Goal: Task Accomplishment & Management: Use online tool/utility

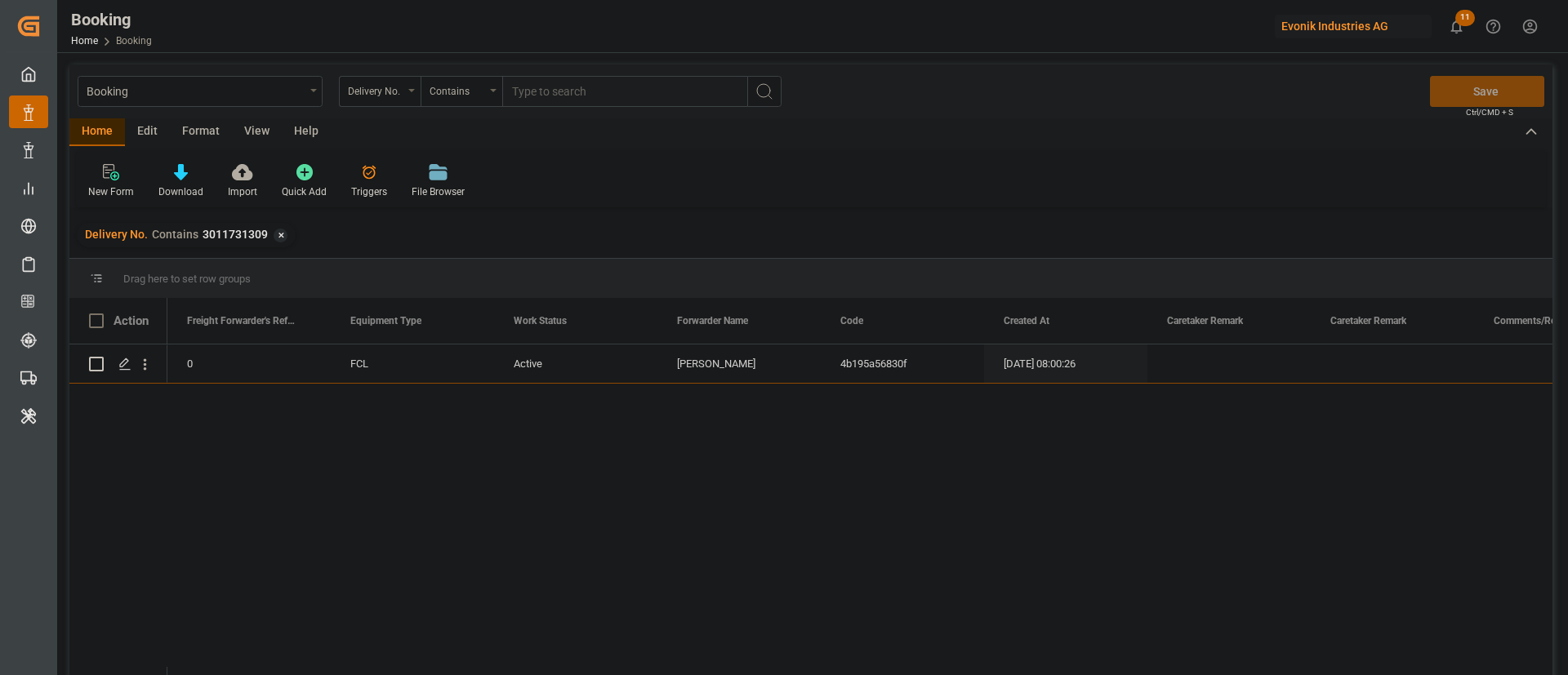
click at [108, 133] on div "Home" at bounding box center [97, 132] width 55 height 28
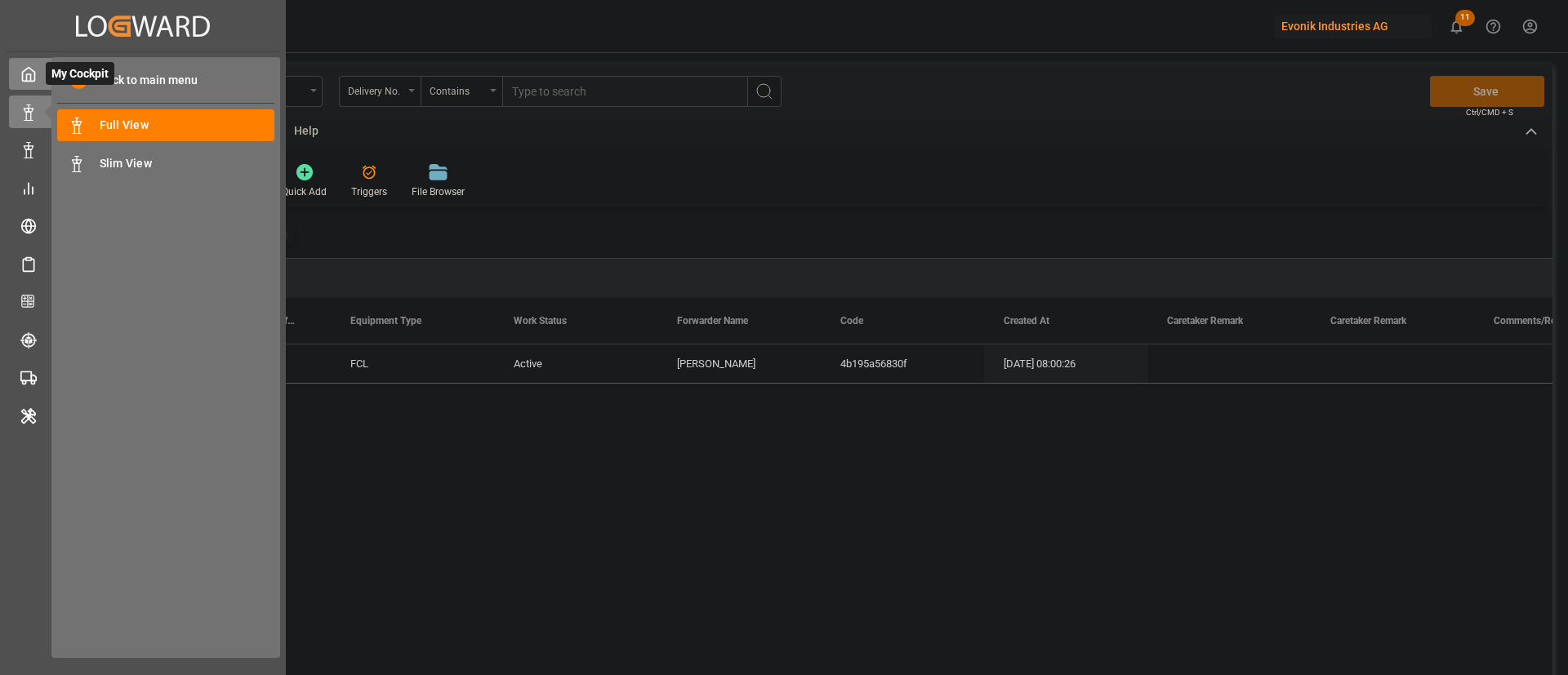
click at [29, 72] on icon at bounding box center [28, 73] width 16 height 16
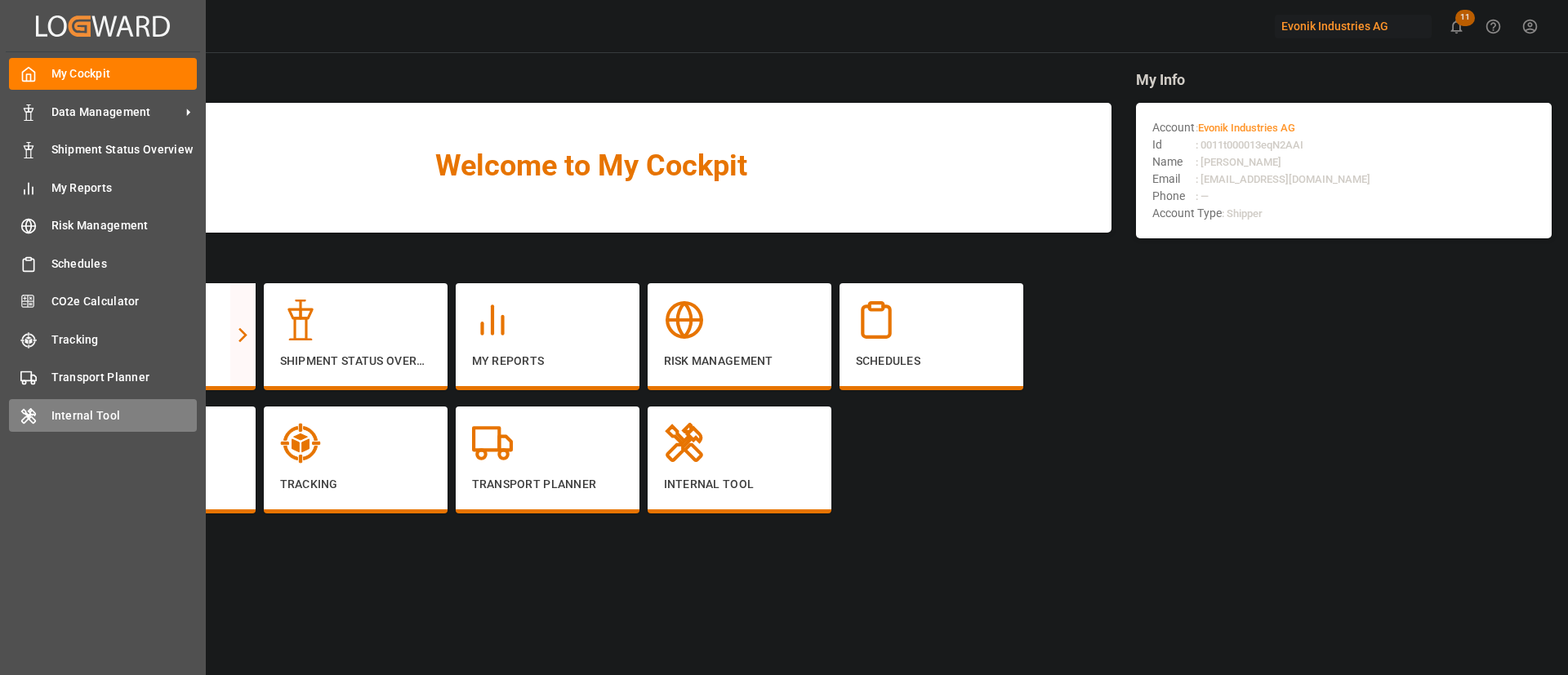
click at [26, 414] on icon at bounding box center [29, 416] width 13 height 14
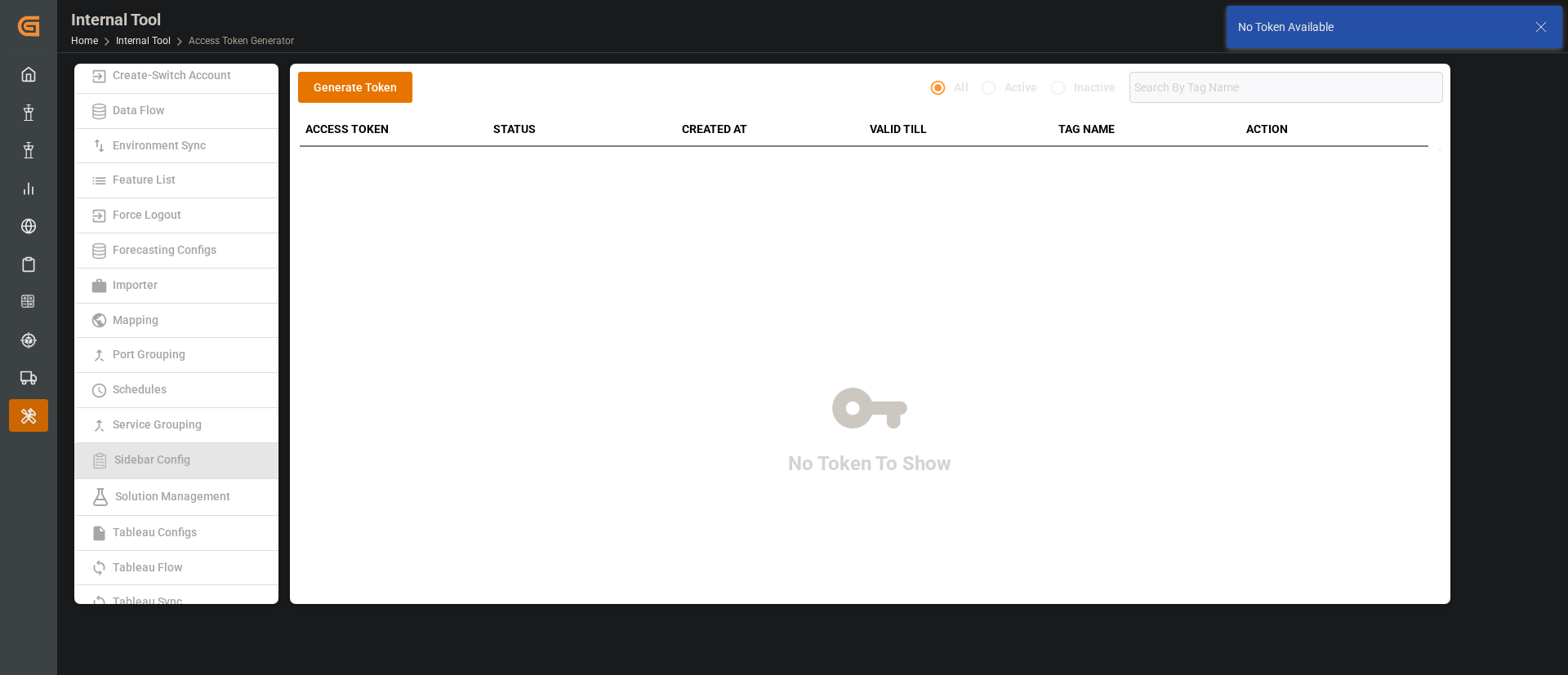
scroll to position [337, 0]
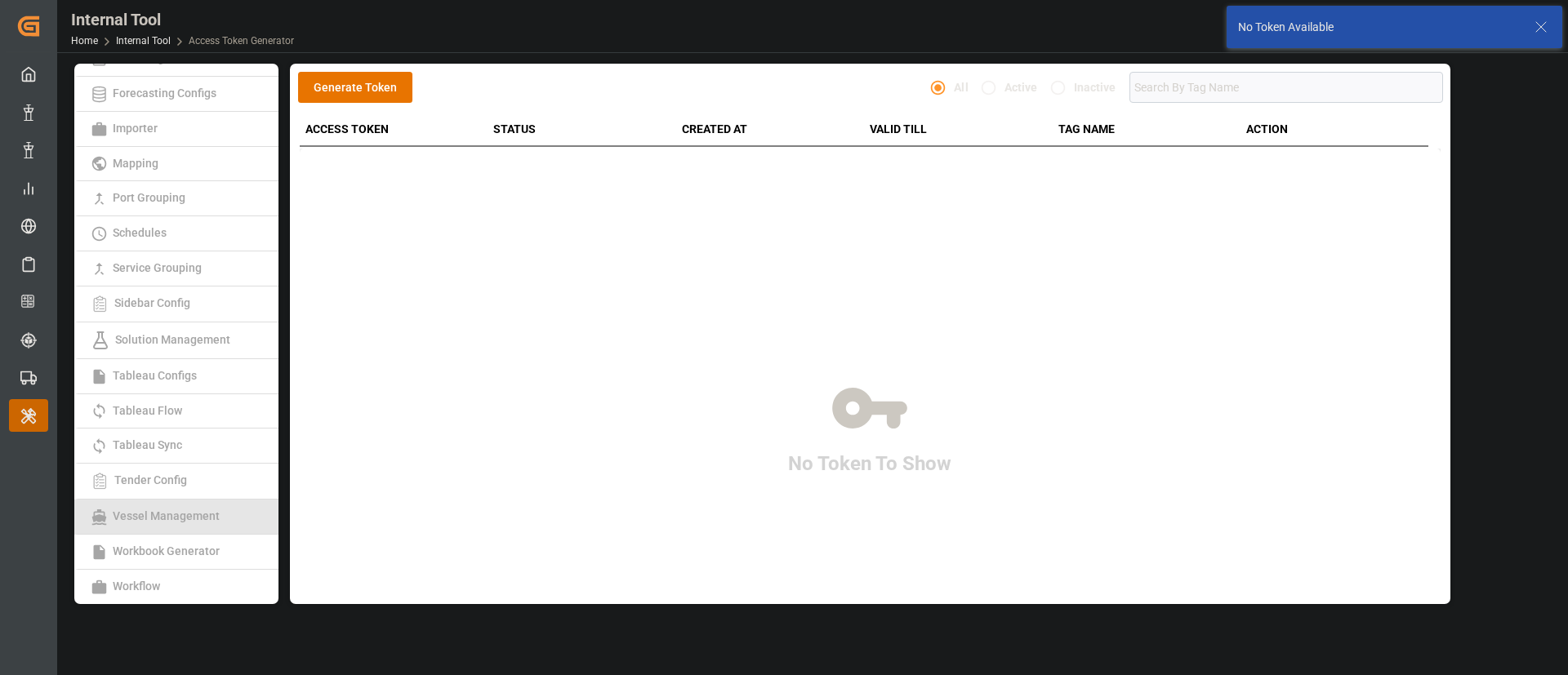
click at [161, 529] on link "Vessel Management" at bounding box center [176, 517] width 204 height 35
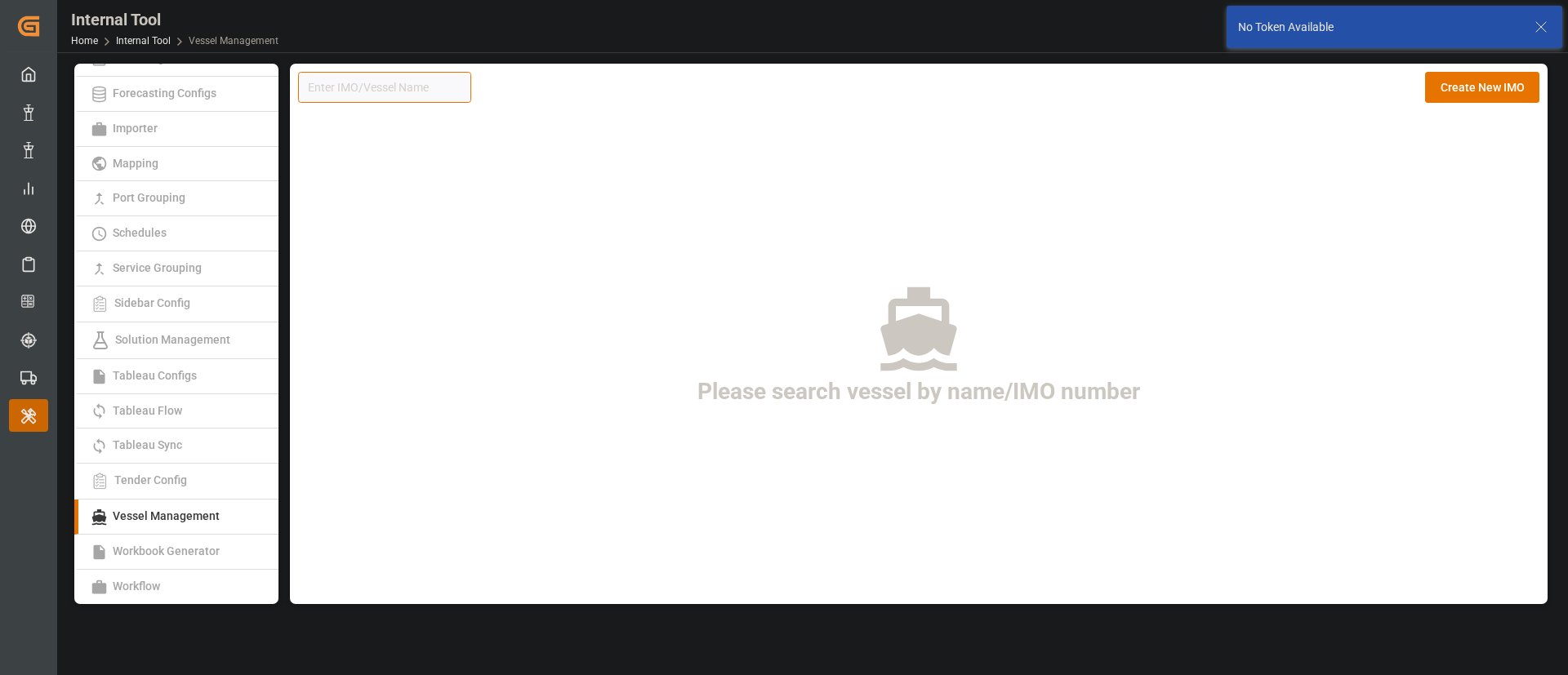
click at [399, 89] on input at bounding box center [384, 87] width 174 height 31
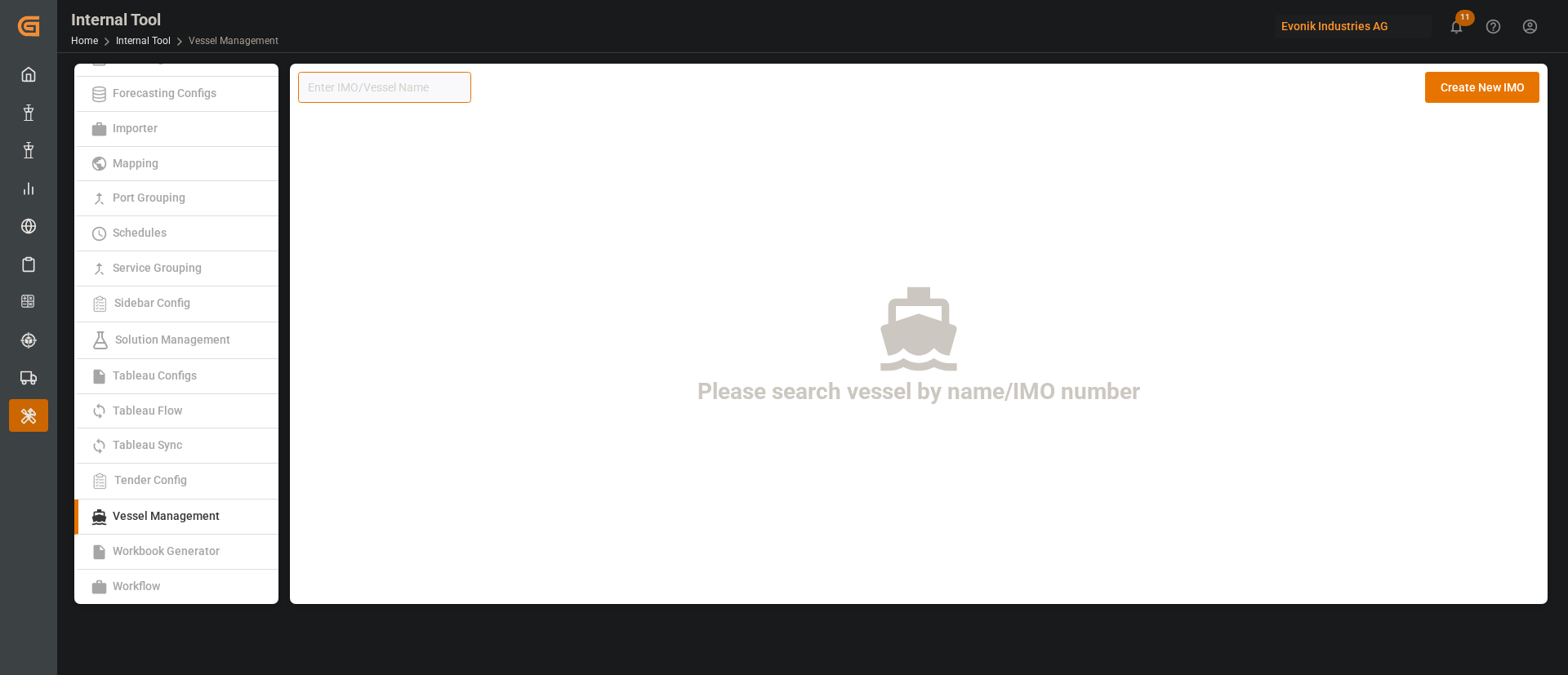
paste input "9975595"
click at [394, 90] on input "9975595" at bounding box center [384, 87] width 174 height 31
paste input "9975595"
click at [394, 90] on input "99755959975595" at bounding box center [384, 87] width 174 height 31
type input "5"
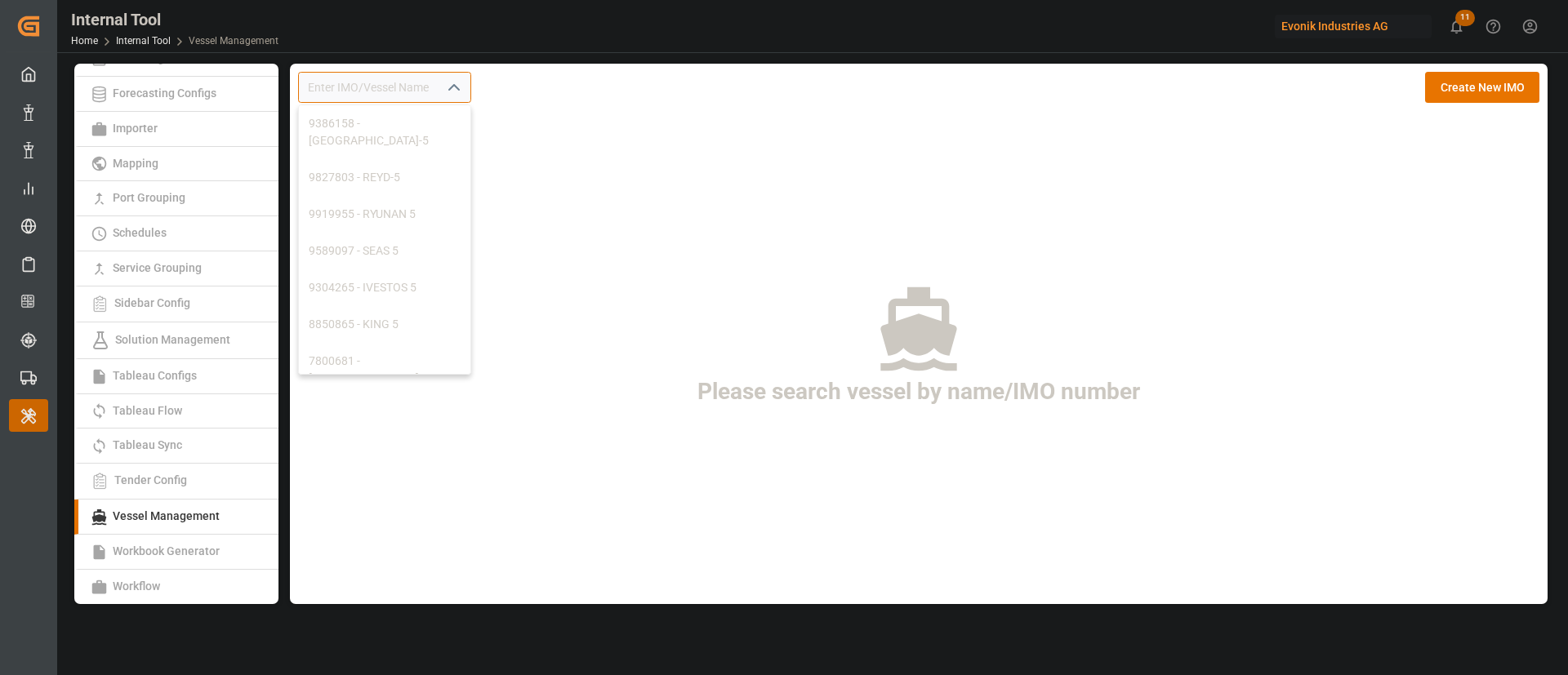
paste input "9975595"
type input "9975595"
click at [1488, 92] on button "Create New IMO" at bounding box center [1482, 87] width 114 height 31
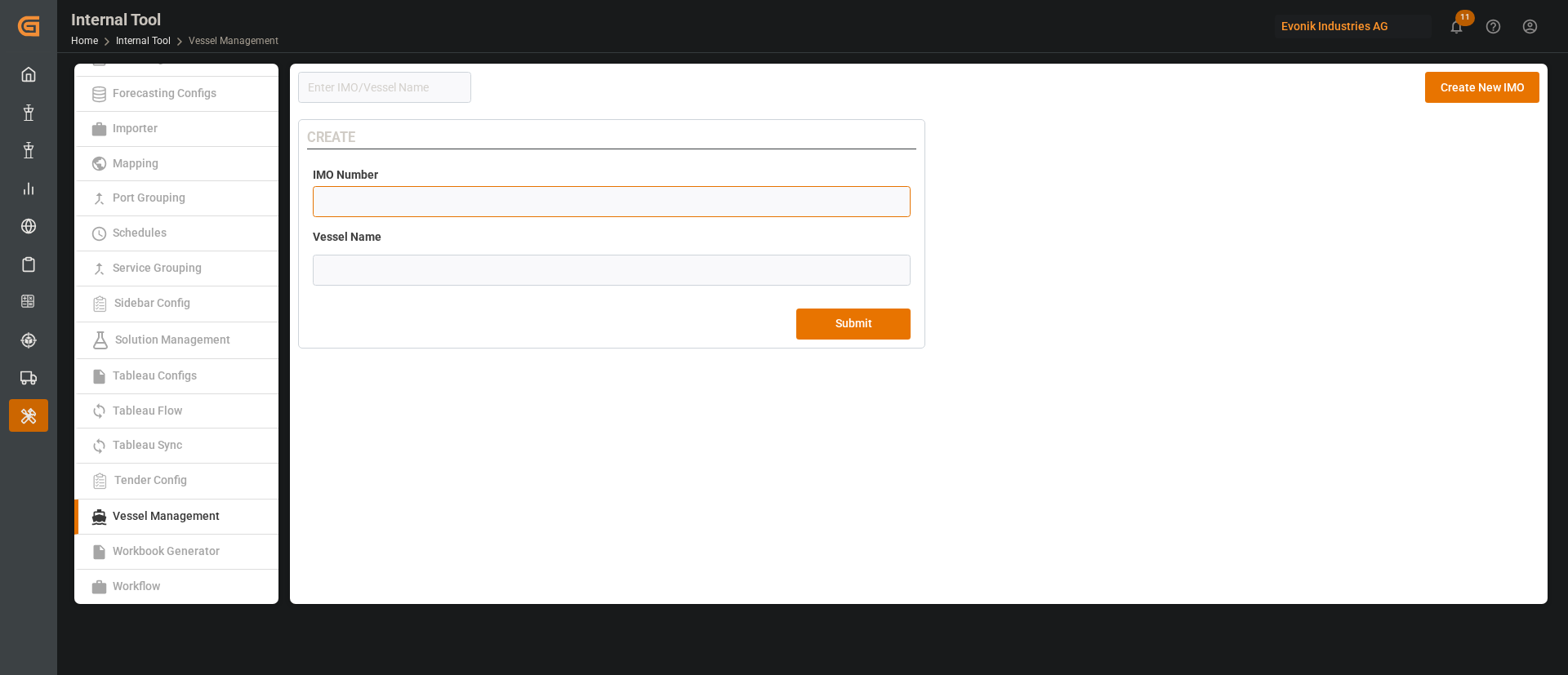
drag, startPoint x: 565, startPoint y: 217, endPoint x: 605, endPoint y: 207, distance: 41.2
click at [565, 216] on div "IMO Number Please enter a valid IMO number upto 7 Digits" at bounding box center [611, 193] width 609 height 63
paste input "9975595"
type input "9975595"
click at [547, 258] on input "text" at bounding box center [611, 270] width 598 height 31
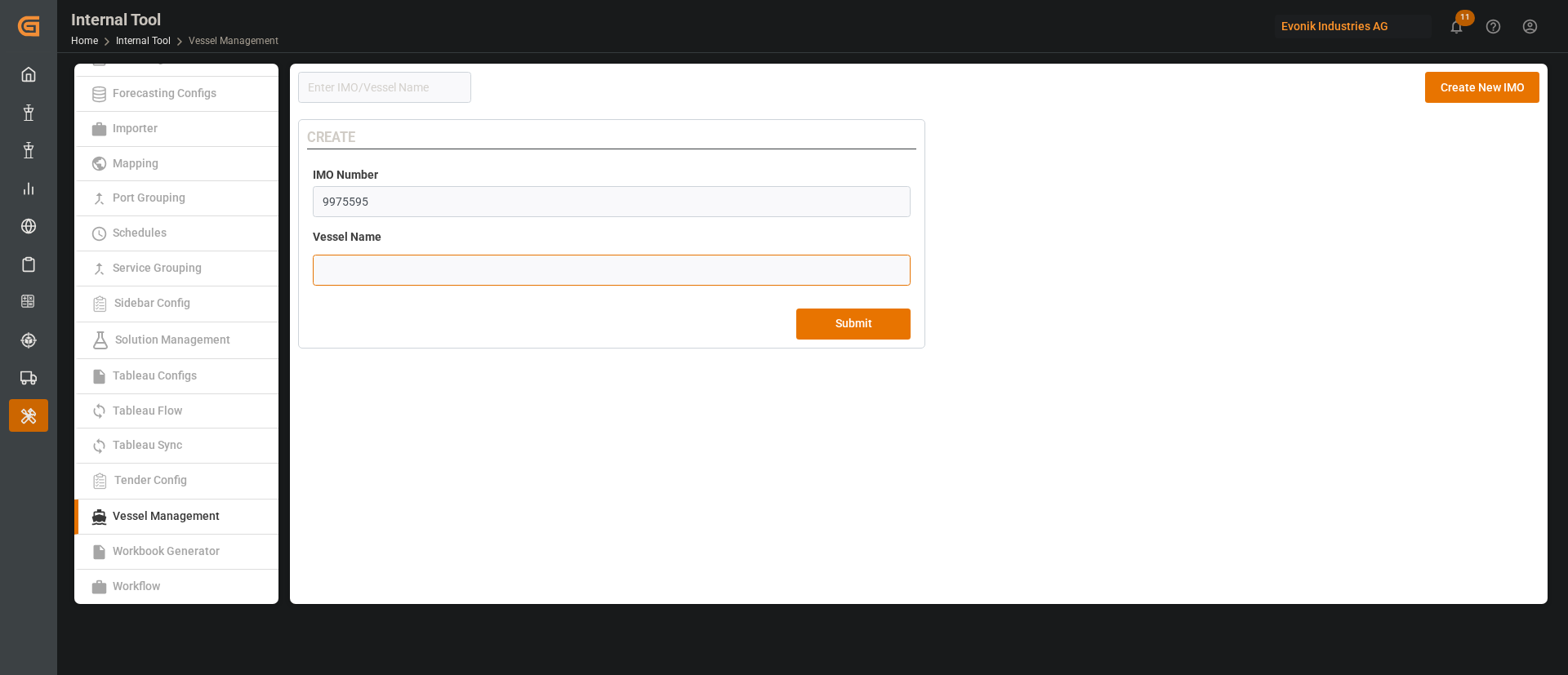
paste input "MSC MARSEILLE"
type input "MSC MARSEILLE"
click at [855, 325] on button "Submit" at bounding box center [854, 324] width 114 height 31
click at [414, 96] on input at bounding box center [384, 87] width 174 height 31
paste input "9976599"
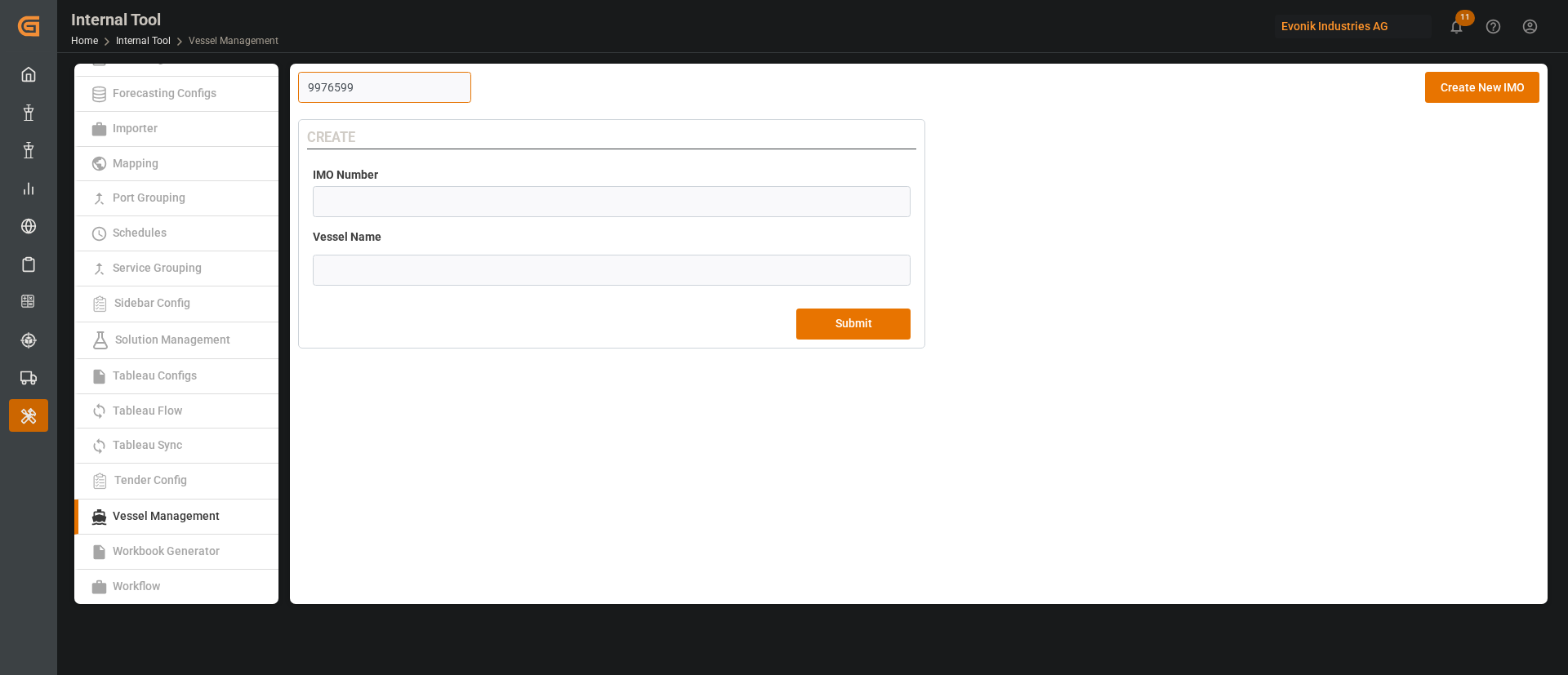
type input "9976599"
click at [547, 195] on input "number" at bounding box center [611, 201] width 598 height 31
paste input "9976599"
type input "9976599"
click at [457, 264] on input "text" at bounding box center [611, 270] width 598 height 31
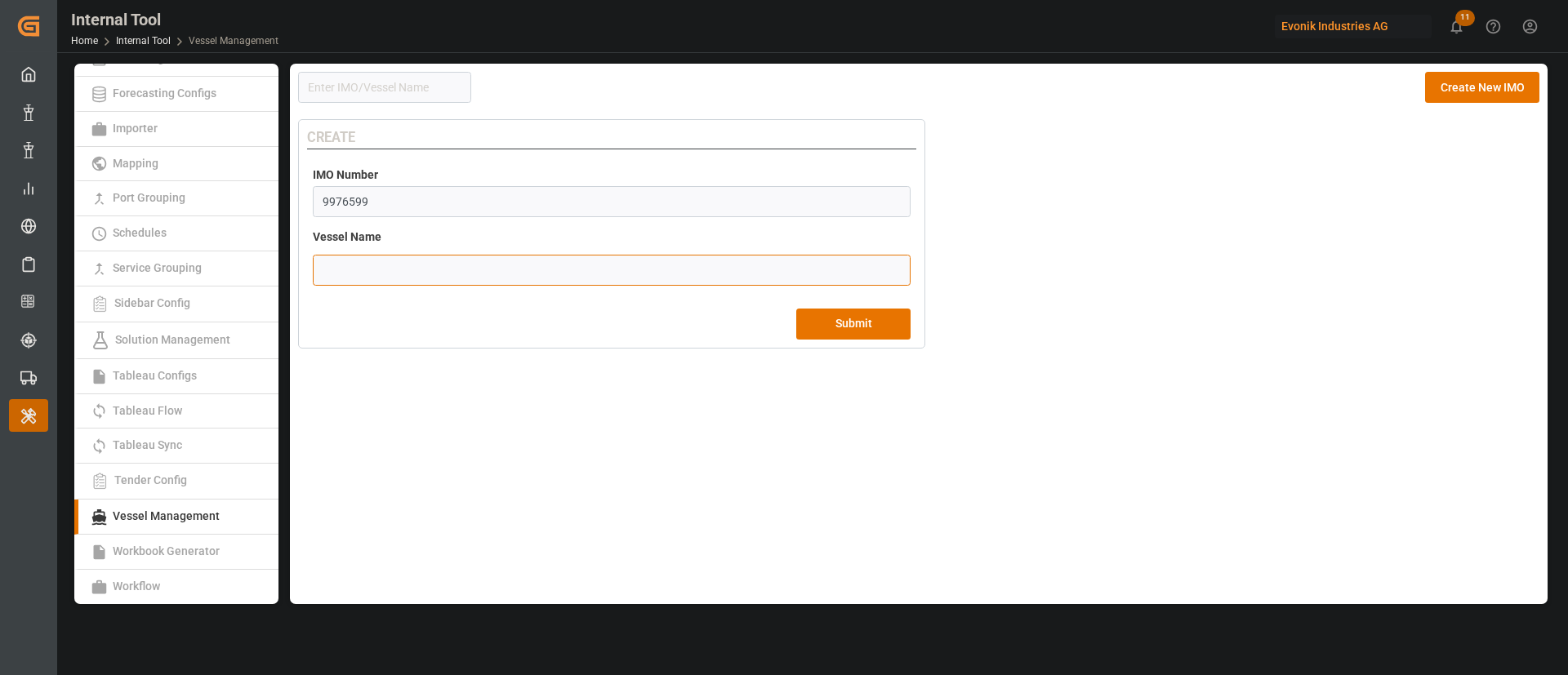
paste input "HMM SKY"
type input "HMM SKY"
click at [878, 318] on button "Submit" at bounding box center [854, 324] width 114 height 31
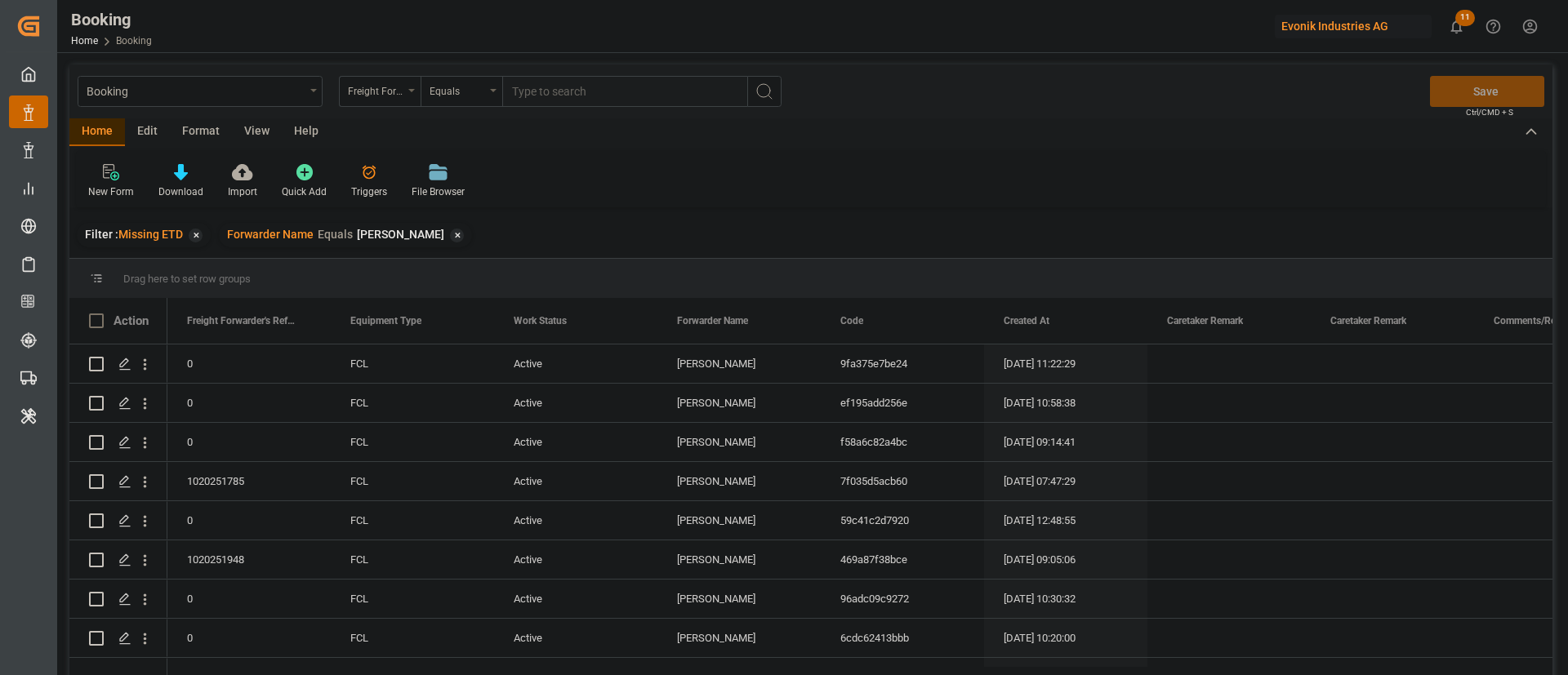
click at [255, 129] on div "View" at bounding box center [257, 132] width 50 height 28
click at [107, 176] on icon at bounding box center [104, 172] width 16 height 16
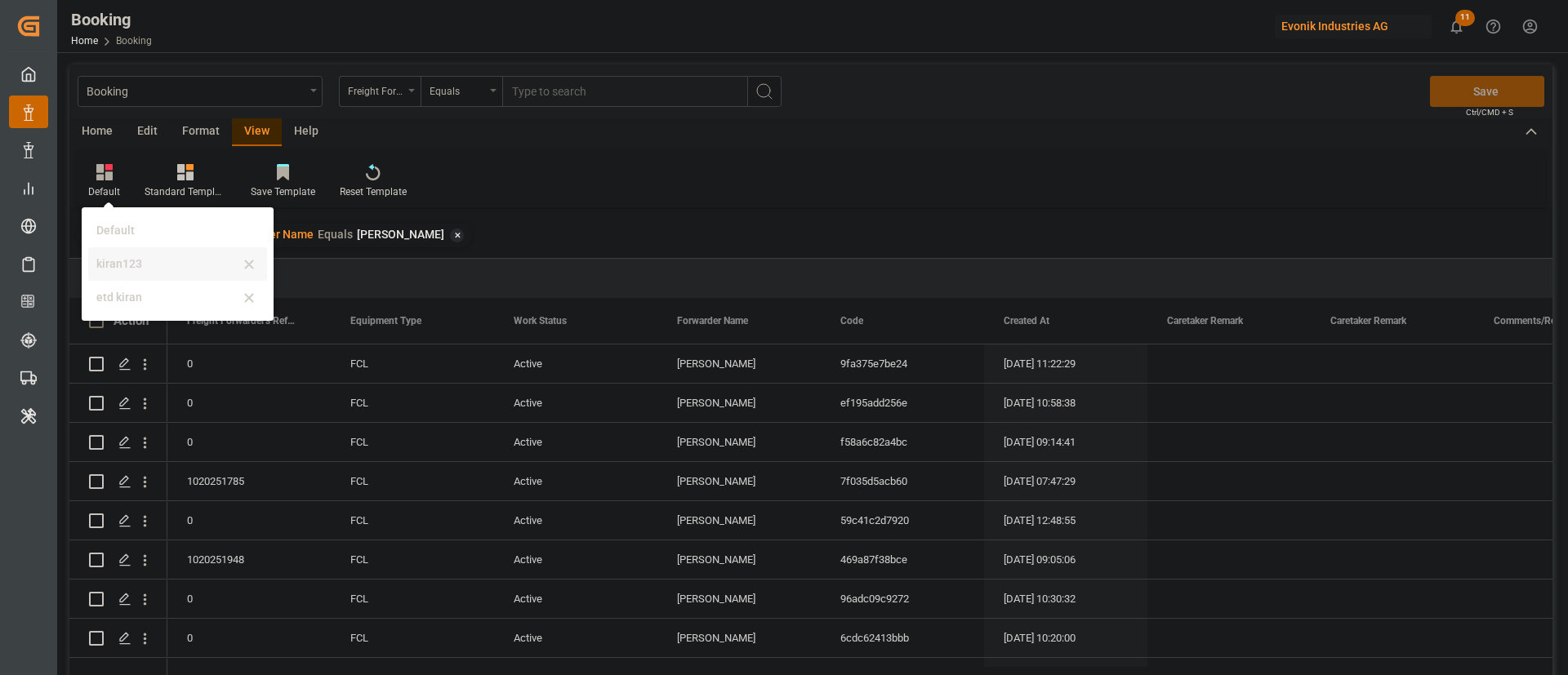
click at [126, 264] on div "kiran123" at bounding box center [168, 264] width 143 height 17
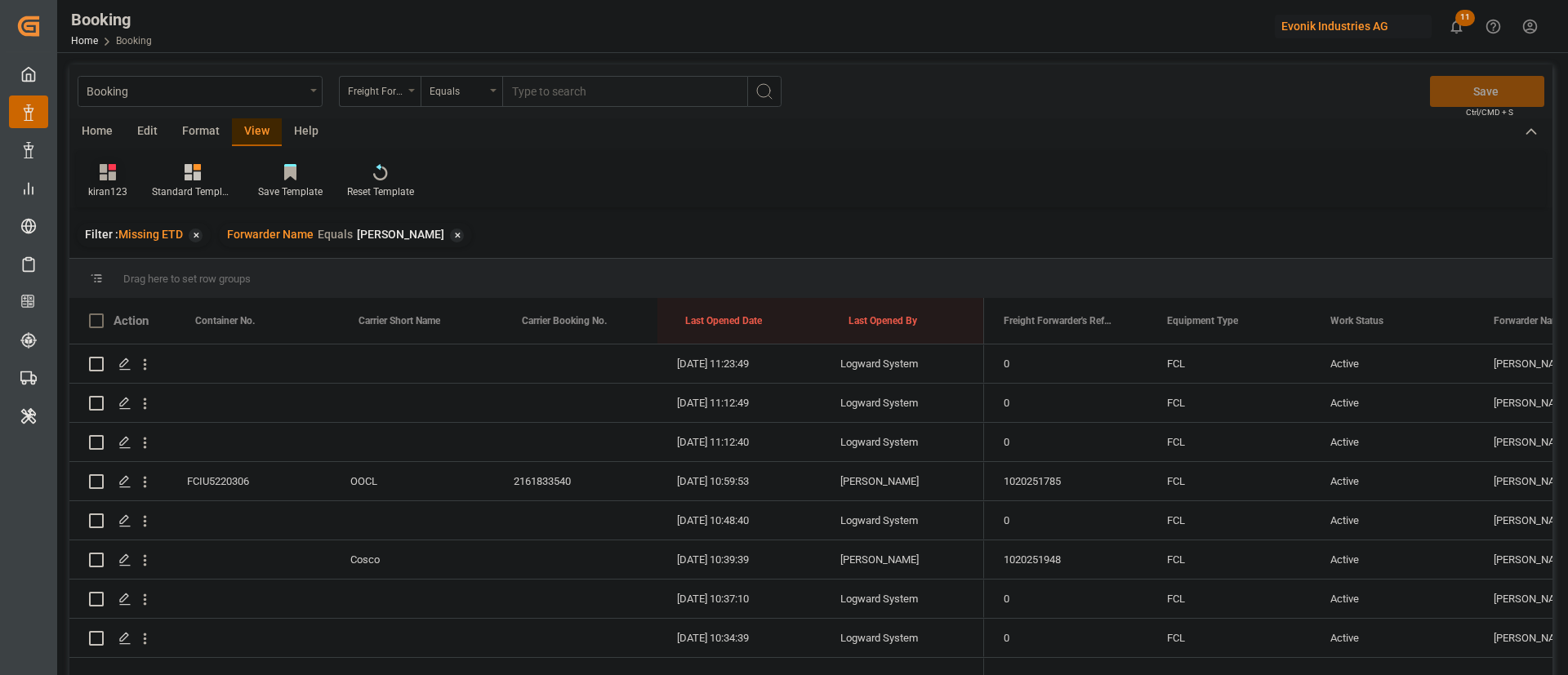
click at [105, 171] on icon at bounding box center [107, 172] width 16 height 16
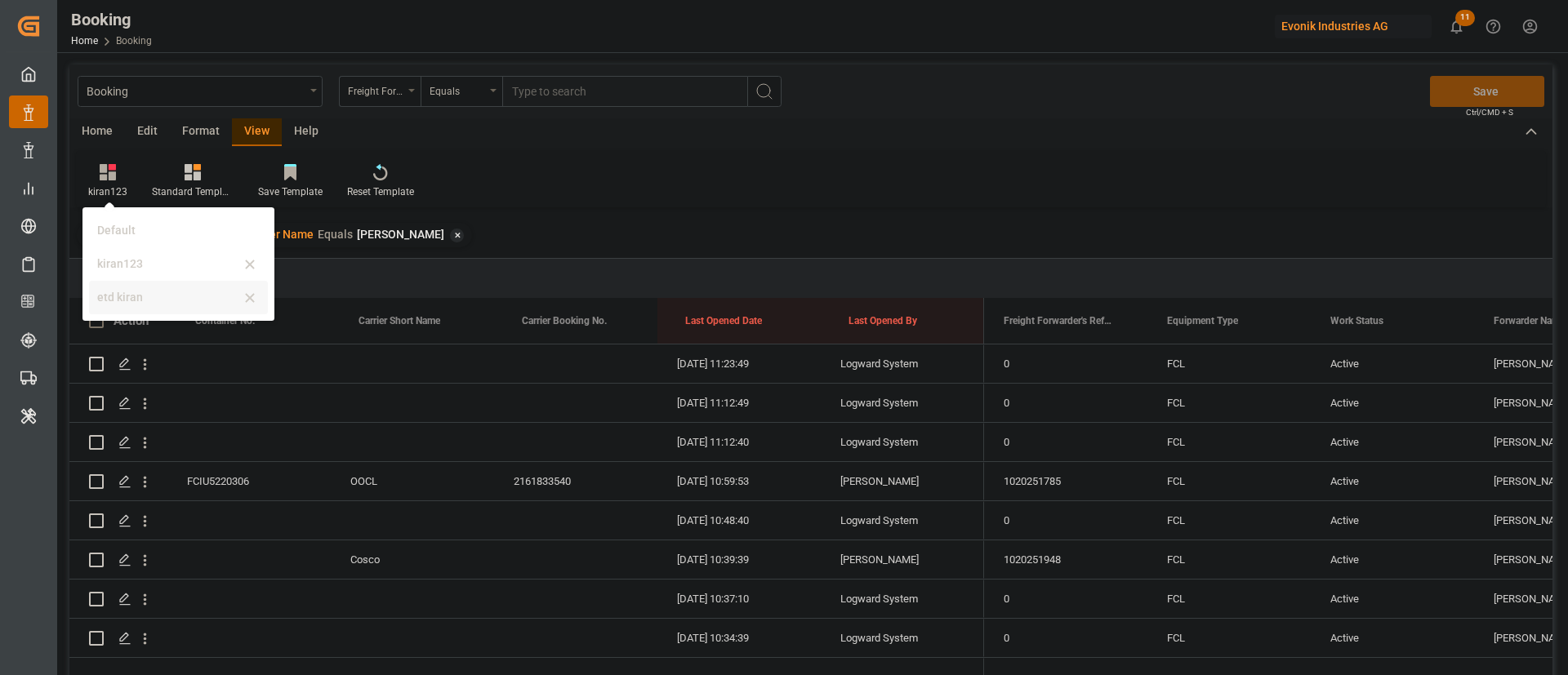
click at [119, 298] on div "etd kiran" at bounding box center [169, 297] width 143 height 17
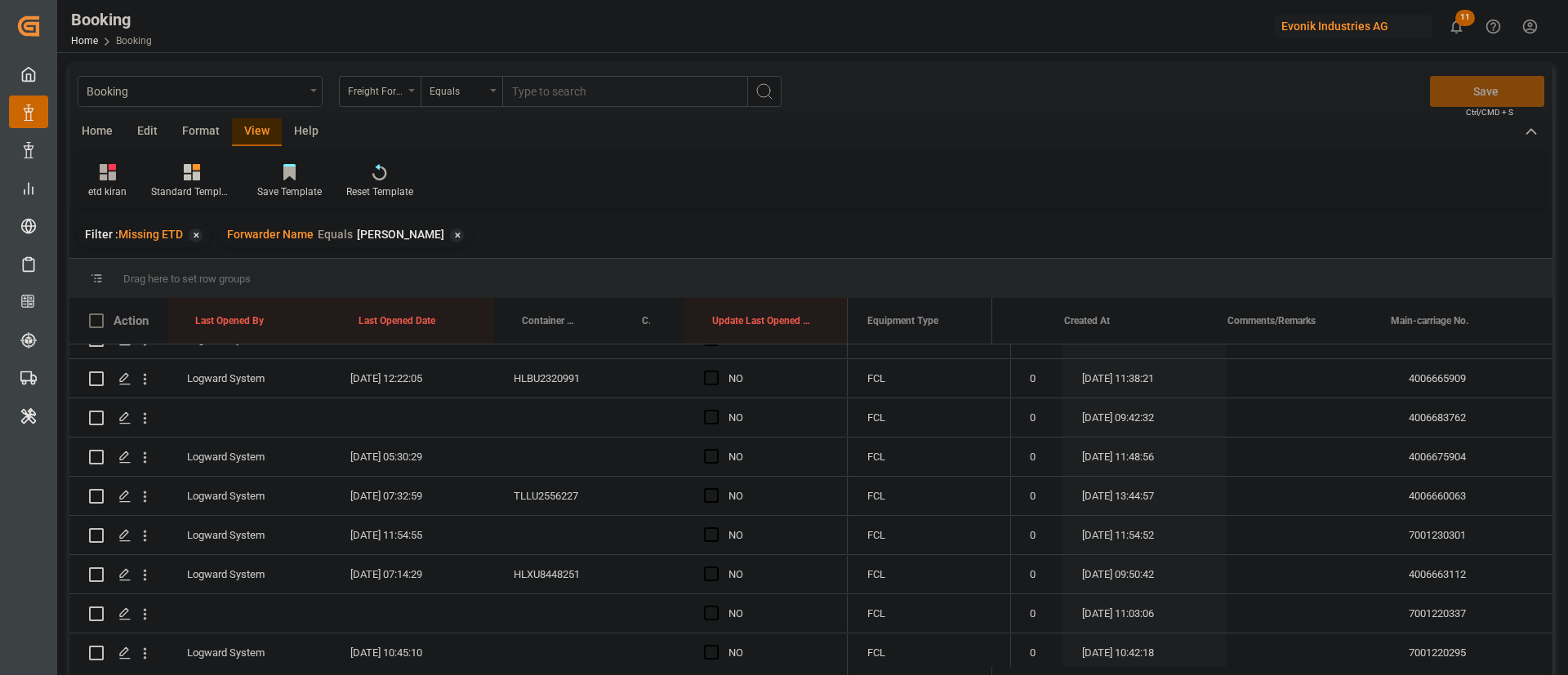
scroll to position [3614, 0]
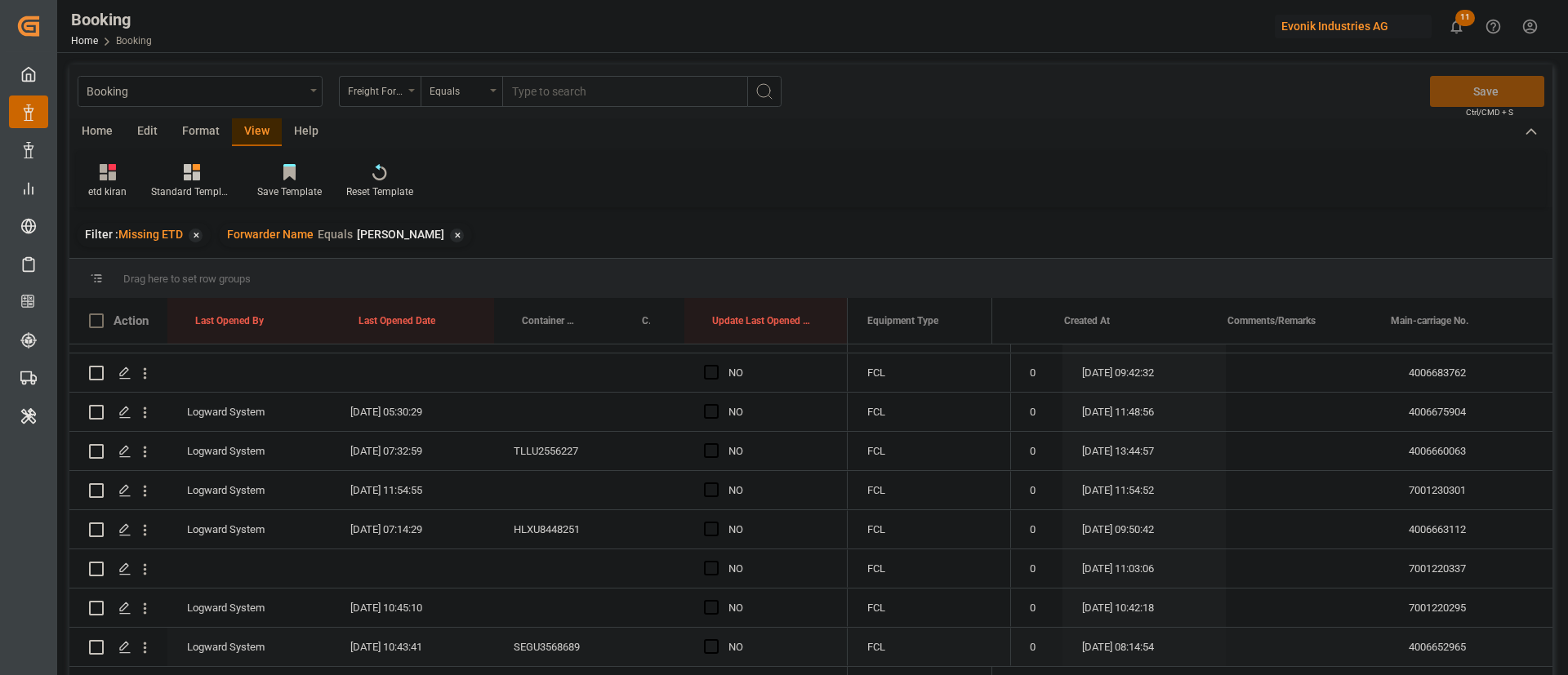
click at [149, 639] on icon "open menu" at bounding box center [145, 647] width 17 height 17
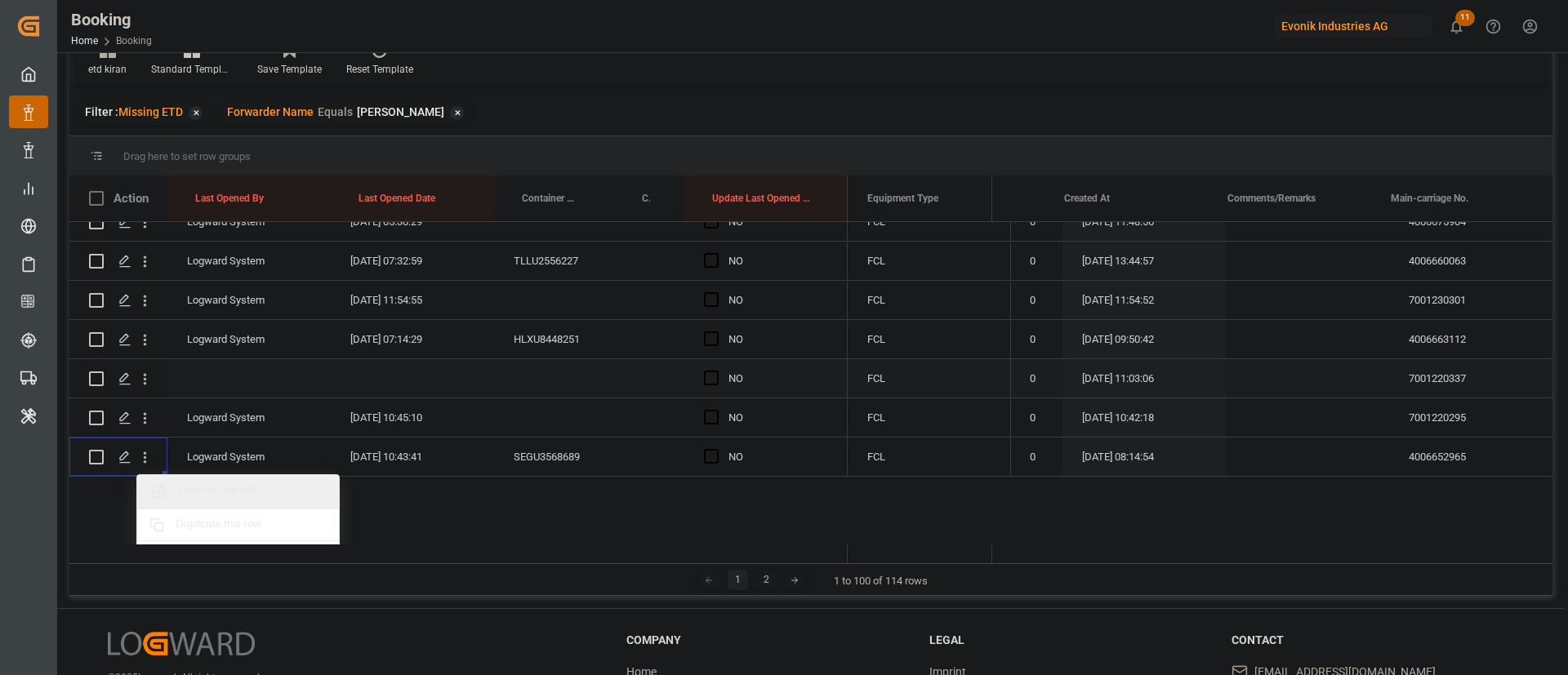
scroll to position [3736, 0]
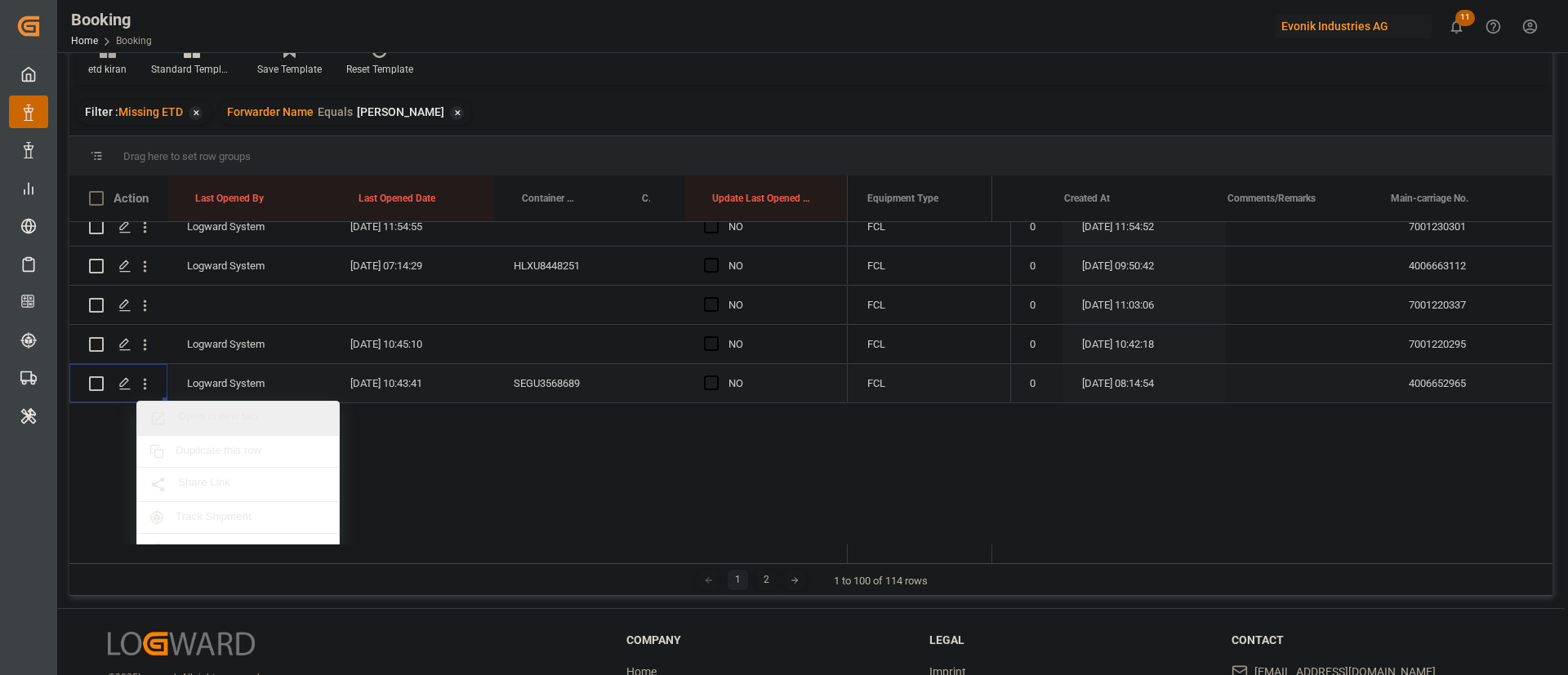
click at [225, 415] on span "Open in new tab" at bounding box center [253, 419] width 149 height 17
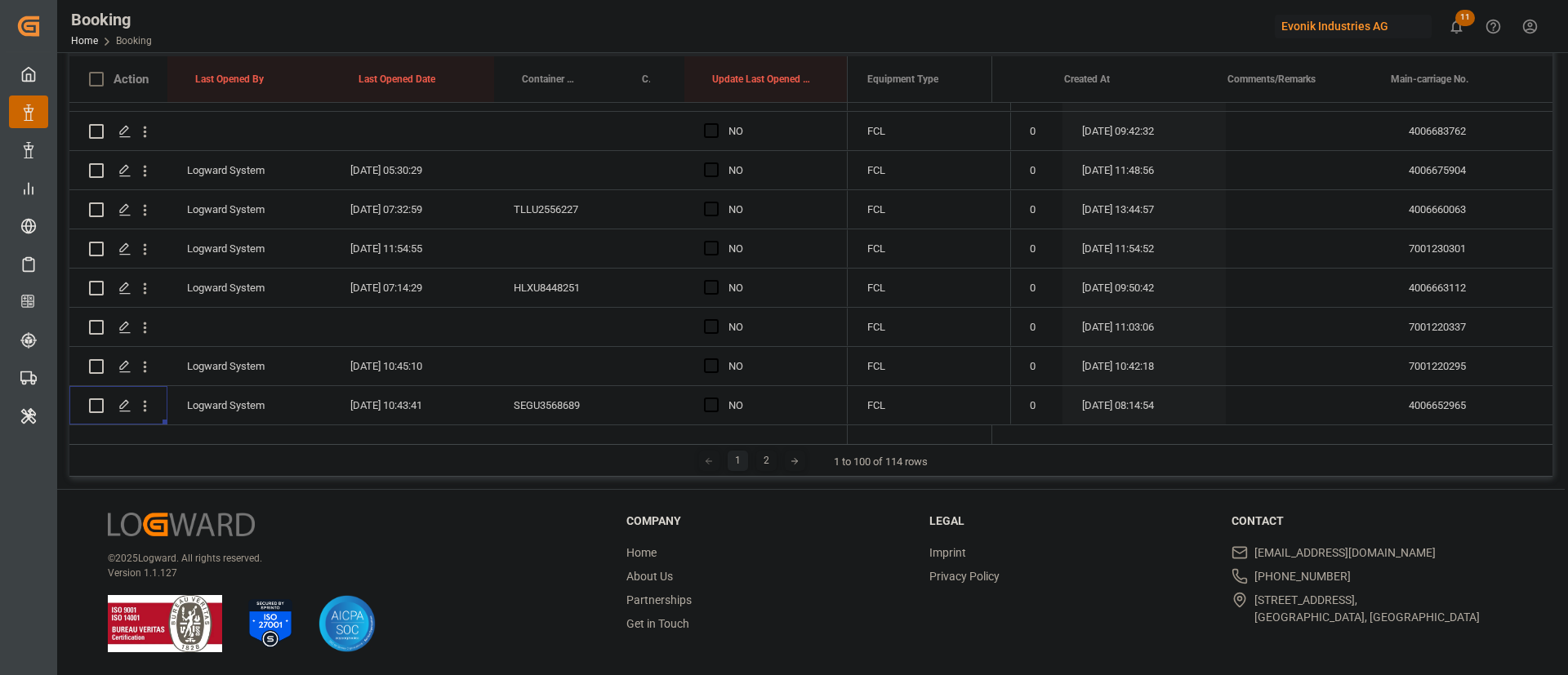
scroll to position [0, 0]
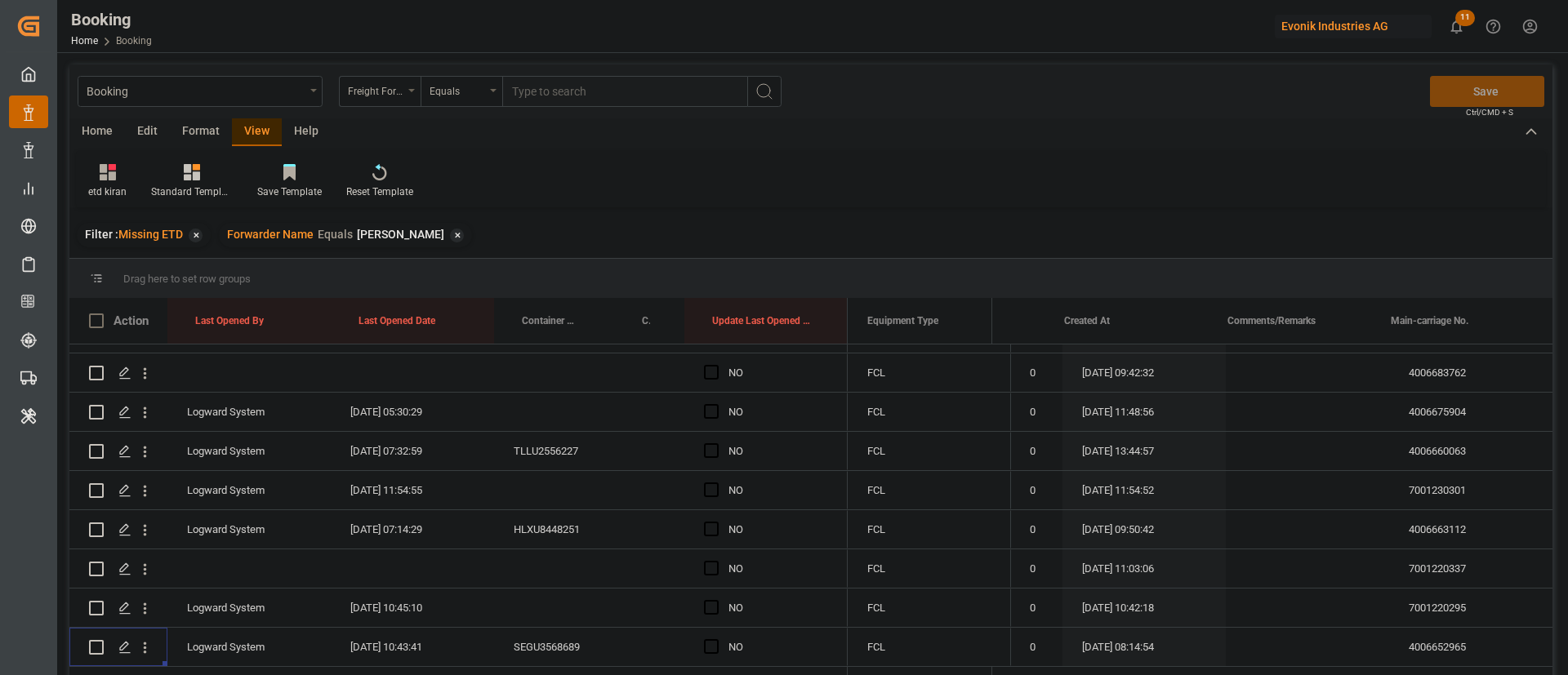
drag, startPoint x: 423, startPoint y: 235, endPoint x: 650, endPoint y: 477, distance: 331.8
click at [450, 235] on div "✕" at bounding box center [457, 235] width 14 height 14
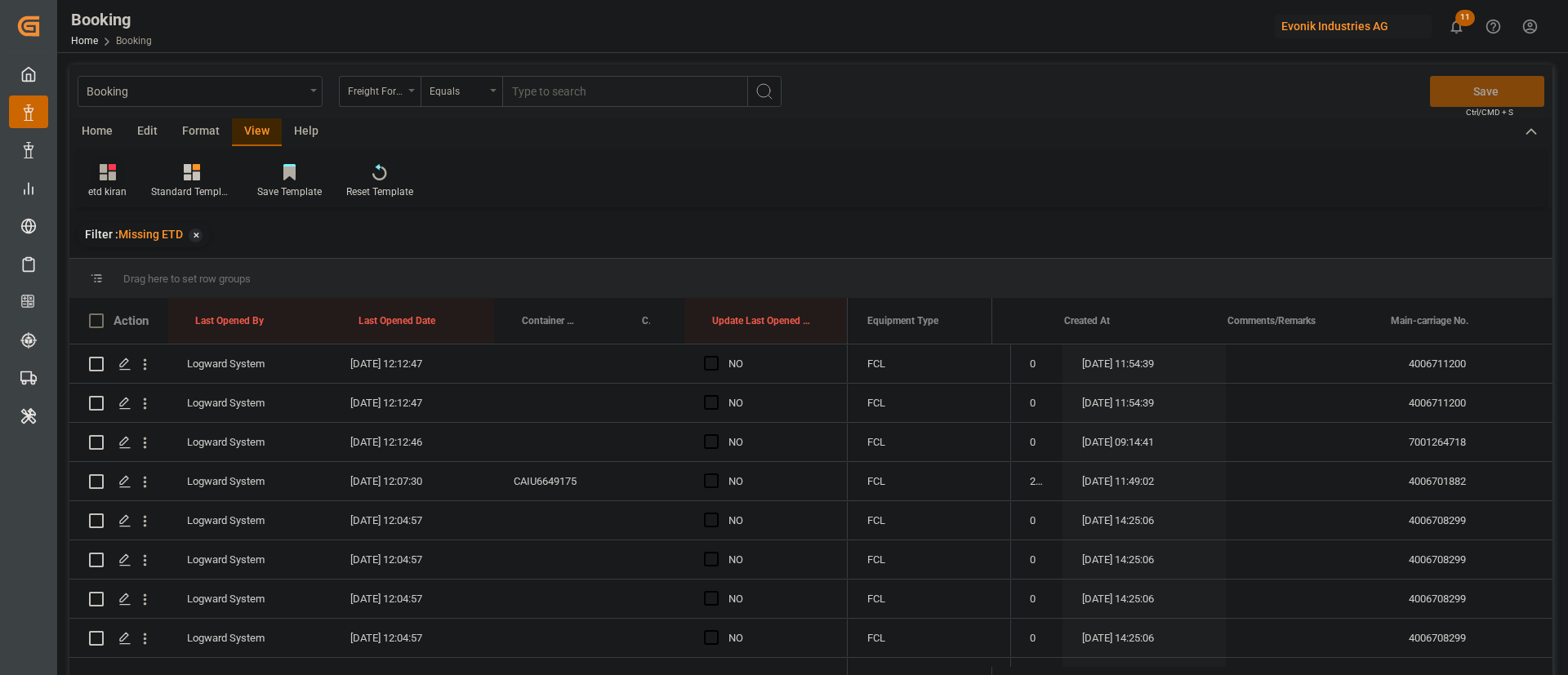
click at [114, 192] on div "etd kiran" at bounding box center [107, 191] width 38 height 14
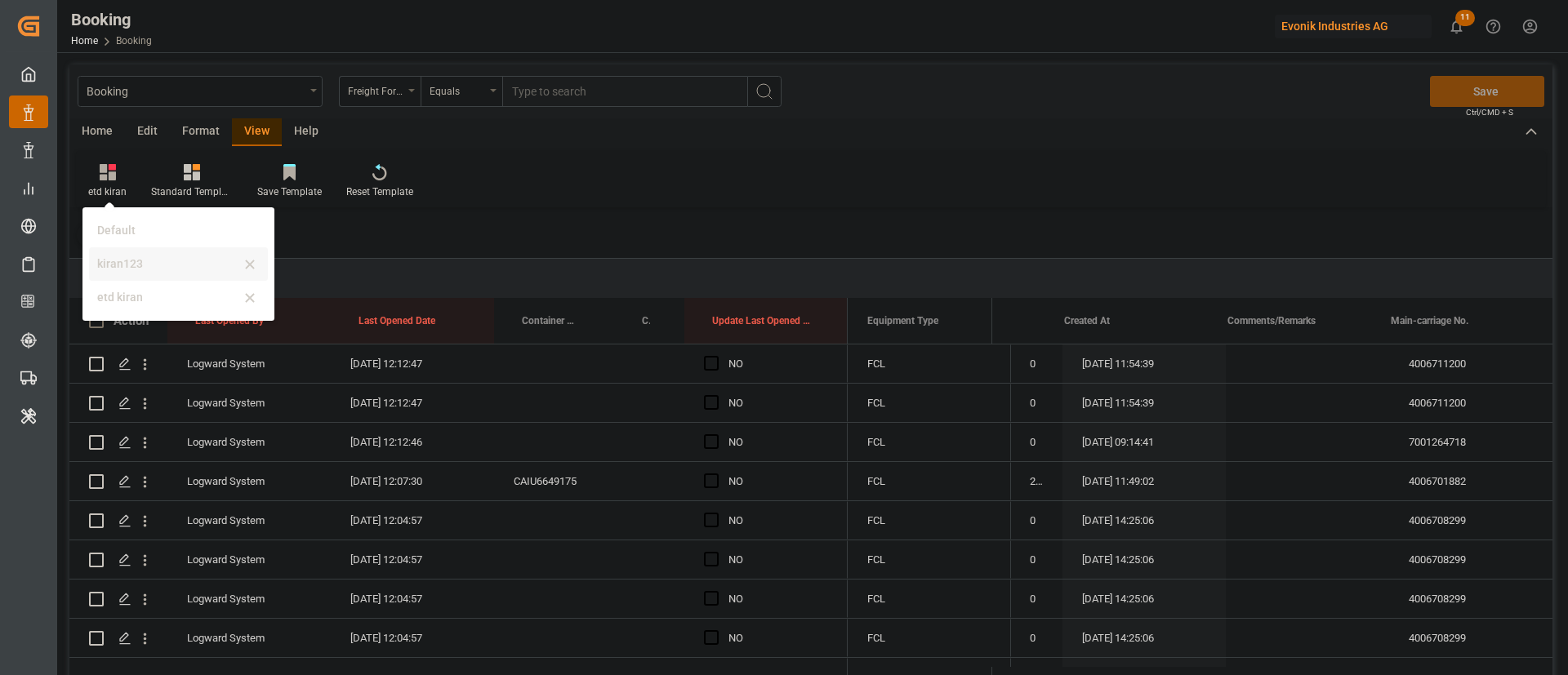
click at [162, 270] on div "kiran123" at bounding box center [169, 264] width 143 height 17
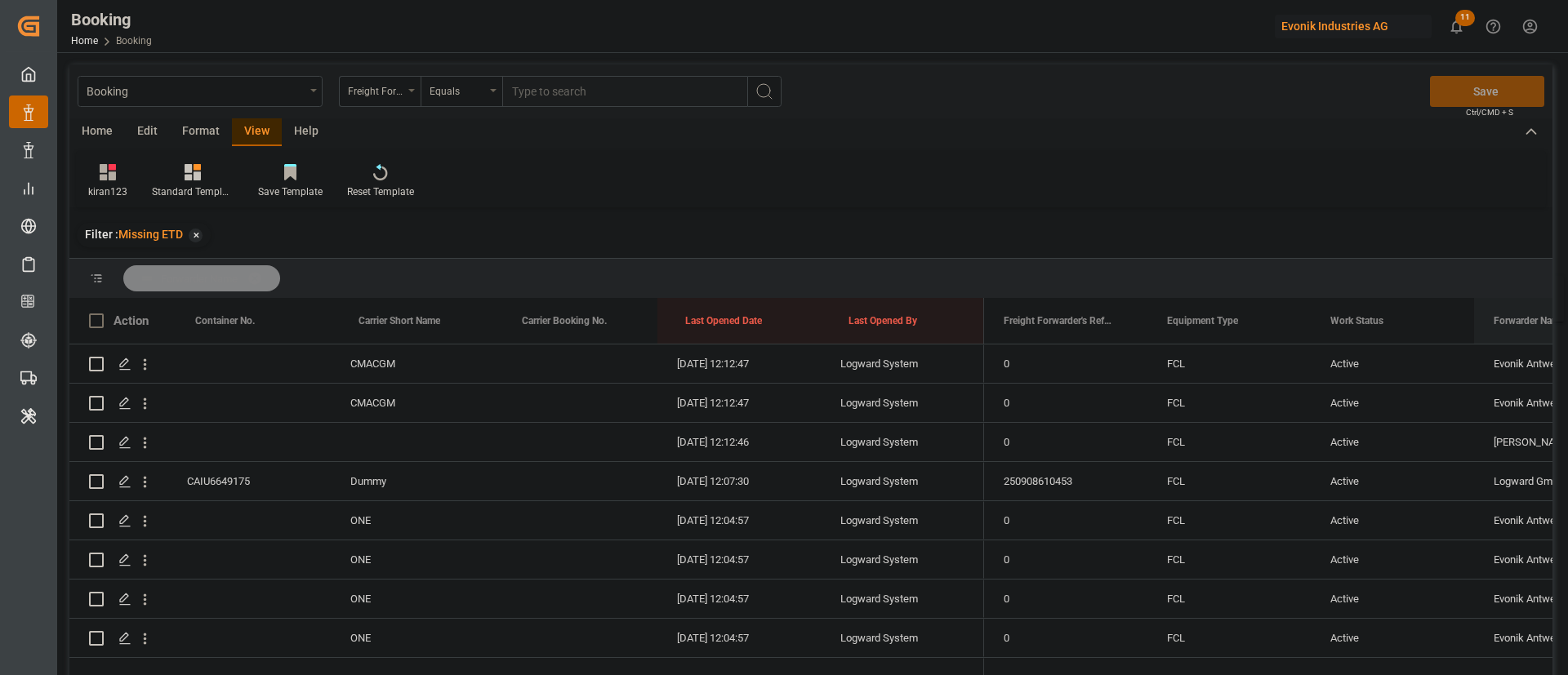
drag, startPoint x: 1516, startPoint y: 317, endPoint x: 1474, endPoint y: 286, distance: 52.2
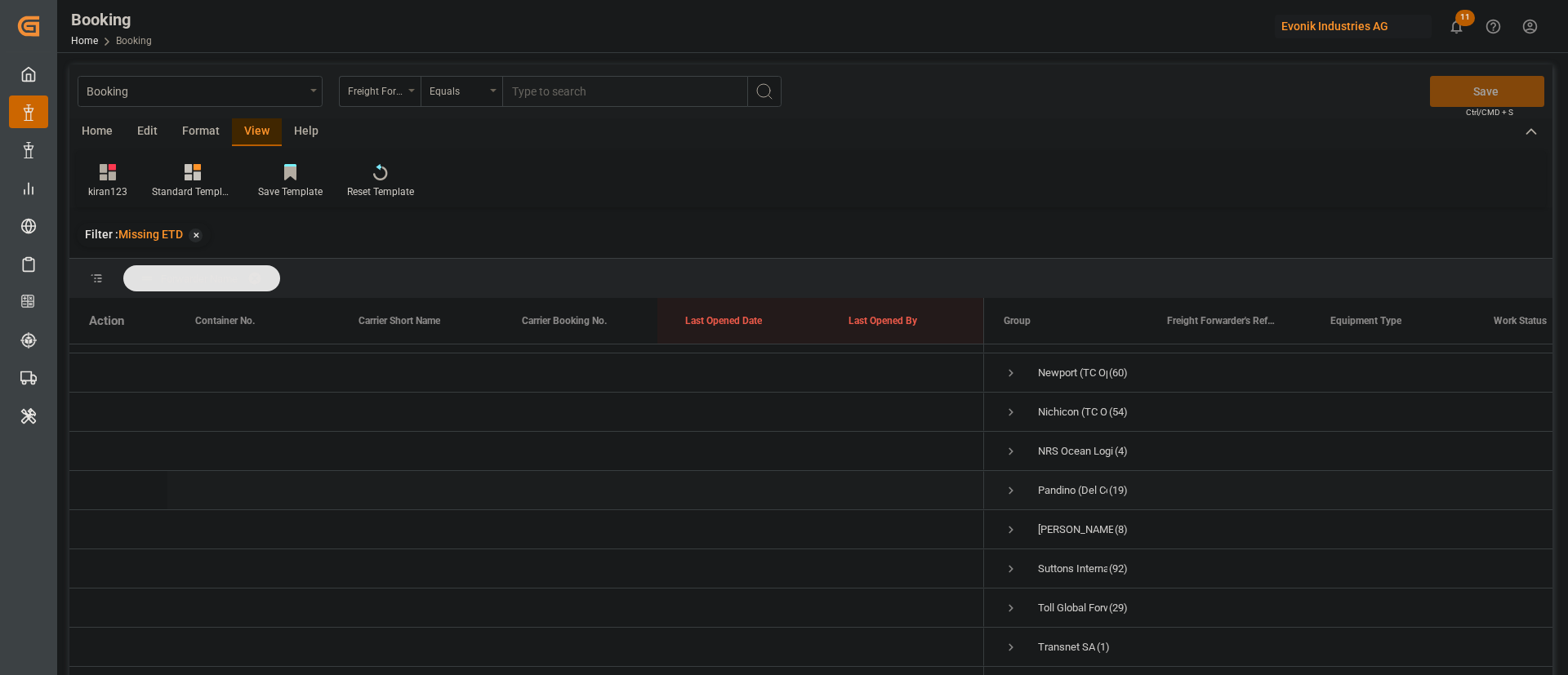
scroll to position [122, 0]
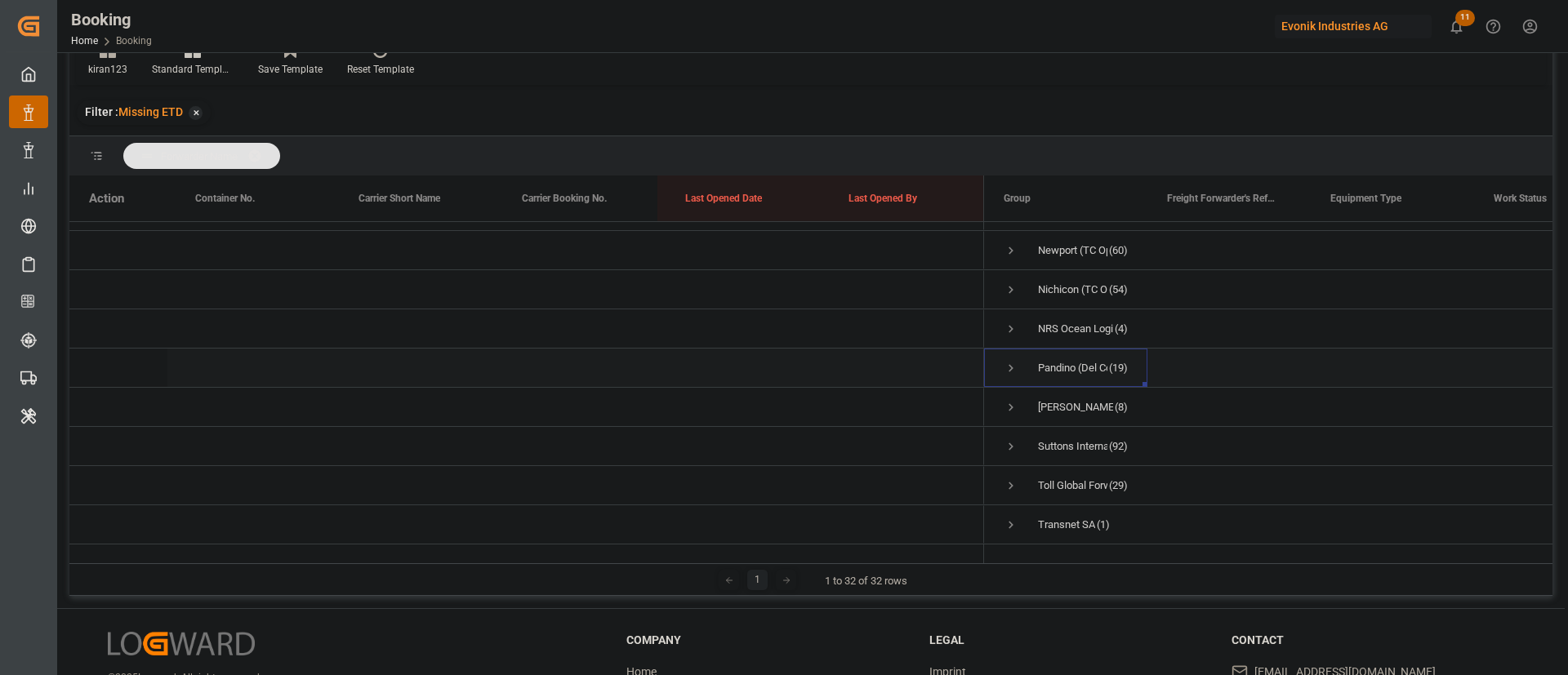
click at [1014, 360] on span "Press SPACE to select this row." at bounding box center [1010, 367] width 14 height 14
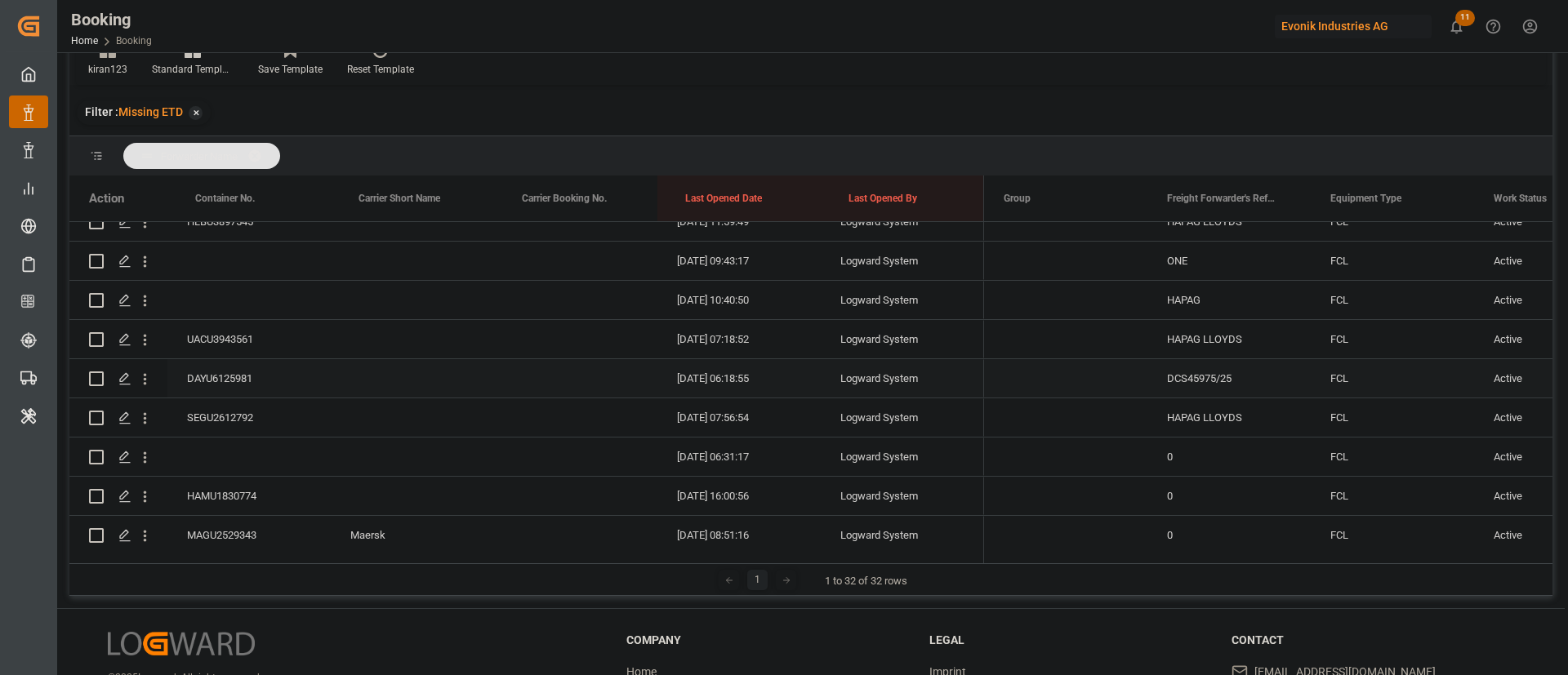
scroll to position [951, 0]
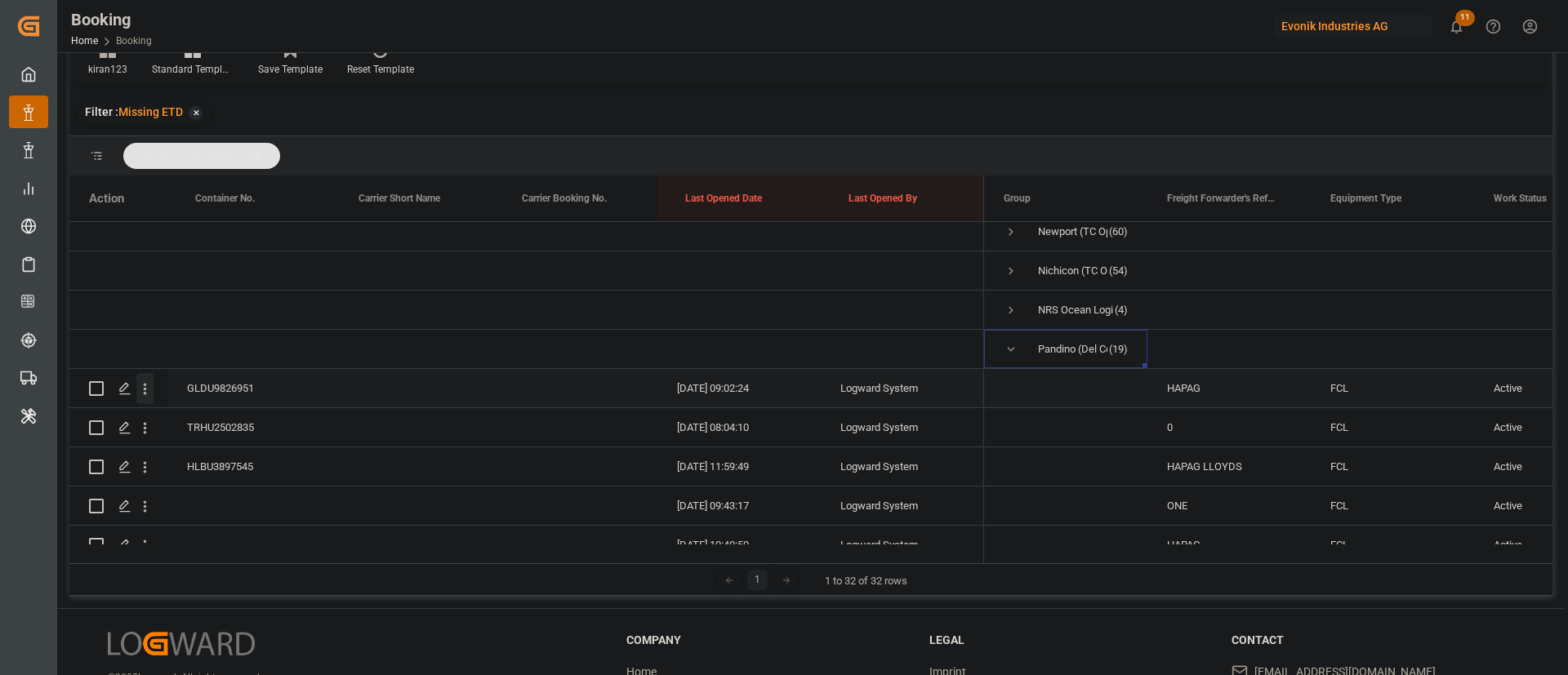
click at [153, 386] on icon "open menu" at bounding box center [145, 389] width 17 height 17
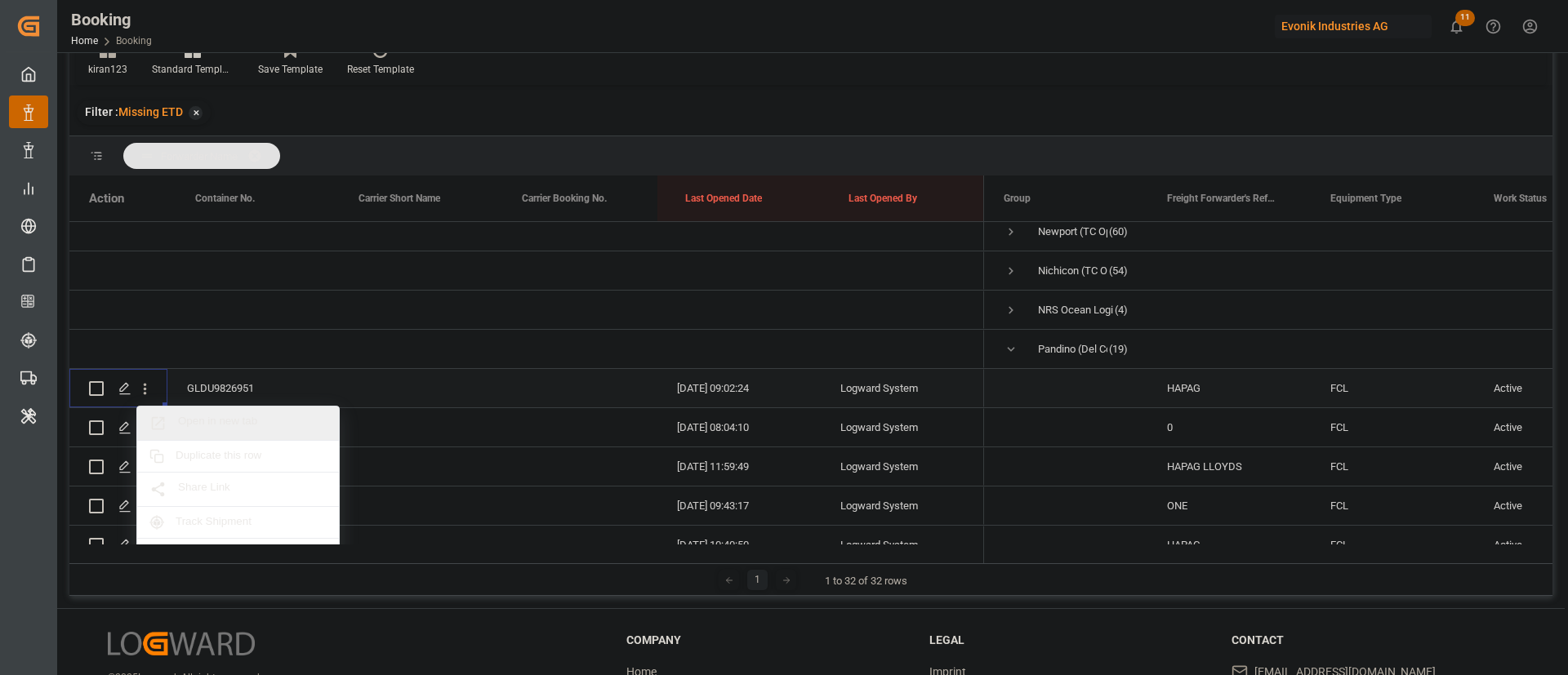
click at [254, 421] on span "Open in new tab" at bounding box center [253, 423] width 149 height 17
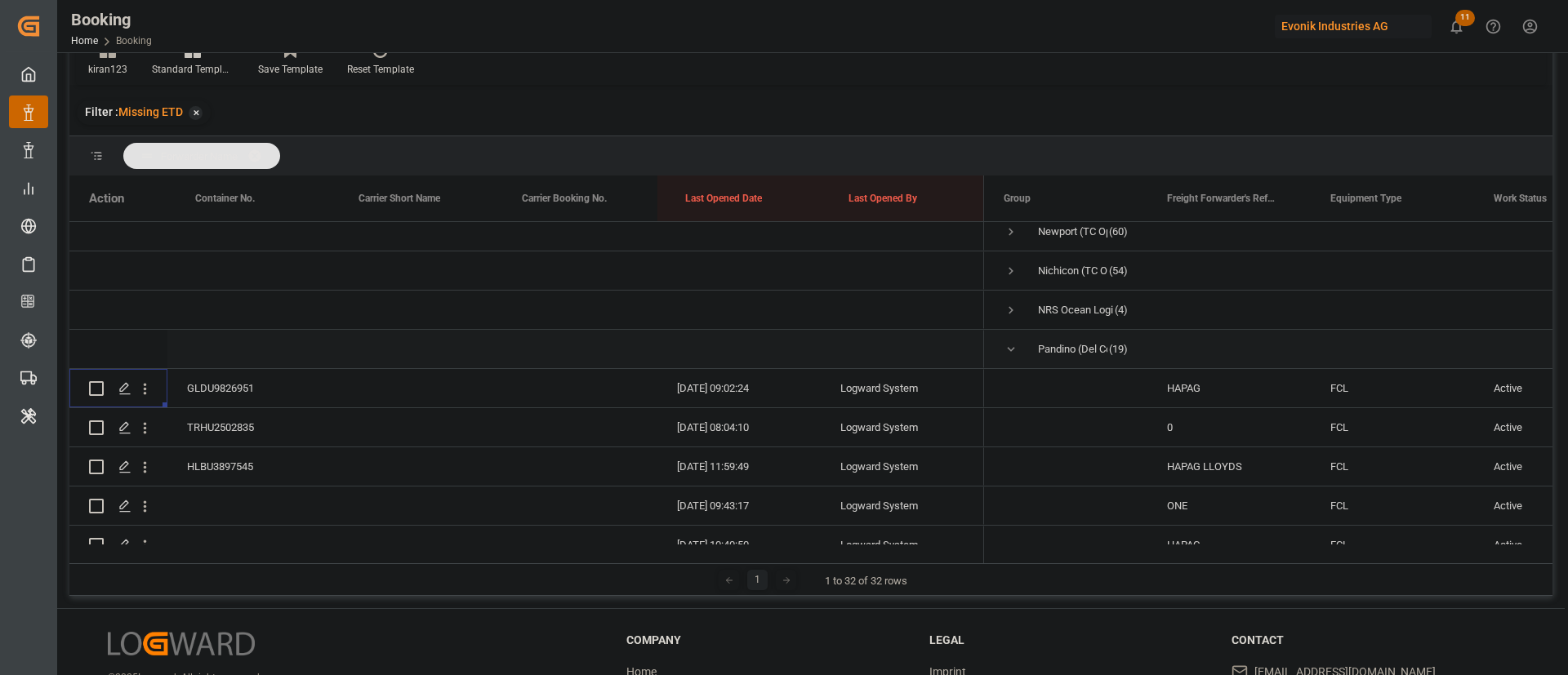
scroll to position [1073, 0]
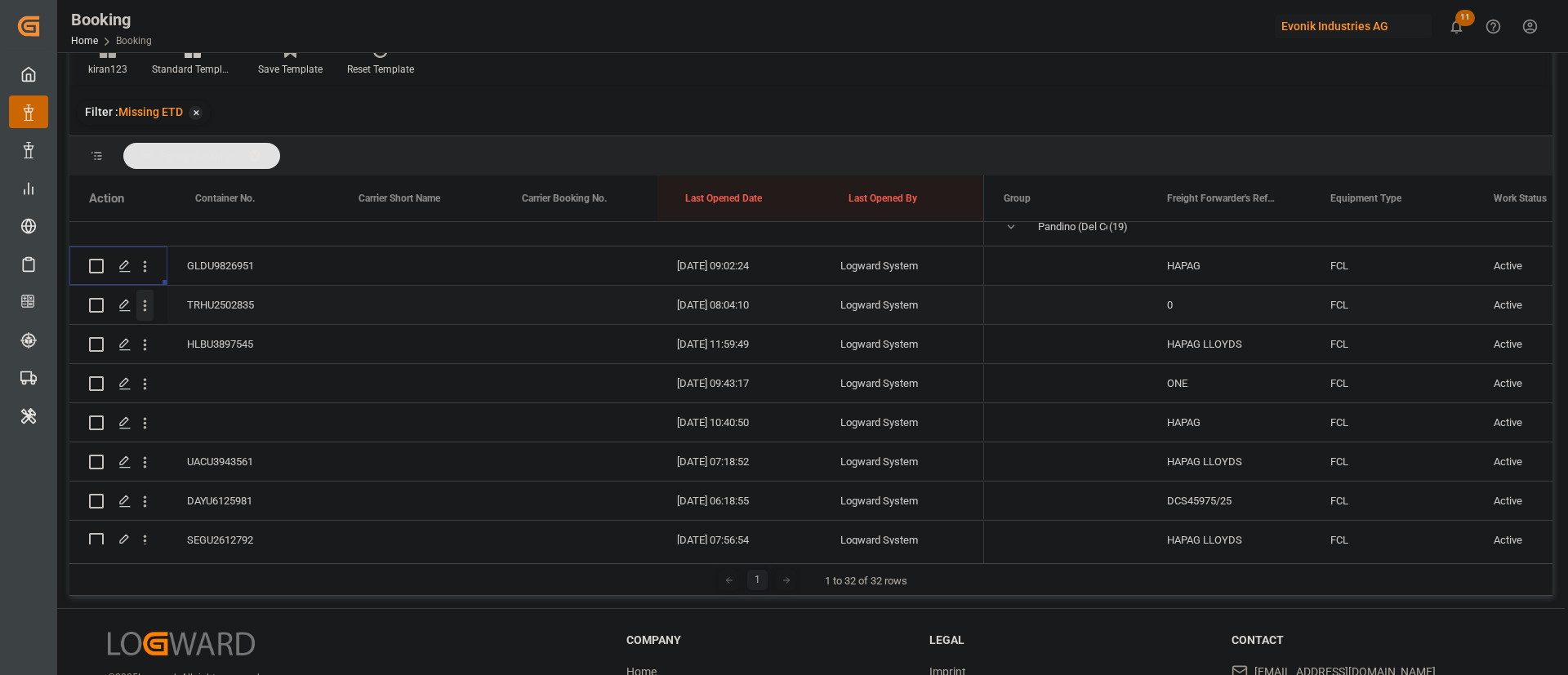
click at [151, 303] on icon "open menu" at bounding box center [145, 306] width 17 height 17
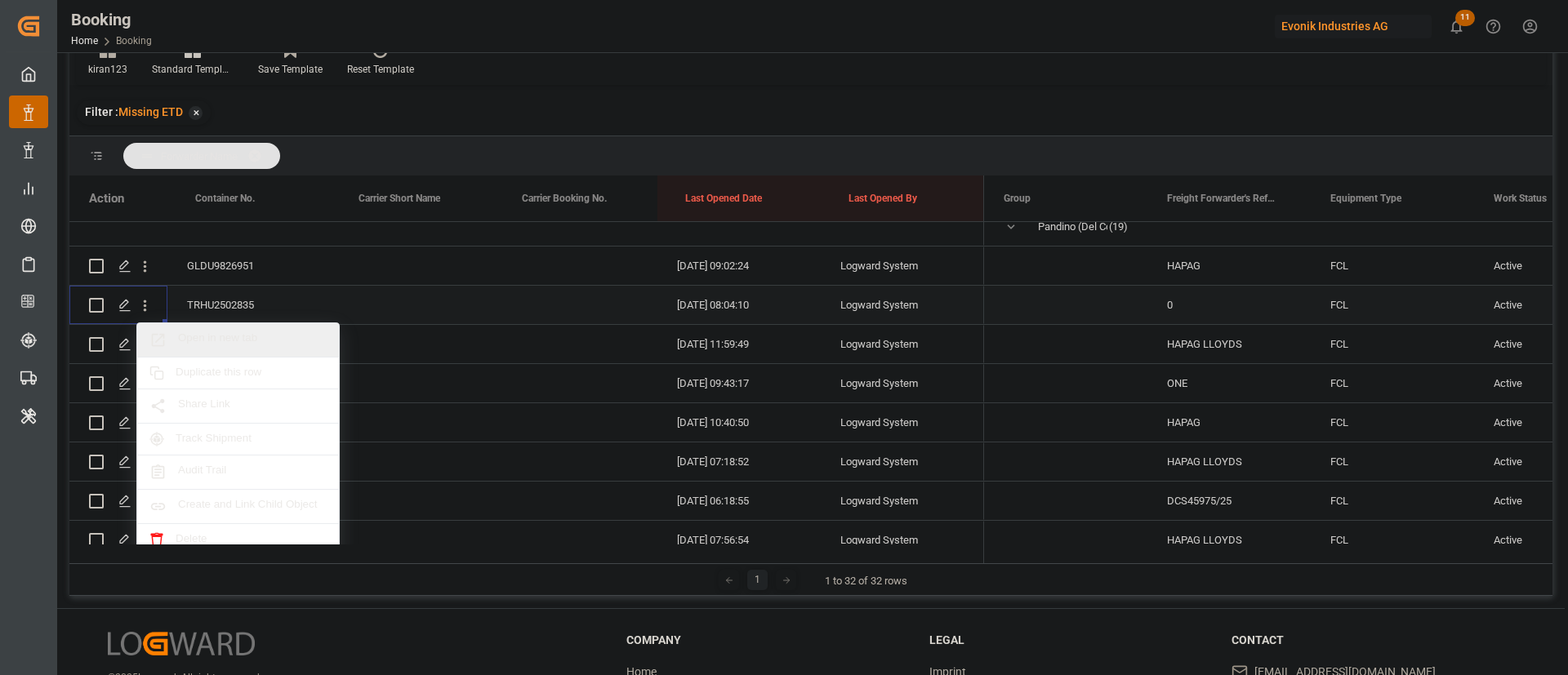
click at [230, 336] on span "Open in new tab" at bounding box center [253, 340] width 149 height 17
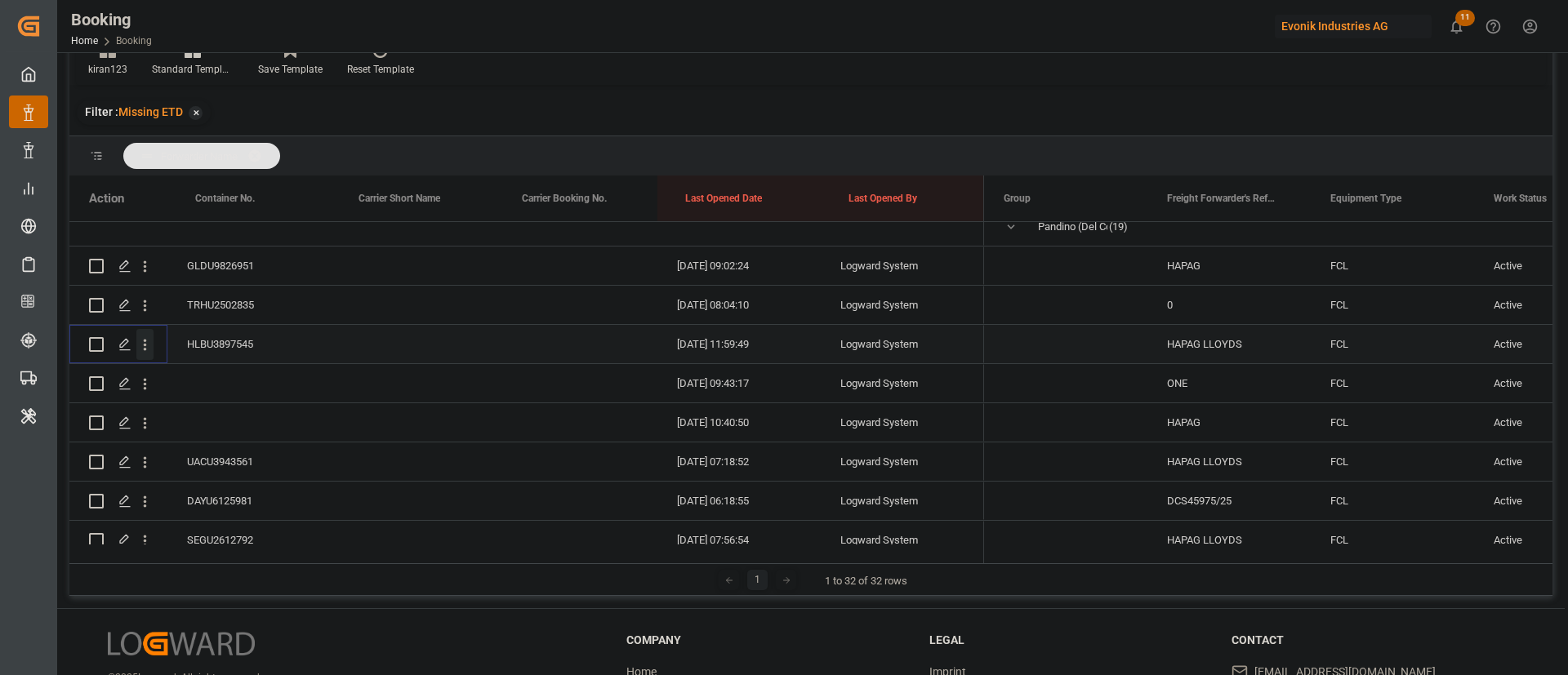
click at [149, 355] on button "open menu" at bounding box center [145, 344] width 17 height 31
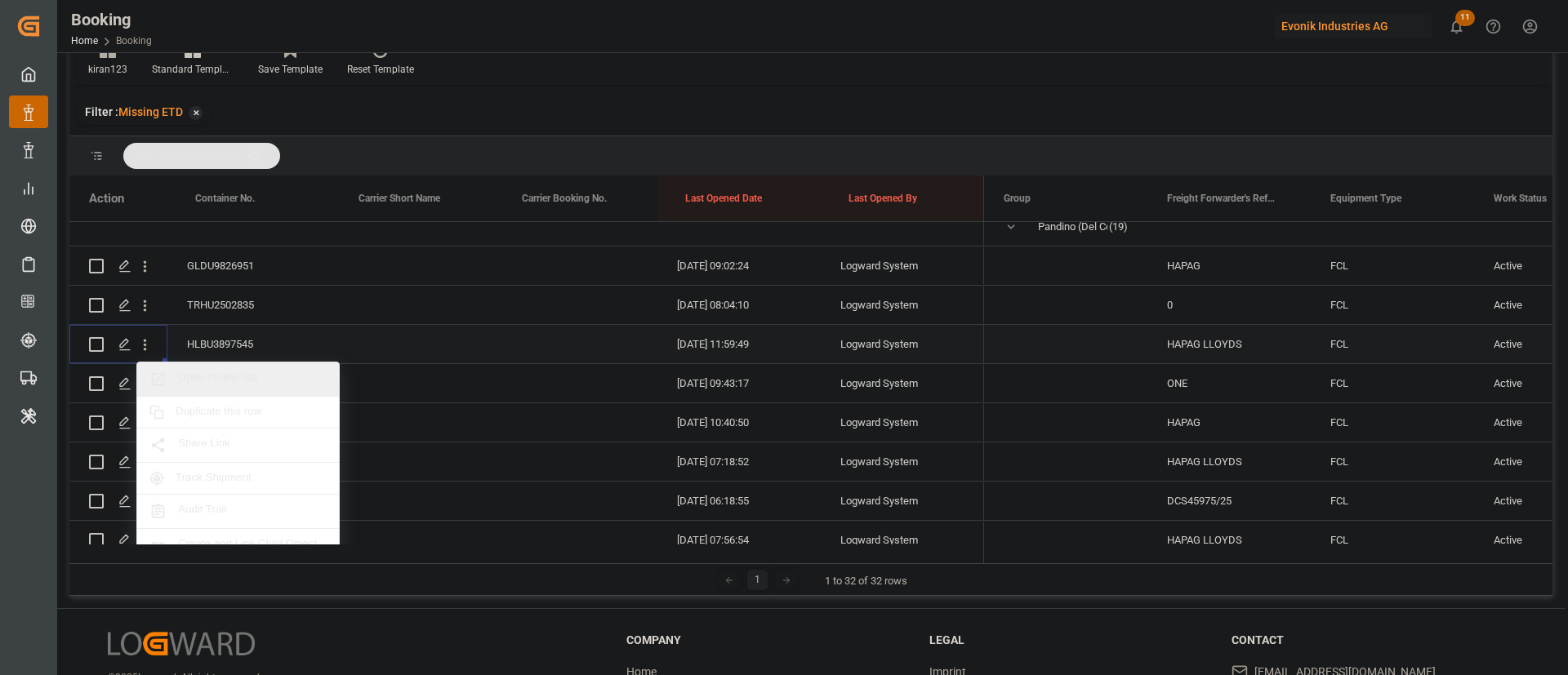
click at [219, 366] on div "Open in new tab" at bounding box center [237, 379] width 201 height 34
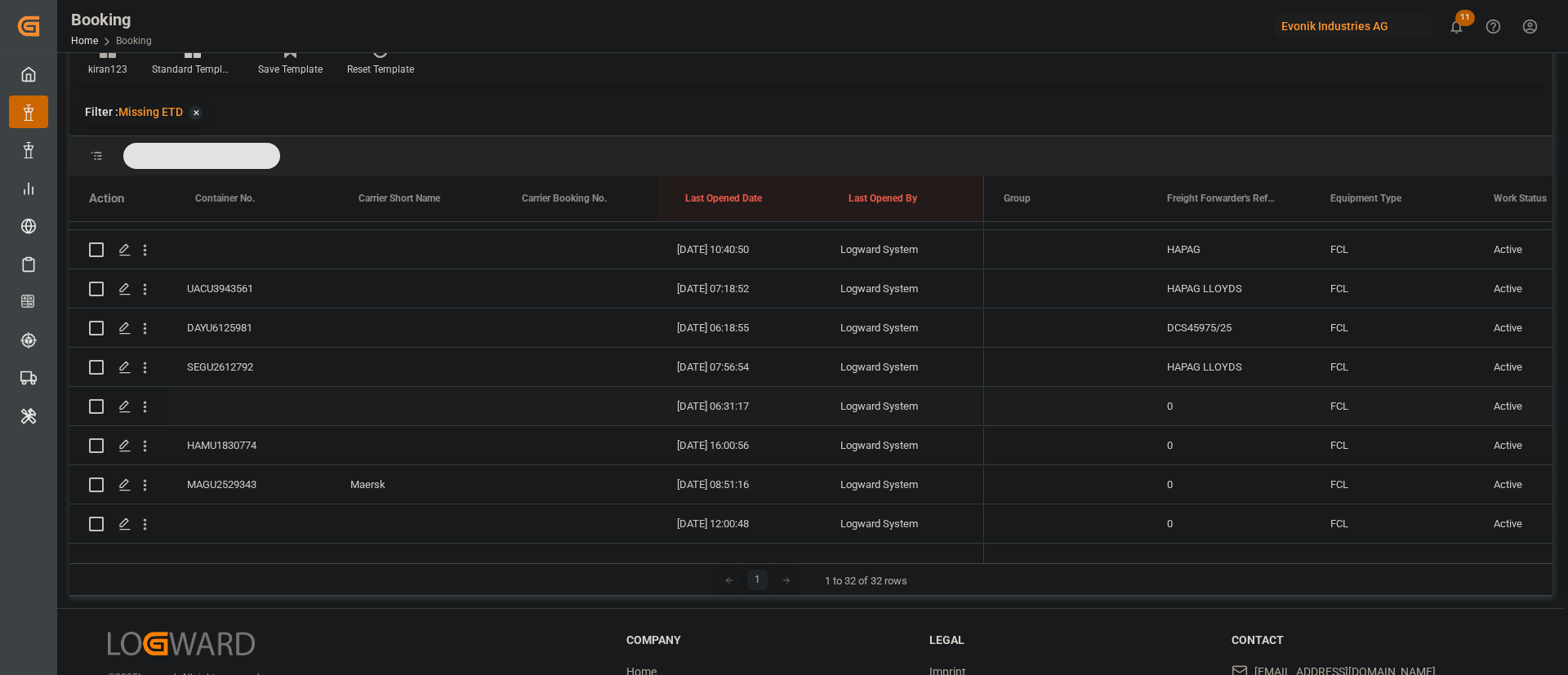
scroll to position [1195, 0]
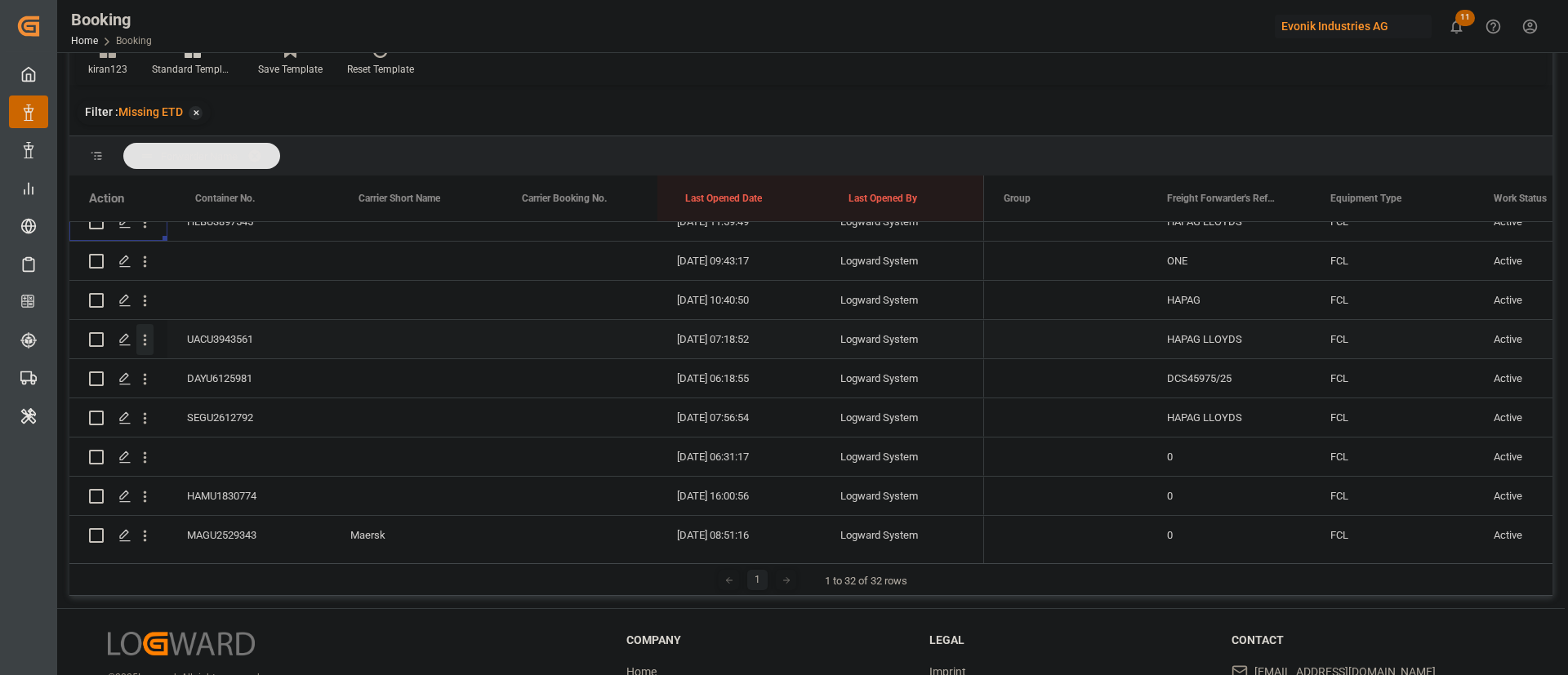
click at [150, 344] on icon "open menu" at bounding box center [145, 340] width 17 height 17
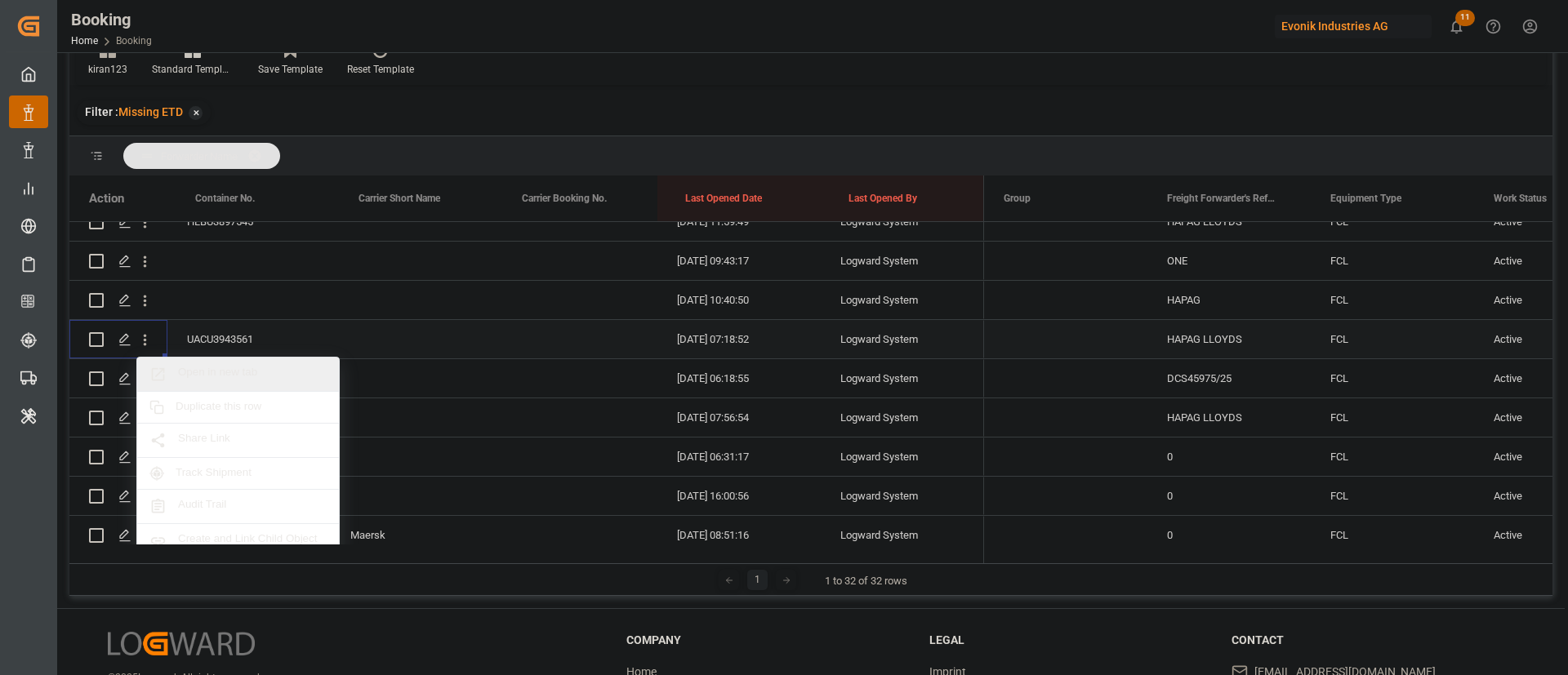
click at [237, 370] on span "Open in new tab" at bounding box center [253, 375] width 149 height 17
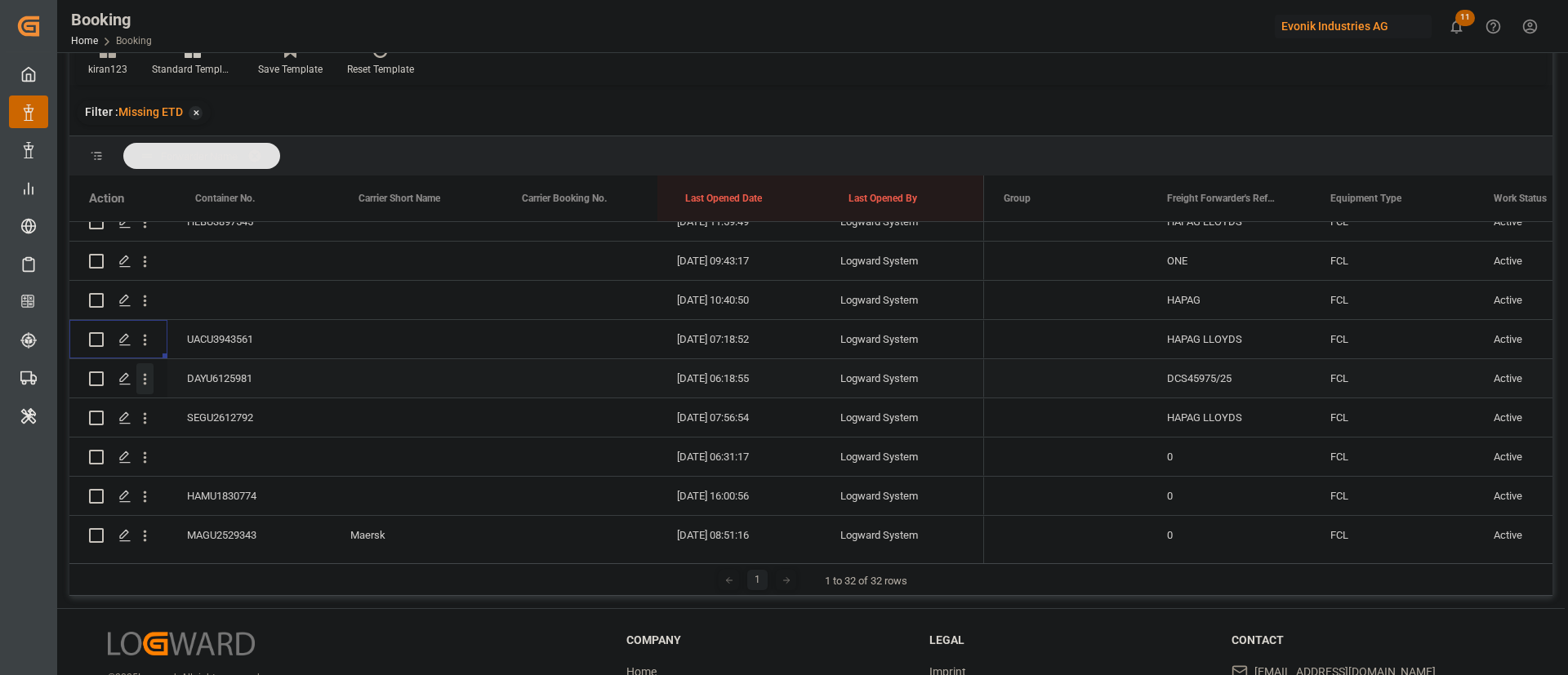
click at [143, 385] on icon "open menu" at bounding box center [145, 379] width 17 height 17
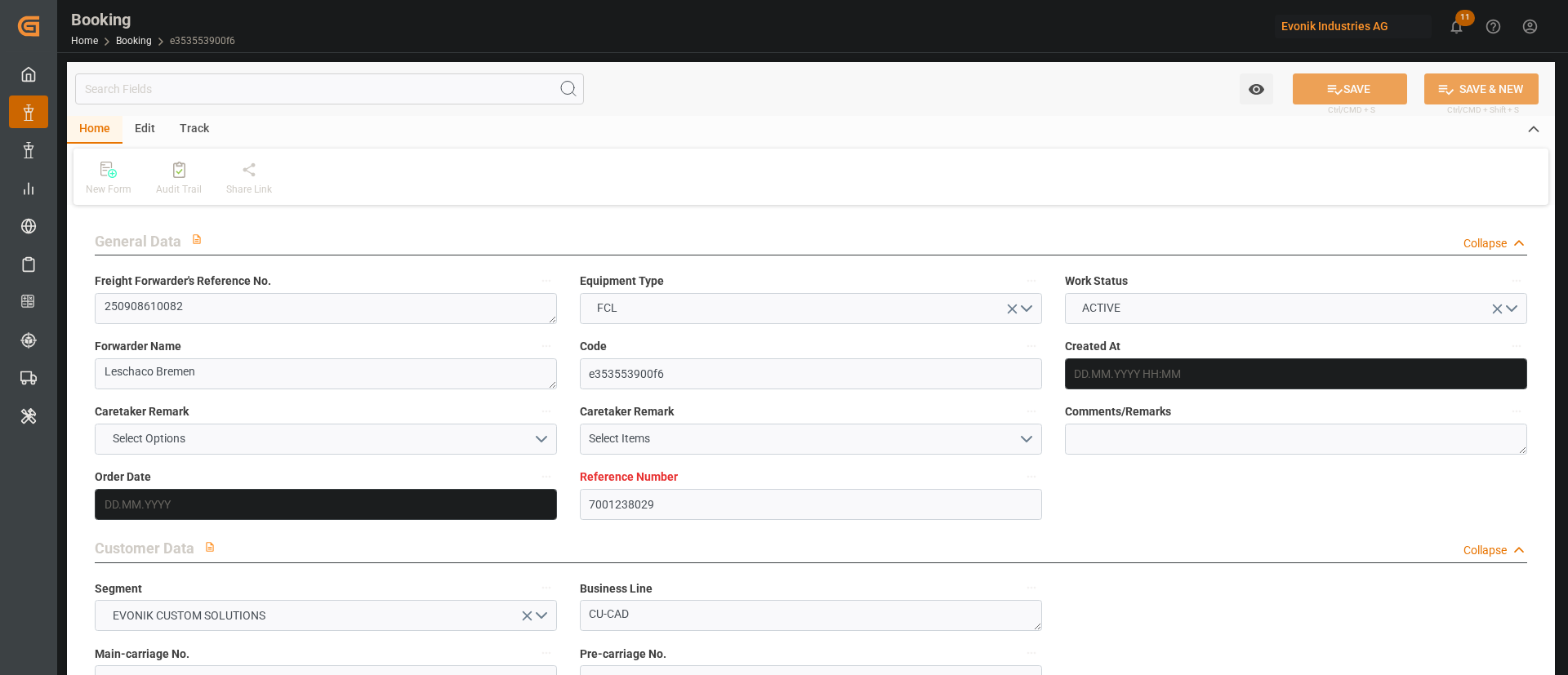
type input "7001238029"
type input "9366225"
type input "9227314"
type input "MSC"
type input "Mediterranean Shipping Company"
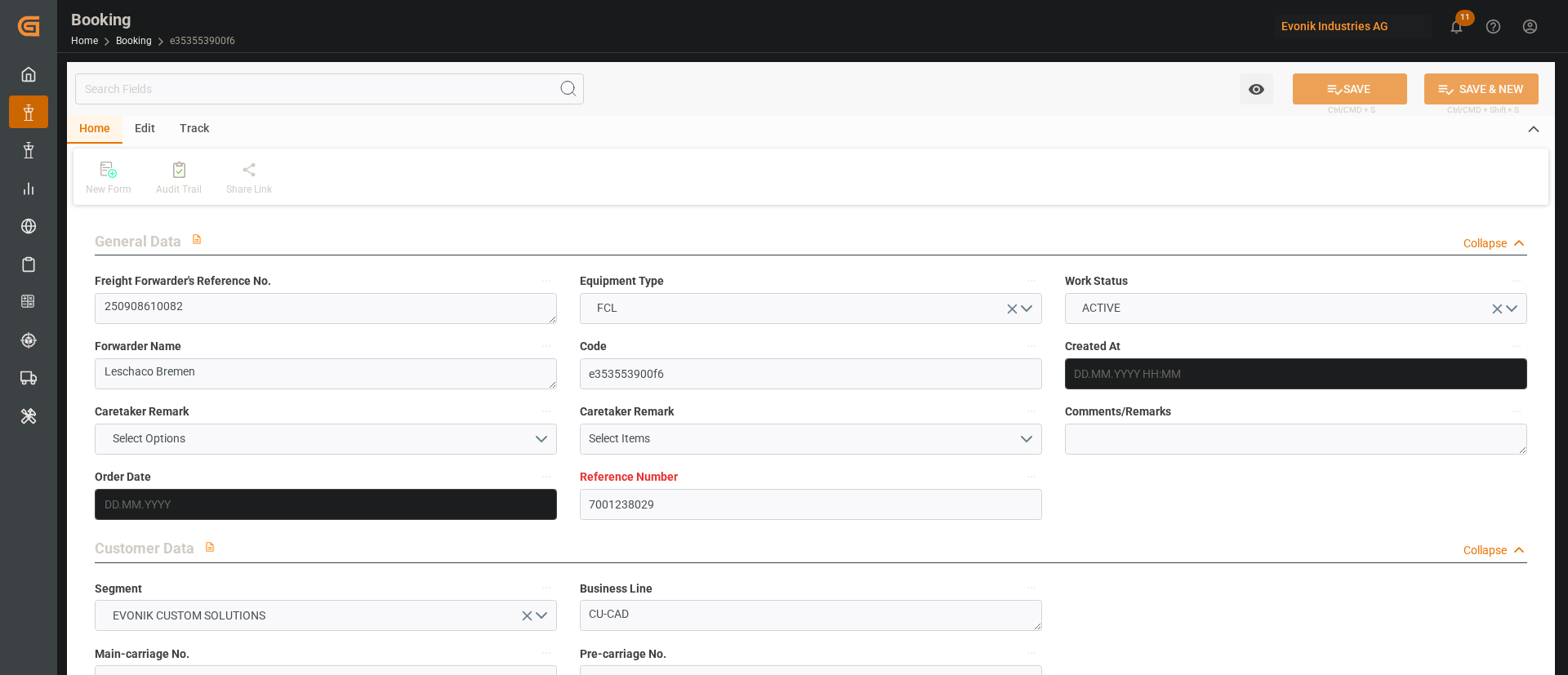
type input "BEANR"
type input "USBOS"
type input "0"
type input "01.08.2025 05:47"
type input "01.08.2025"
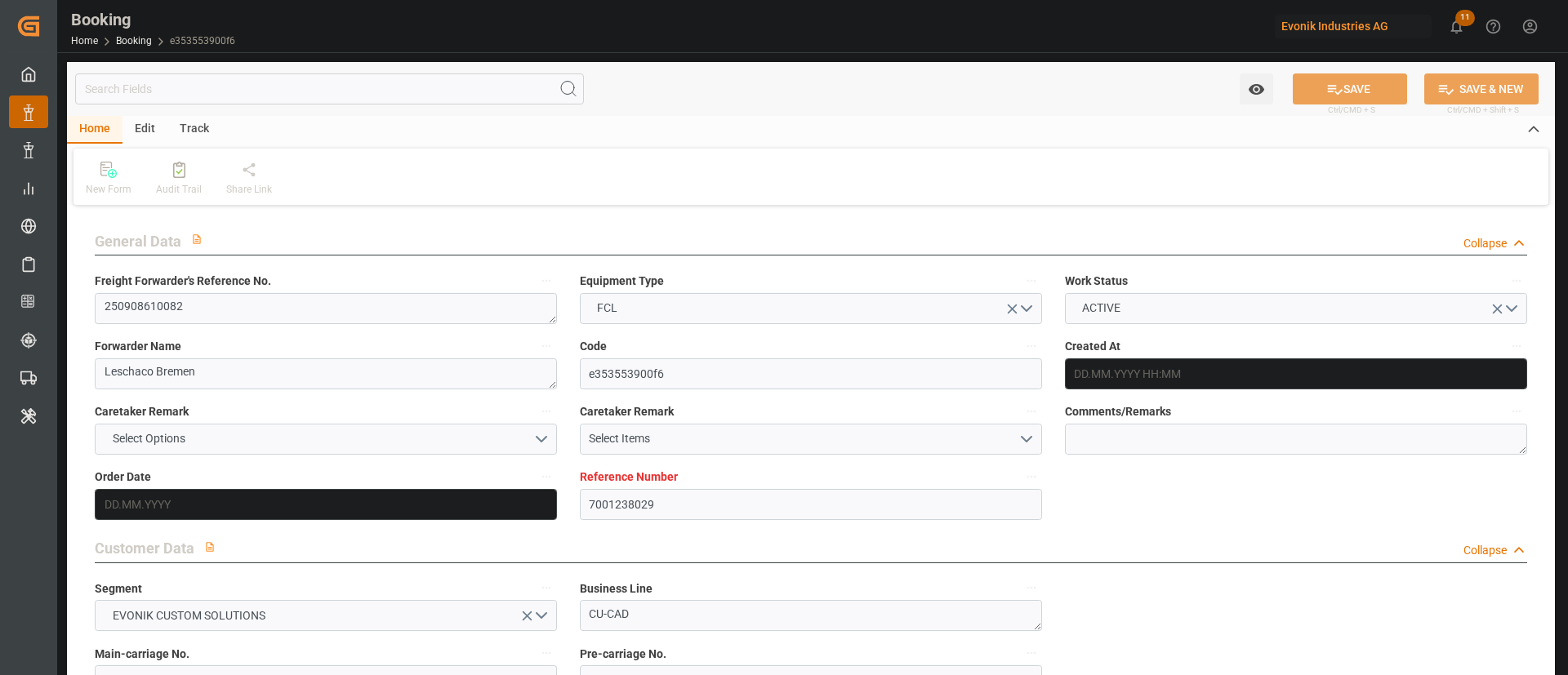
type input "25.09.2025"
type input "26.08.2025"
type input "26.08.2025 00:00"
type input "01.08.2025"
type input "05.08.2025"
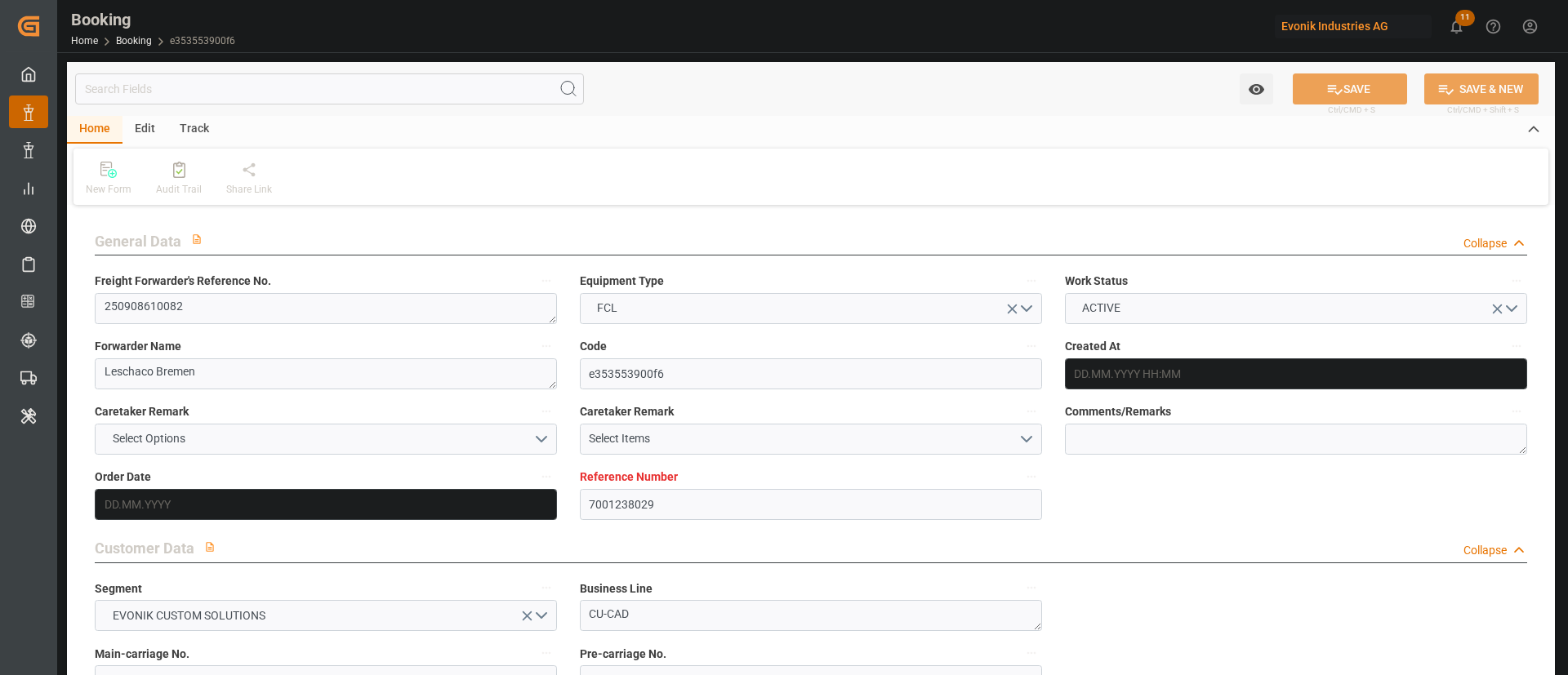
type input "05.09.2025 00:00"
type input "01.09.2025 00:00"
type input "18.09.2025 00:00"
type input "30.09.2025 00:00"
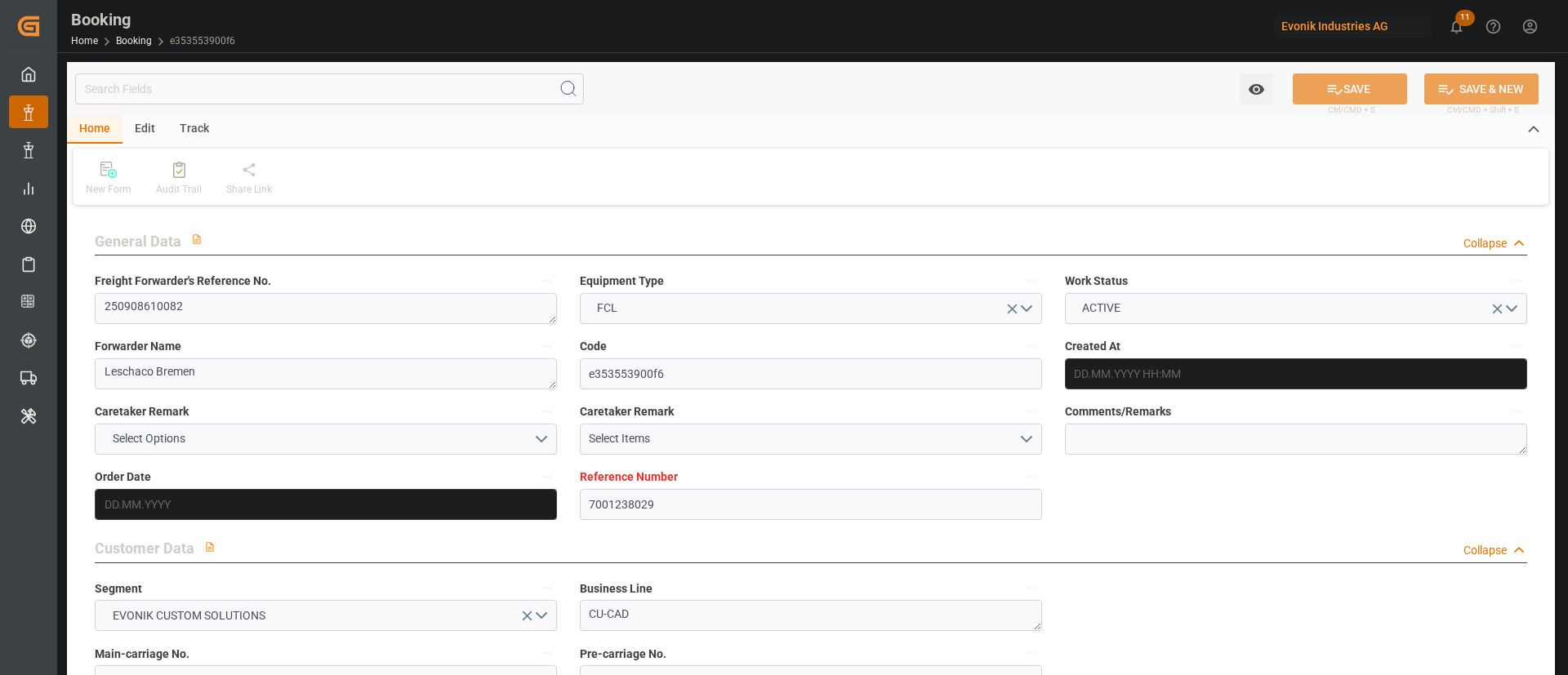
type input "08.08.2025"
type input "02.09.2025 10:25"
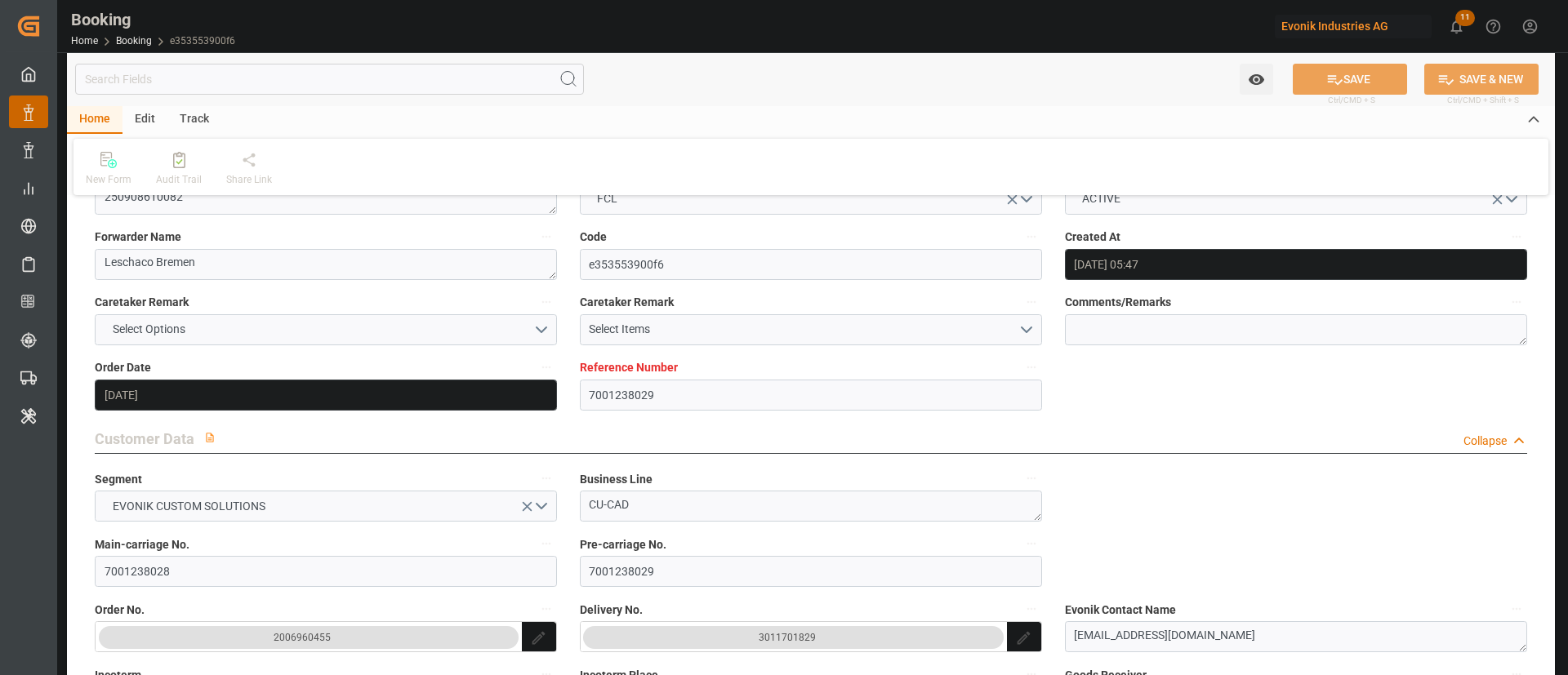
scroll to position [245, 0]
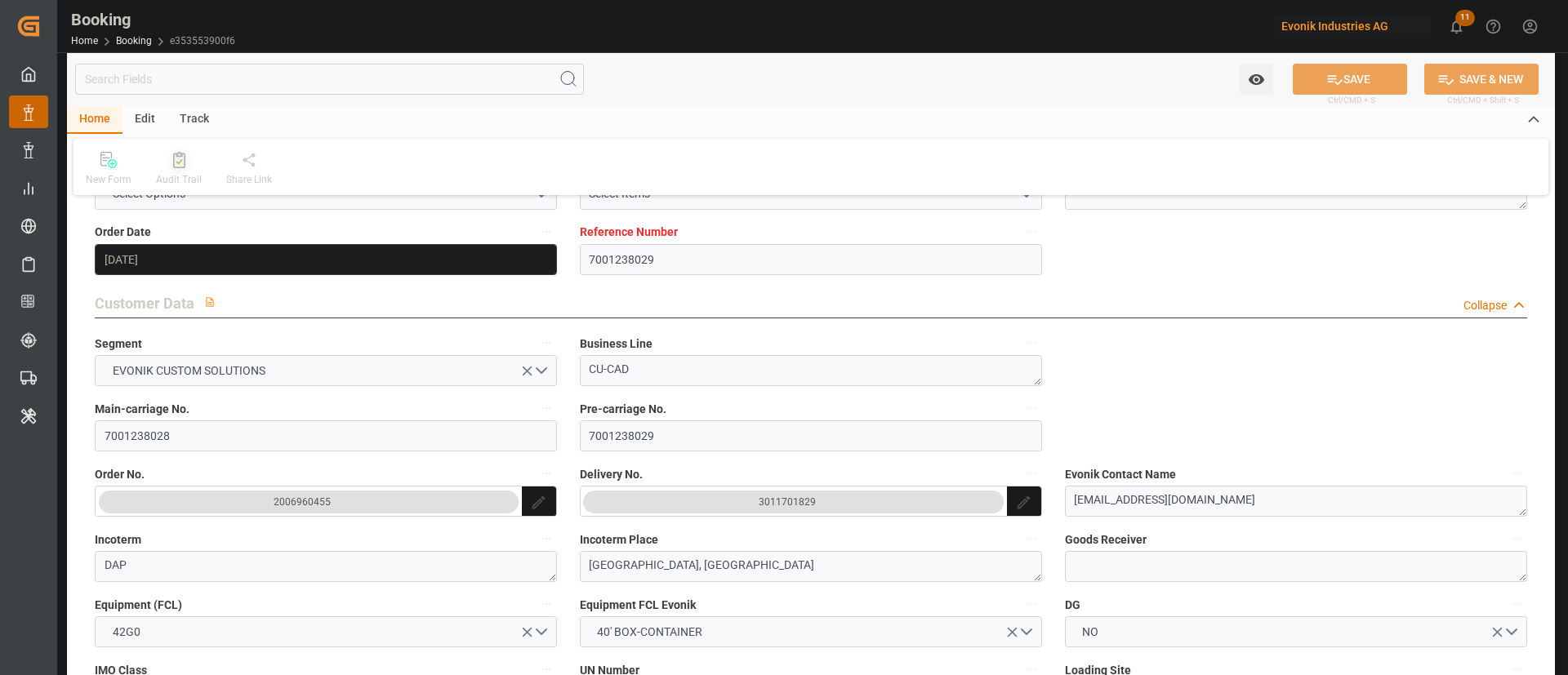
click at [190, 164] on div at bounding box center [179, 159] width 46 height 17
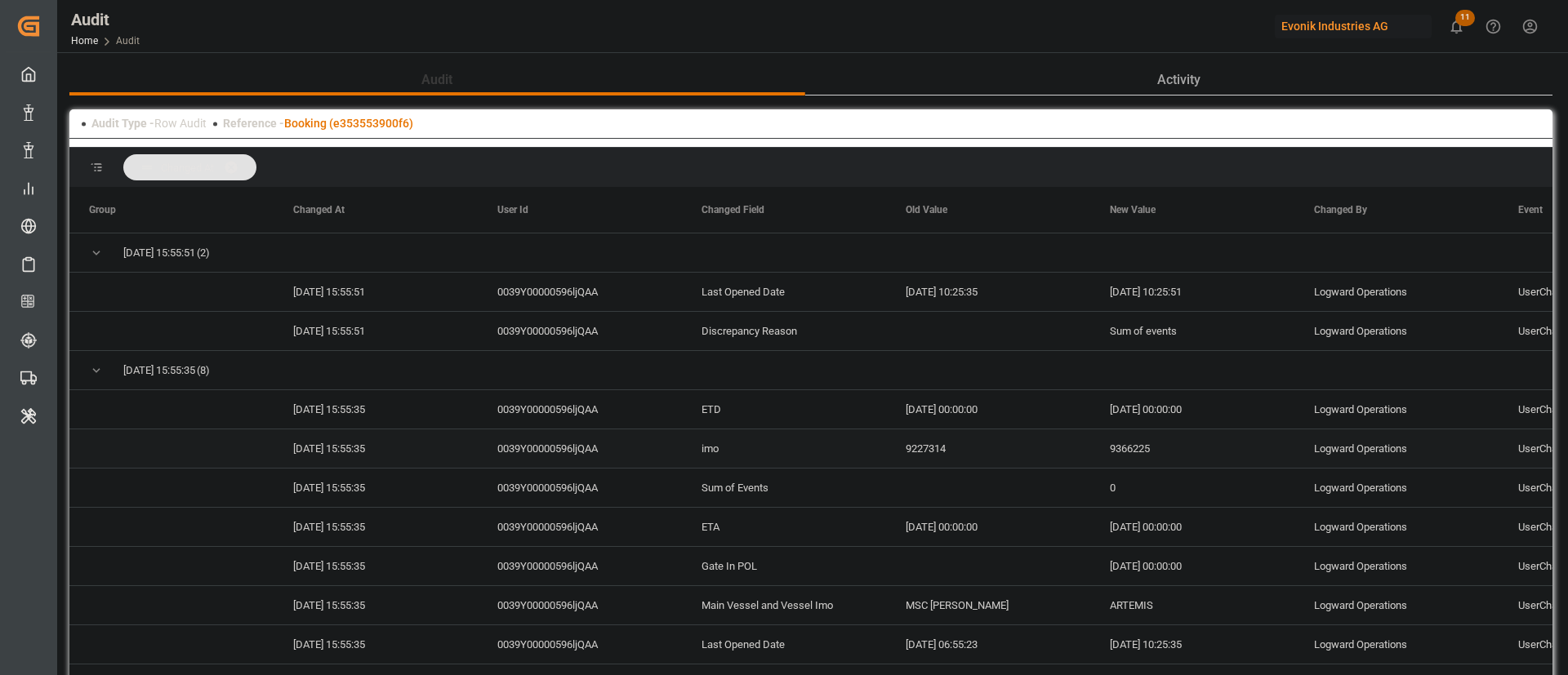
scroll to position [245, 0]
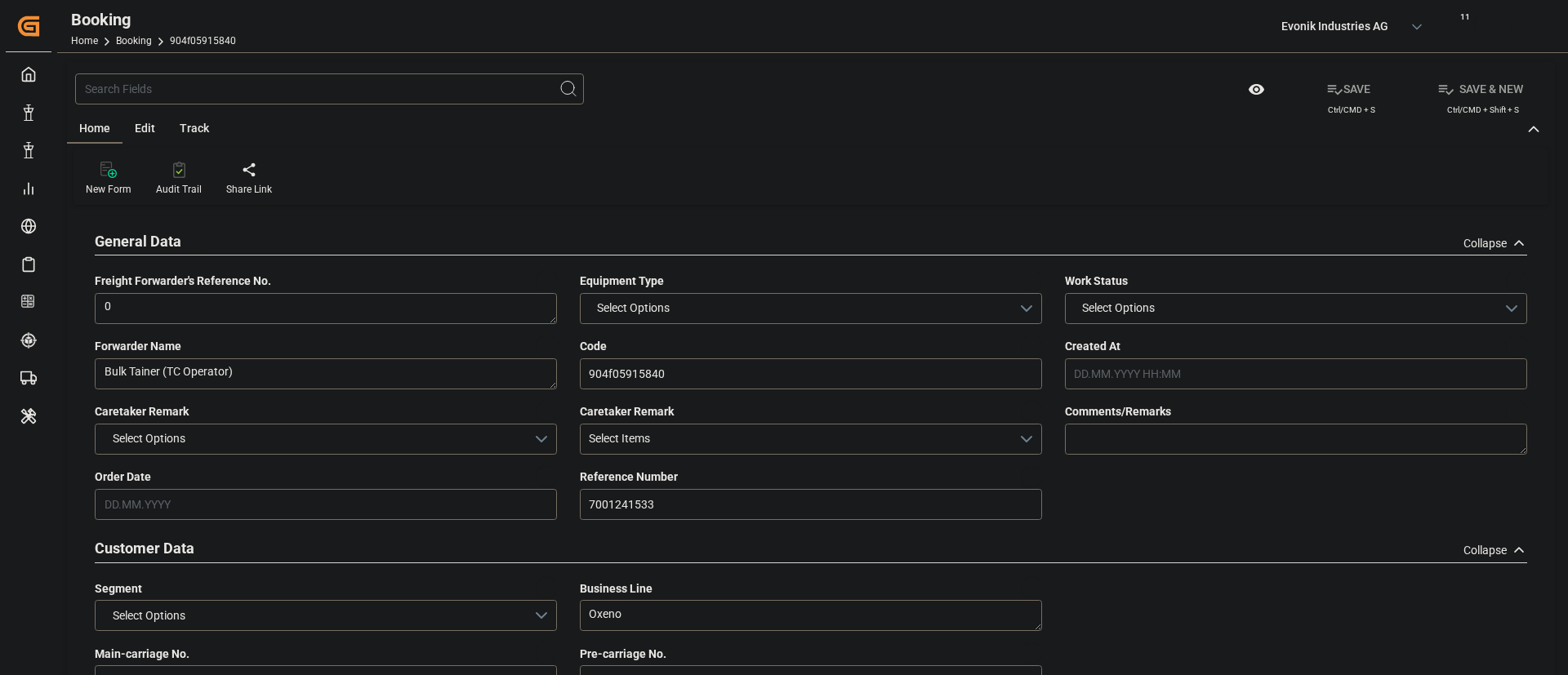
type input "7001241533"
type input "9279977"
type input "MSC"
type input "Mediterranean Shipping Company"
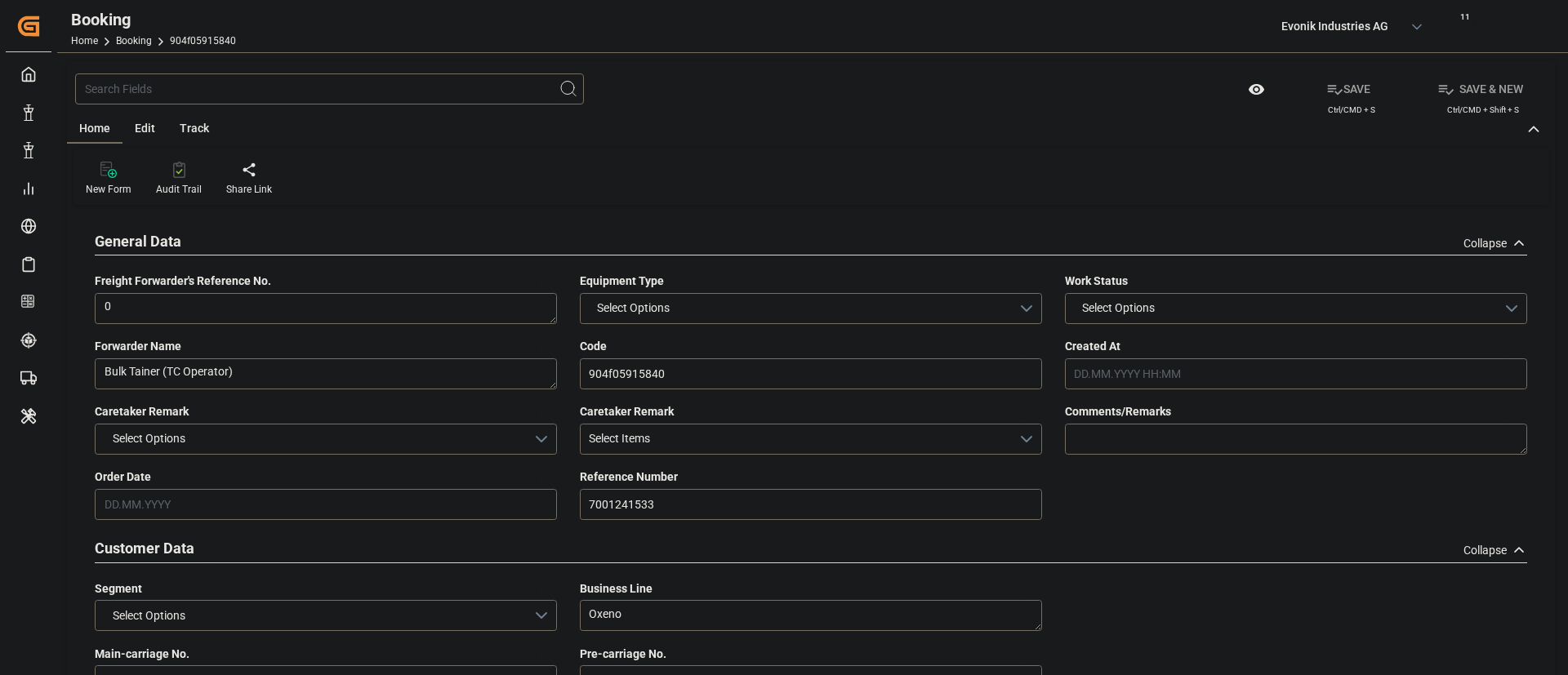
type input "BEANR"
type input "TRIST"
type input "4"
type input "06.08.2025 06:51"
type input "06.08.2025"
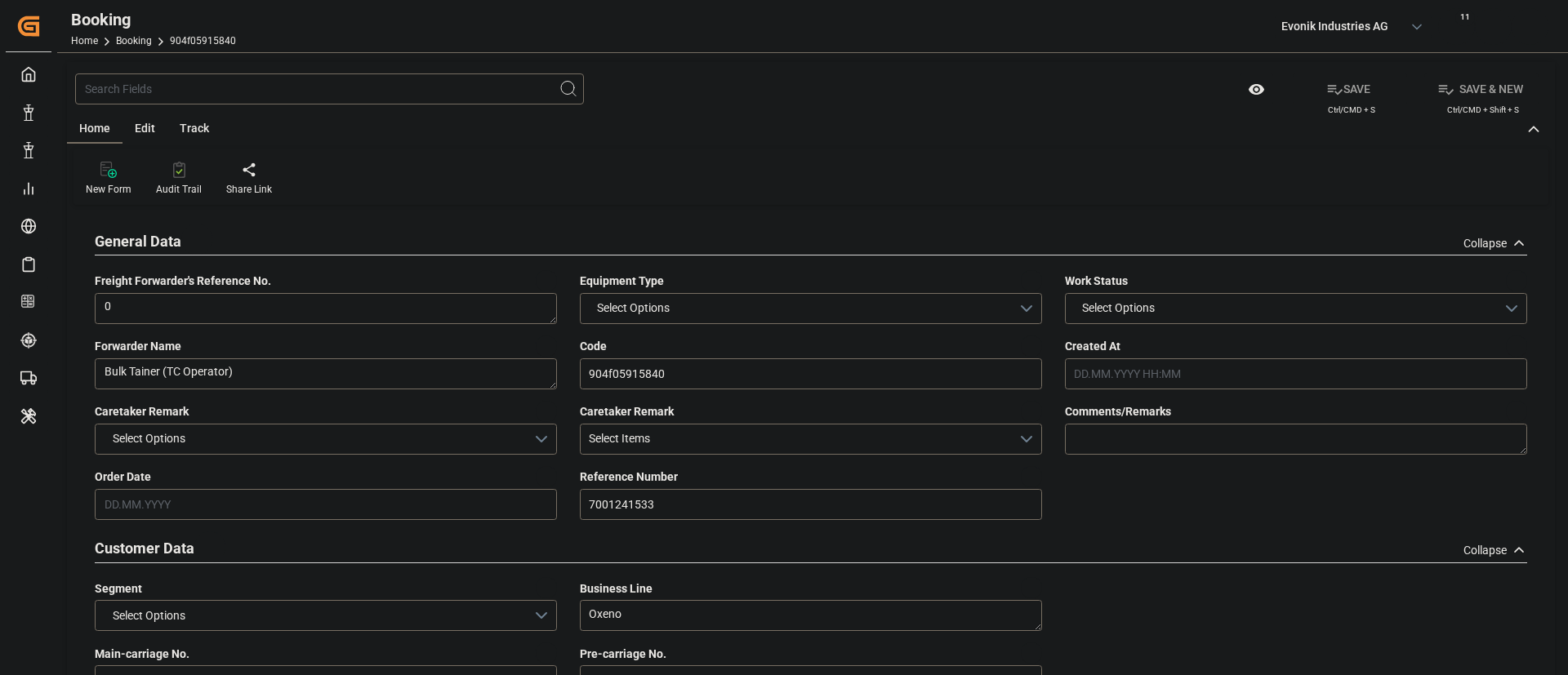
type input "12.09.2025"
type input "21.08.2025"
type input "21.08.2025 00:00"
type input "30.08.2025 00:00"
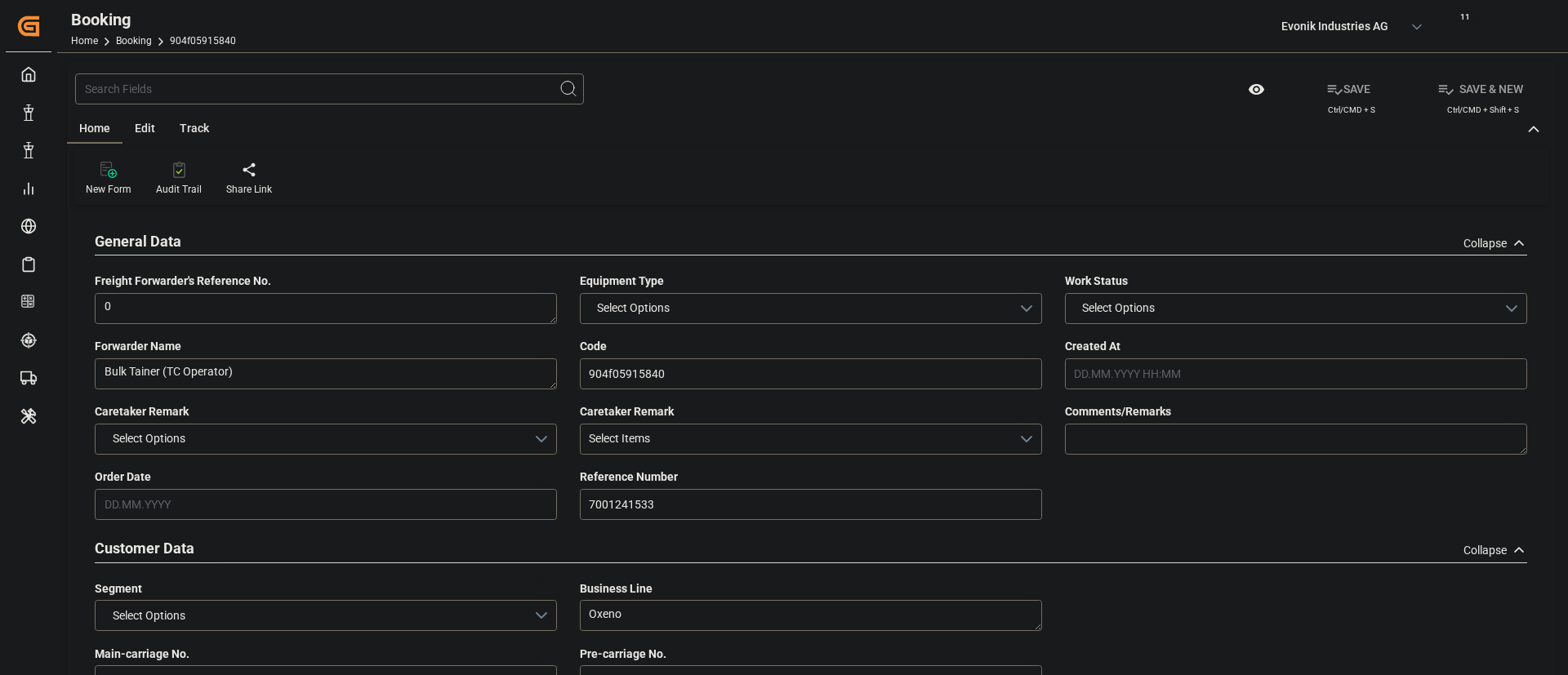
type input "29.08.2025 00:00"
type input "12.09.2025 00:00"
type input "21.08.2025"
type input "02.09.2025 07:25"
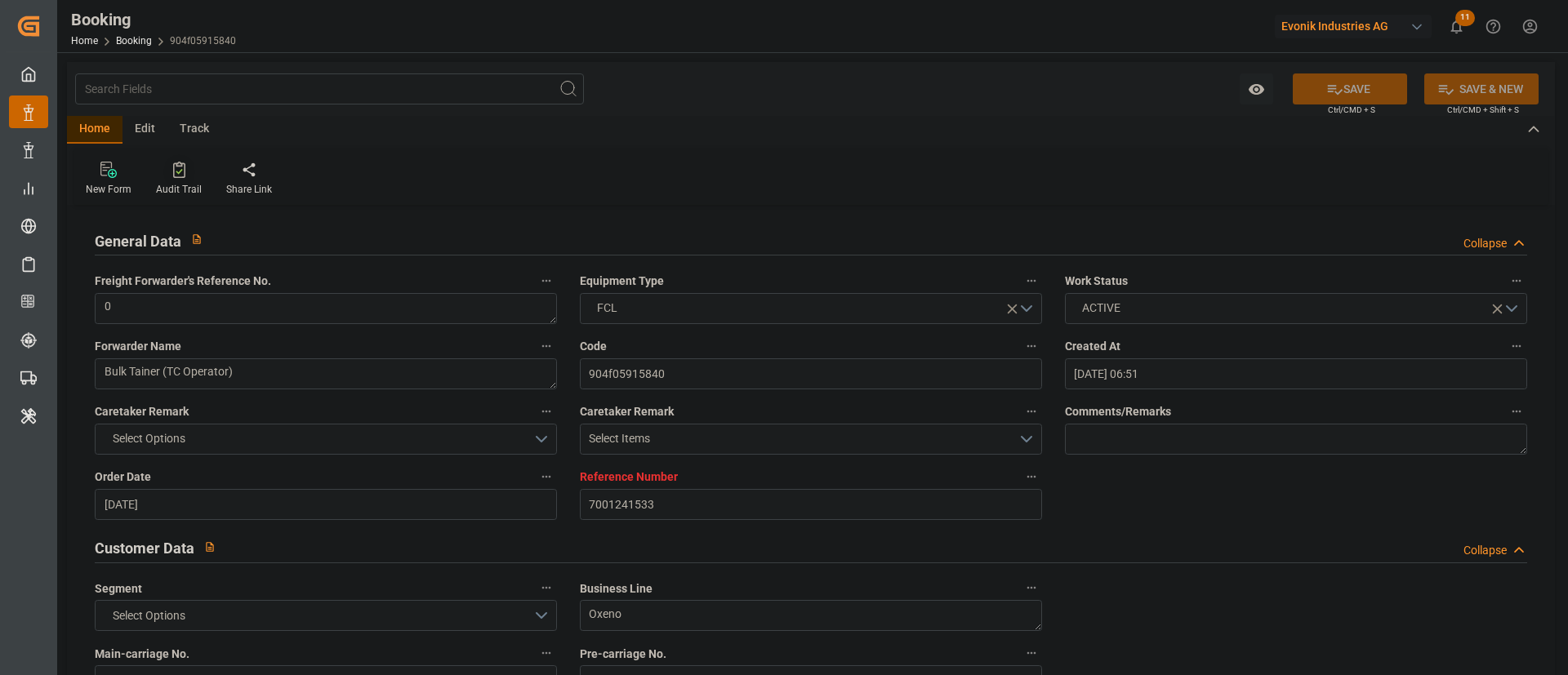
click at [168, 168] on div at bounding box center [179, 170] width 46 height 17
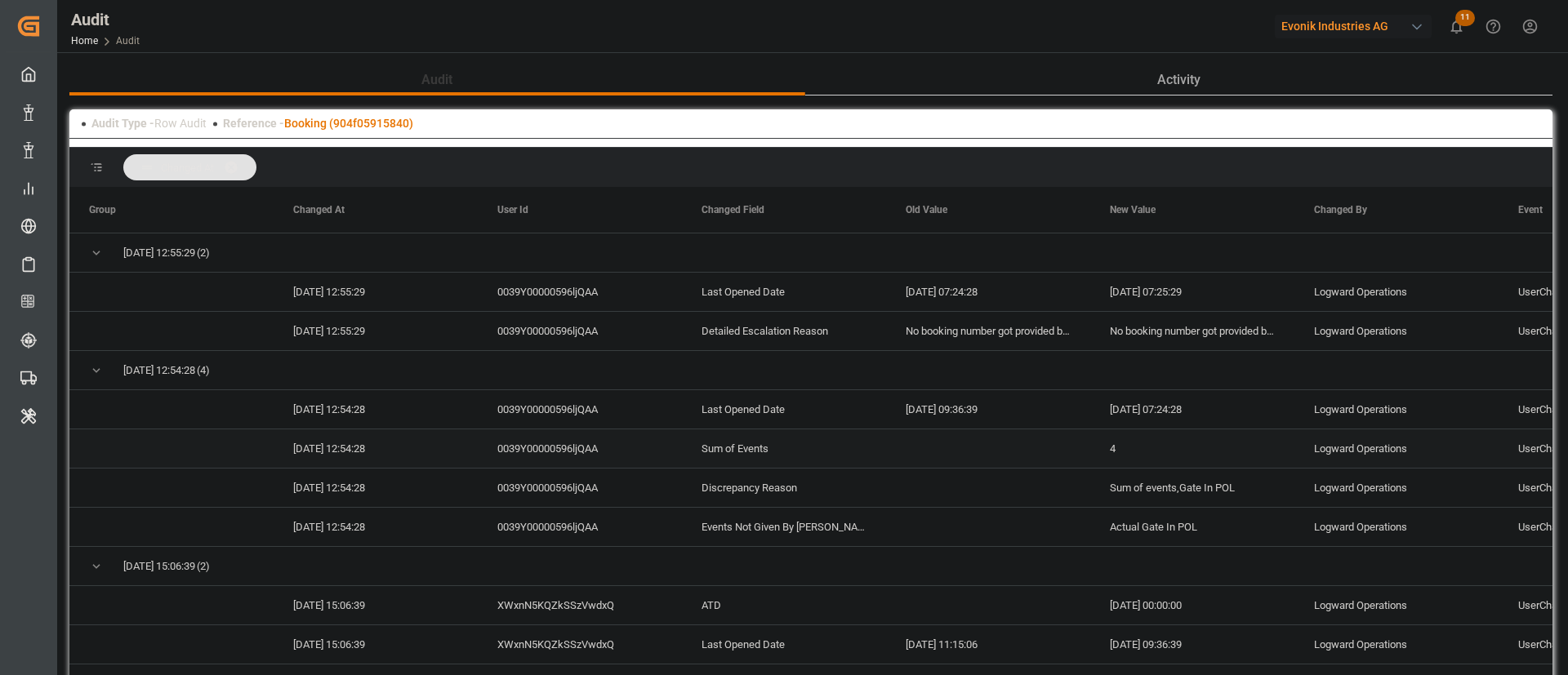
scroll to position [122, 0]
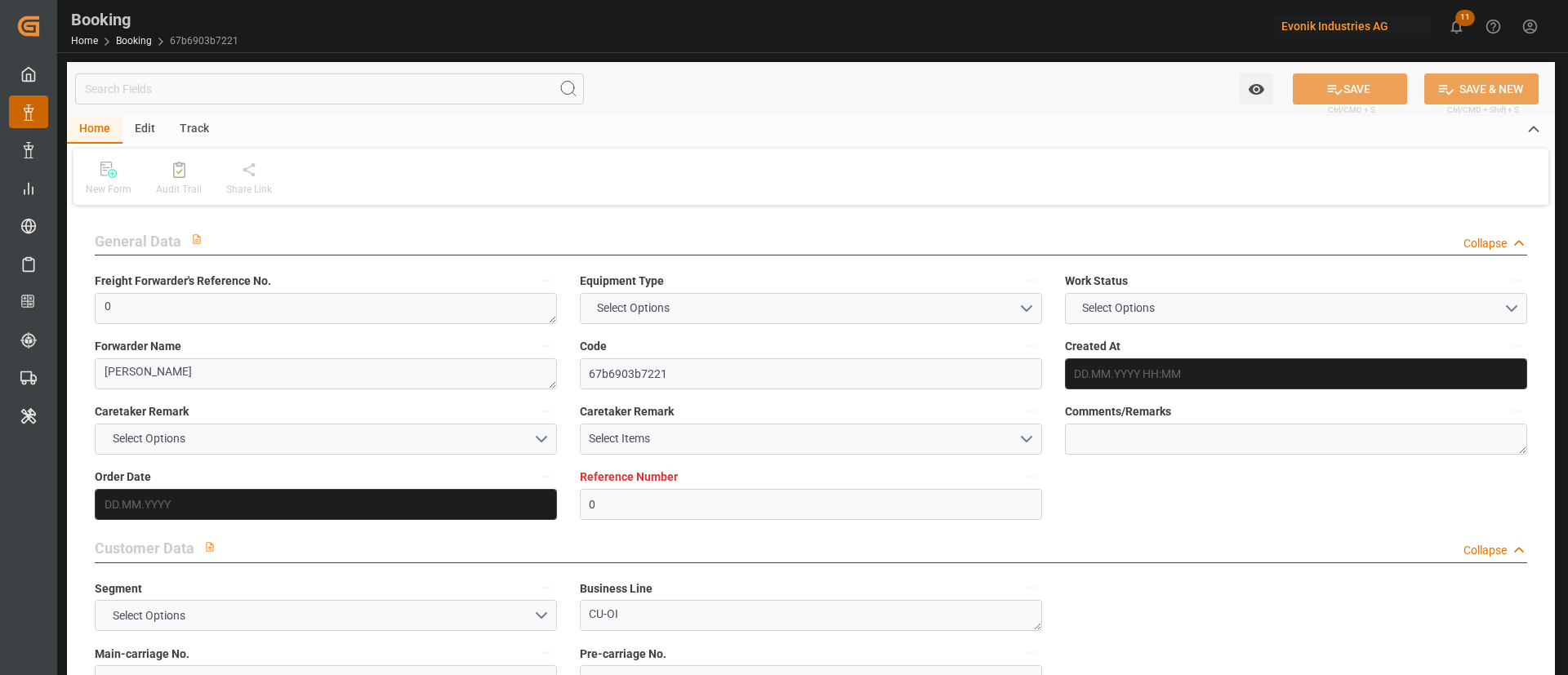
type input "0"
type input "NLRTM"
type input "USCHS"
type input "[DATE] 08:14"
type input "[DATE]"
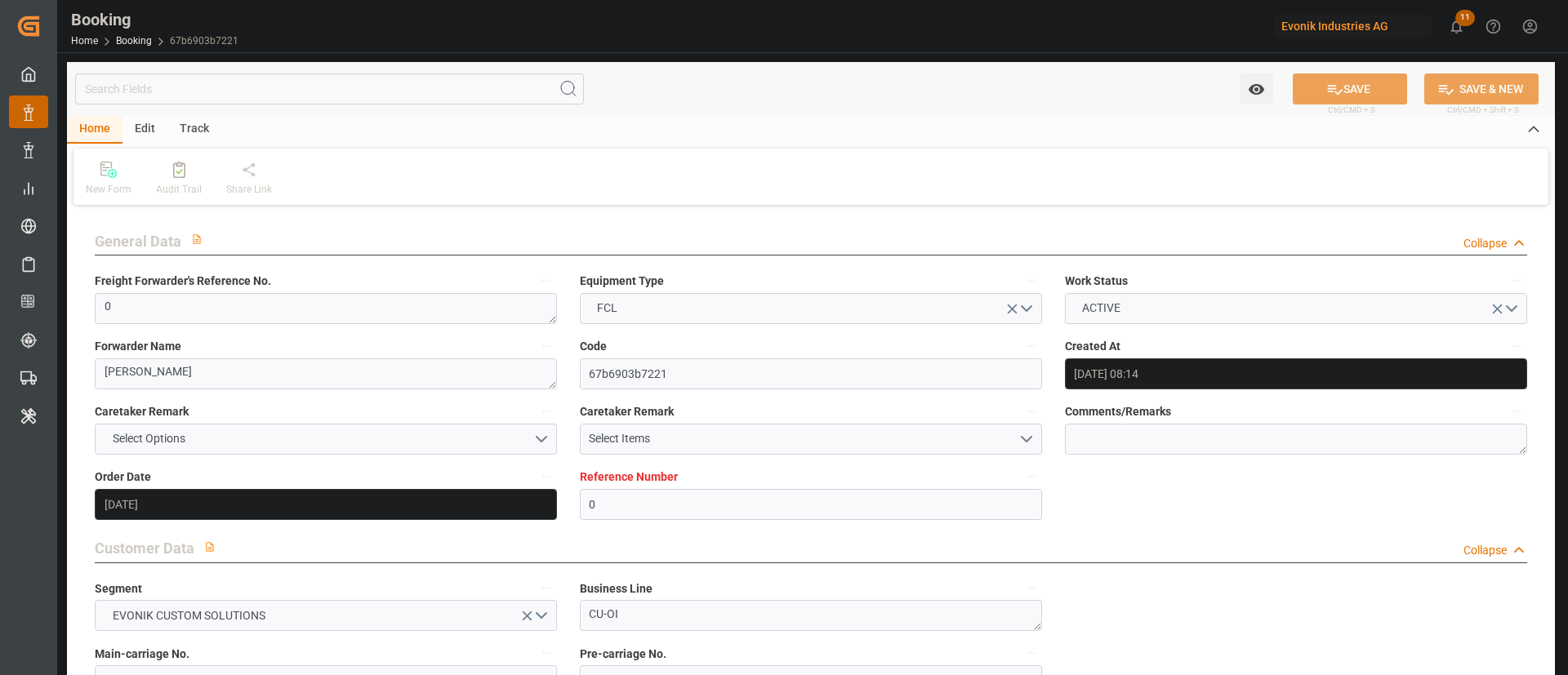
type input "[DATE]"
type input "[DATE] 10:43"
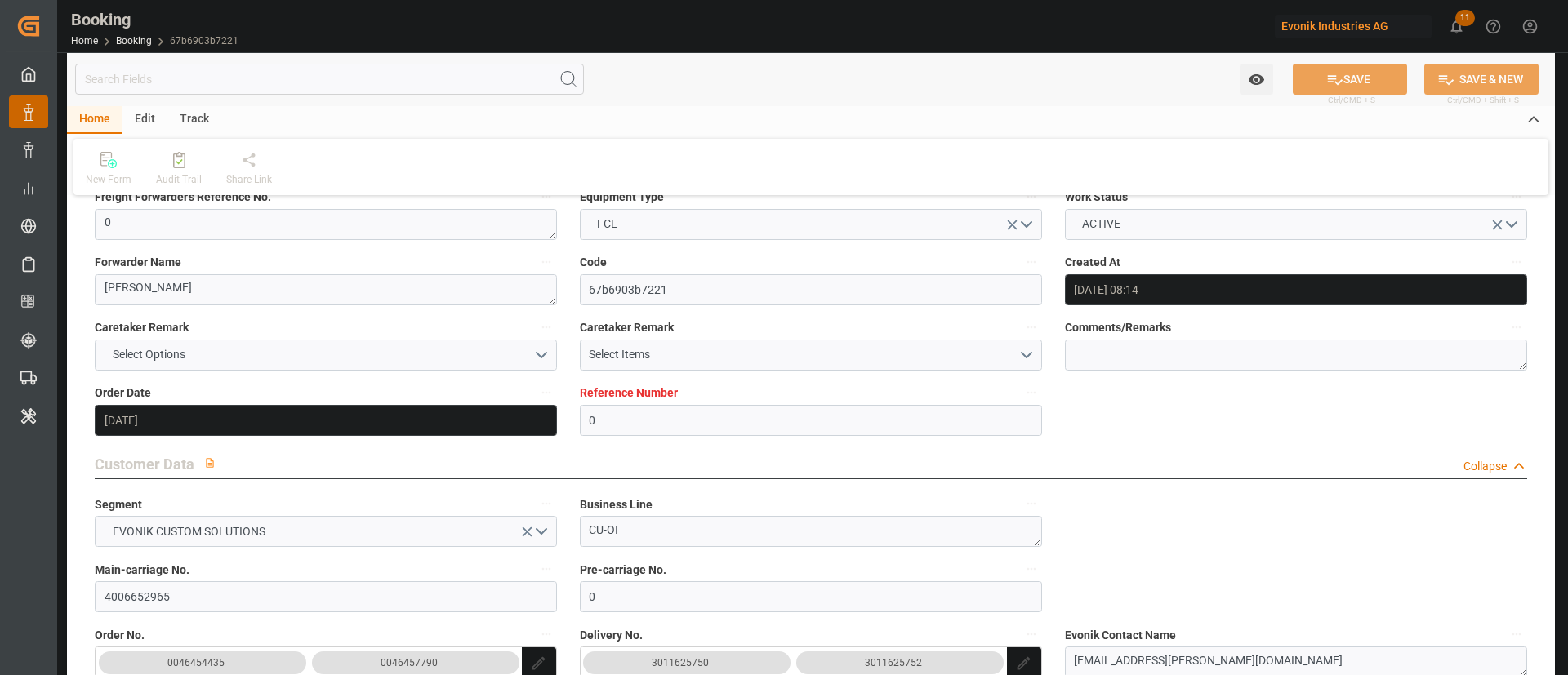
scroll to position [122, 0]
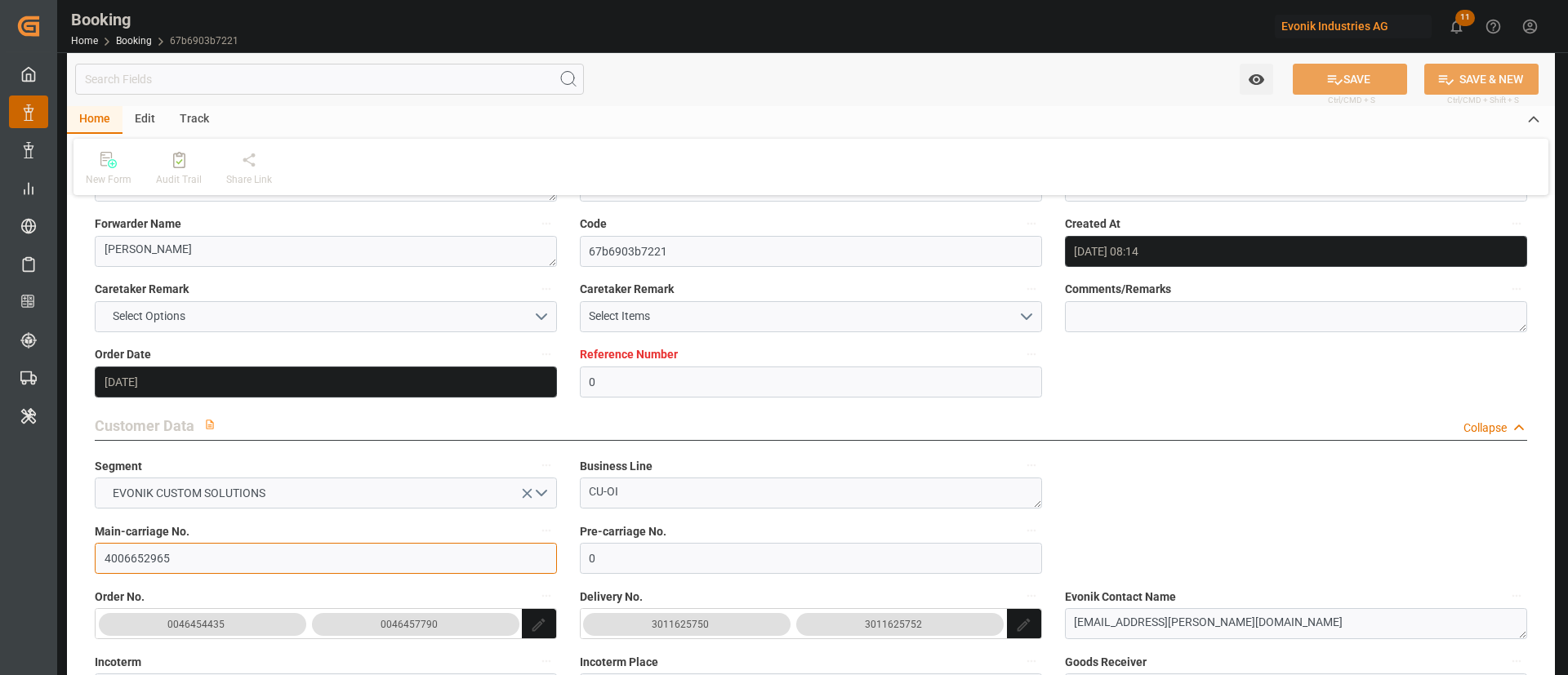
click at [189, 559] on input "4006652965" at bounding box center [325, 558] width 463 height 31
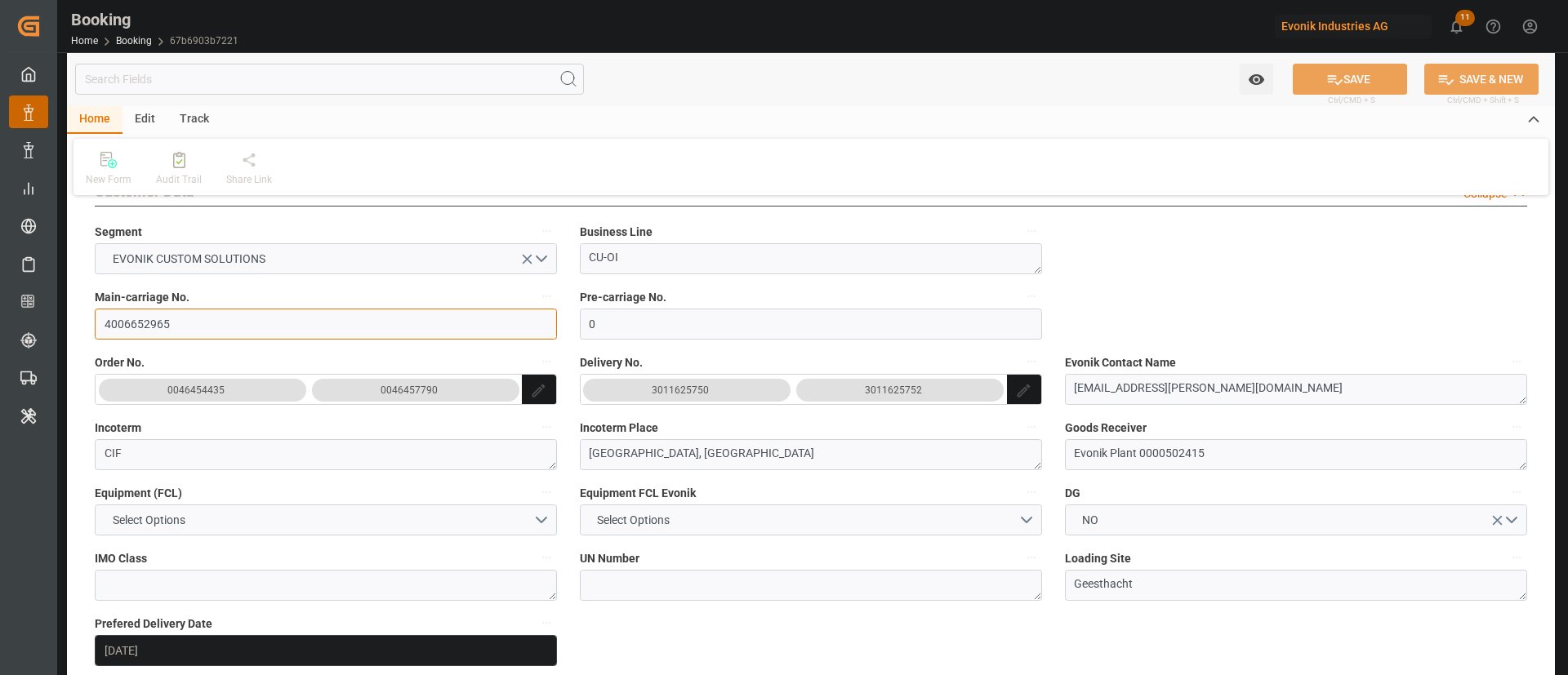
scroll to position [367, 0]
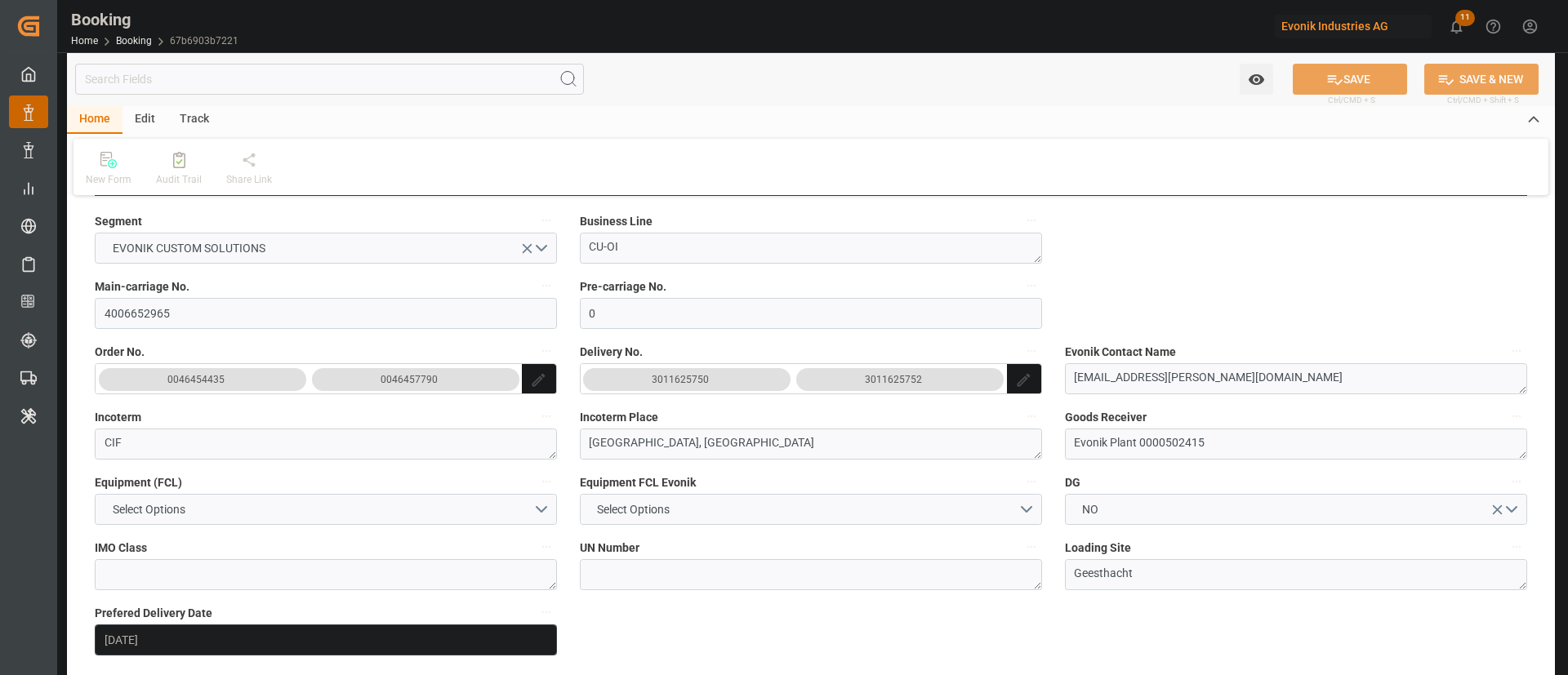
click at [786, 373] on button "3011625750" at bounding box center [686, 379] width 207 height 23
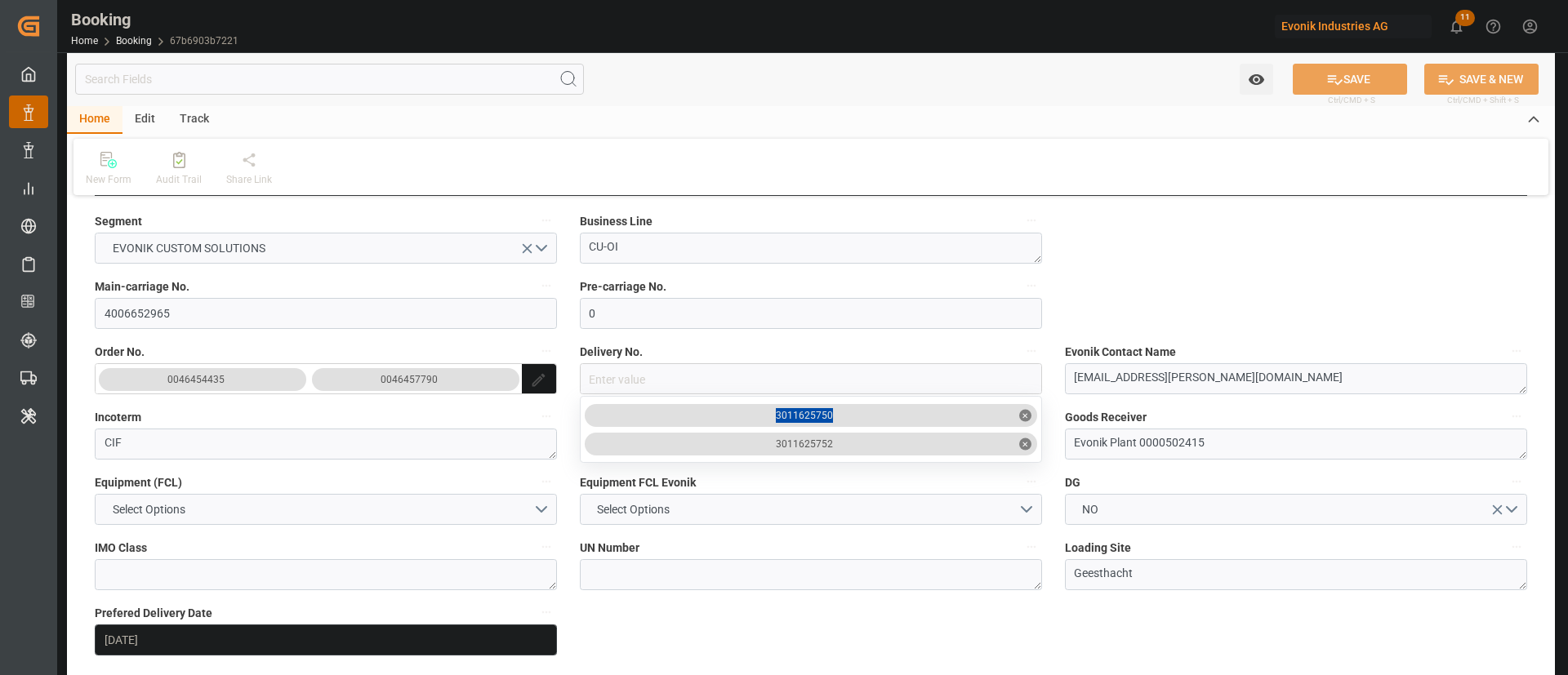
drag, startPoint x: 840, startPoint y: 415, endPoint x: 750, endPoint y: 425, distance: 90.6
copy div "3011625750"
drag, startPoint x: 843, startPoint y: 443, endPoint x: 751, endPoint y: 444, distance: 92.0
click at [751, 444] on div "3011625752 ✕" at bounding box center [811, 444] width 452 height 23
copy div "3011625752"
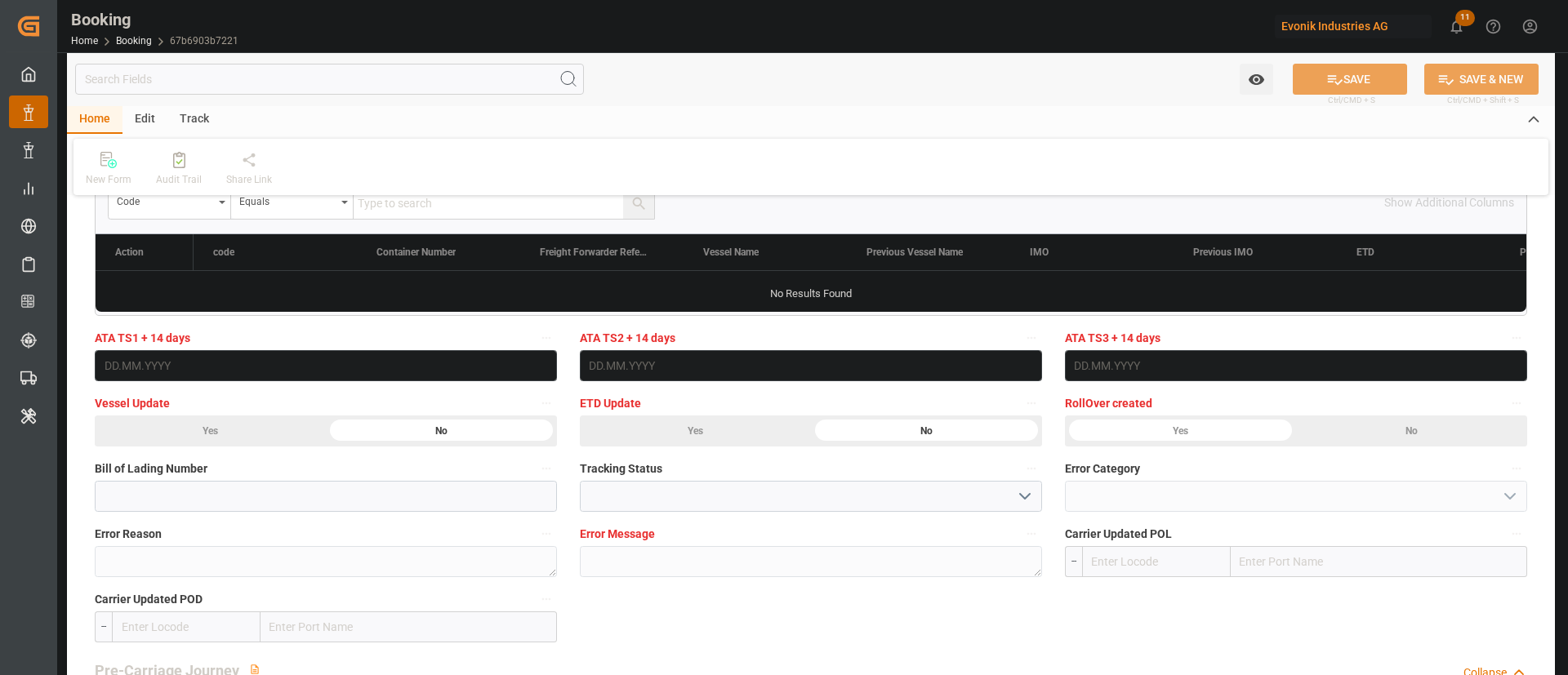
scroll to position [4162, 0]
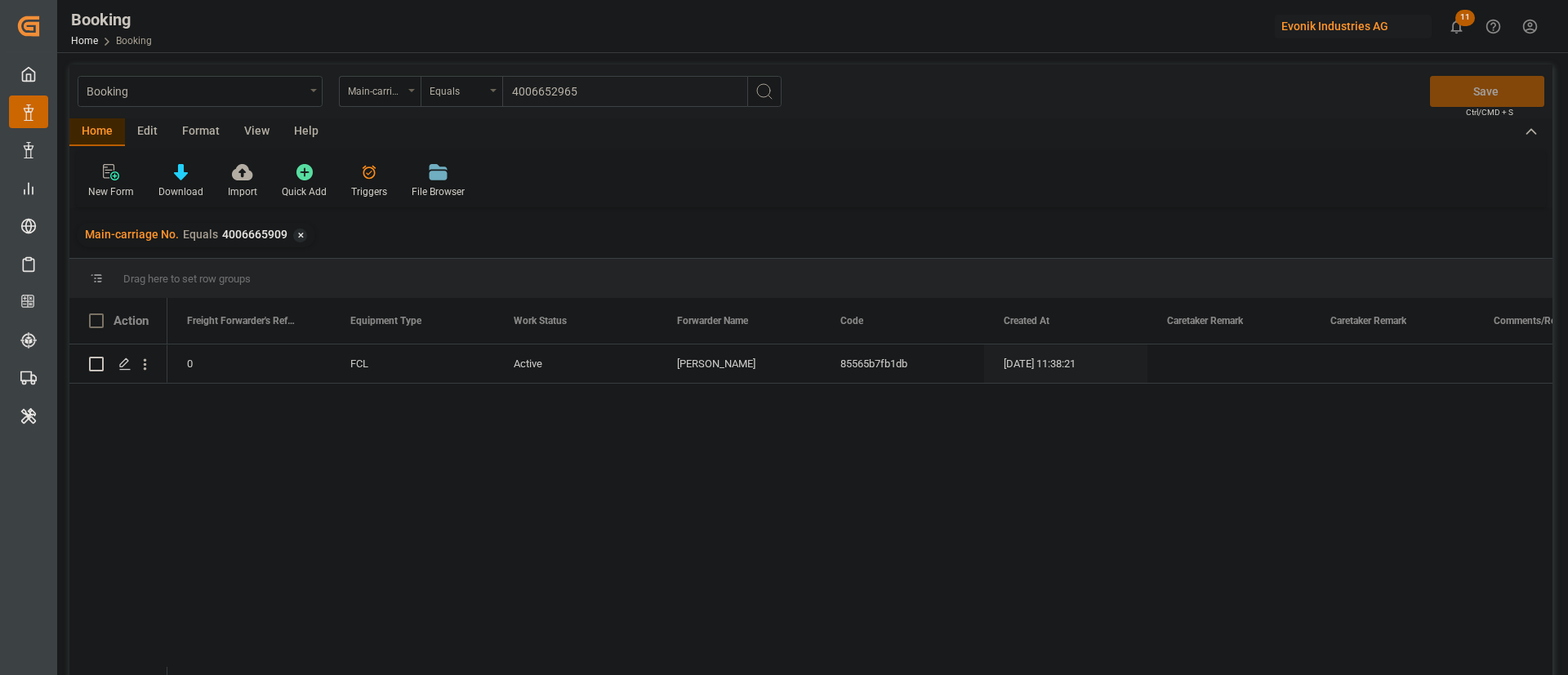
type input "4006652965"
click at [765, 88] on icon "search button" at bounding box center [764, 92] width 20 height 20
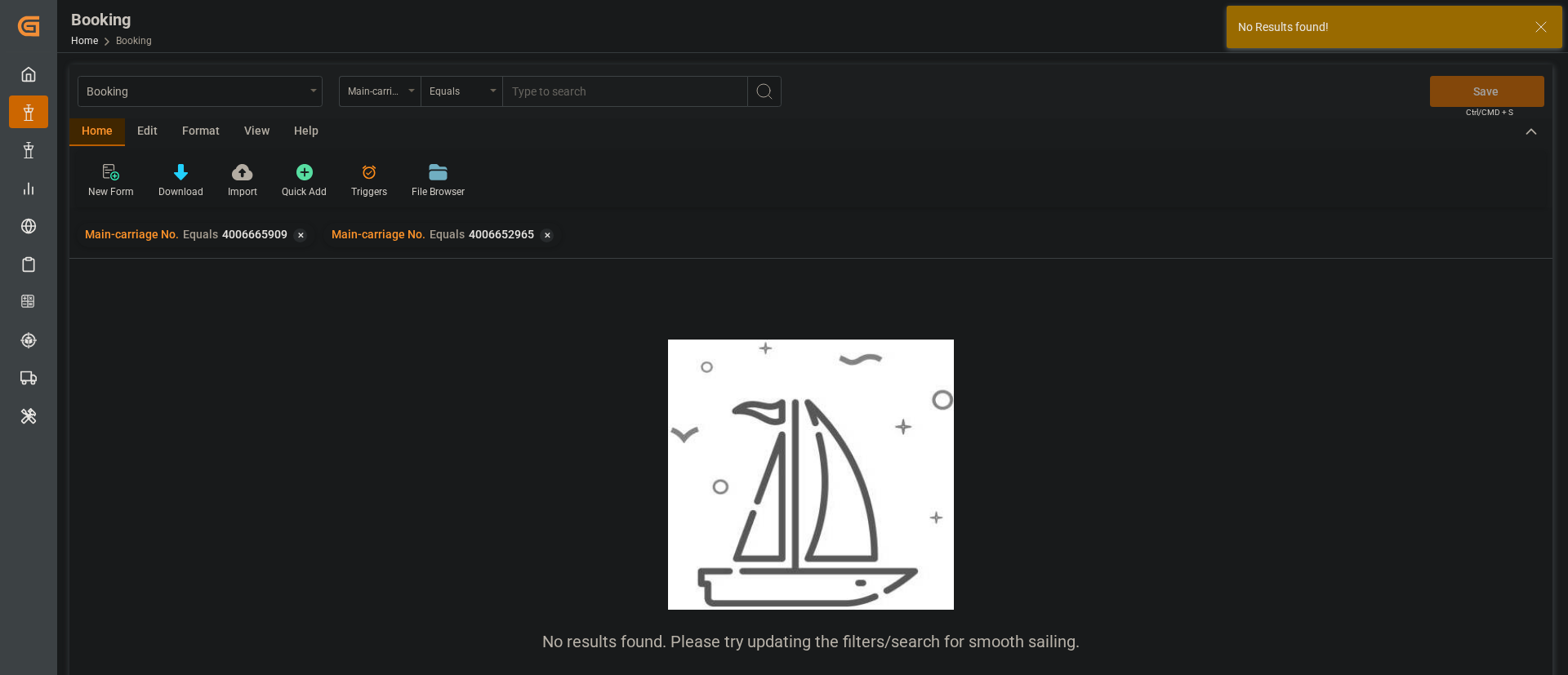
click at [300, 237] on div "✕" at bounding box center [299, 235] width 14 height 14
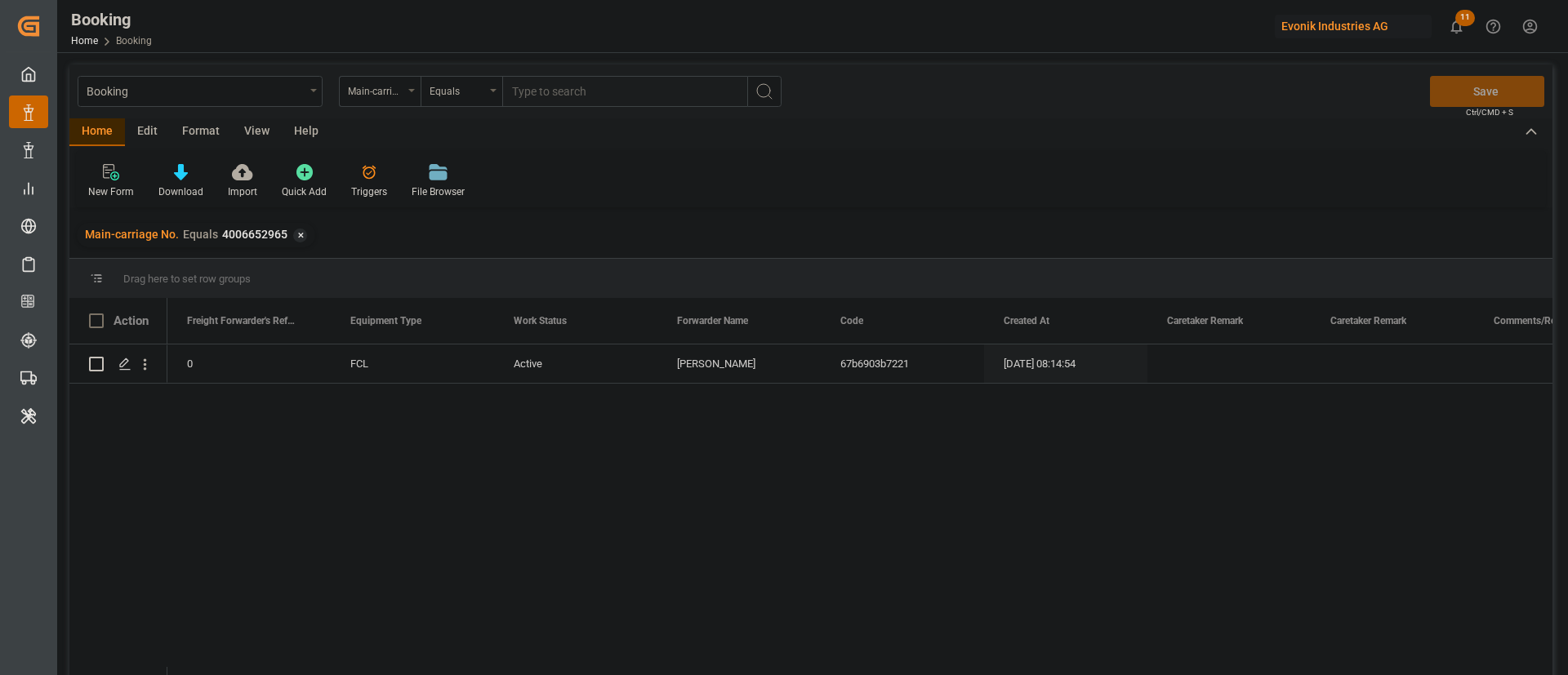
click at [650, 106] on input "text" at bounding box center [625, 92] width 245 height 31
paste input "4799924599"
type input "4799924599"
click at [770, 92] on circle "search button" at bounding box center [764, 91] width 13 height 13
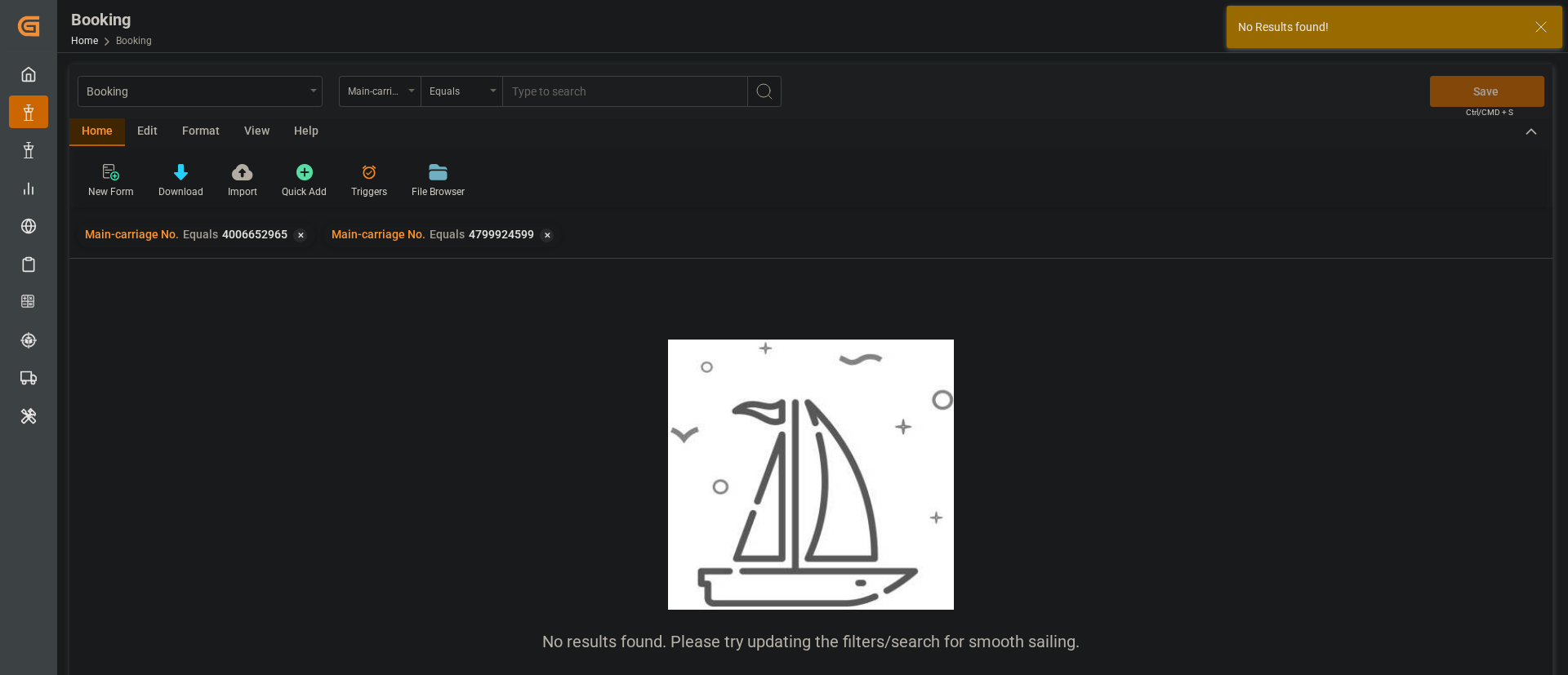
click at [298, 230] on div "✕" at bounding box center [299, 235] width 14 height 14
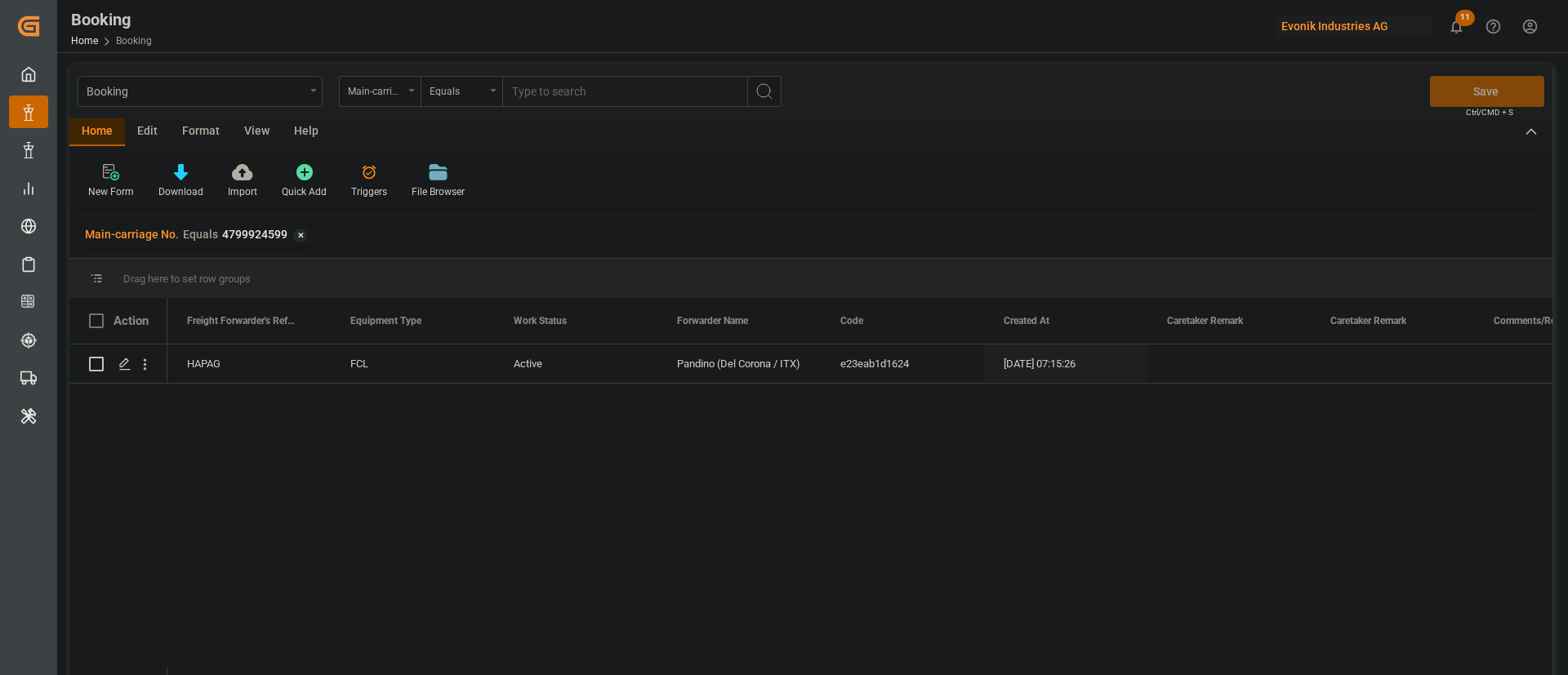
click at [603, 88] on input "text" at bounding box center [625, 92] width 245 height 31
paste input "4799924604"
type input "4799924604"
drag, startPoint x: 778, startPoint y: 92, endPoint x: 769, endPoint y: 98, distance: 10.8
click at [778, 92] on button "search button" at bounding box center [764, 92] width 34 height 31
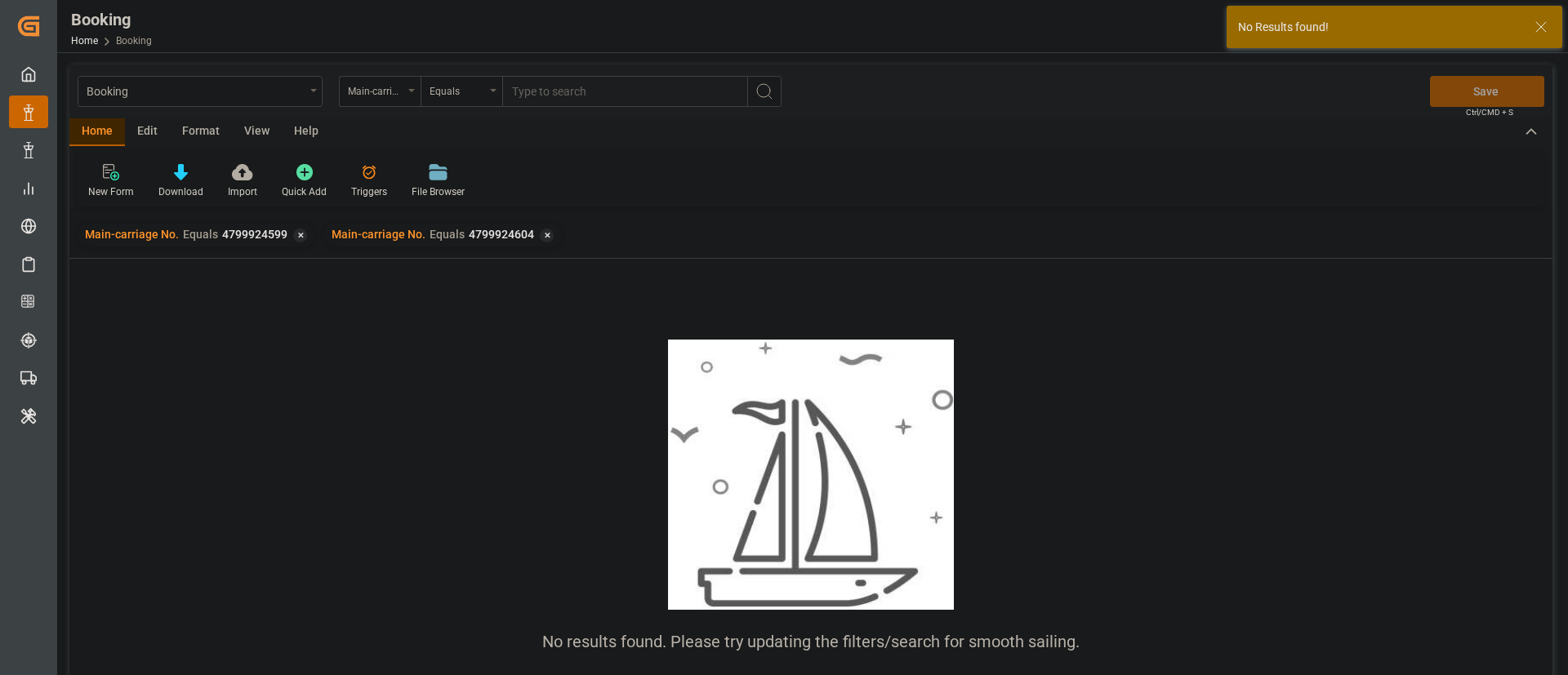
click at [299, 232] on div "✕" at bounding box center [299, 235] width 14 height 14
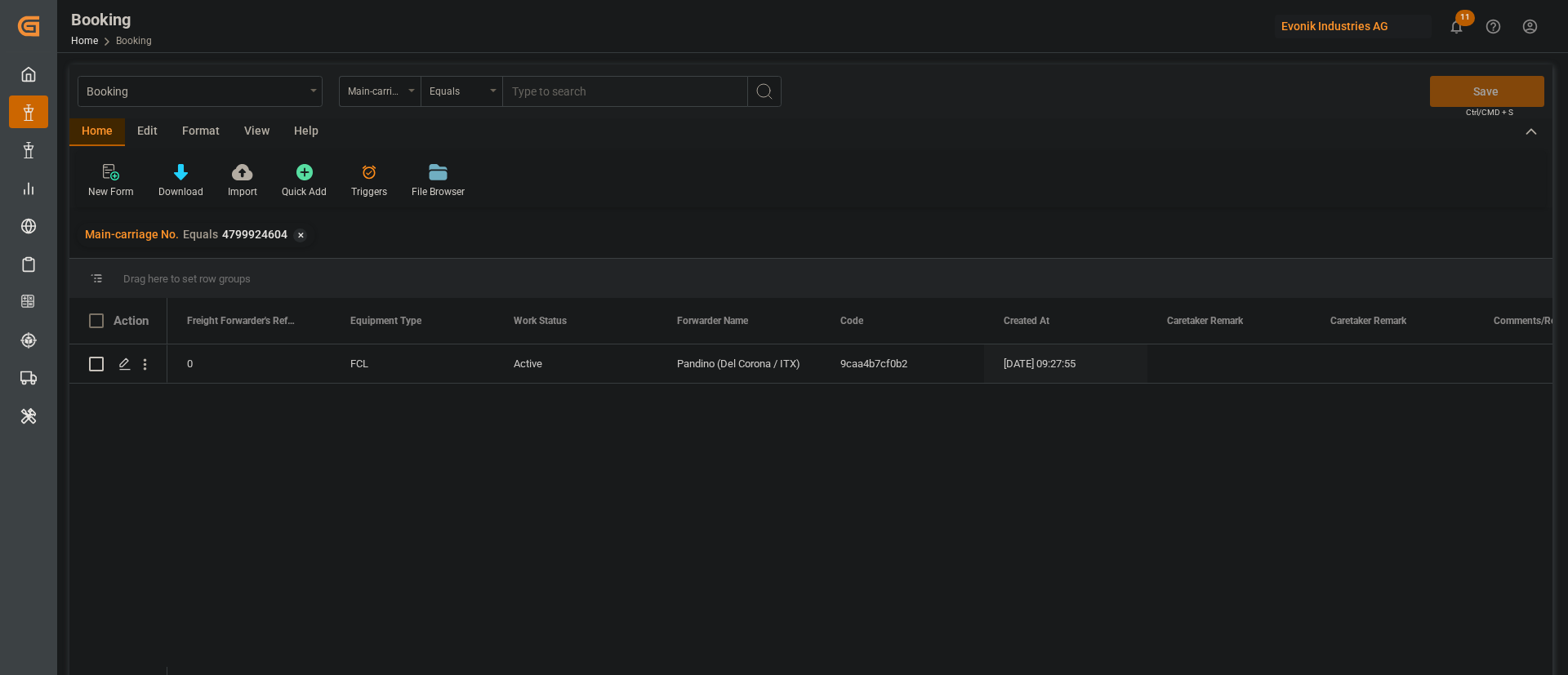
click at [588, 83] on input "text" at bounding box center [625, 92] width 245 height 31
paste input "4799924476"
type input "4799924476"
click at [759, 87] on icon "search button" at bounding box center [764, 92] width 20 height 20
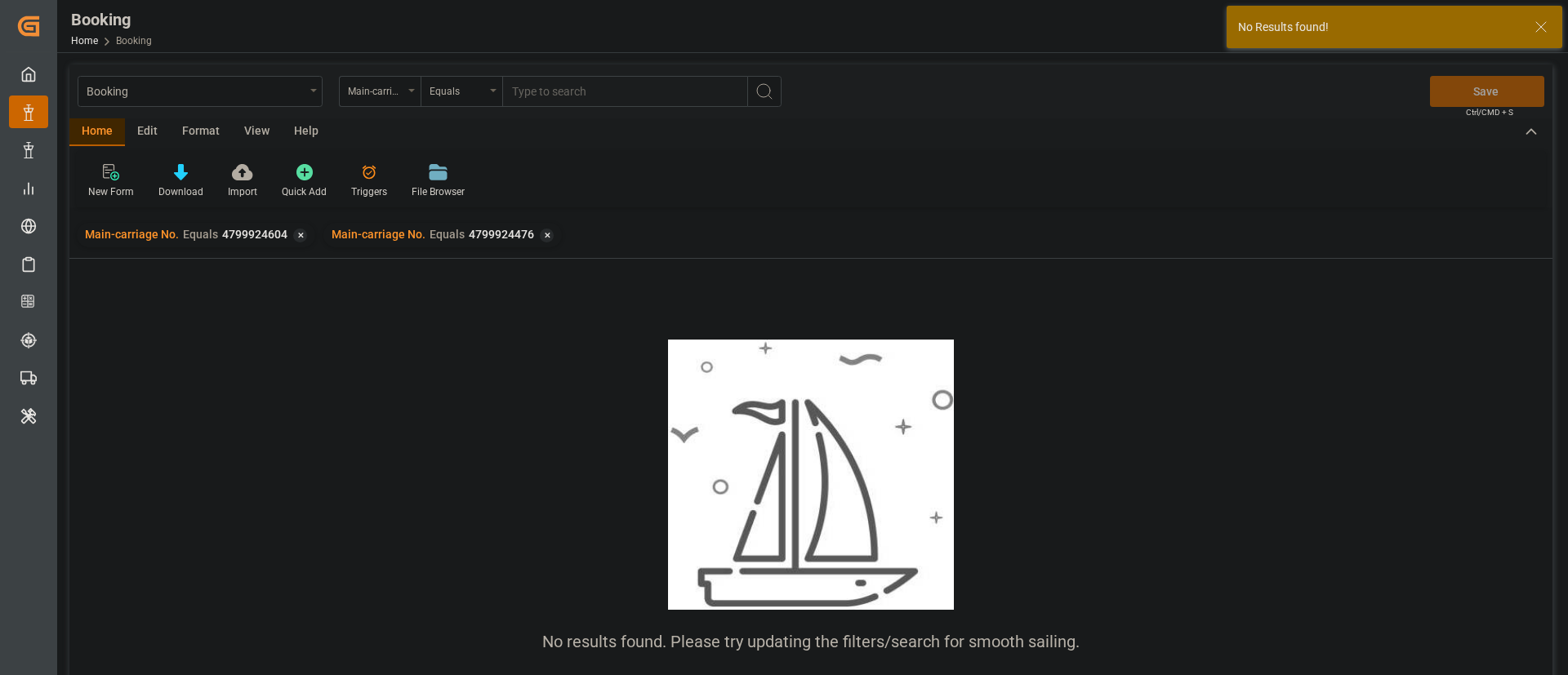
click at [295, 229] on div "✕" at bounding box center [299, 235] width 14 height 14
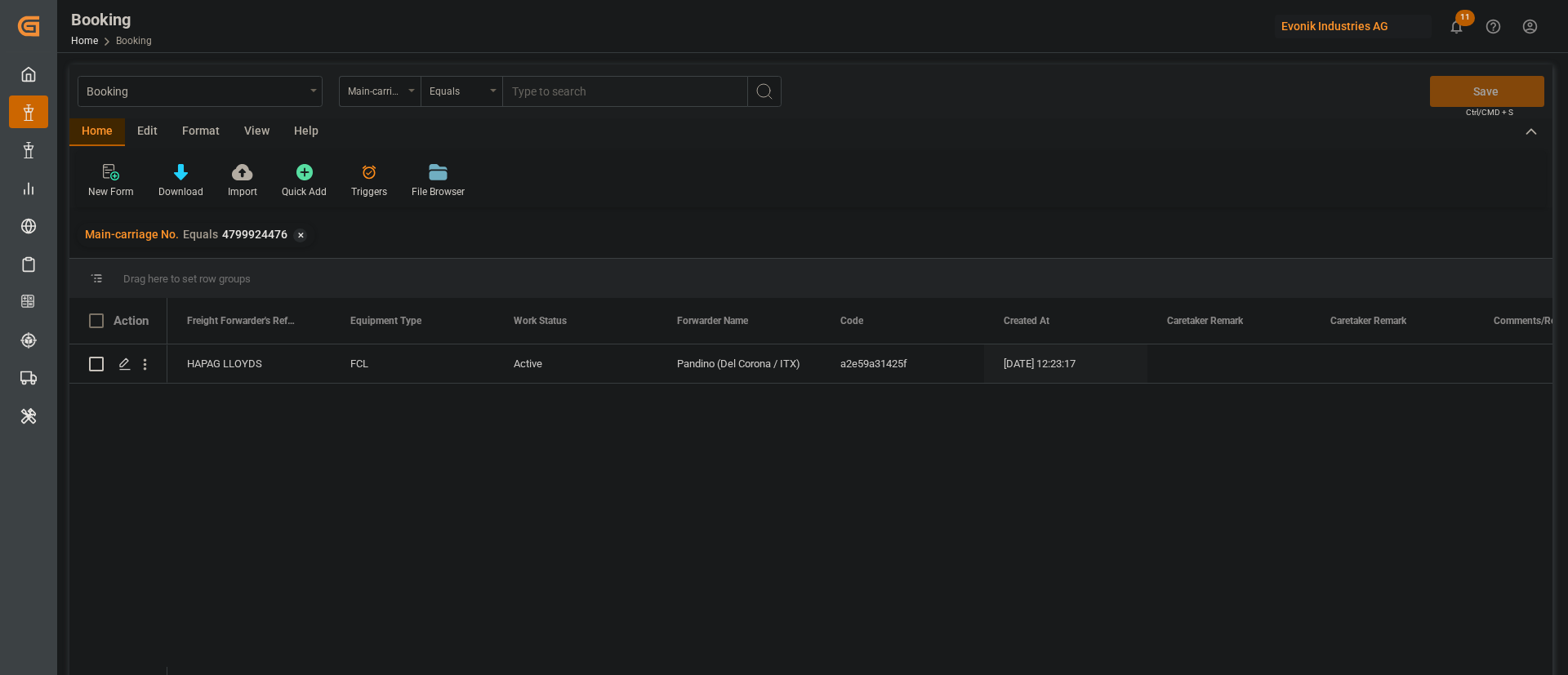
click at [588, 92] on input "text" at bounding box center [625, 92] width 245 height 31
paste input "4799924479"
type input "4799924479"
drag, startPoint x: 762, startPoint y: 91, endPoint x: 741, endPoint y: 95, distance: 21.4
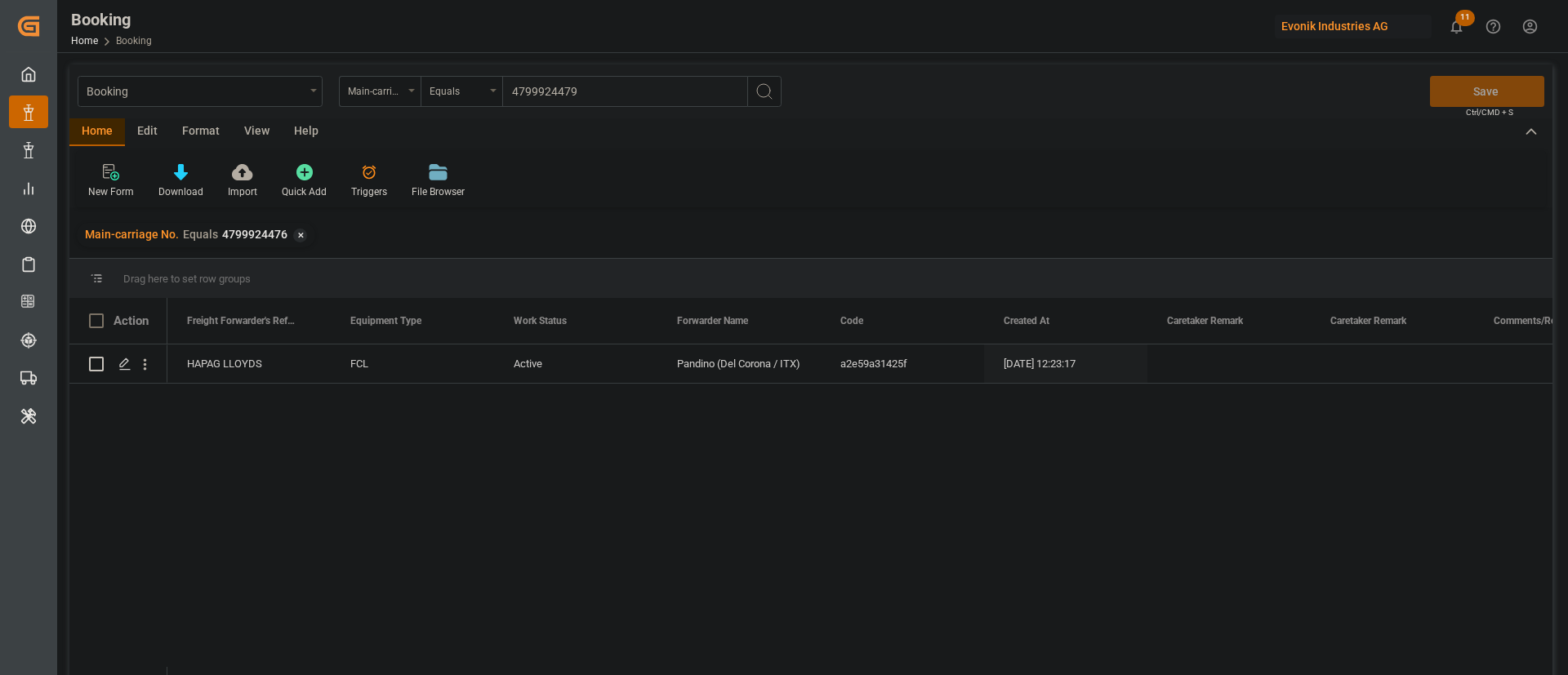
click at [762, 91] on icon "search button" at bounding box center [764, 92] width 20 height 20
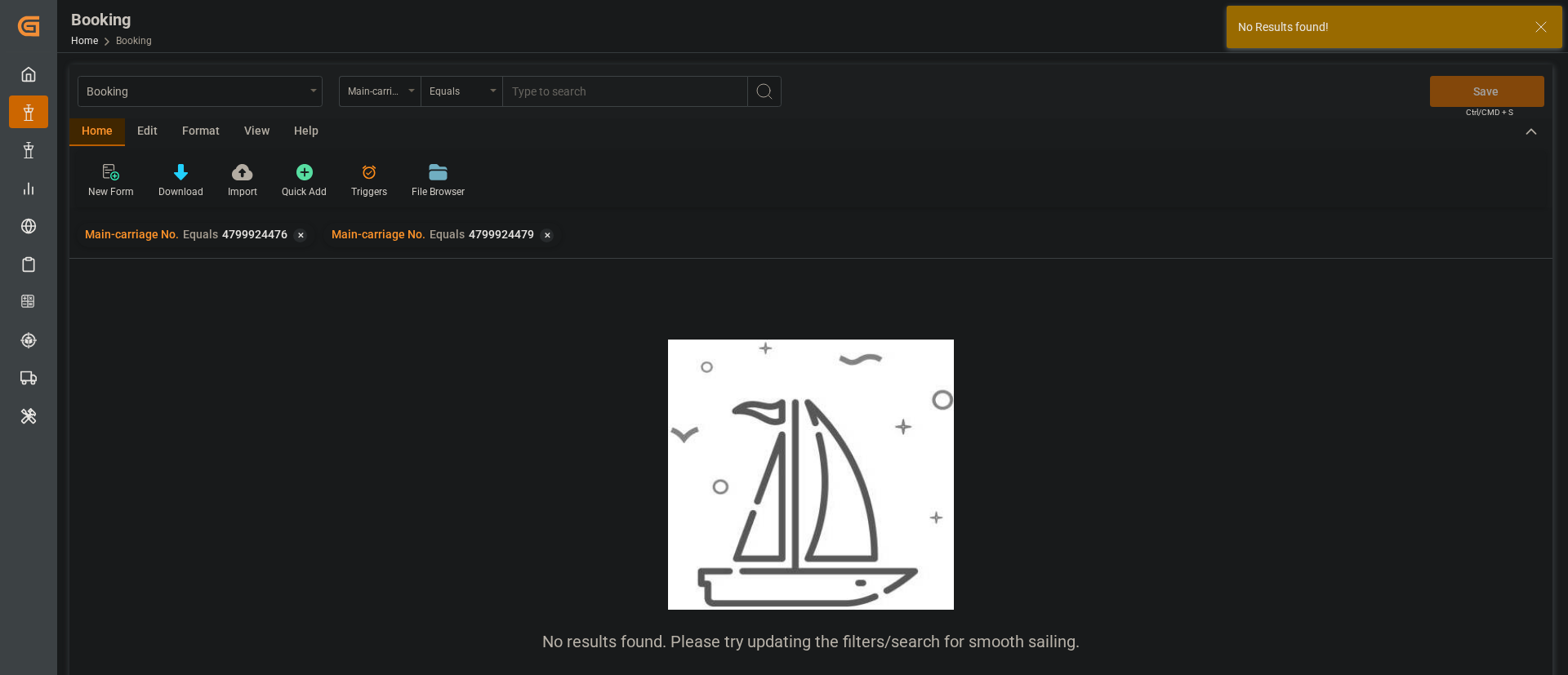
click at [295, 237] on div "✕" at bounding box center [299, 235] width 14 height 14
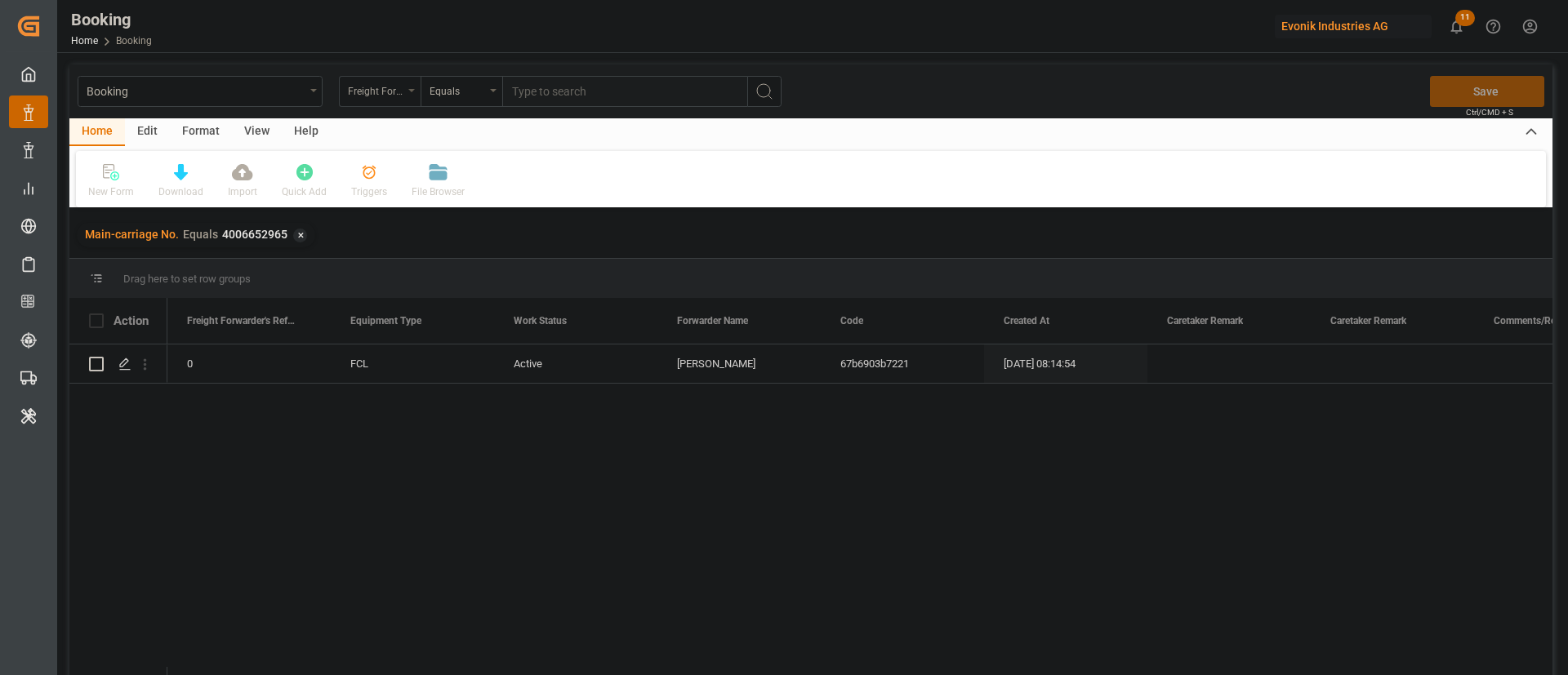
click at [366, 92] on div "Freight Forwarder's Reference No." at bounding box center [376, 90] width 55 height 19
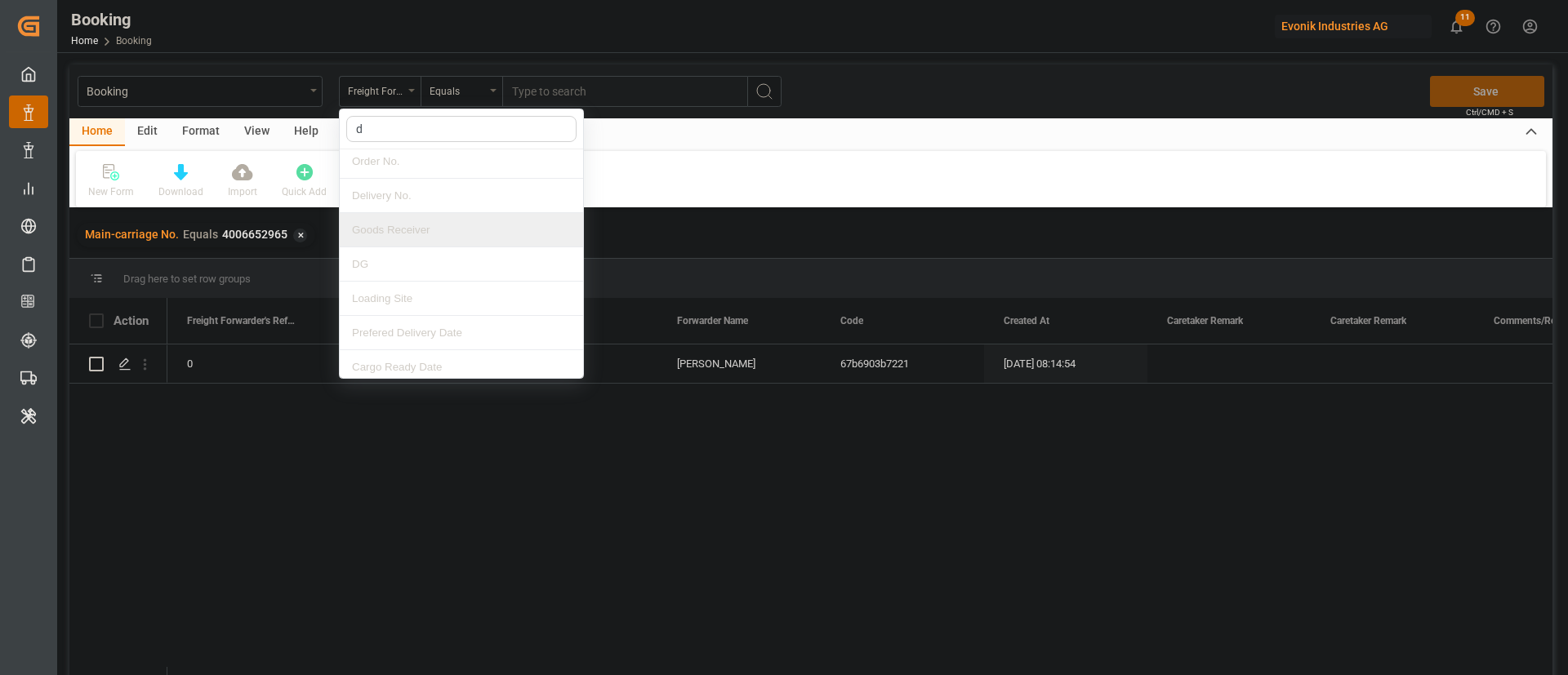
type input "de"
click at [412, 191] on div "Delivery No." at bounding box center [461, 195] width 243 height 34
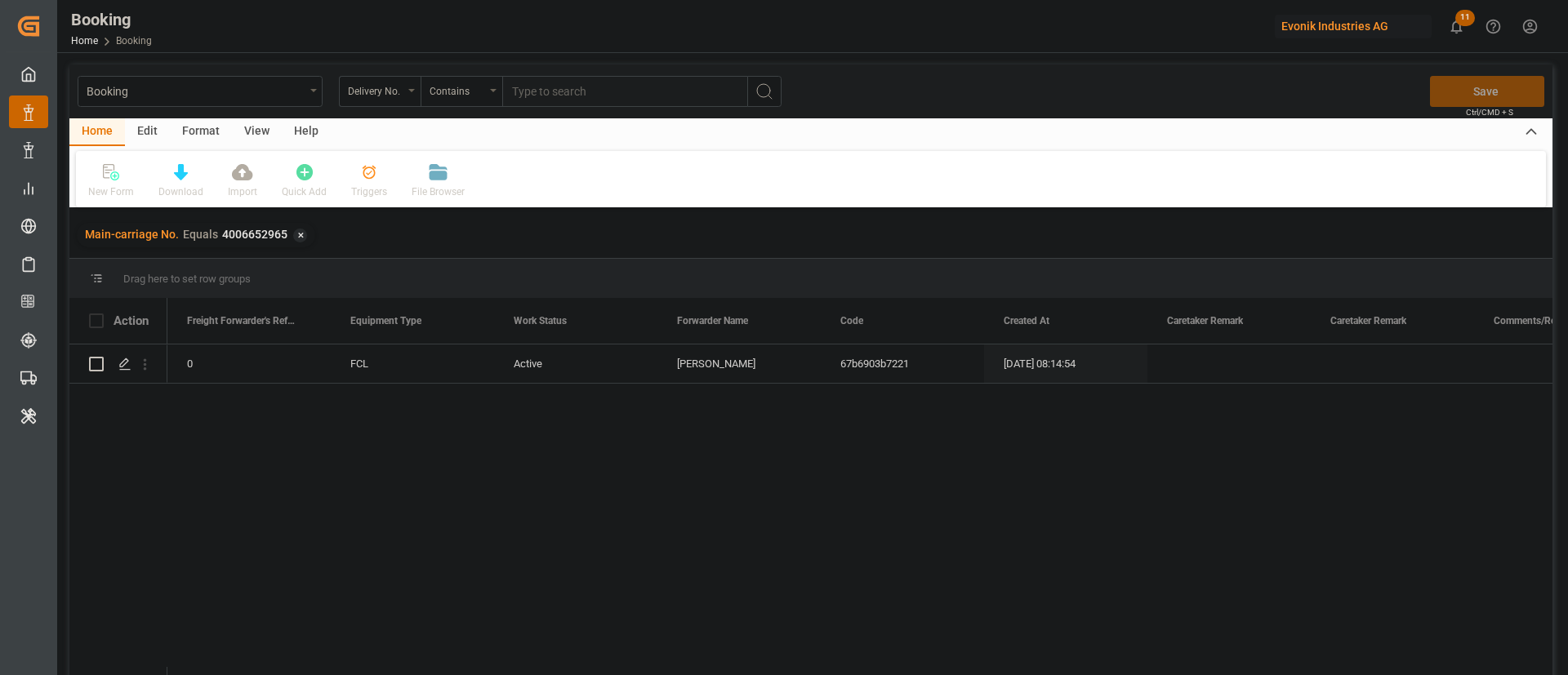
drag, startPoint x: 598, startPoint y: 107, endPoint x: 608, endPoint y: 107, distance: 10.0
click at [601, 107] on div "Booking Delivery No. Contains Save Ctrl/CMD + S" at bounding box center [811, 92] width 1483 height 54
click at [633, 111] on div "Booking Delivery No. Contains Save Ctrl/CMD + S" at bounding box center [811, 92] width 1483 height 54
click at [654, 102] on input "text" at bounding box center [625, 92] width 245 height 31
paste input "3011625750"
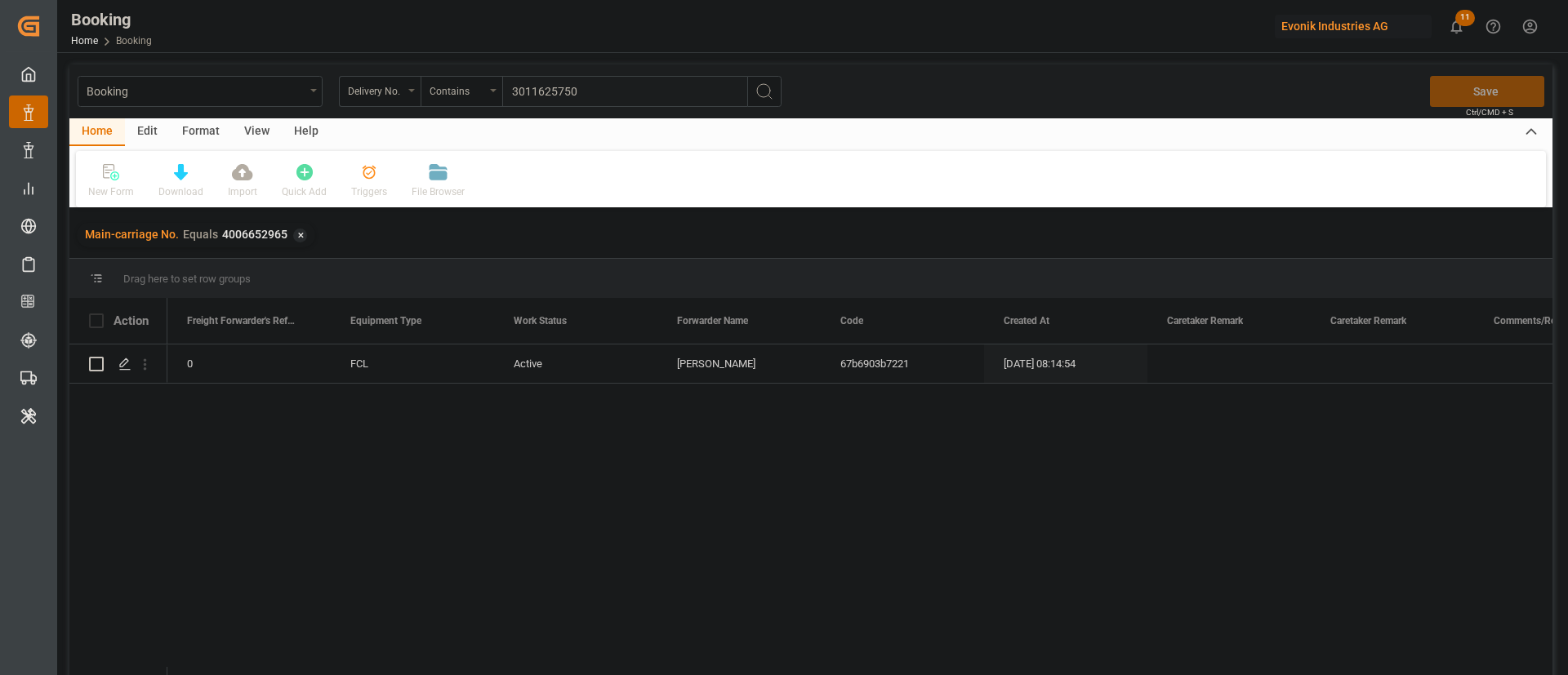
type input "3011625750"
click at [770, 95] on icon "search button" at bounding box center [764, 92] width 20 height 20
click at [587, 97] on input "text" at bounding box center [625, 92] width 245 height 31
paste input "3011625752"
type input "3011625752"
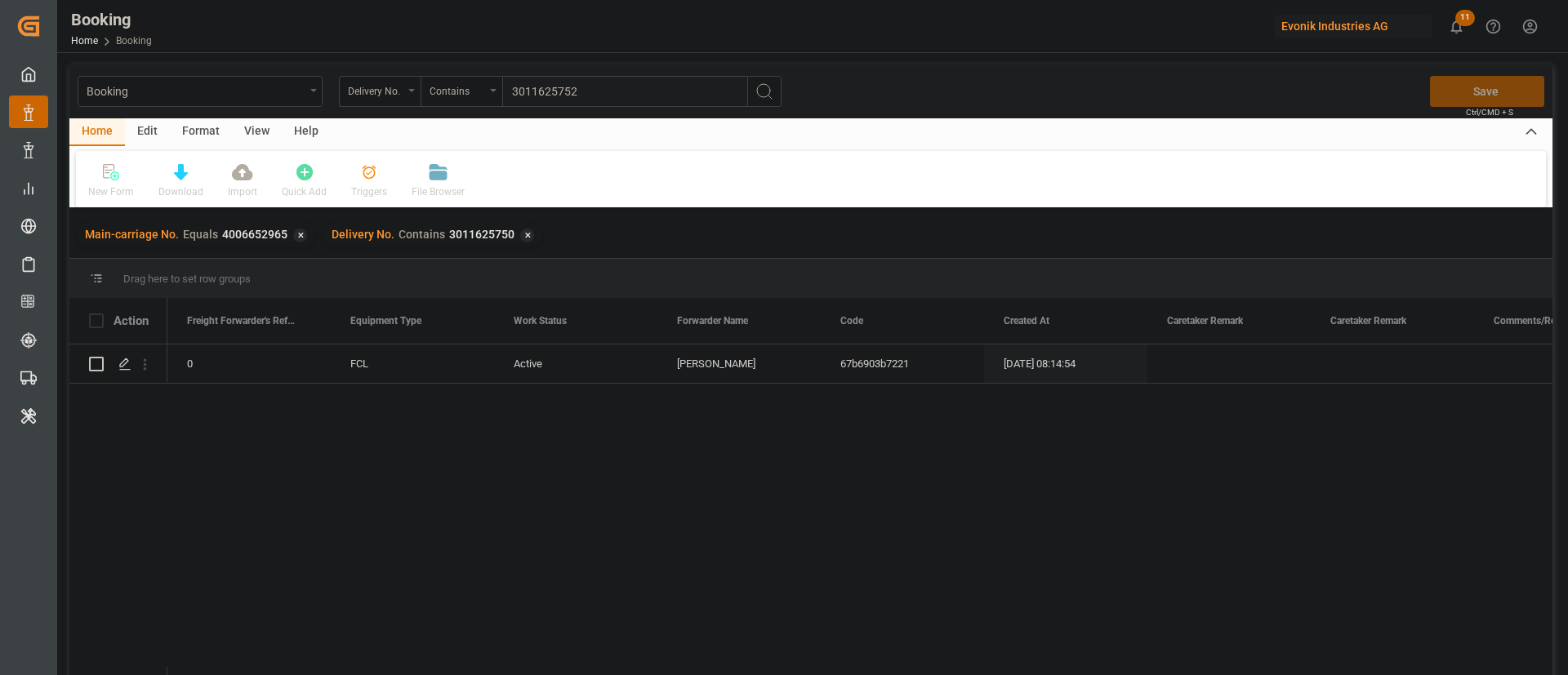
click at [757, 93] on icon "search button" at bounding box center [764, 92] width 20 height 20
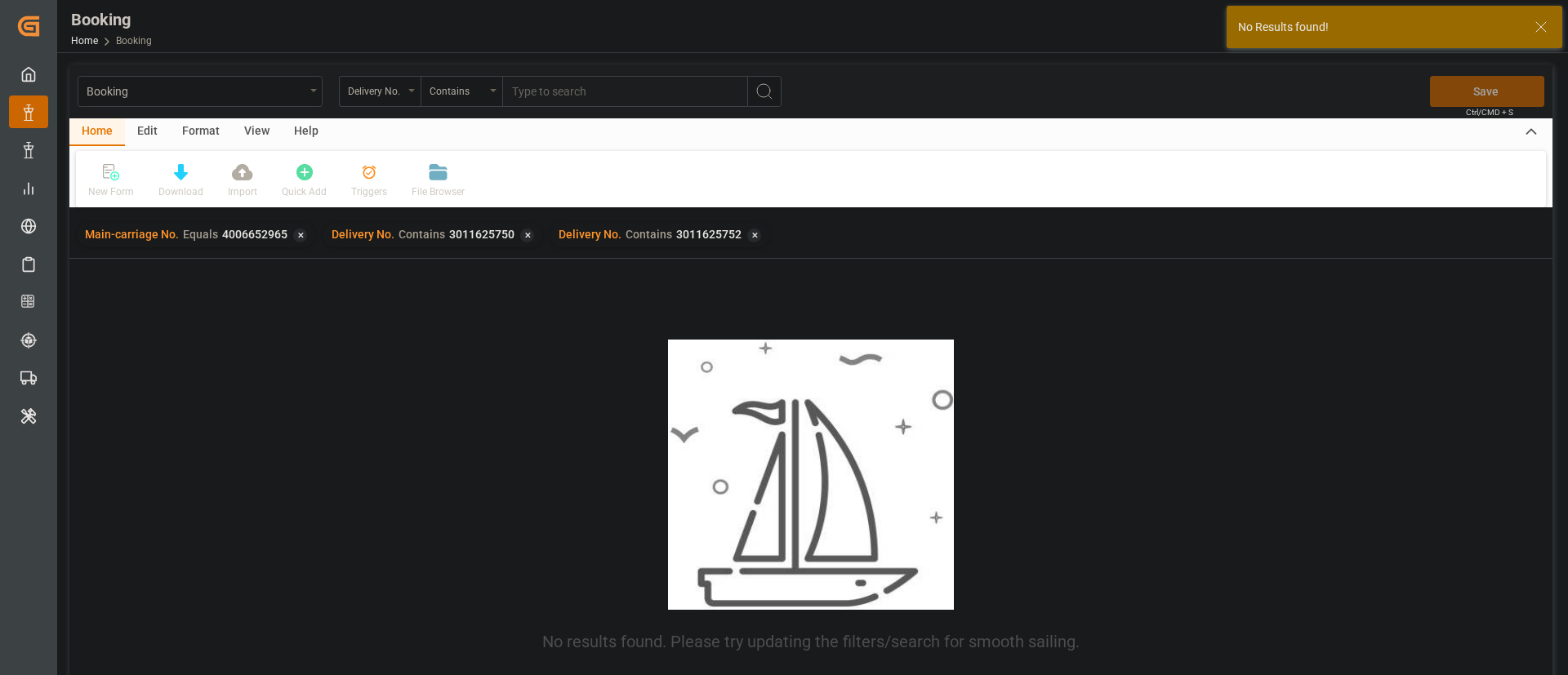
click at [300, 233] on div "✕" at bounding box center [299, 235] width 14 height 14
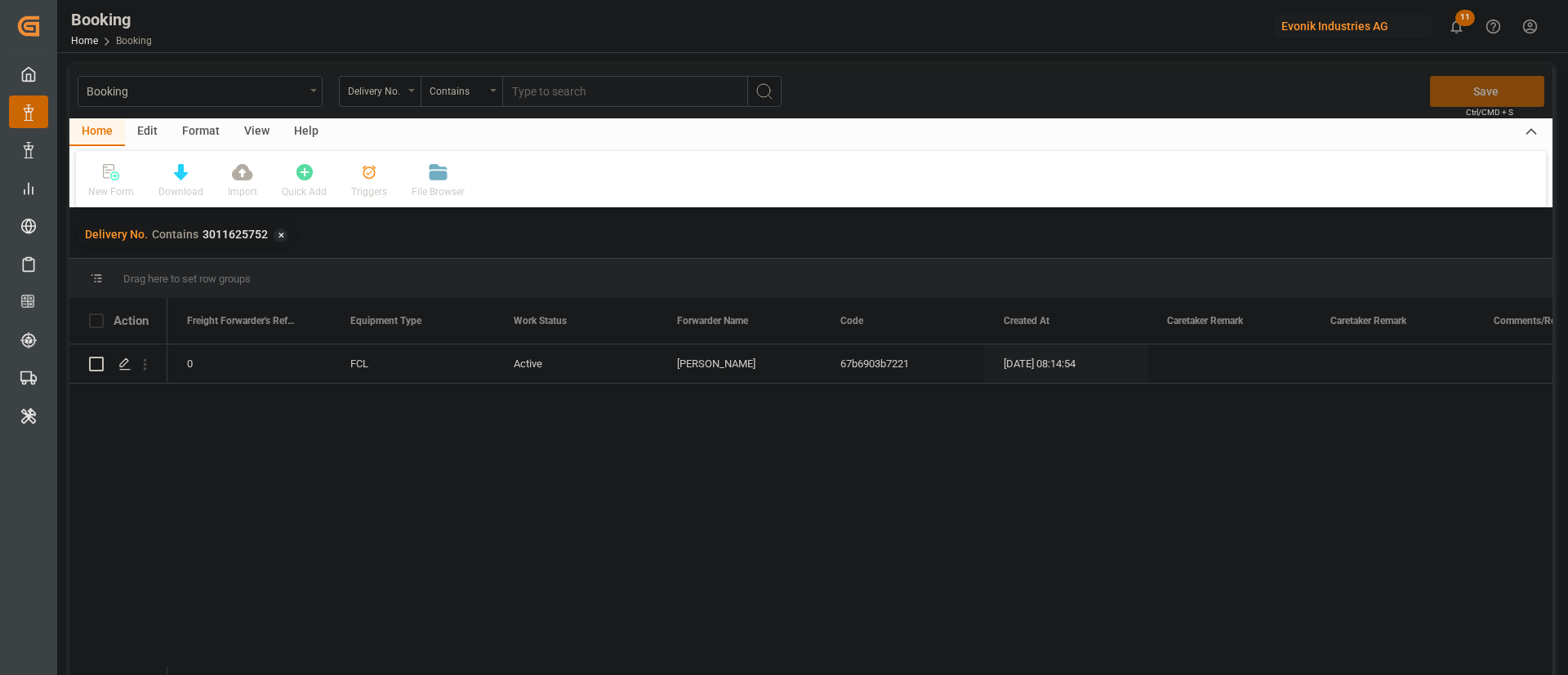
click at [591, 89] on input "text" at bounding box center [625, 92] width 245 height 31
paste input "3999874199"
type input "3999874199"
click at [762, 88] on icon "search button" at bounding box center [764, 92] width 20 height 20
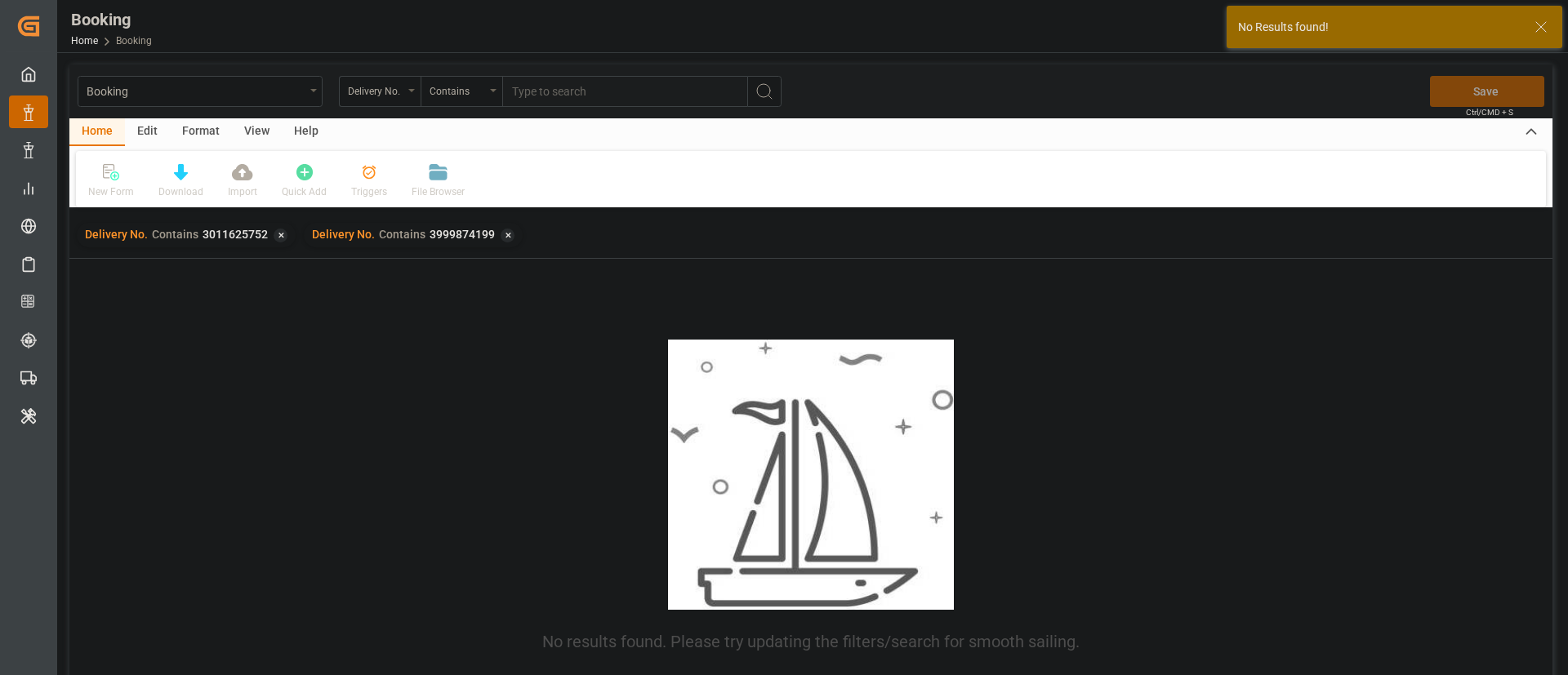
click at [284, 228] on div "Delivery No. Contains 3011625752 ✕" at bounding box center [185, 235] width 218 height 25
click at [278, 230] on div "✕" at bounding box center [280, 235] width 14 height 14
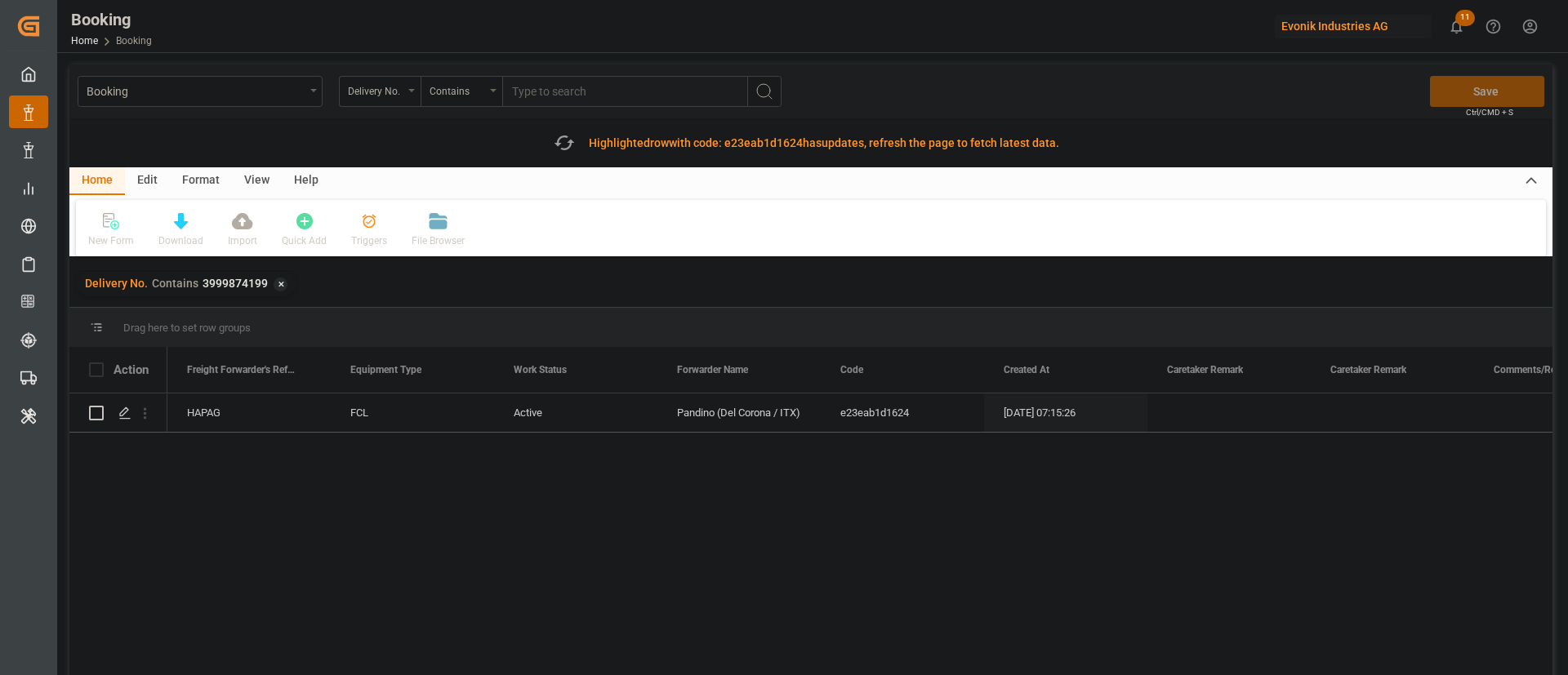
click at [640, 100] on input "text" at bounding box center [625, 92] width 245 height 31
paste input "3999874274"
type input "3999874274"
click at [758, 95] on icon "search button" at bounding box center [764, 92] width 20 height 20
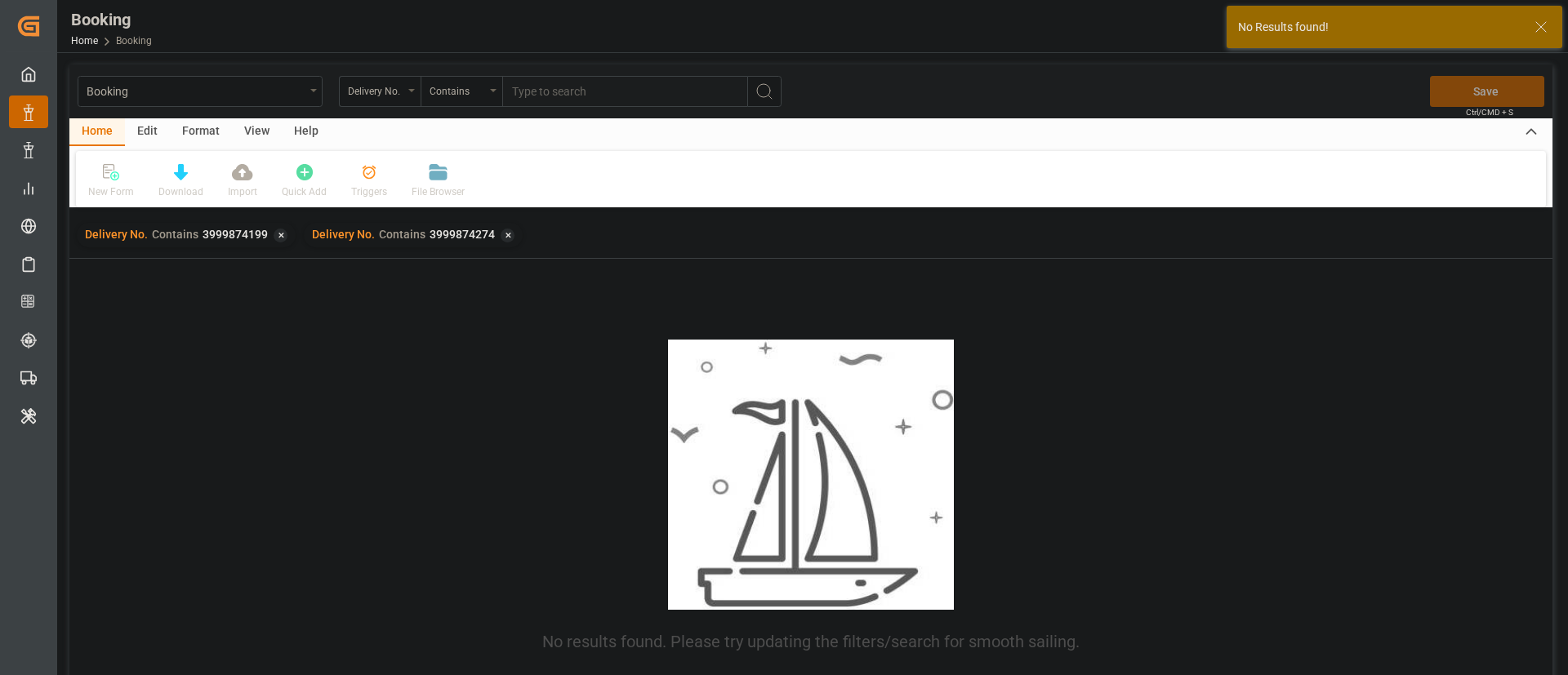
click at [288, 231] on div "Delivery No. Contains 3999874199 ✕" at bounding box center [185, 235] width 218 height 25
click at [280, 232] on div "✕" at bounding box center [280, 235] width 14 height 14
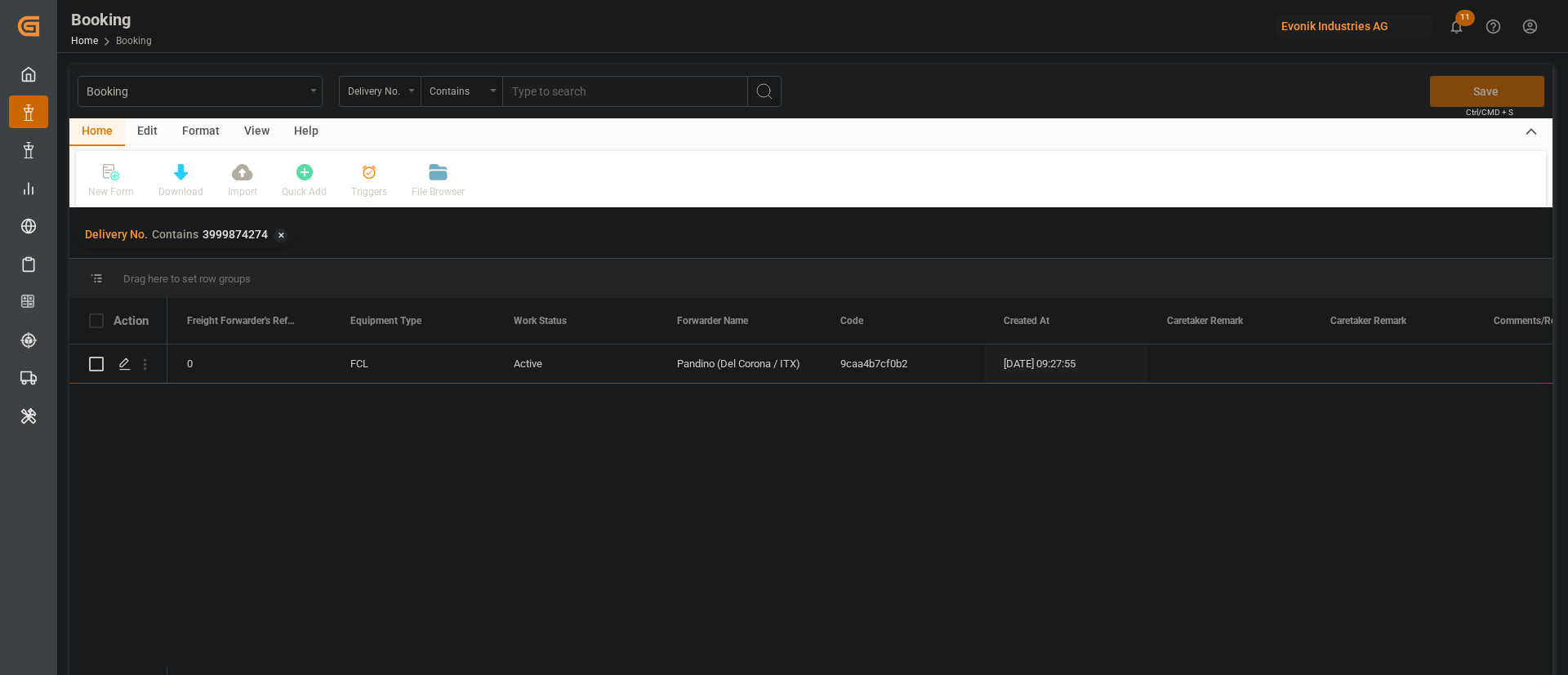
click at [629, 99] on input "text" at bounding box center [625, 92] width 245 height 31
paste input "3999873924"
type input "3999873924"
click at [768, 82] on icon "search button" at bounding box center [764, 92] width 20 height 20
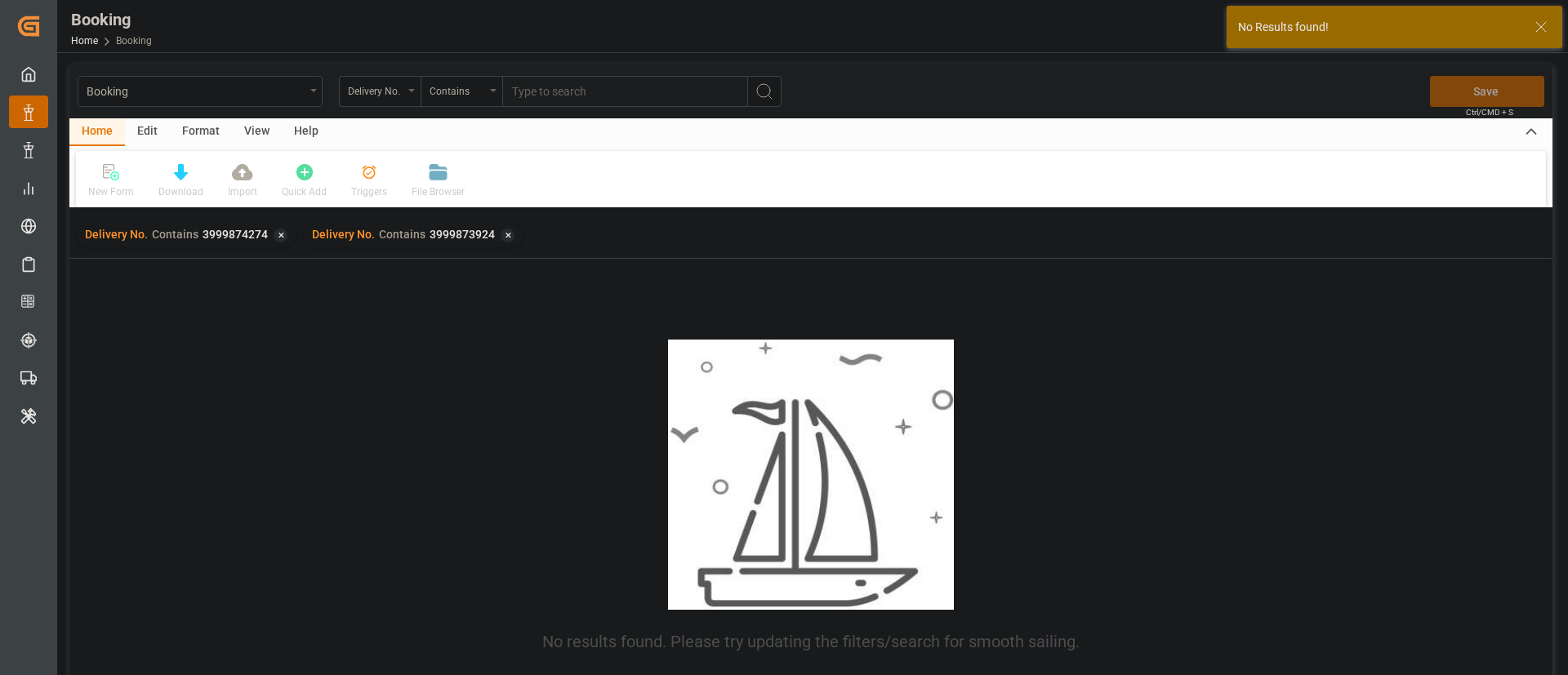
click at [280, 241] on div "✕" at bounding box center [280, 235] width 14 height 14
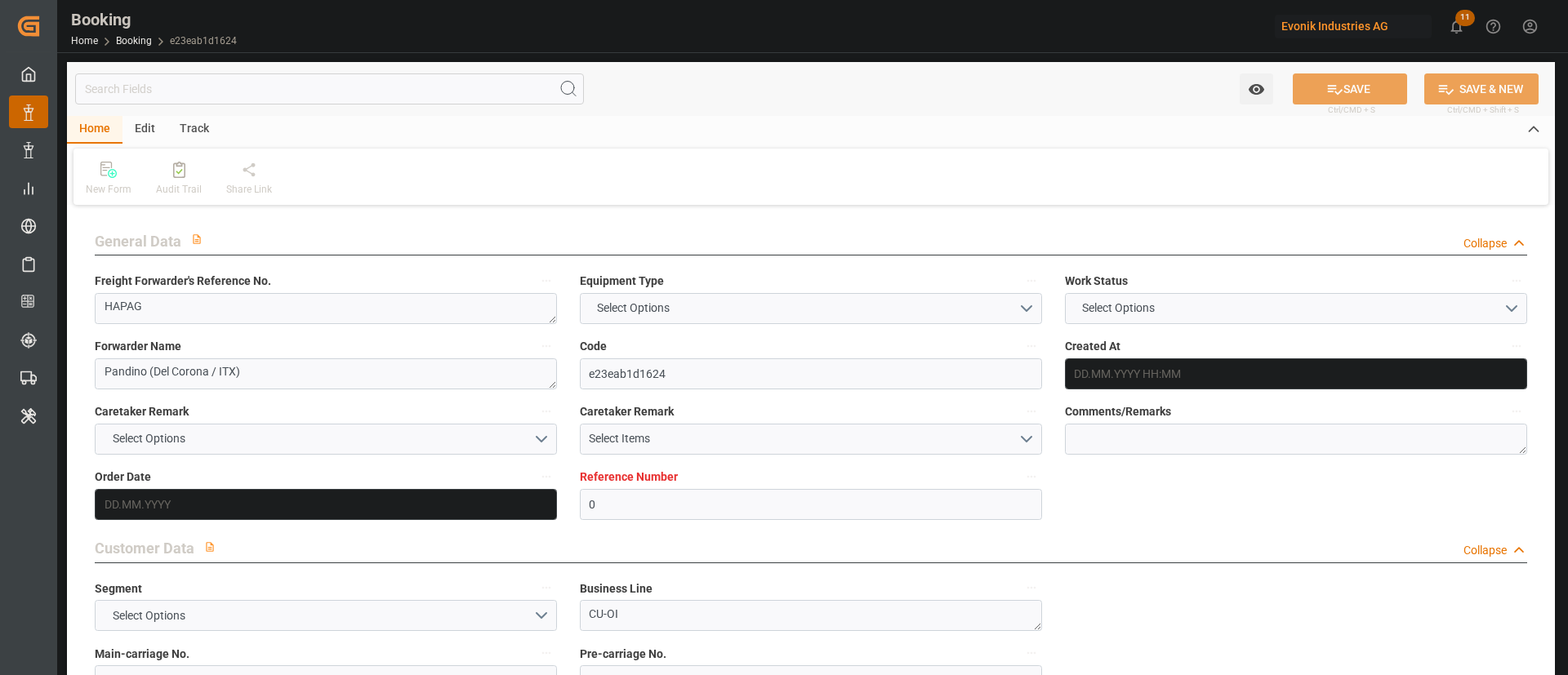
type textarea "HAPAG"
type textarea "Pandino (Del Corona / ITX)"
type input "e23eab1d1624"
type input "0"
type textarea "CU-OI"
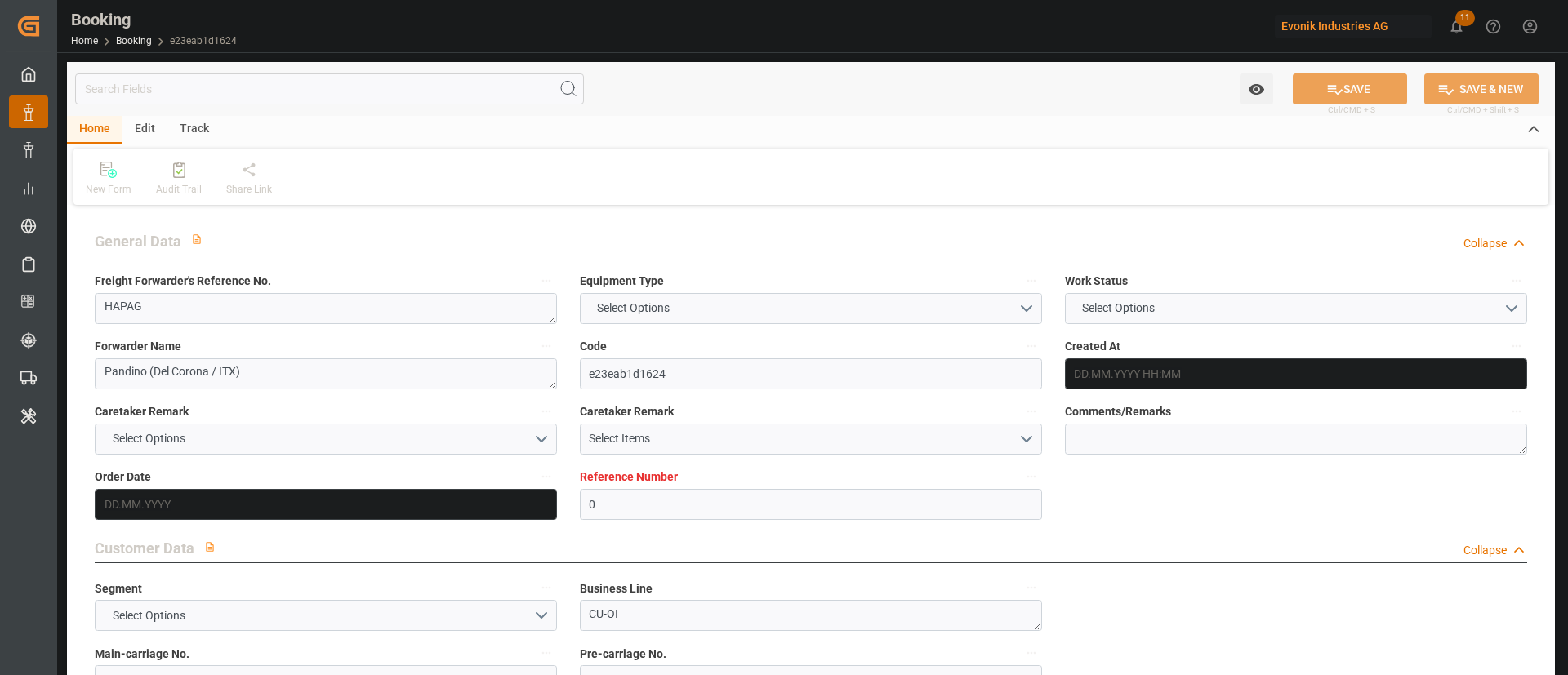
type input "4799924599"
type textarea "[PERSON_NAME][EMAIL_ADDRESS][PERSON_NAME][DOMAIN_NAME]"
type textarea "CIF"
type textarea "Shanghai"
type textarea "Evonik Plant 0000501465"
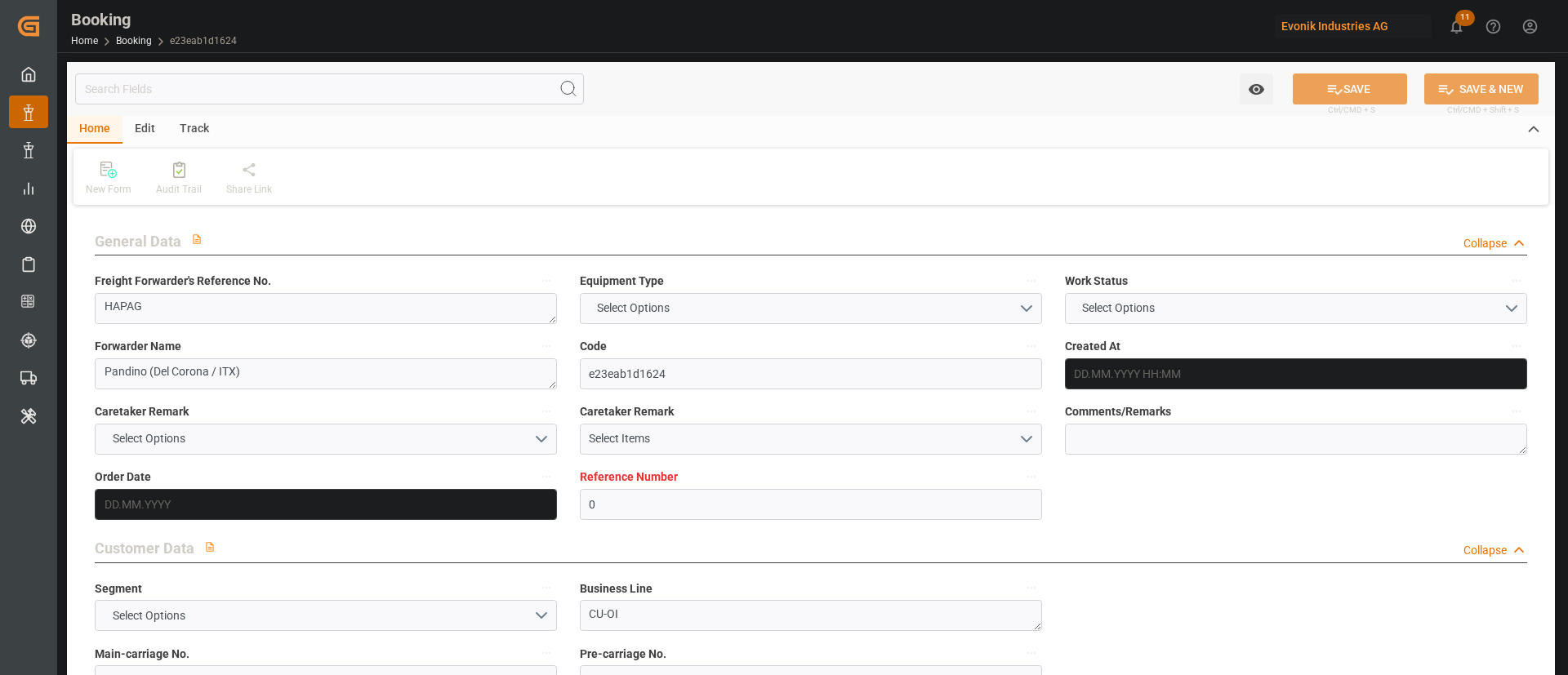
type textarea "Pandino"
type textarea "GLDU9826951"
type input "U.DEL CORONA & SCARDIGLI SRL"
type input "[GEOGRAPHIC_DATA]"
type input "Shanghai"
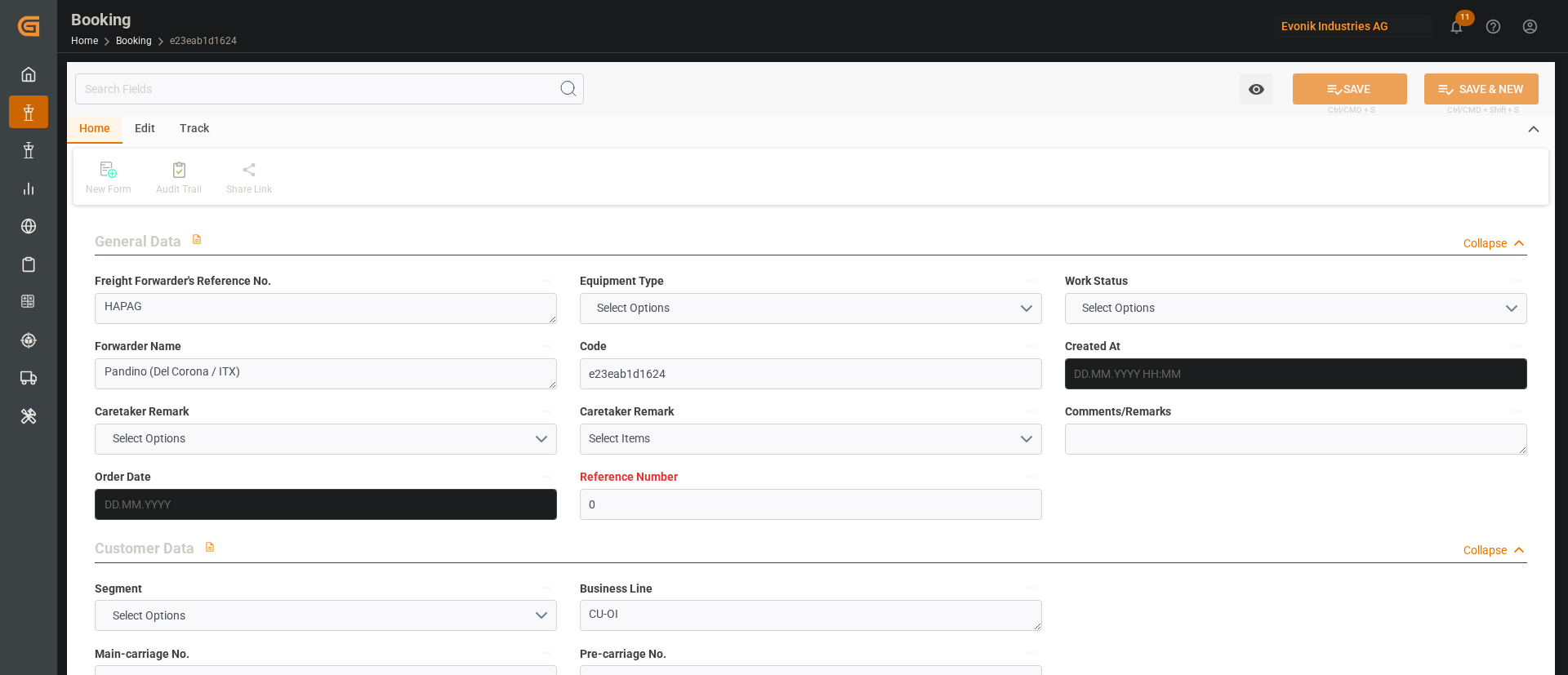
type textarea "INPUT_Evonik_Seeburger_LoadTenderOcean_1003107455_20250902110035647.xml"
type textarea "NWC/UK North West Continent / UK_CNSHA_U.DEL CORONA & SCARDIGLI SRL_CU-OI"
type textarea "INPUT_Evonik_Seeburger_LoadTenderOcean_1003042859_20250812090806569.xml,INPUT_E…"
type textarea "1003107455"
type textarea "Logward System"
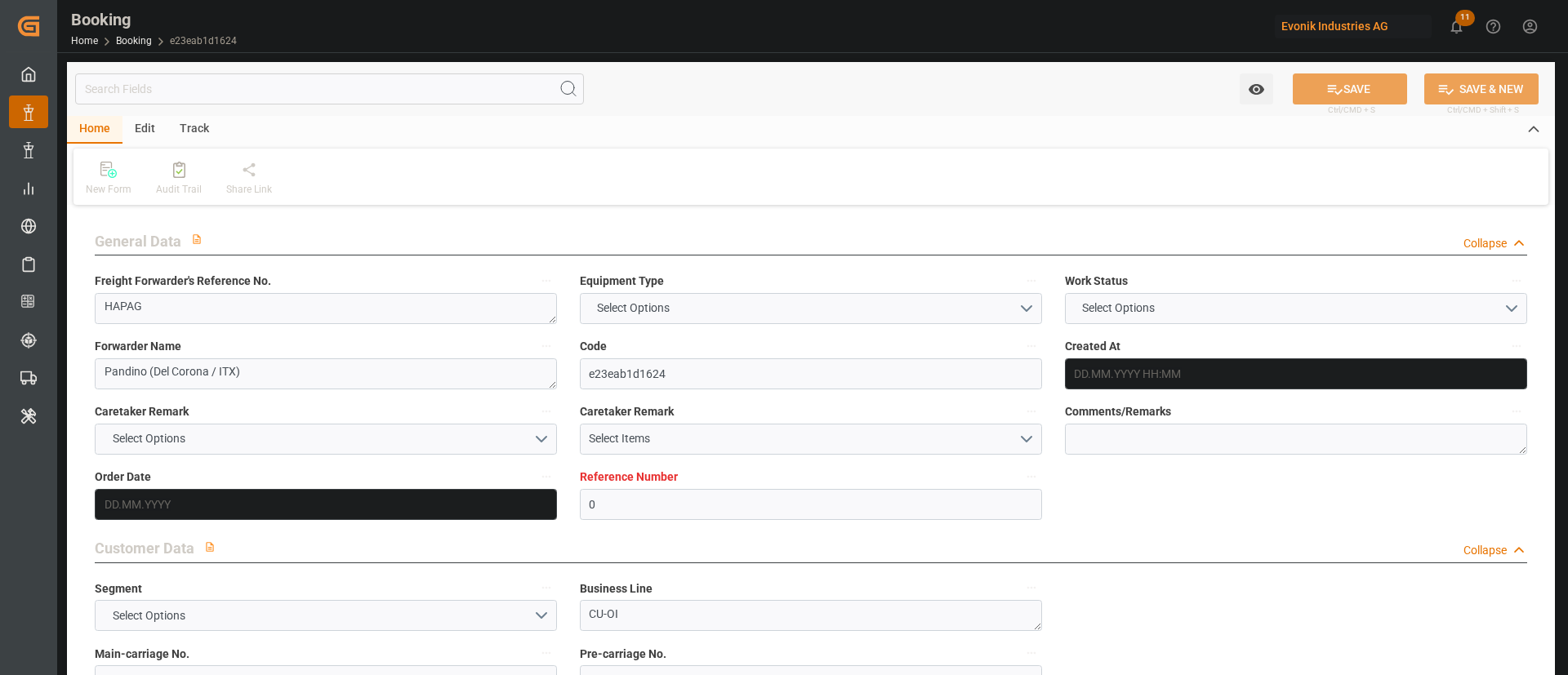
type textarea "businessDivision-businessLine-"
type textarea "EVONIK Load Tender XML"
type textarea "a011t00000LcJC5AAN"
type textarea "No"
type input "0"
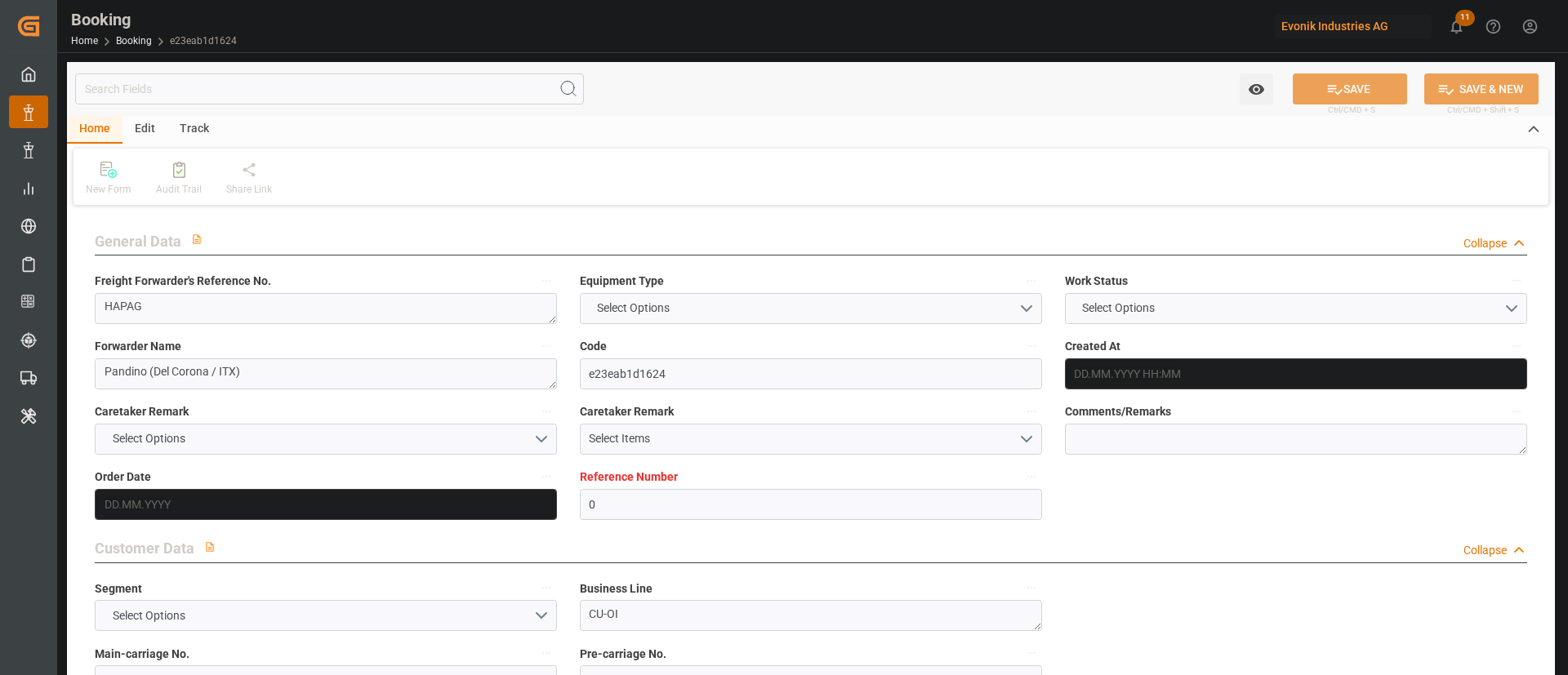
type input "NLRTM"
type input "CNSHA"
type input "12.08.2025 07:15"
type input "12.08.2025"
type input "22.10.2025"
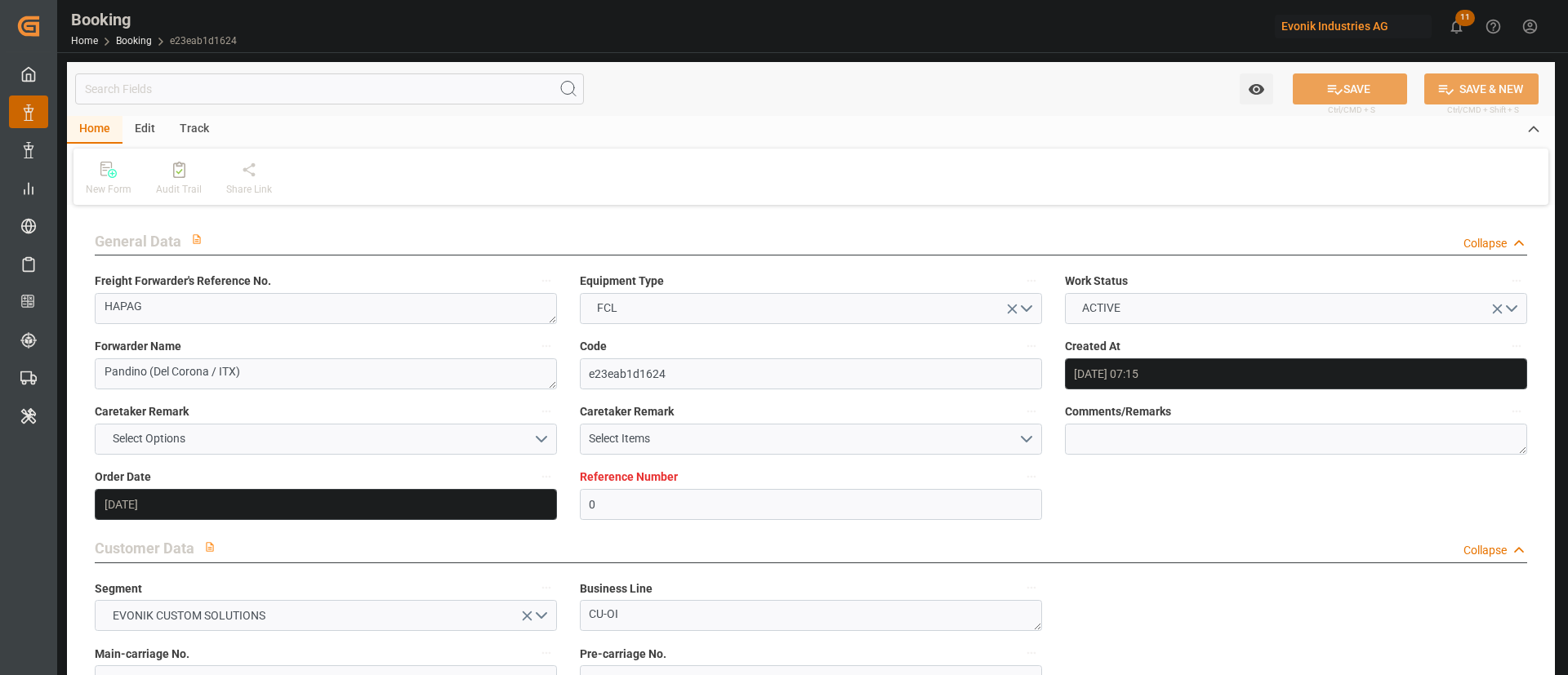
type input "29.08.2025"
type input "02.09.2025 09:02"
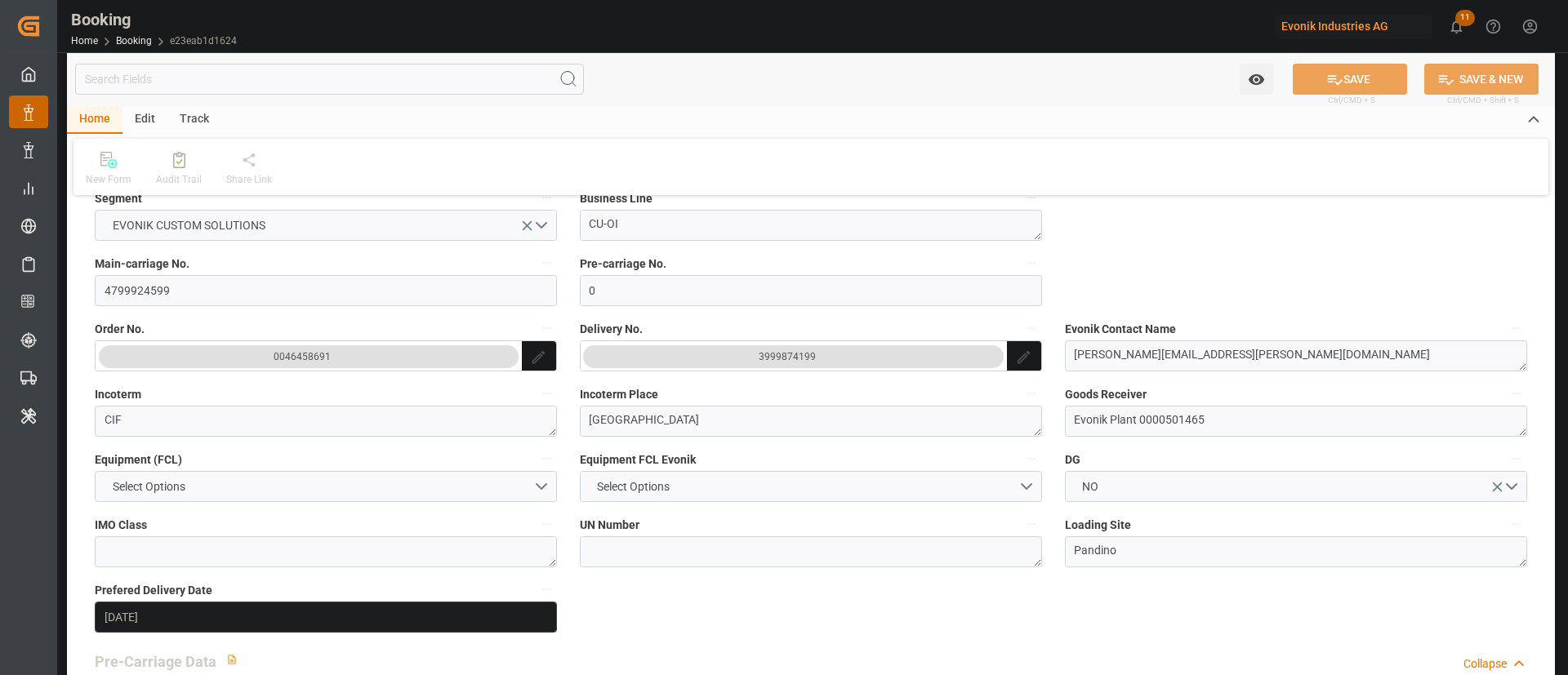
scroll to position [367, 0]
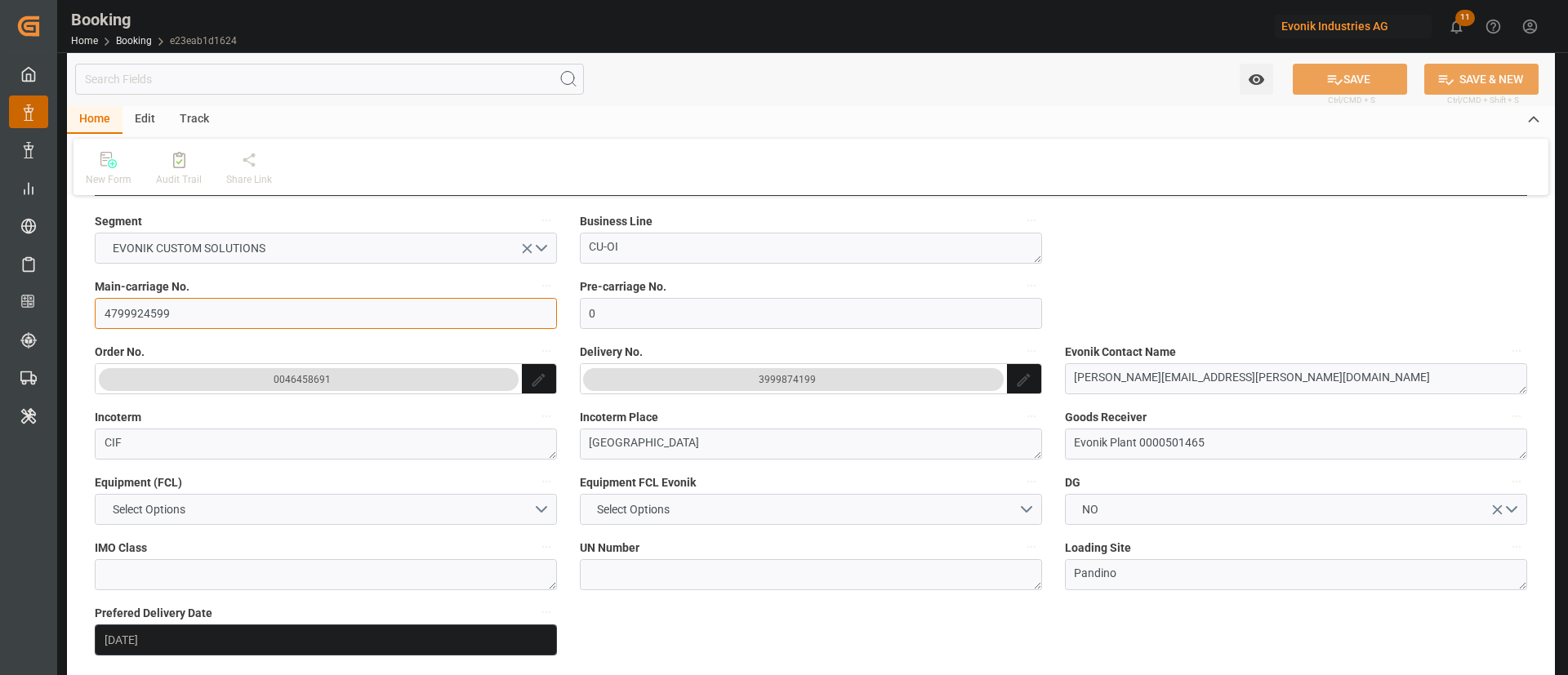
click at [198, 320] on input "4799924599" at bounding box center [325, 313] width 463 height 31
click at [803, 386] on div "3999874199" at bounding box center [787, 379] width 57 height 16
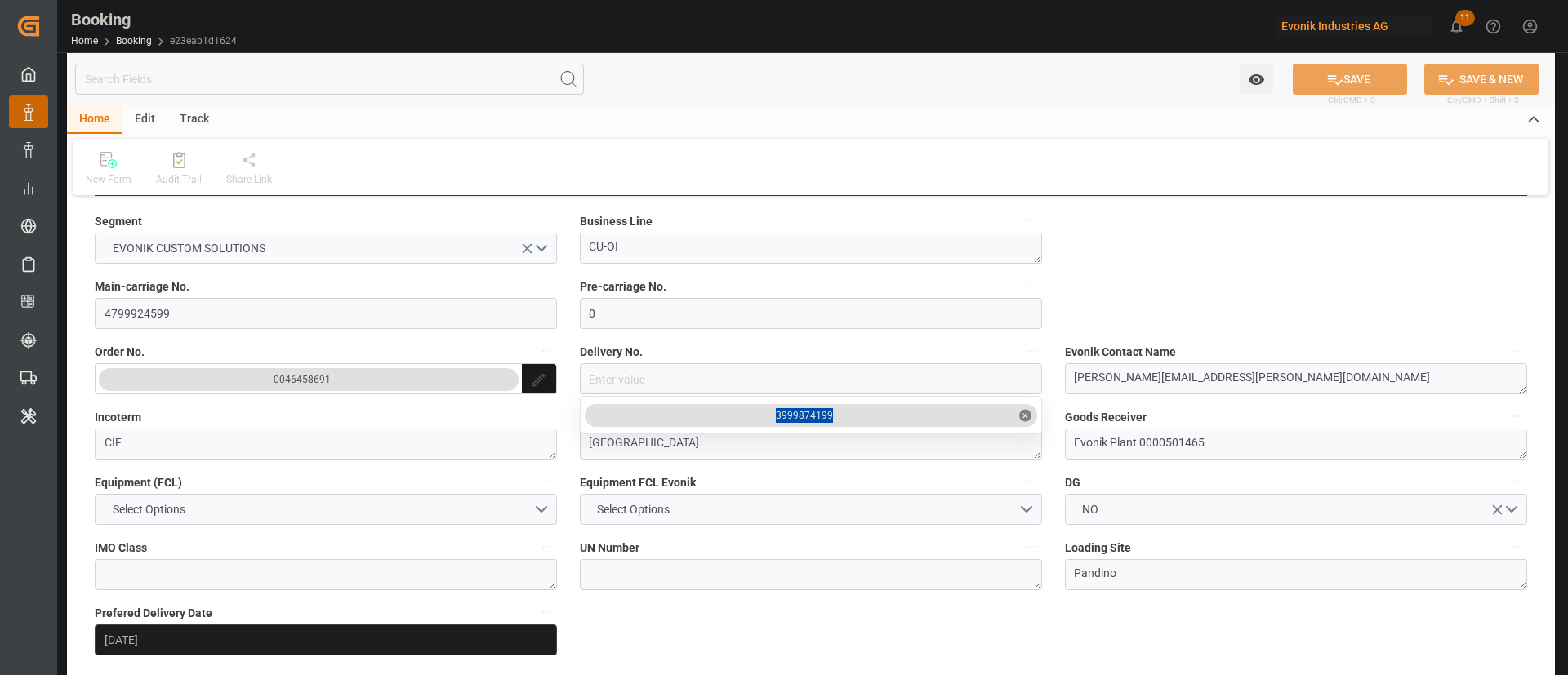
drag, startPoint x: 758, startPoint y: 440, endPoint x: 774, endPoint y: 433, distance: 17.5
click at [343, 307] on input "4799924599" at bounding box center [325, 313] width 463 height 31
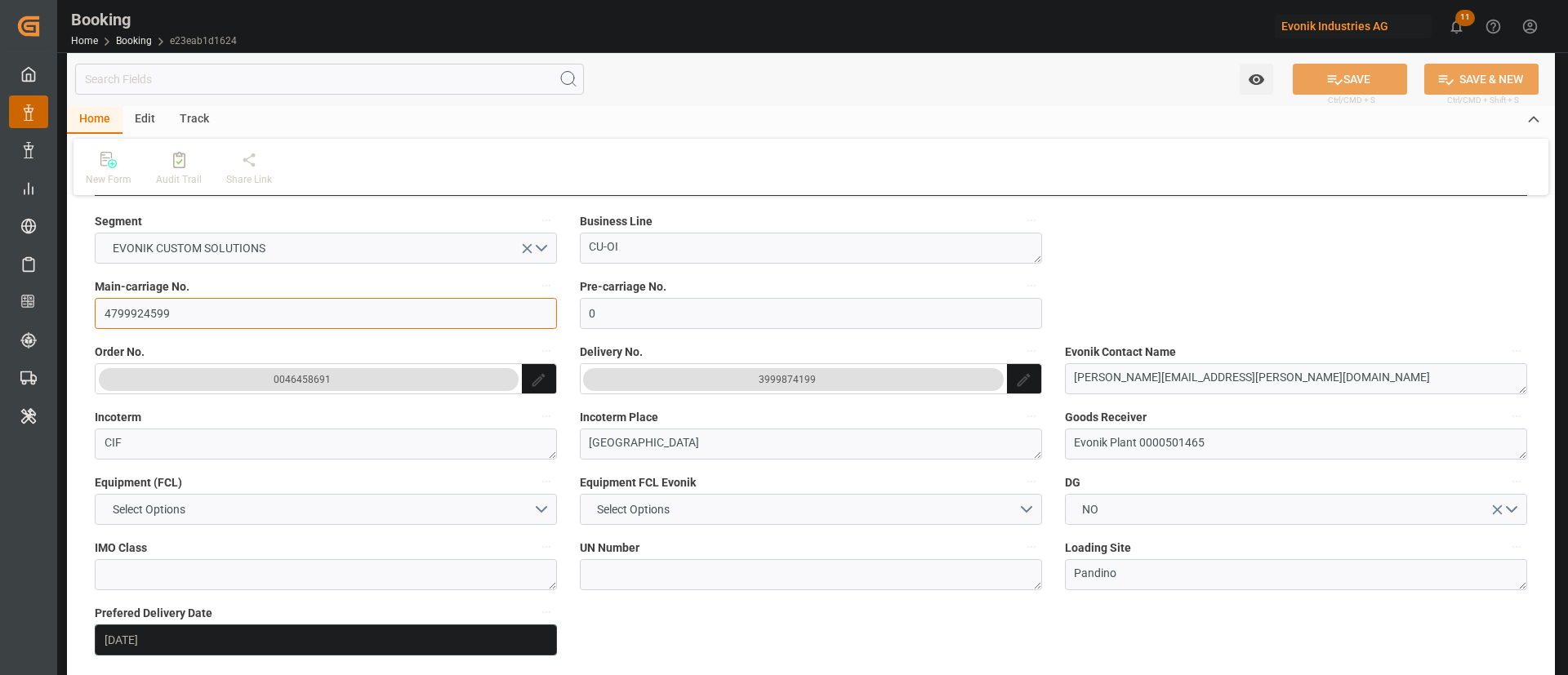
click at [343, 307] on input "4799924599" at bounding box center [325, 313] width 463 height 31
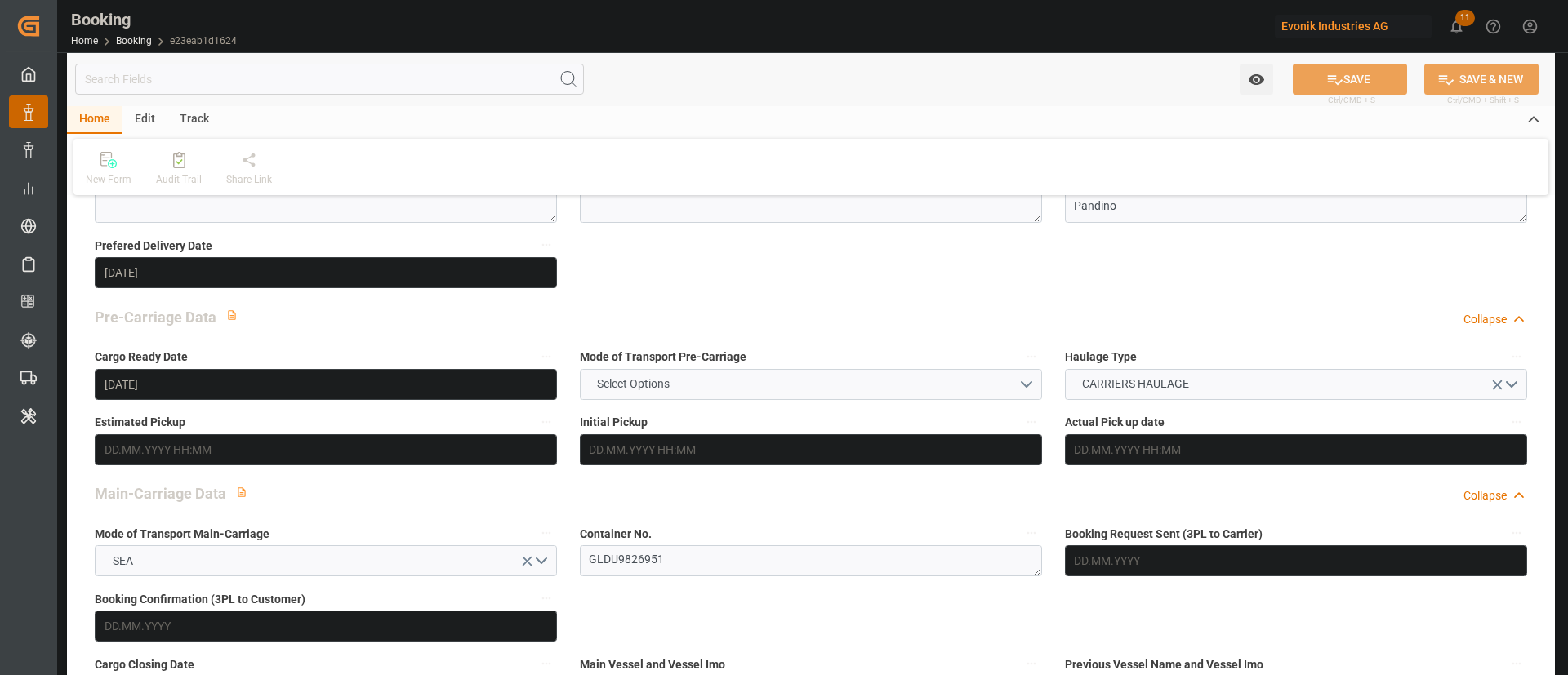
scroll to position [979, 0]
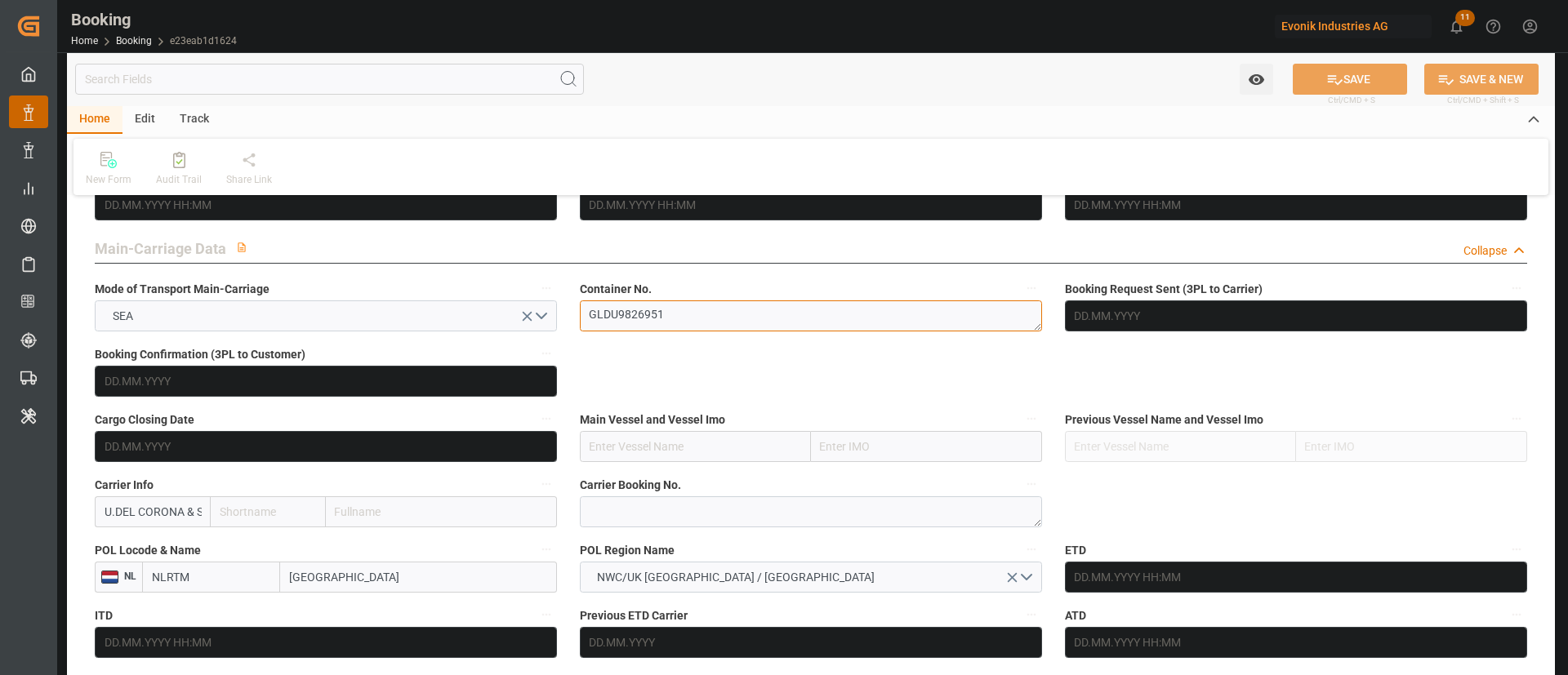
click at [694, 317] on textarea "GLDU9826951" at bounding box center [811, 316] width 463 height 31
click at [717, 317] on textarea "GLDU9826951" at bounding box center [811, 316] width 463 height 31
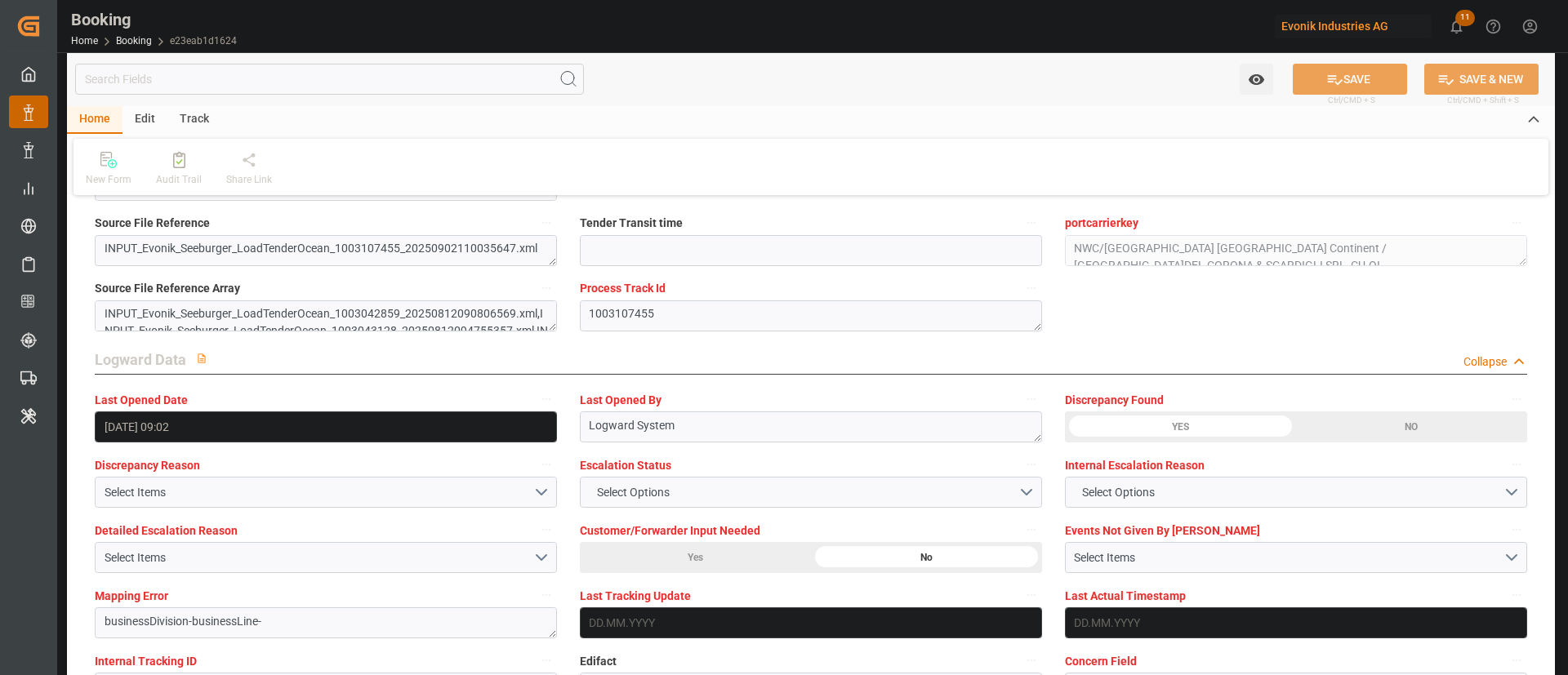
scroll to position [3061, 0]
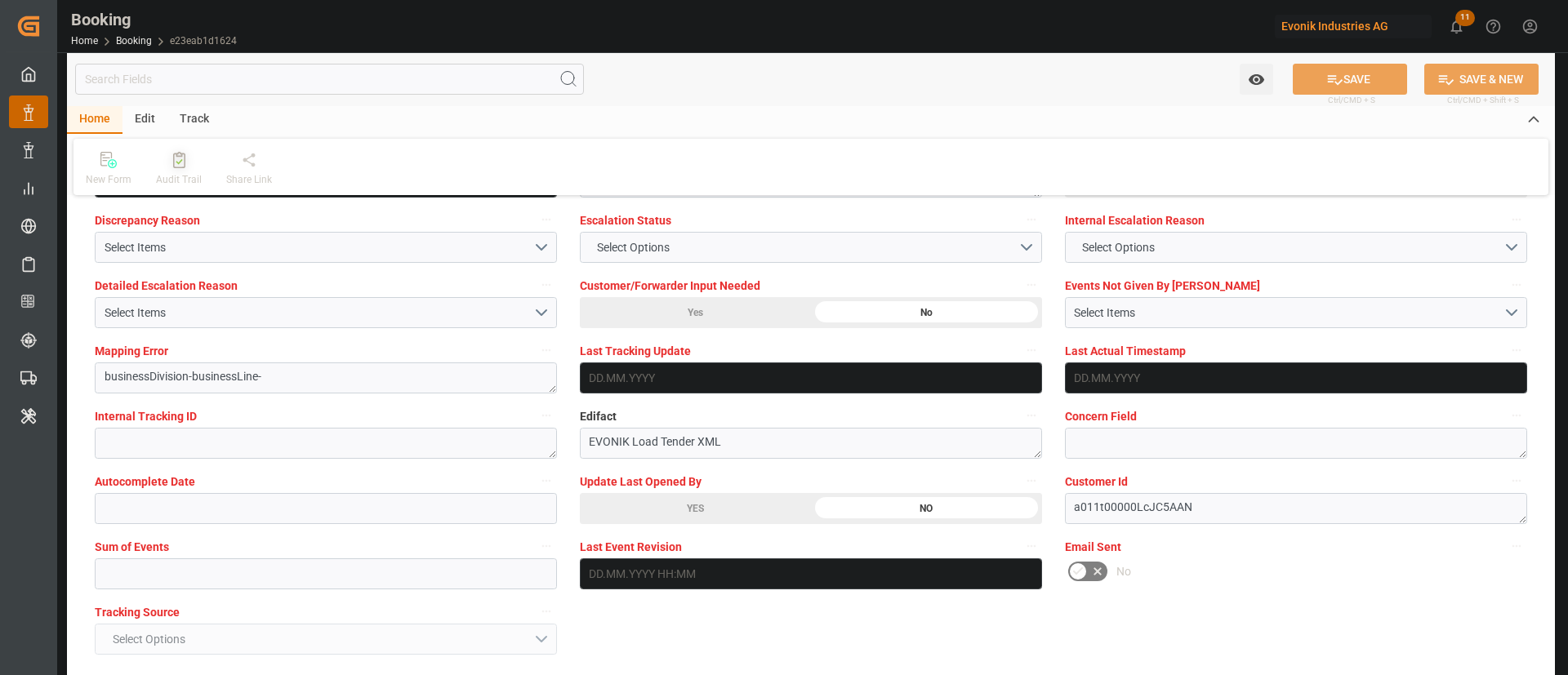
click at [178, 174] on div "Audit Trail" at bounding box center [179, 179] width 46 height 14
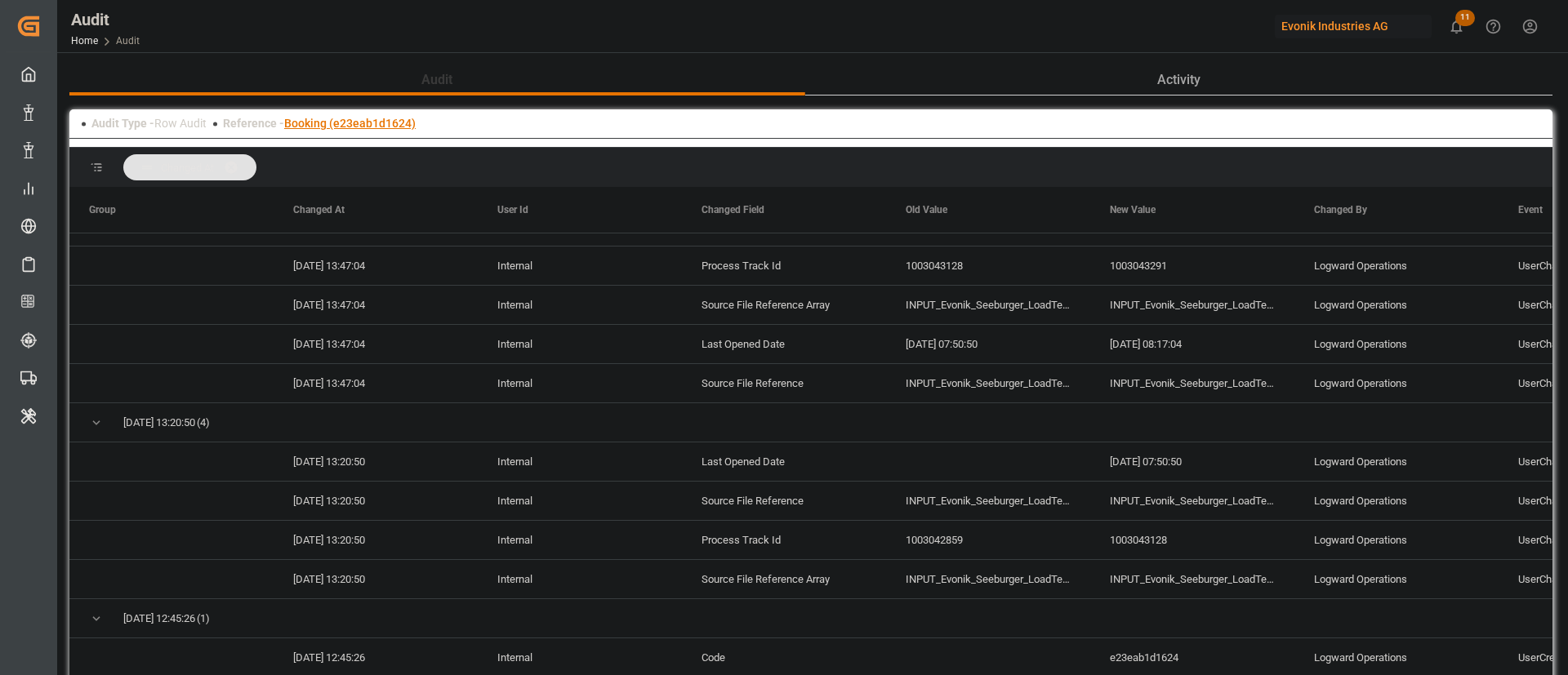
click at [349, 128] on link "Booking (e23eab1d1624)" at bounding box center [350, 123] width 132 height 13
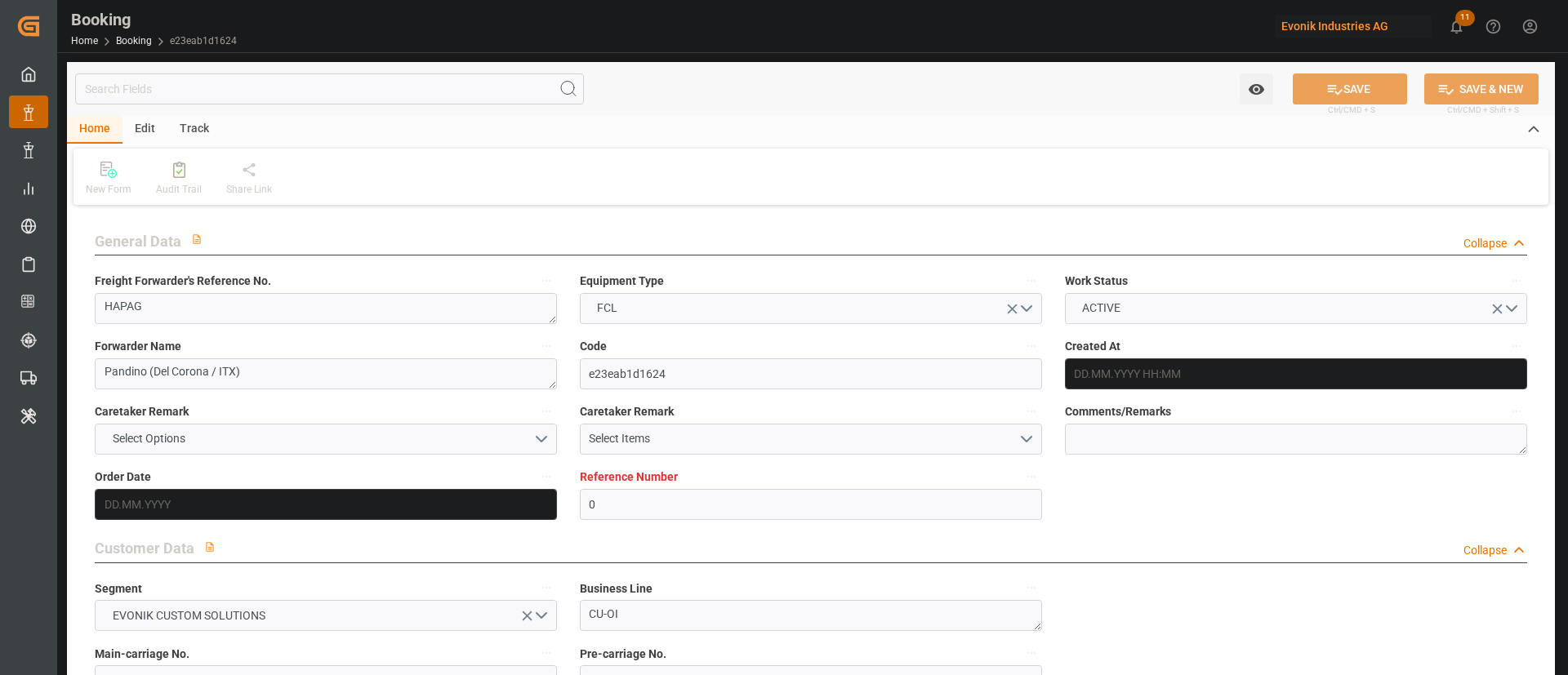
type input "0"
type input "NLRTM"
type input "CNSHA"
type input "12.08.2025 07:15"
type input "12.08.2025"
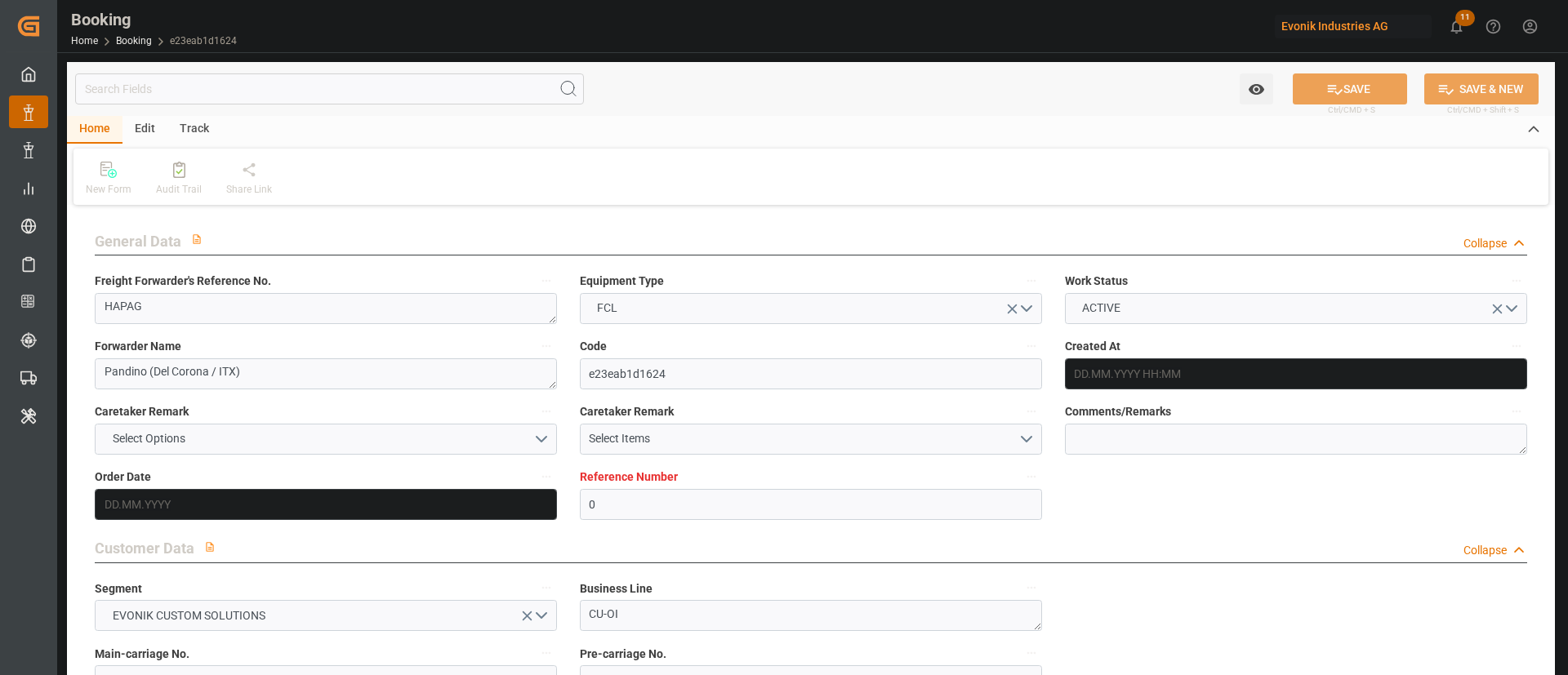
type input "22.10.2025"
type input "29.08.2025"
type input "02.09.2025 09:02"
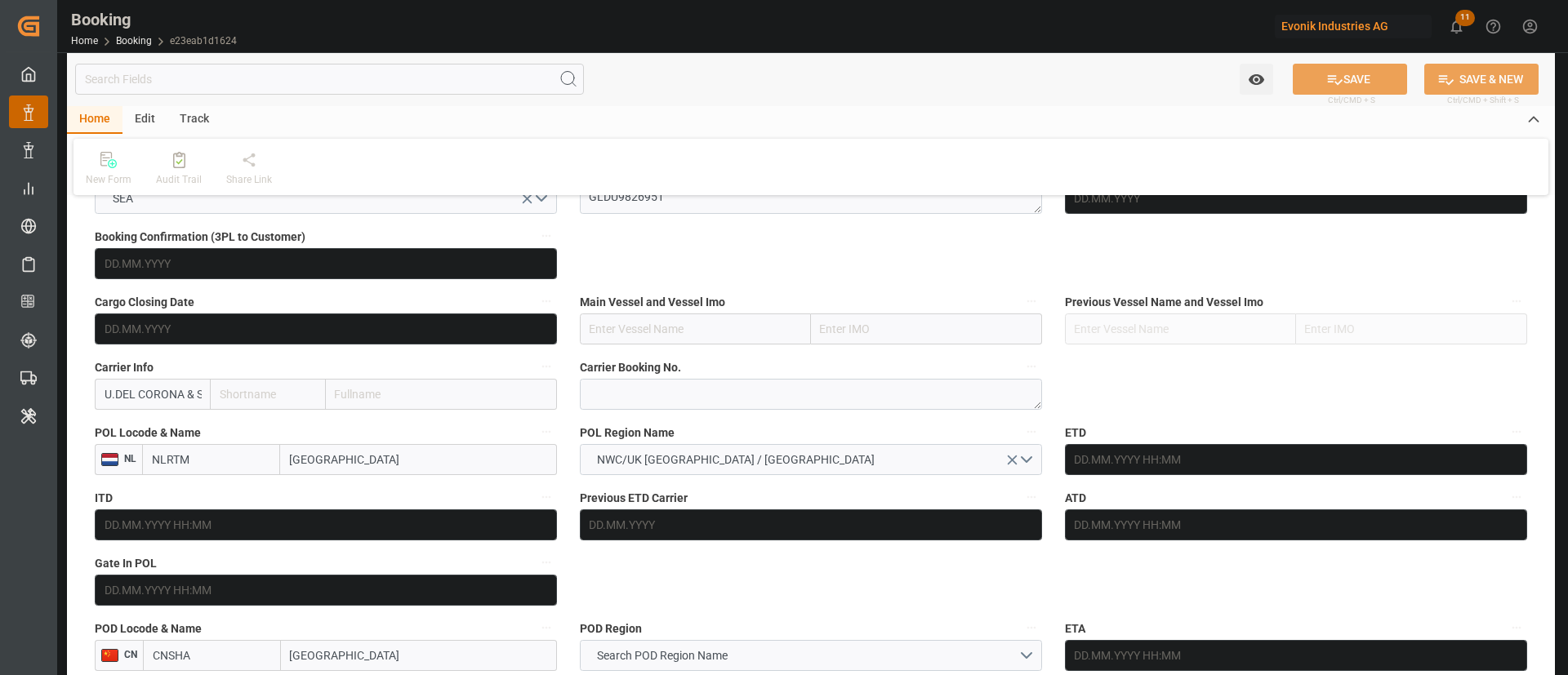
scroll to position [1102, 0]
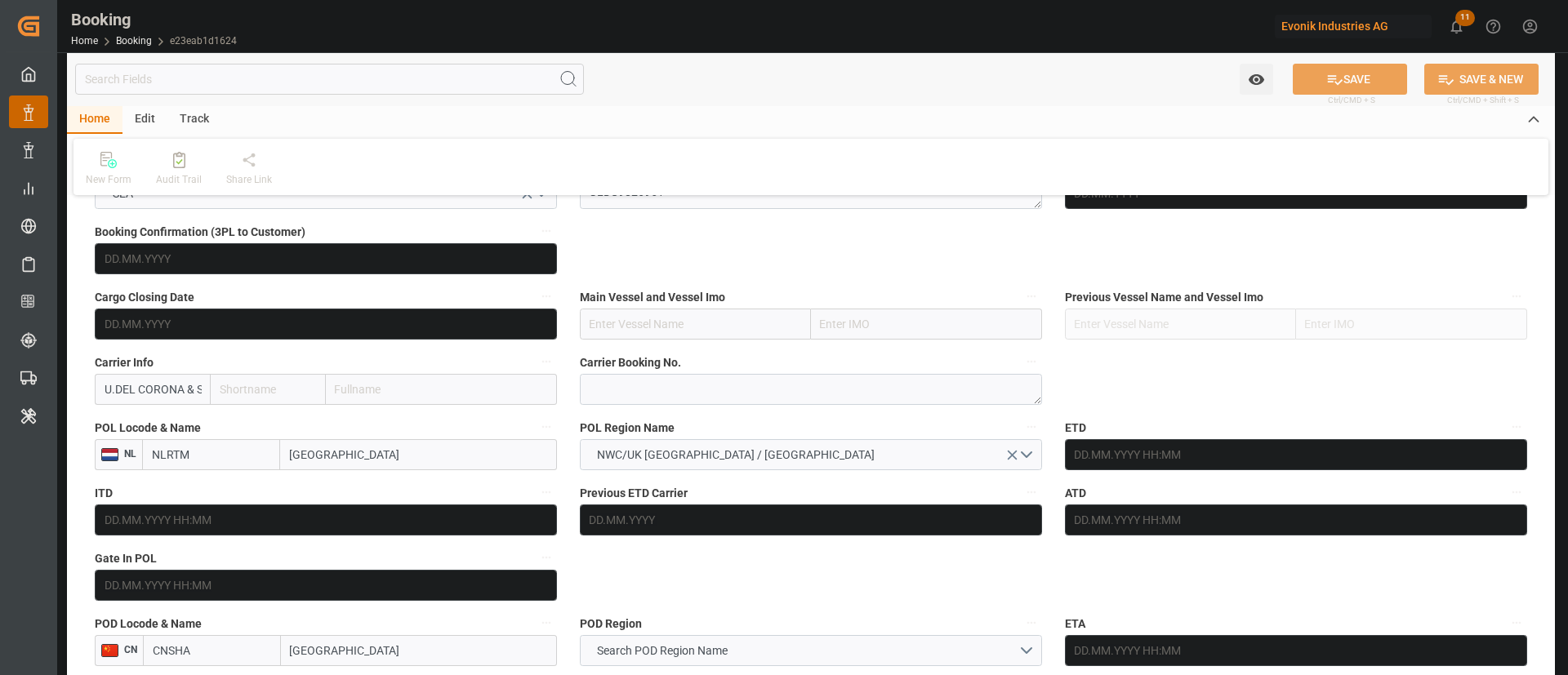
click at [392, 388] on input "text" at bounding box center [442, 389] width 231 height 31
type input "hlcu"
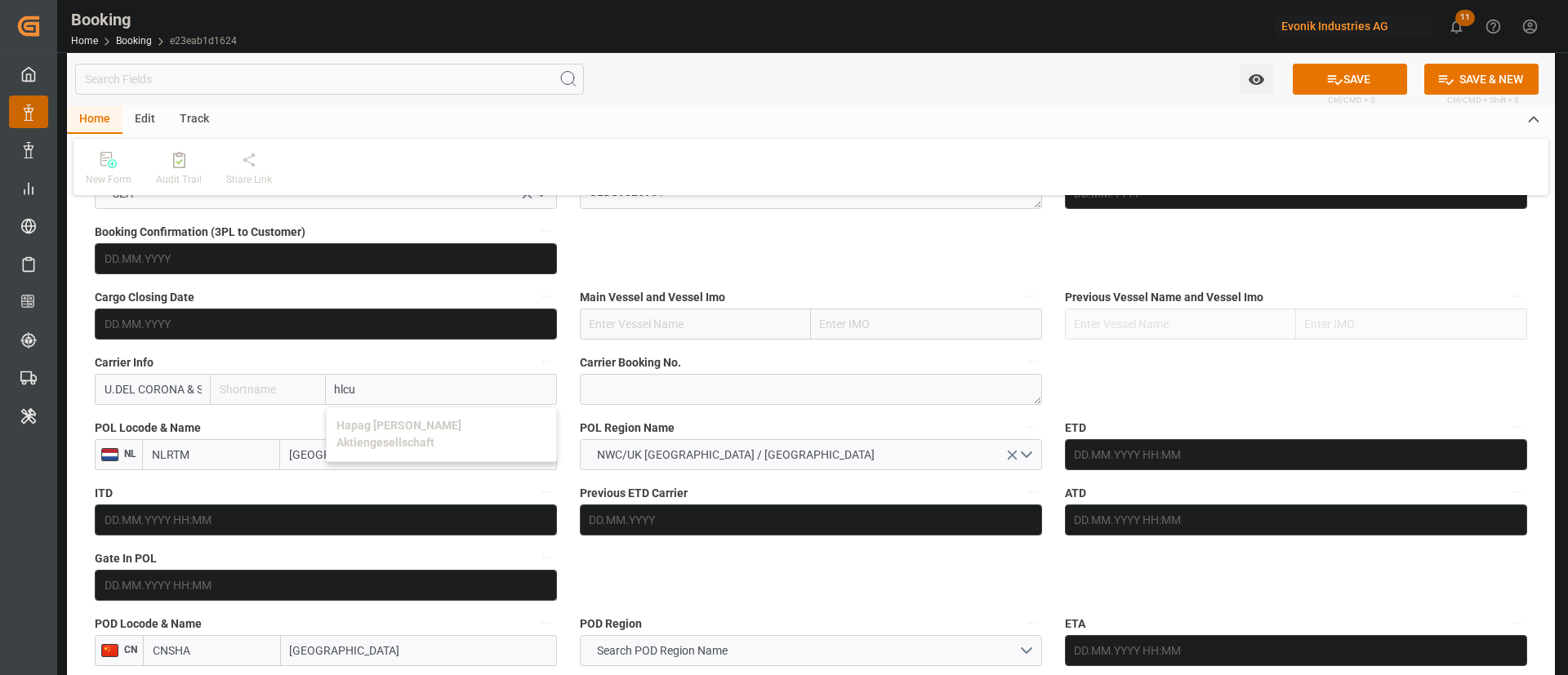
click at [420, 417] on div "Hapag [PERSON_NAME] Aktiengesellschaft" at bounding box center [441, 434] width 230 height 54
type input "HLCU"
type input "Hapag [PERSON_NAME]"
type input "Hapag [PERSON_NAME] Aktiengesellschaft"
click at [412, 444] on input "[GEOGRAPHIC_DATA]" at bounding box center [419, 455] width 277 height 31
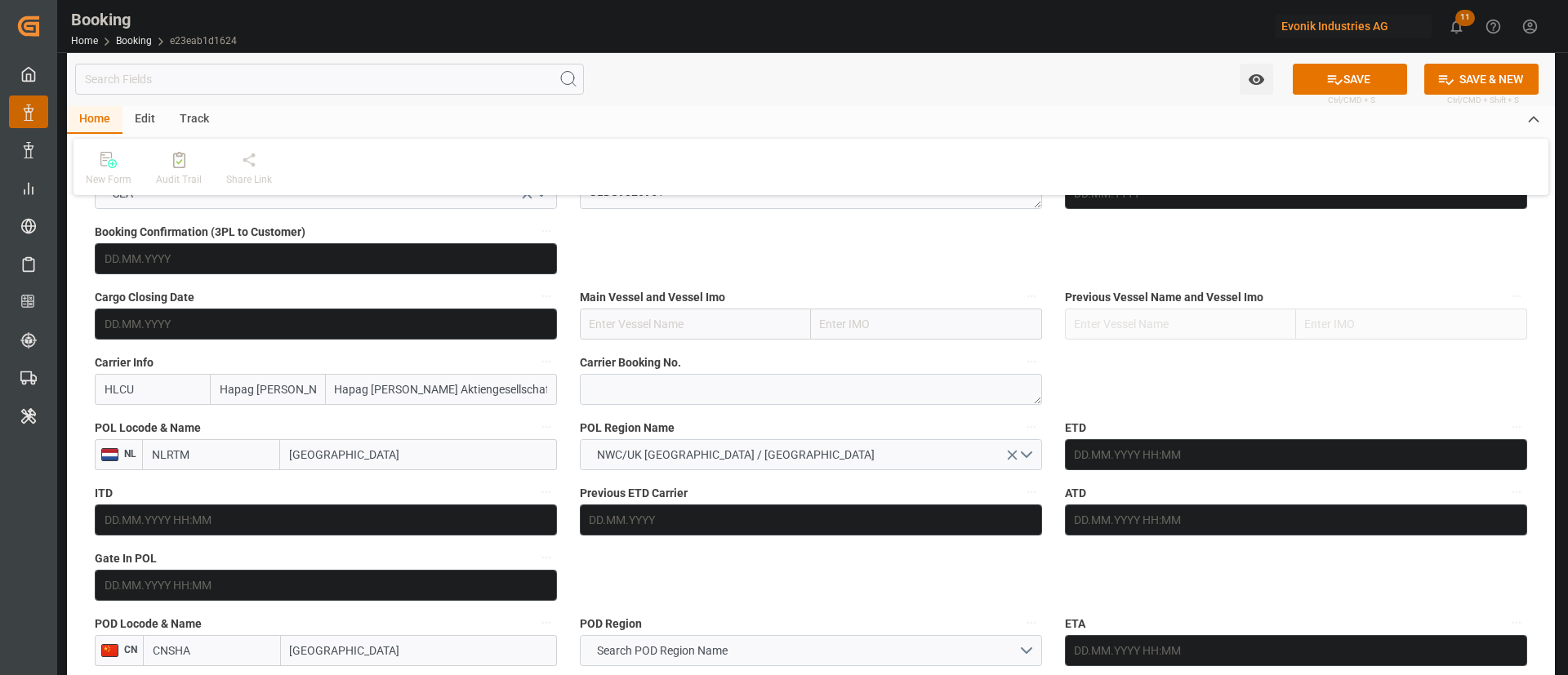
click at [412, 444] on input "[GEOGRAPHIC_DATA]" at bounding box center [419, 455] width 277 height 31
type input "genovaa"
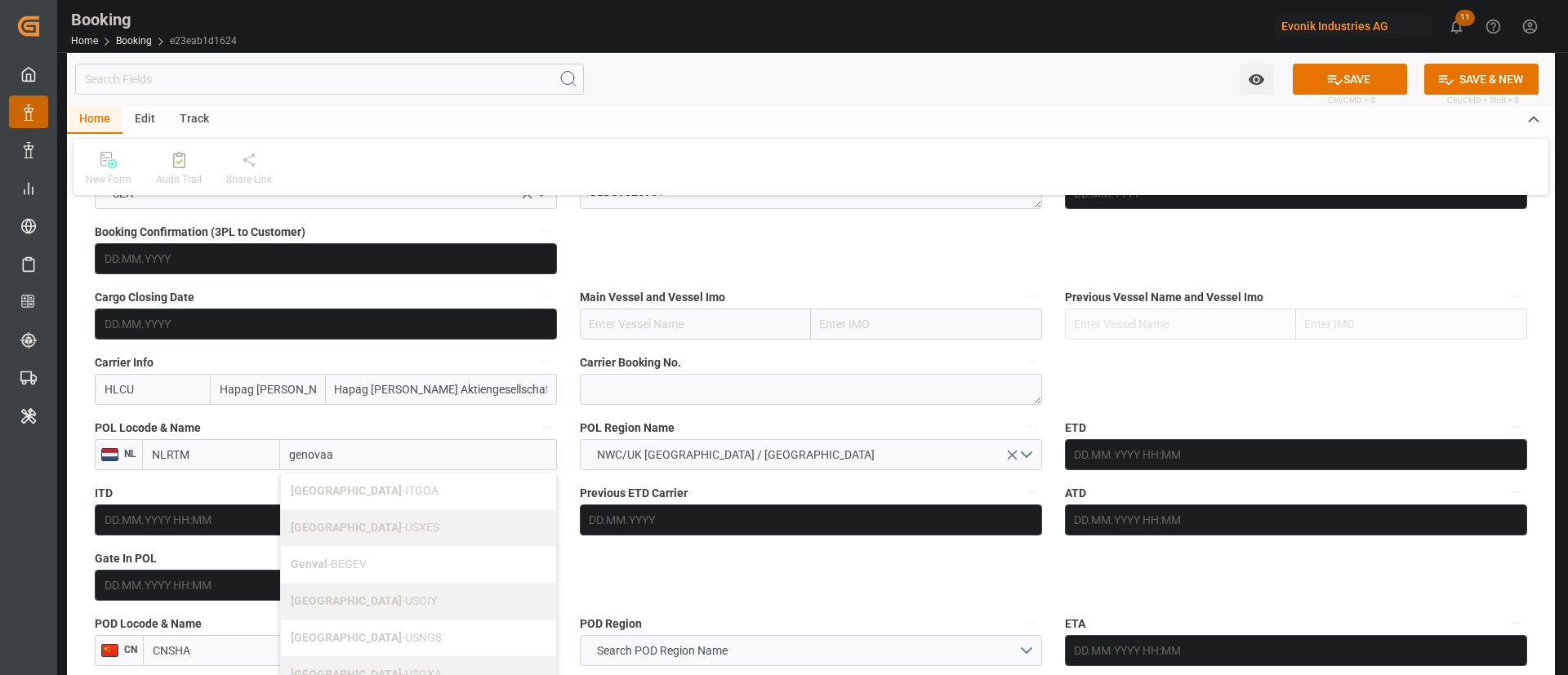
click at [346, 493] on span "Genova - ITGOA" at bounding box center [364, 491] width 148 height 13
type input "ITGOA"
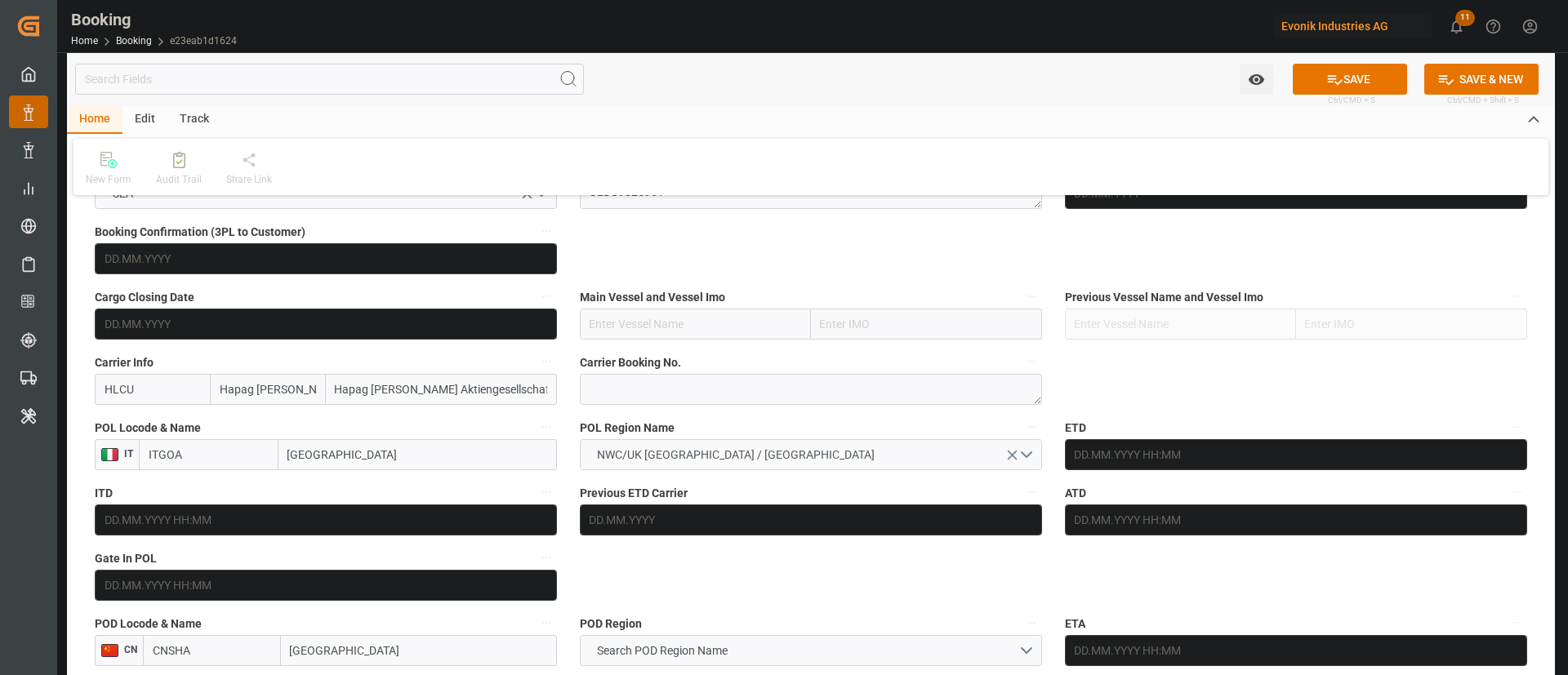
type input "[GEOGRAPHIC_DATA]"
click at [734, 450] on span "NWC/UK [GEOGRAPHIC_DATA] / [GEOGRAPHIC_DATA]" at bounding box center [735, 455] width 294 height 17
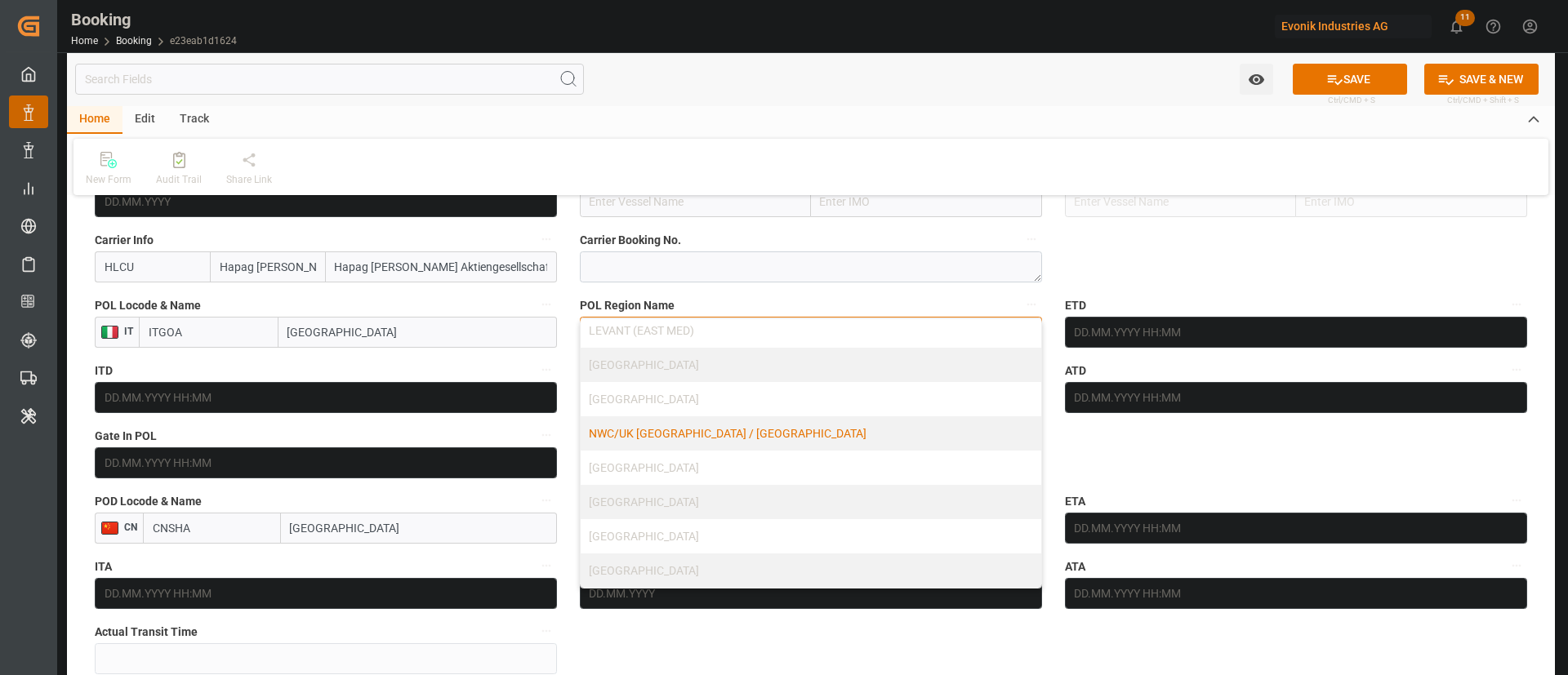
scroll to position [226, 0]
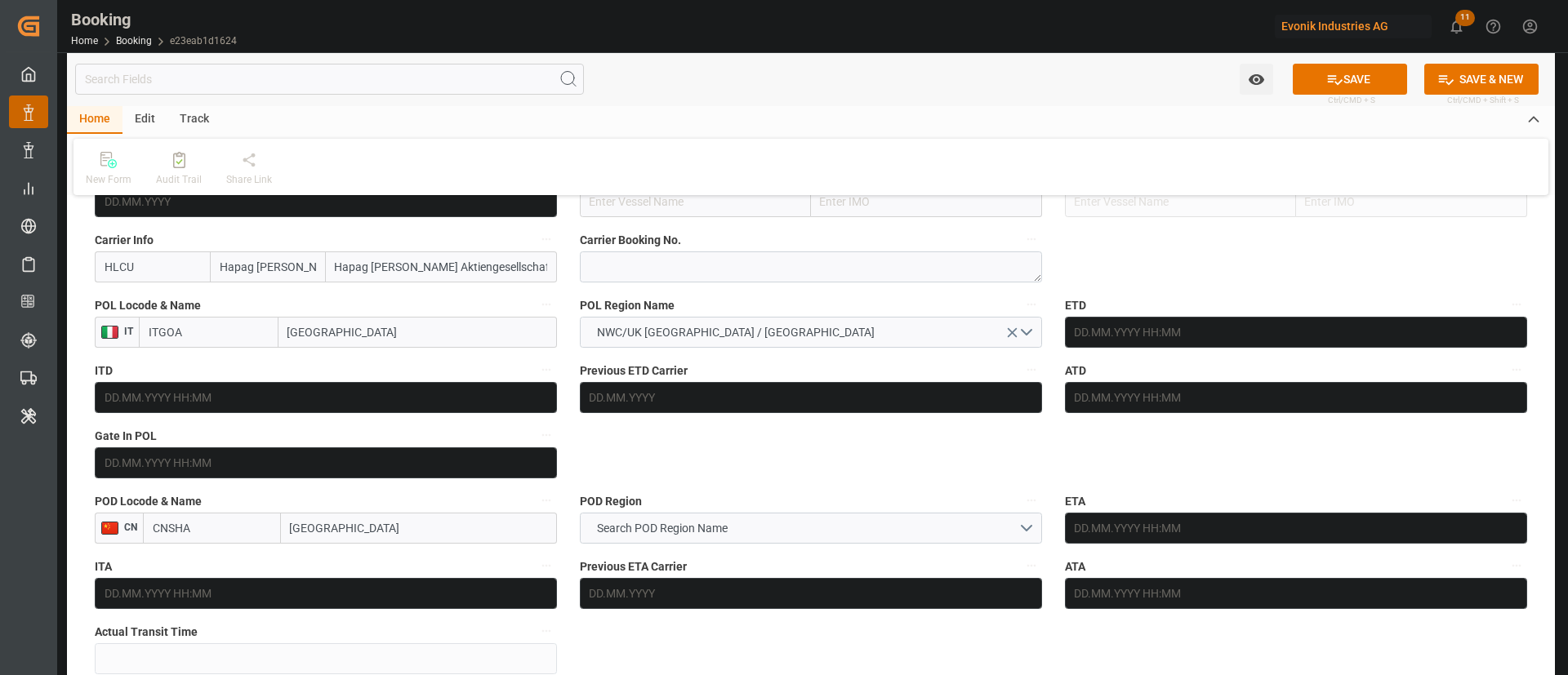
click at [345, 333] on input "[GEOGRAPHIC_DATA]" at bounding box center [418, 332] width 279 height 31
click at [345, 334] on input "[GEOGRAPHIC_DATA]" at bounding box center [418, 332] width 279 height 31
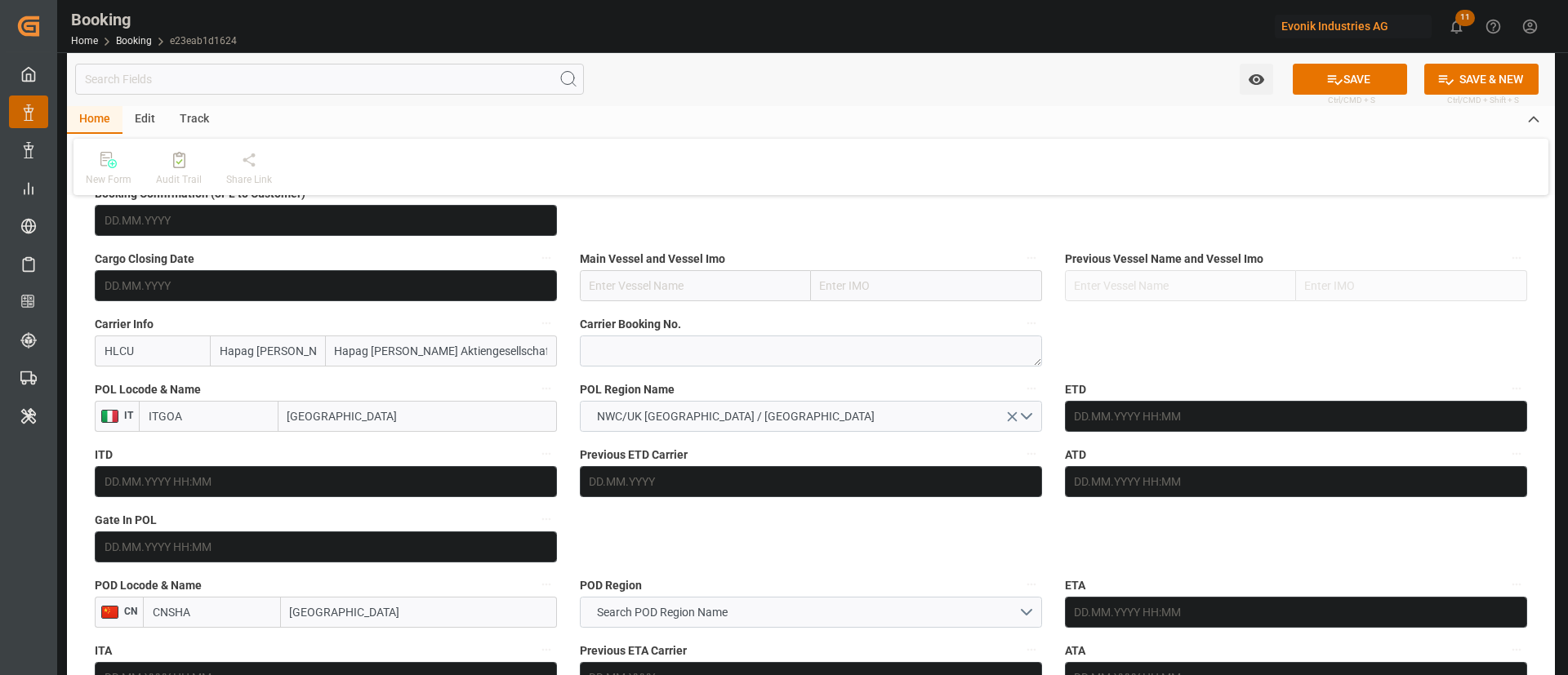
scroll to position [1102, 0]
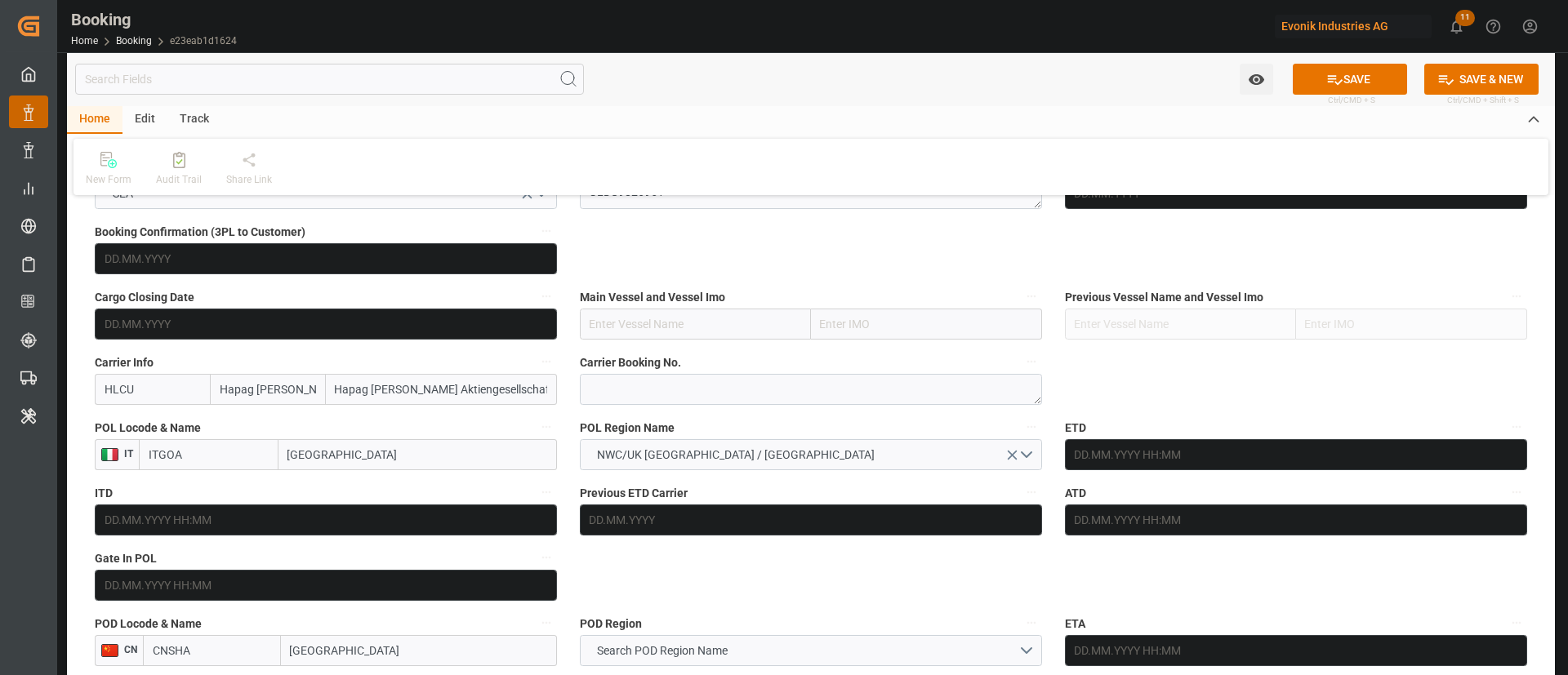
click at [644, 326] on input "text" at bounding box center [695, 324] width 231 height 31
paste input "ARTHUR MAERSK"
click at [663, 354] on b "ARTHUR MAERSK" at bounding box center [634, 360] width 88 height 13
type input "ARTHUR MAERSK"
type input "9961829"
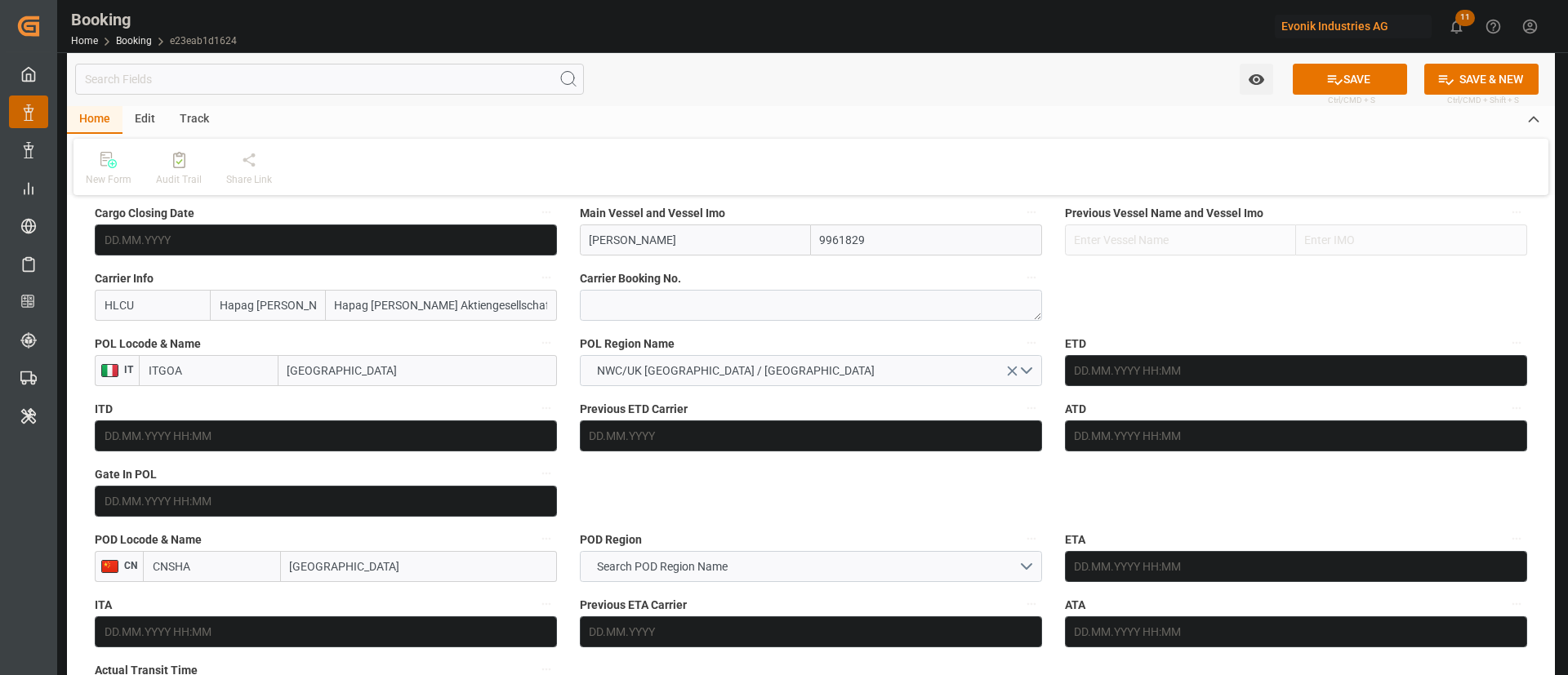
scroll to position [1224, 0]
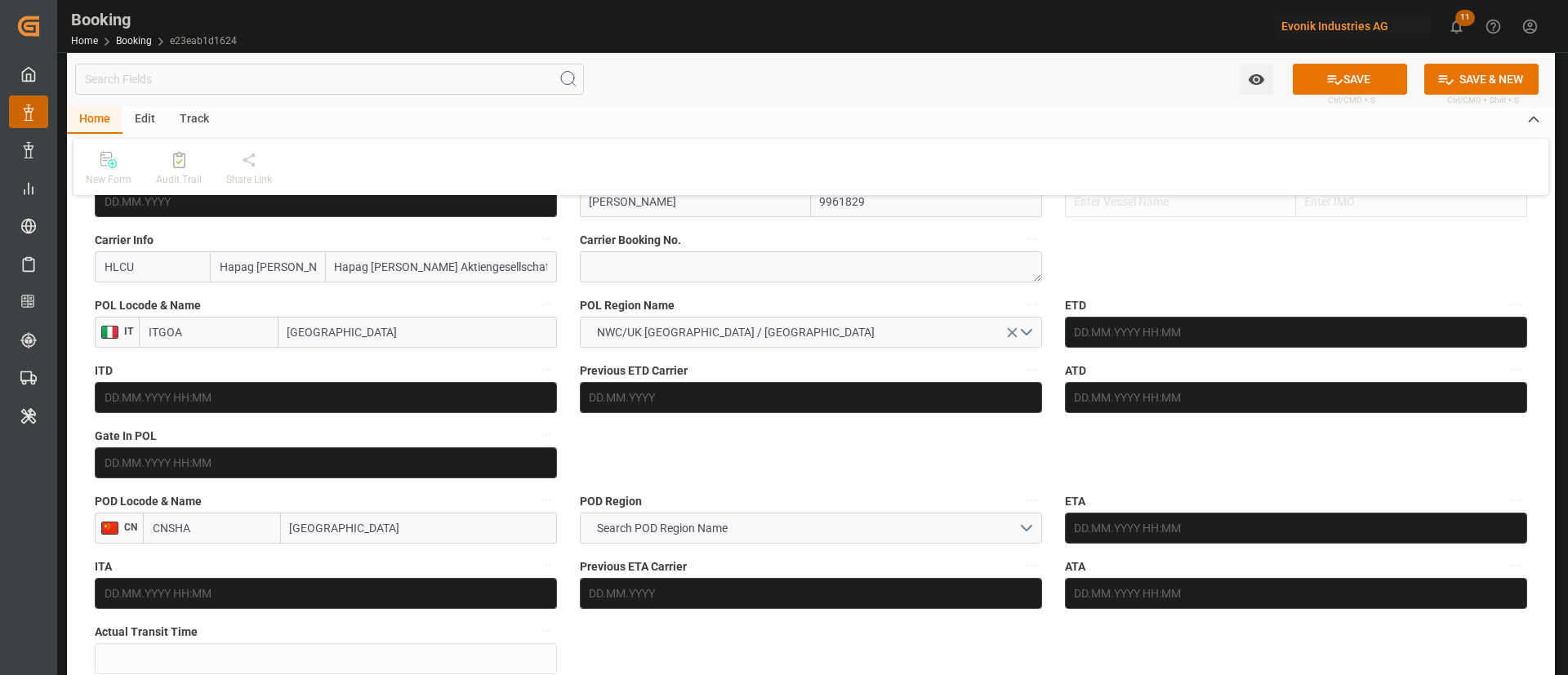
type input "ARTHUR MAERSK"
click at [464, 531] on input "[GEOGRAPHIC_DATA]" at bounding box center [419, 528] width 276 height 31
type input "[GEOGRAPHIC_DATA]"
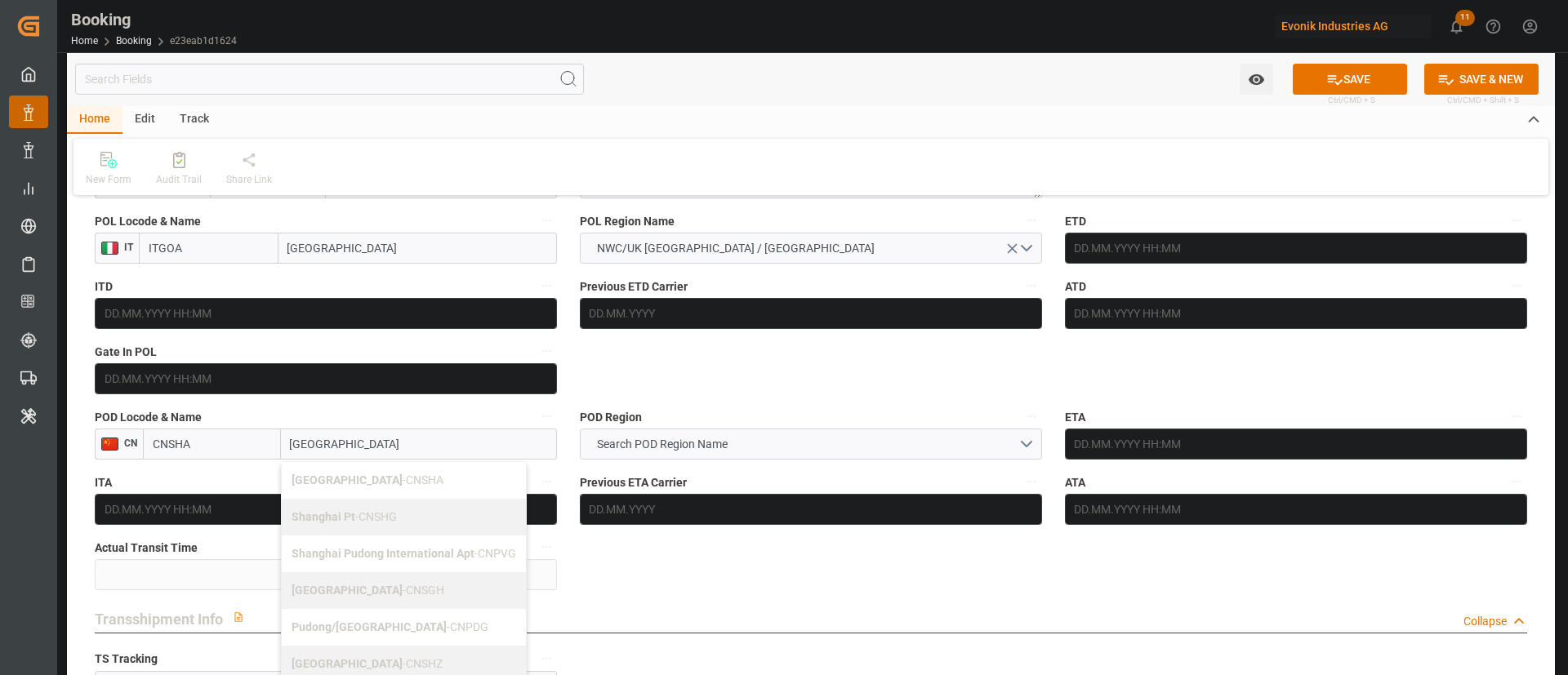
scroll to position [1347, 0]
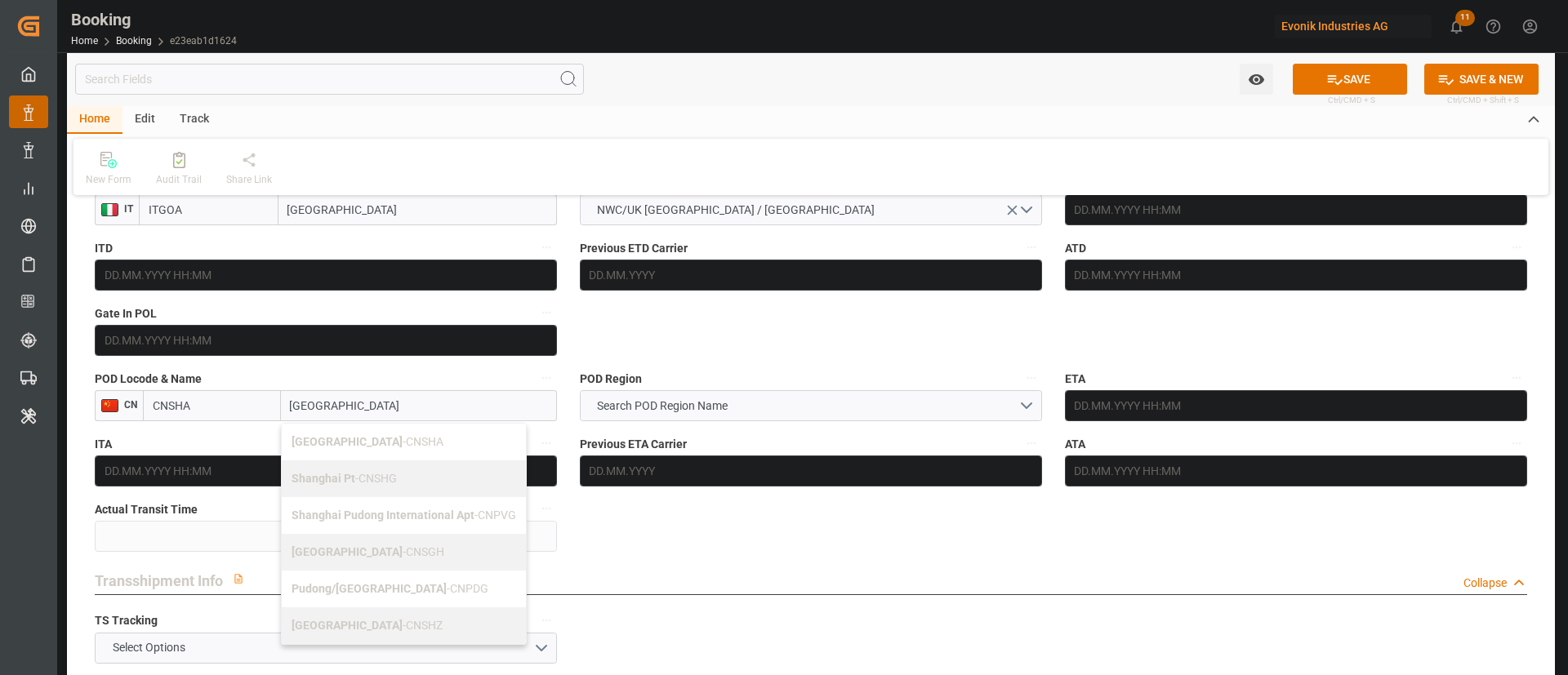
click at [393, 544] on div "Shanghai - CNSGH" at bounding box center [403, 552] width 244 height 37
type input "CNSGH"
type input "[GEOGRAPHIC_DATA]"
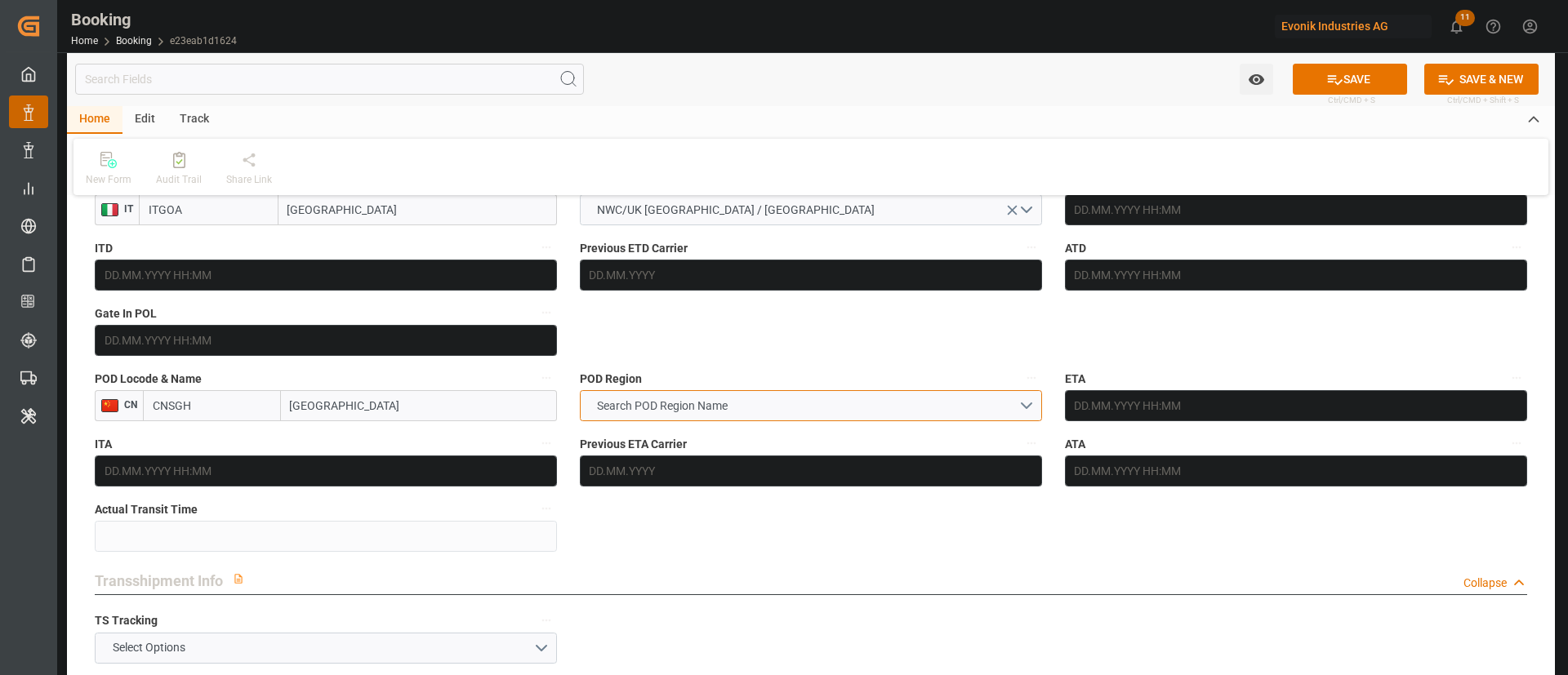
click at [744, 390] on button "Search POD Region Name" at bounding box center [811, 405] width 463 height 31
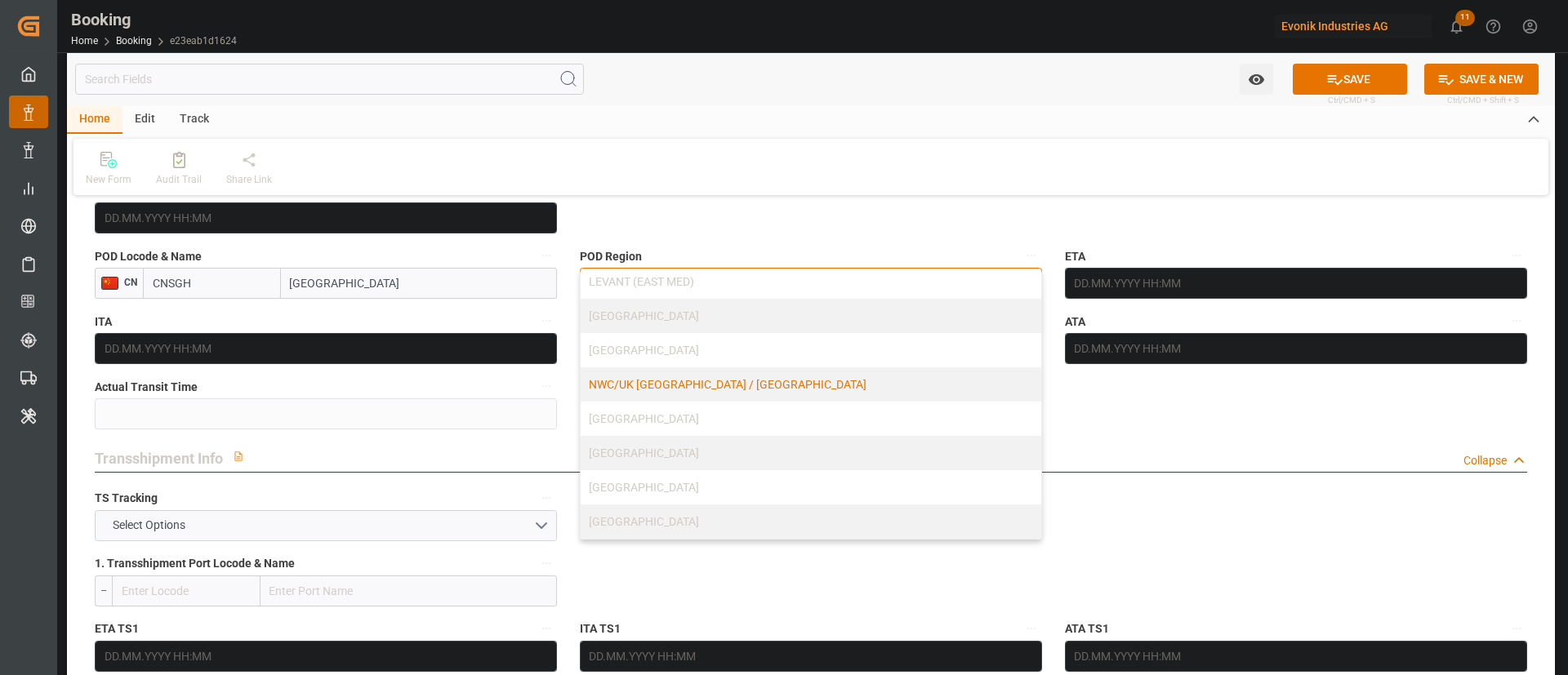
scroll to position [226, 0]
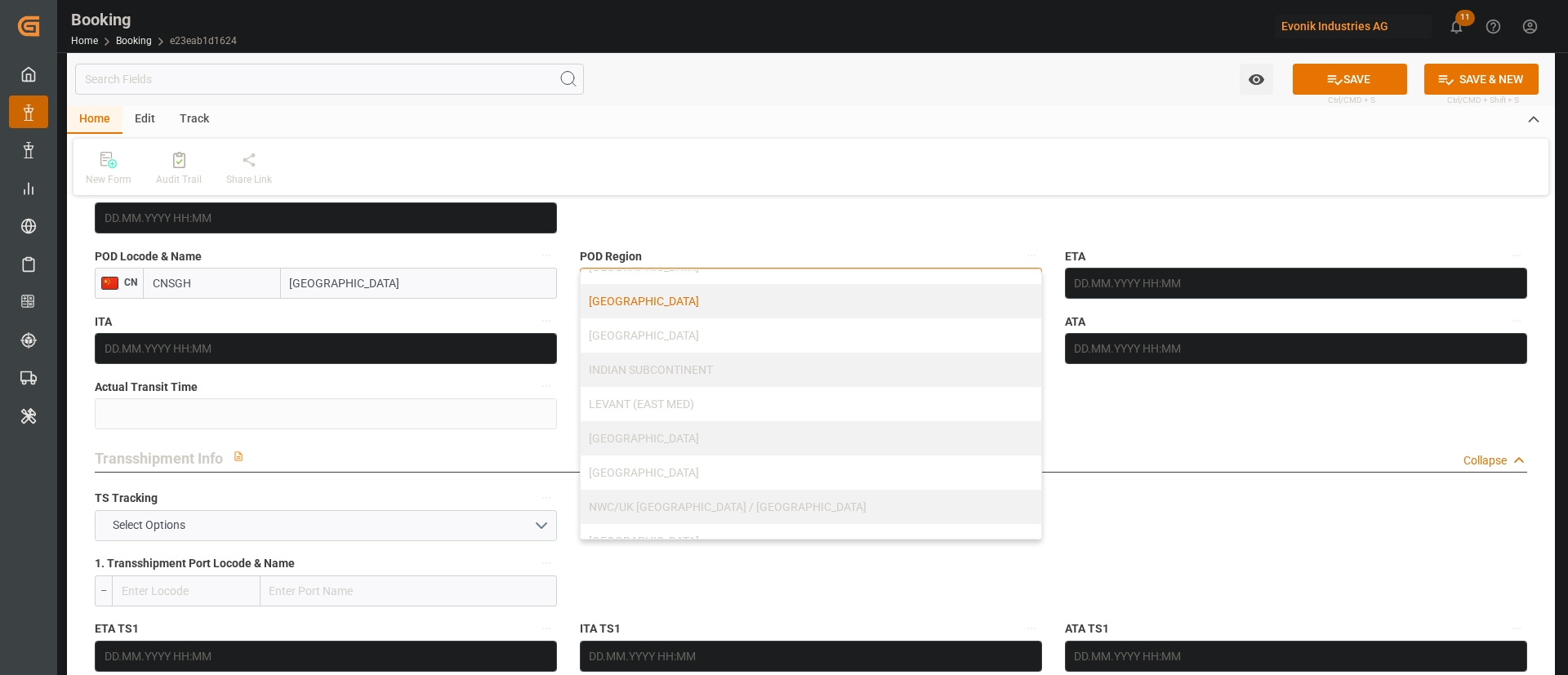
click at [667, 304] on div "[GEOGRAPHIC_DATA]" at bounding box center [811, 301] width 461 height 34
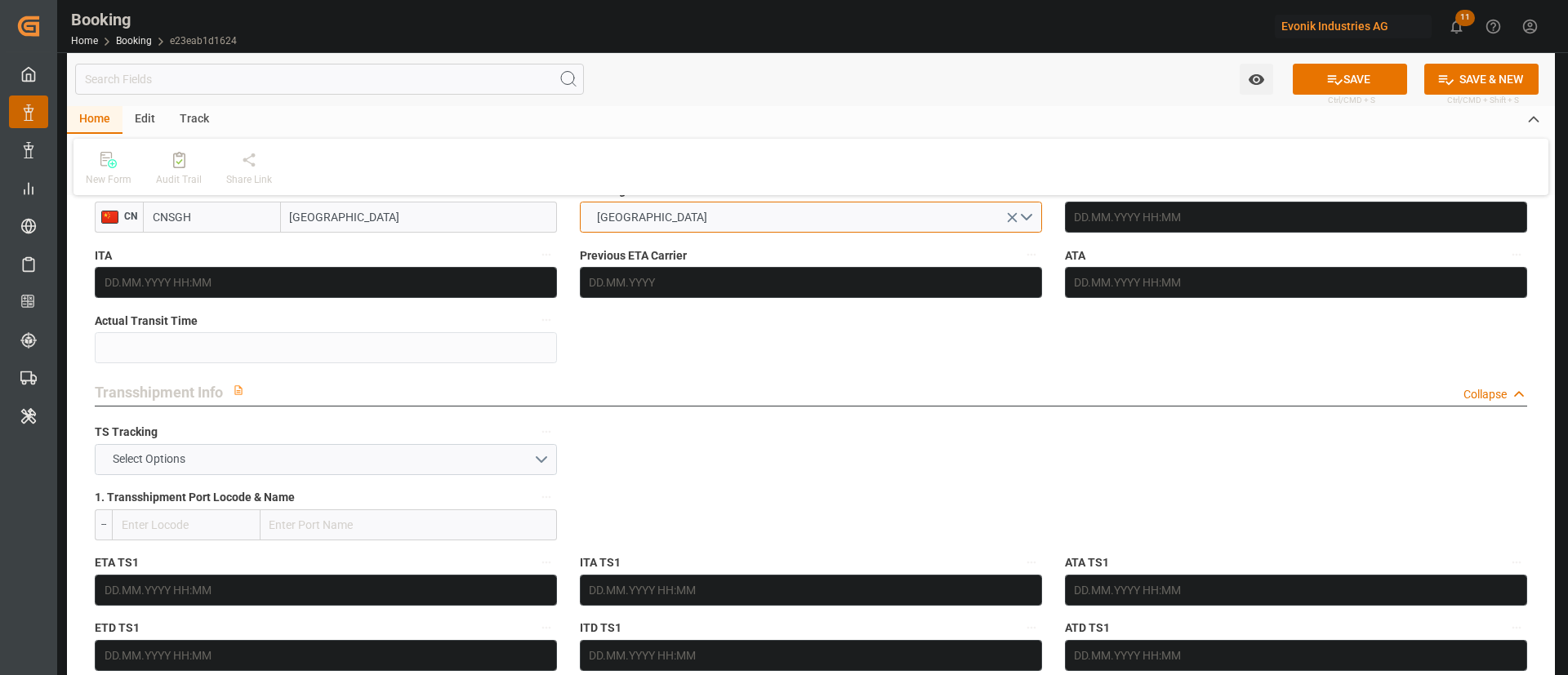
scroll to position [1592, 0]
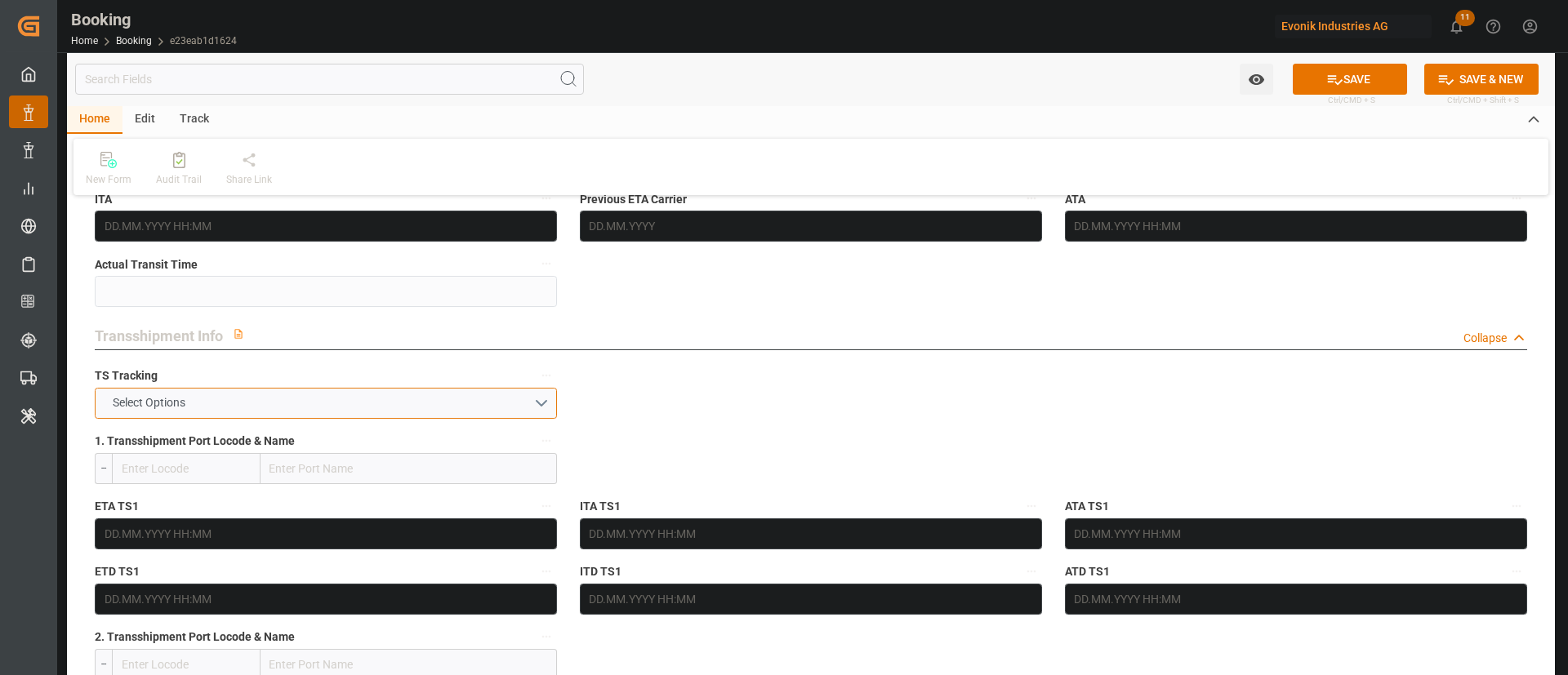
click at [264, 399] on button "Select Options" at bounding box center [325, 403] width 463 height 31
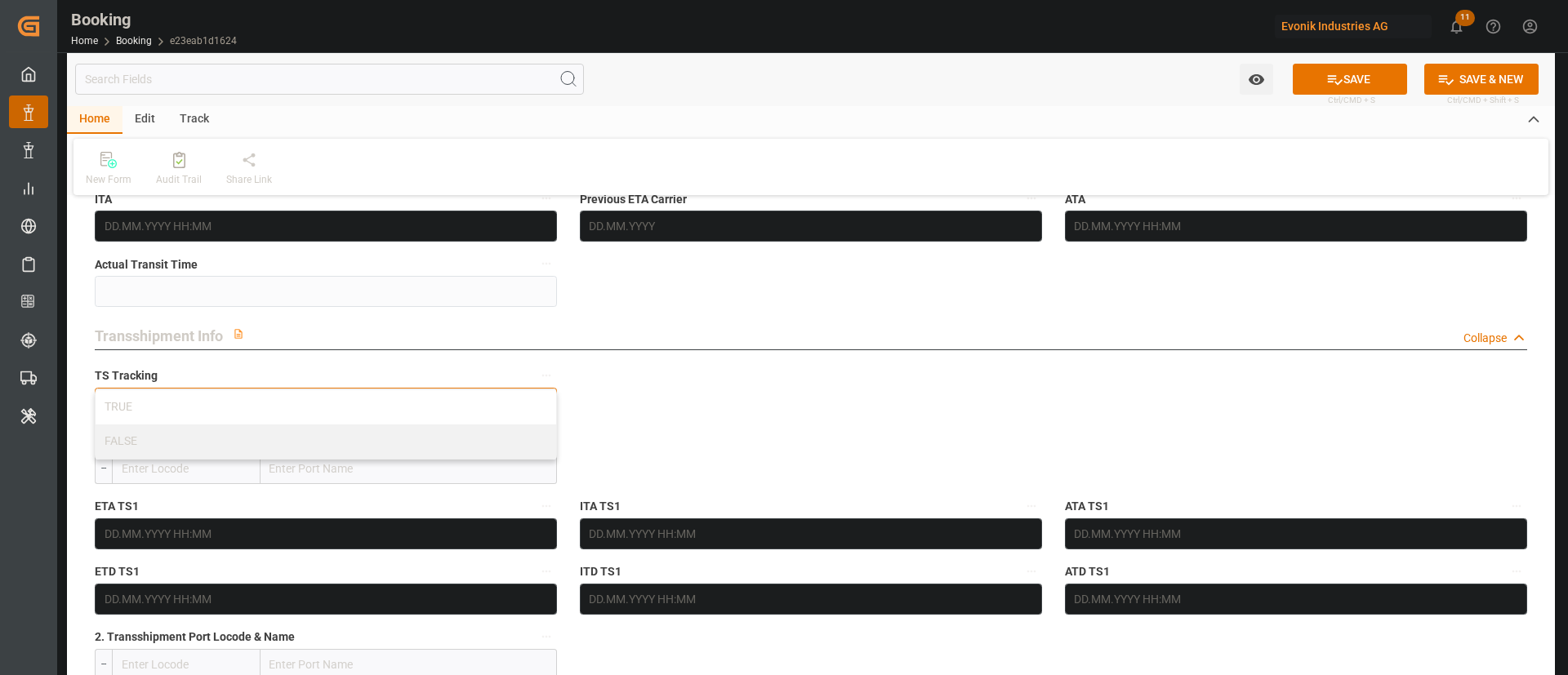
click at [228, 430] on div "FALSE" at bounding box center [325, 441] width 461 height 34
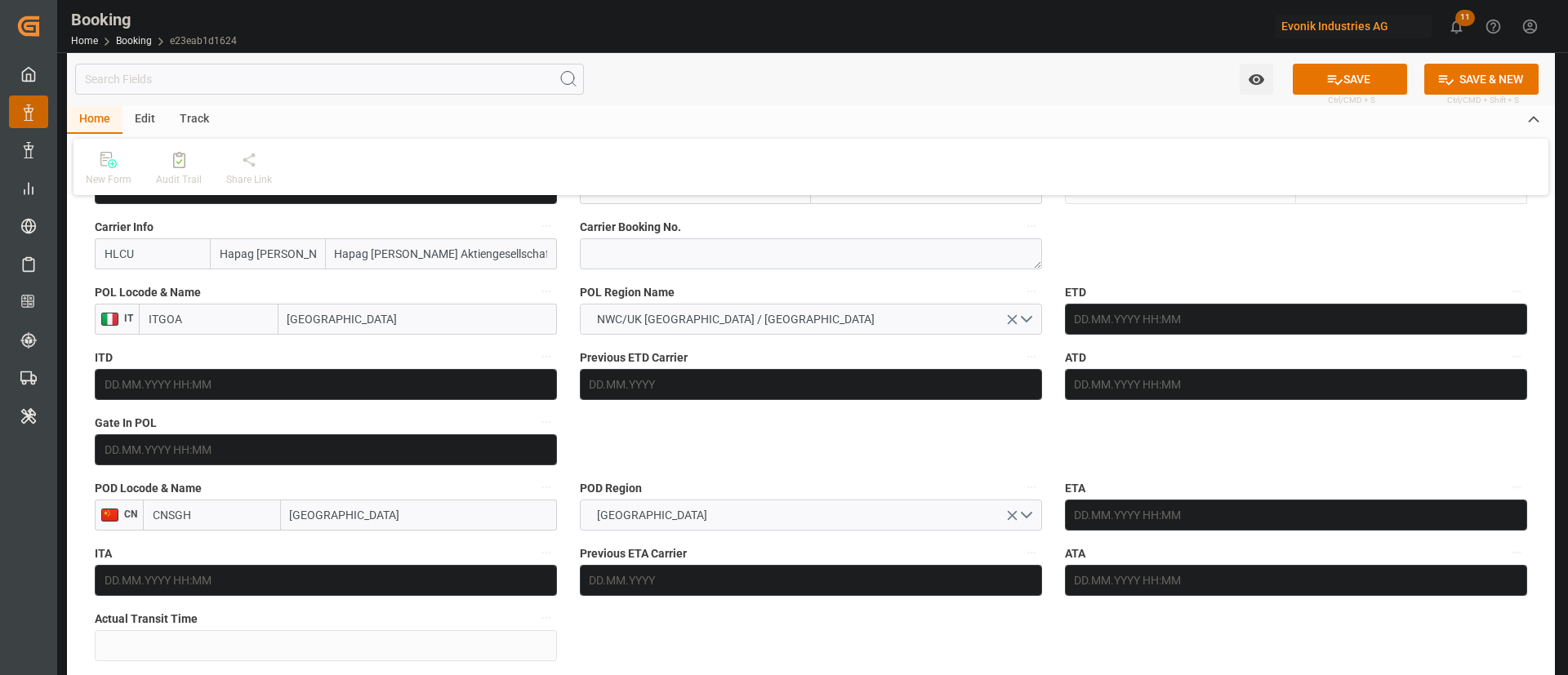
scroll to position [1224, 0]
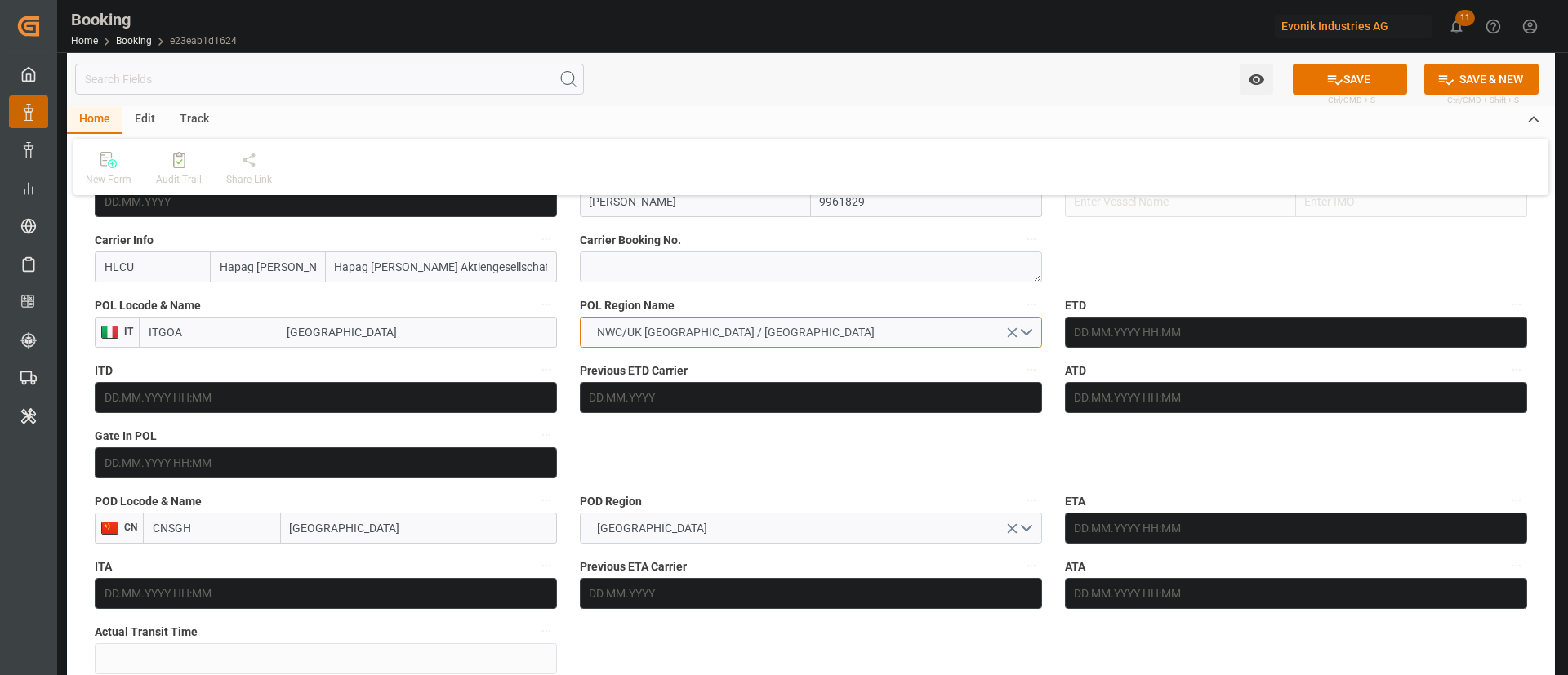
click at [728, 330] on span "NWC/UK [GEOGRAPHIC_DATA] / [GEOGRAPHIC_DATA]" at bounding box center [735, 333] width 294 height 17
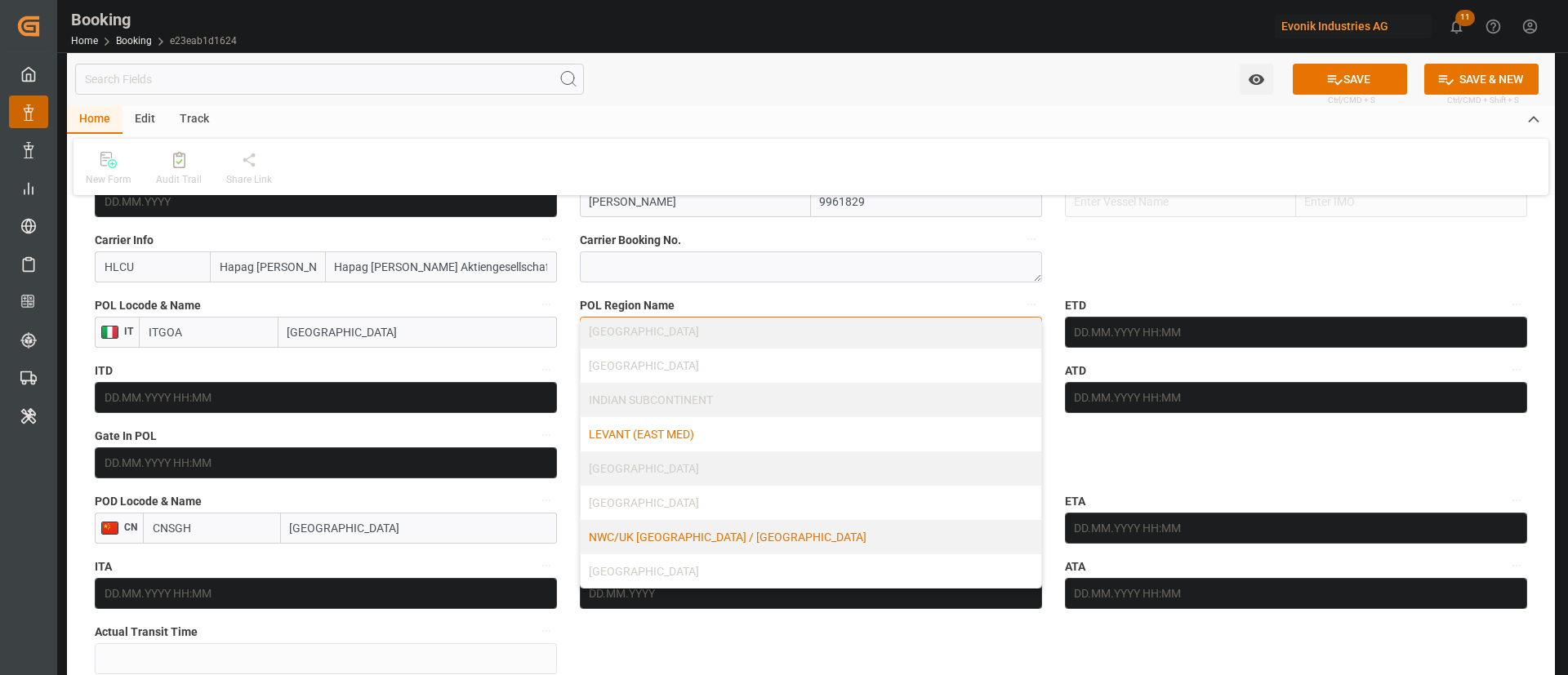
scroll to position [349, 0]
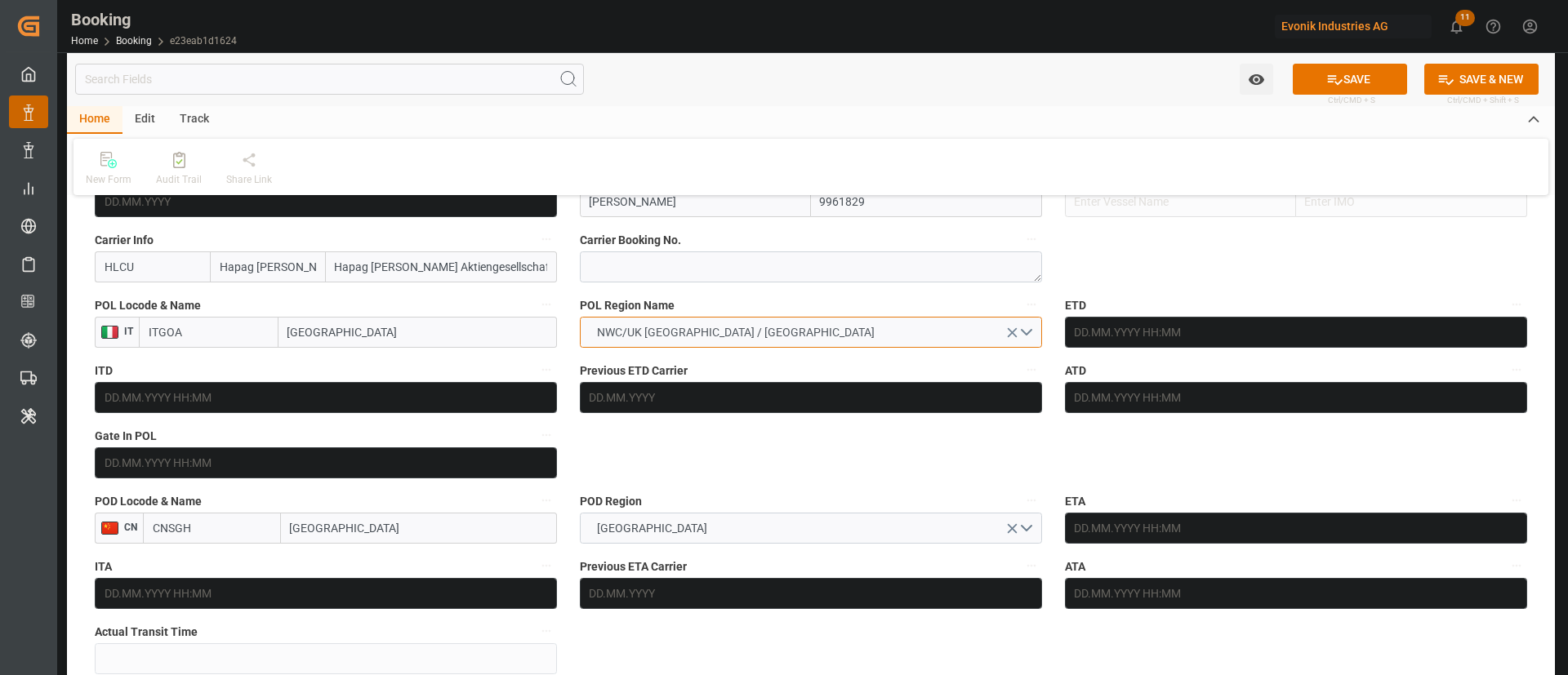
click at [701, 327] on span "NWC/UK [GEOGRAPHIC_DATA] / [GEOGRAPHIC_DATA]" at bounding box center [735, 333] width 294 height 17
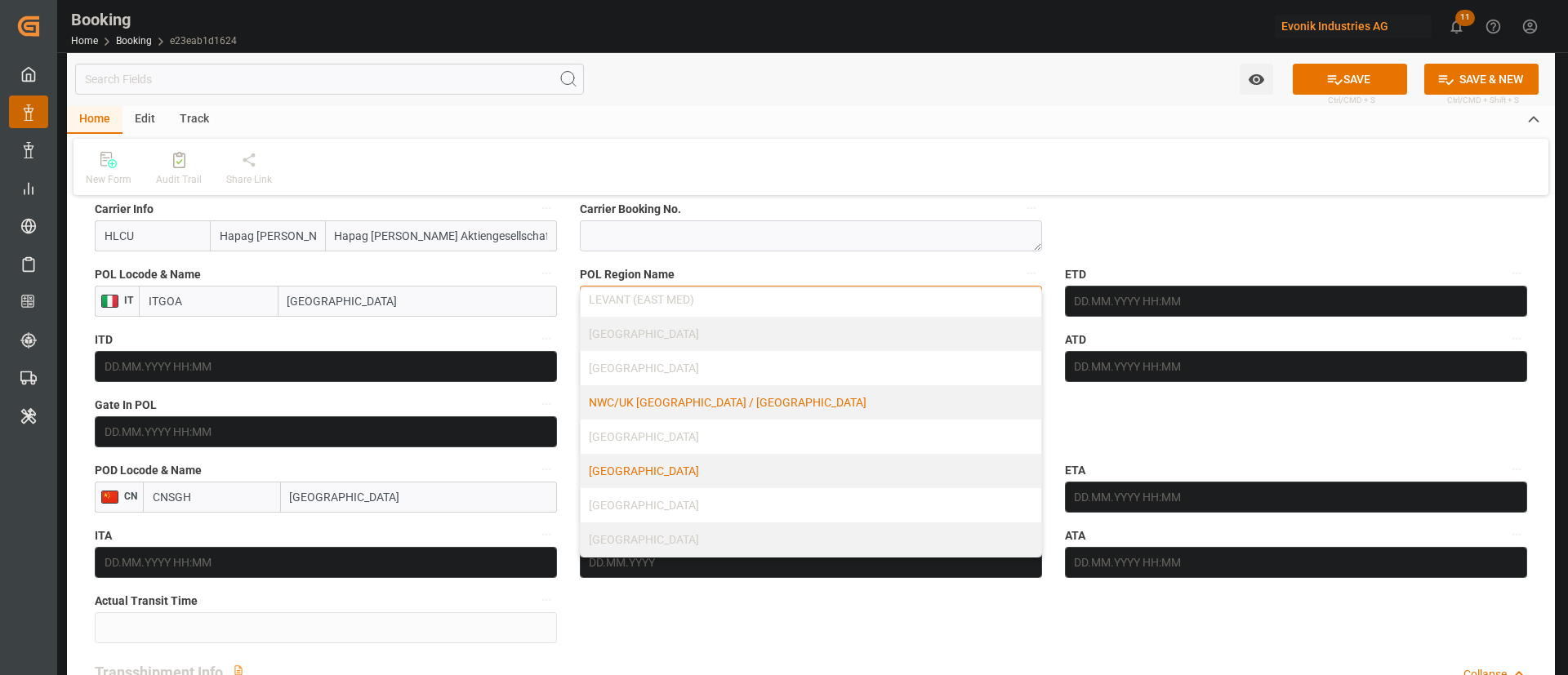
scroll to position [1347, 0]
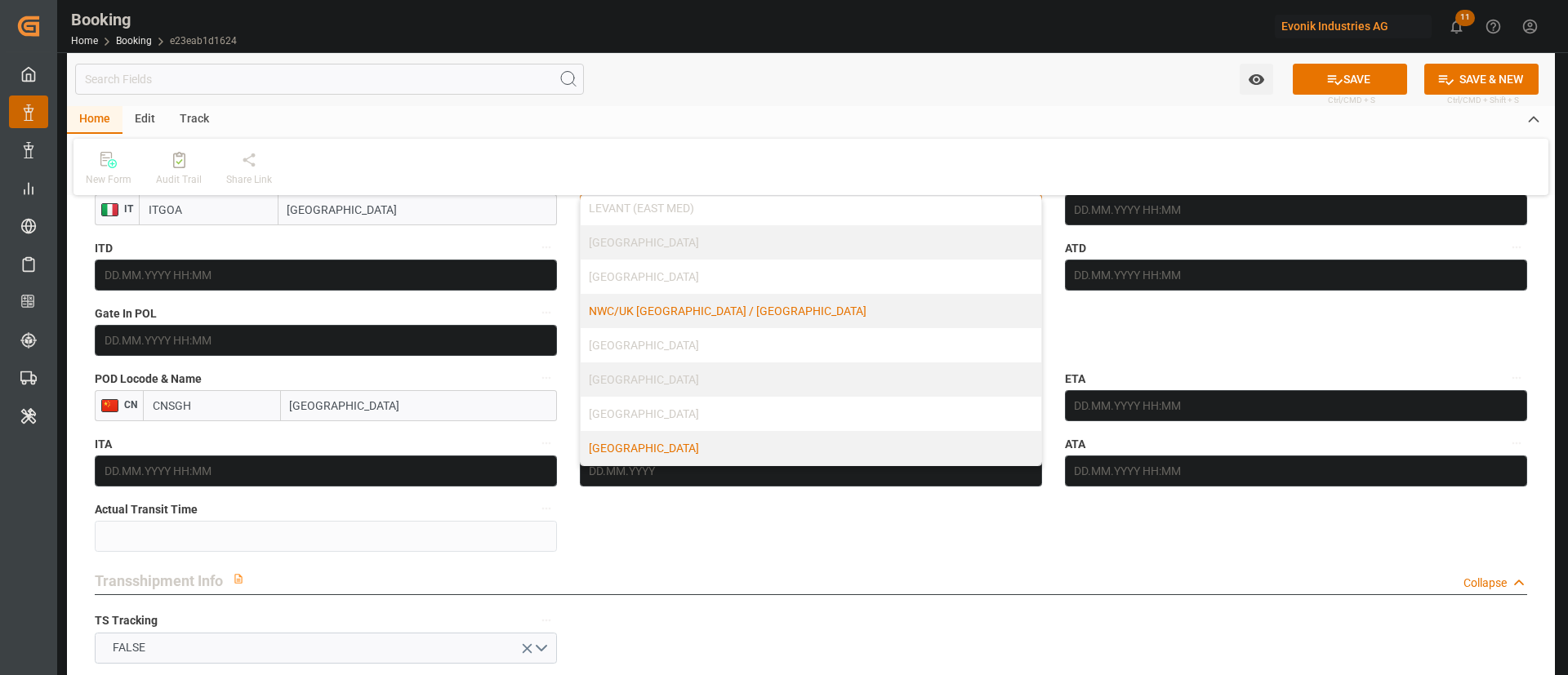
click at [701, 445] on div "[GEOGRAPHIC_DATA]" at bounding box center [811, 448] width 461 height 34
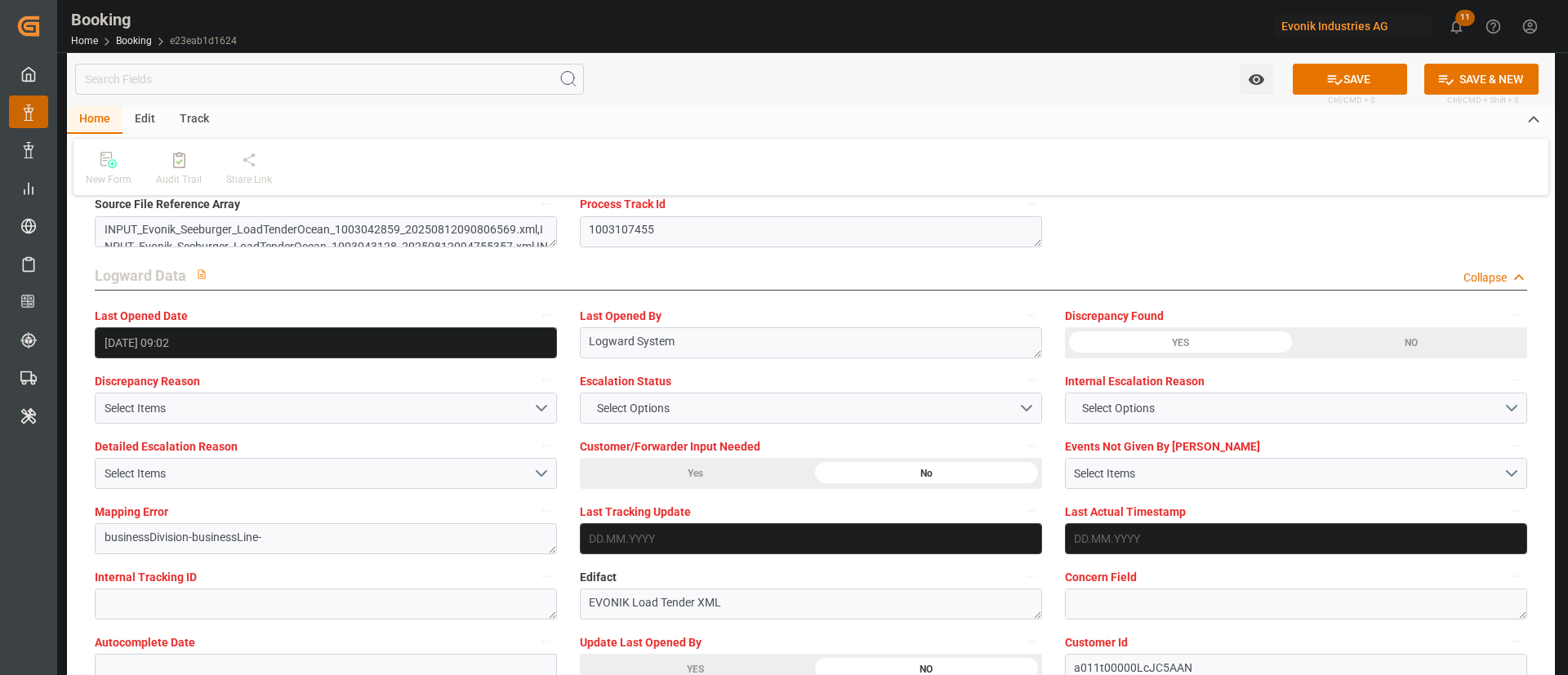
scroll to position [2938, 0]
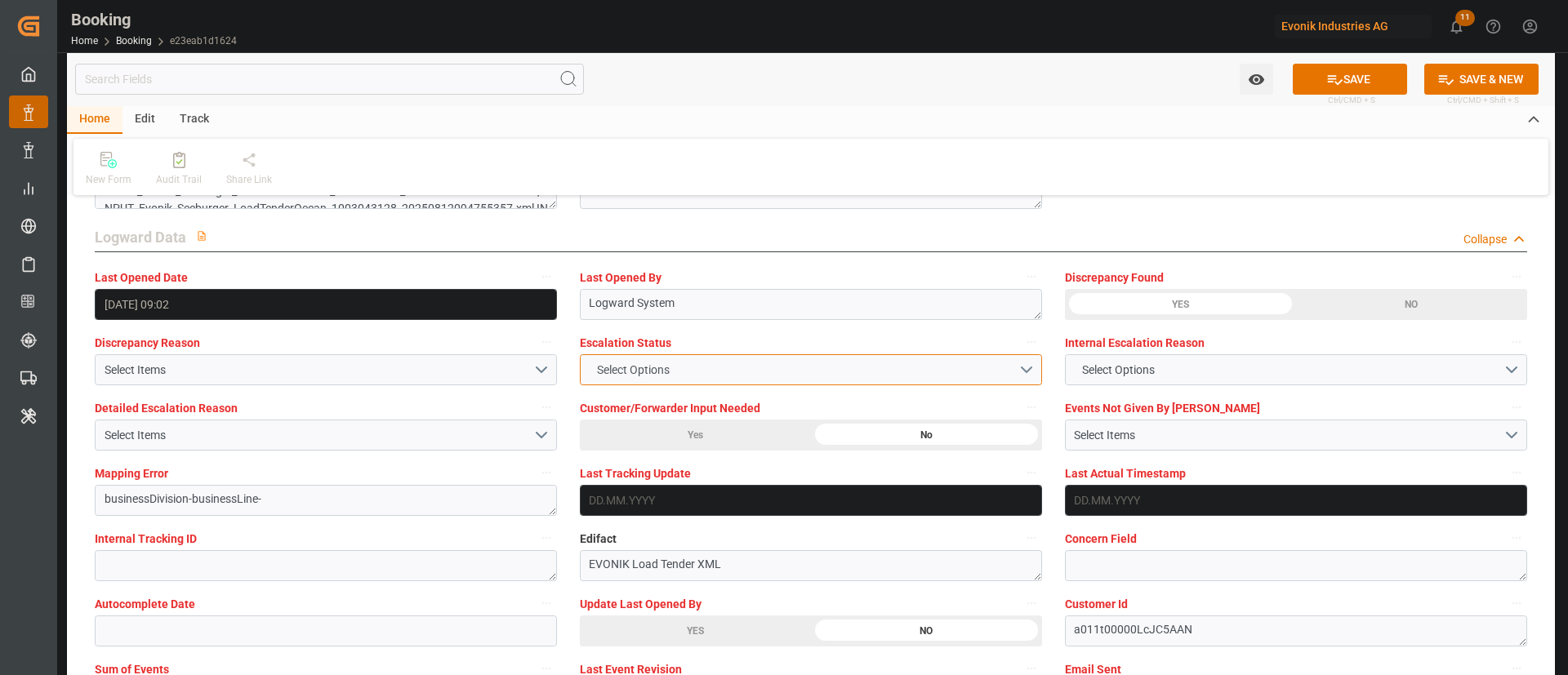
click at [638, 366] on span "Select Options" at bounding box center [632, 370] width 89 height 17
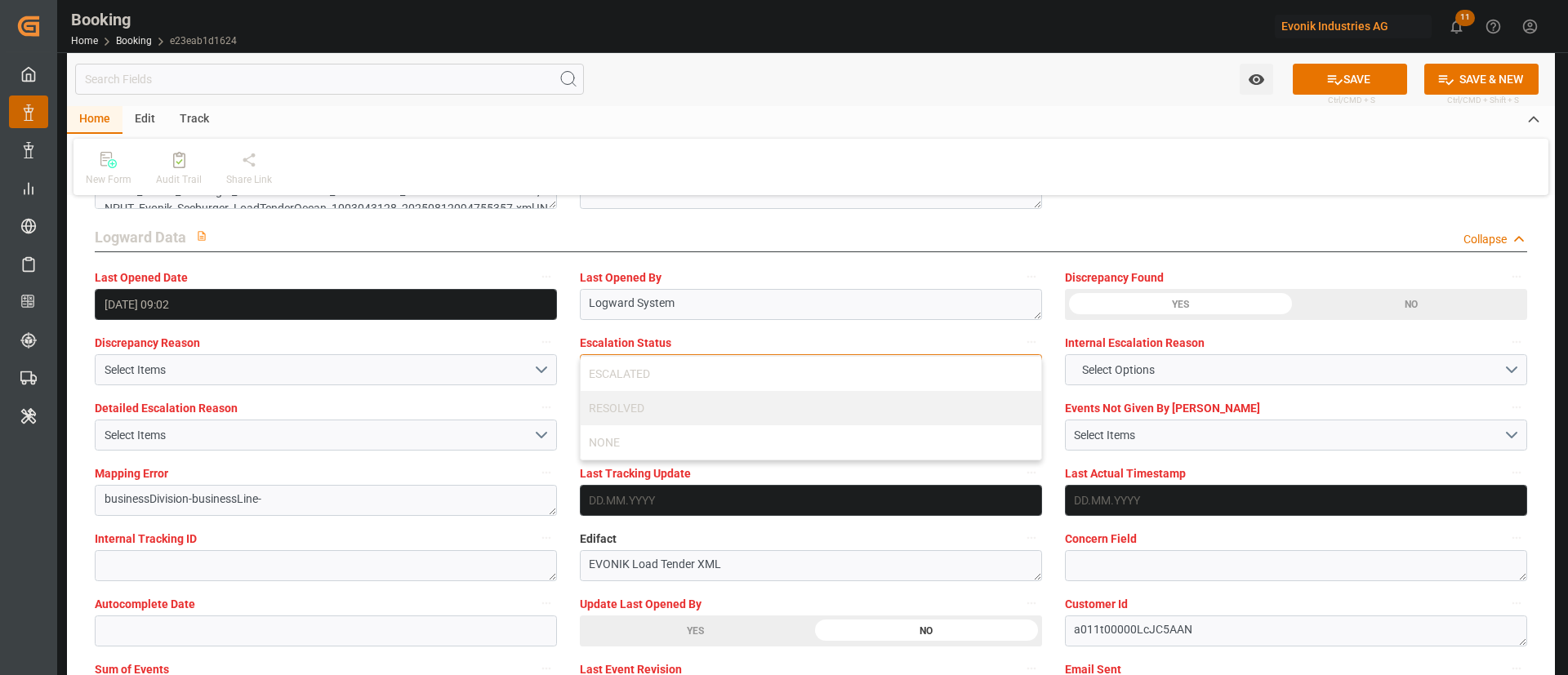
click at [639, 365] on div "ESCALATED" at bounding box center [811, 374] width 461 height 34
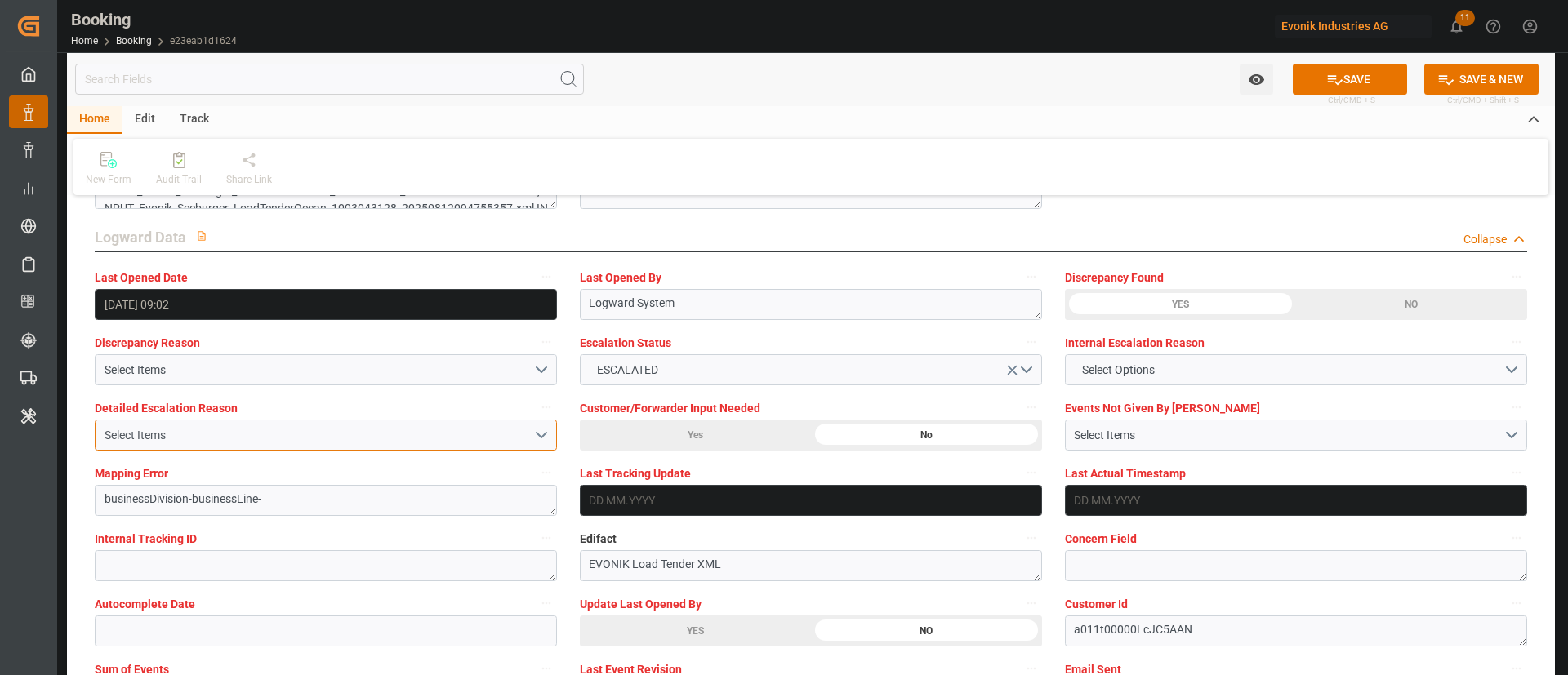
drag, startPoint x: 248, startPoint y: 434, endPoint x: 289, endPoint y: 446, distance: 42.7
click at [247, 434] on div "Select Items" at bounding box center [319, 436] width 428 height 17
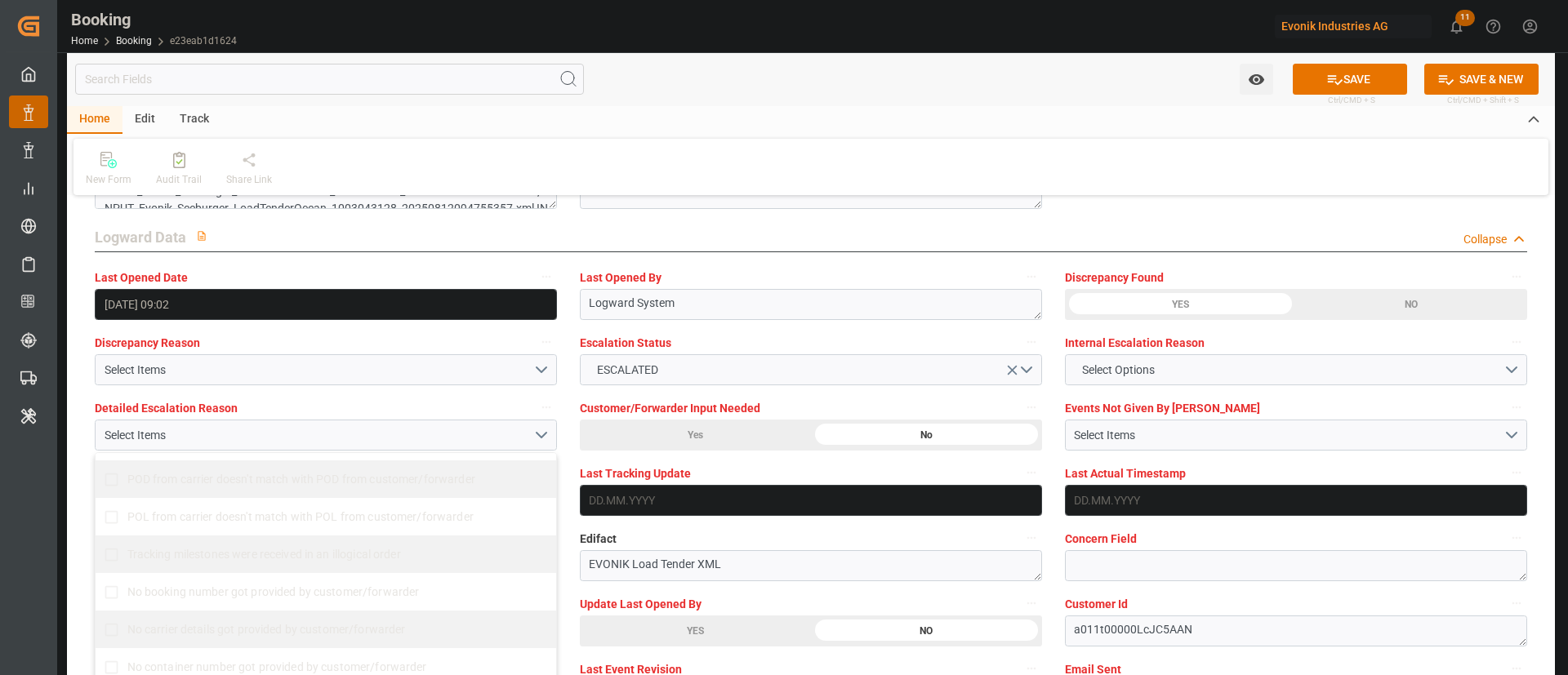
scroll to position [367, 0]
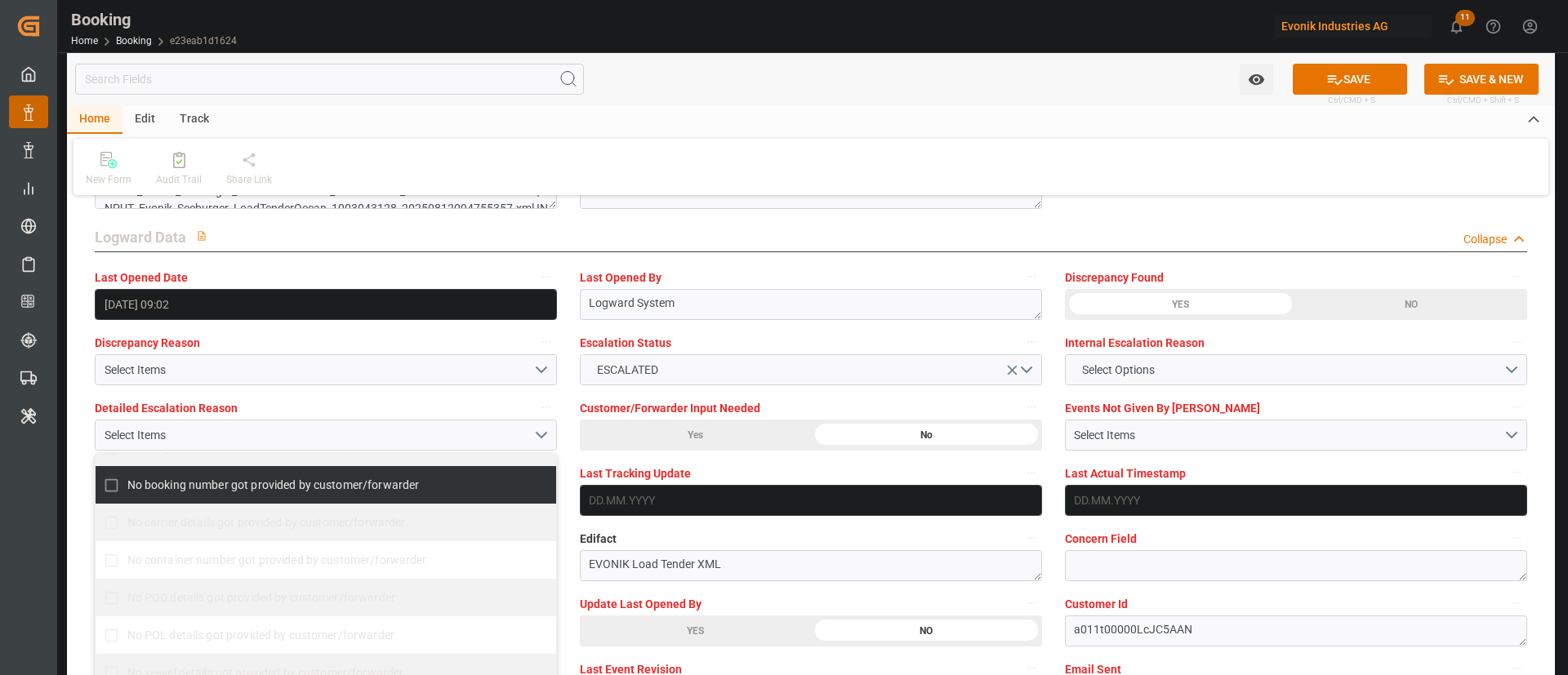
click at [221, 485] on span "No booking number got provided by customer/forwarder" at bounding box center [274, 485] width 293 height 13
checkbox input "true"
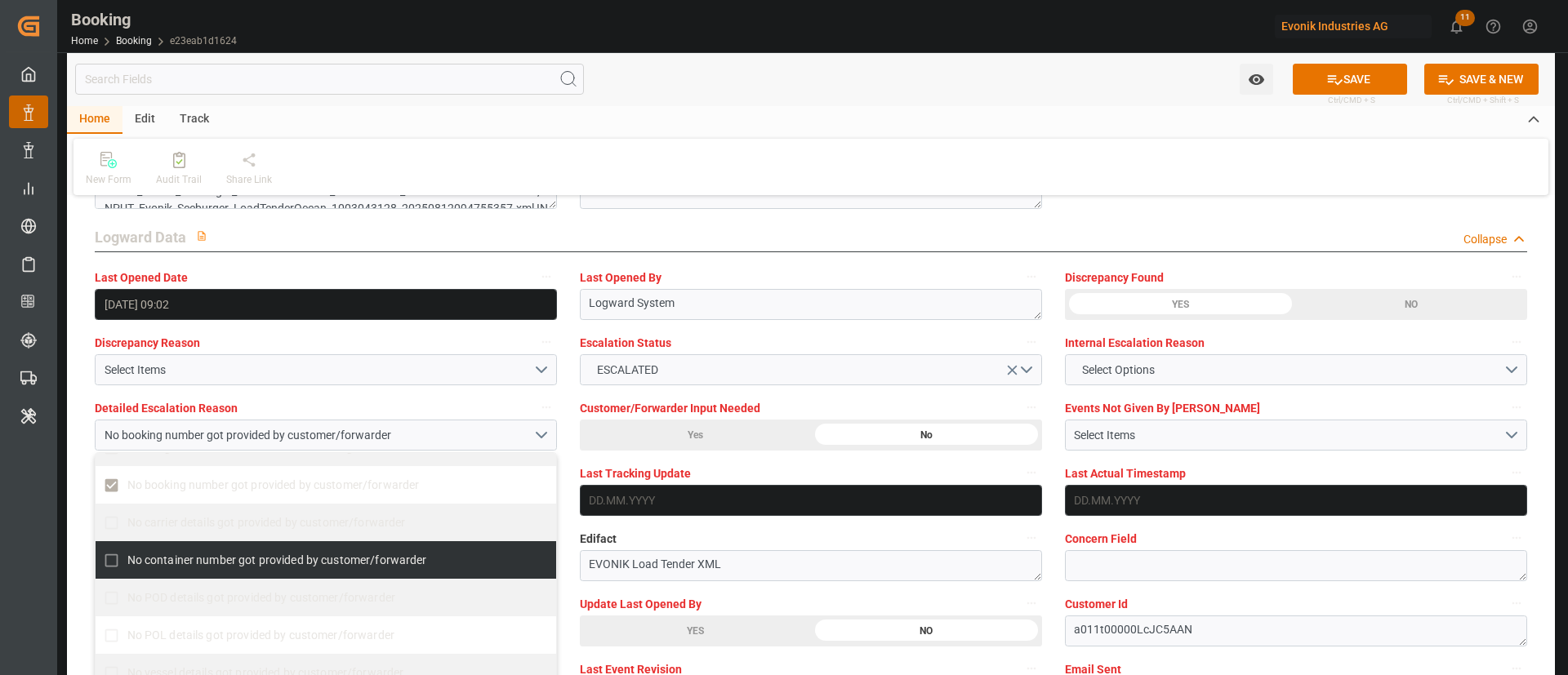
click at [88, 530] on div "Internal Tracking ID" at bounding box center [325, 554] width 485 height 65
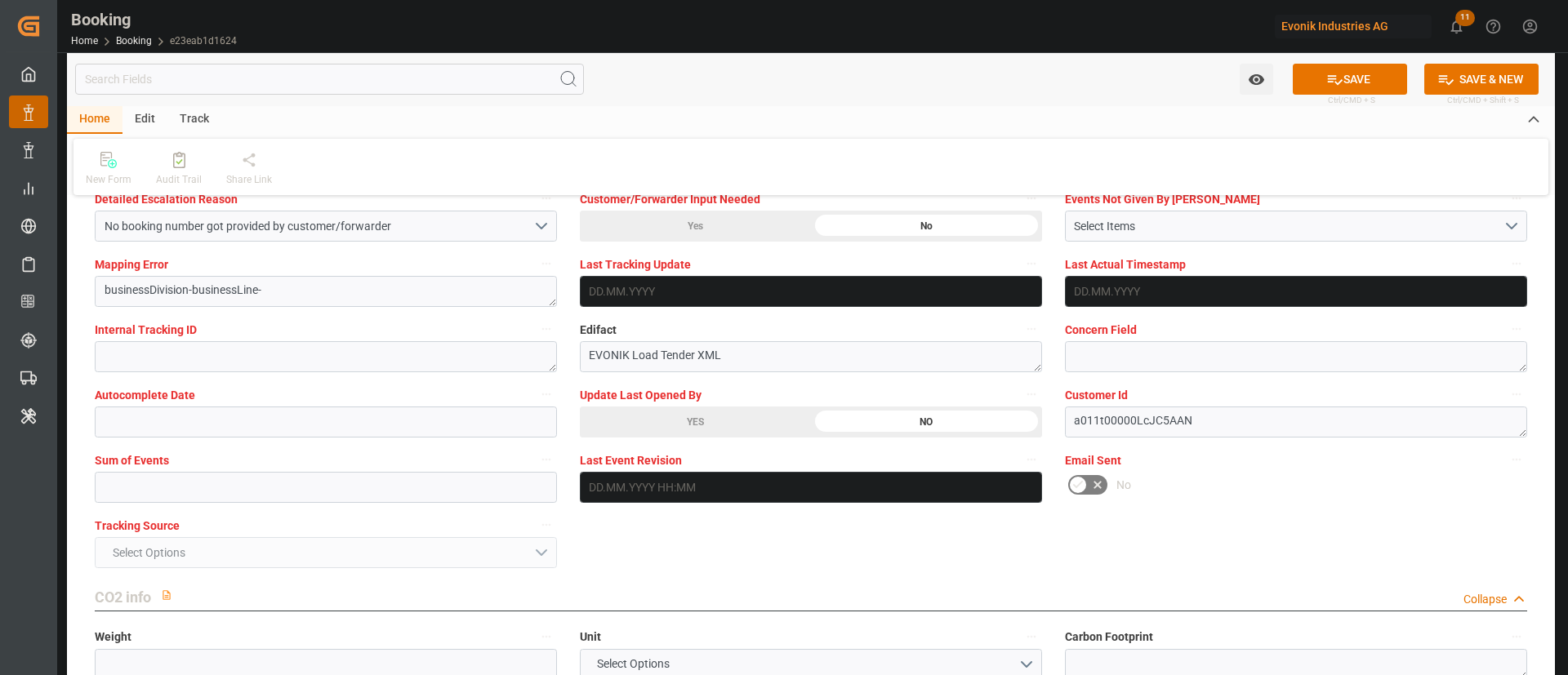
scroll to position [3183, 0]
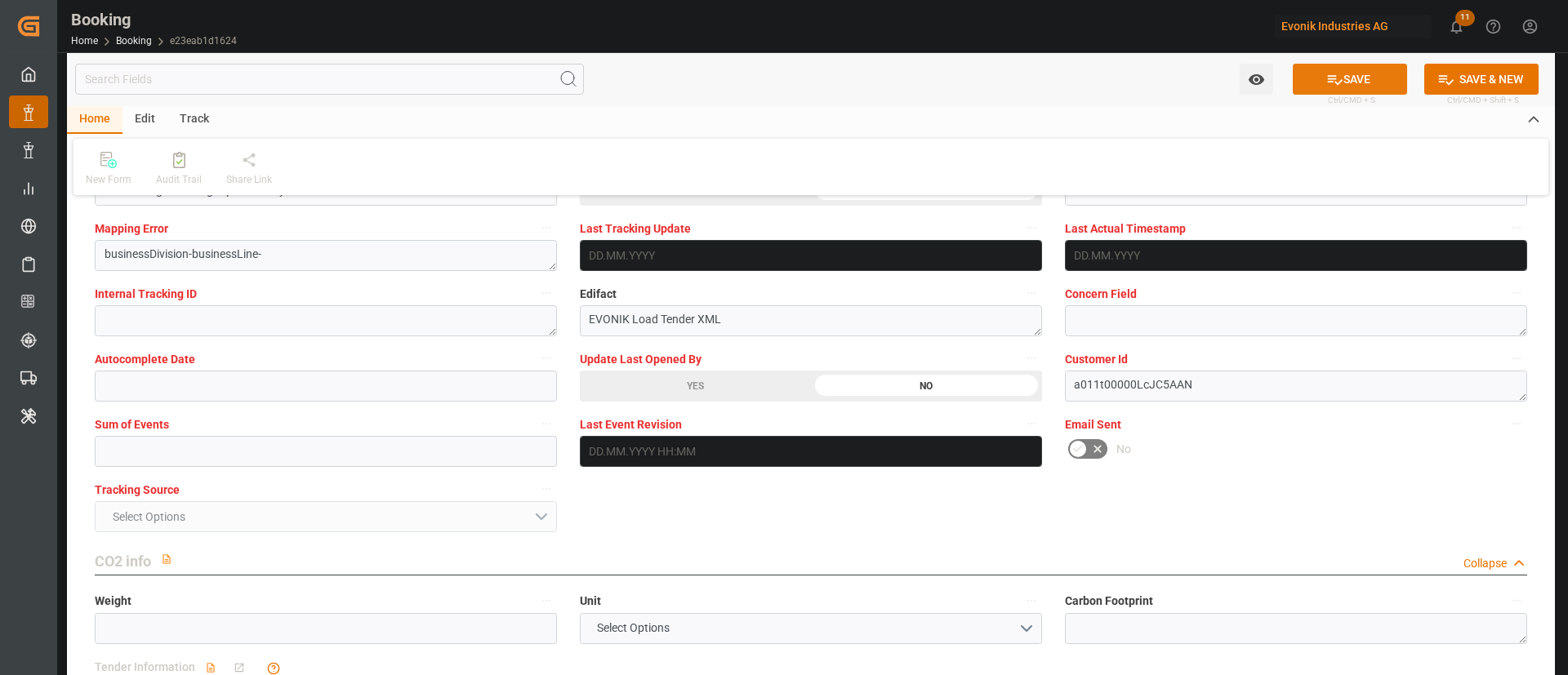
click at [1327, 79] on icon at bounding box center [1334, 79] width 17 height 17
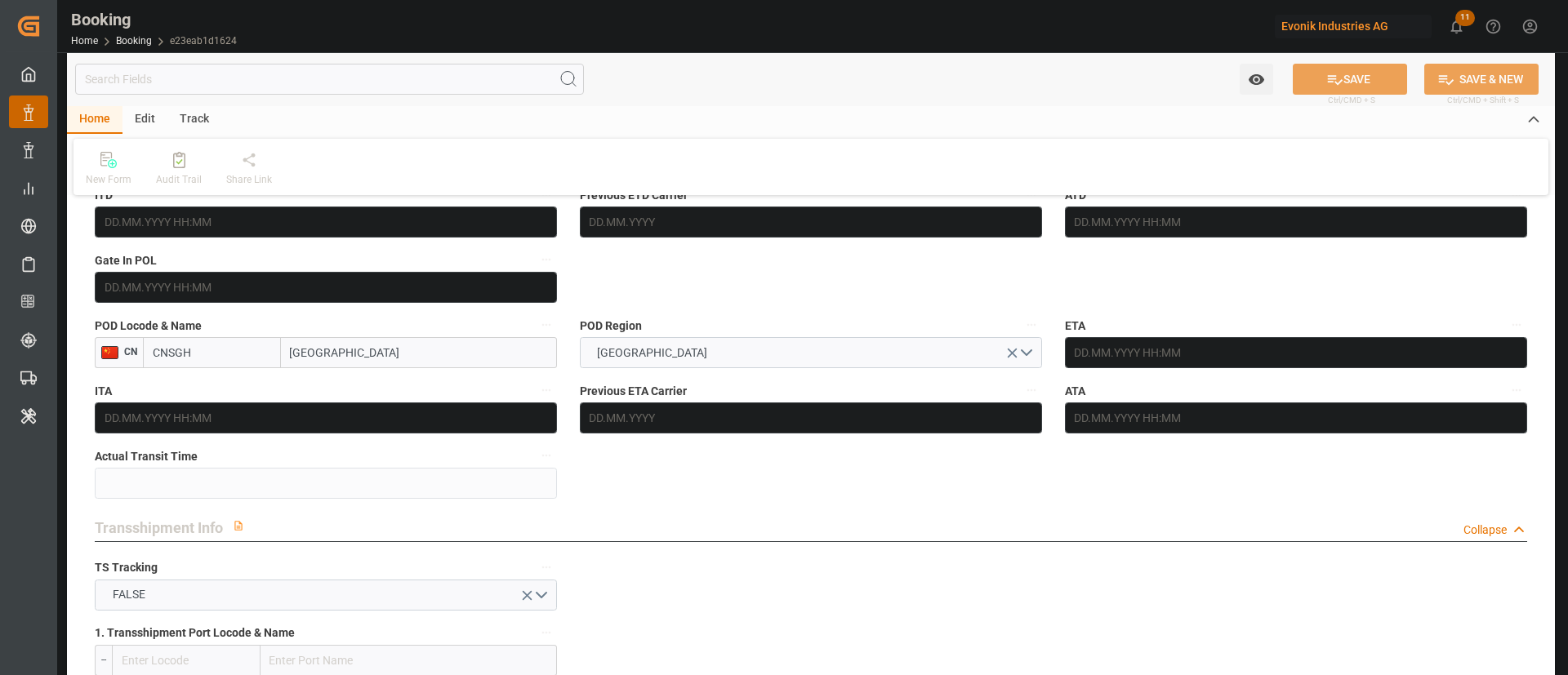
scroll to position [1102, 0]
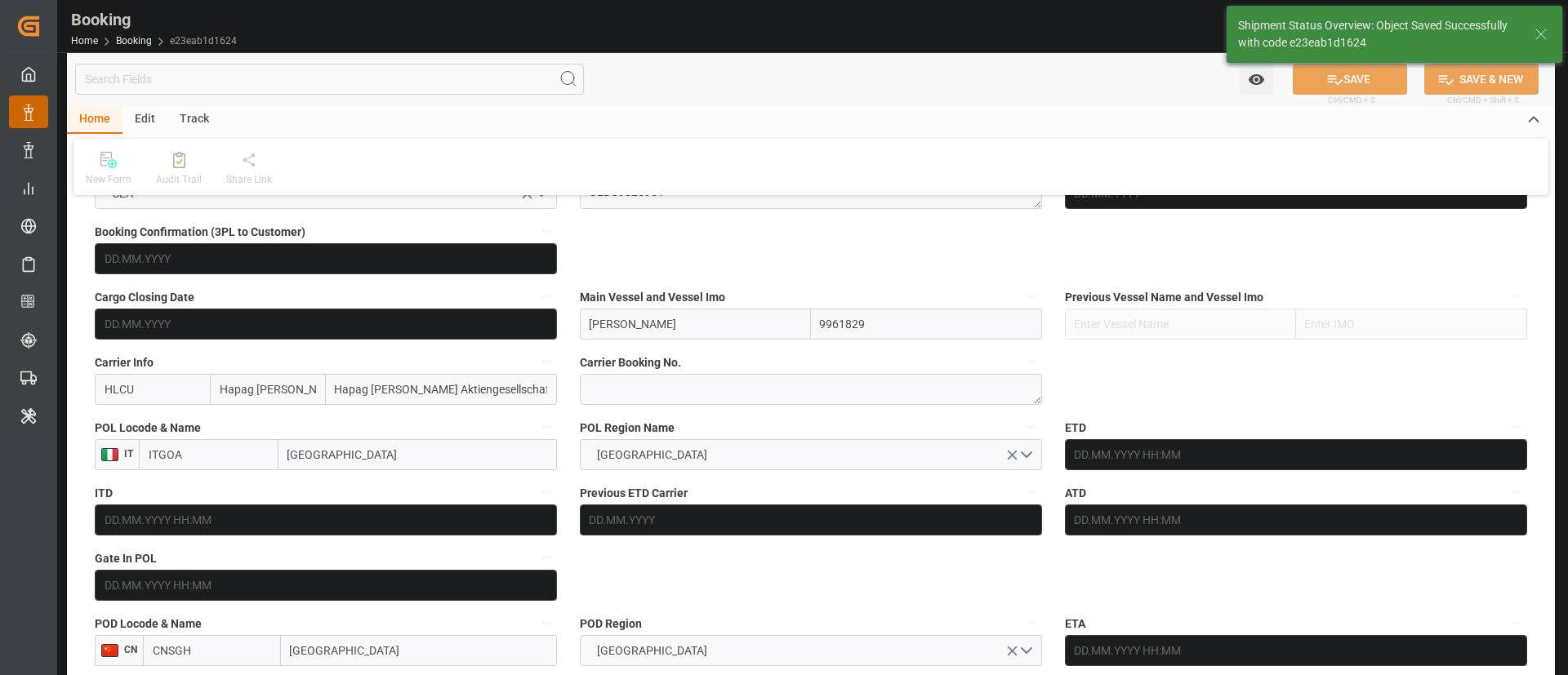
type textarea "West Mediterranean_CNSGH_HLCU_CU-OI"
type textarea "[PERSON_NAME]"
type textarea "Pod-PodRegionName-Pol-businessDivision-businessLine-"
type input "02.09.2025 12:25"
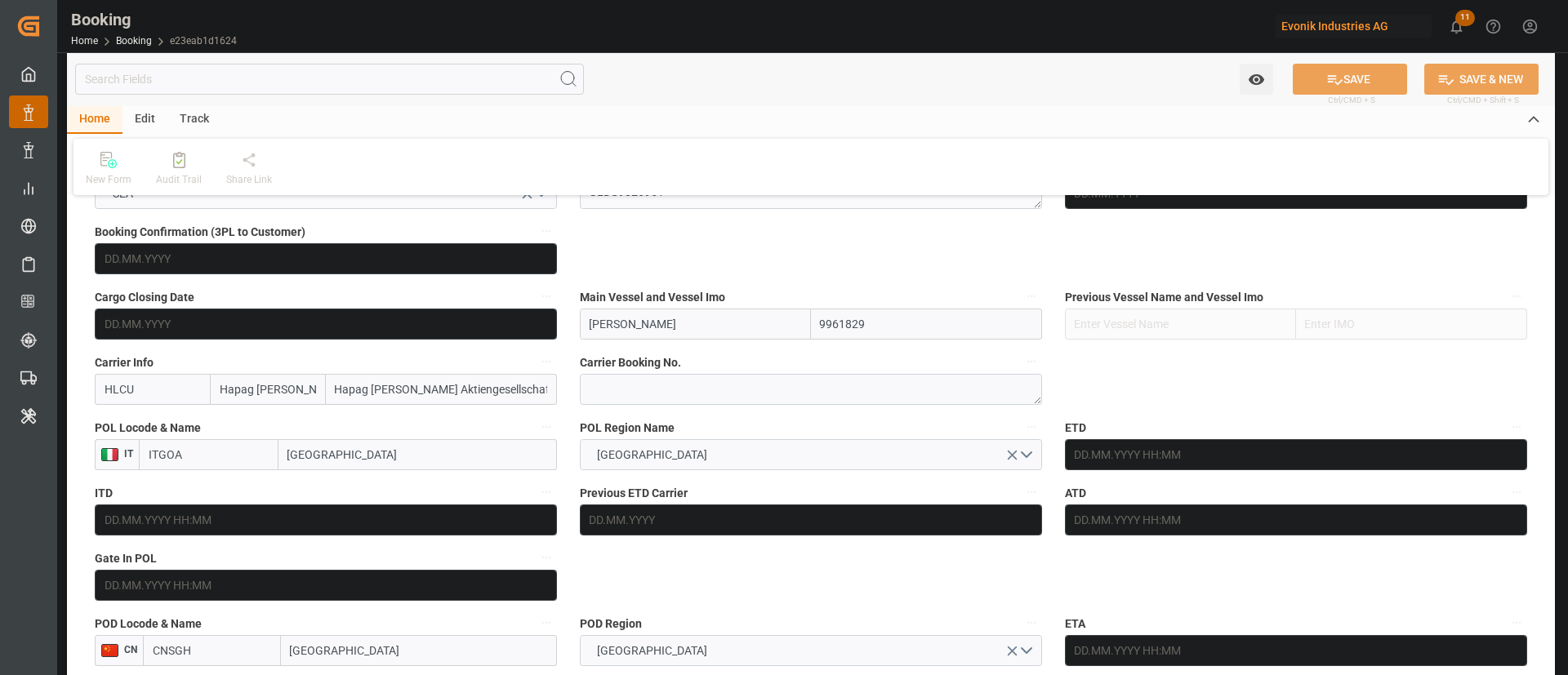
drag, startPoint x: 199, startPoint y: 465, endPoint x: 127, endPoint y: 476, distance: 72.8
click at [335, 444] on input "Genova" at bounding box center [418, 455] width 279 height 31
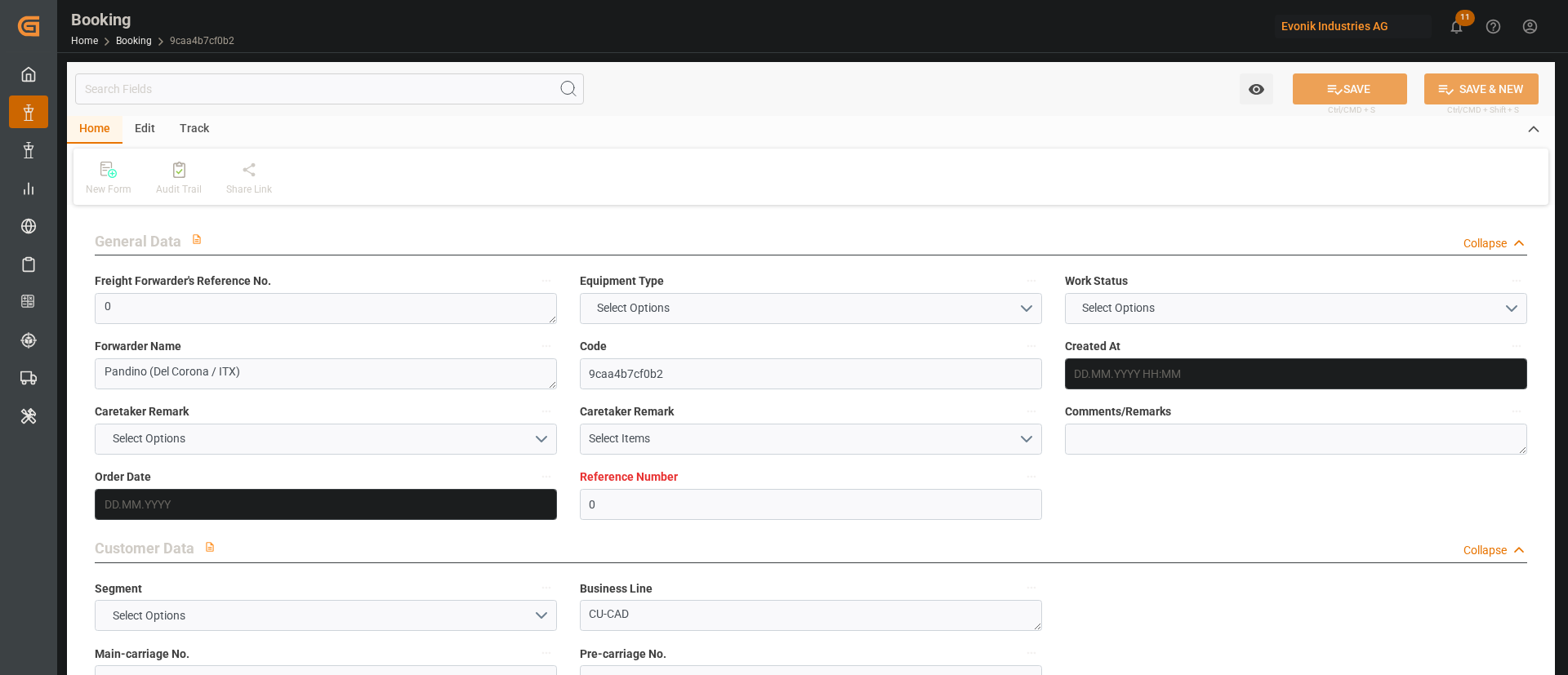
type textarea "0"
type textarea "Pandino (Del Corona / ITX)"
type input "9caa4b7cf0b2"
type input "0"
type textarea "CU-CAD"
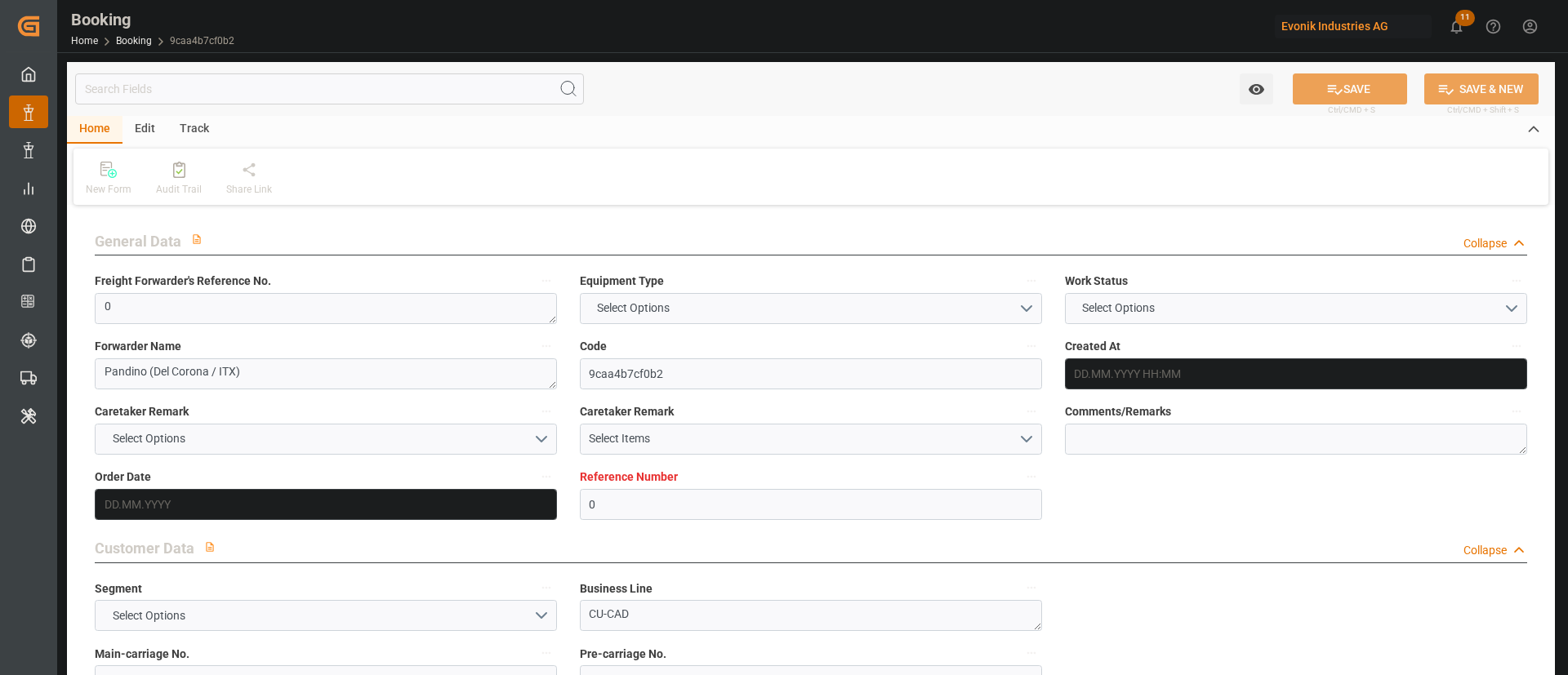
type input "4799924604"
type textarea "sascha.joswig@evonik.com"
type textarea "CIF"
type textarea "Durban"
type textarea "Evonik Plant 0000502266"
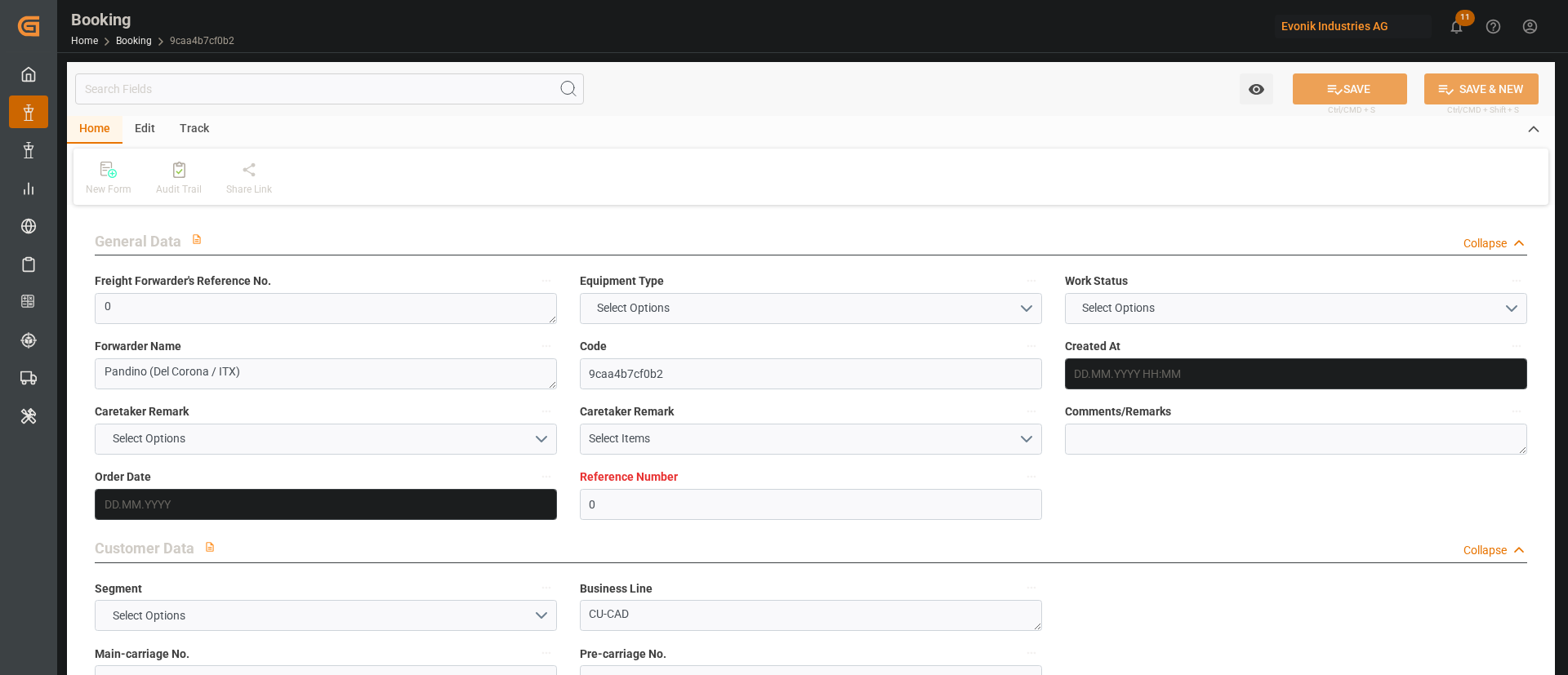
type textarea "Pandino"
type textarea "TRHU2502835"
type input "U.DEL CORONA & SCARDIGLI SRL"
type input "[GEOGRAPHIC_DATA]"
type input "Durban"
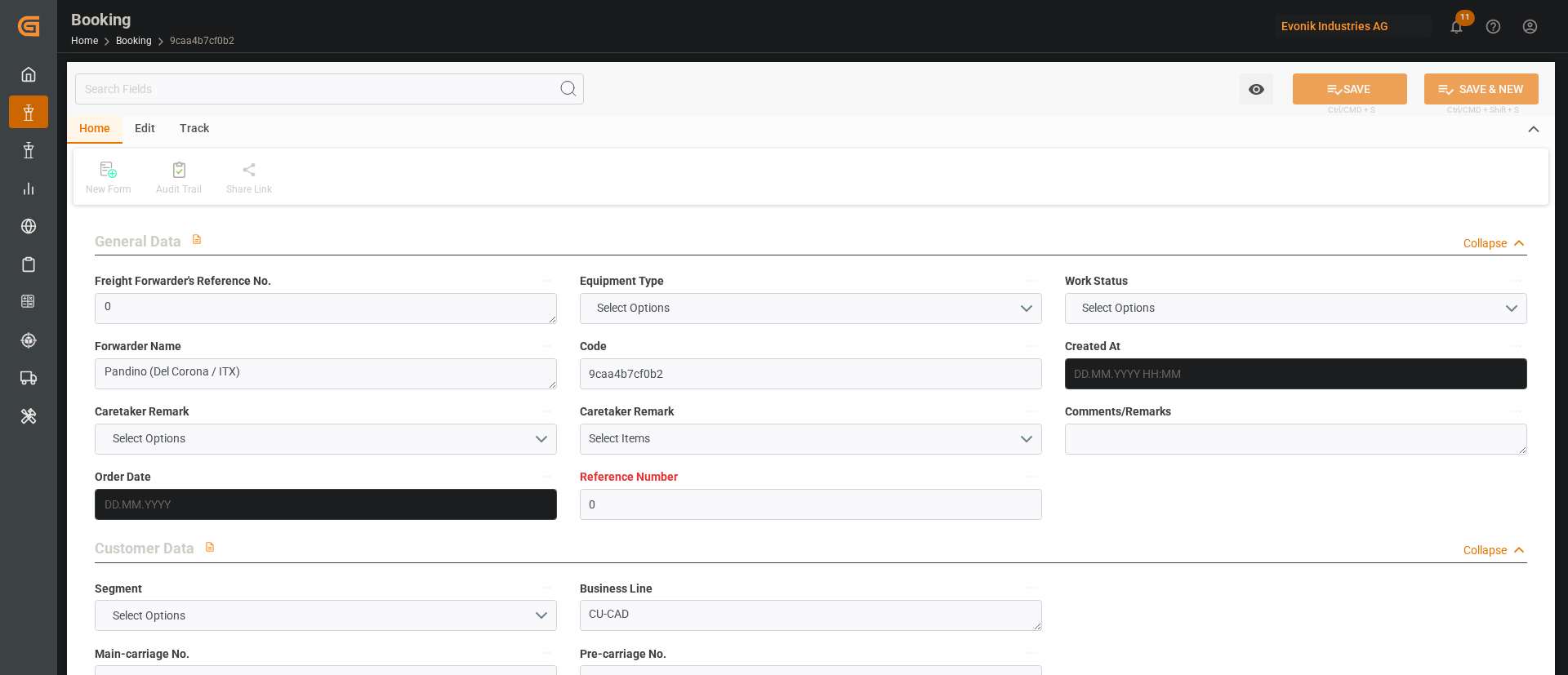
type textarea "INPUT_Evonik_Seeburger_LoadTenderOcean_1003107222_20250902100126018.xml"
type textarea "NWC/UK North West Continent / UK_ZADUR_U.DEL CORONA & SCARDIGLI SRL_CU-CAD"
type textarea "INPUT_Evonik_Seeburger_LoadTenderOcean_1003043744_20250812112602944.xml,INPUT_E…"
type textarea "1003107222"
type textarea "Logward System"
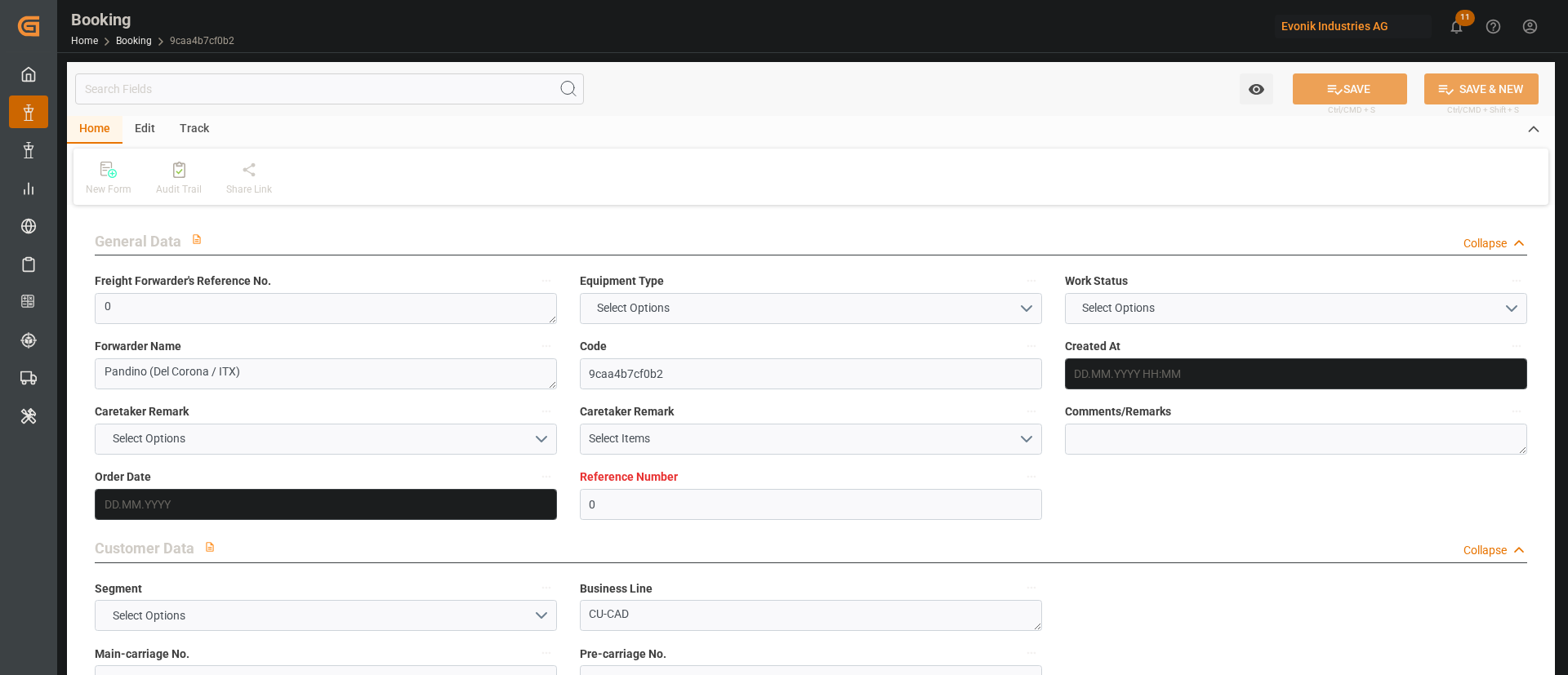
type textarea "businessDivision-businessLine-"
type textarea "EVONIK Load Tender XML"
type textarea "a011t00000LcJC5AAN"
type textarea "No"
type input "0"
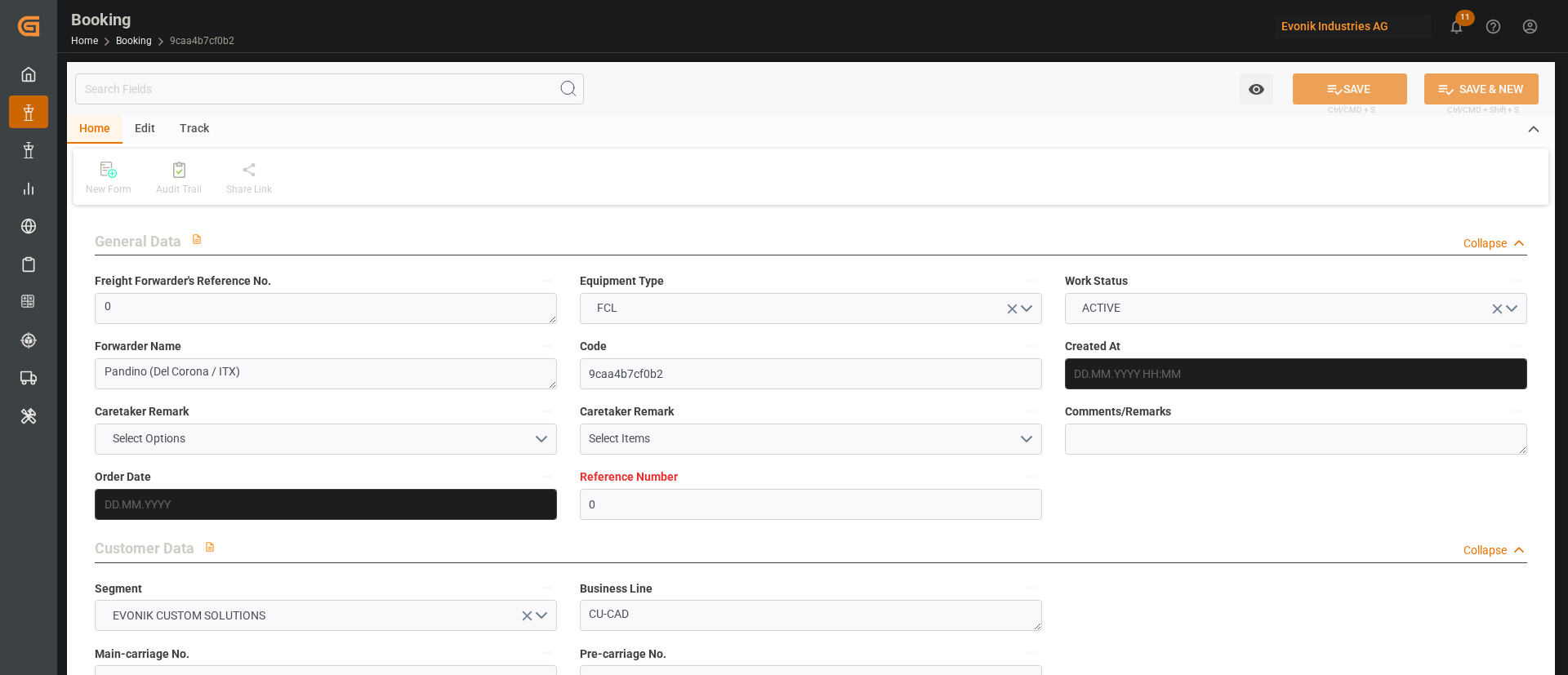
type input "NLRTM"
type input "ZADUR"
type input "12.08.2025 09:27"
type input "12.08.2025"
type input "11.10.2025"
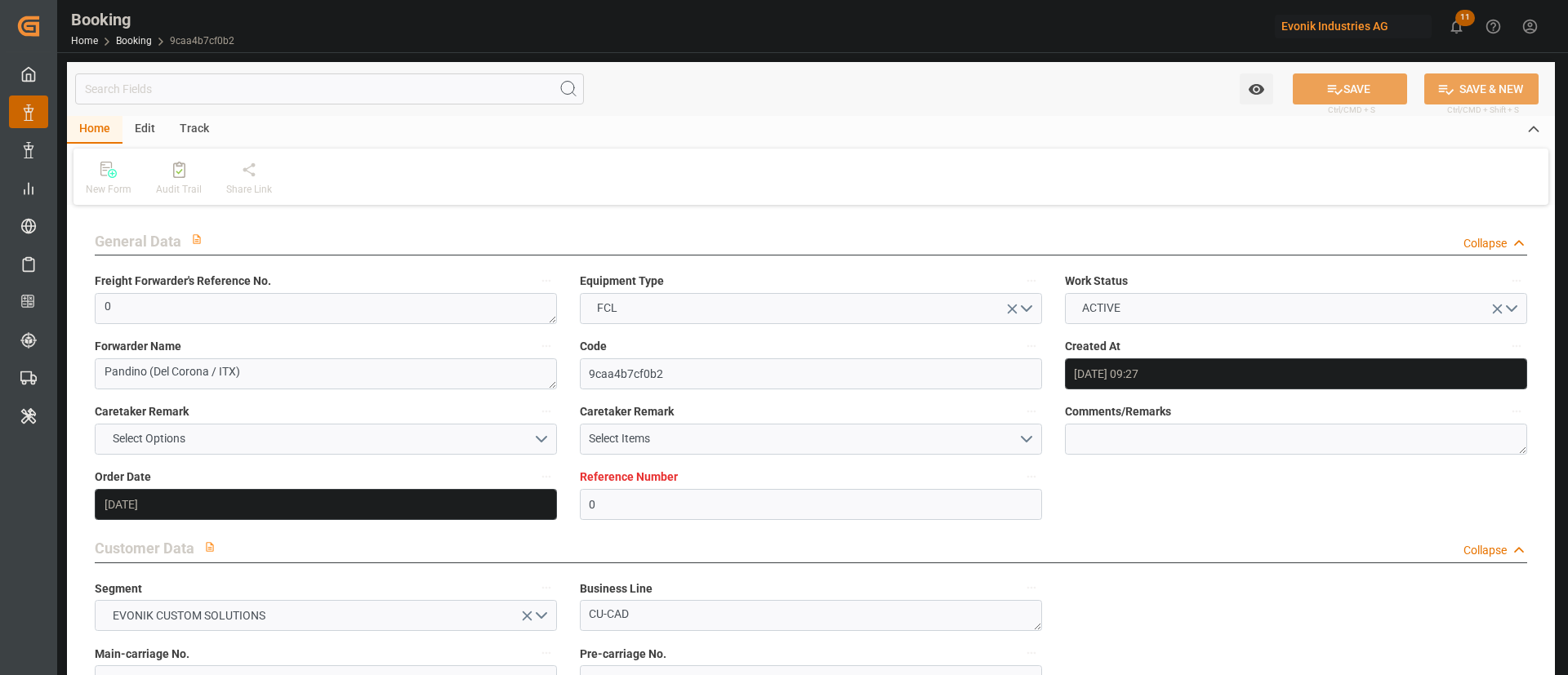
type input "01.09.2025"
type input "02.09.2025 08:04"
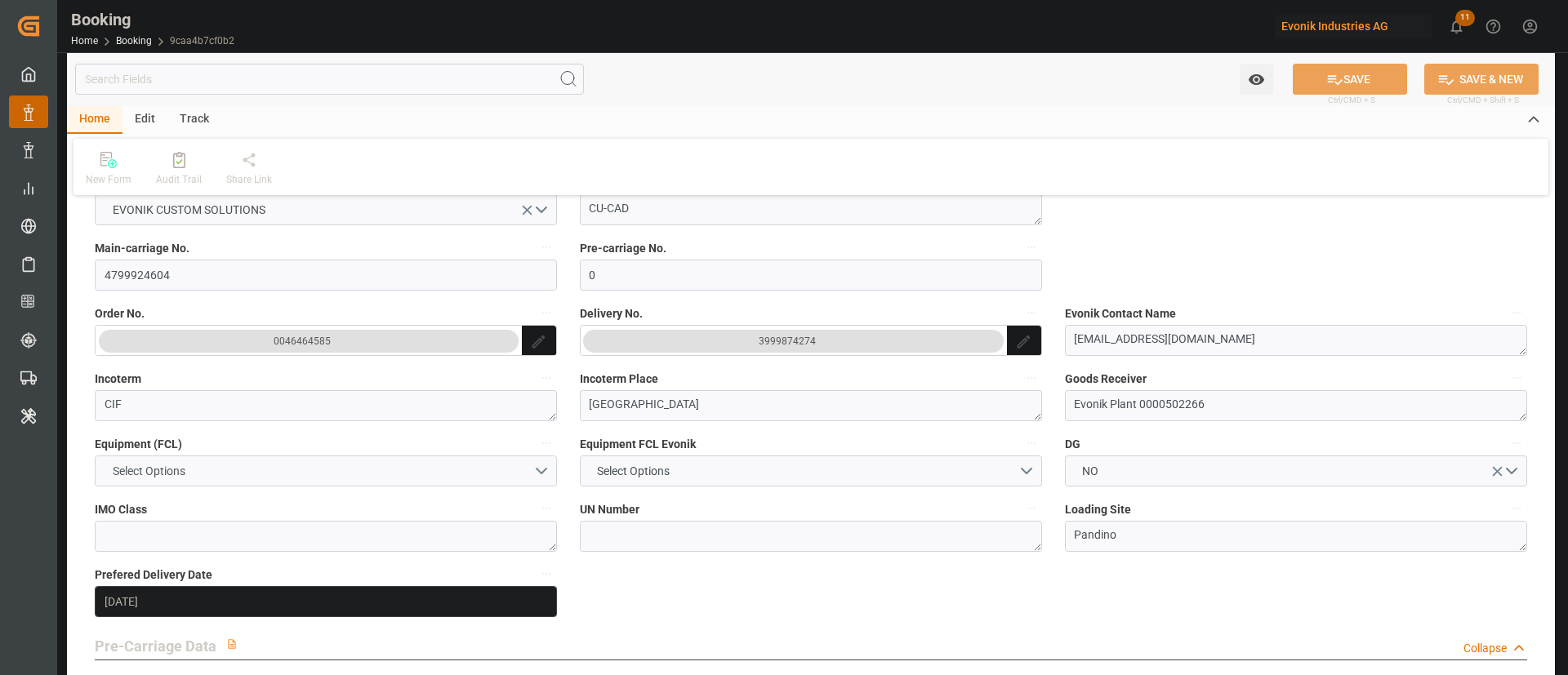
scroll to position [367, 0]
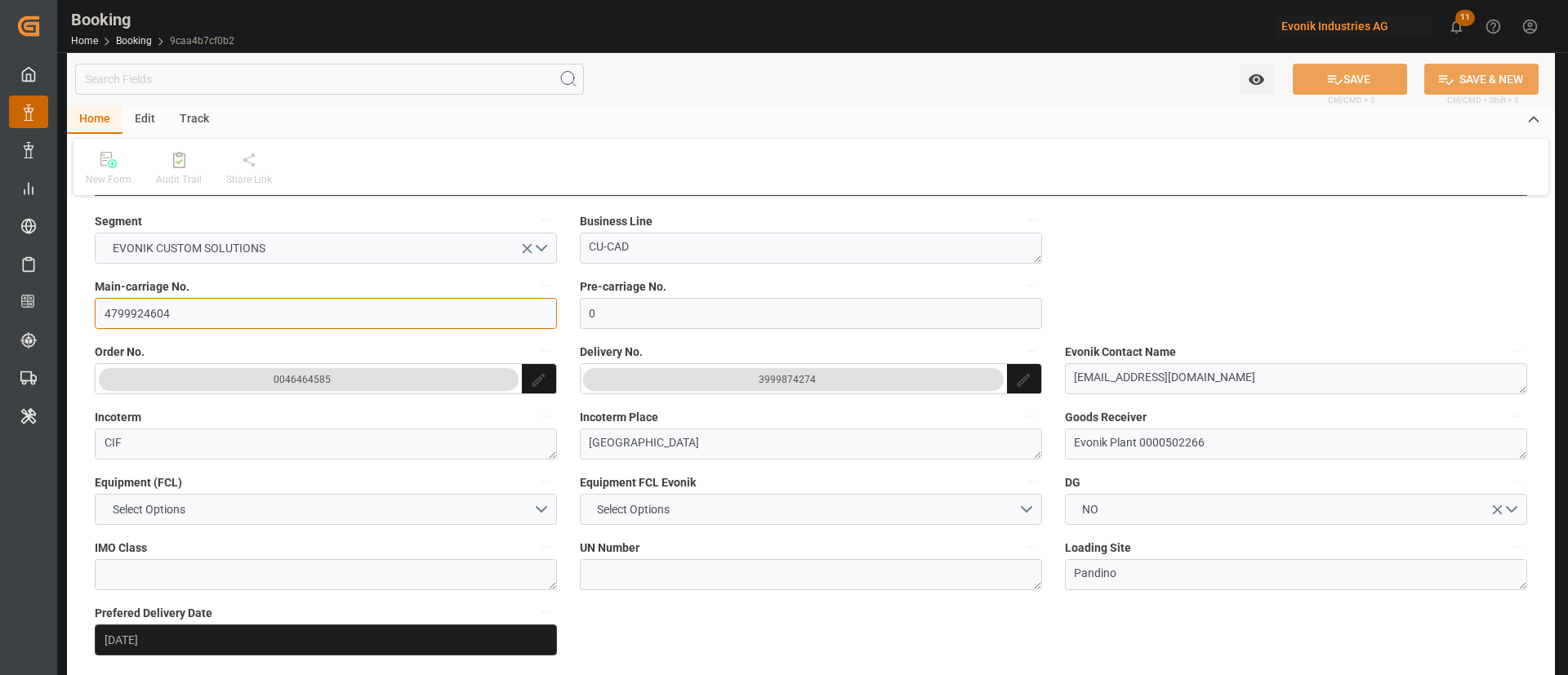
click at [196, 307] on input "4799924604" at bounding box center [325, 313] width 463 height 31
click at [776, 378] on div "3999874274" at bounding box center [787, 379] width 57 height 16
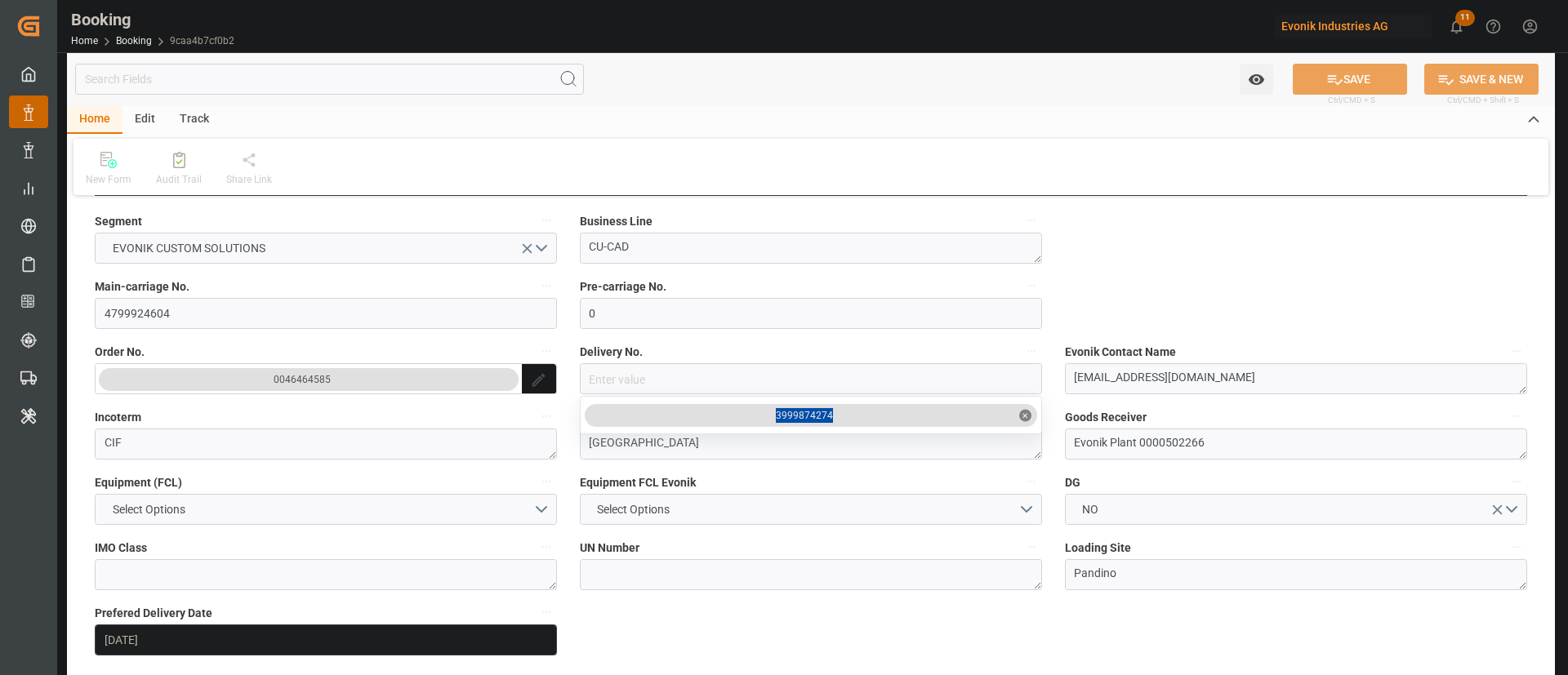
drag, startPoint x: 848, startPoint y: 401, endPoint x: 758, endPoint y: 423, distance: 92.6
click at [758, 423] on div "3999874274 ✕" at bounding box center [811, 415] width 463 height 38
copy div "3999874274"
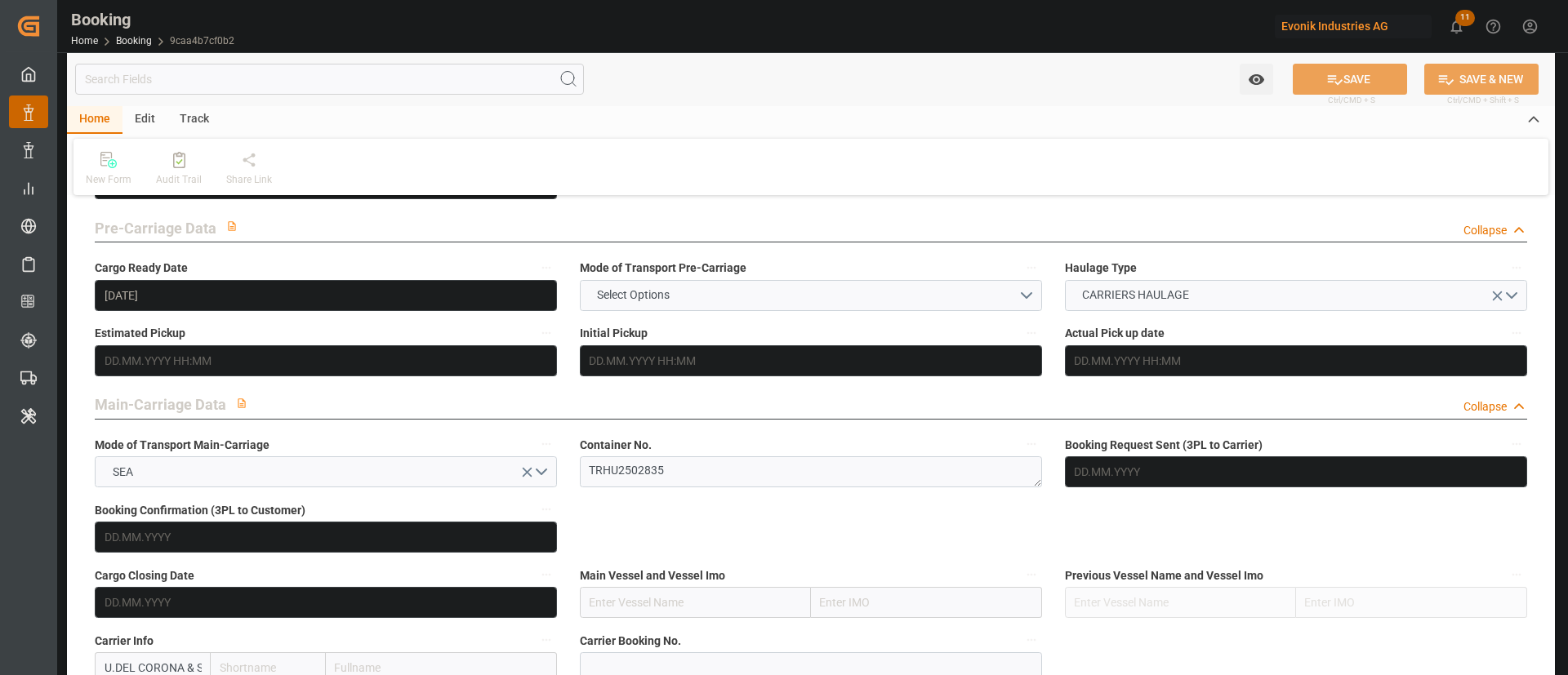
scroll to position [857, 0]
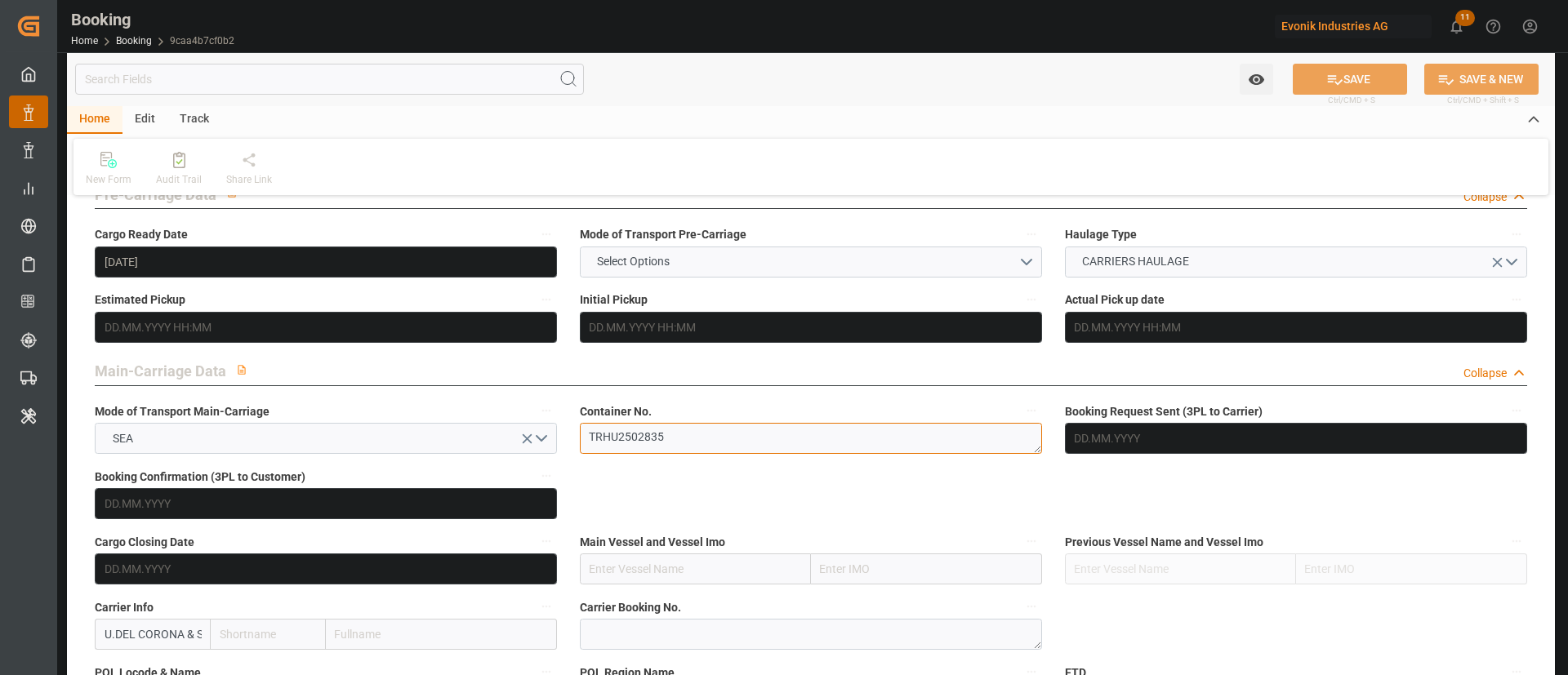
click at [677, 452] on textarea "TRHU2502835" at bounding box center [811, 438] width 463 height 31
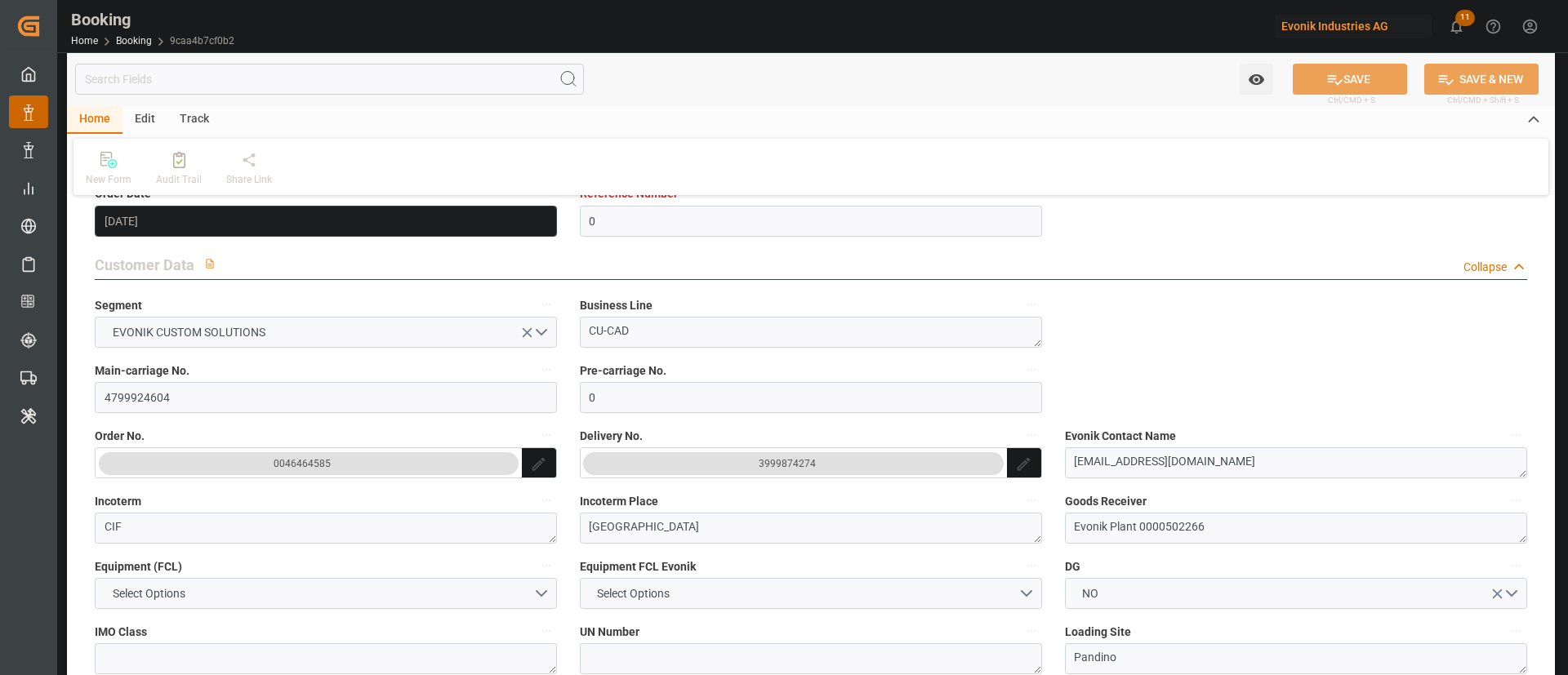
scroll to position [245, 0]
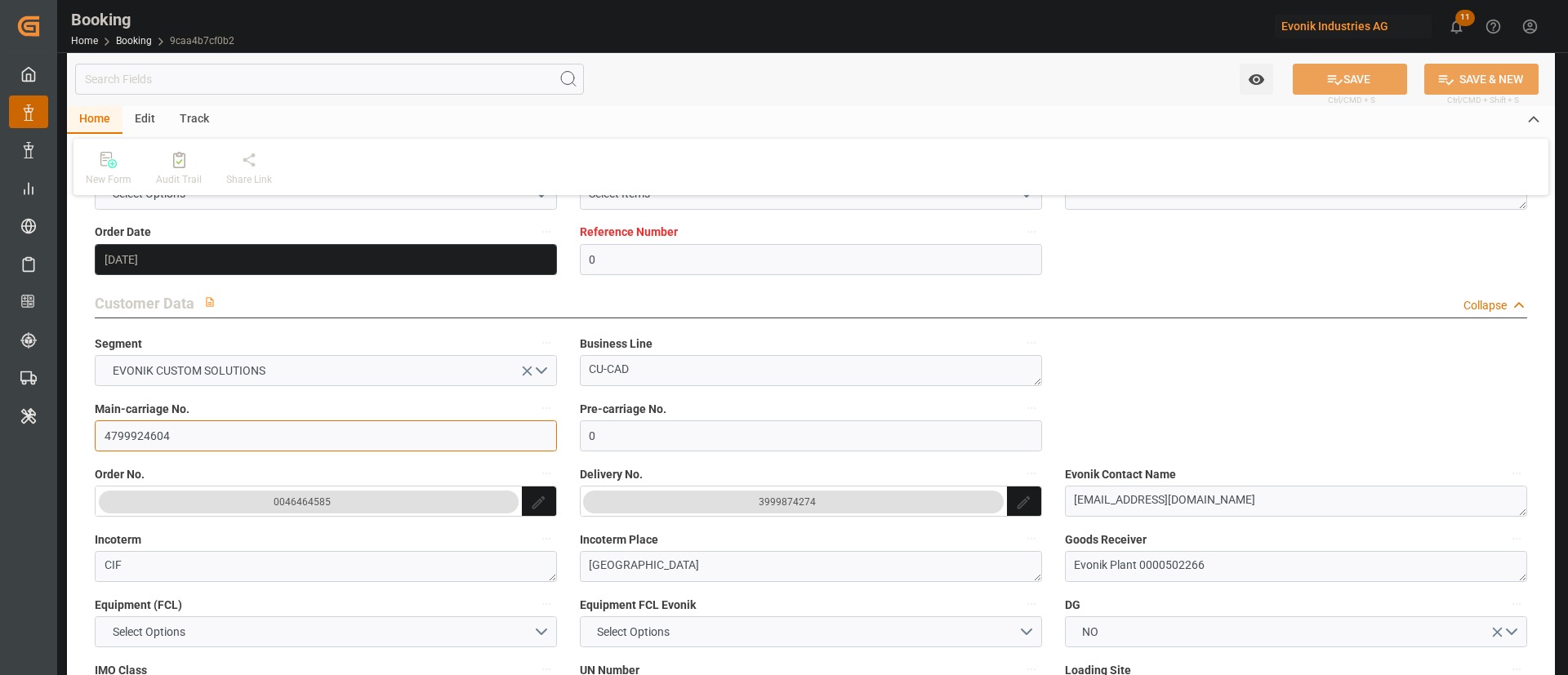
click at [228, 436] on input "4799924604" at bounding box center [325, 436] width 463 height 31
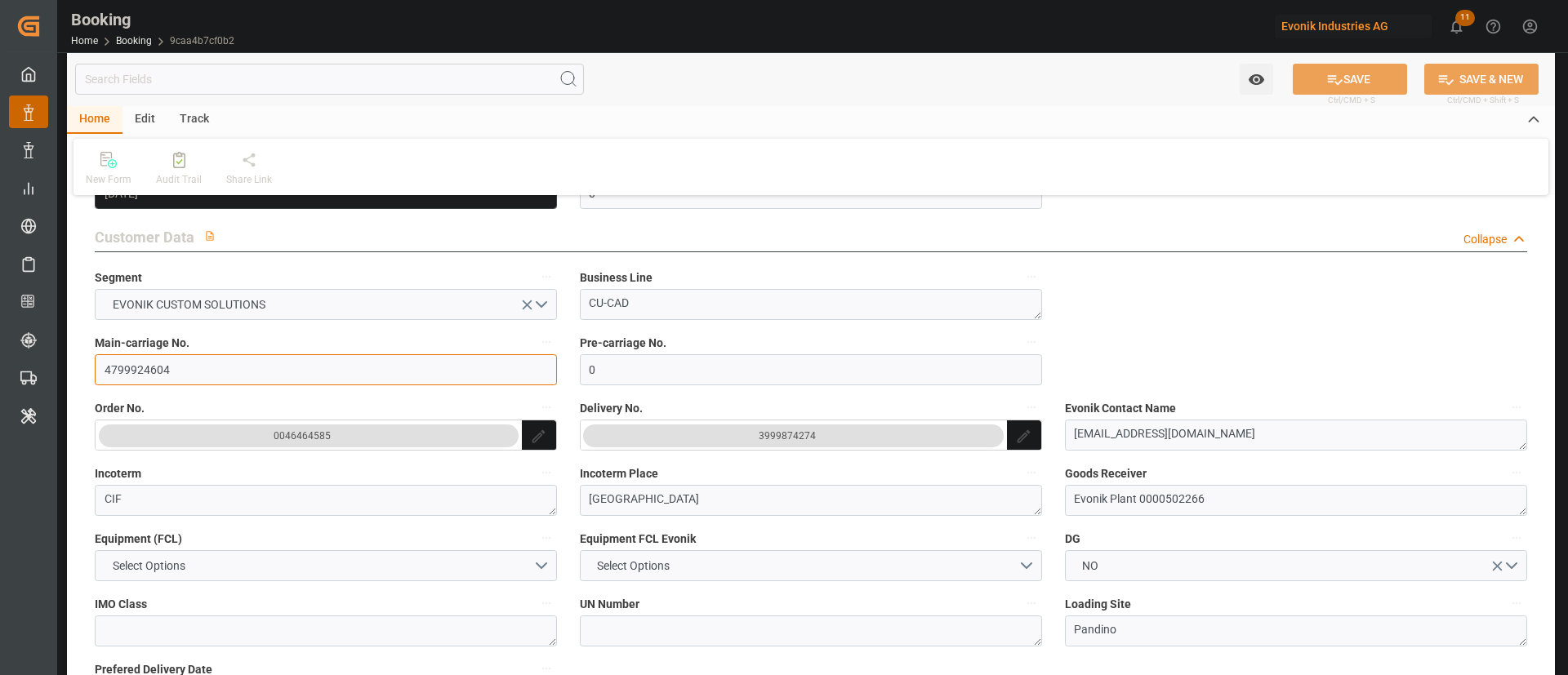
scroll to position [367, 0]
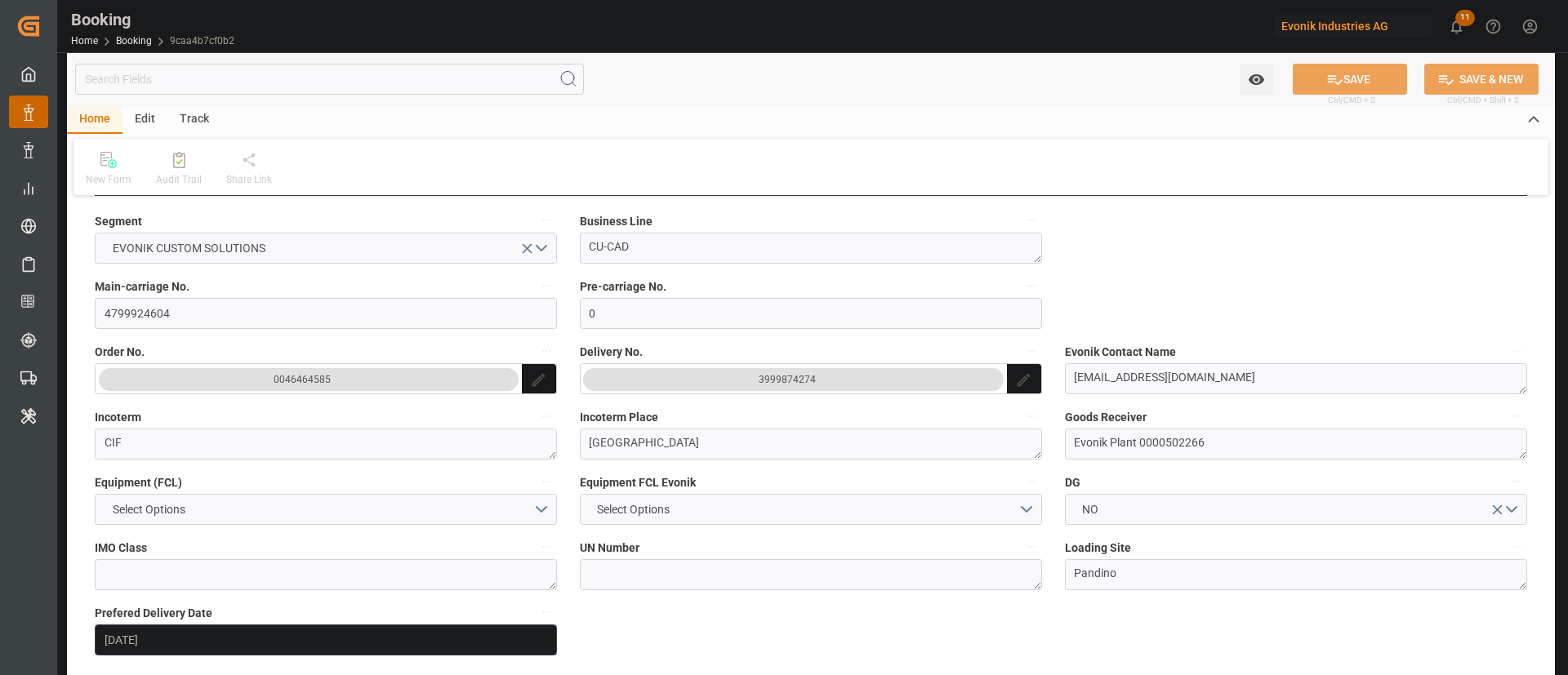
click at [778, 381] on div "3999874274" at bounding box center [787, 379] width 57 height 16
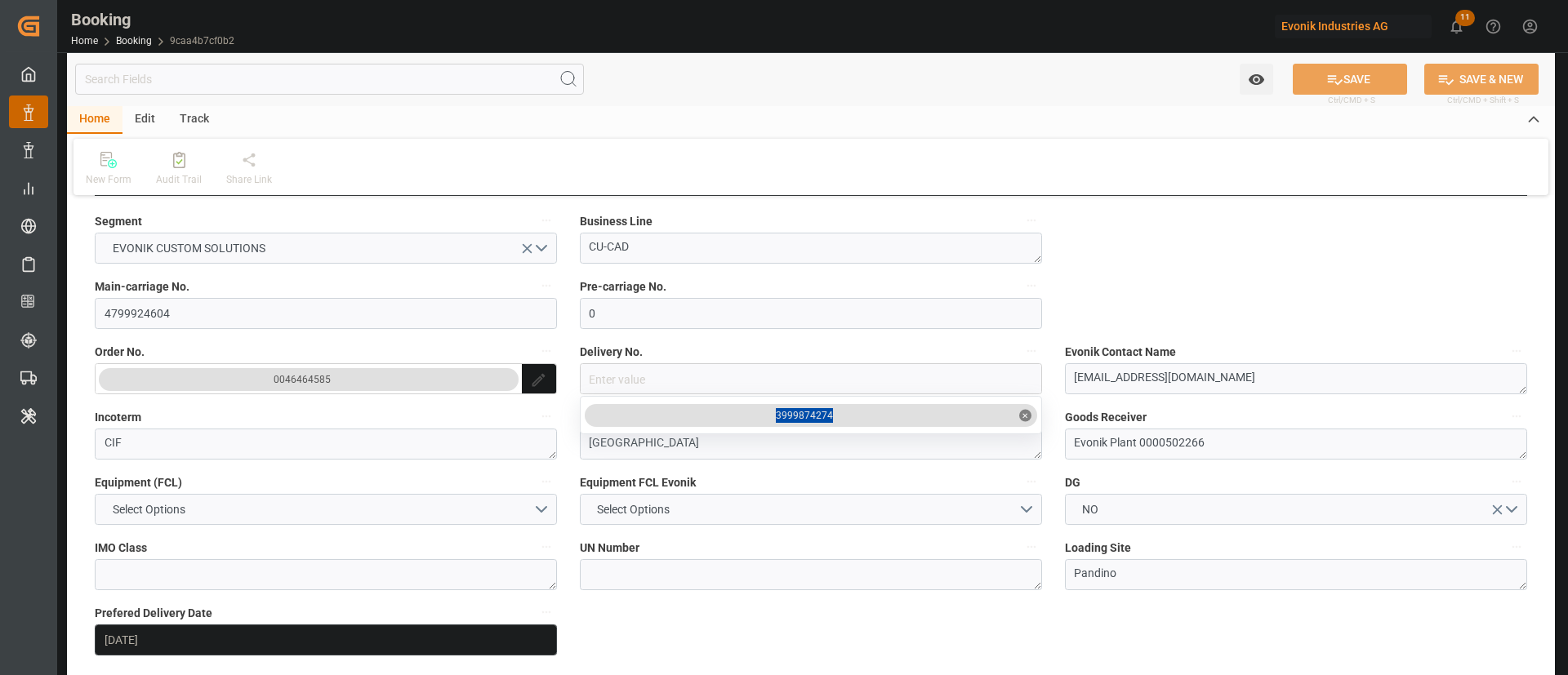
drag, startPoint x: 862, startPoint y: 407, endPoint x: 773, endPoint y: 423, distance: 90.4
drag, startPoint x: 1154, startPoint y: 271, endPoint x: 1039, endPoint y: 281, distance: 115.4
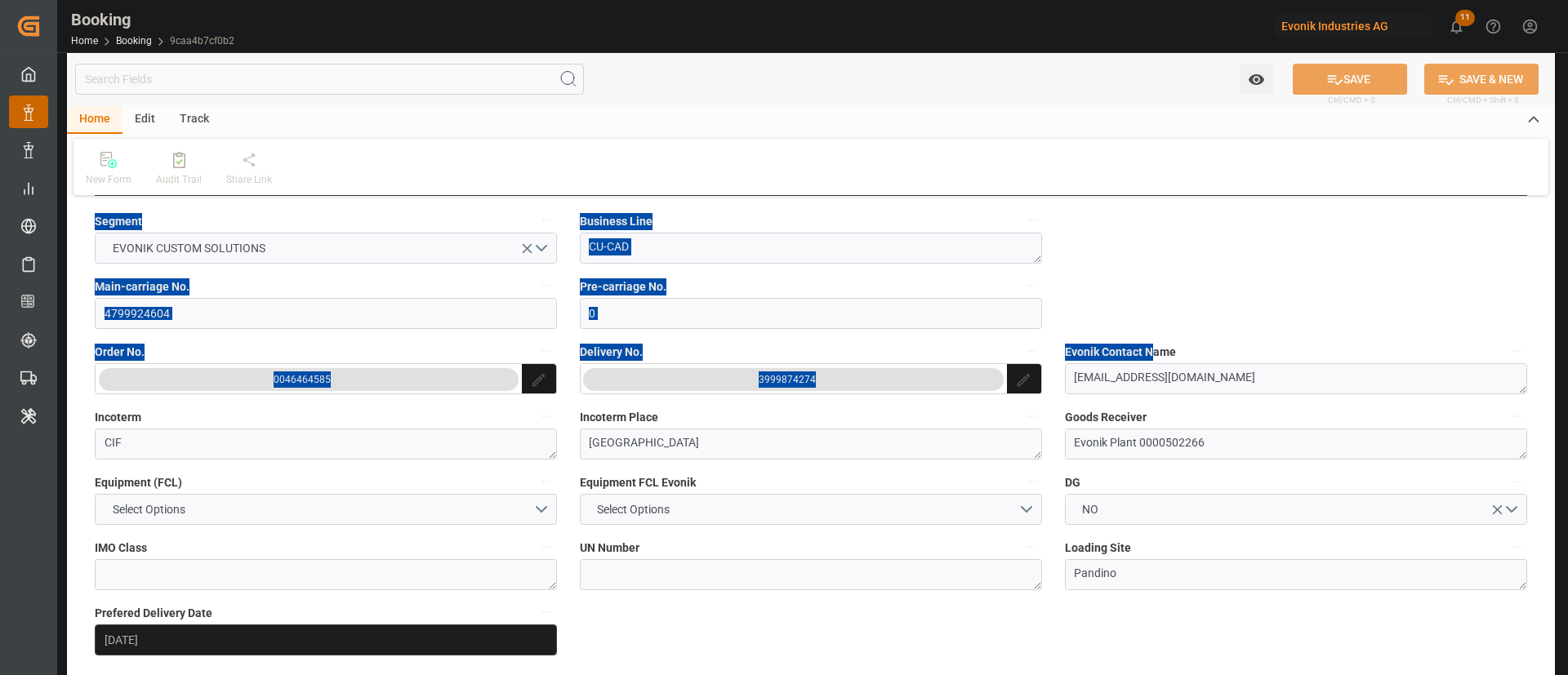
scroll to position [857, 0]
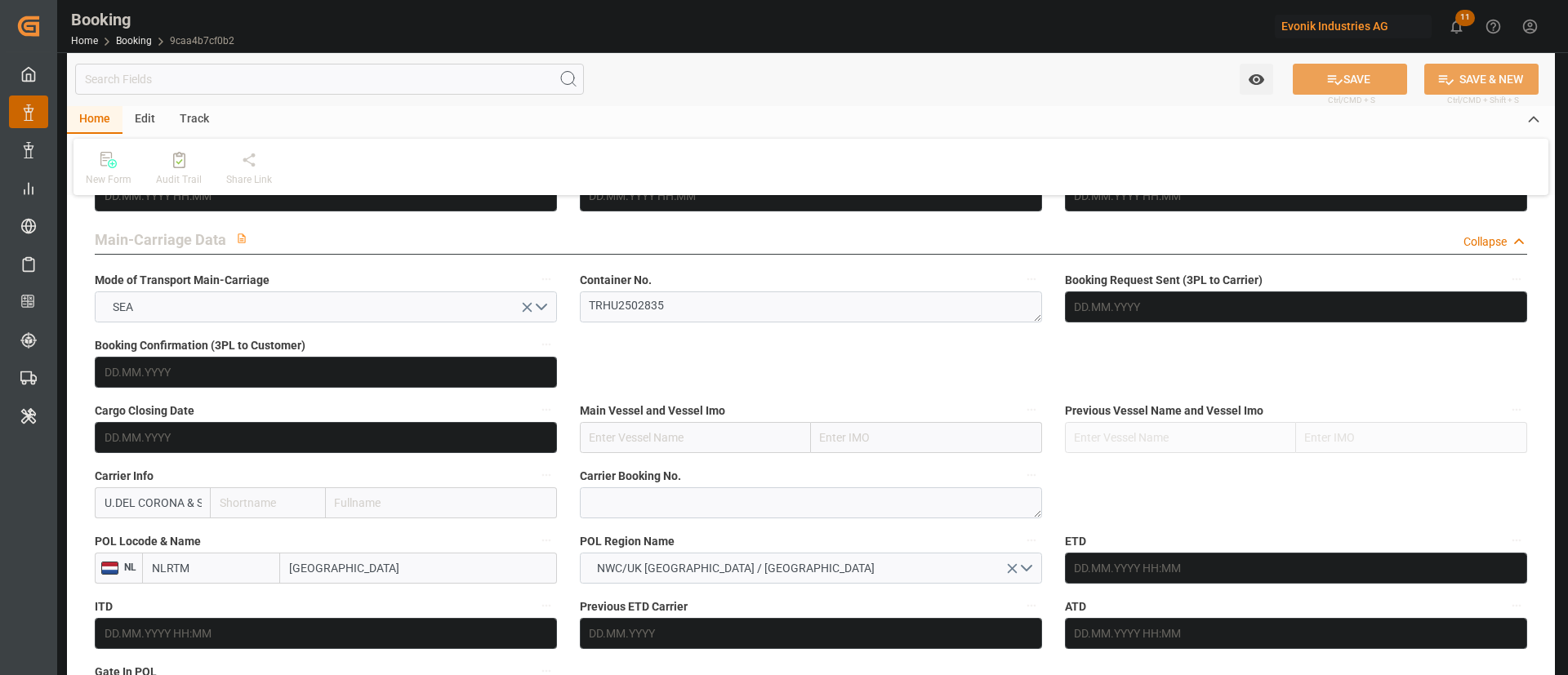
scroll to position [979, 0]
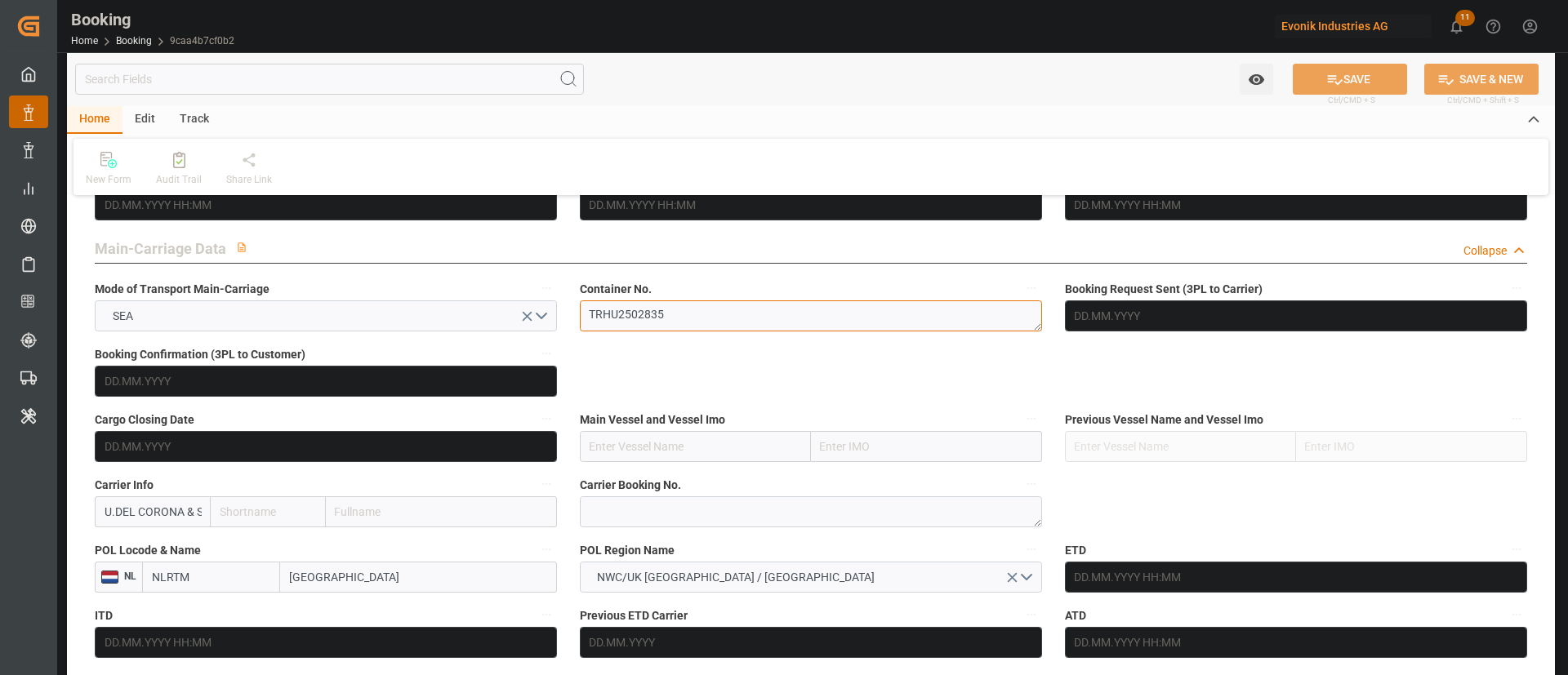
click at [696, 318] on textarea "TRHU2502835" at bounding box center [811, 316] width 463 height 31
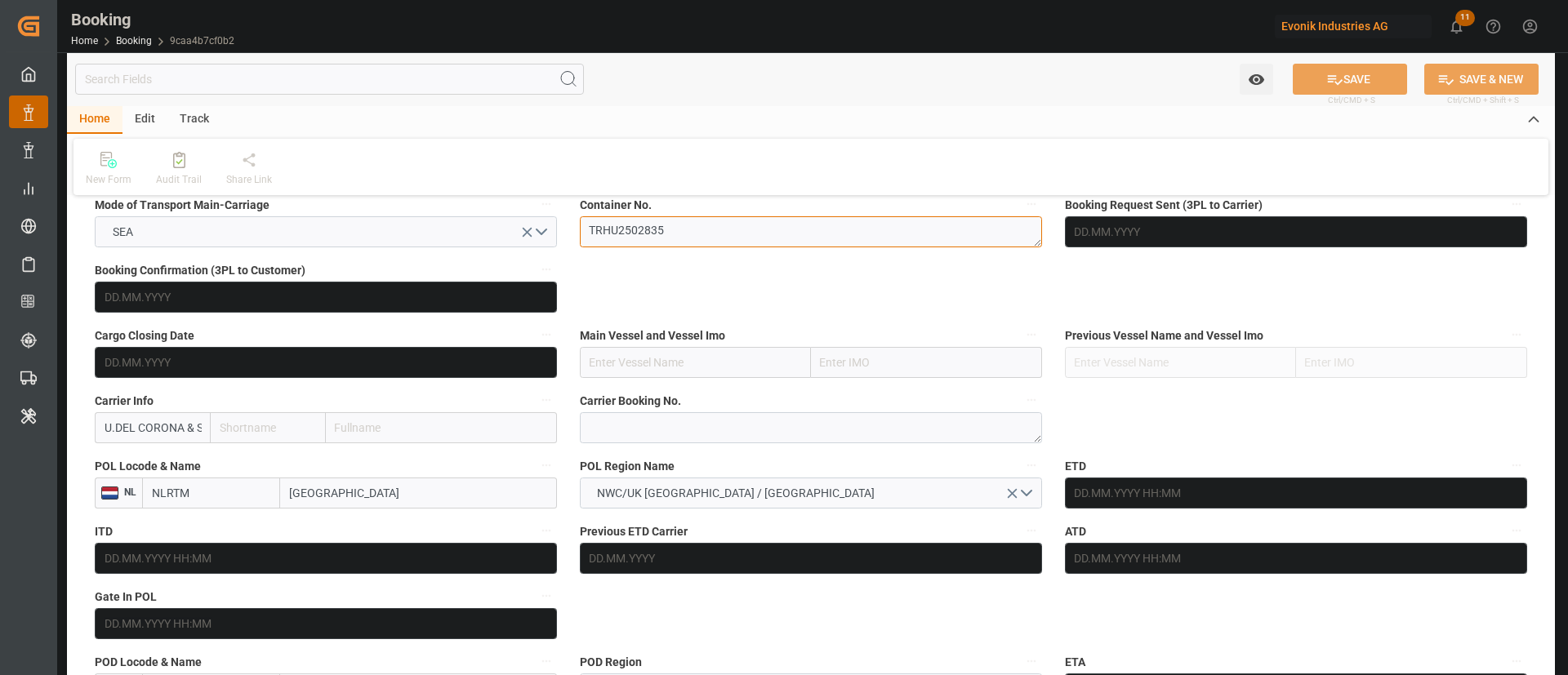
scroll to position [1102, 0]
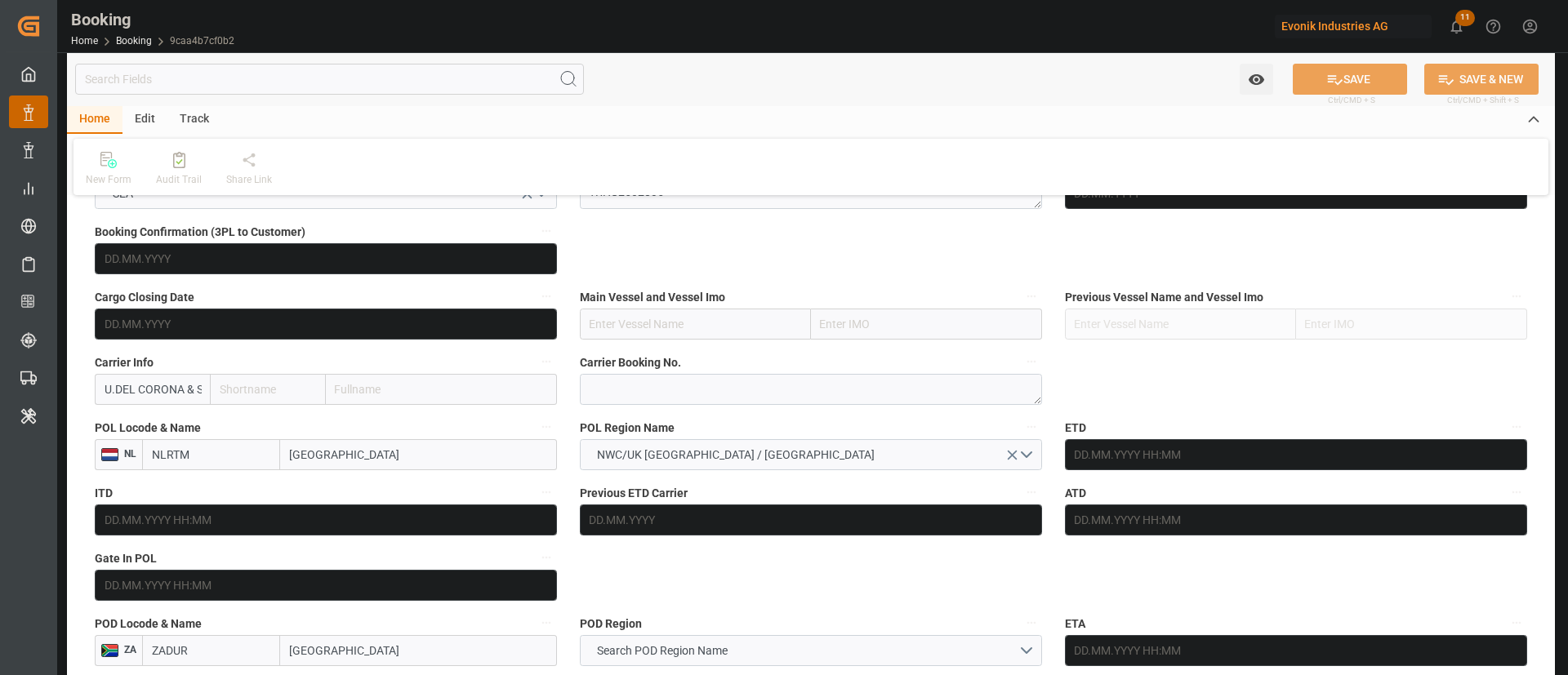
drag, startPoint x: 361, startPoint y: 459, endPoint x: 279, endPoint y: 485, distance: 86.0
paste input "GENOA"
type input "GENOA"
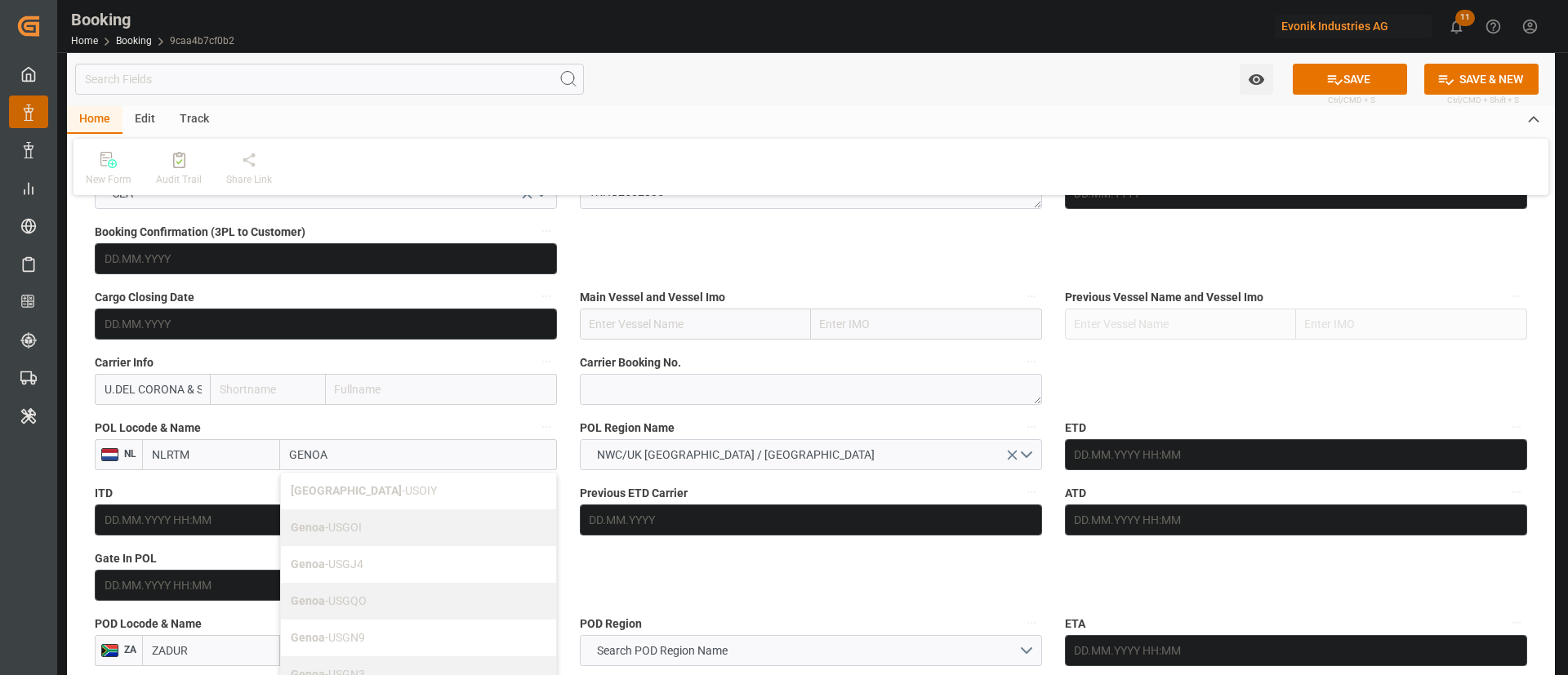
click at [343, 486] on b "[GEOGRAPHIC_DATA]" at bounding box center [346, 491] width 111 height 13
type input "USOIY"
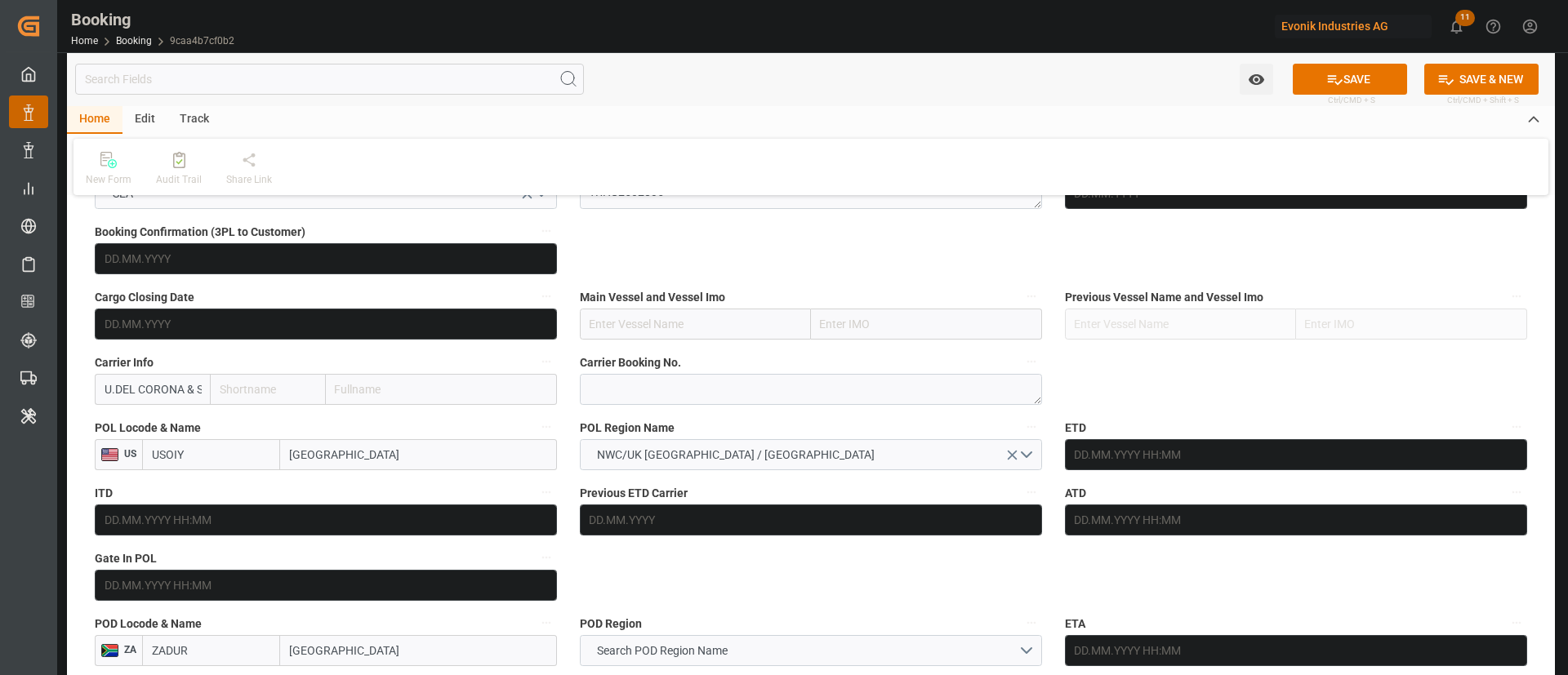
drag, startPoint x: 366, startPoint y: 453, endPoint x: 325, endPoint y: 470, distance: 44.4
click at [325, 470] on div "POL Locode & Name US USOIY Genoa City" at bounding box center [325, 443] width 485 height 65
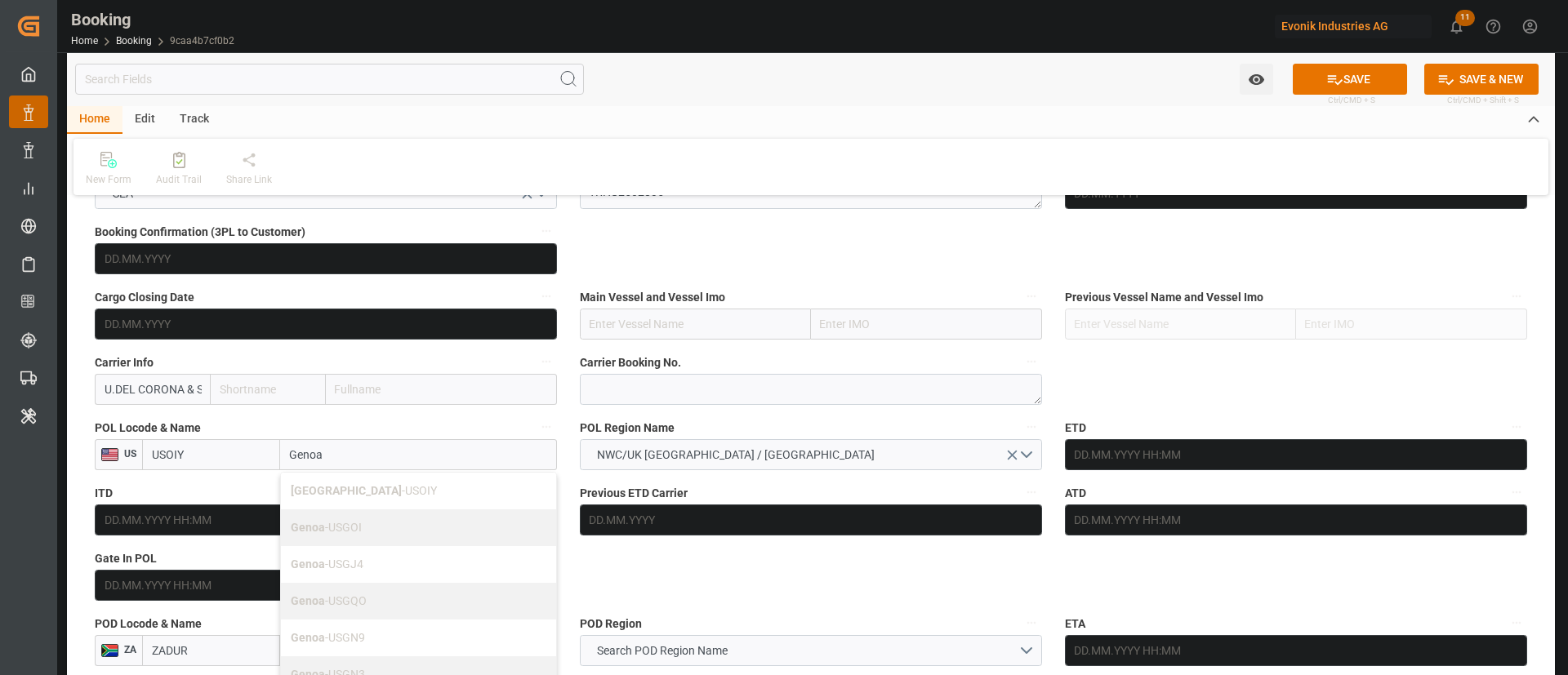
scroll to position [1224, 0]
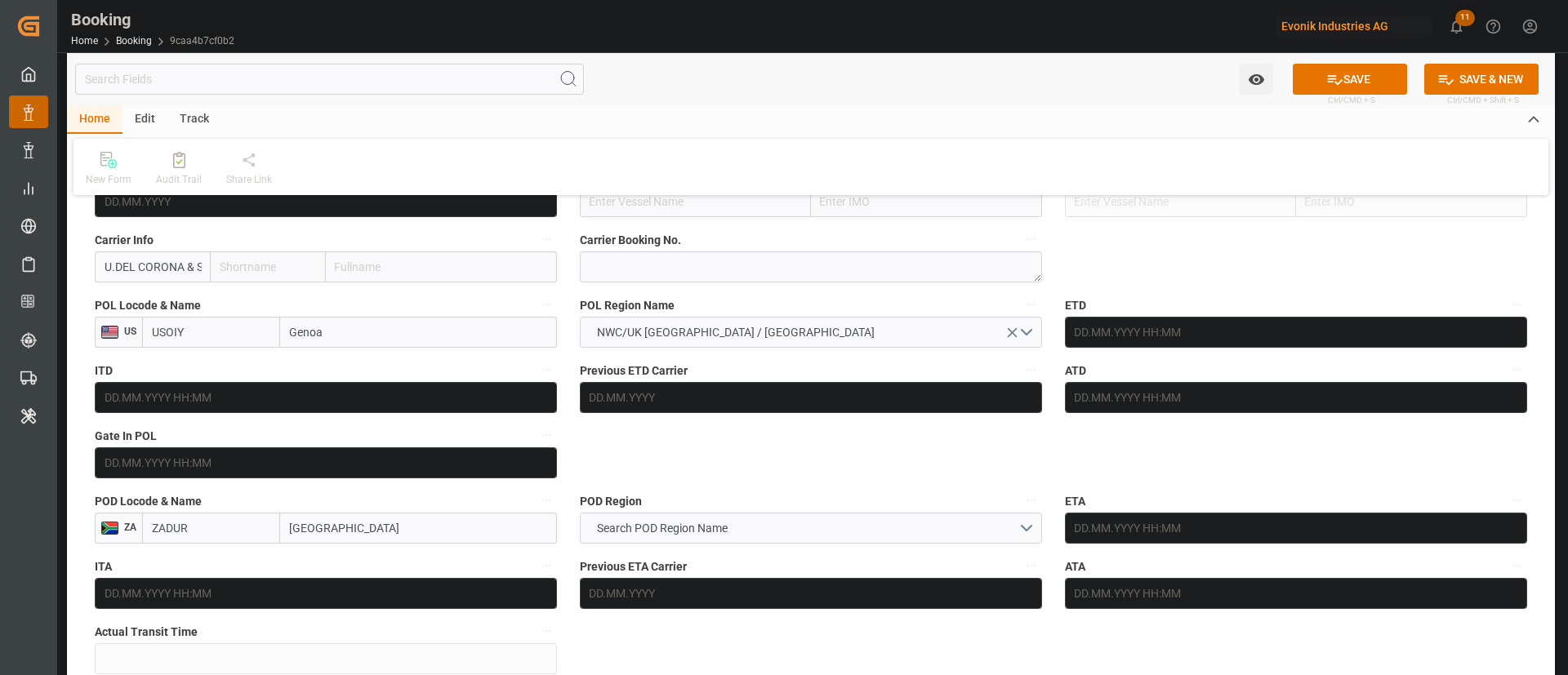
drag, startPoint x: 334, startPoint y: 332, endPoint x: 267, endPoint y: 345, distance: 68.2
click at [267, 345] on div "USOIY Genoa" at bounding box center [349, 332] width 415 height 31
paste input "ITGOA"
type input "ITGOA"
click at [343, 372] on span "Genova - ITGOA" at bounding box center [364, 368] width 148 height 13
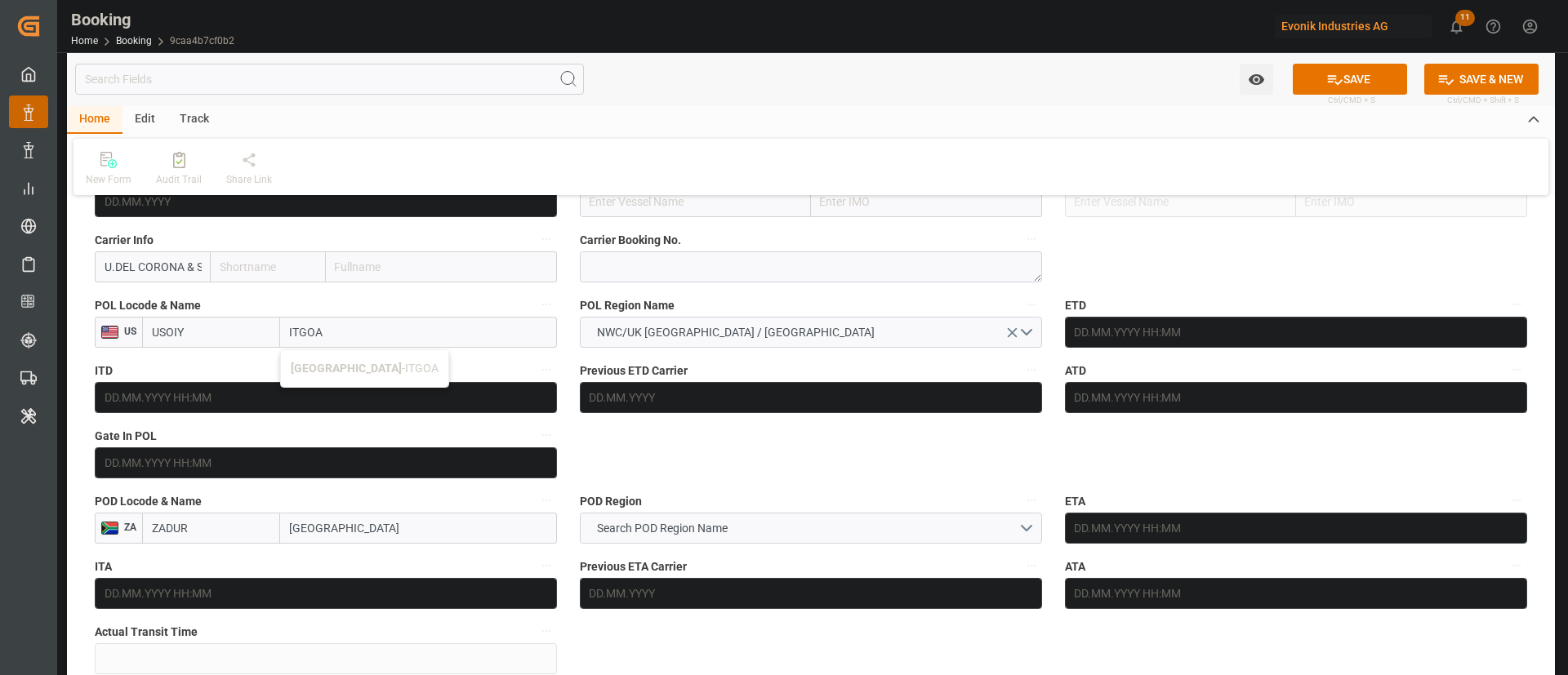
type input "ITGOA"
type input "[GEOGRAPHIC_DATA]"
click at [727, 326] on span "NWC/UK [GEOGRAPHIC_DATA] / [GEOGRAPHIC_DATA]" at bounding box center [735, 333] width 294 height 17
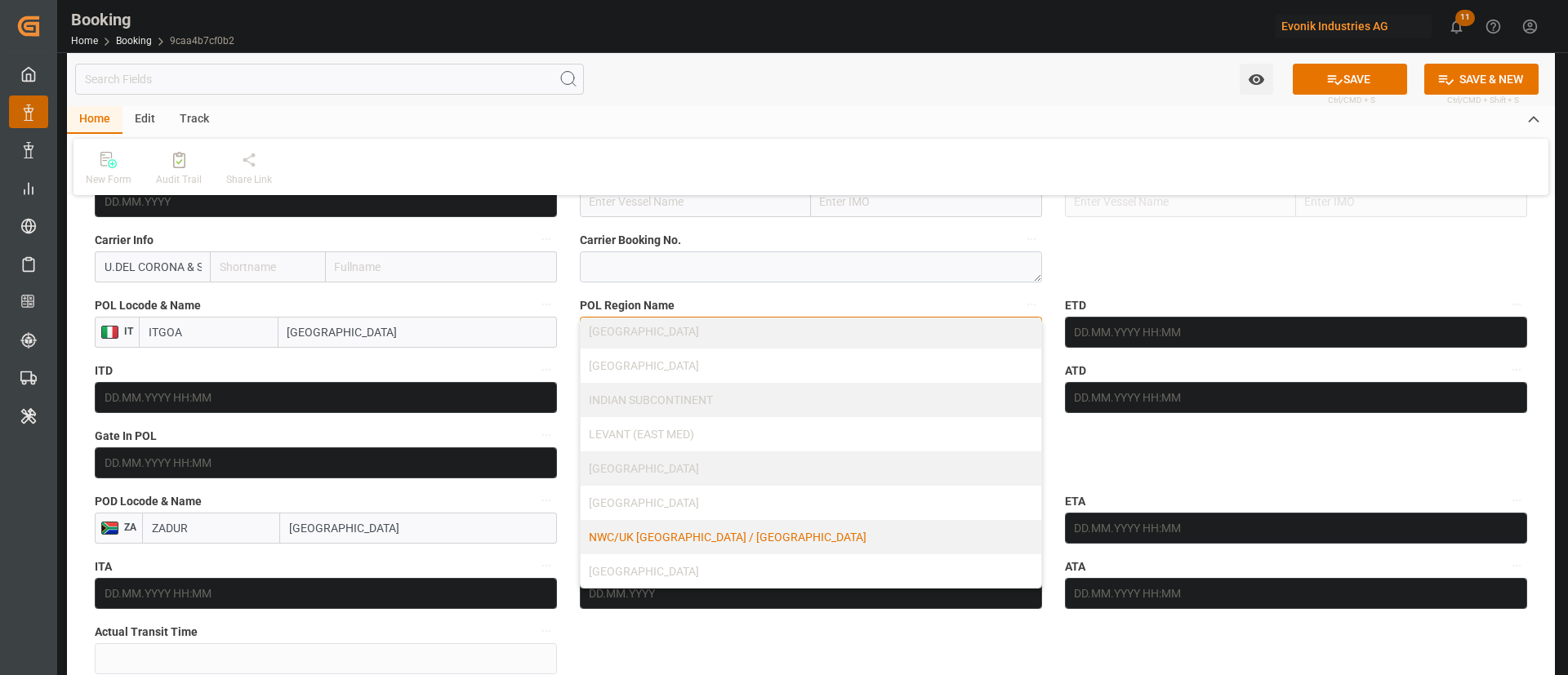
scroll to position [349, 0]
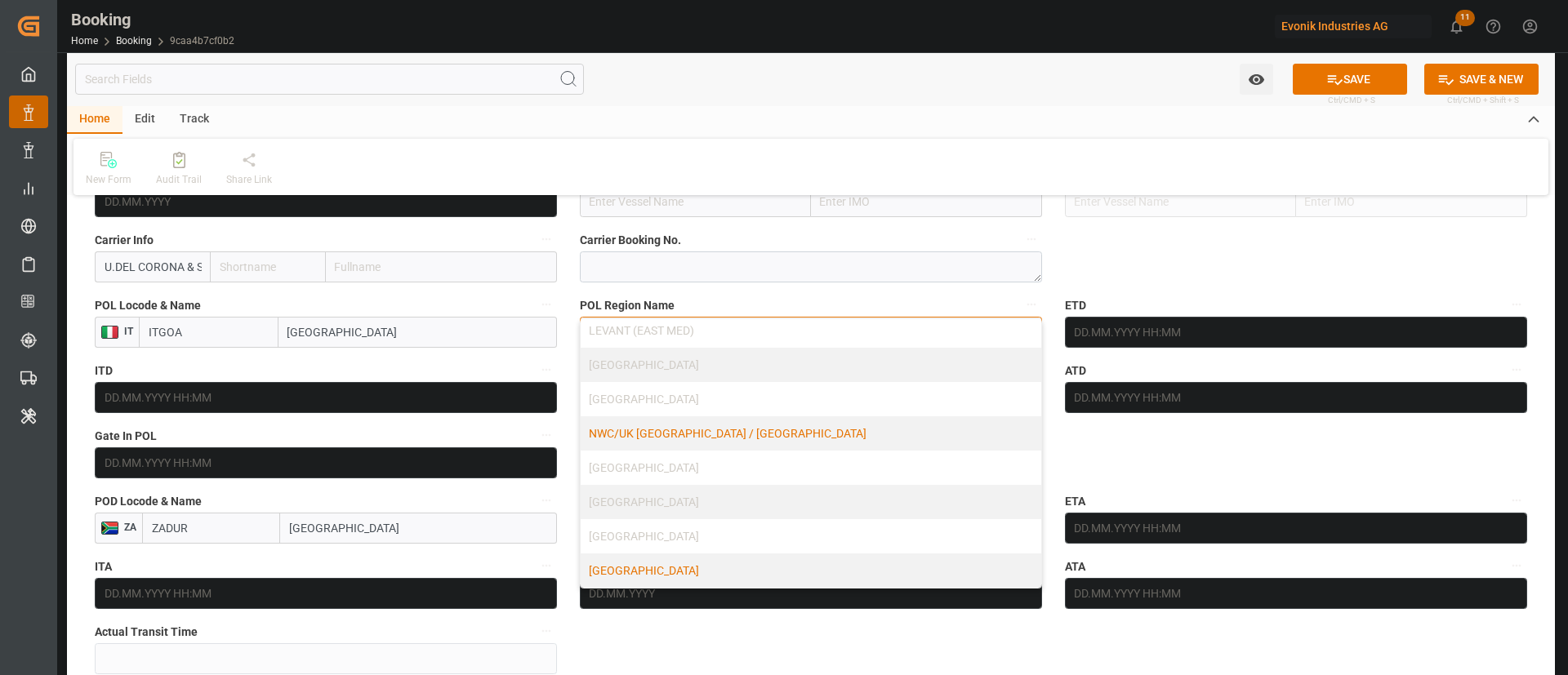
click at [645, 570] on div "[GEOGRAPHIC_DATA]" at bounding box center [811, 570] width 461 height 34
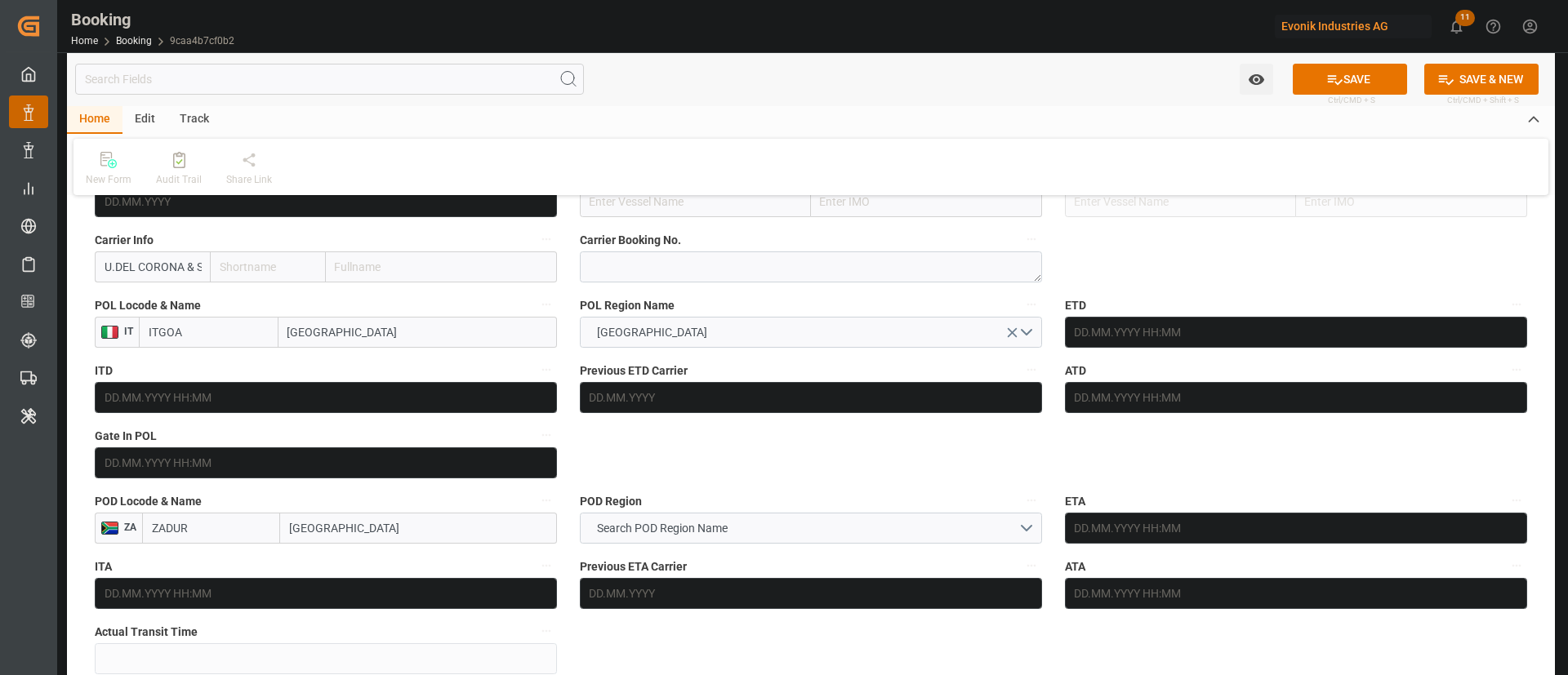
click at [404, 253] on input "text" at bounding box center [442, 267] width 231 height 31
type input "oney"
click at [374, 302] on b "Ocean Network Express" at bounding box center [398, 303] width 122 height 13
type input "ONEY"
type input "ONE"
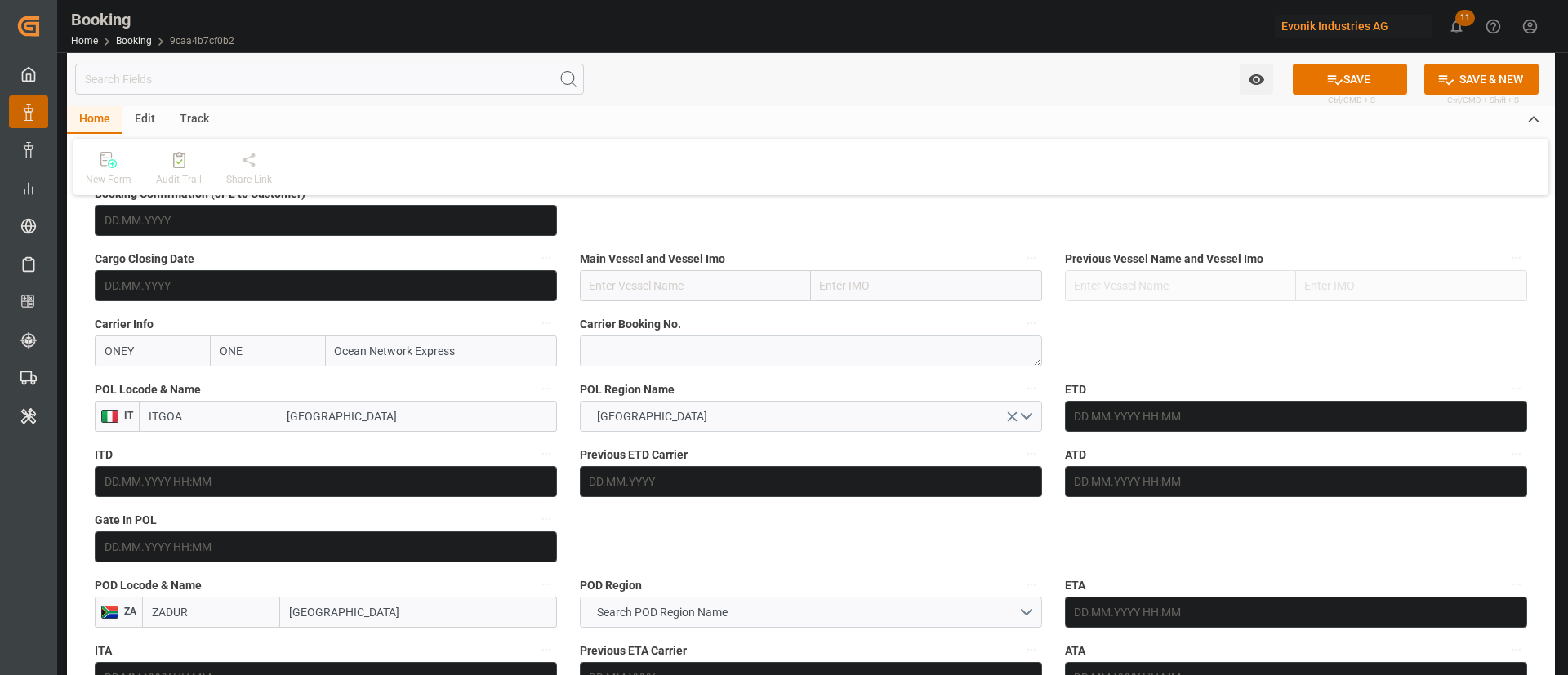
scroll to position [1102, 0]
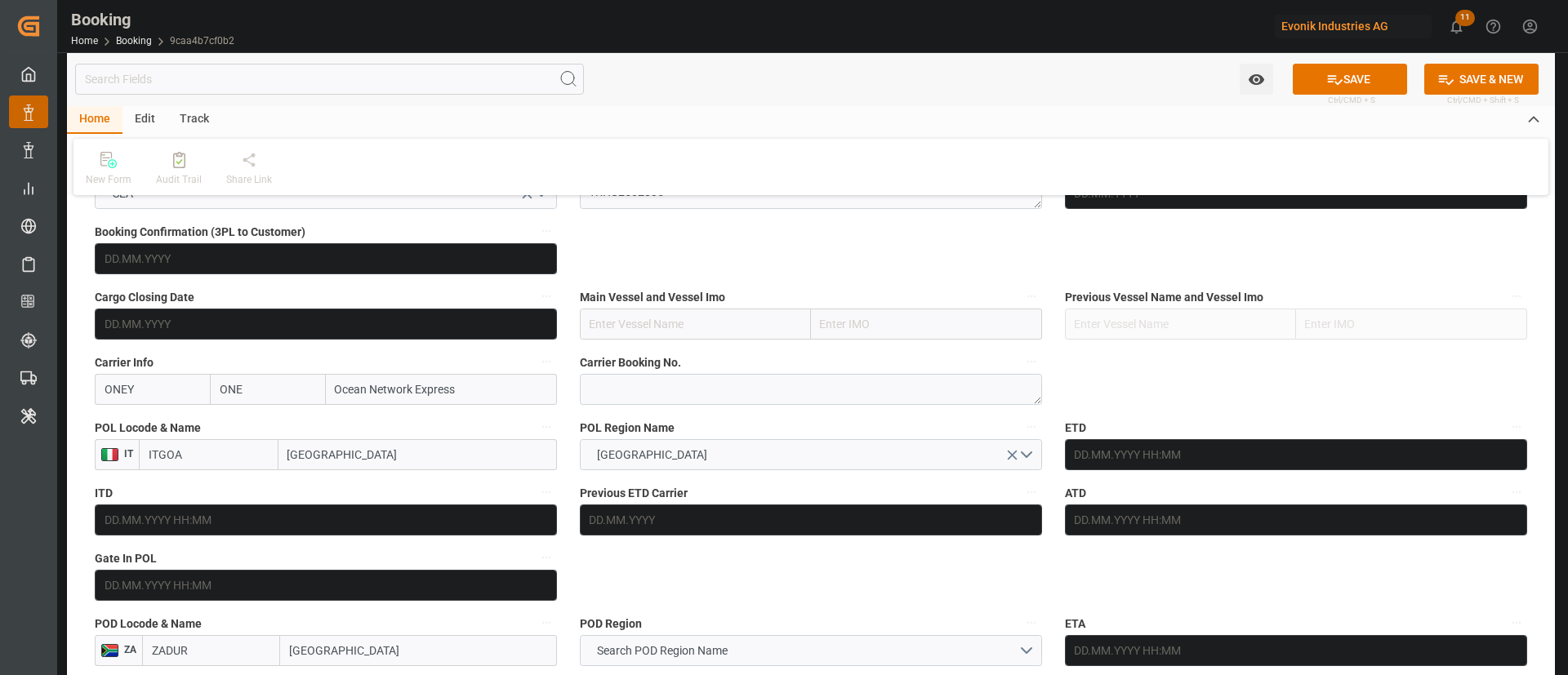
type input "Ocean Network Express"
click at [169, 589] on input "text" at bounding box center [325, 585] width 463 height 31
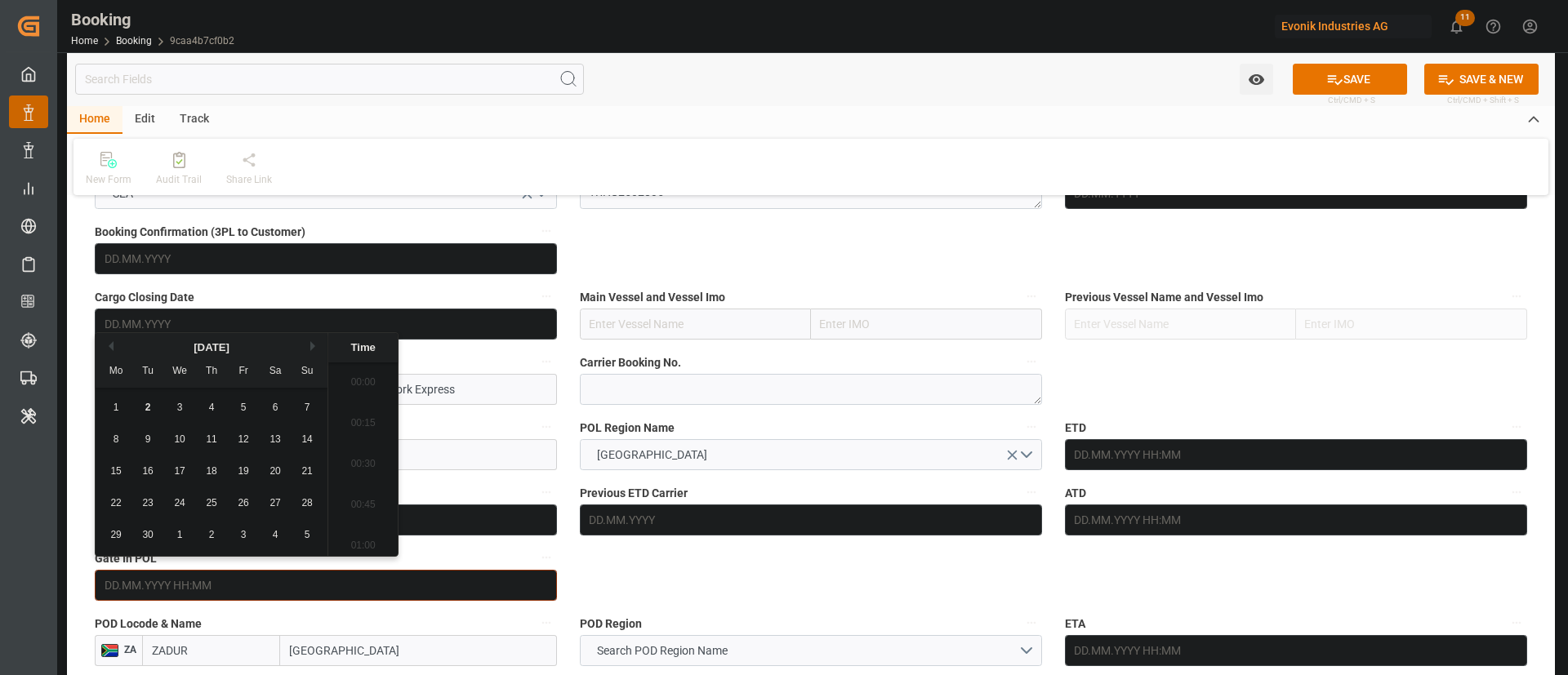
scroll to position [2822, 0]
click at [149, 411] on span "2" at bounding box center [148, 407] width 6 height 11
type input "02.09.2025 00:00"
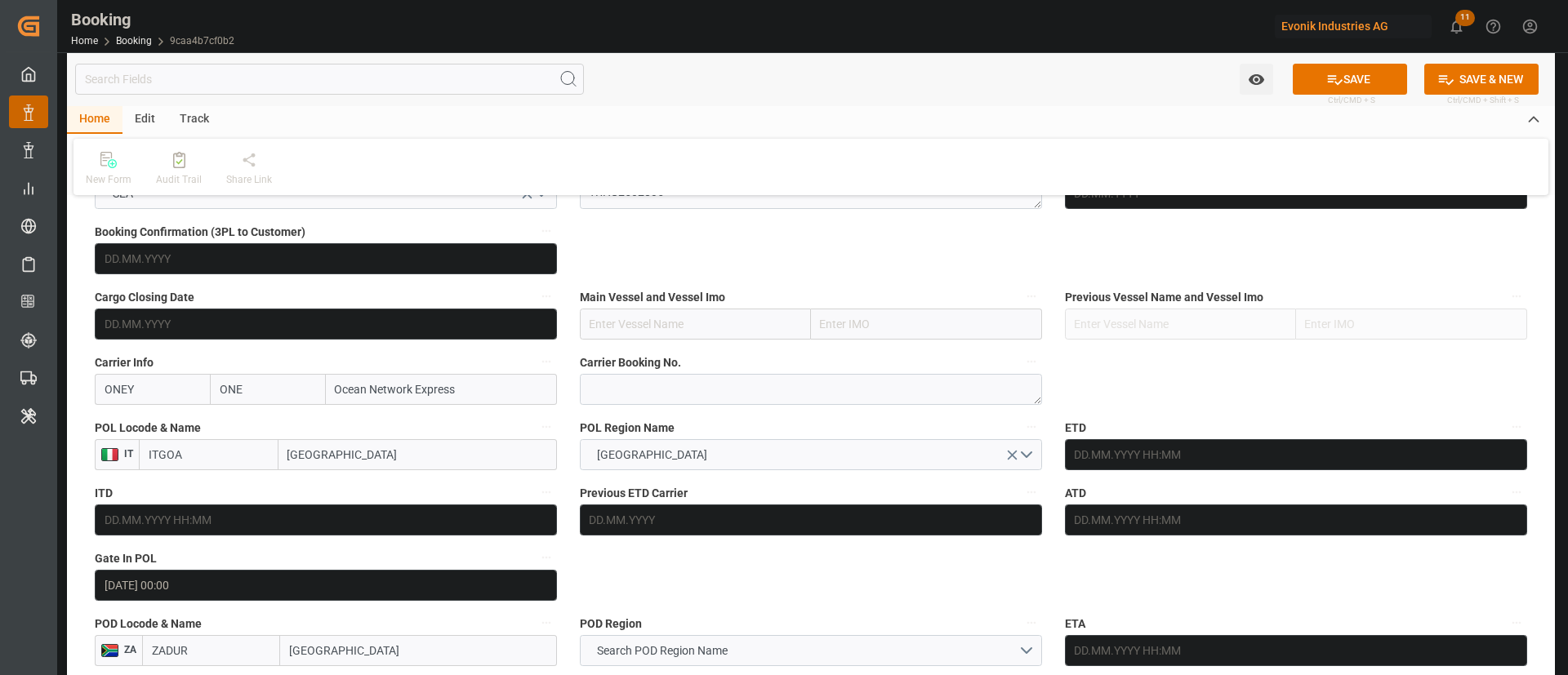
click at [622, 309] on input "text" at bounding box center [695, 324] width 231 height 31
paste input "HMM SKY"
click at [656, 326] on input "HMM SKY" at bounding box center [695, 324] width 231 height 31
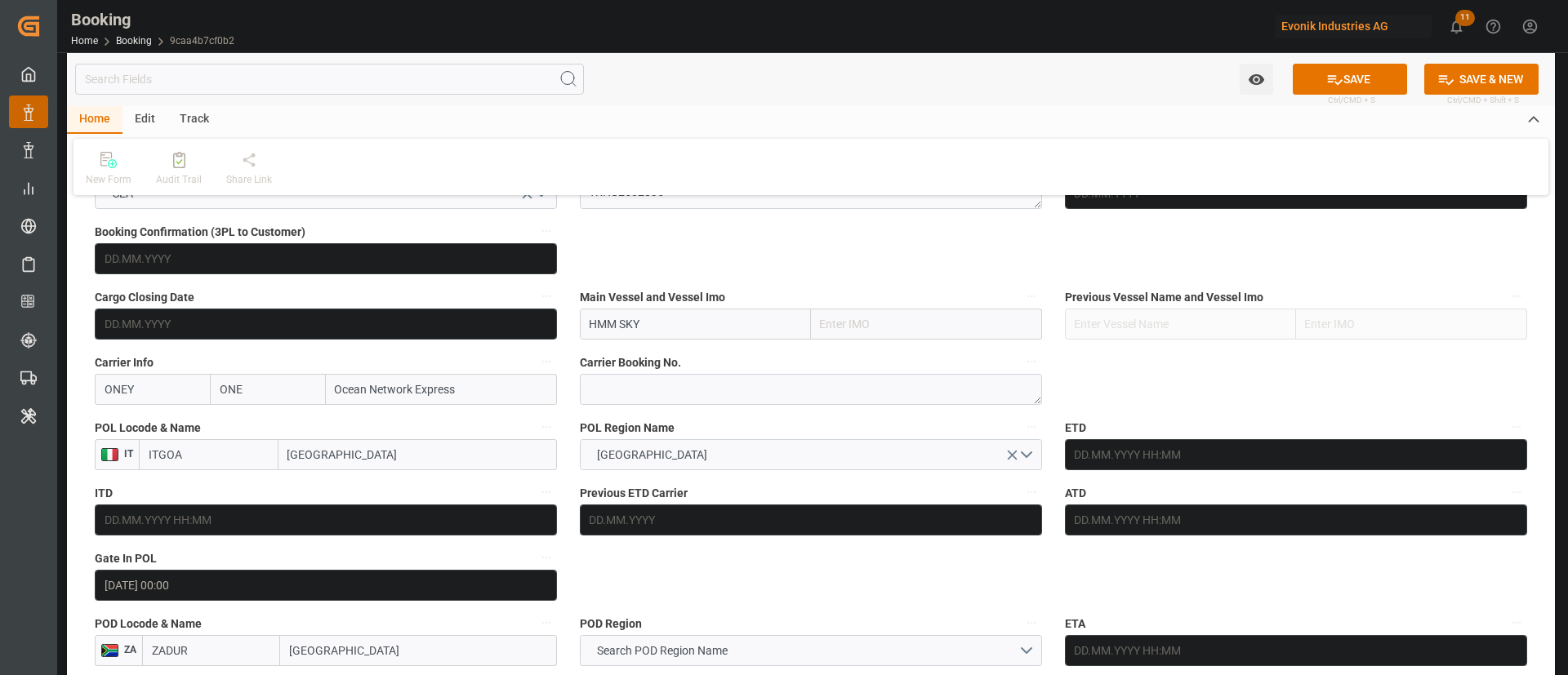
click at [710, 333] on input "HMM SKY" at bounding box center [695, 324] width 231 height 31
click at [645, 367] on div "HMM SKY - 9976599" at bounding box center [641, 360] width 121 height 37
type input "HMM SKY"
type input "9976599"
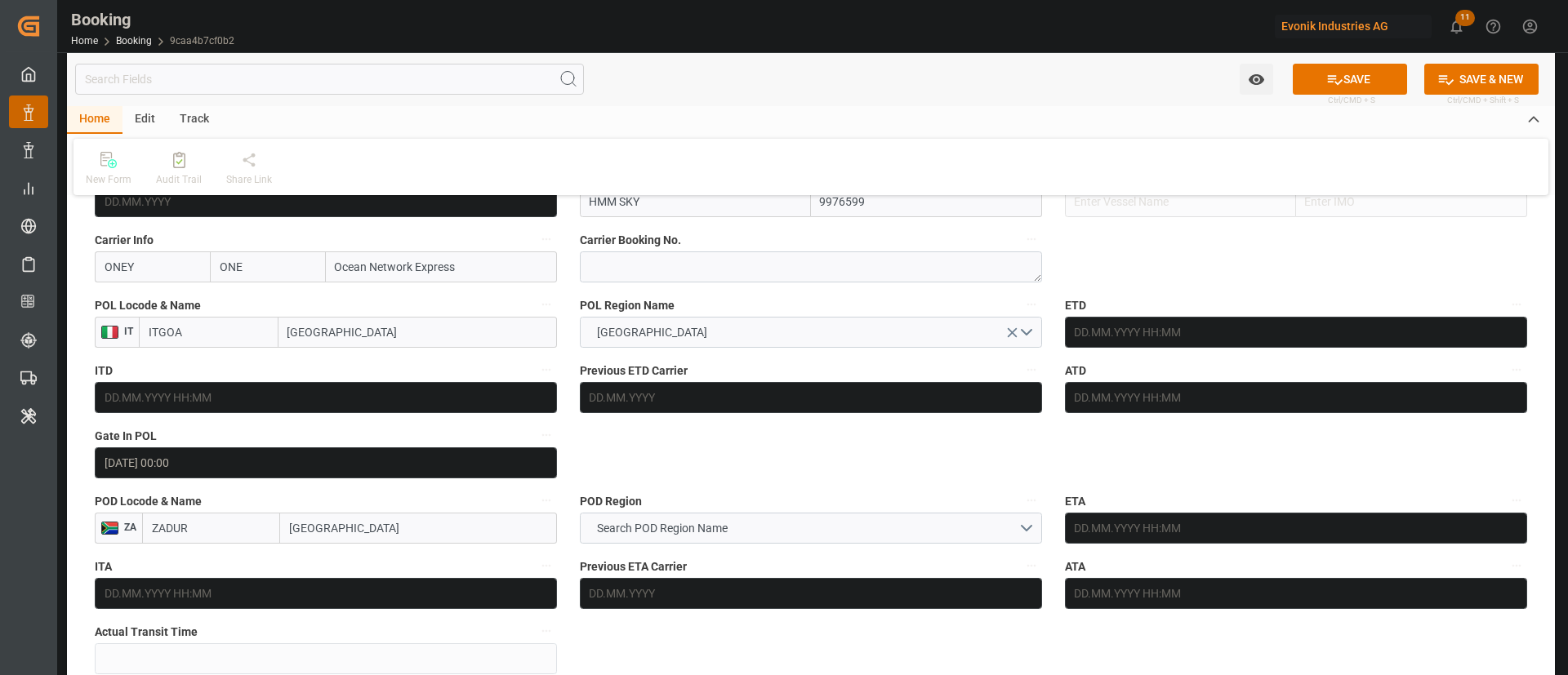
type input "HMM SKY"
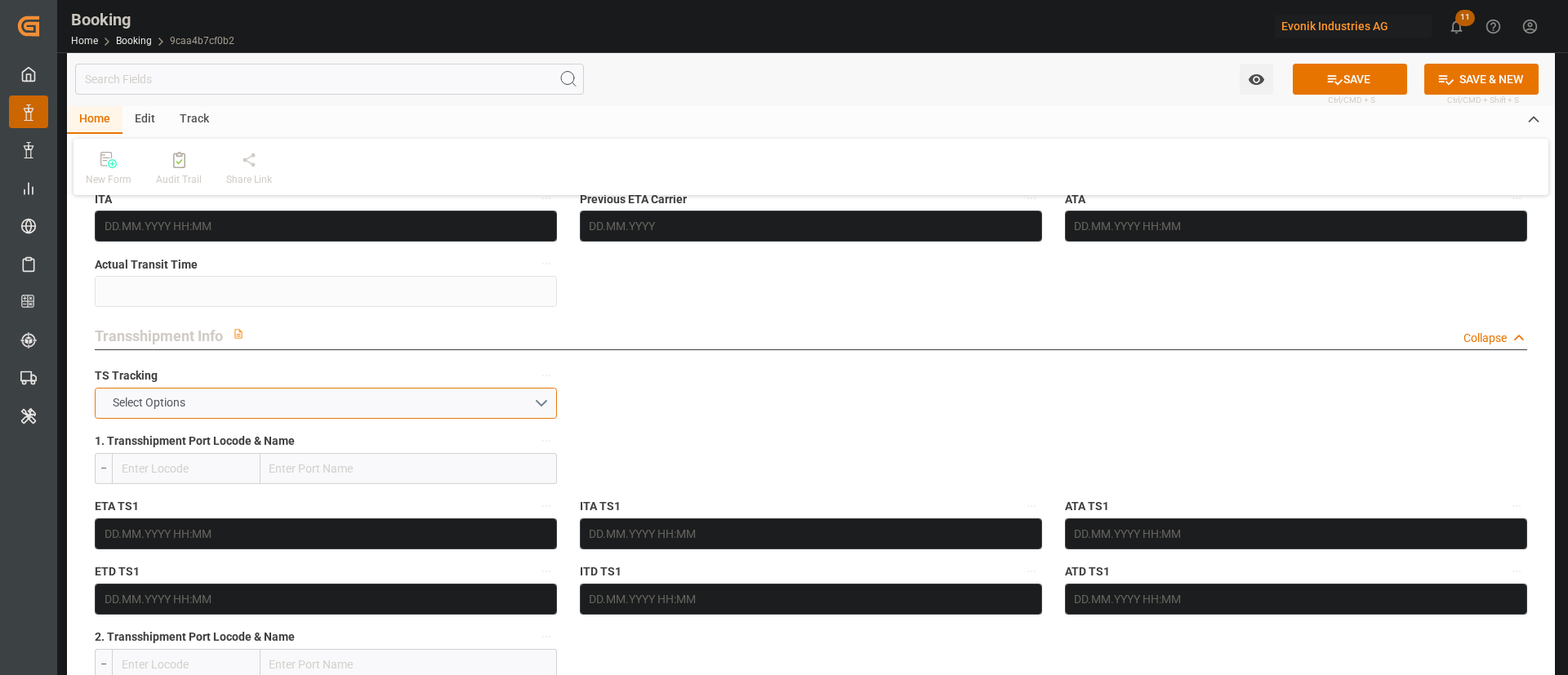
click at [251, 398] on button "Select Options" at bounding box center [325, 403] width 463 height 31
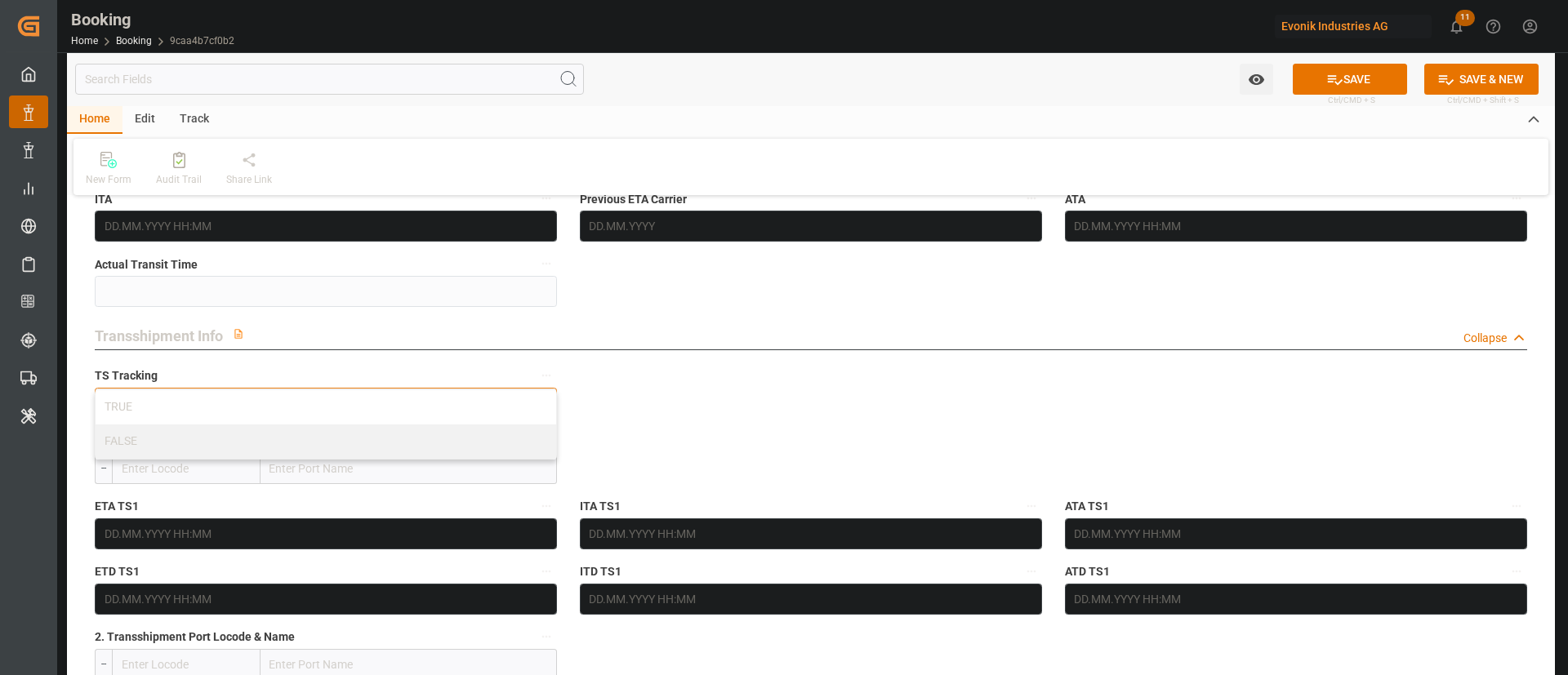
click at [251, 398] on div "TRUE" at bounding box center [325, 407] width 461 height 34
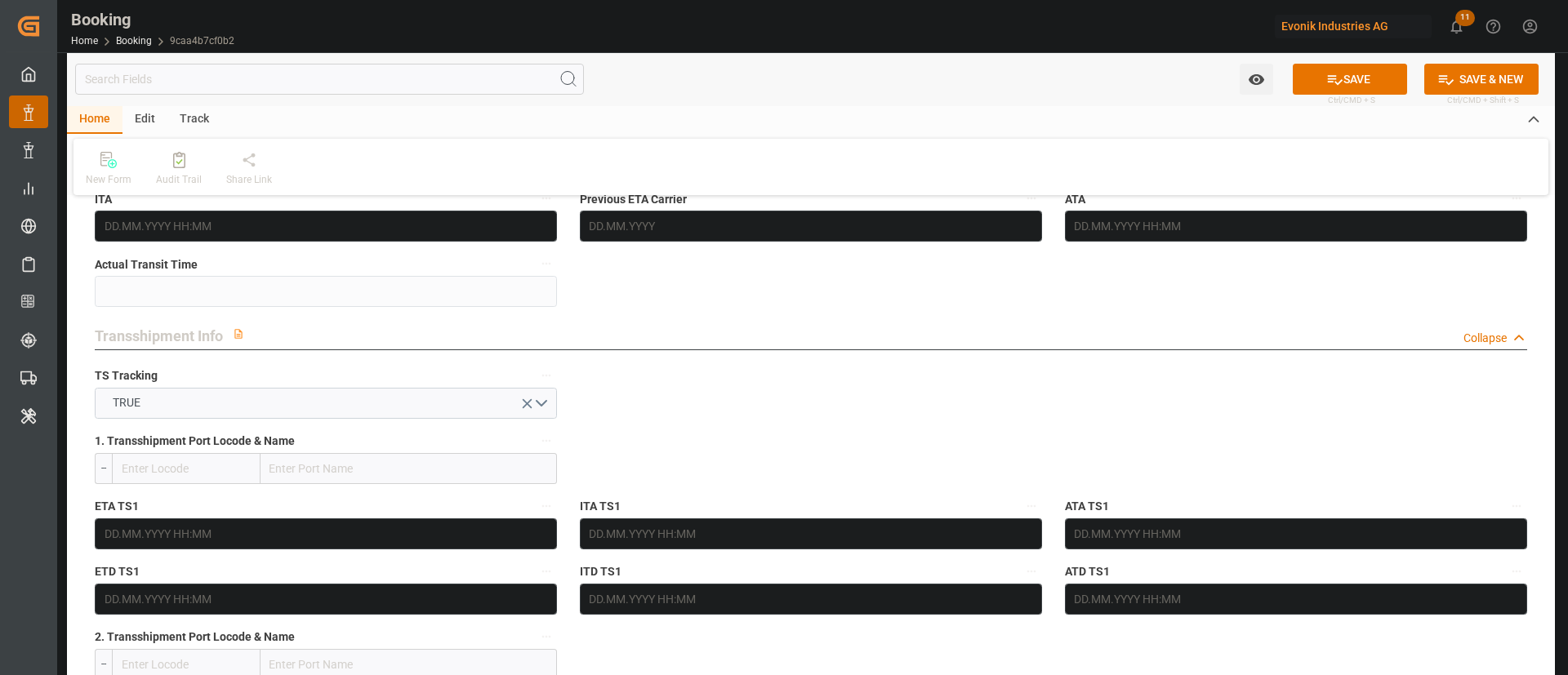
click at [329, 467] on input "text" at bounding box center [408, 468] width 297 height 31
paste input "ALGECIRAS"
type input "ALGECIRAS"
click at [341, 510] on span "Algeciras - ESALG" at bounding box center [315, 504] width 88 height 13
type input "ESALG"
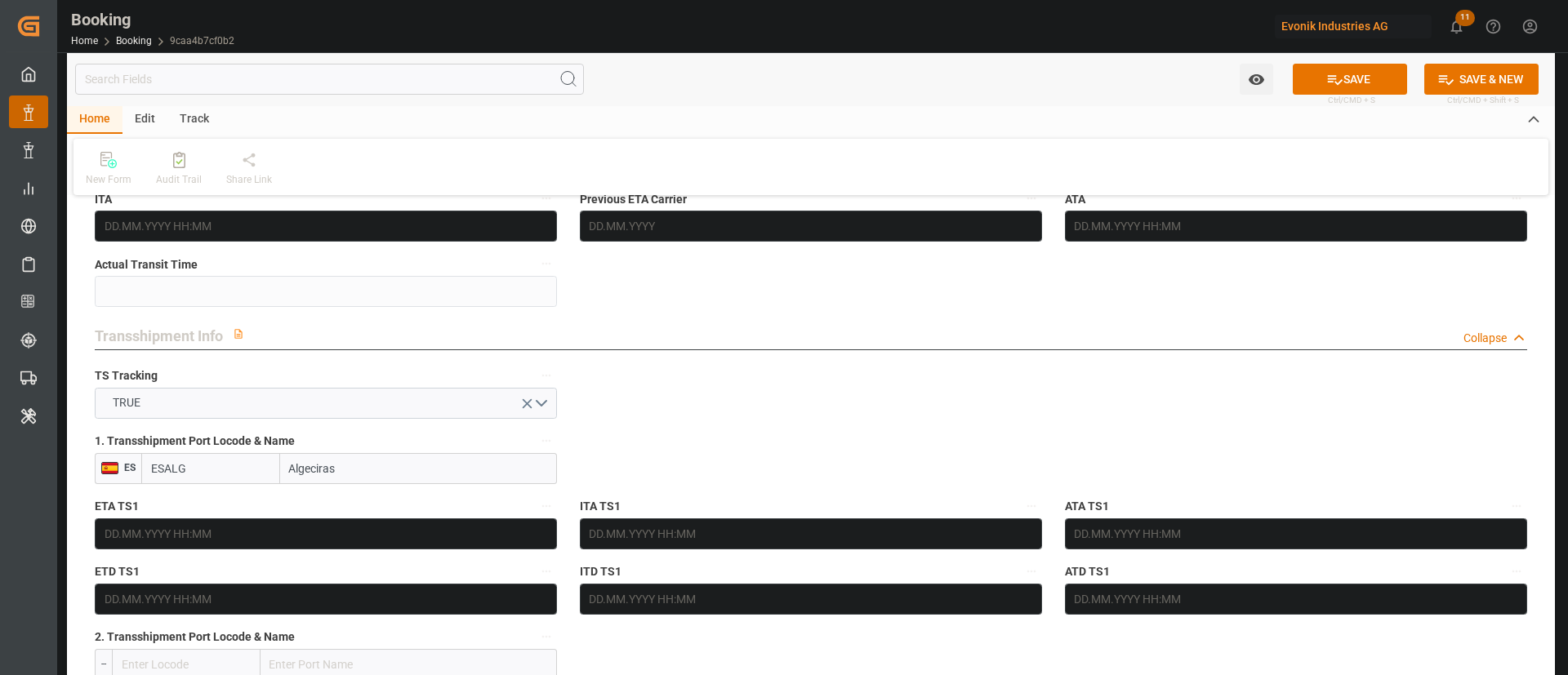
type input "Algeciras"
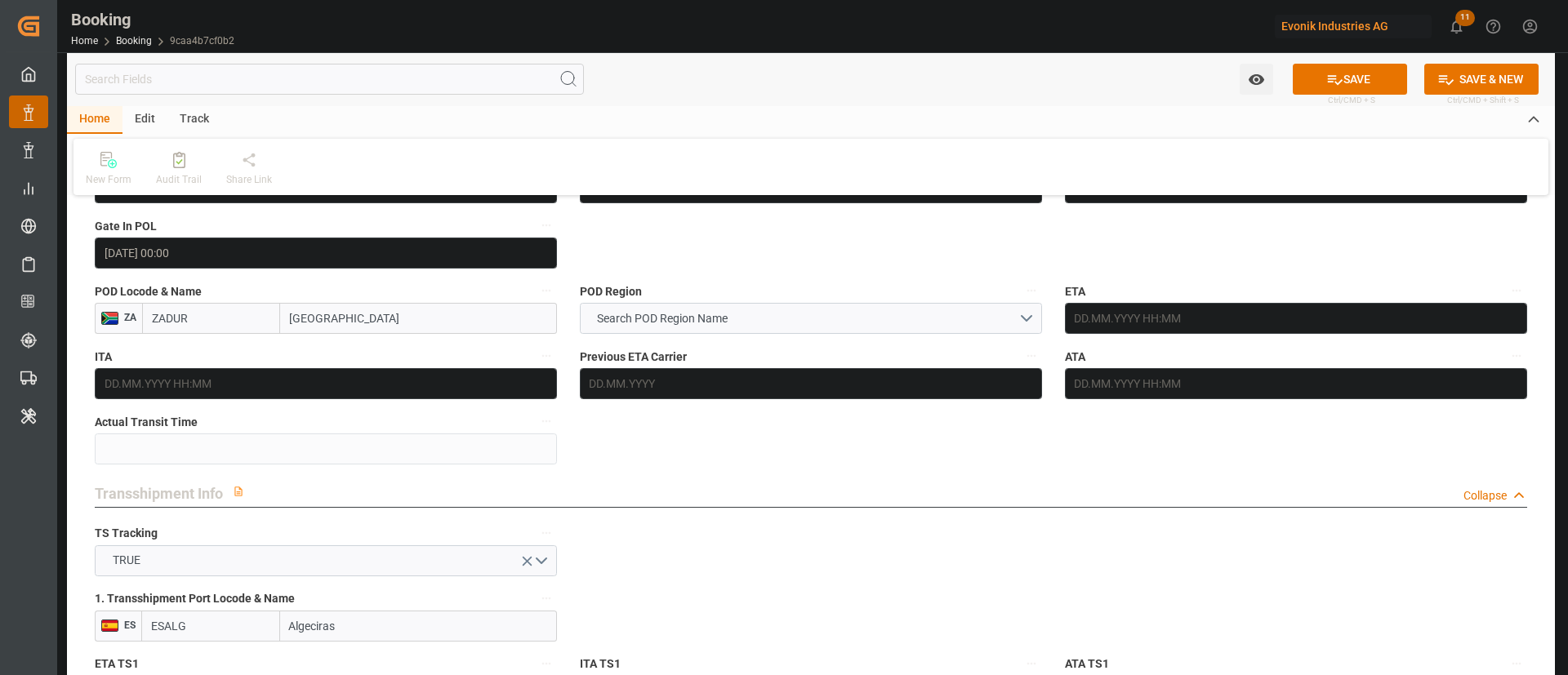
scroll to position [1224, 0]
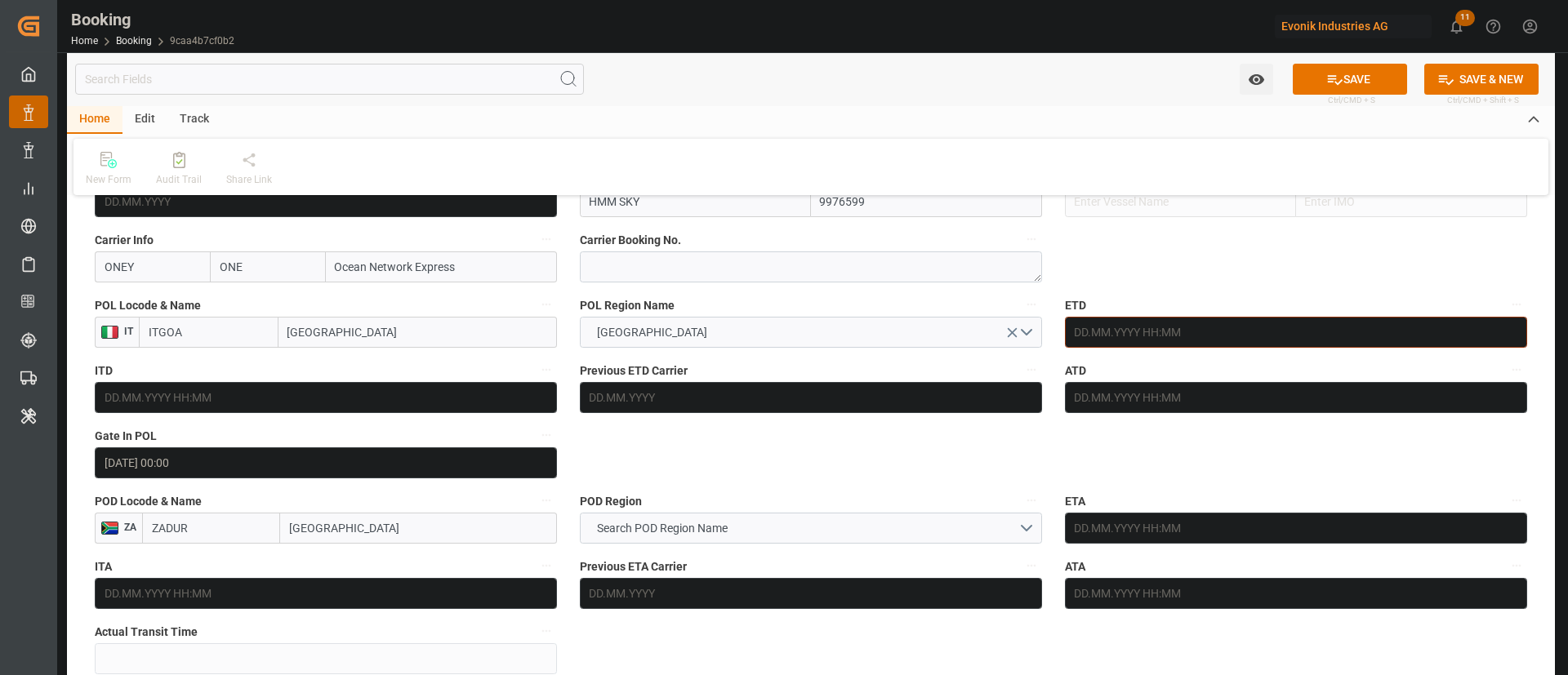
click at [1167, 341] on input "text" at bounding box center [1295, 332] width 463 height 31
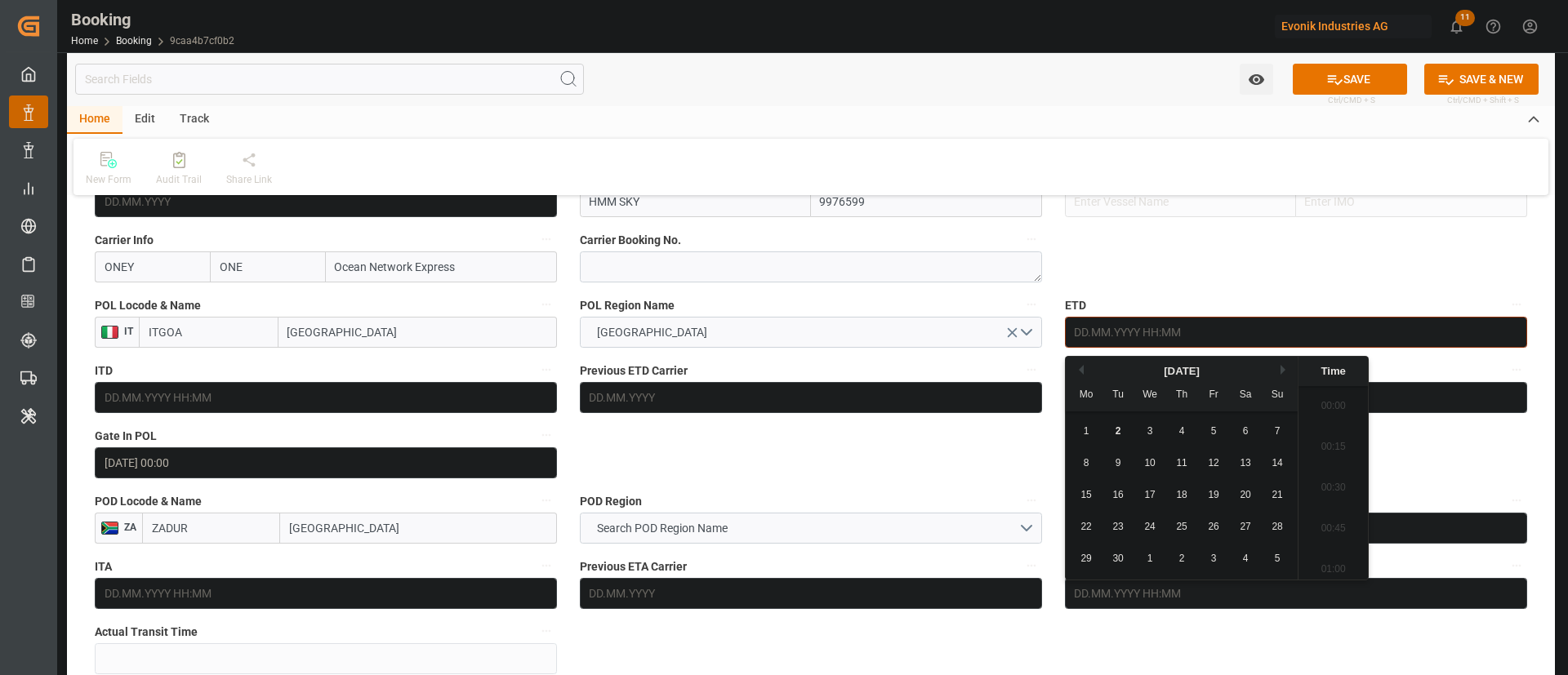
scroll to position [2822, 0]
click at [1113, 468] on div "9" at bounding box center [1118, 463] width 20 height 20
type input "09.09.2025 00:00"
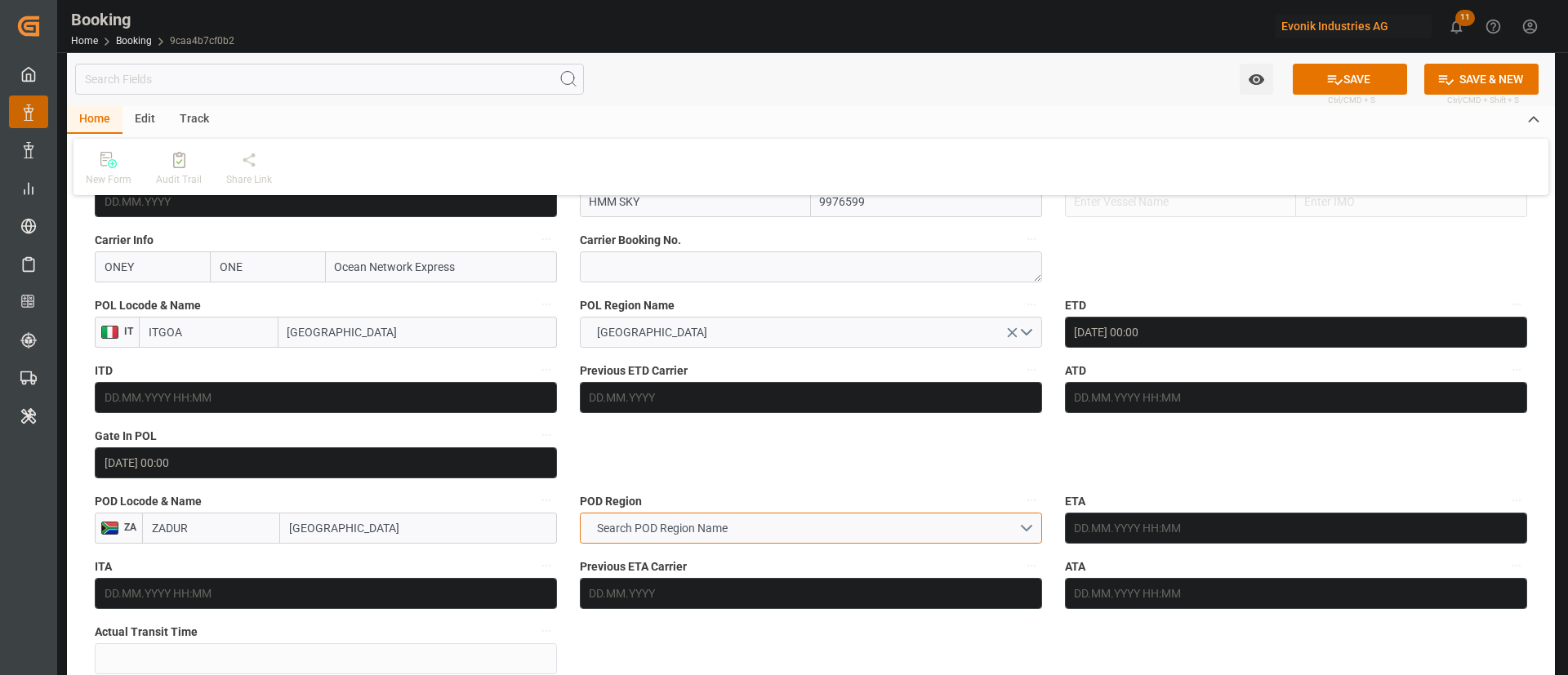
click at [624, 517] on button "Search POD Region Name" at bounding box center [811, 528] width 463 height 31
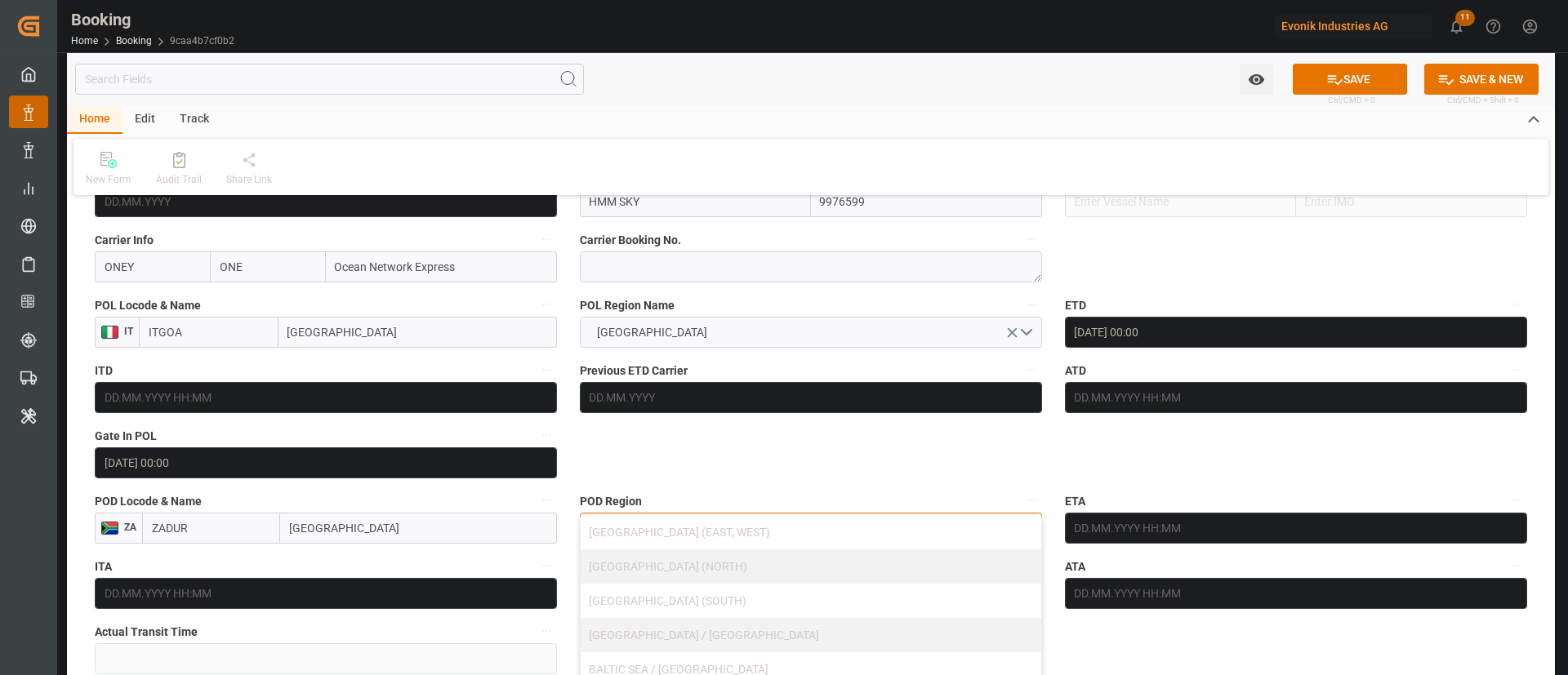
scroll to position [1347, 0]
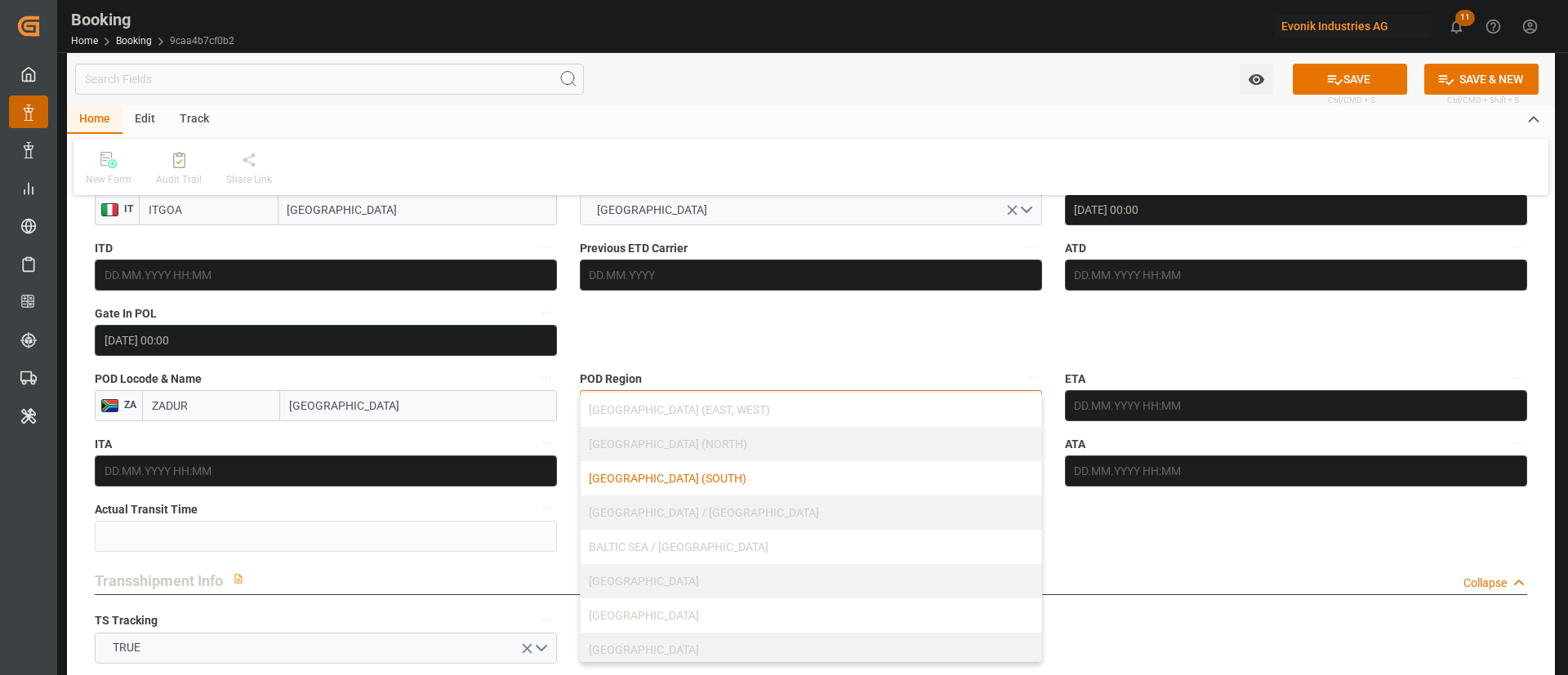
click at [712, 481] on div "[GEOGRAPHIC_DATA] (SOUTH)" at bounding box center [811, 479] width 461 height 34
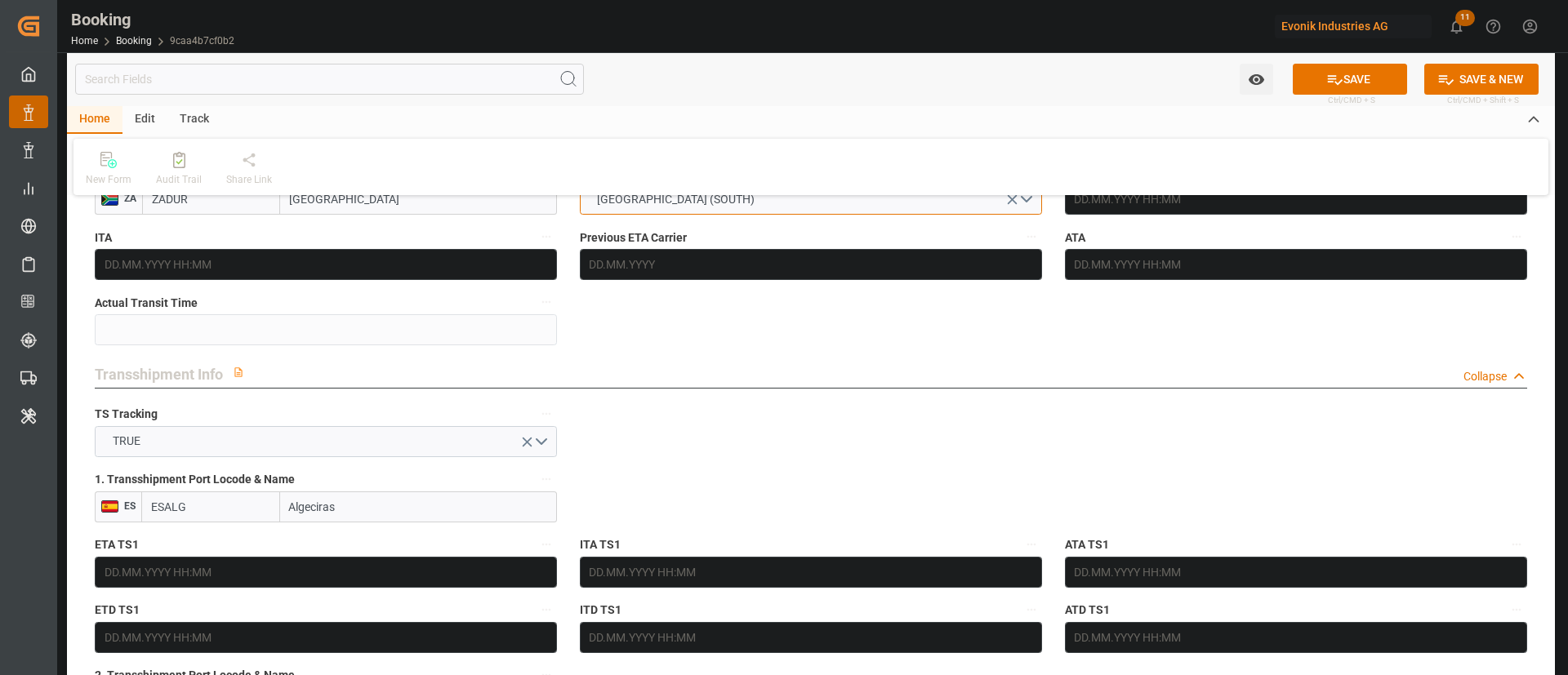
scroll to position [1592, 0]
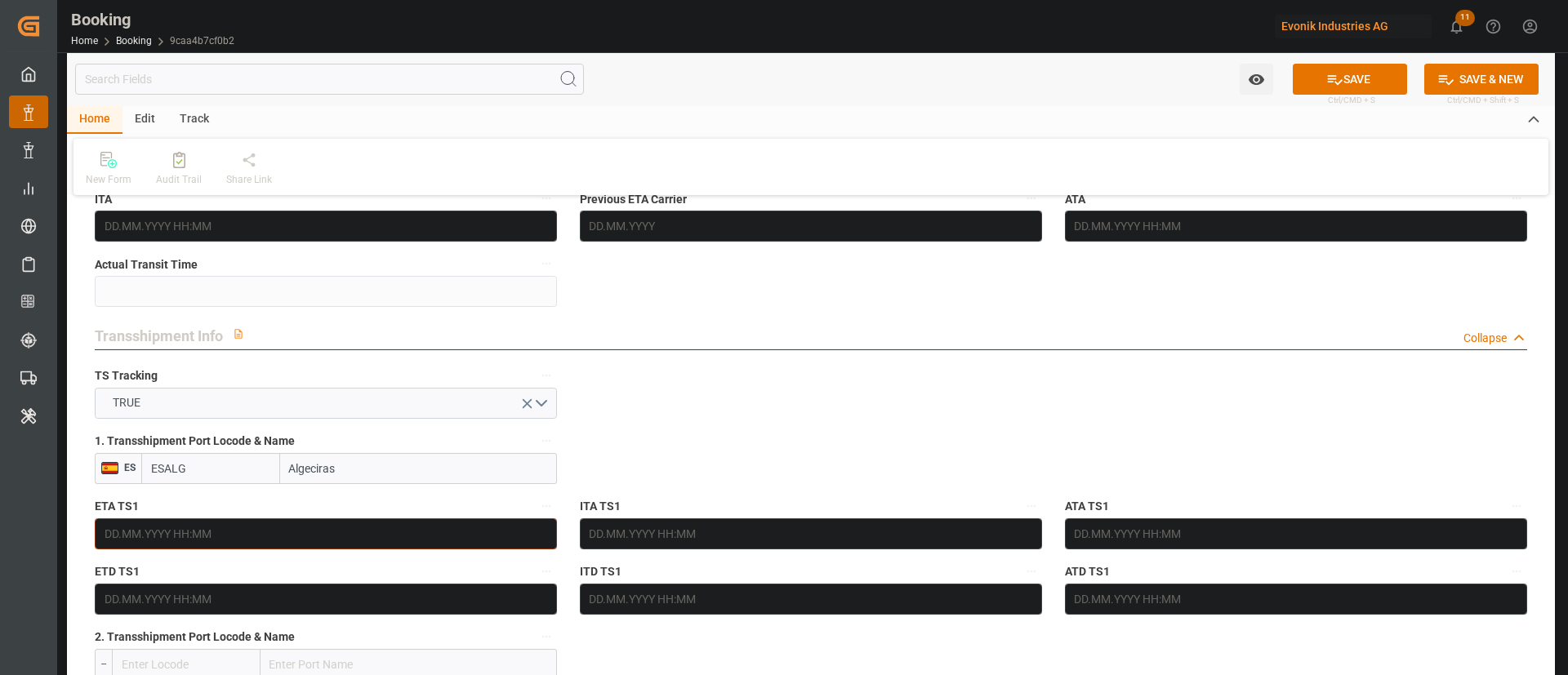
click at [213, 542] on input "text" at bounding box center [325, 534] width 463 height 31
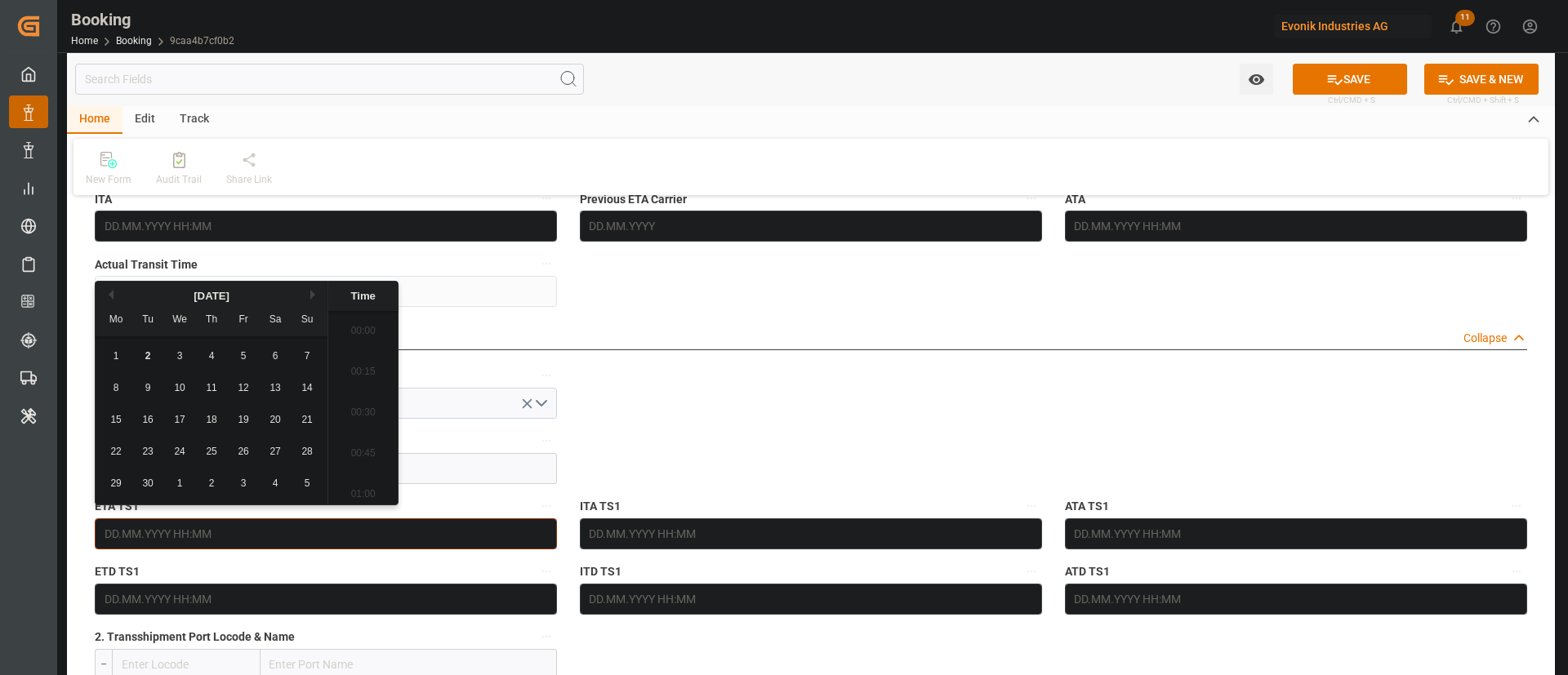
scroll to position [2822, 0]
drag, startPoint x: 183, startPoint y: 420, endPoint x: 287, endPoint y: 435, distance: 105.1
click at [184, 420] on span "17" at bounding box center [178, 419] width 10 height 11
type input "17.09.2025 00:00"
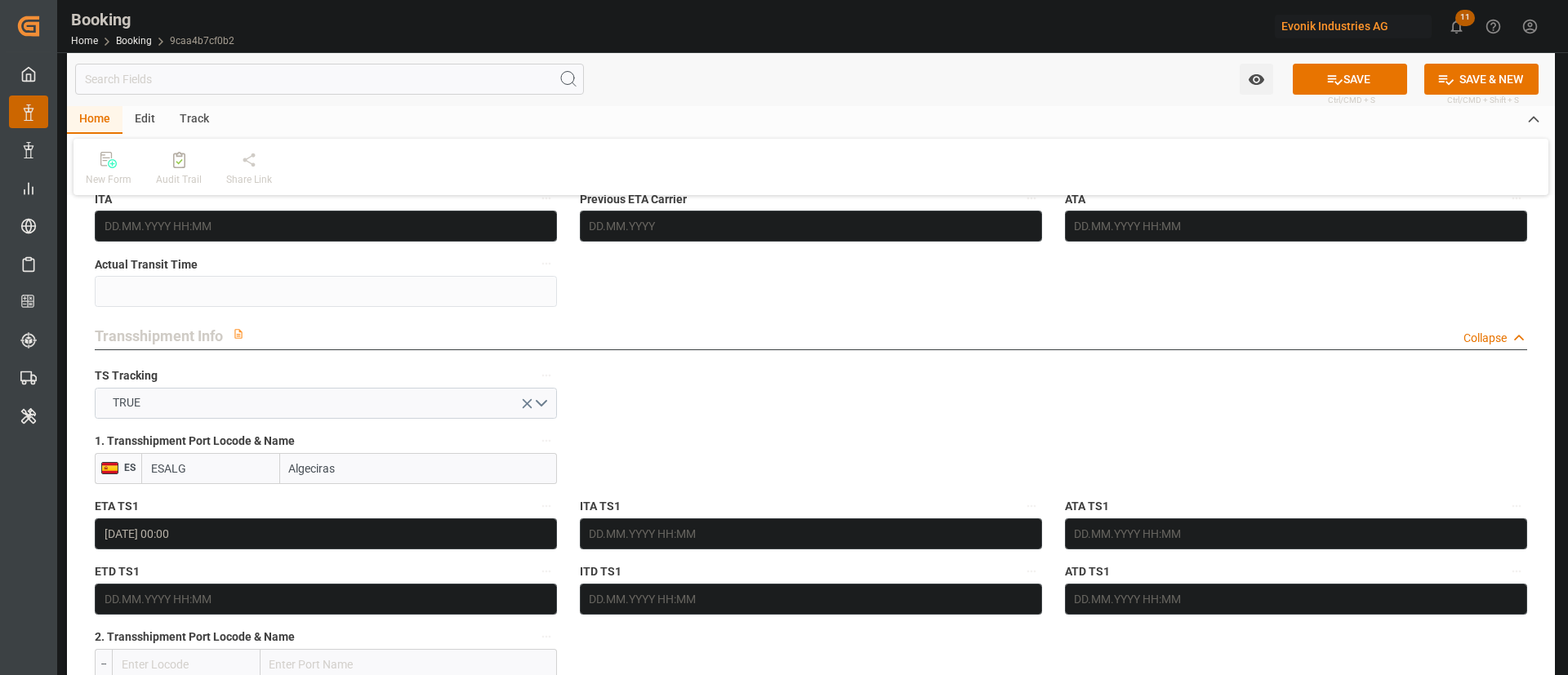
click at [128, 597] on input "text" at bounding box center [325, 599] width 463 height 31
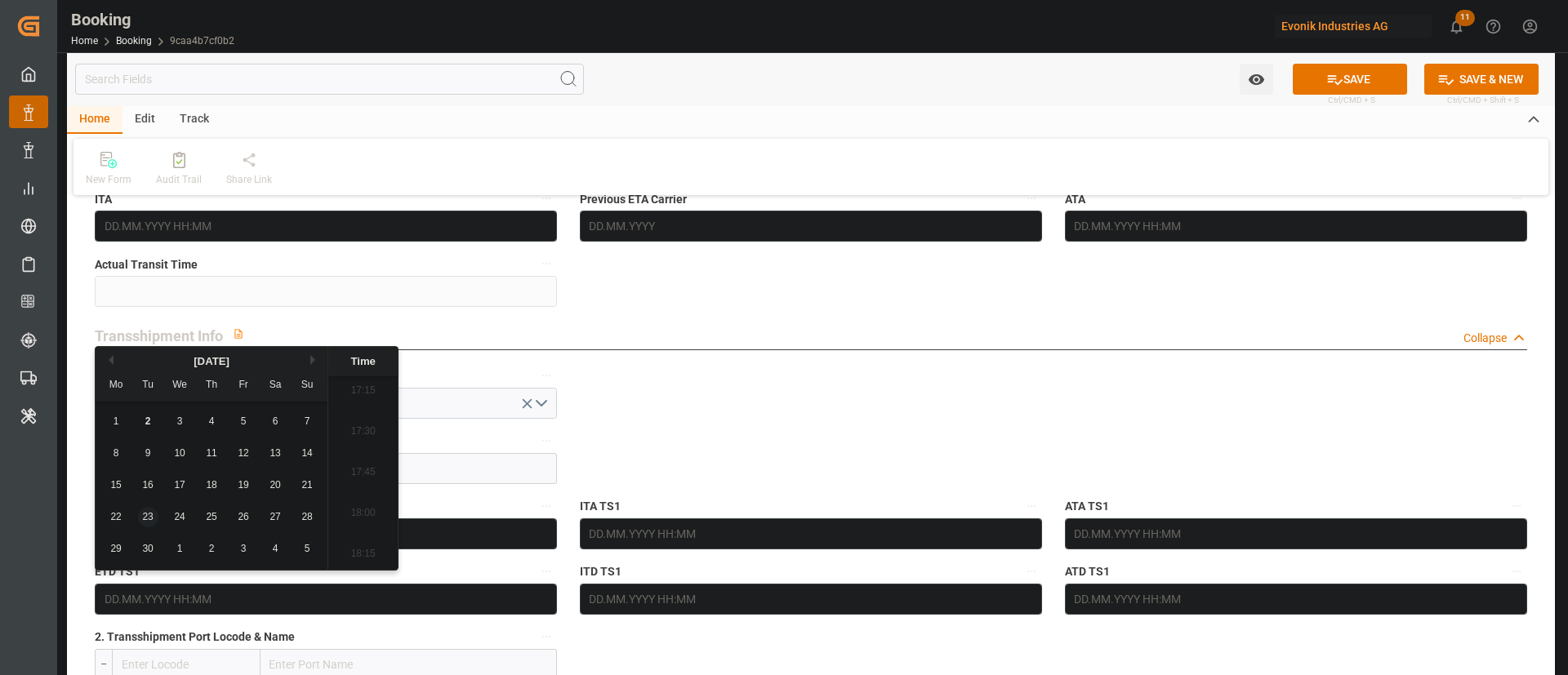
click at [154, 515] on div "23" at bounding box center [148, 518] width 20 height 20
type input "23.09.2025 00:00"
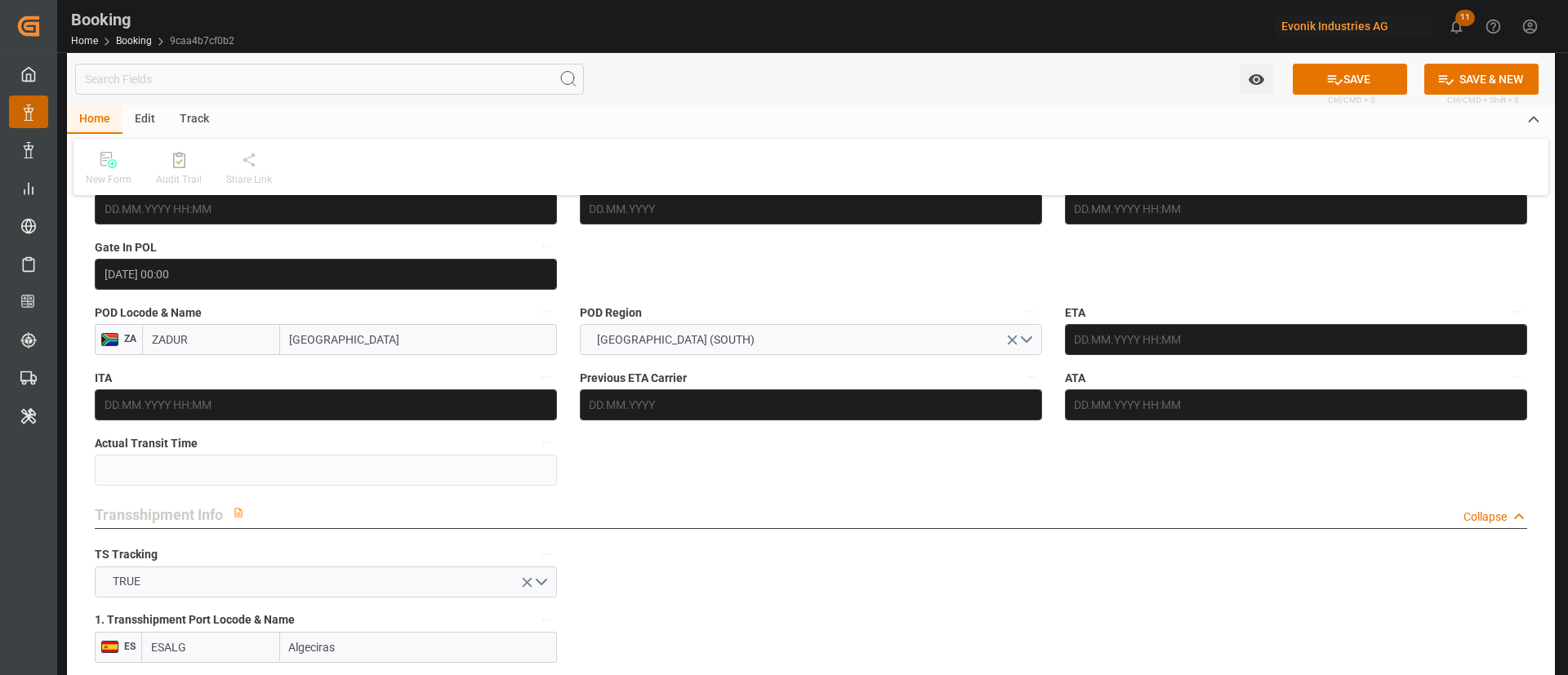
scroll to position [1347, 0]
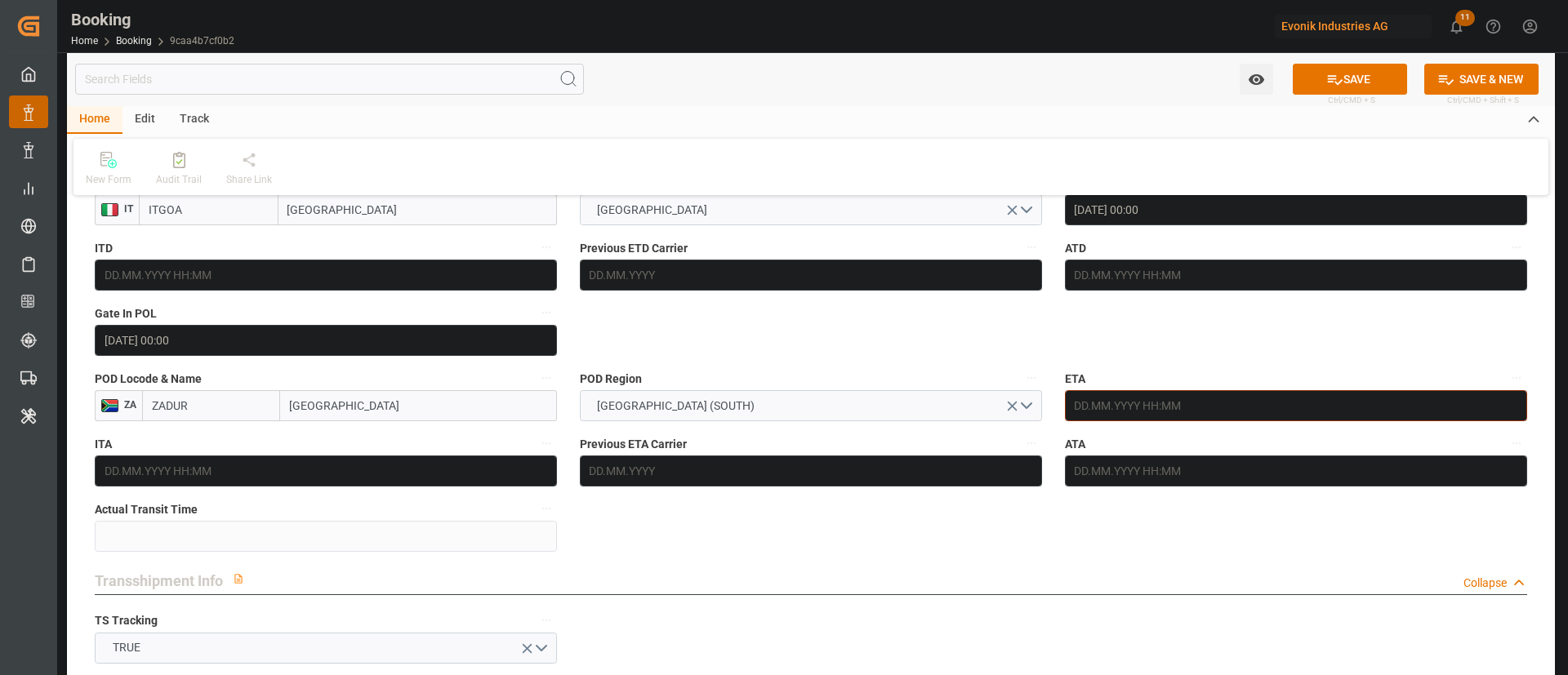
click at [1207, 415] on input "text" at bounding box center [1295, 405] width 463 height 31
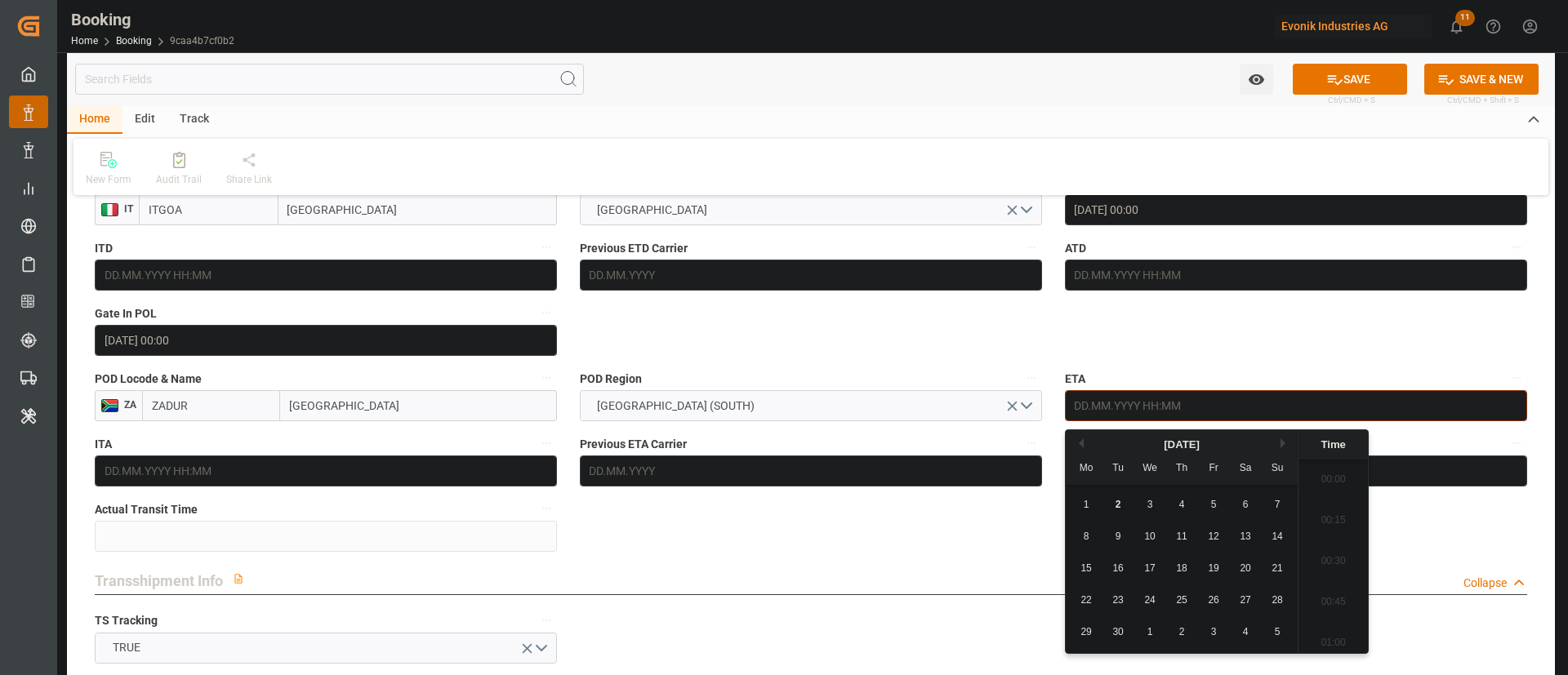
scroll to position [2822, 0]
click at [1280, 444] on button "Next Month" at bounding box center [1285, 443] width 10 height 10
click at [1153, 569] on span "15" at bounding box center [1148, 568] width 10 height 11
type input "15.10.2025 00:00"
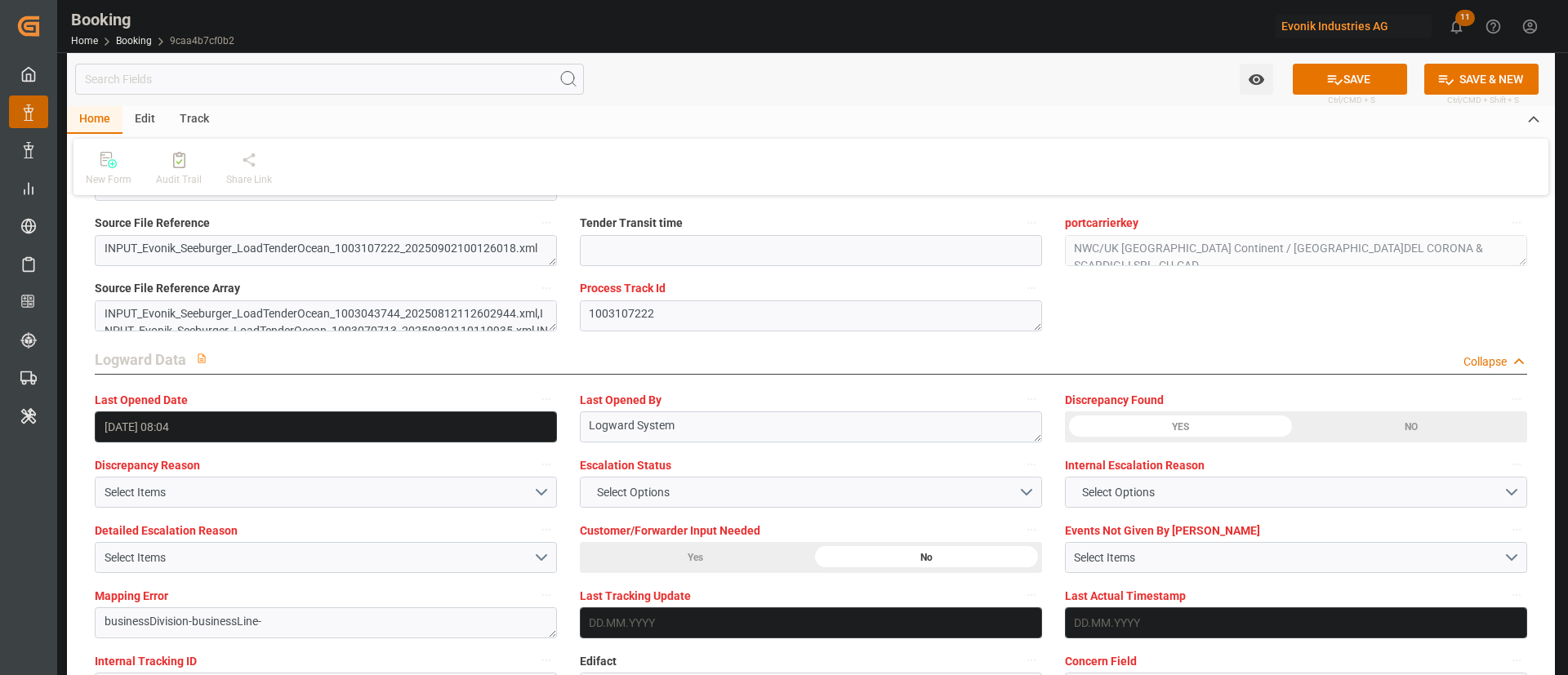
scroll to position [3061, 0]
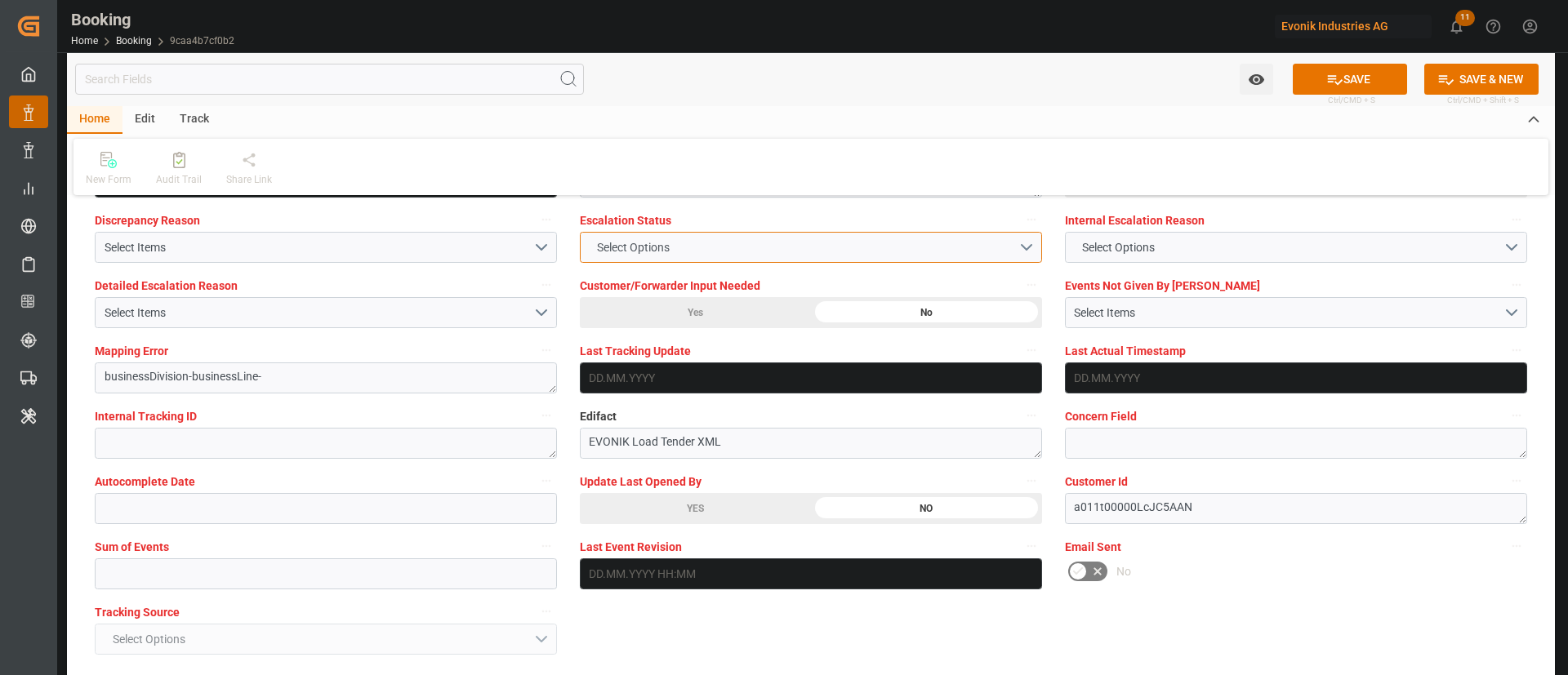
click at [658, 253] on span "Select Options" at bounding box center [632, 248] width 89 height 17
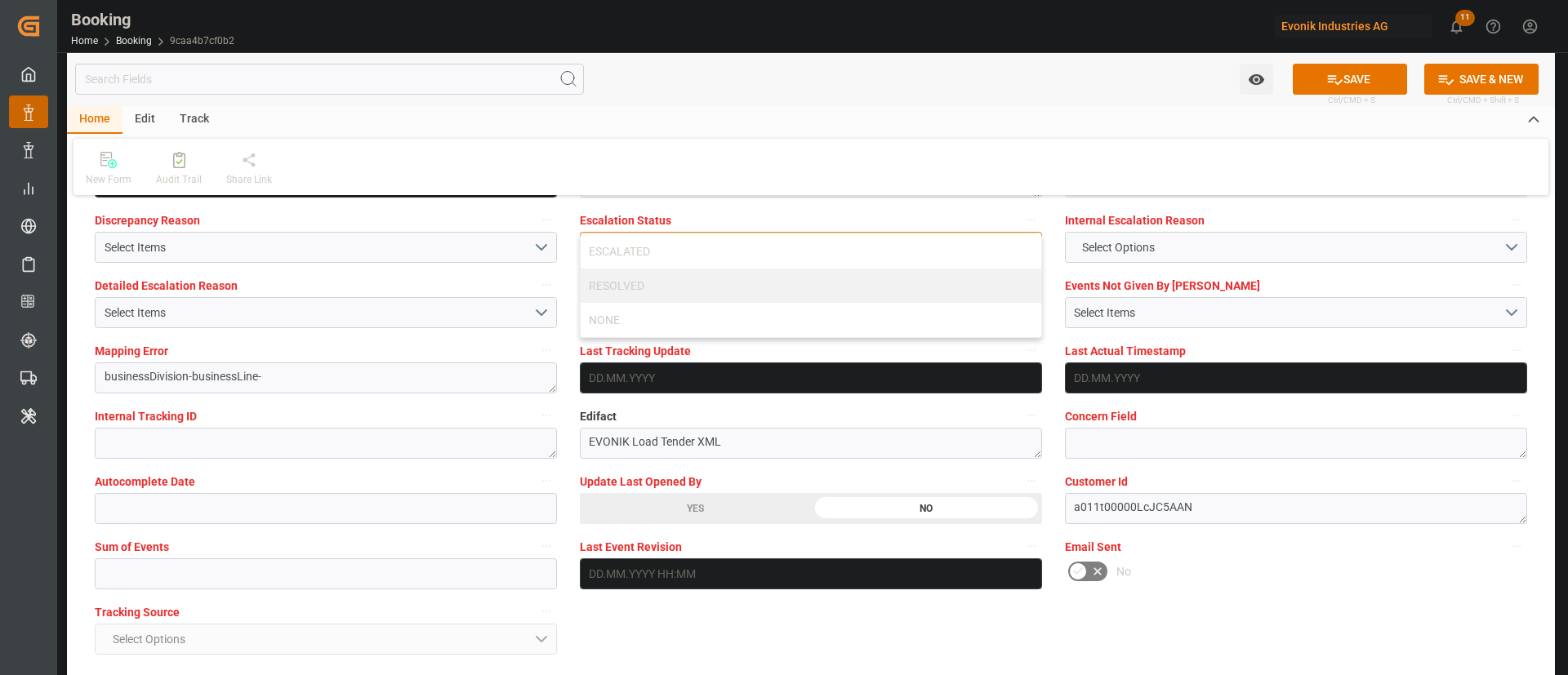
click at [658, 253] on div "ESCALATED" at bounding box center [811, 252] width 461 height 34
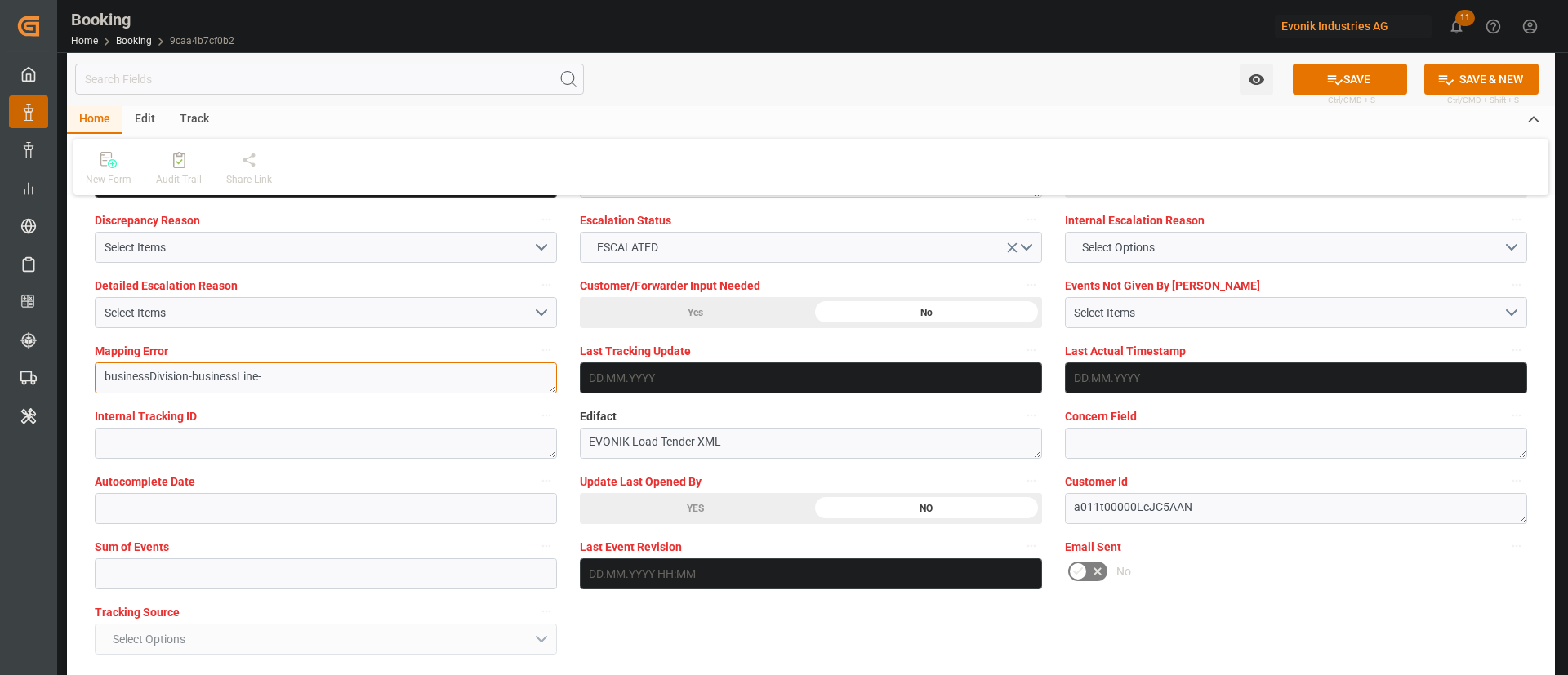
click at [170, 392] on textarea "businessDivision-businessLine-" at bounding box center [325, 378] width 463 height 31
click at [214, 318] on div "Select Items" at bounding box center [319, 313] width 428 height 17
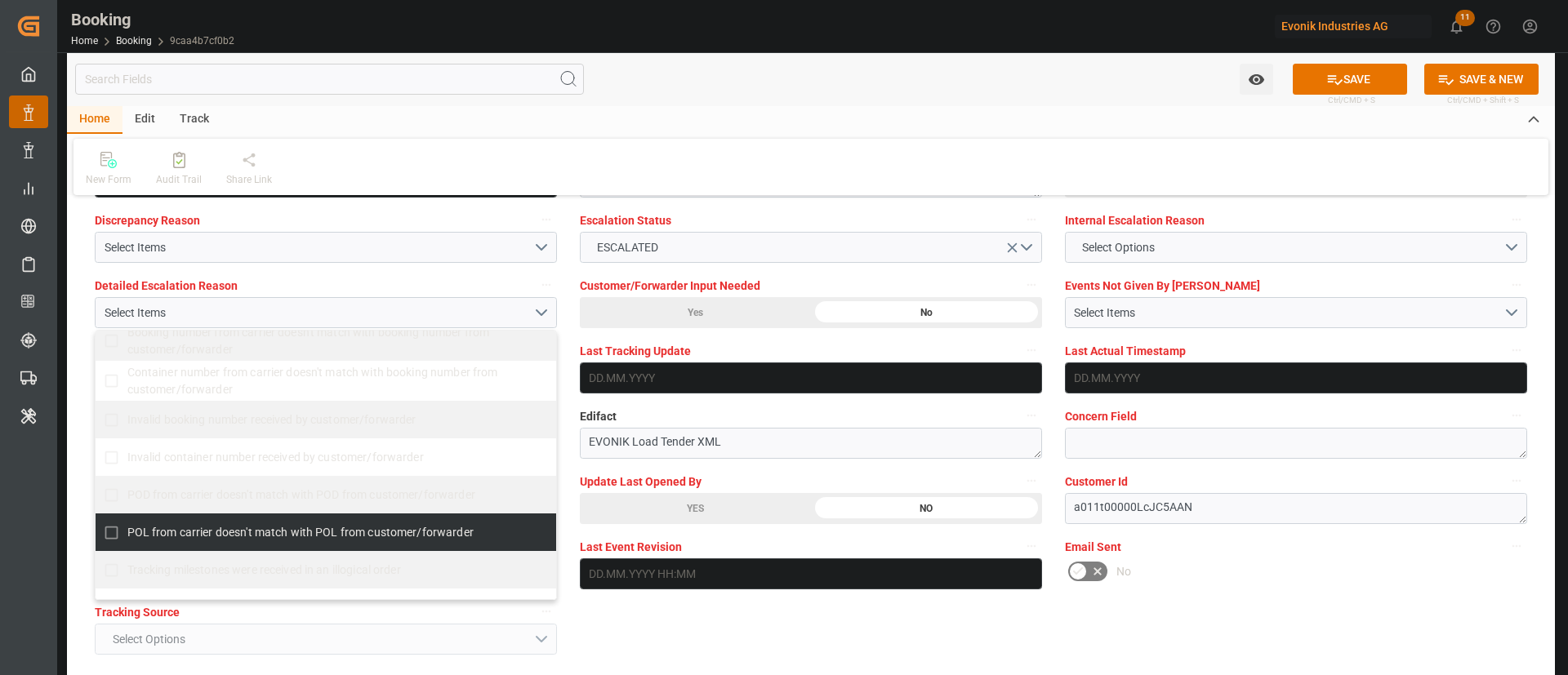
scroll to position [245, 0]
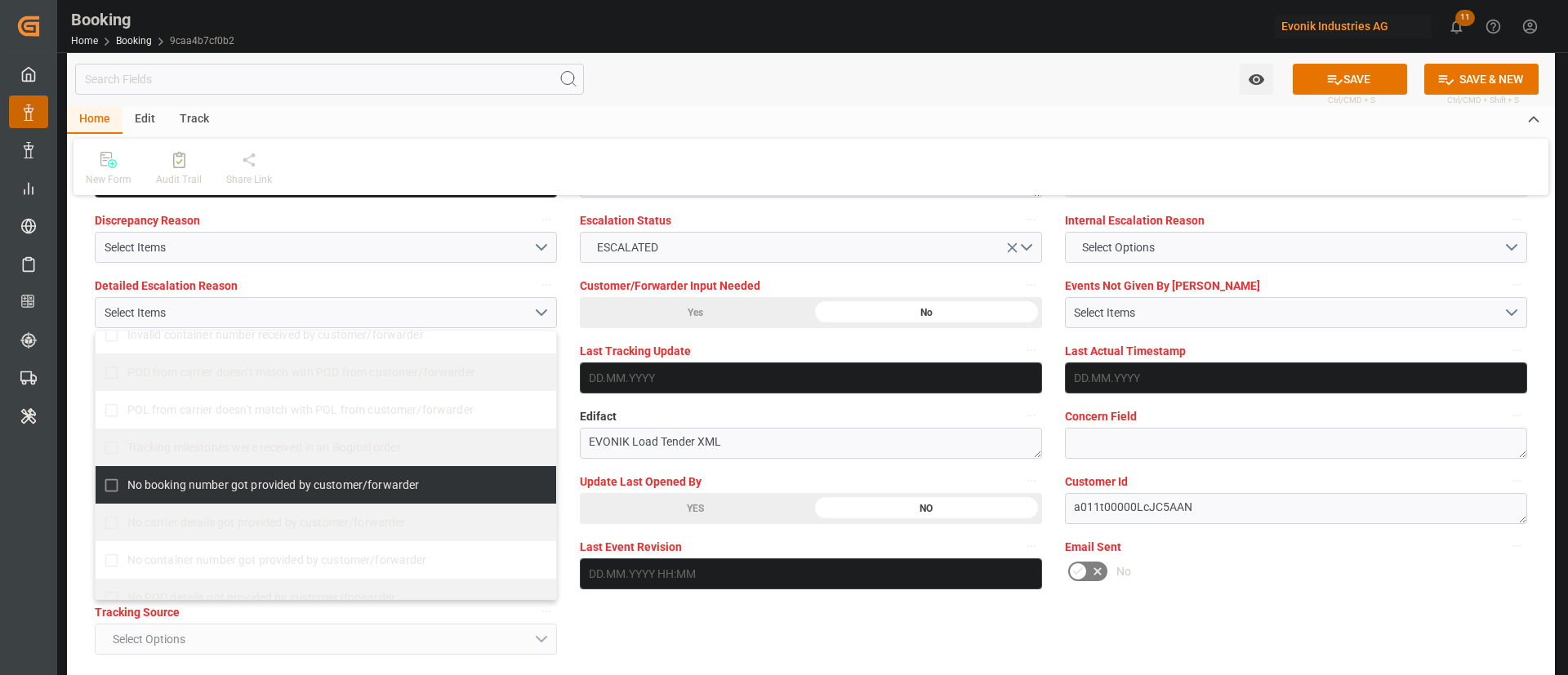
click at [173, 497] on label "No booking number got provided by customer/forwarder" at bounding box center [317, 484] width 444 height 31
checkbox input "true"
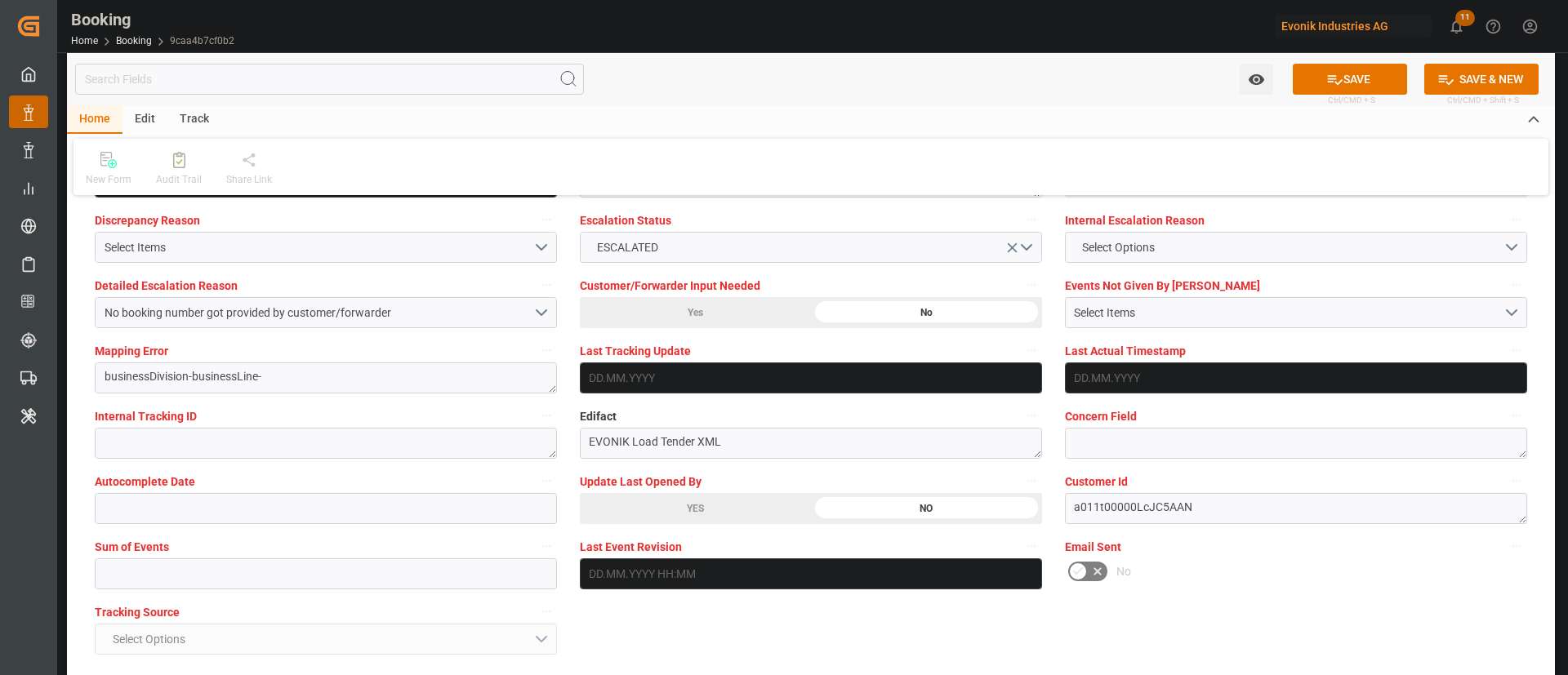
scroll to position [3183, 0]
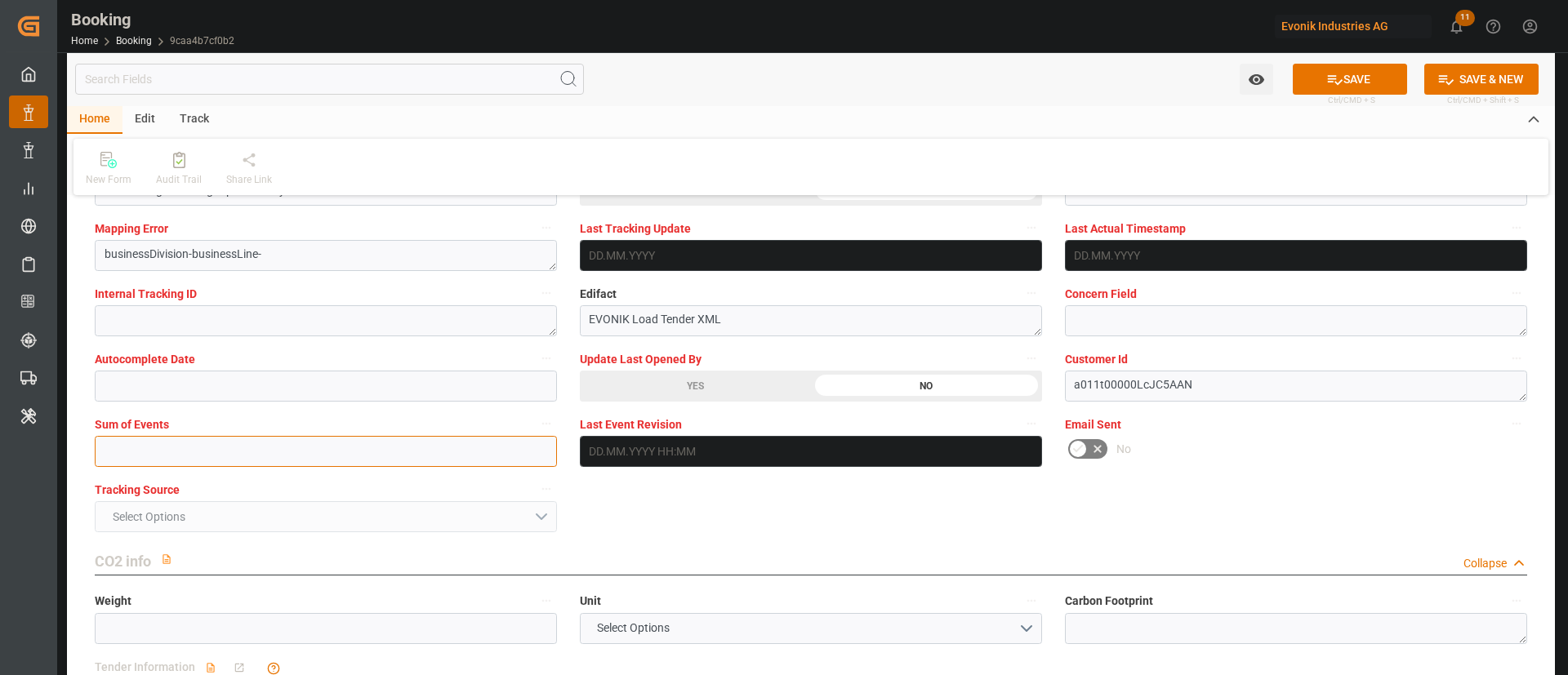
click at [187, 465] on input "text" at bounding box center [325, 451] width 463 height 31
type input "0"
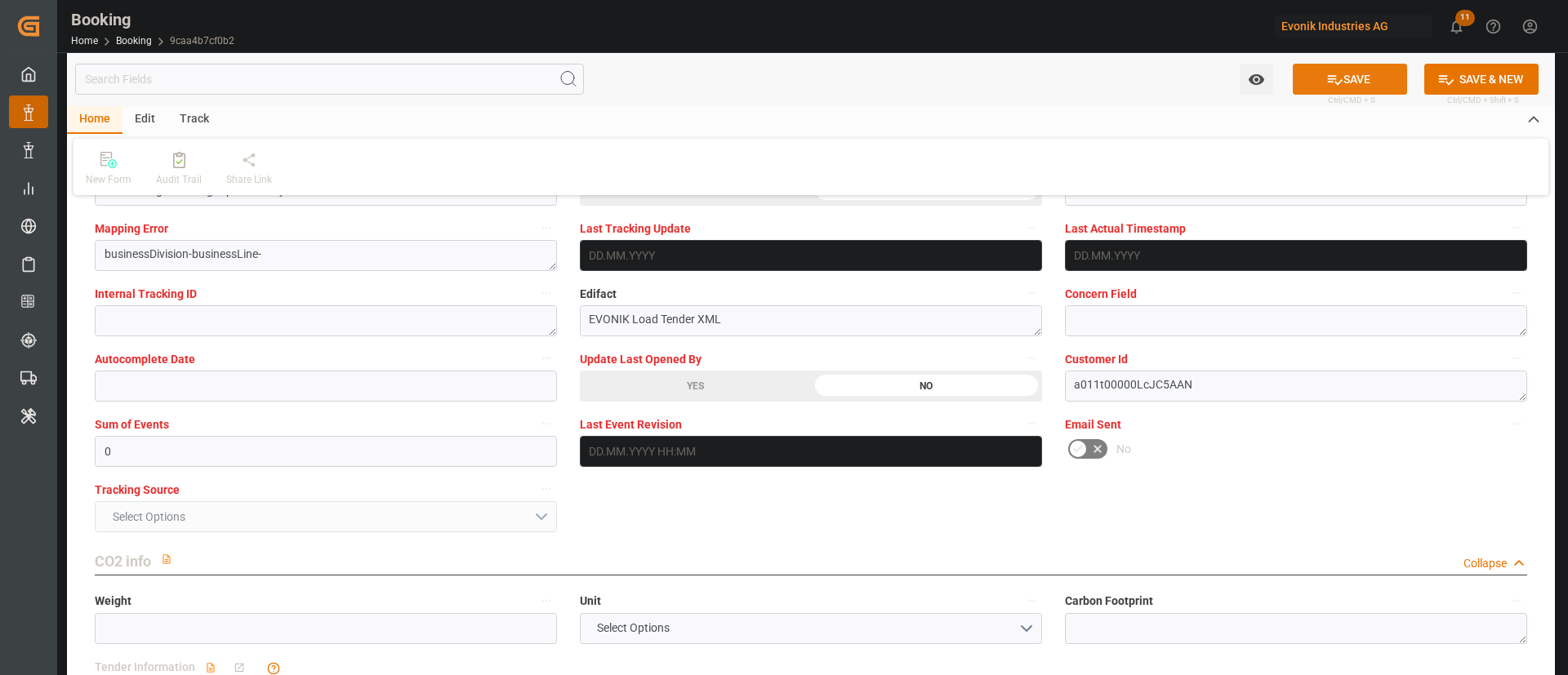
click at [1347, 65] on button "SAVE" at bounding box center [1350, 79] width 114 height 31
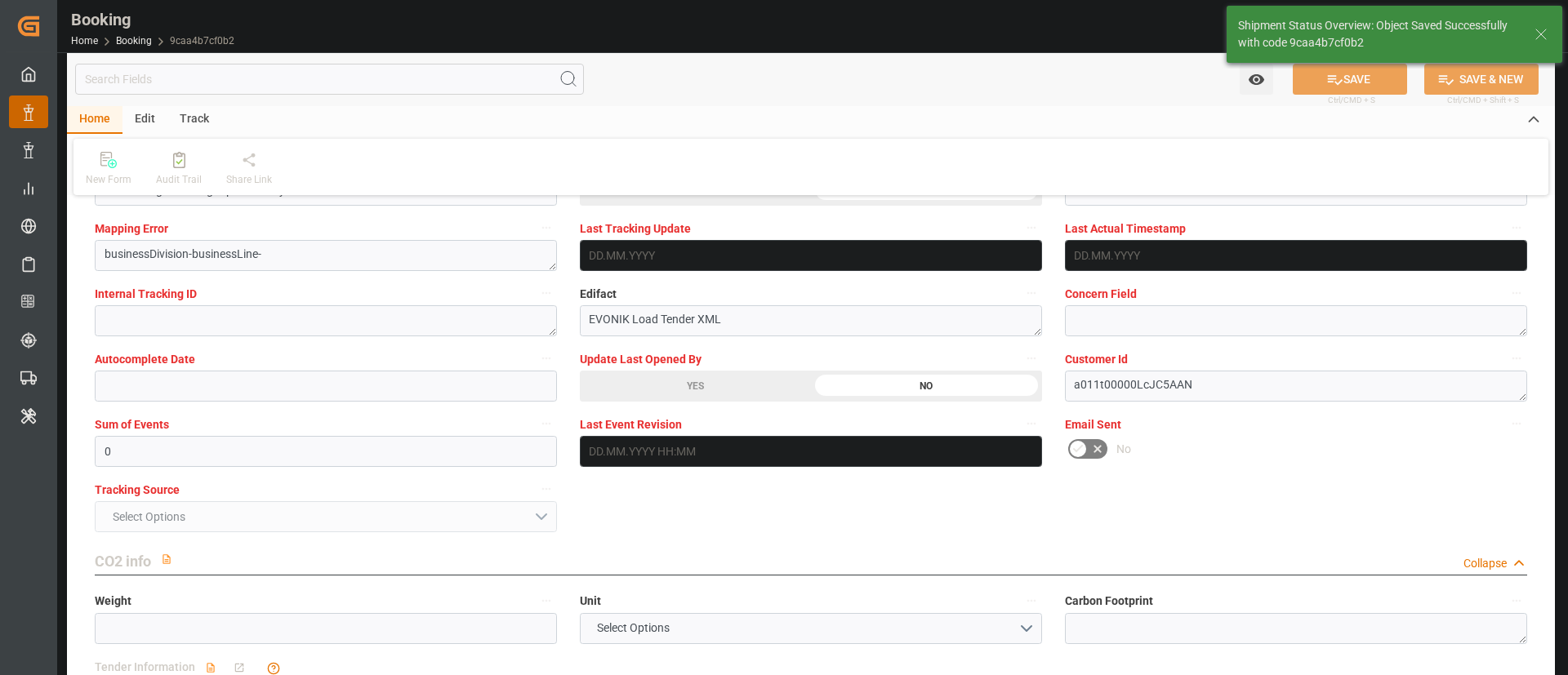
type textarea "West Mediterranean_ZADUR_ONEY_CU-CAD"
type textarea "Kiran Hari"
type textarea "Pol-businessDivision-businessLine-"
type textarea "Yes"
type input "09.09.2025 00:00"
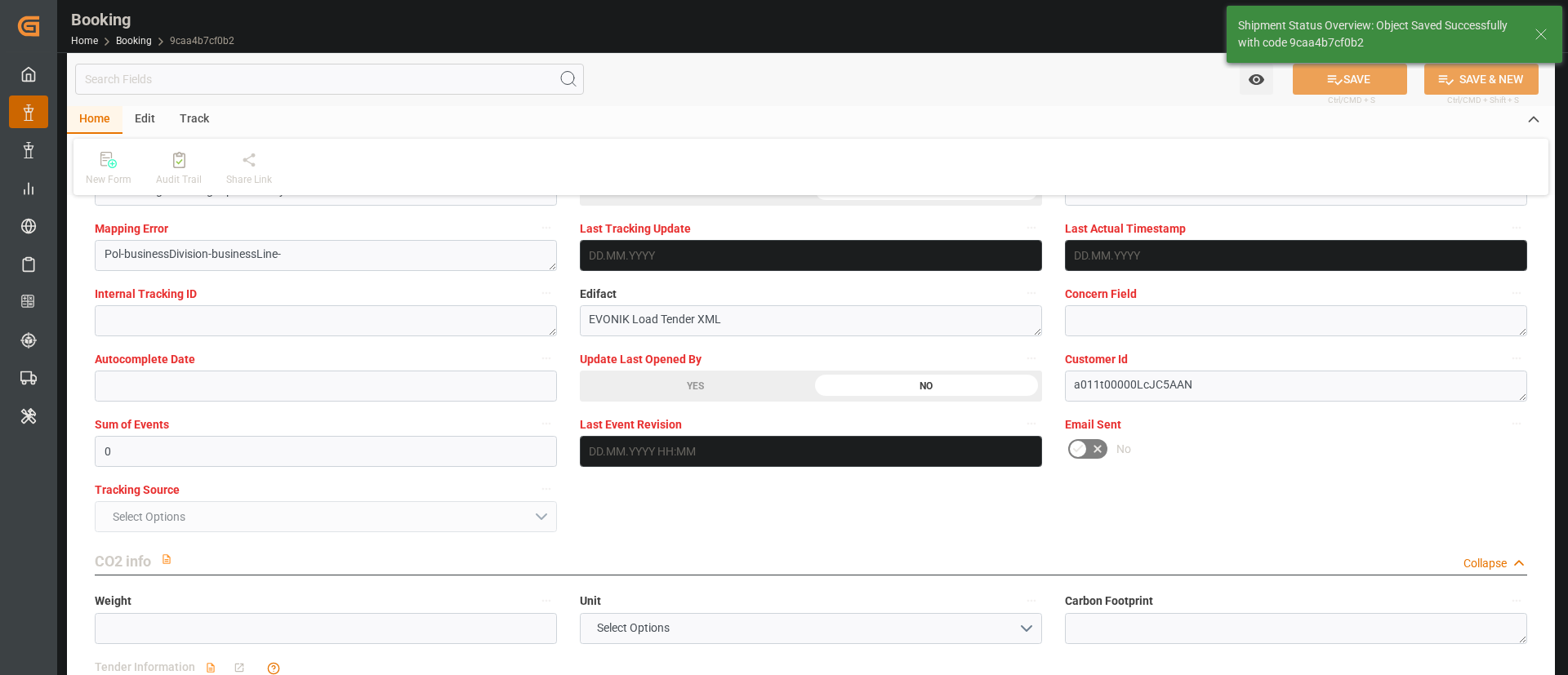
type input "15.10.2025 00:00"
type input "17.09.2025 00:00"
type input "23.09.2025 00:00"
type input "02.09.2025 12:29"
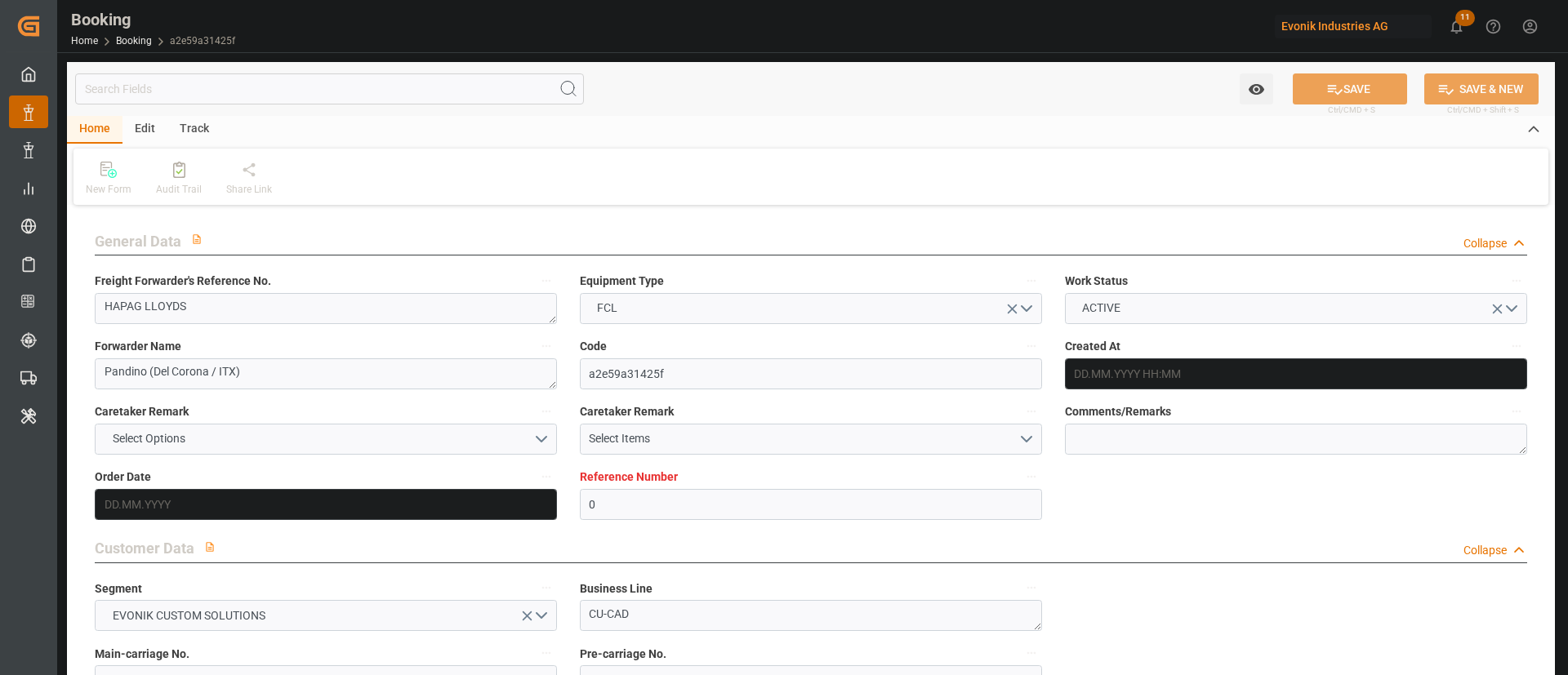
type input "0"
type input "NLRTM"
type input "CNSHA"
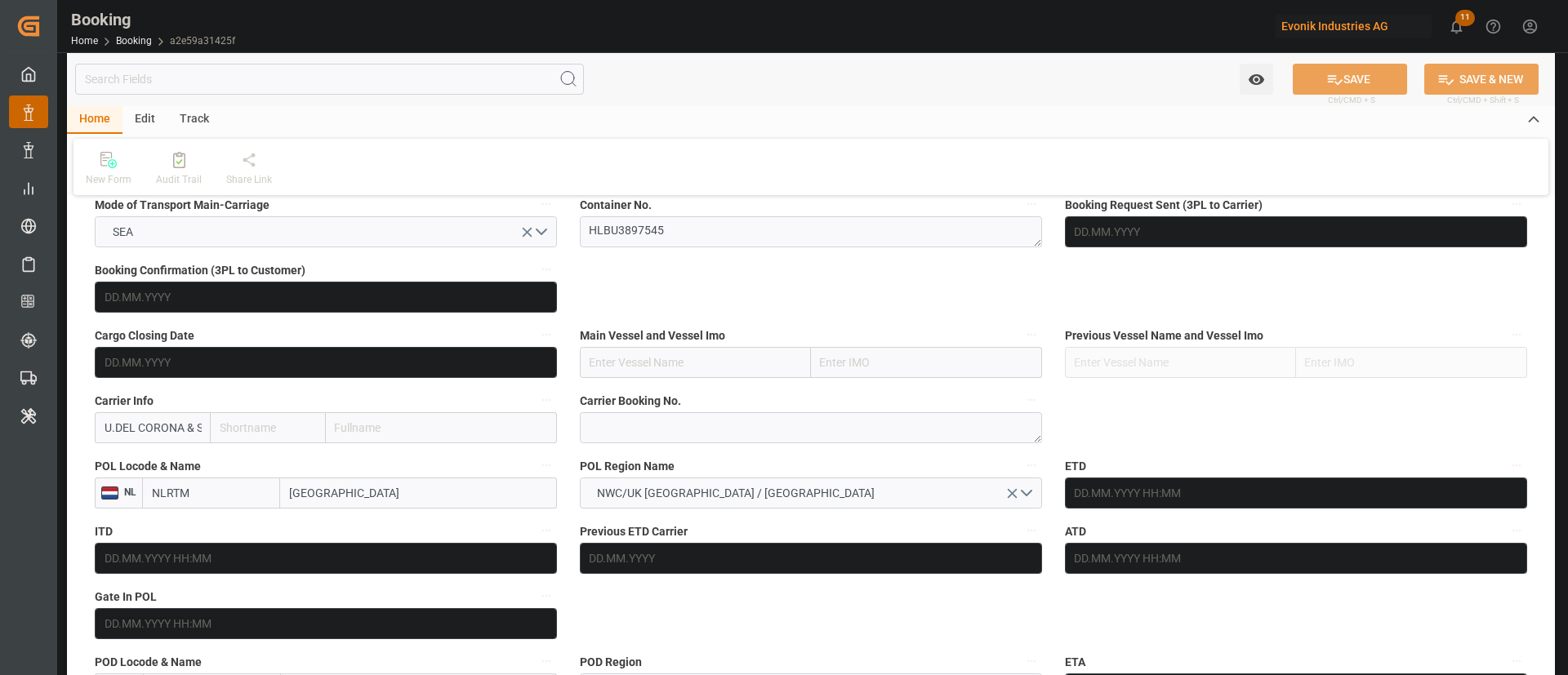
type input "22.07.2025 12:23"
type input "[DATE]"
type input "01.09.2025 11:59"
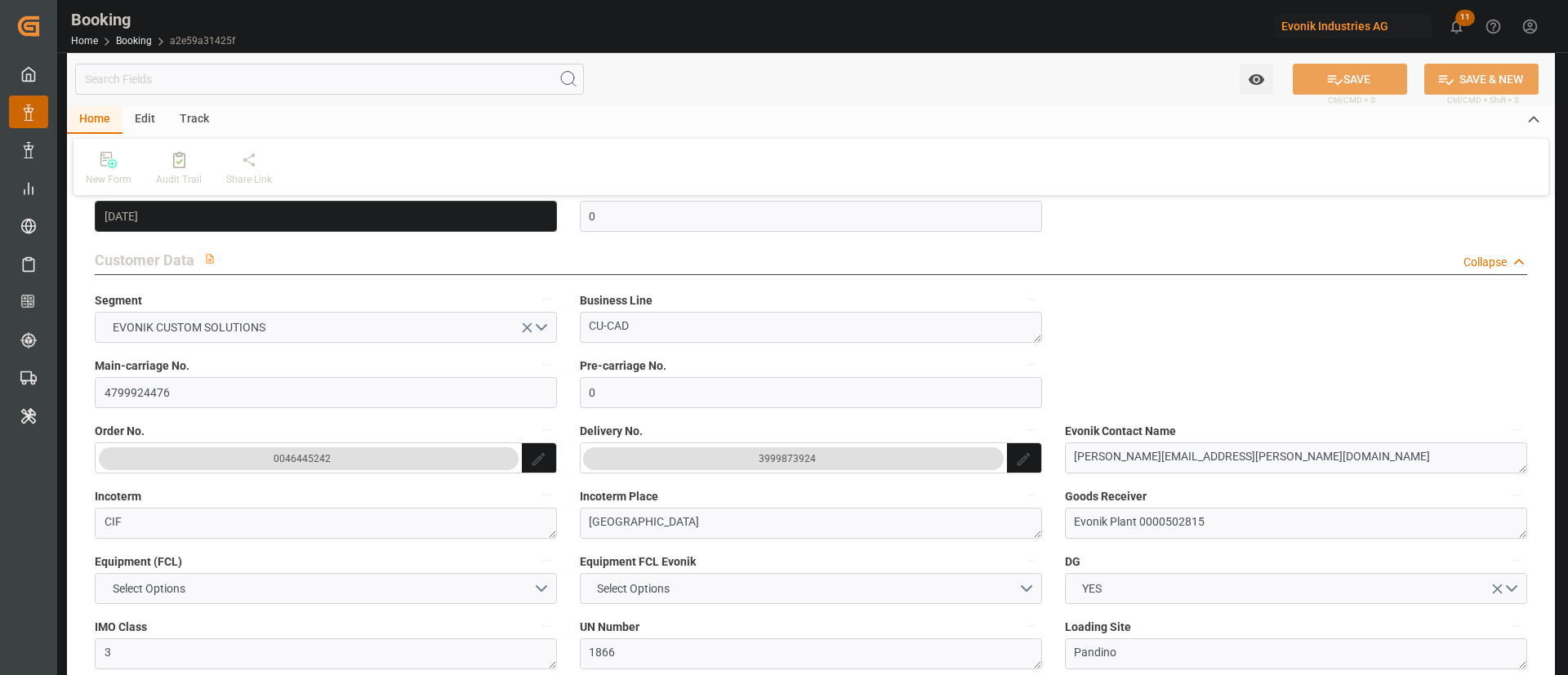
scroll to position [367, 0]
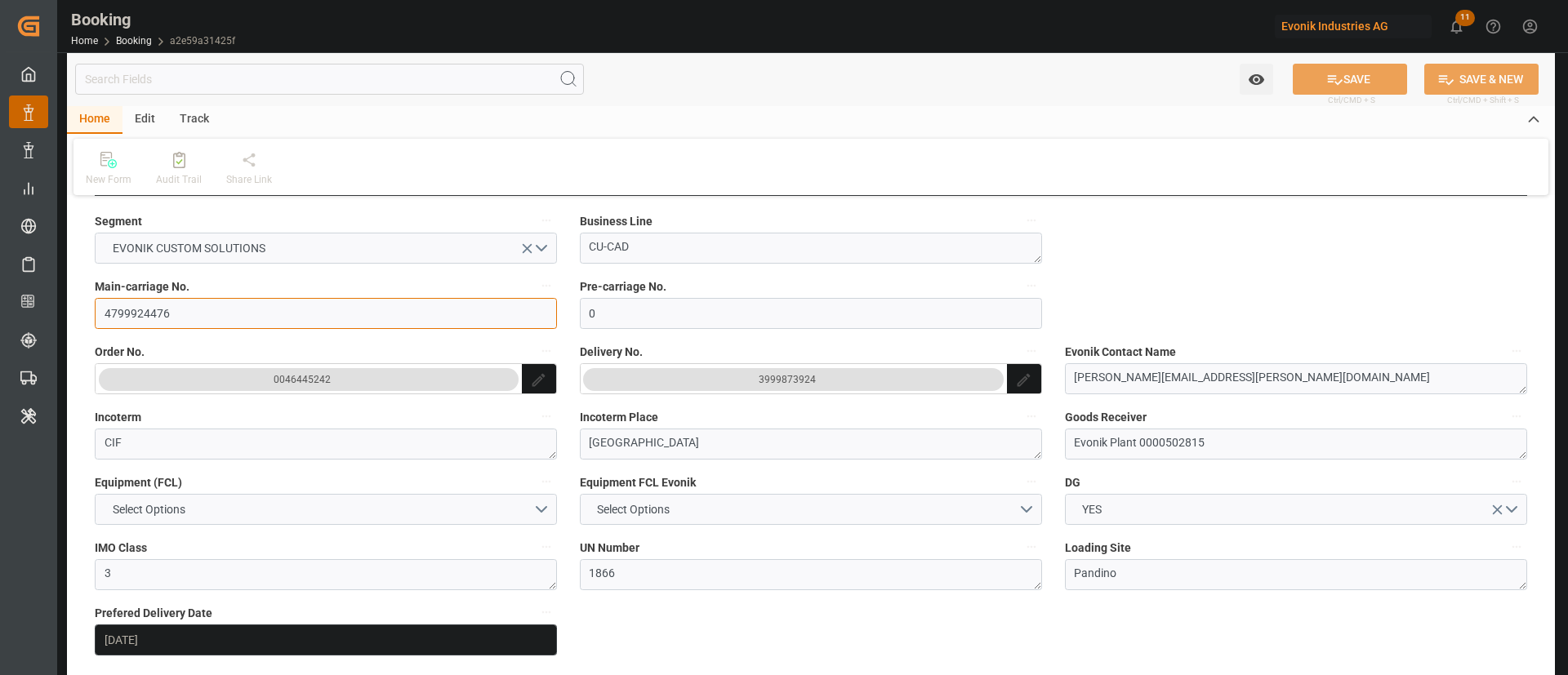
click at [202, 325] on input "4799924476" at bounding box center [325, 313] width 463 height 31
click at [786, 383] on div "3999873924" at bounding box center [787, 379] width 57 height 16
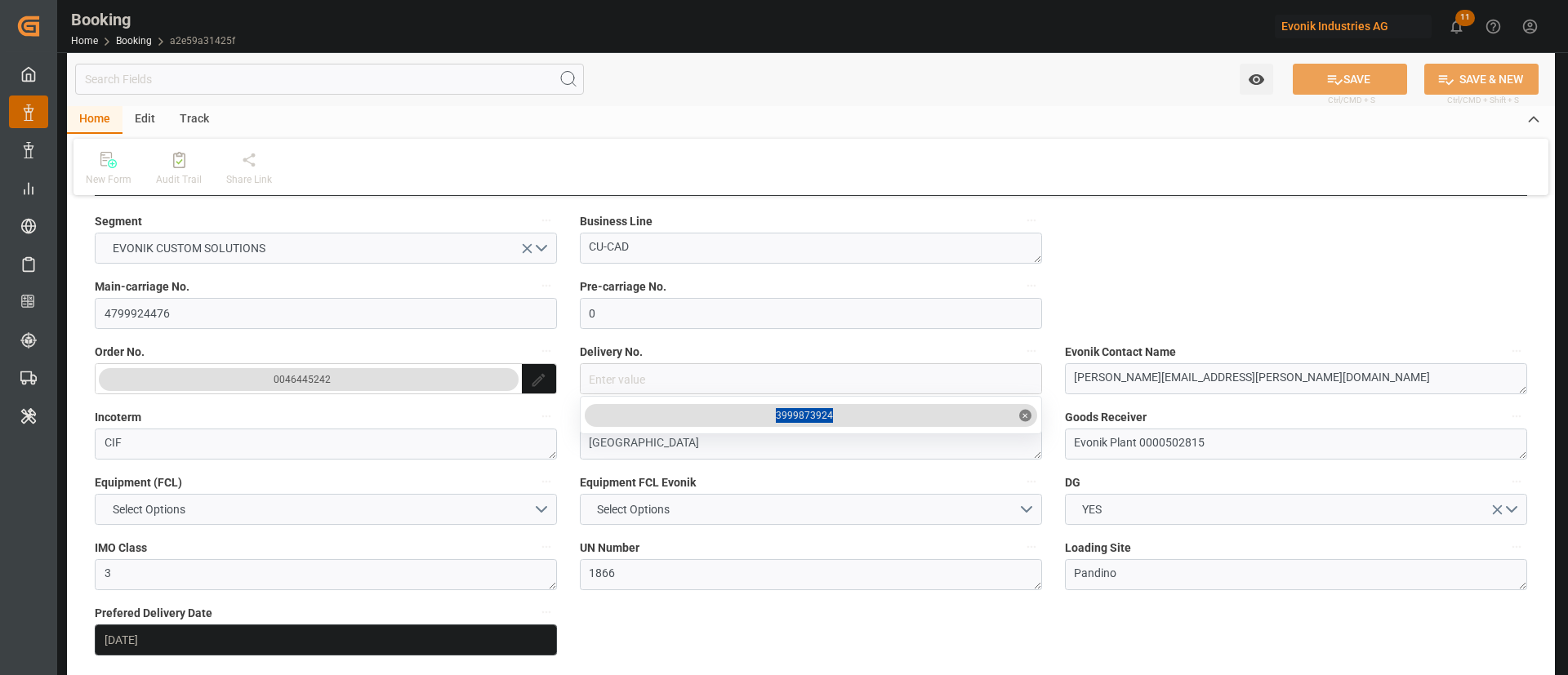
drag, startPoint x: 757, startPoint y: 442, endPoint x: 771, endPoint y: 422, distance: 24.4
copy div "3999873924"
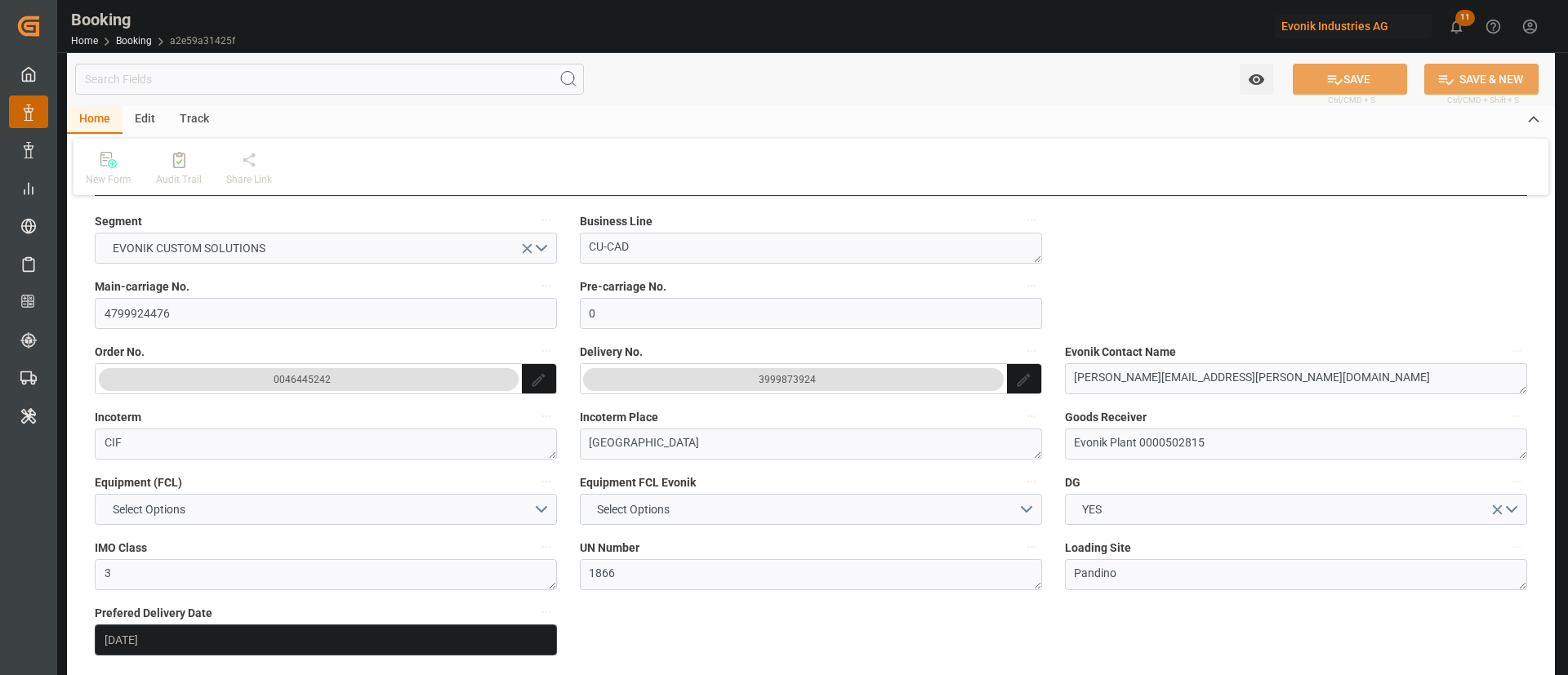
scroll to position [979, 0]
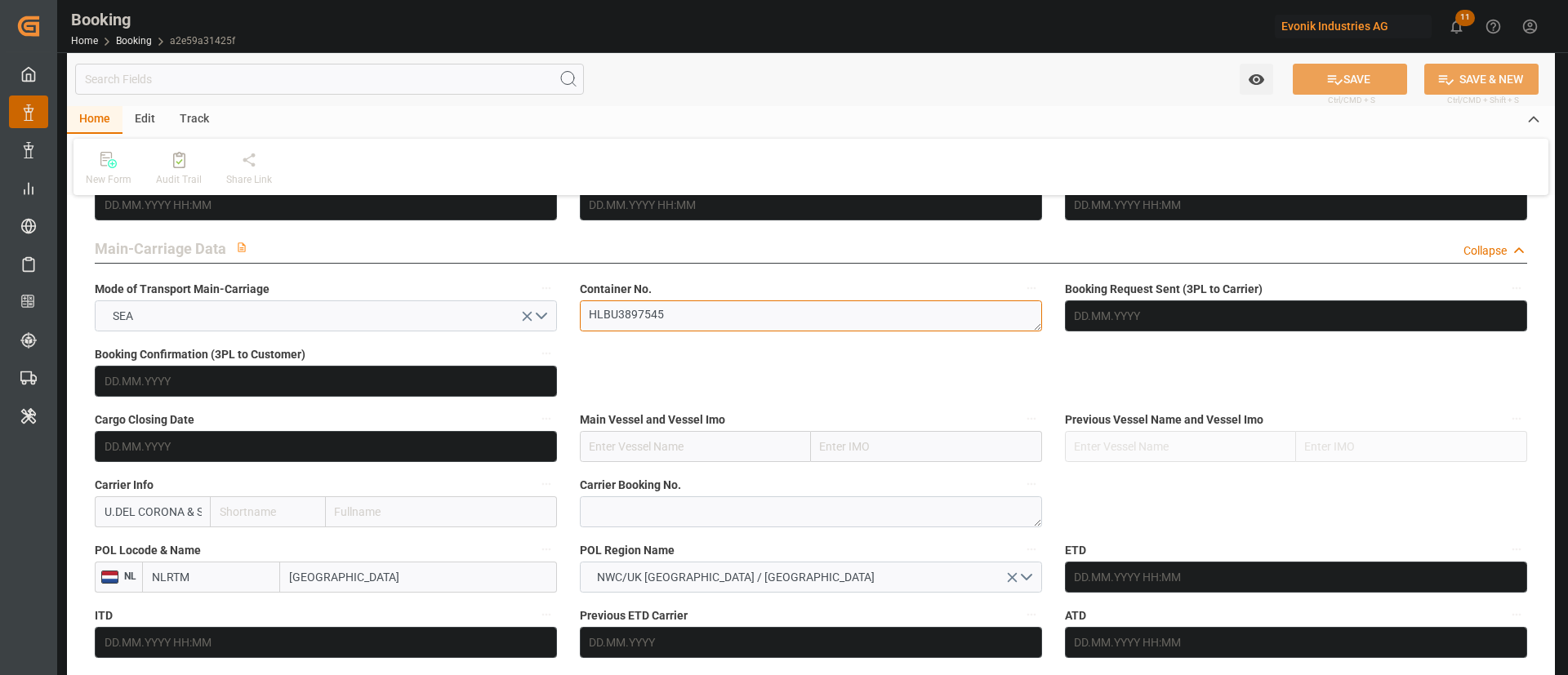
click at [695, 321] on textarea "HLBU3897545" at bounding box center [811, 316] width 463 height 31
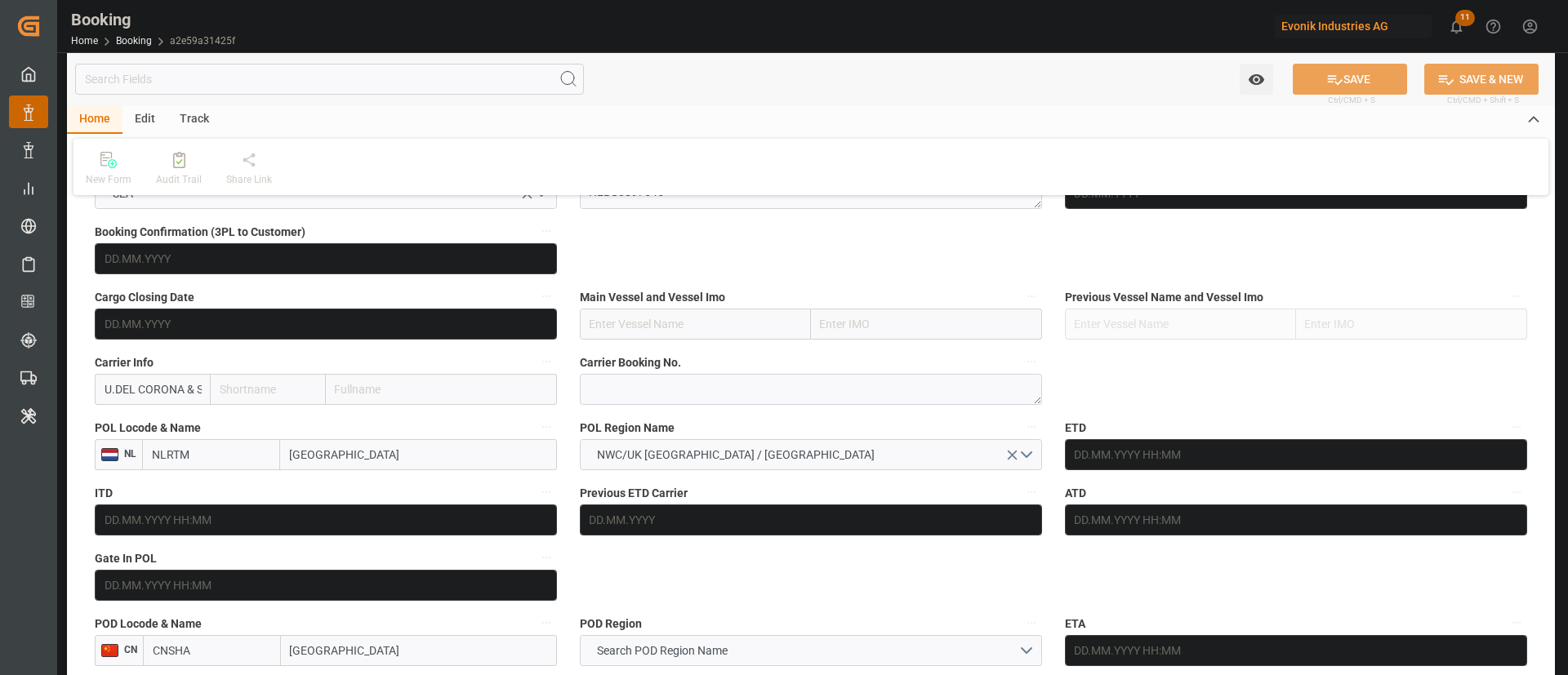
click at [142, 468] on input "NLRTM" at bounding box center [211, 455] width 138 height 31
paste input "GENOA"
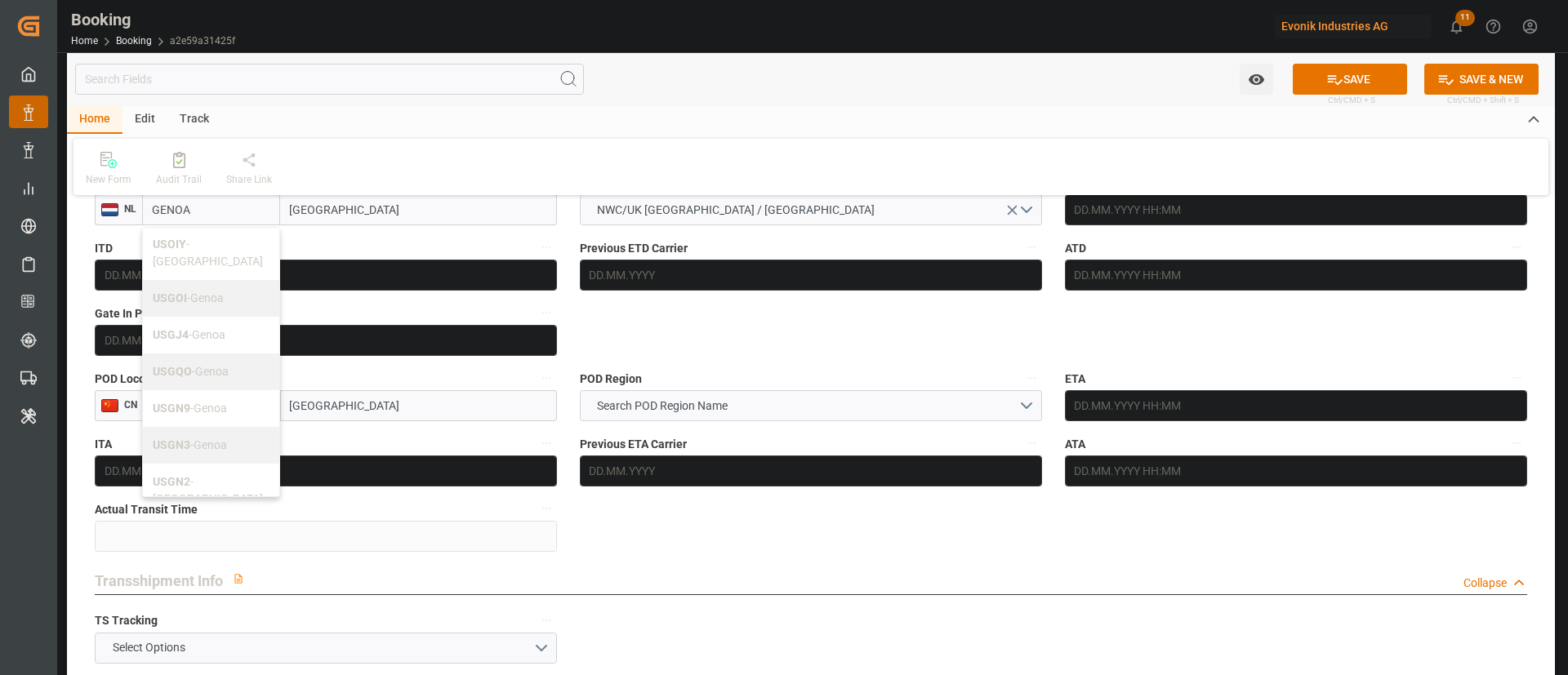
scroll to position [0, 0]
type input "GENOA"
click at [378, 203] on input "[GEOGRAPHIC_DATA]" at bounding box center [419, 210] width 277 height 31
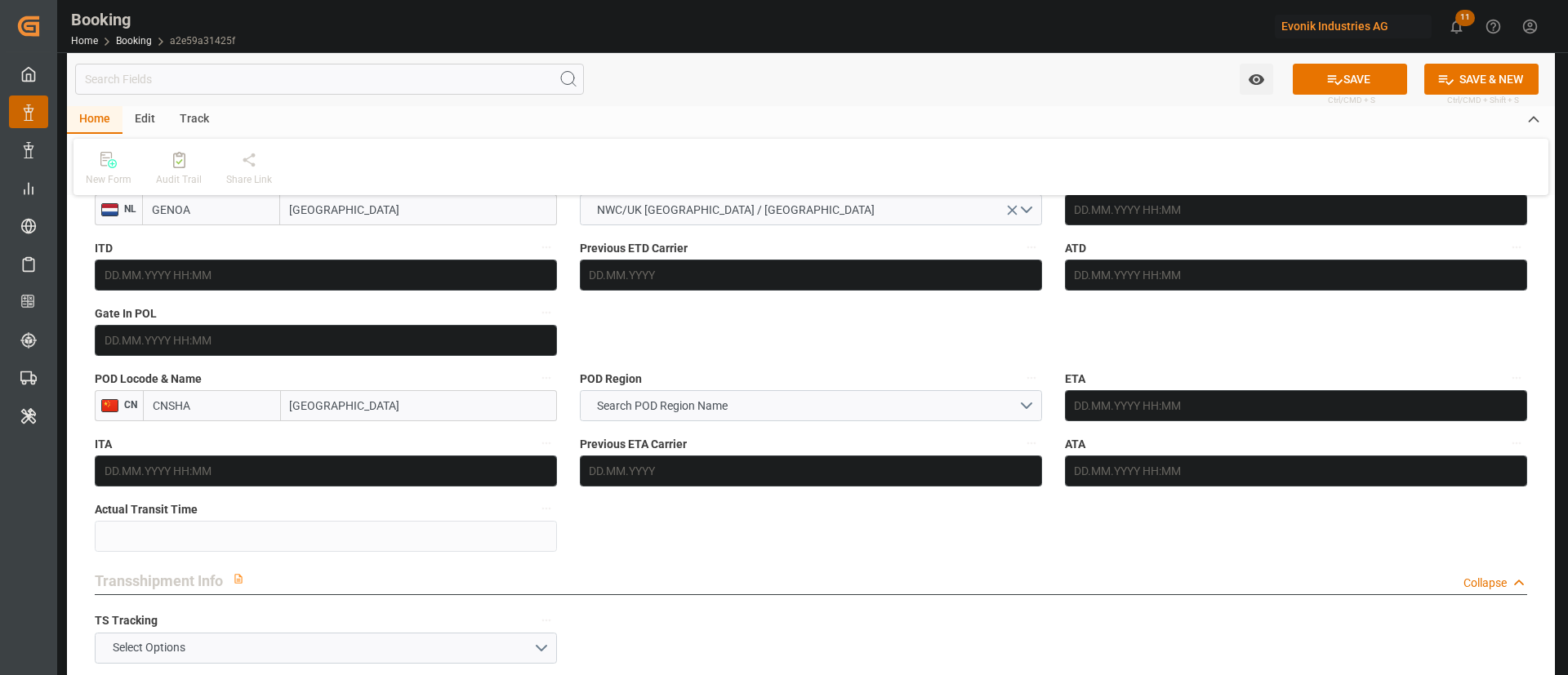
drag, startPoint x: 355, startPoint y: 411, endPoint x: 304, endPoint y: 401, distance: 52.0
click at [277, 410] on div "CNSHA Shanghai" at bounding box center [350, 405] width 414 height 31
click at [681, 365] on div "POD Region Search POD Region Name" at bounding box center [811, 394] width 485 height 65
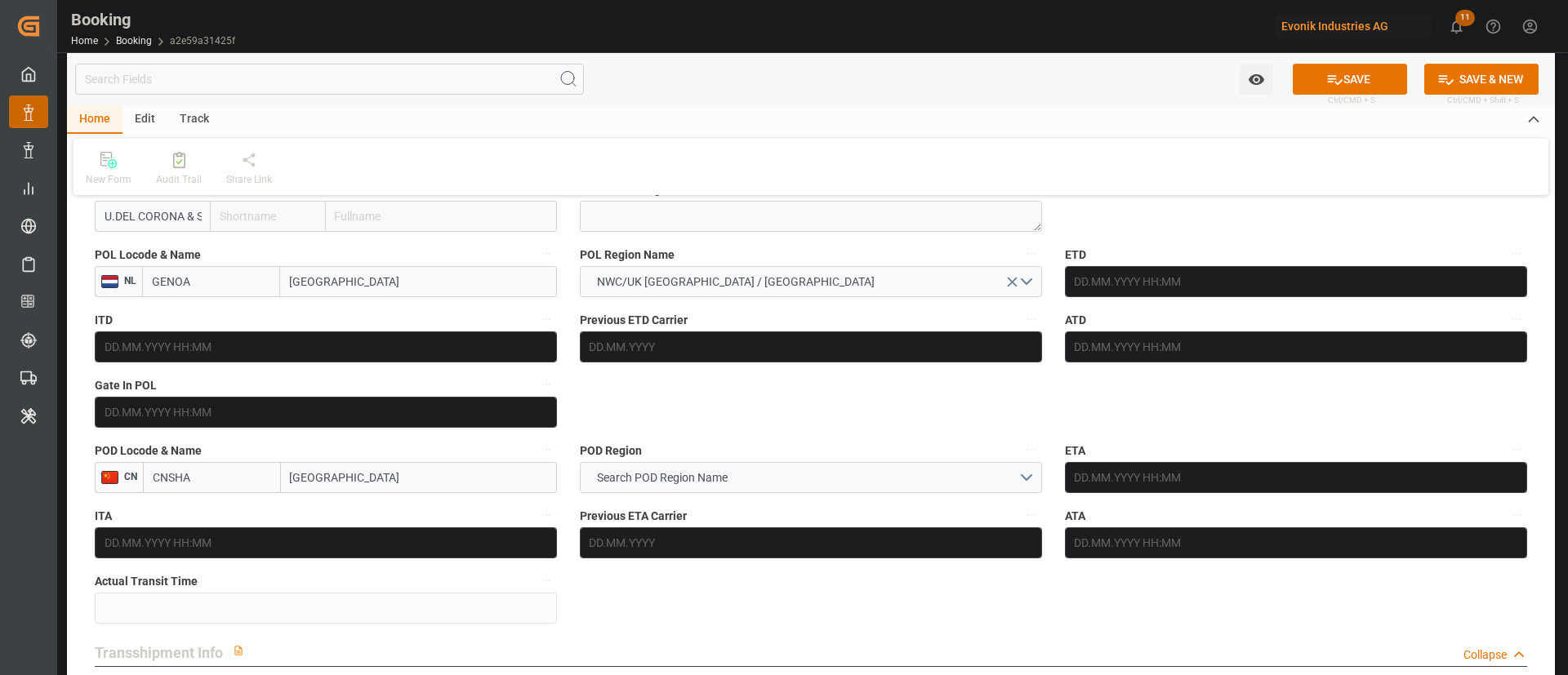
scroll to position [1224, 0]
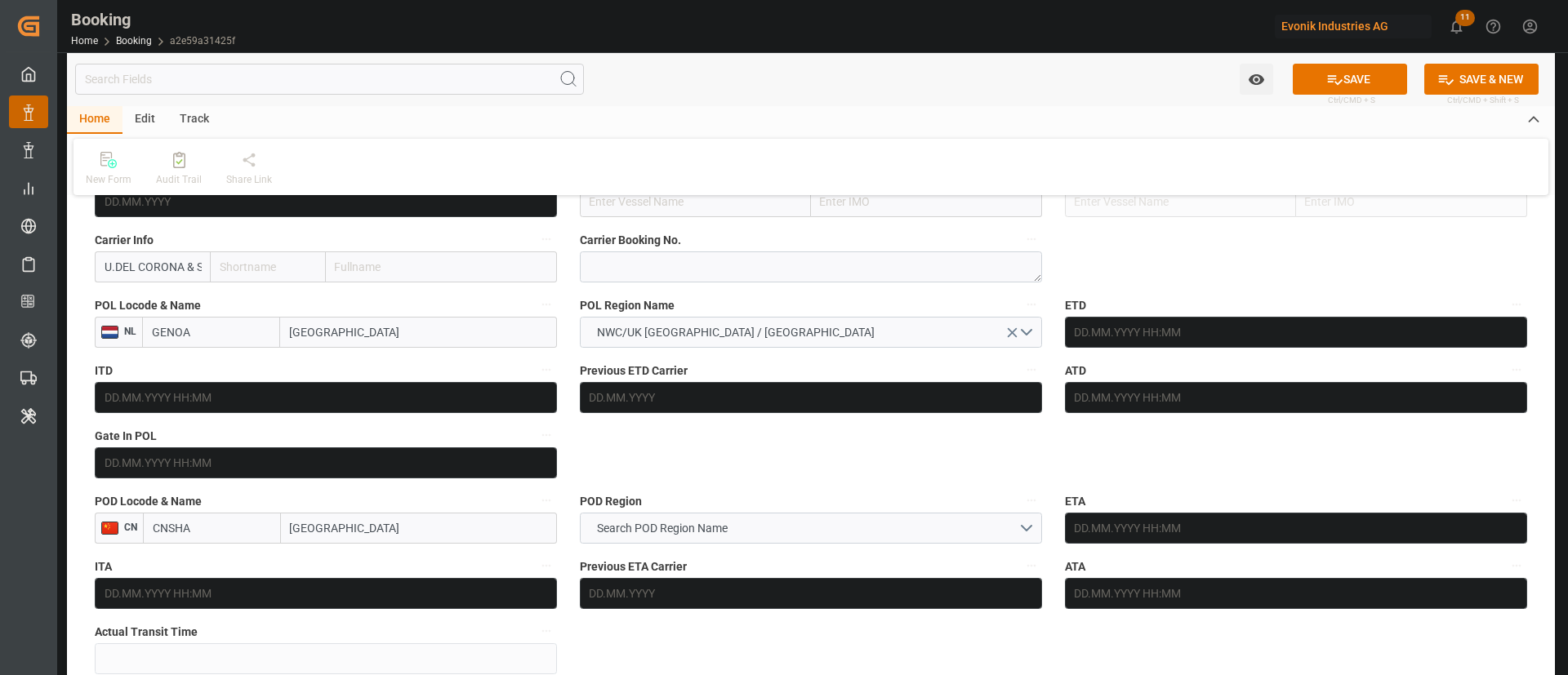
drag, startPoint x: 366, startPoint y: 319, endPoint x: 231, endPoint y: 338, distance: 136.3
click at [236, 339] on div "GENOA Rotterdam" at bounding box center [349, 332] width 415 height 31
paste input "[GEOGRAPHIC_DATA]"
type input "[GEOGRAPHIC_DATA]"
click at [361, 363] on span "Genova - ITGOA" at bounding box center [364, 368] width 148 height 13
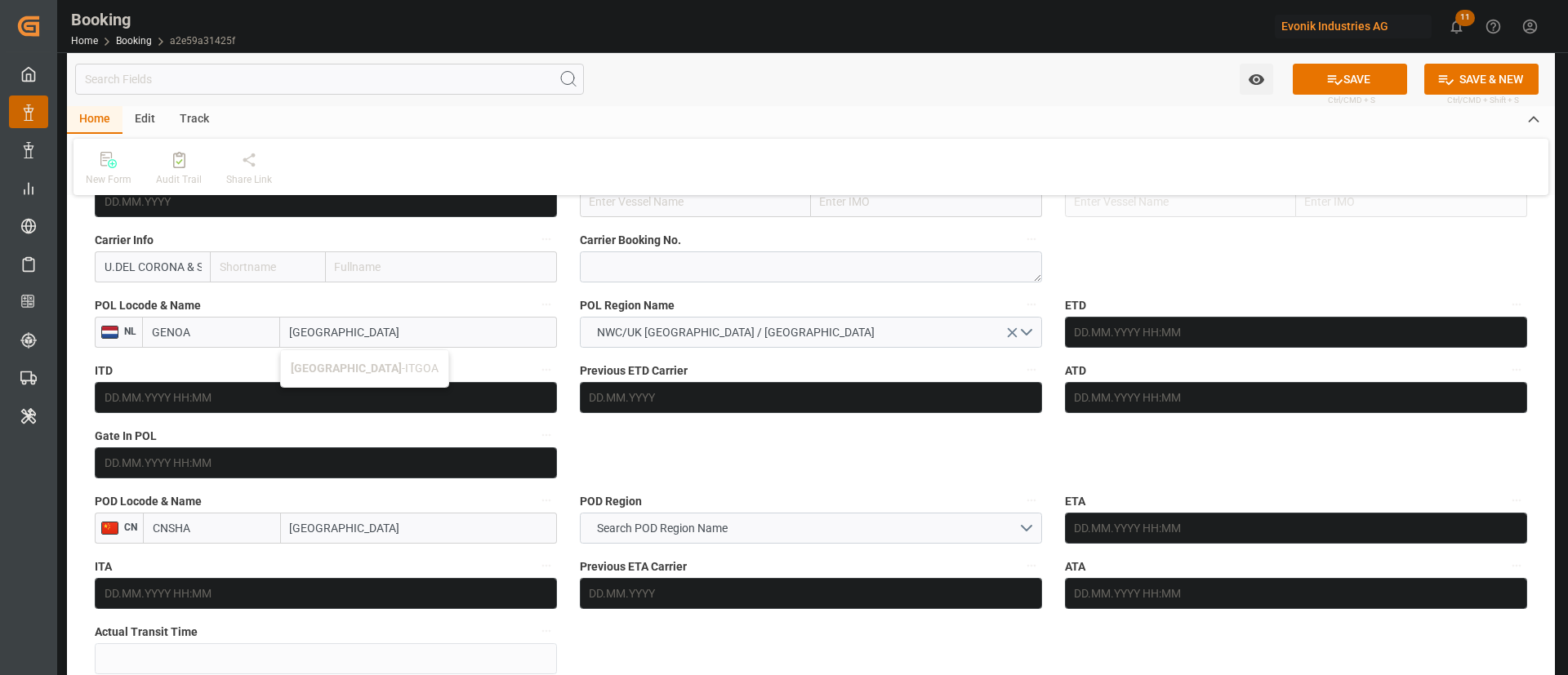
type input "ITGOA"
type input "[GEOGRAPHIC_DATA]"
click at [430, 257] on input "text" at bounding box center [442, 267] width 231 height 31
type input "m"
click at [392, 297] on b "Maersk Line AS" at bounding box center [377, 303] width 81 height 13
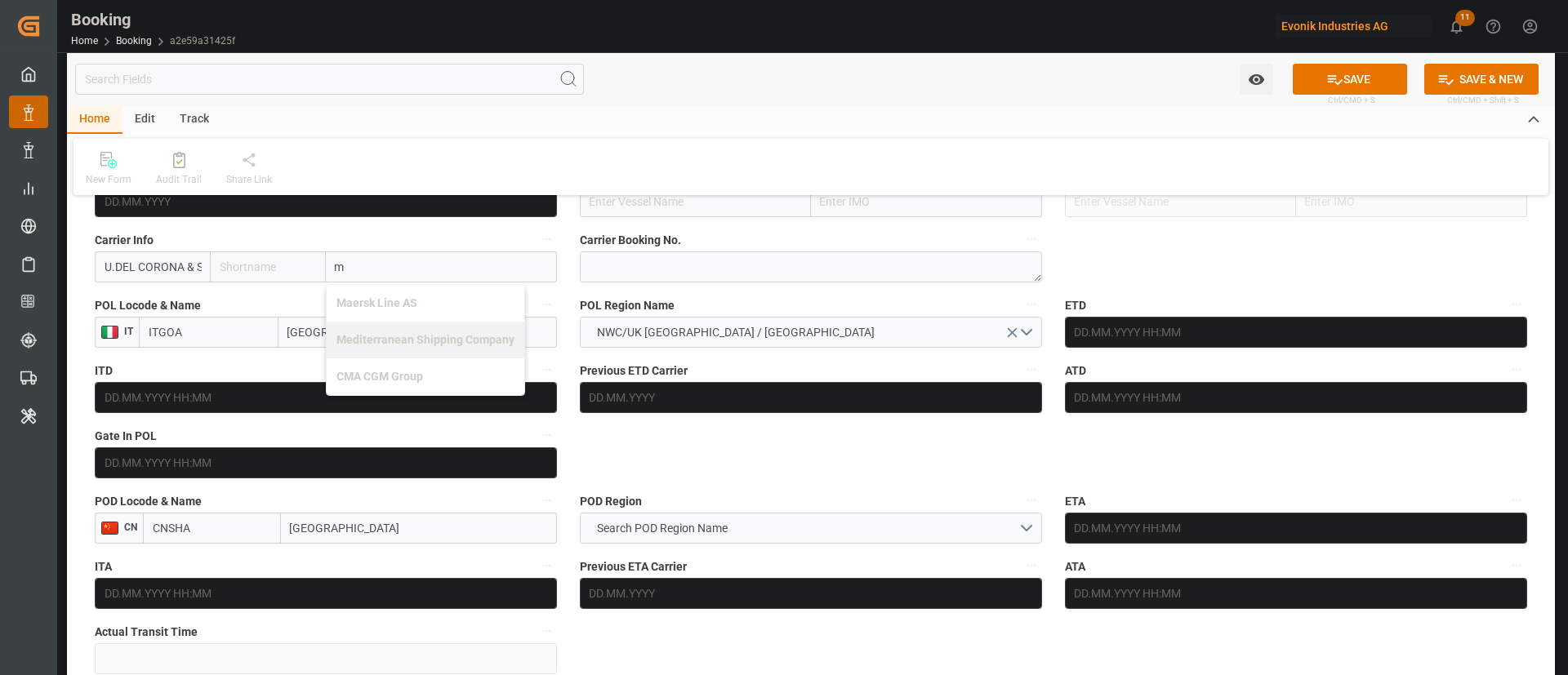
type input "MAEU"
type input "Maersk"
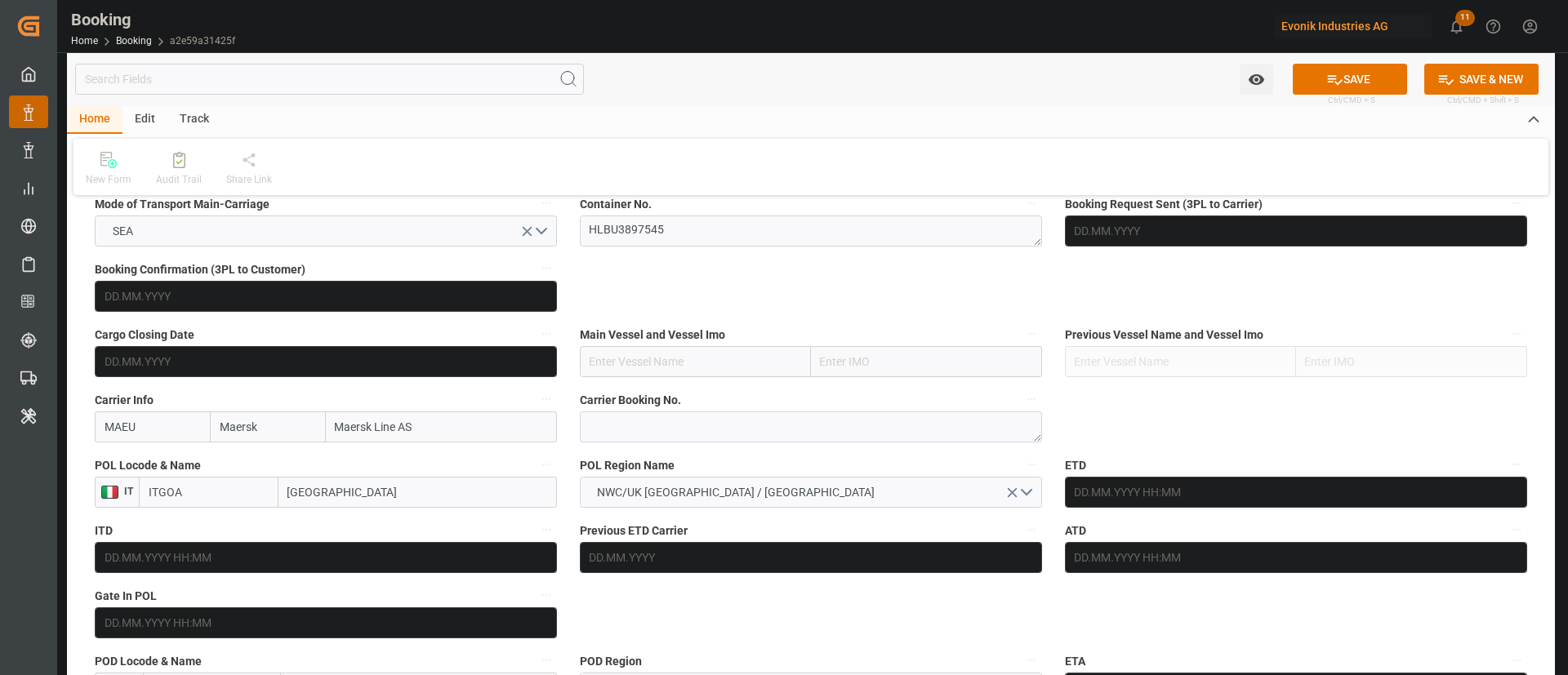
scroll to position [1102, 0]
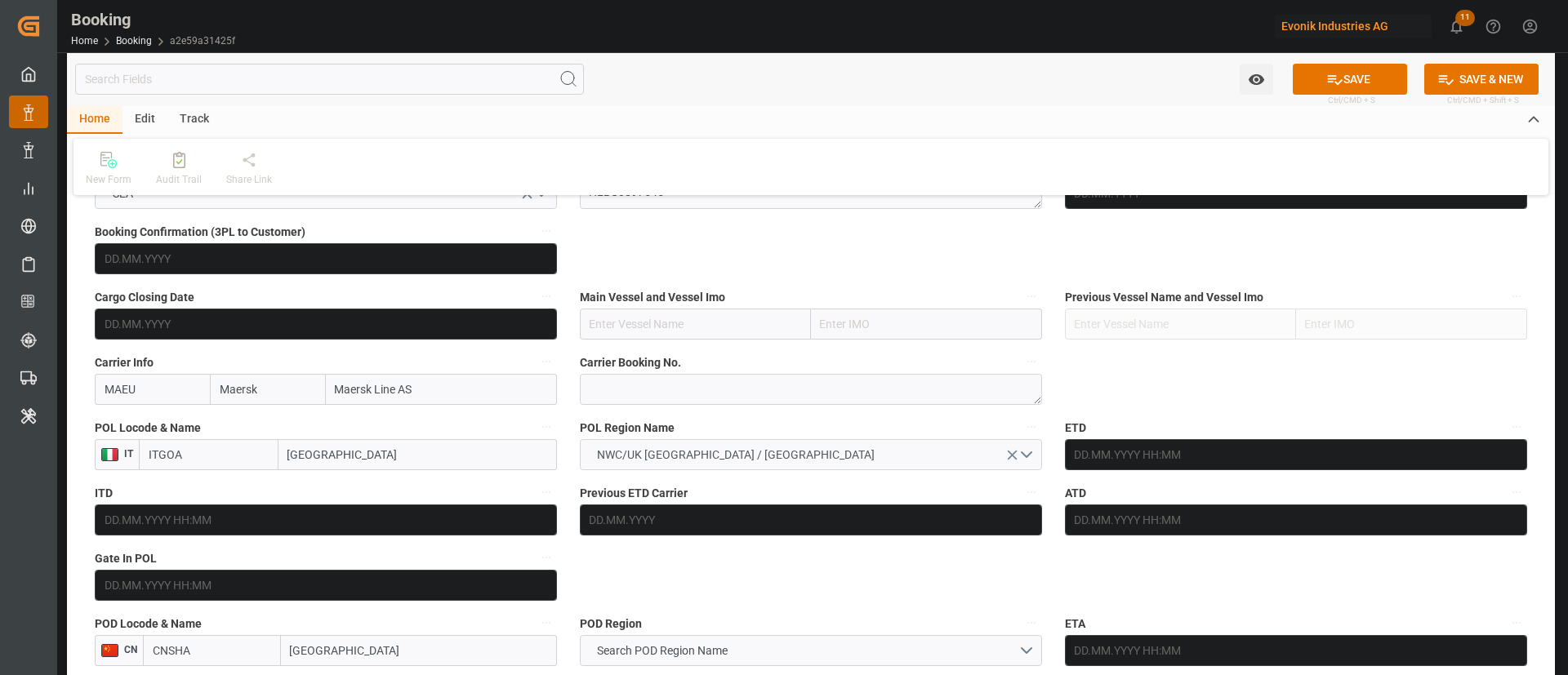
type input "Maersk Line AS"
click at [675, 451] on span "NWC/UK [GEOGRAPHIC_DATA] / [GEOGRAPHIC_DATA]" at bounding box center [735, 455] width 294 height 17
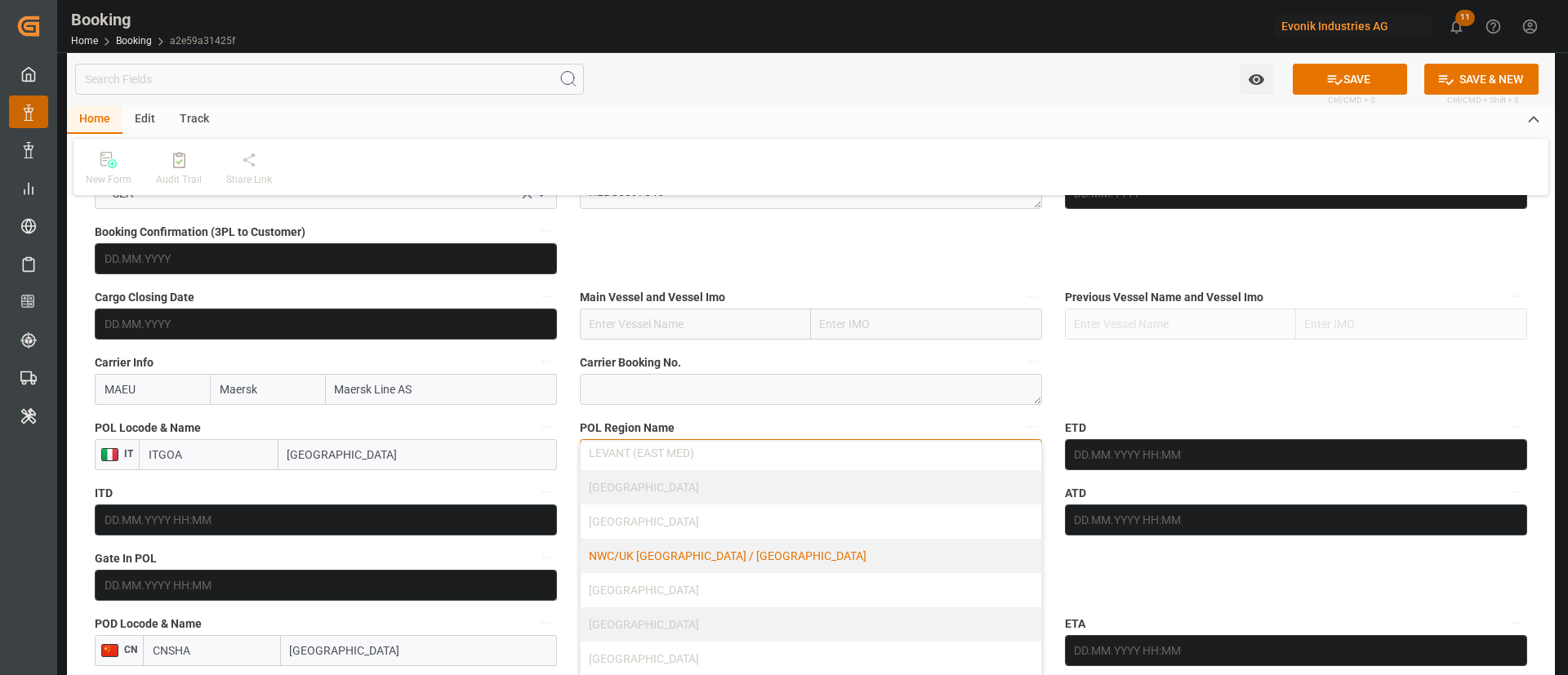
scroll to position [1224, 0]
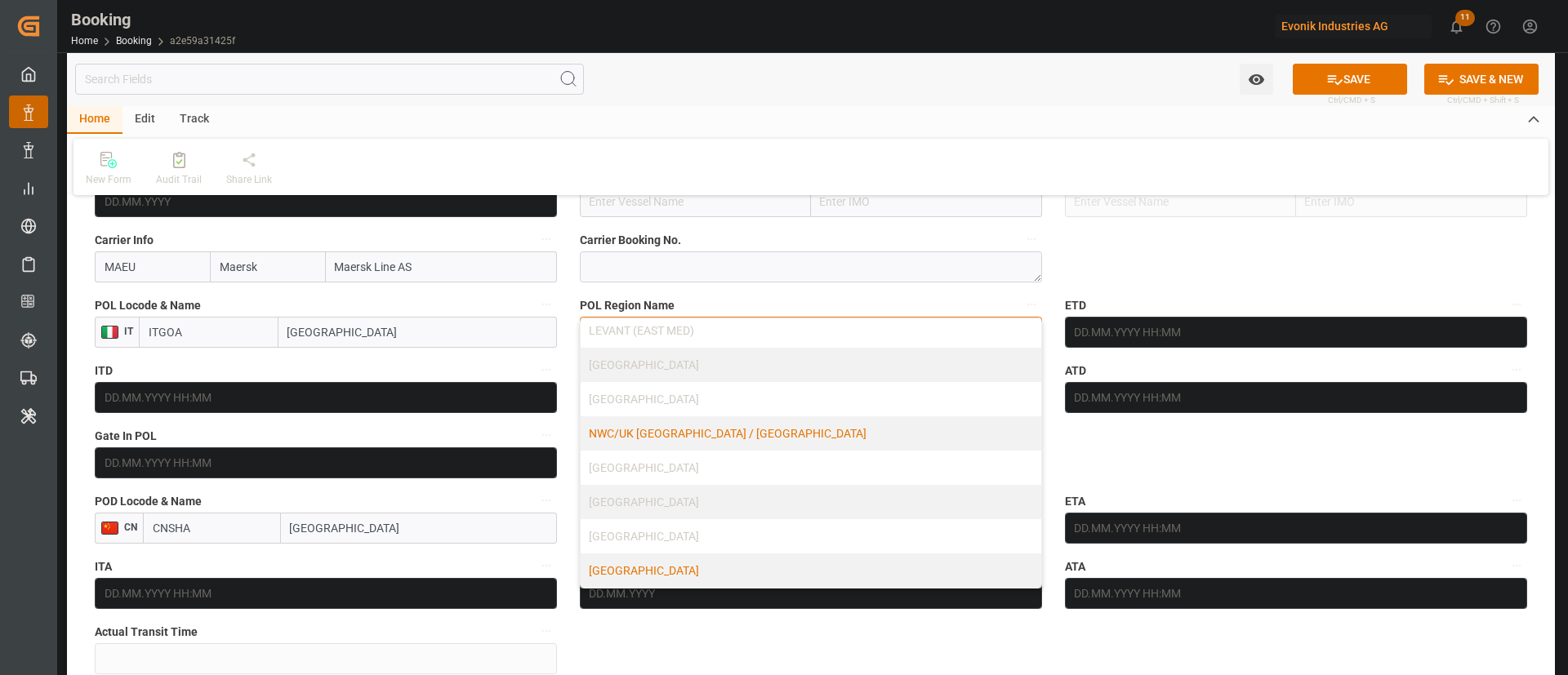
click at [696, 572] on div "[GEOGRAPHIC_DATA]" at bounding box center [811, 570] width 461 height 34
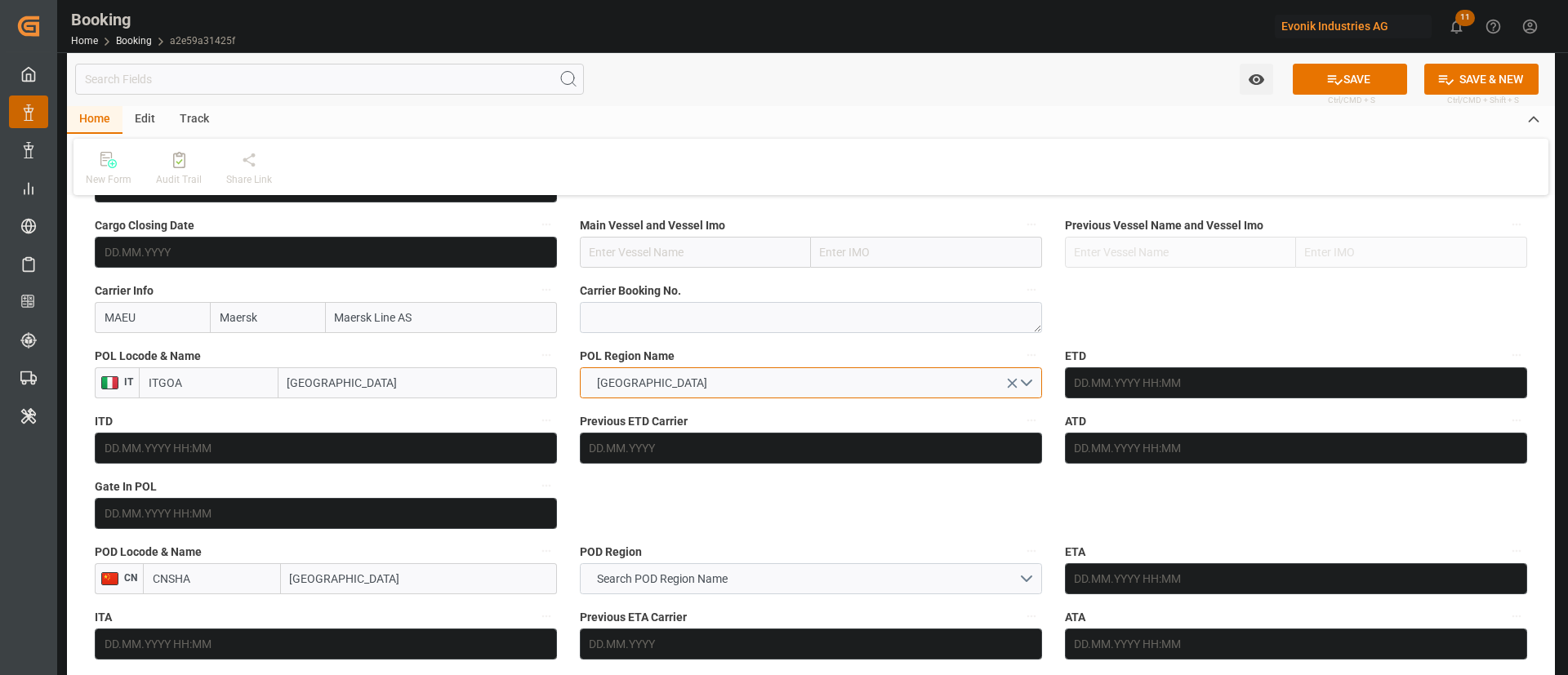
scroll to position [1102, 0]
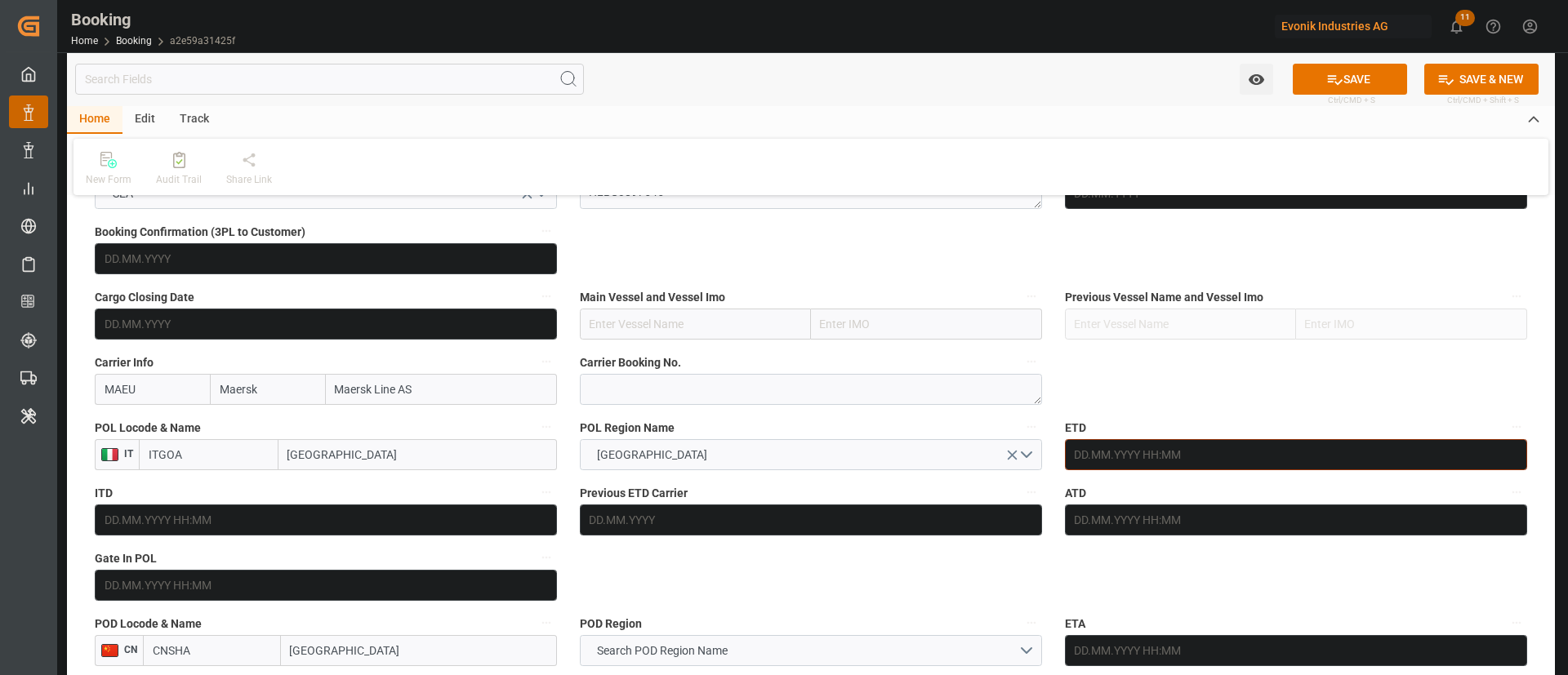
click at [1148, 443] on input "text" at bounding box center [1295, 455] width 463 height 31
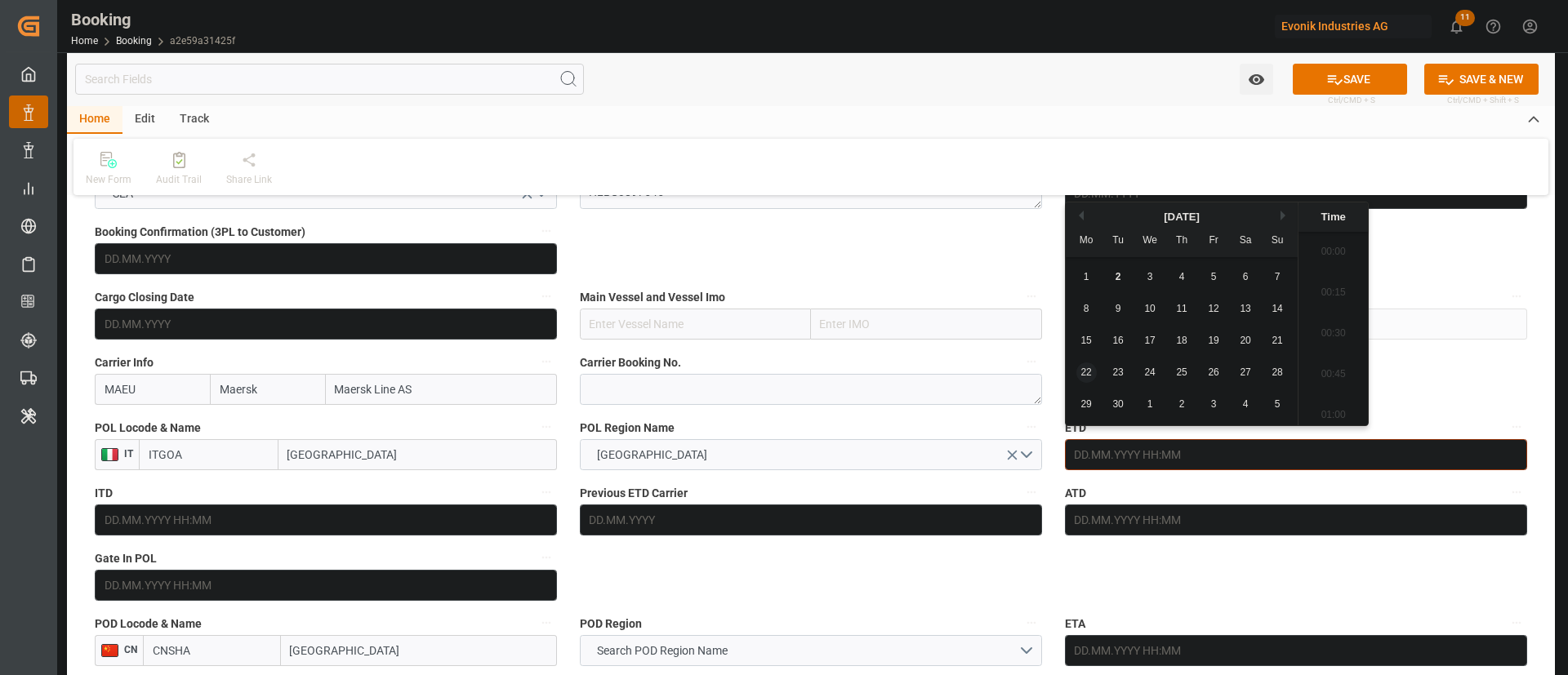
scroll to position [2863, 0]
click at [1076, 216] on button "Previous Month" at bounding box center [1079, 215] width 10 height 10
click at [1256, 399] on div "25 26 27 28 29 30 31" at bounding box center [1182, 404] width 223 height 31
click at [1246, 406] on span "30" at bounding box center [1245, 404] width 10 height 11
type input "30.08.2025 00:00"
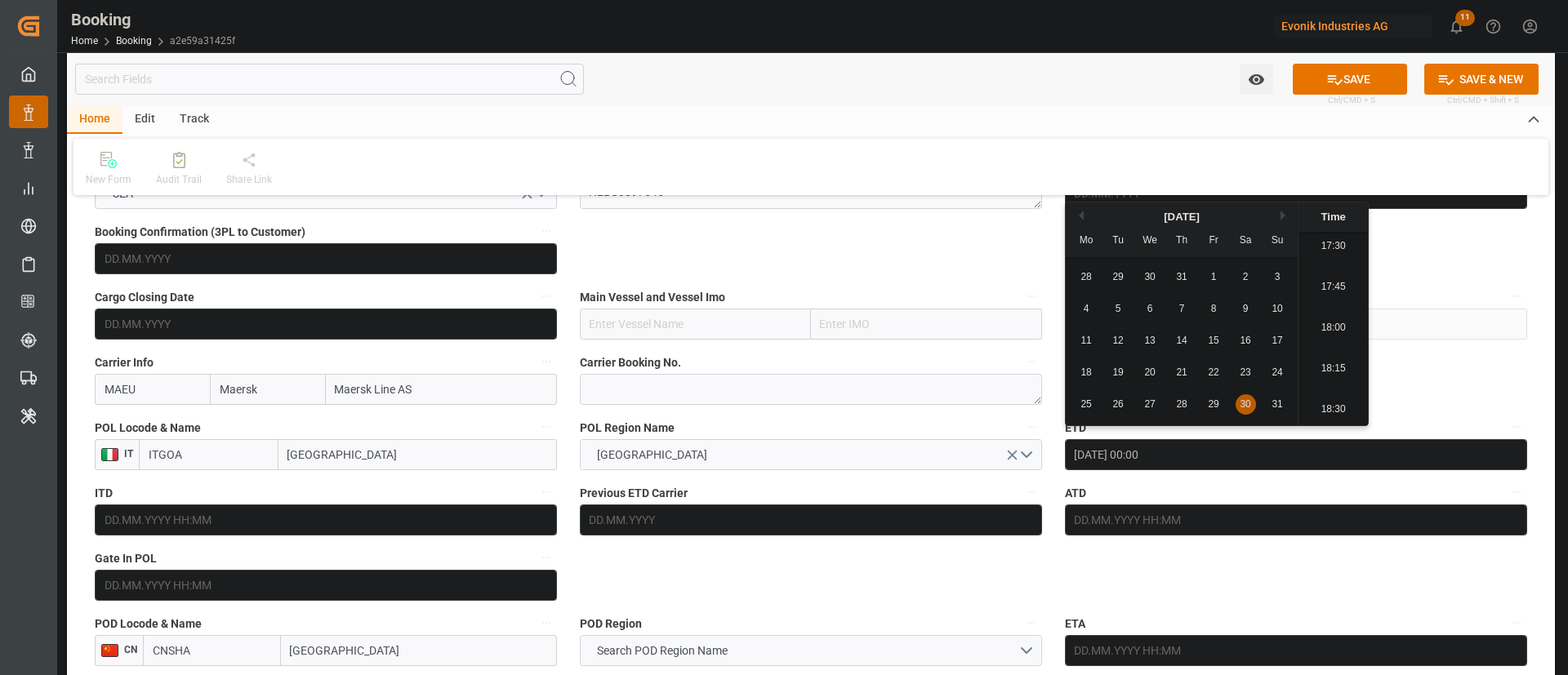
drag, startPoint x: 957, startPoint y: 552, endPoint x: 529, endPoint y: 373, distance: 463.9
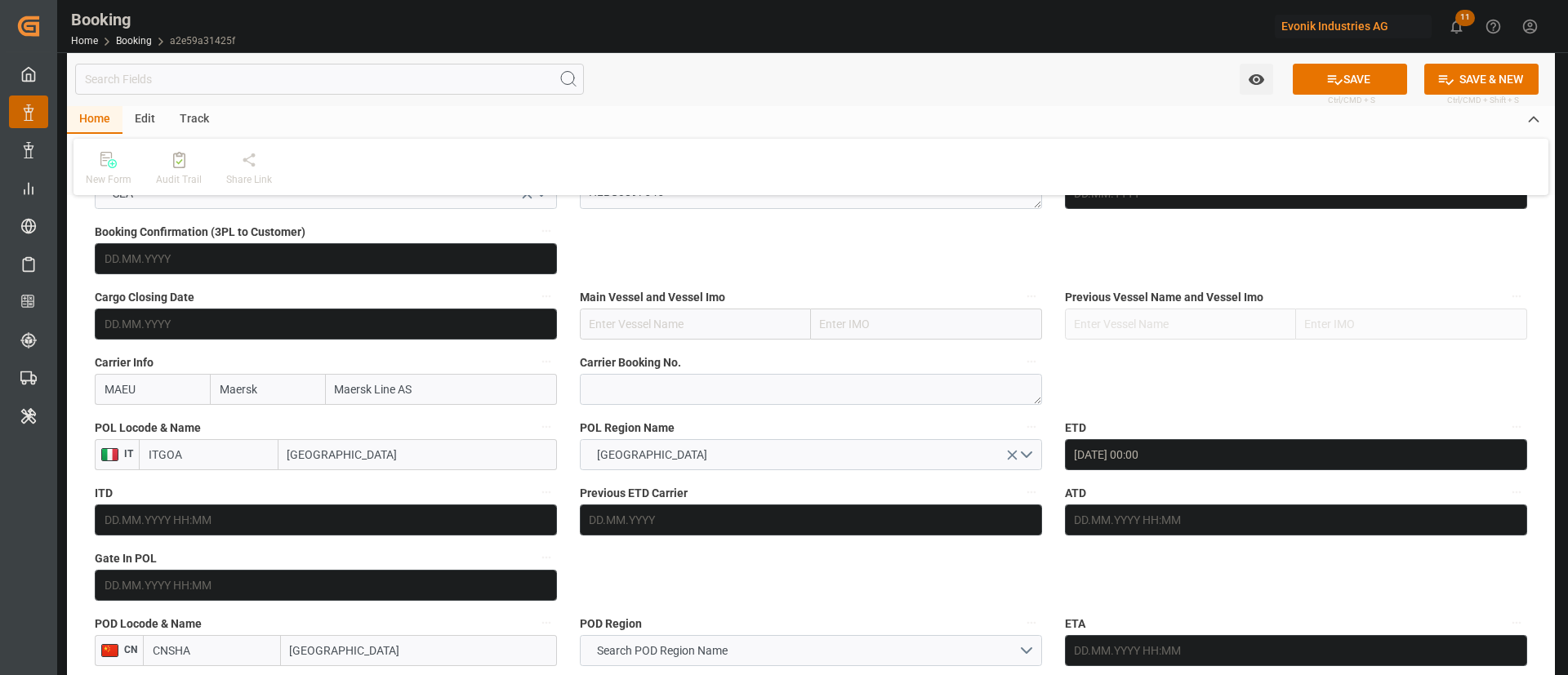
click at [672, 328] on input "text" at bounding box center [695, 324] width 231 height 31
paste input "MAERSK HAVANA"
click at [670, 354] on b "MAERSK HAVANA" at bounding box center [636, 360] width 93 height 13
type input "MAERSK HAVANA"
type input "9784336"
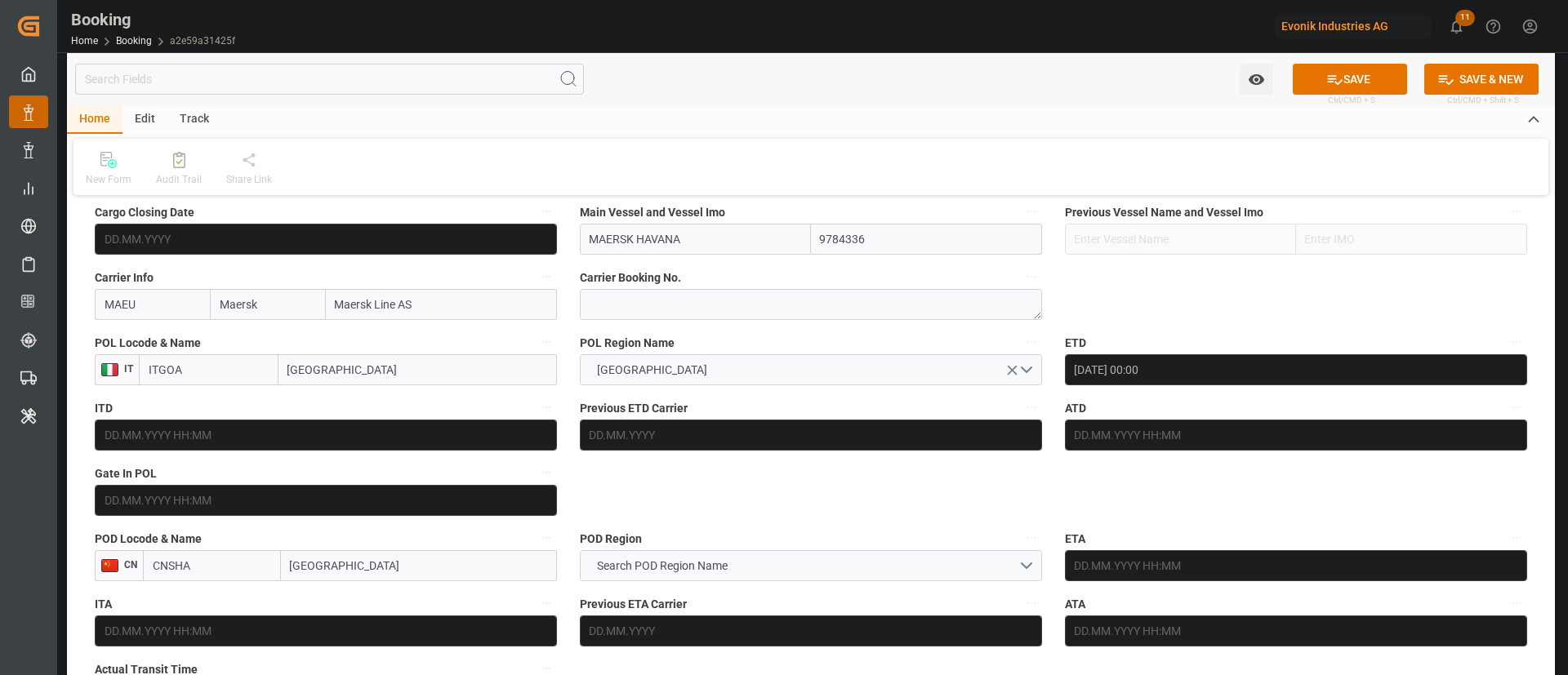
scroll to position [1224, 0]
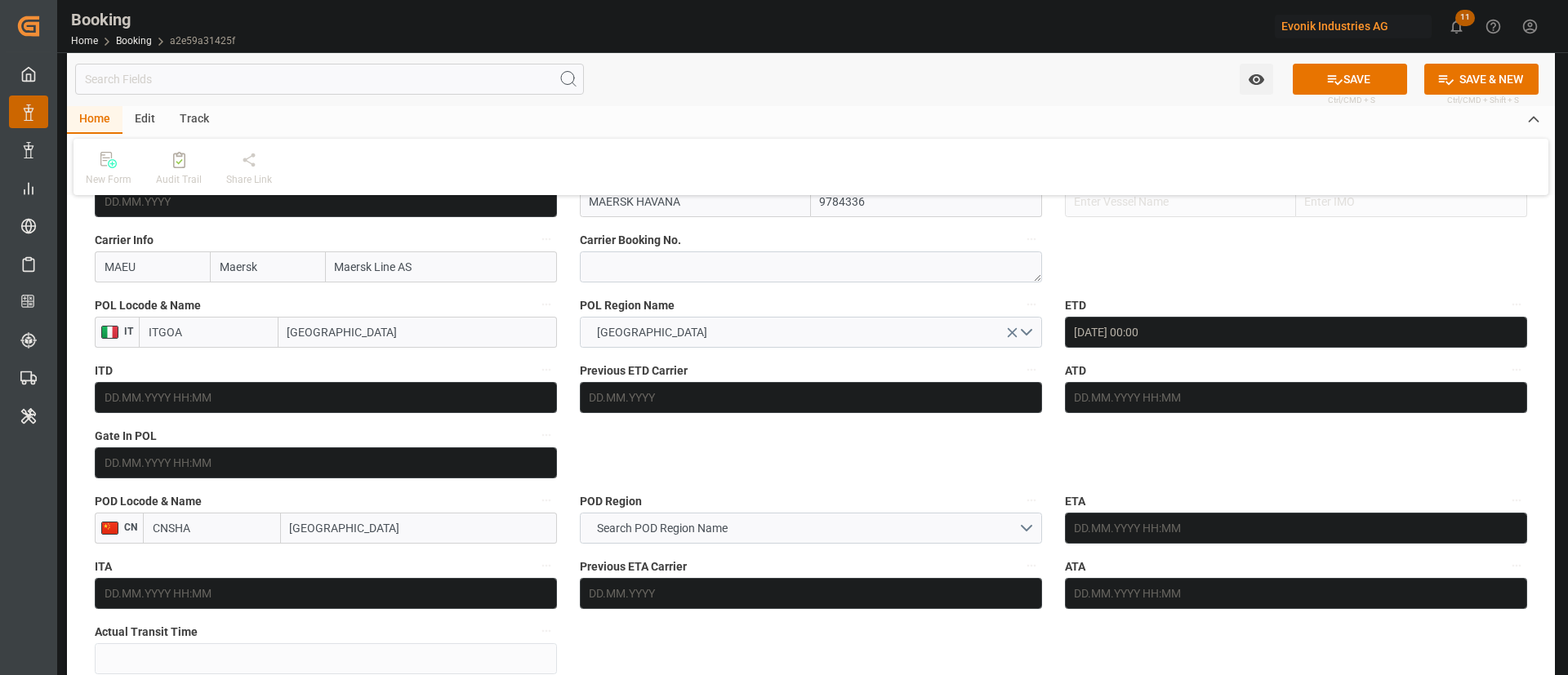
type input "MAERSK HAVANA"
click at [365, 524] on input "[GEOGRAPHIC_DATA]" at bounding box center [419, 528] width 276 height 31
type input "[GEOGRAPHIC_DATA]"
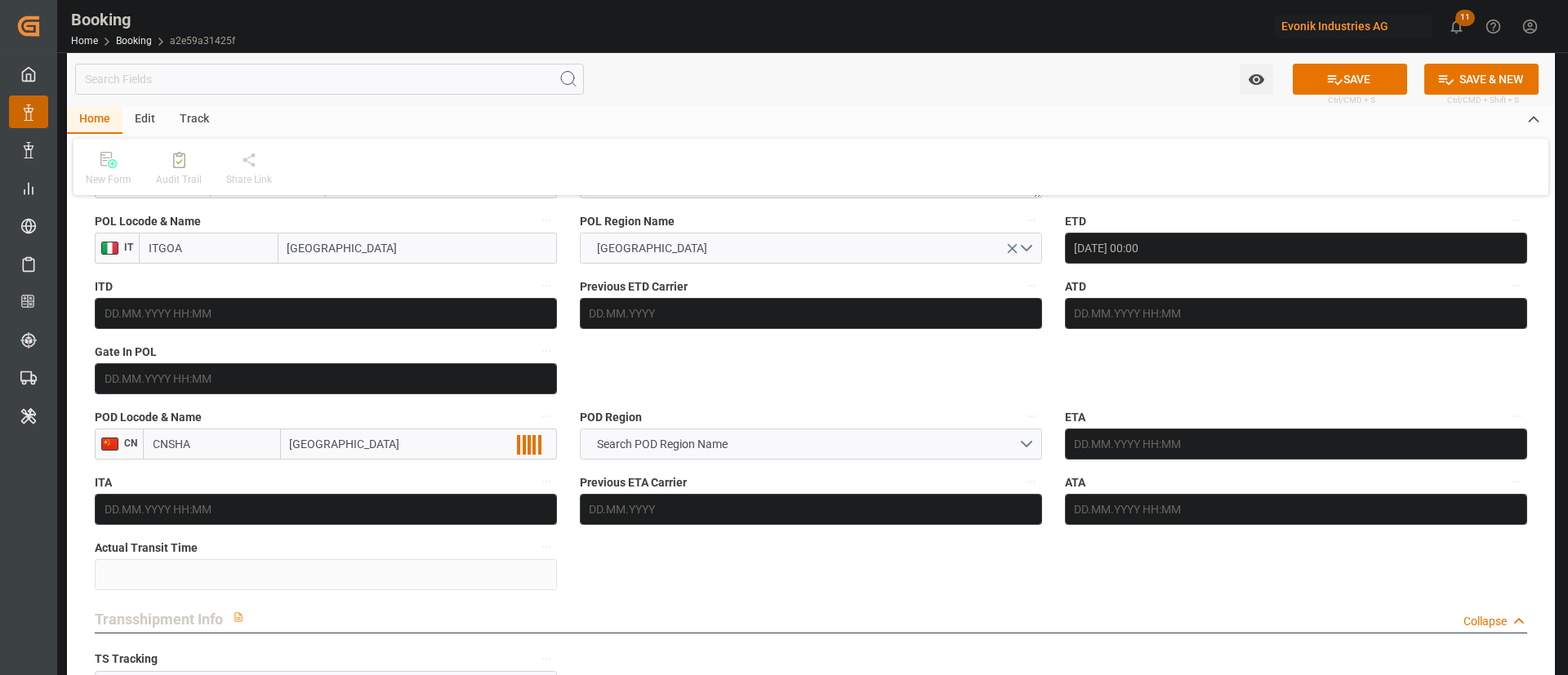
scroll to position [1347, 0]
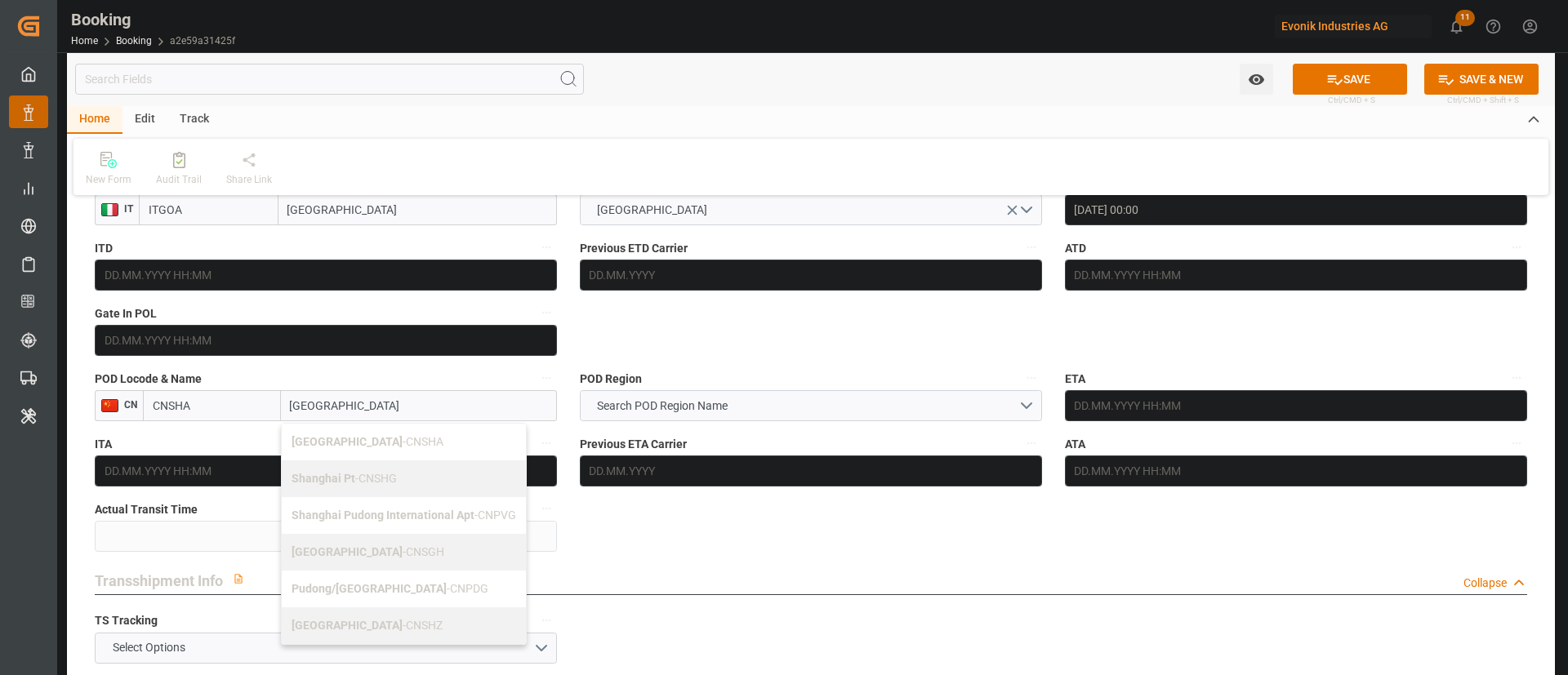
click at [386, 556] on span "Shanghai - CNSGH" at bounding box center [368, 552] width 153 height 13
type input "CNSGH"
type input "[GEOGRAPHIC_DATA]"
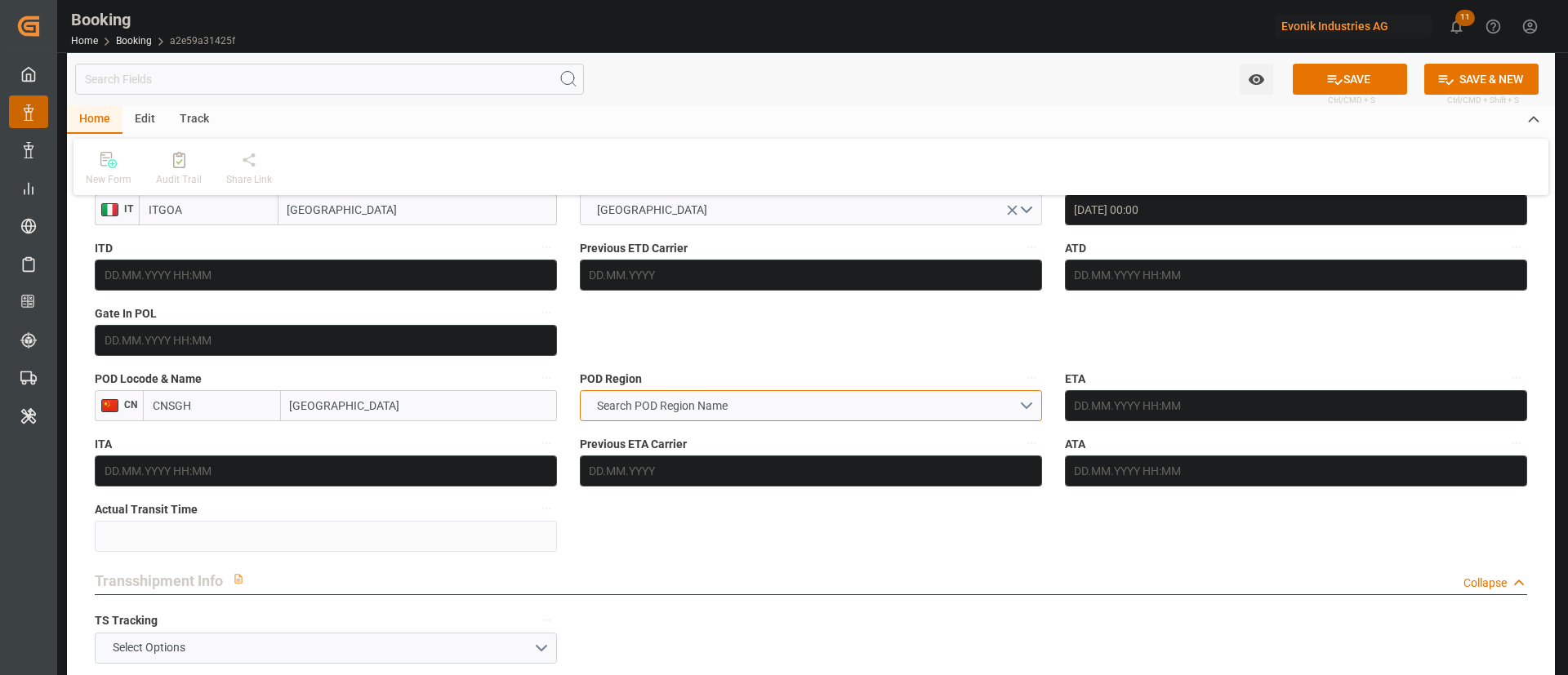
click at [791, 406] on button "Search POD Region Name" at bounding box center [811, 405] width 463 height 31
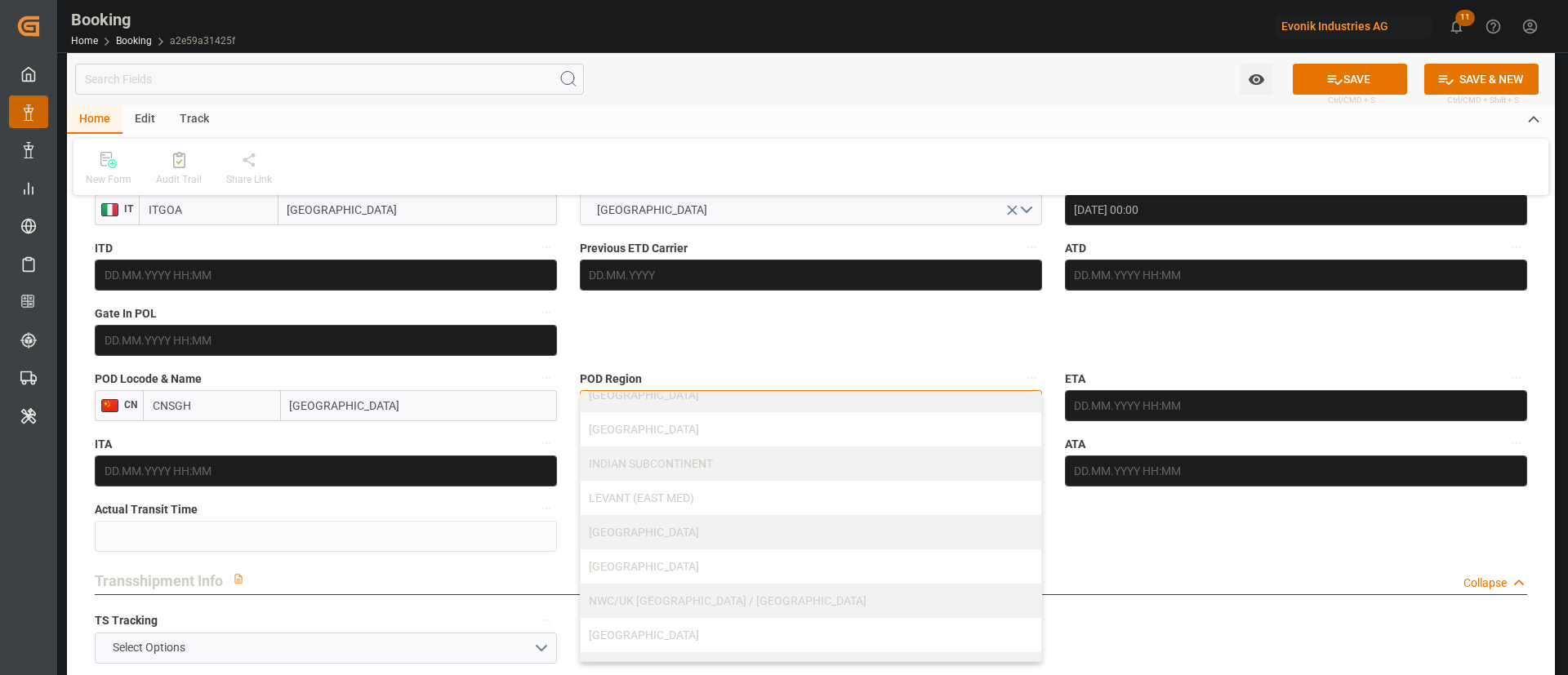
scroll to position [104, 0]
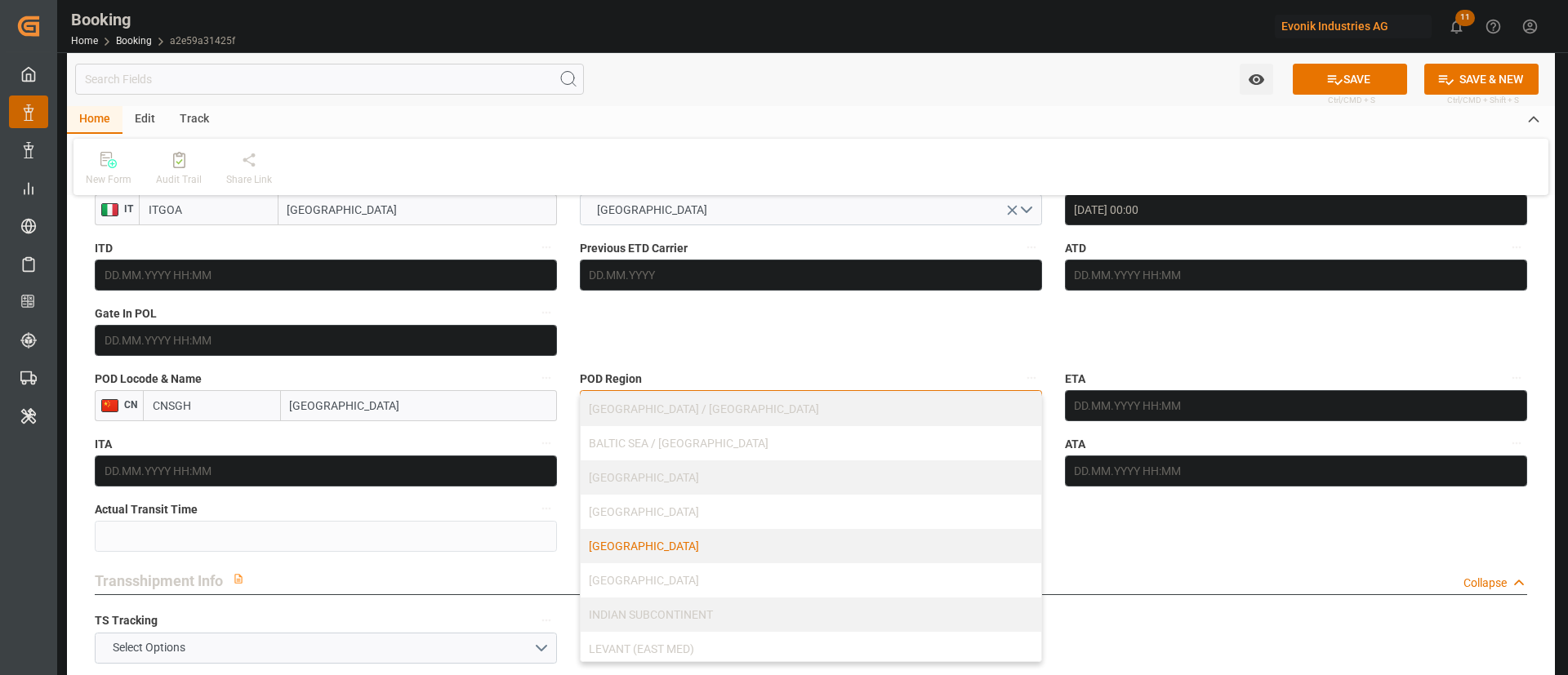
click at [650, 557] on div "[GEOGRAPHIC_DATA]" at bounding box center [811, 546] width 461 height 34
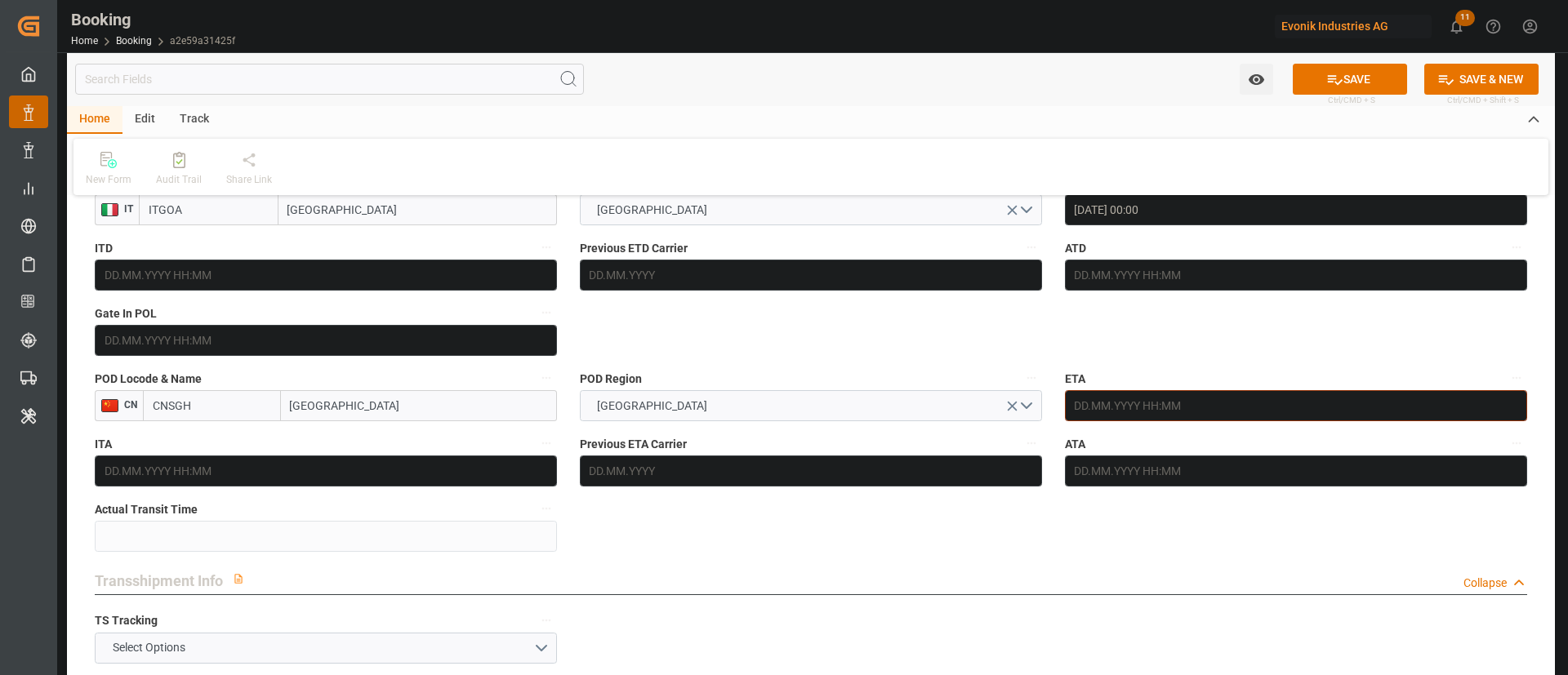
click at [1186, 418] on input "text" at bounding box center [1295, 405] width 463 height 31
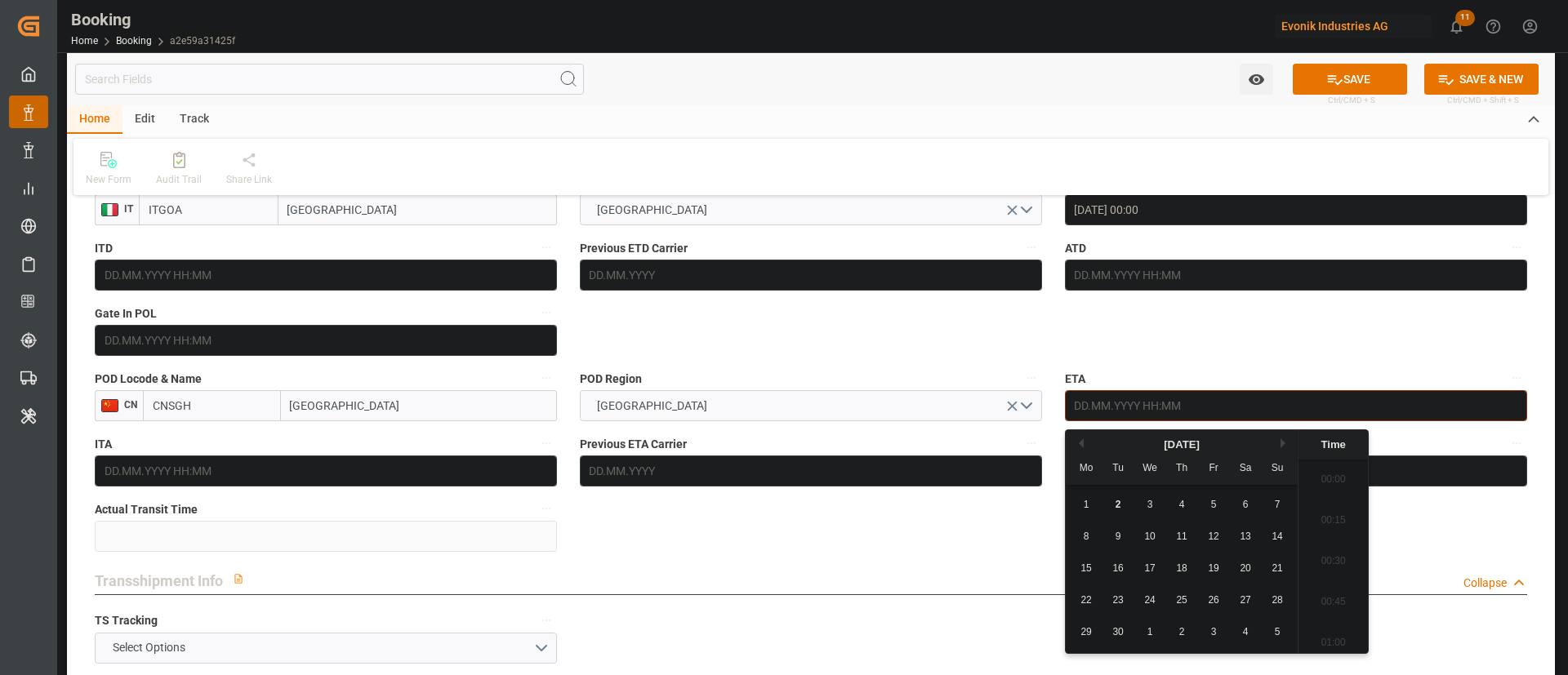
scroll to position [2863, 0]
click at [1283, 445] on button "Next Month" at bounding box center [1285, 443] width 10 height 10
click at [1156, 527] on div "8" at bounding box center [1149, 537] width 20 height 20
type input "08.10.2025 00:00"
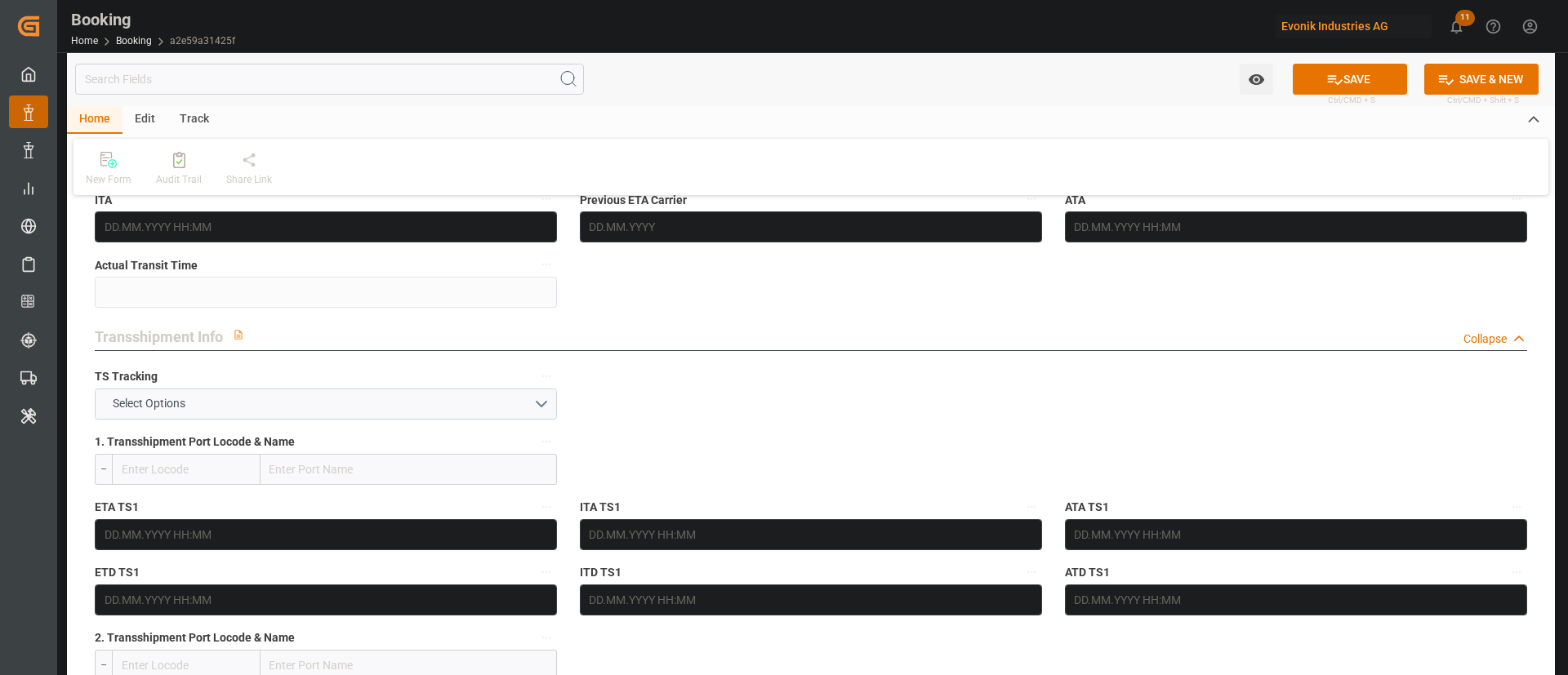
scroll to position [1592, 0]
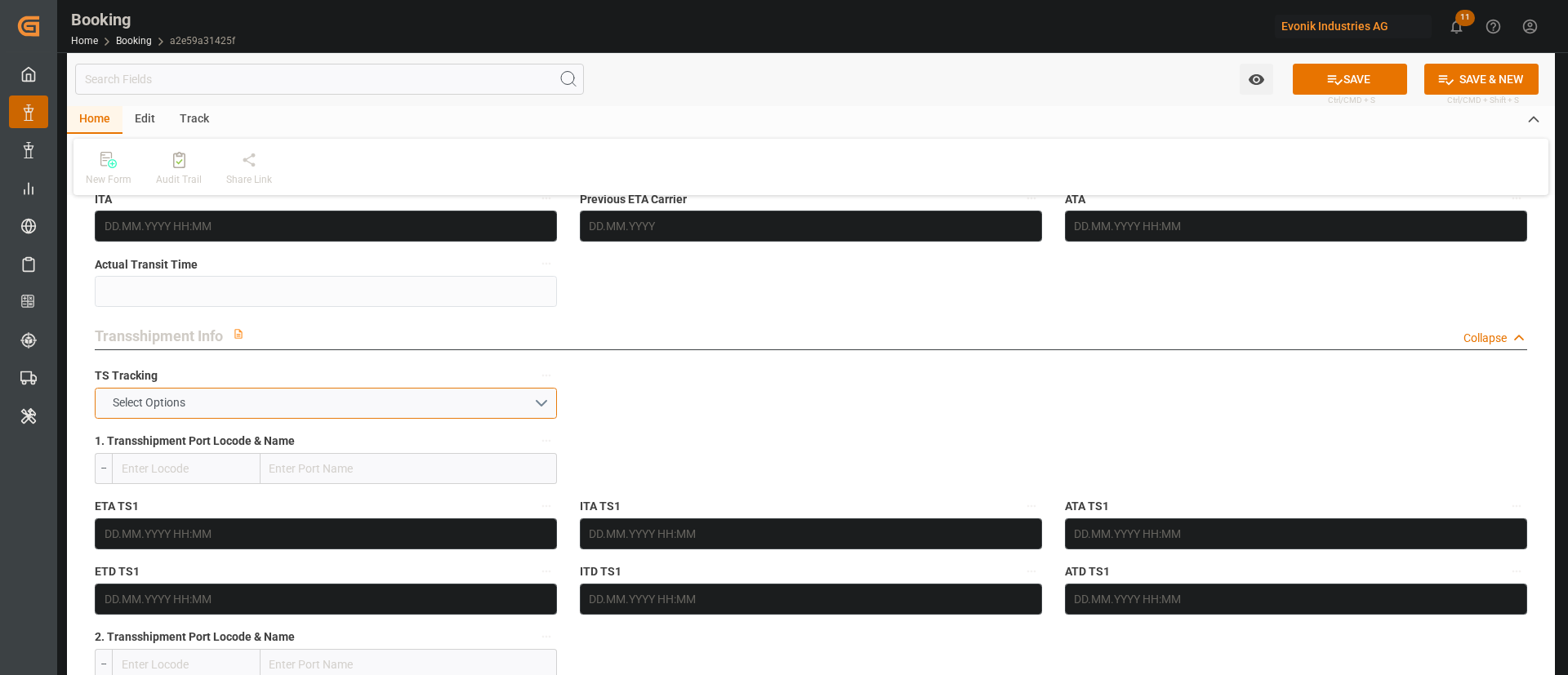
click at [158, 400] on span "Select Options" at bounding box center [149, 403] width 89 height 17
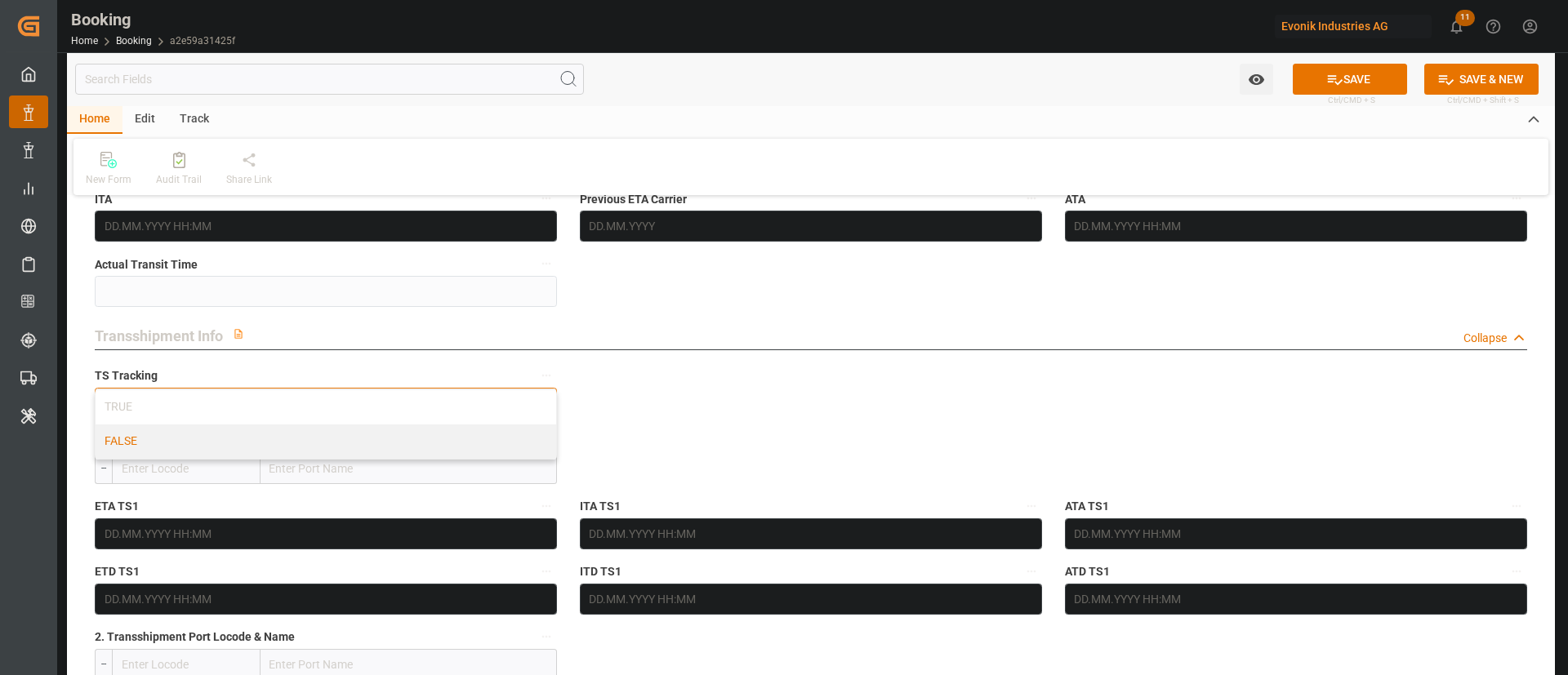
drag, startPoint x: 157, startPoint y: 436, endPoint x: 671, endPoint y: 445, distance: 514.1
click at [157, 436] on div "FALSE" at bounding box center [325, 441] width 461 height 34
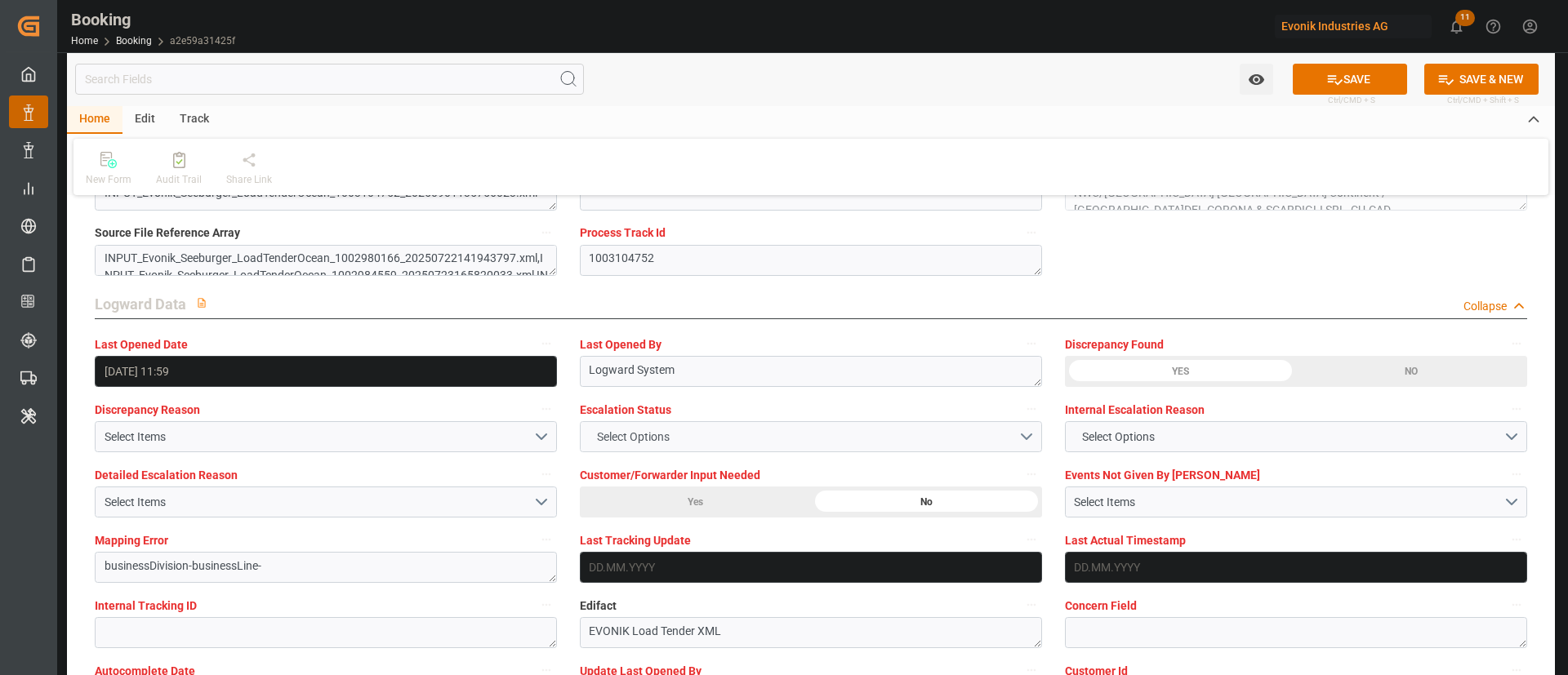
scroll to position [2938, 0]
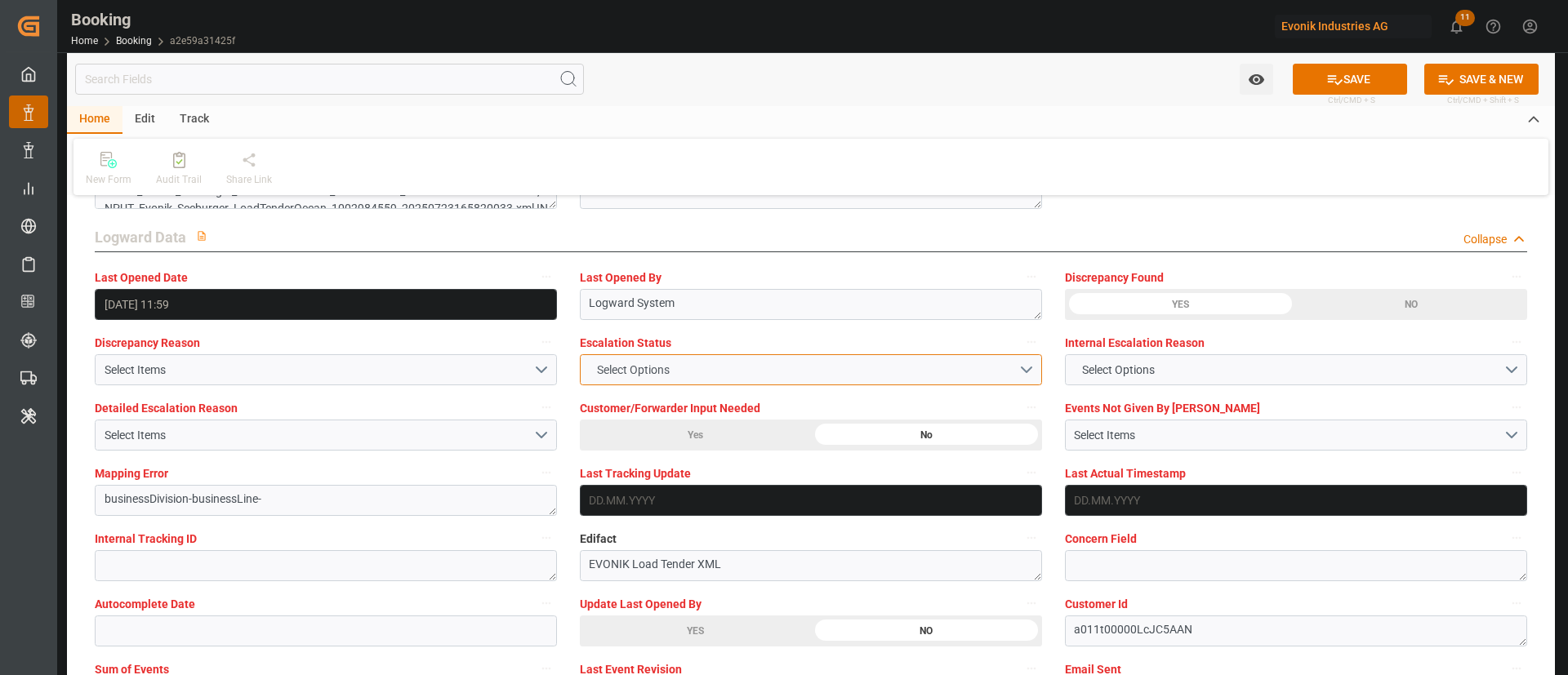
click at [663, 364] on span "Select Options" at bounding box center [632, 370] width 89 height 17
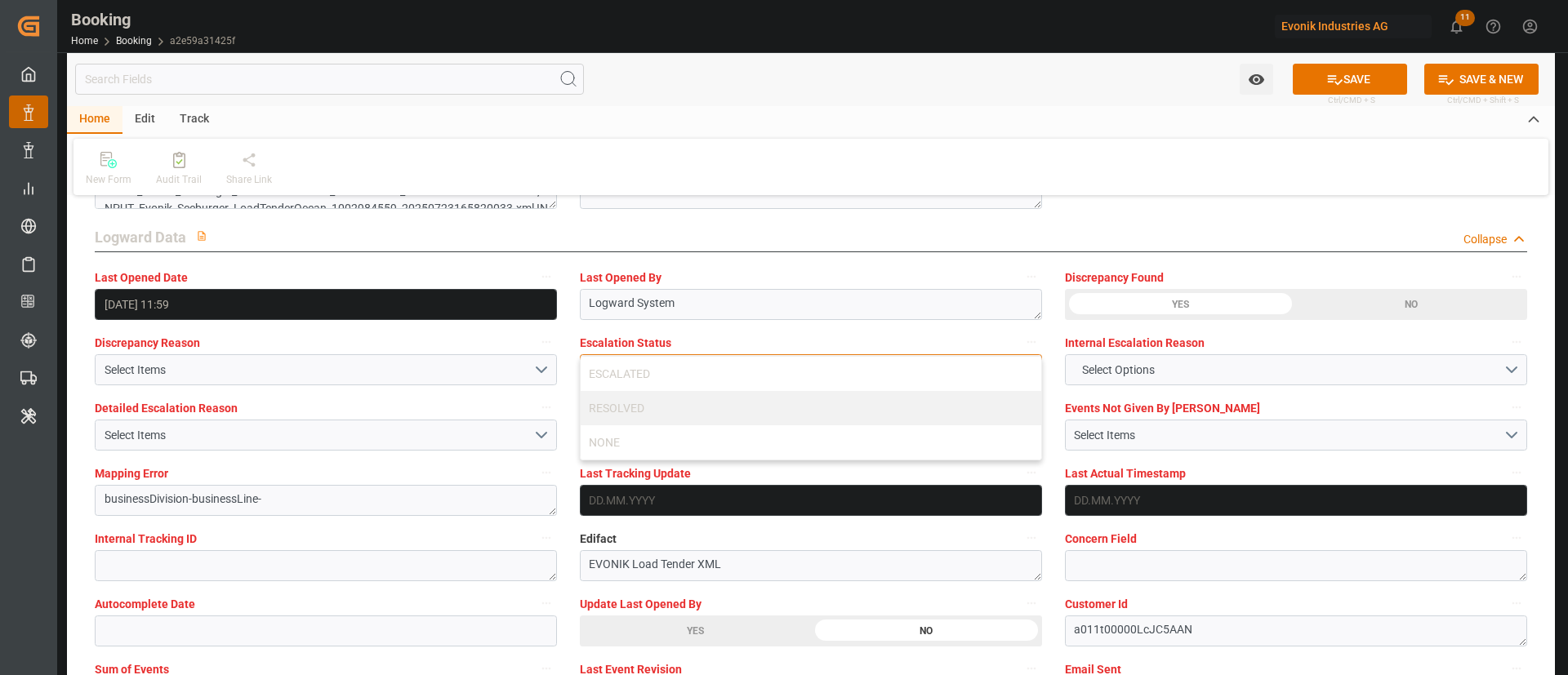
click at [662, 364] on div "ESCALATED" at bounding box center [811, 374] width 461 height 34
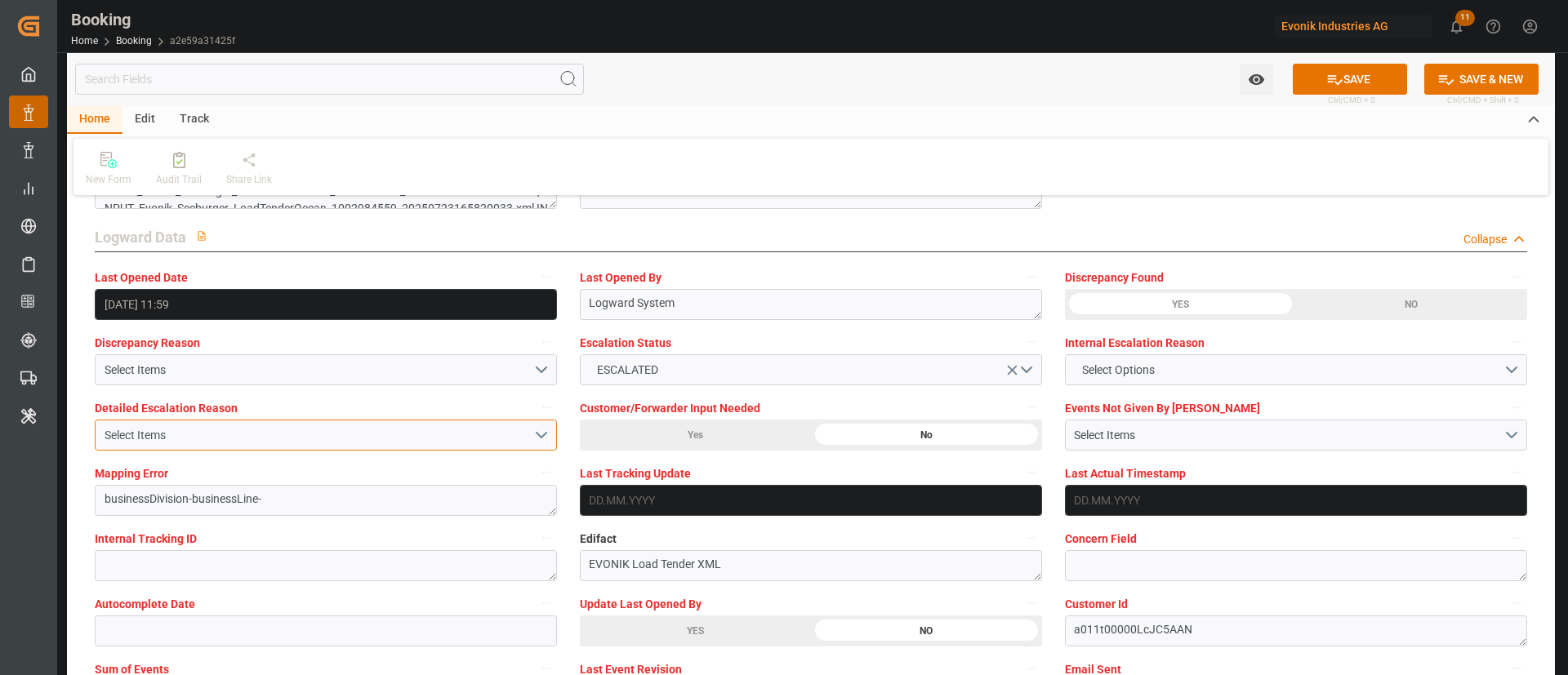
click at [200, 434] on div "Select Items" at bounding box center [319, 436] width 428 height 17
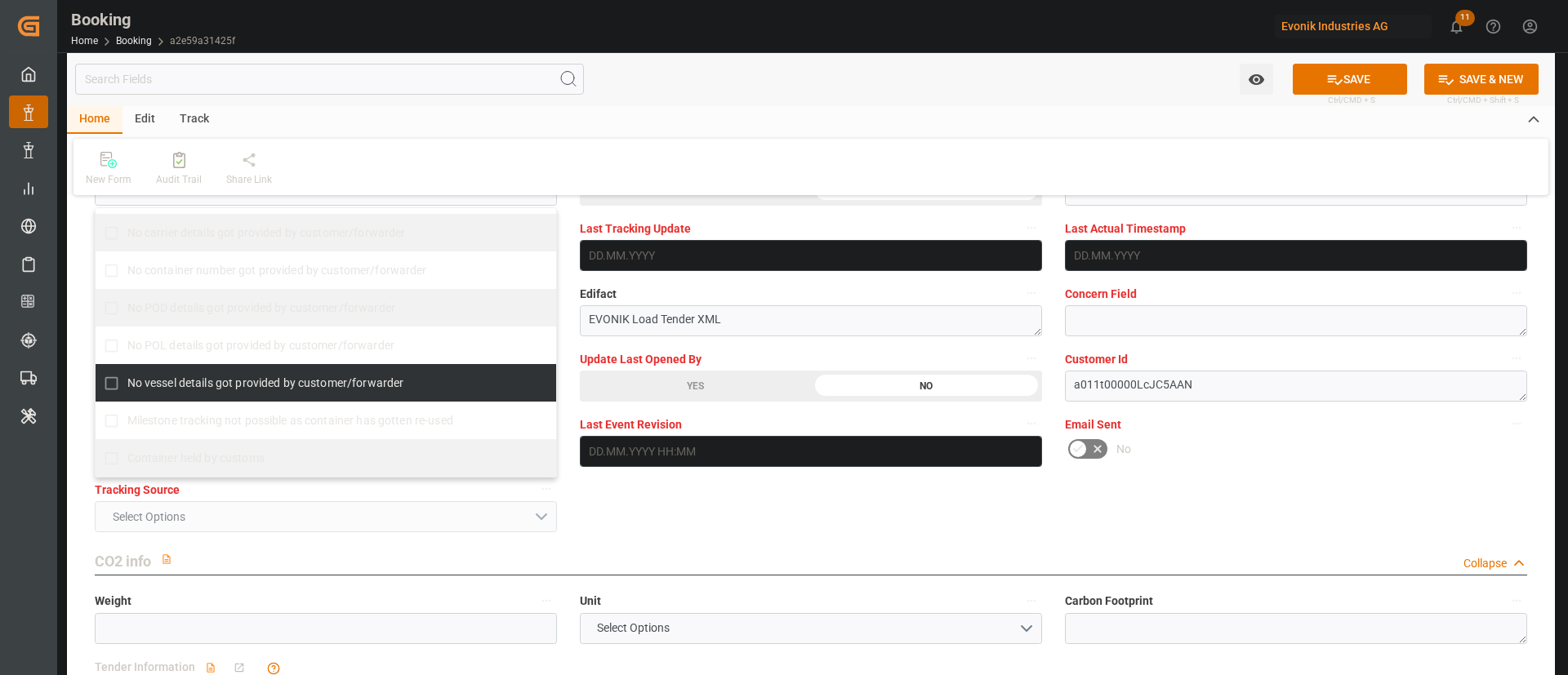
scroll to position [290, 0]
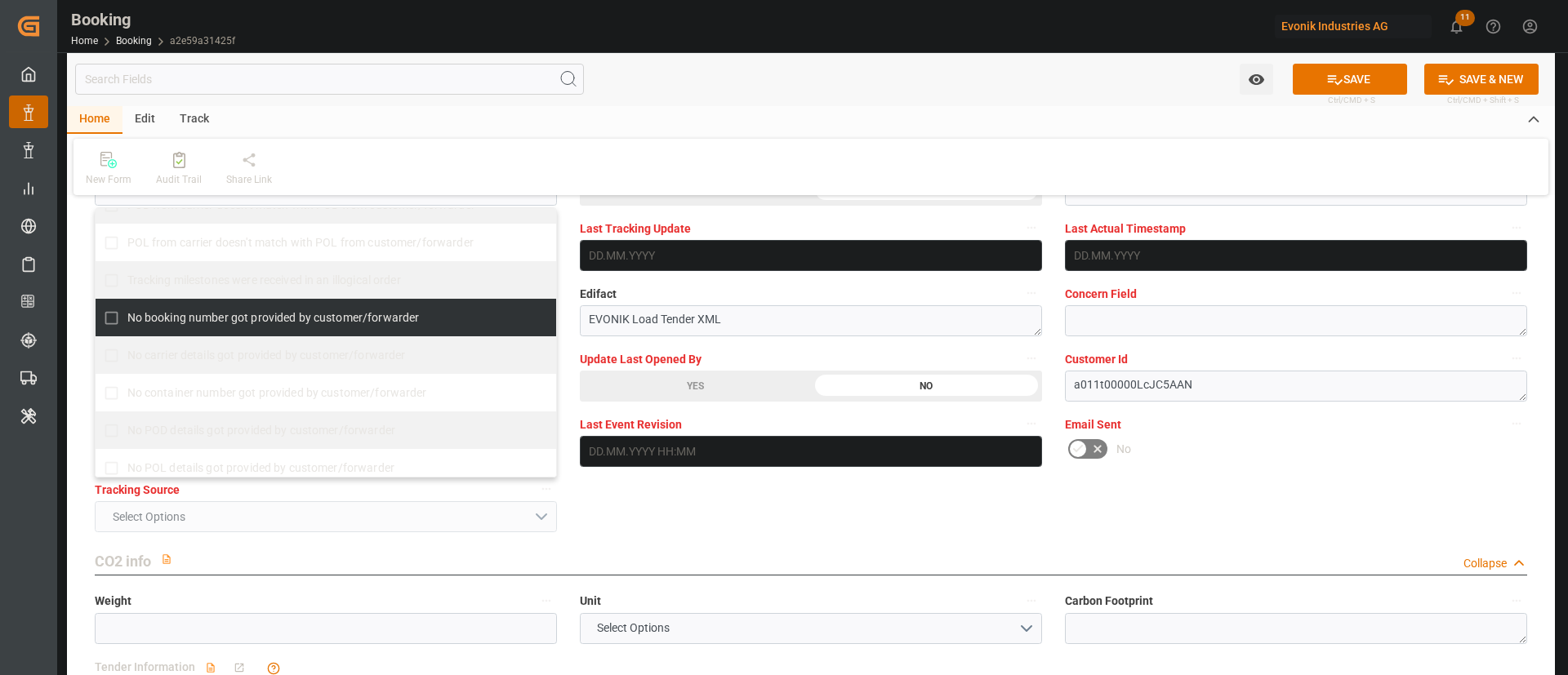
click at [196, 320] on span "No booking number got provided by customer/forwarder" at bounding box center [274, 317] width 293 height 13
checkbox input "true"
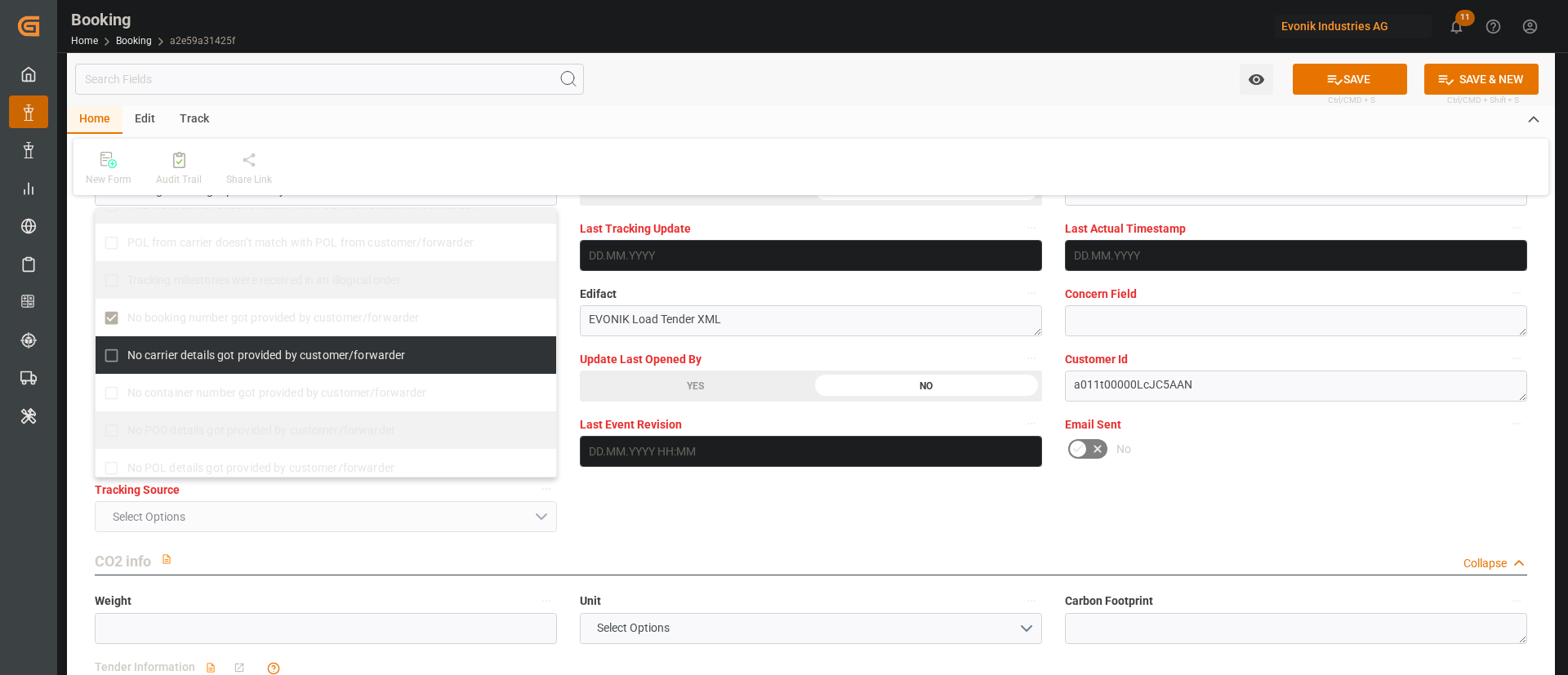
click at [79, 349] on div "General Data Collapse Freight Forwarder's Reference No. HAPAG LLOYDS Equipment …" at bounding box center [811, 656] width 1488 height 7260
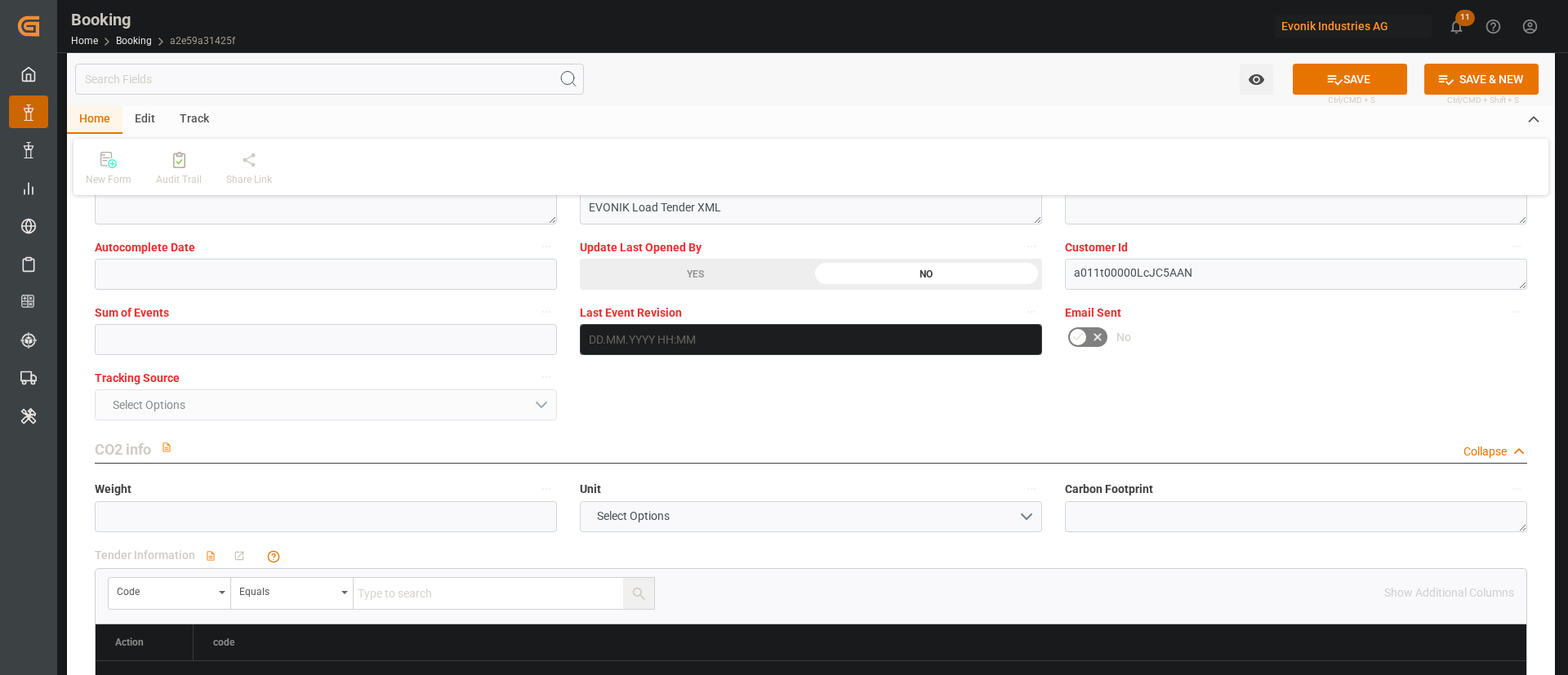
scroll to position [3305, 0]
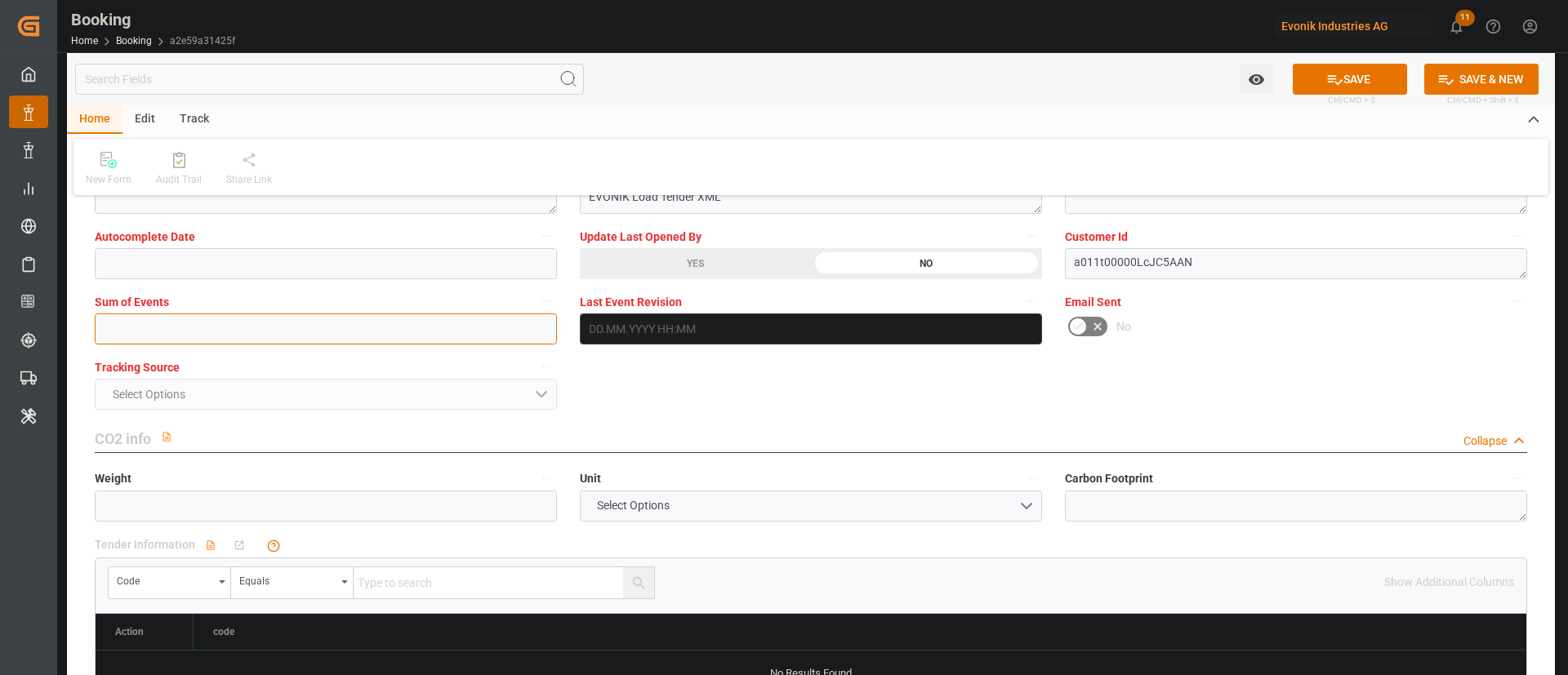
click at [251, 333] on input "text" at bounding box center [325, 329] width 463 height 31
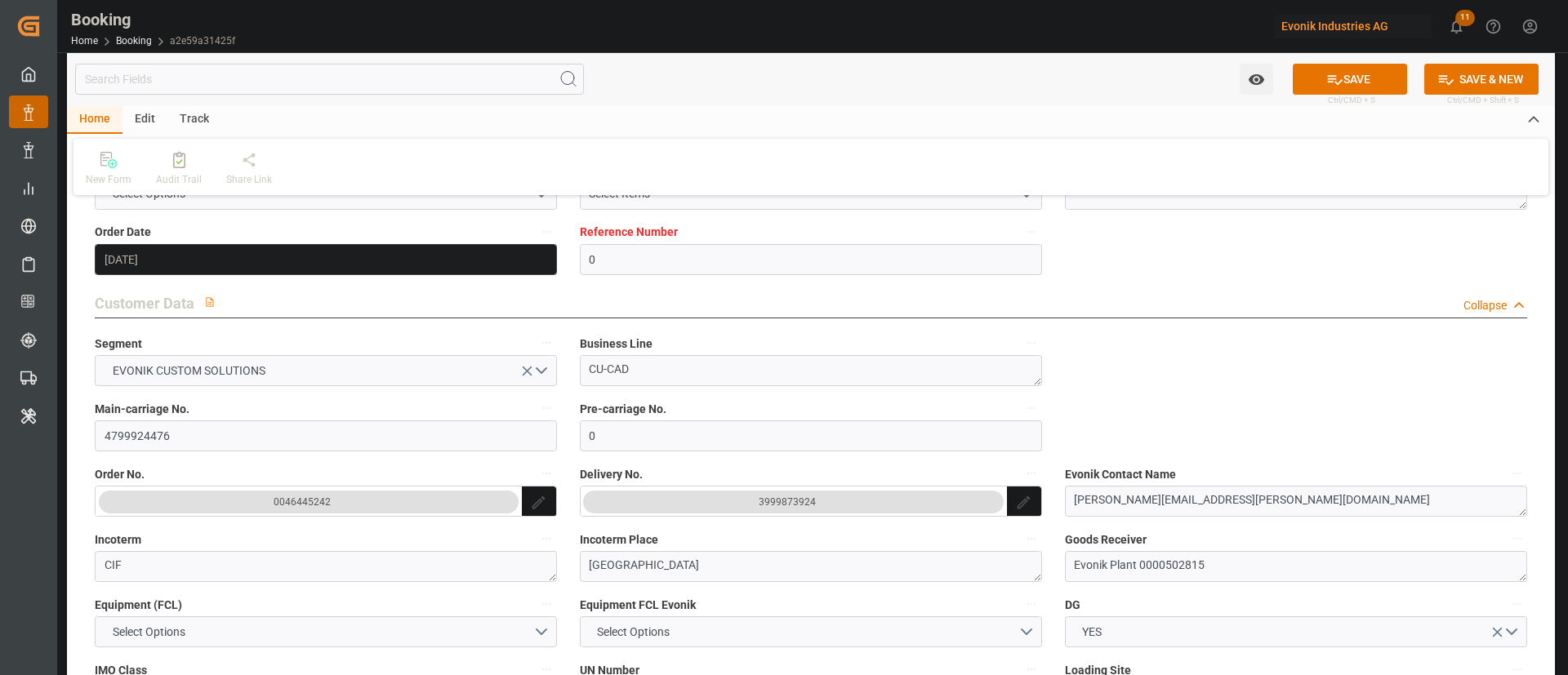
scroll to position [0, 0]
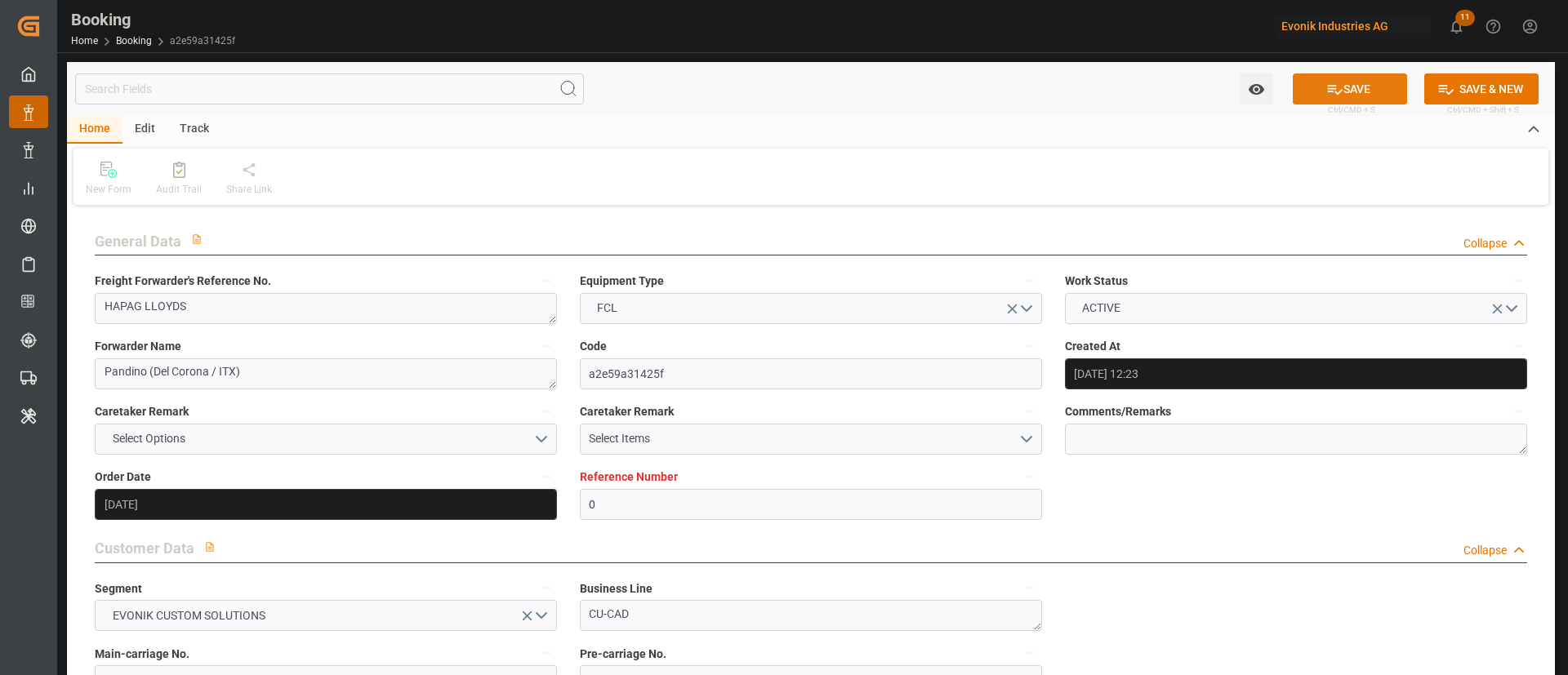
type input "0"
click at [1338, 82] on icon at bounding box center [1334, 90] width 17 height 17
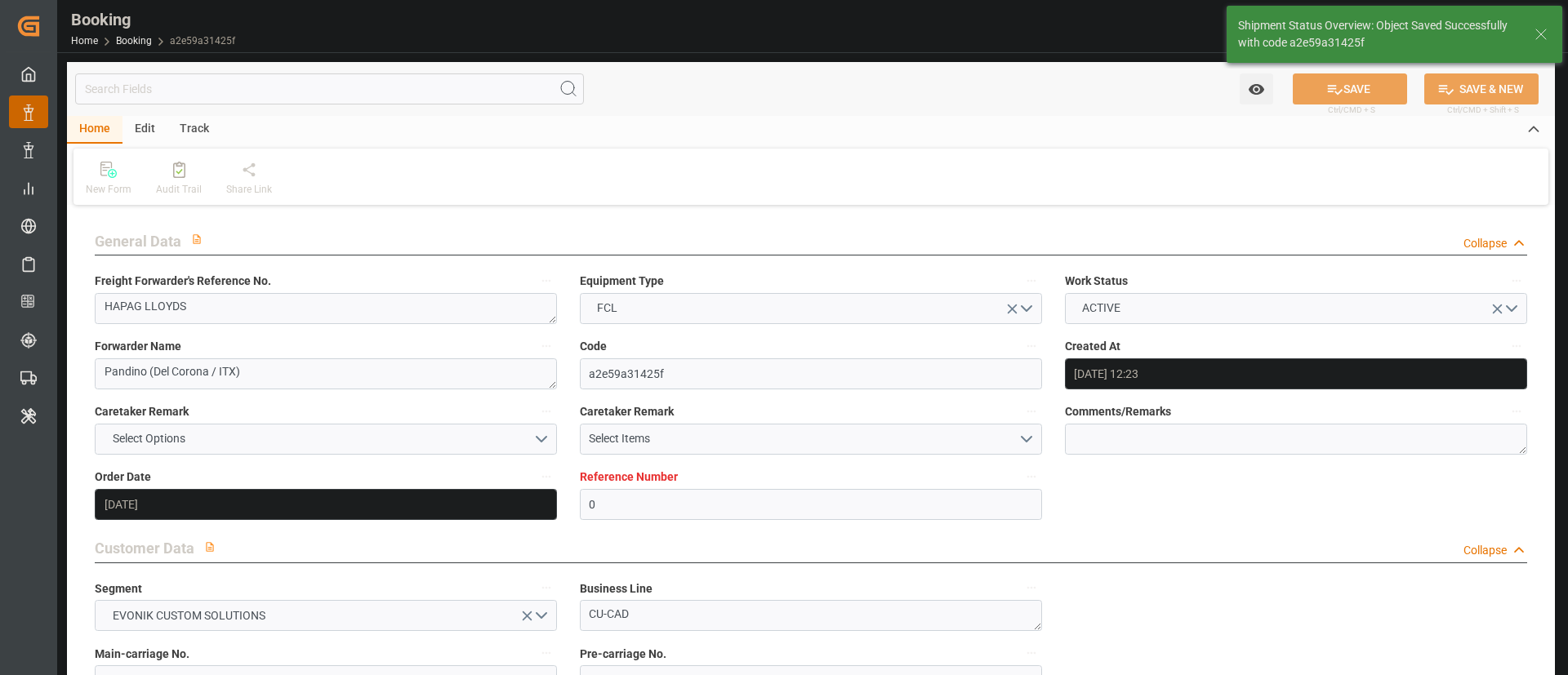
type textarea "West Mediterranean_CNSGH_MAEU_CU-CAD"
type textarea "[PERSON_NAME]"
type textarea "Pod-PodRegionName-Pol-businessDivision-businessLine-"
type input "30.08.2025 00:00"
type input "08.10.2025 00:00"
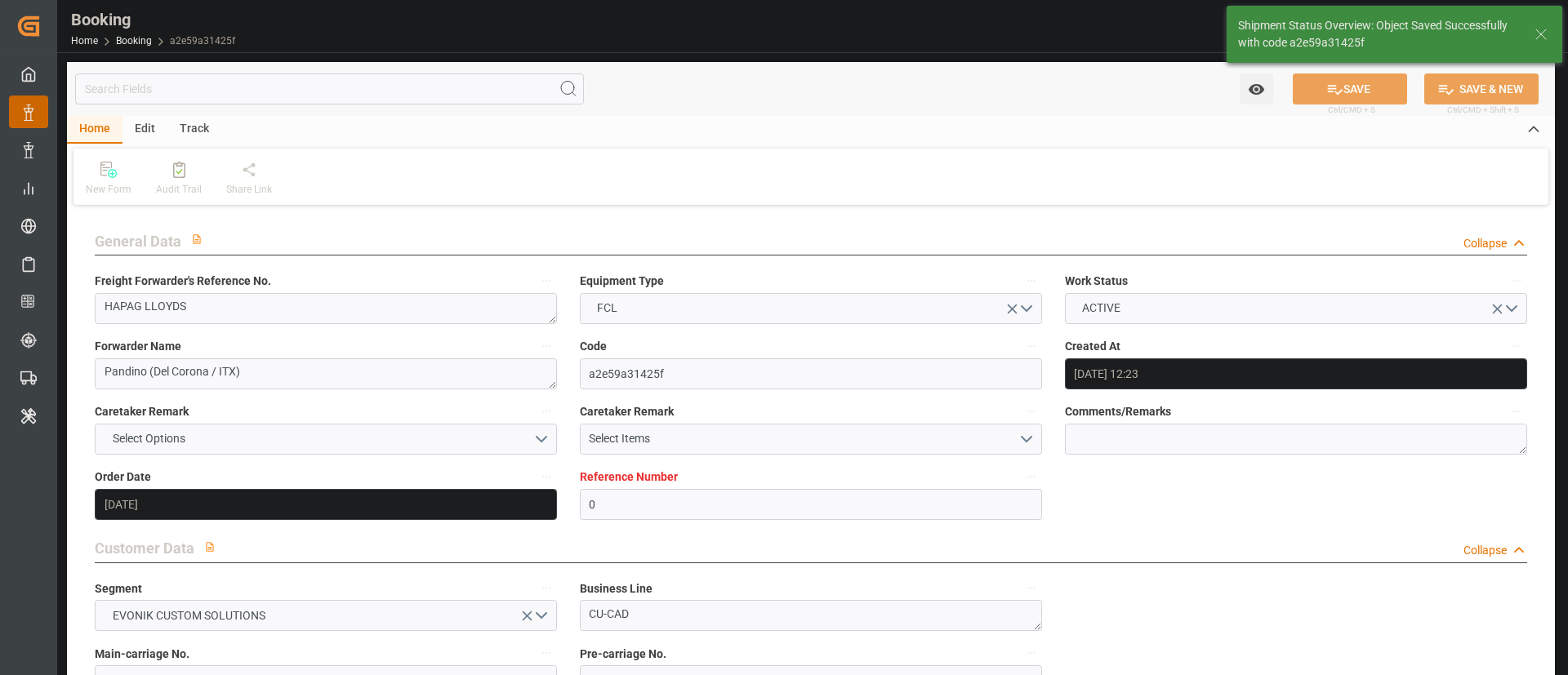
type input "02.09.2025 12:33"
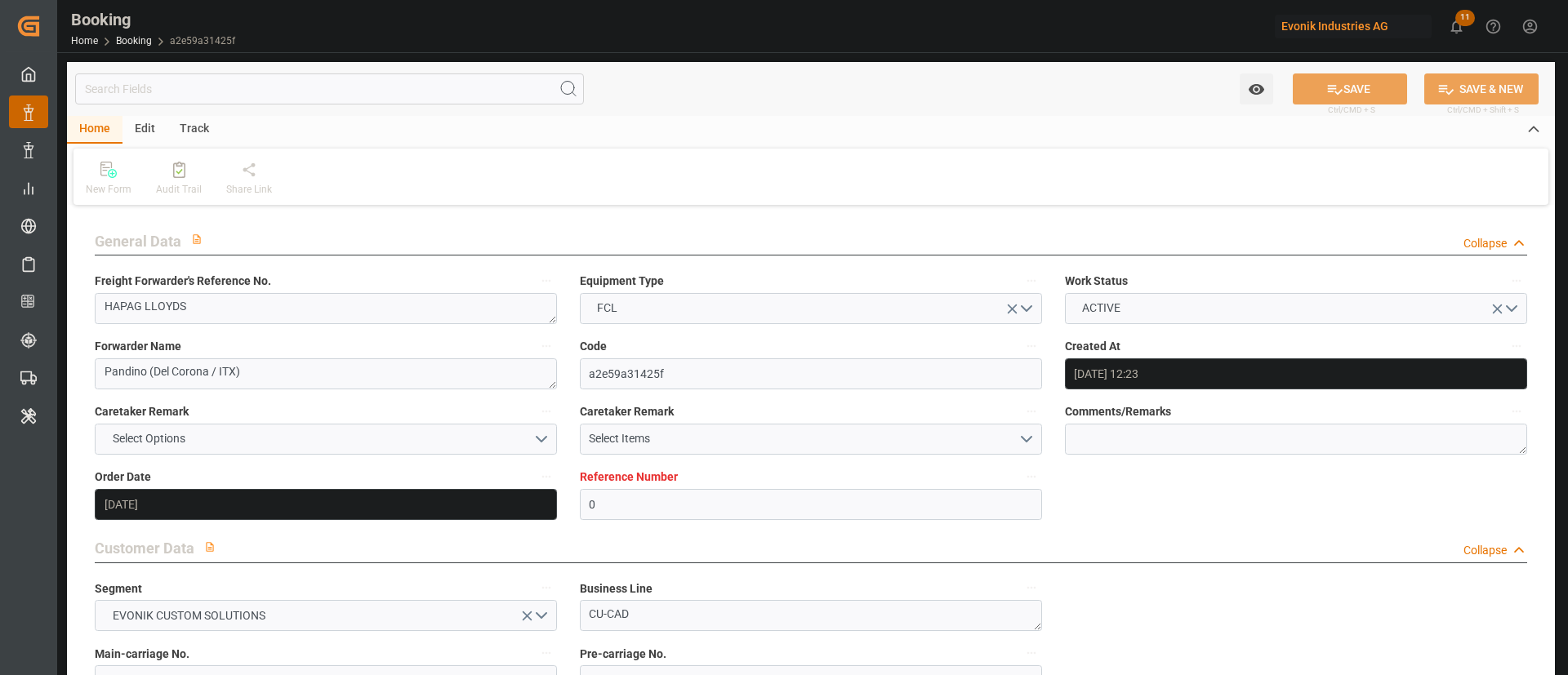
click at [769, 154] on div "New Form Audit Trail Share Link" at bounding box center [811, 176] width 1475 height 56
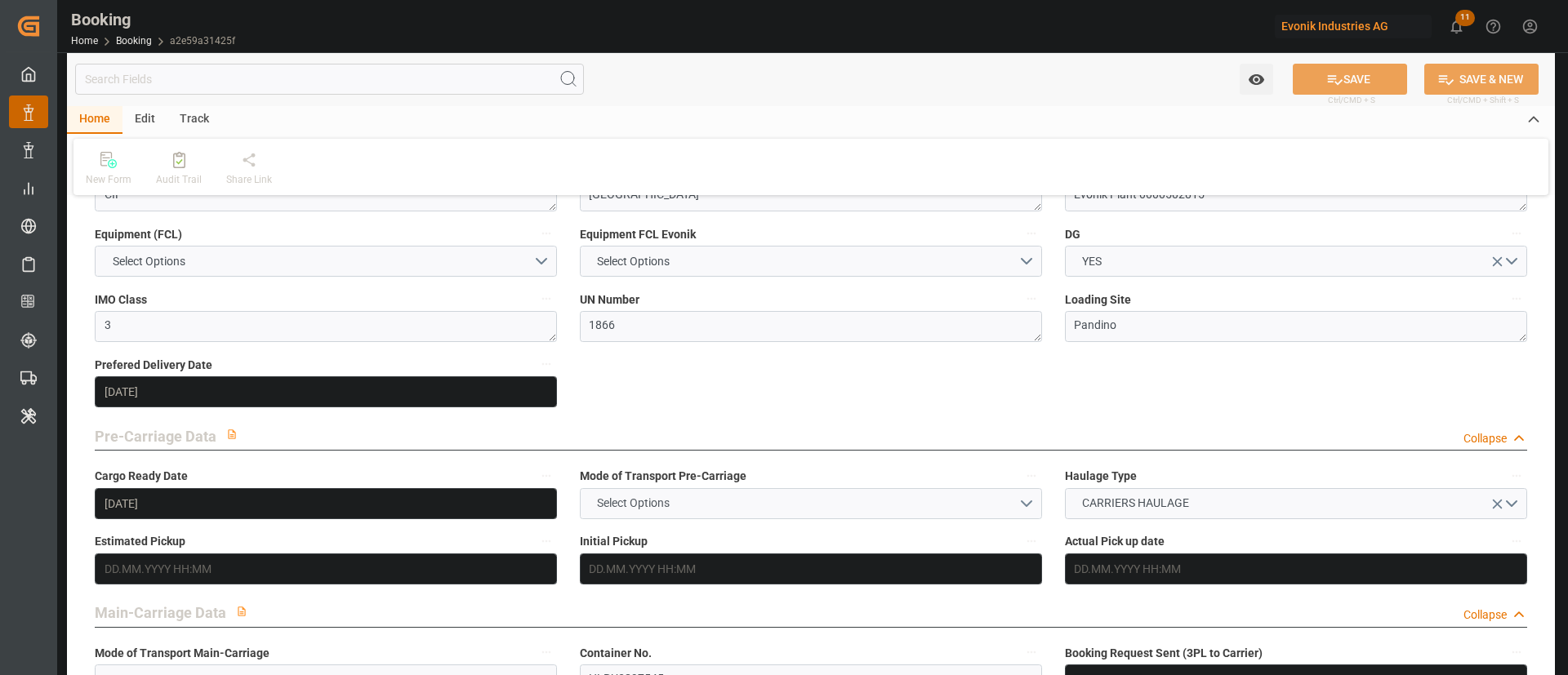
scroll to position [735, 0]
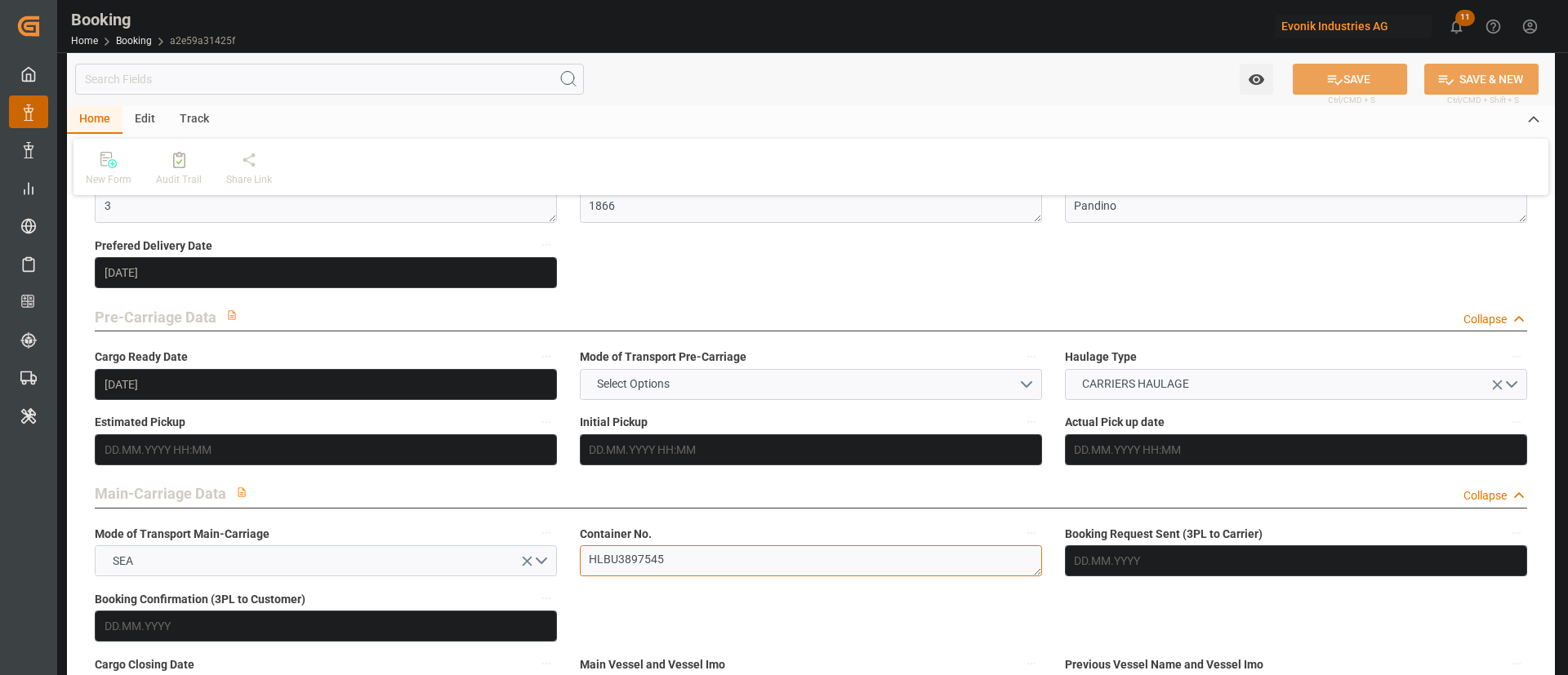
click at [681, 570] on textarea "HLBU3897545" at bounding box center [811, 561] width 463 height 31
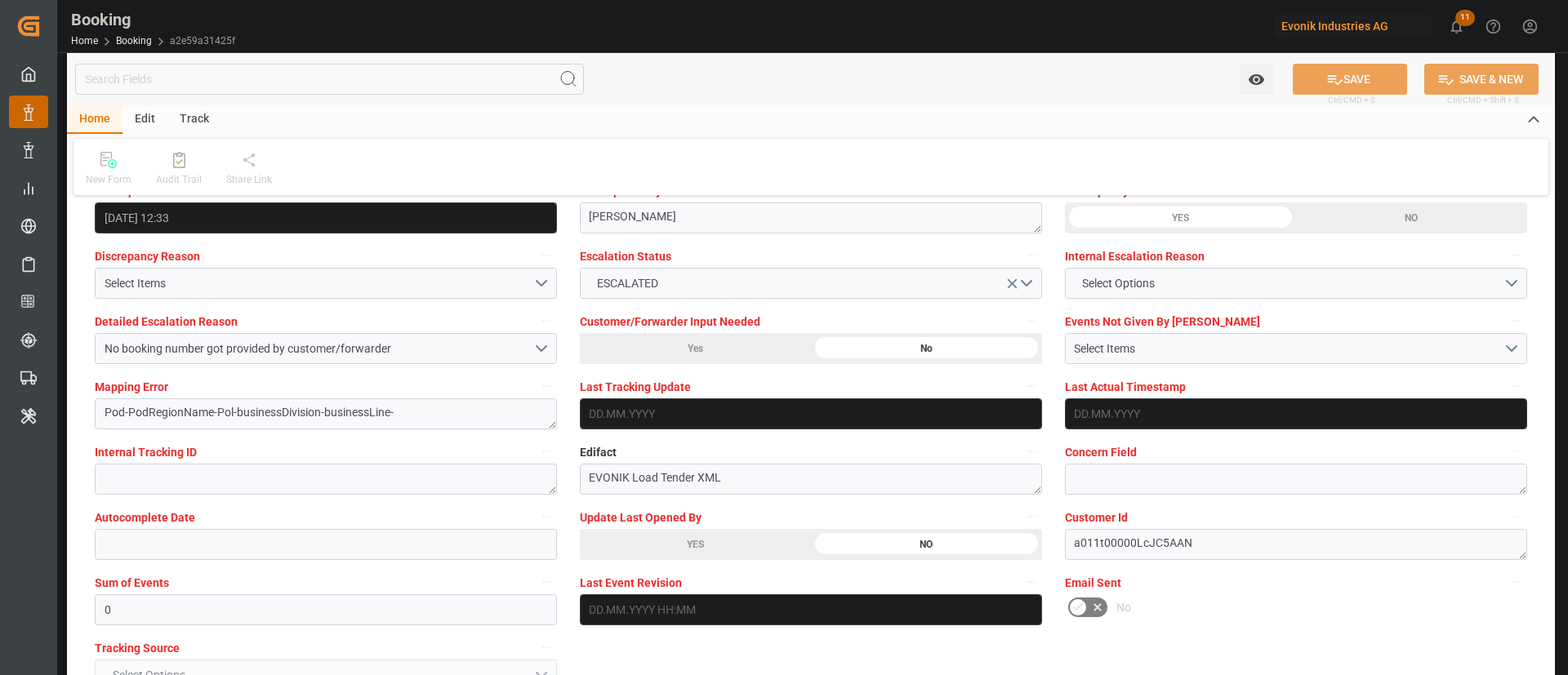
scroll to position [3061, 0]
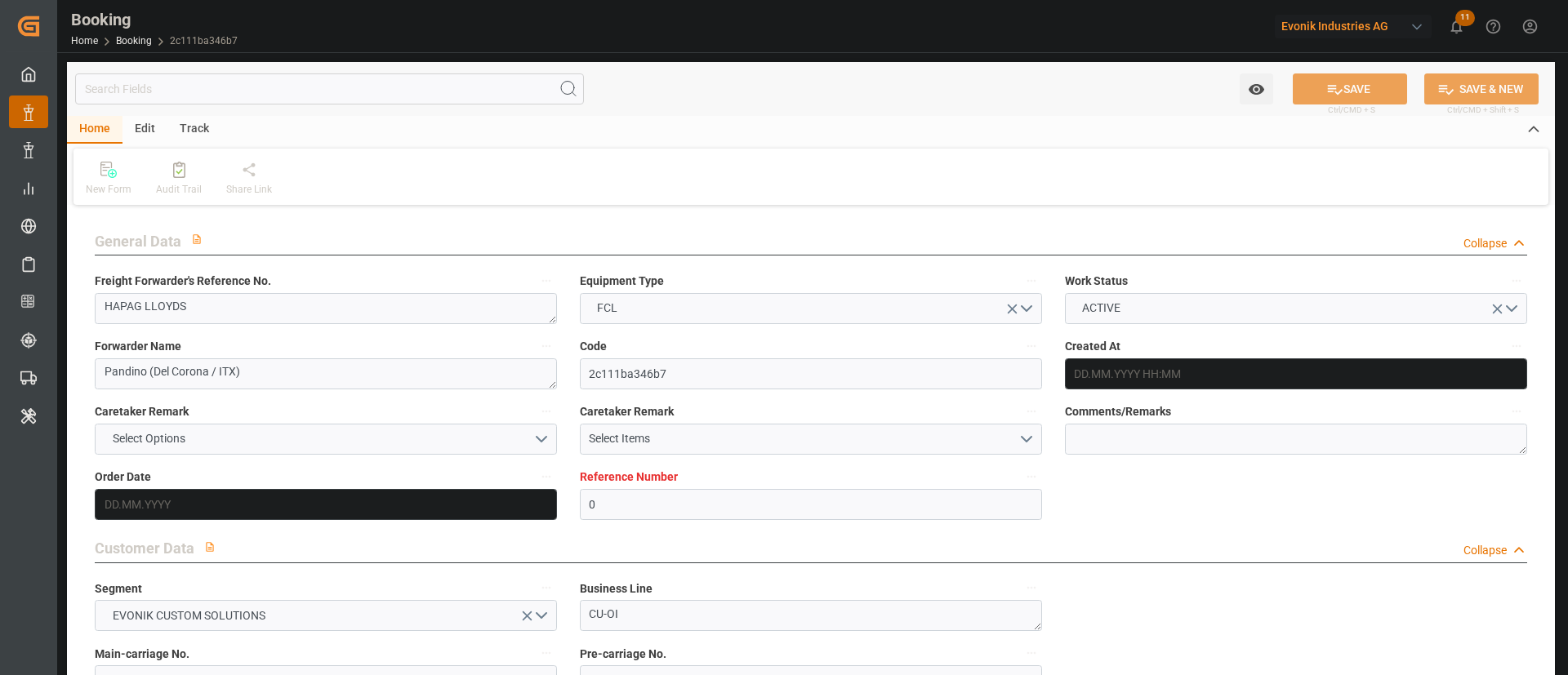
type input "0"
type input "NLRTM"
type input "CNSHA"
type input "[DATE] 13:17"
type input "[DATE]"
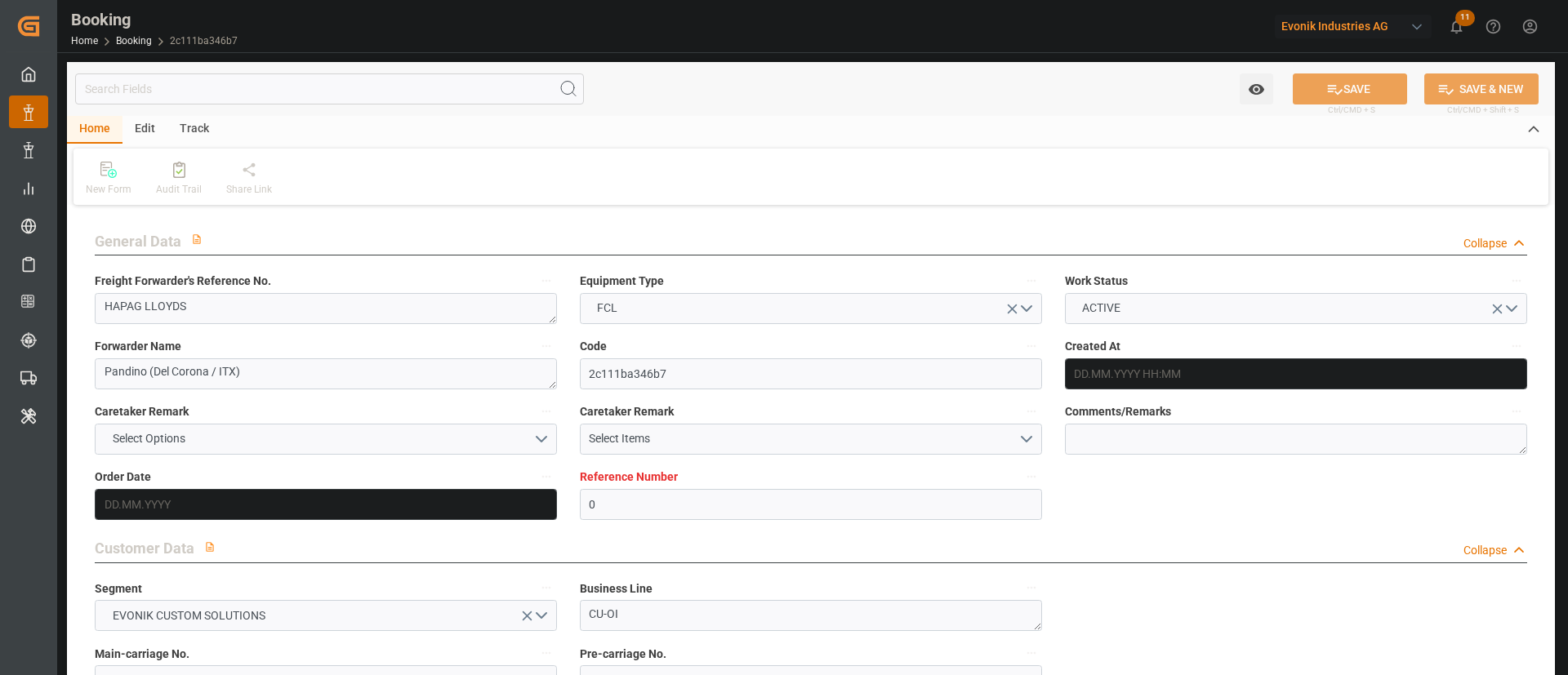
type input "[DATE]"
type input "[DATE] 07:18"
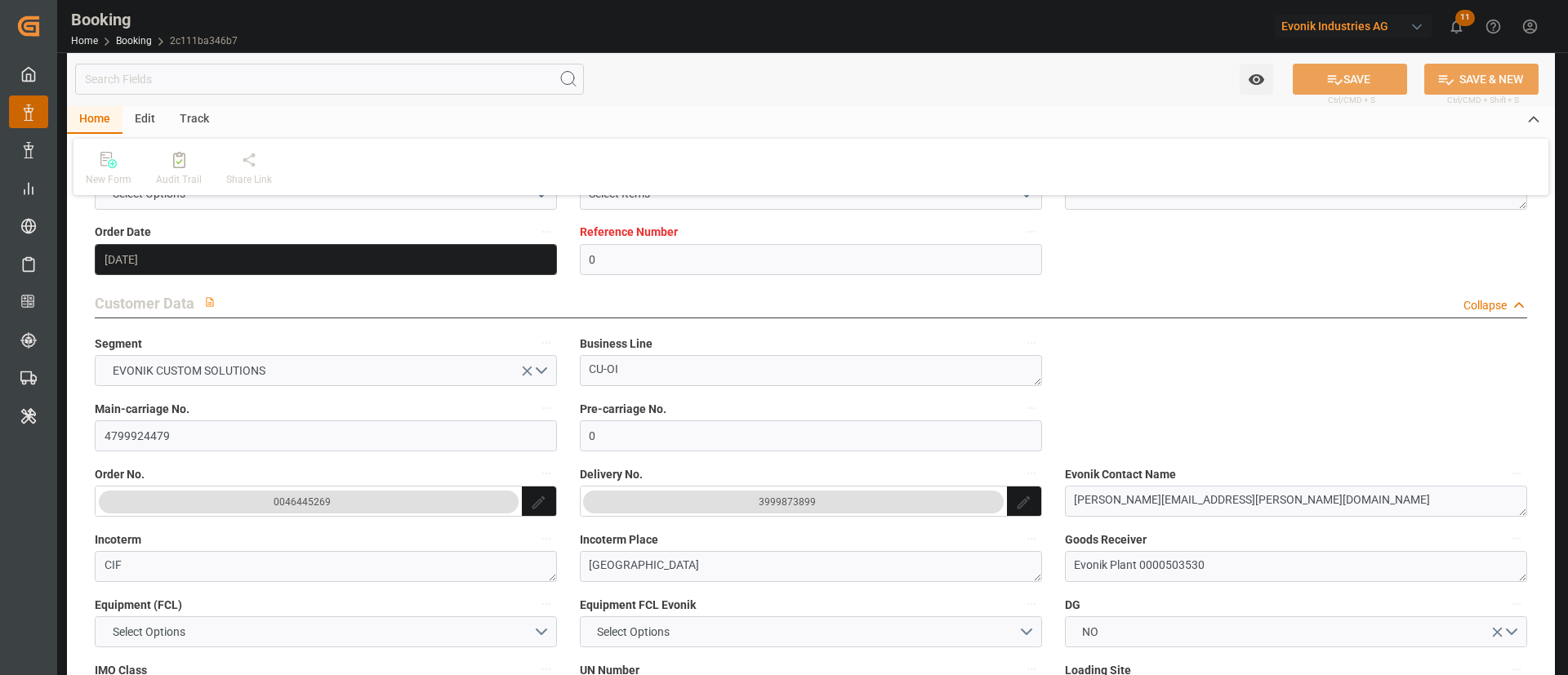
scroll to position [367, 0]
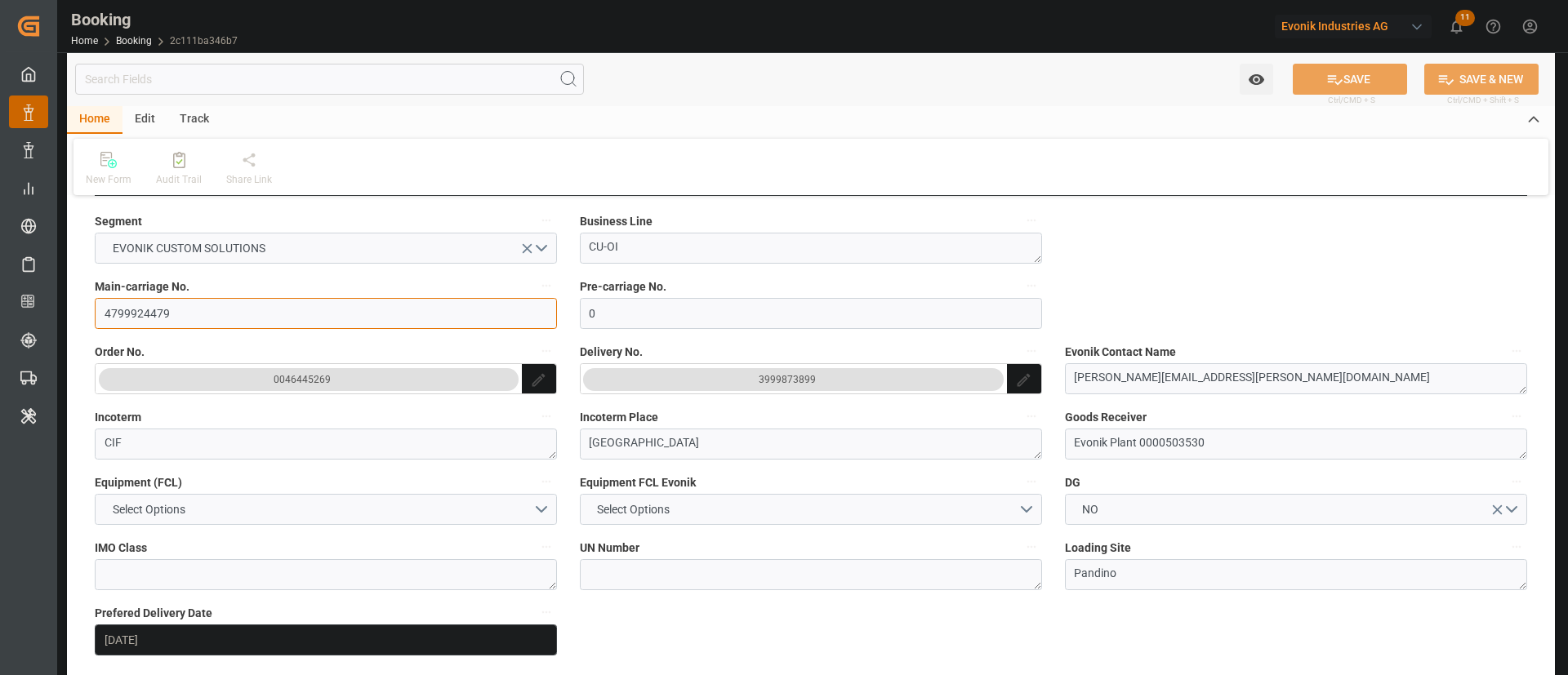
click at [218, 325] on input "4799924479" at bounding box center [325, 313] width 463 height 31
click at [761, 366] on button "3999873899" at bounding box center [794, 379] width 426 height 31
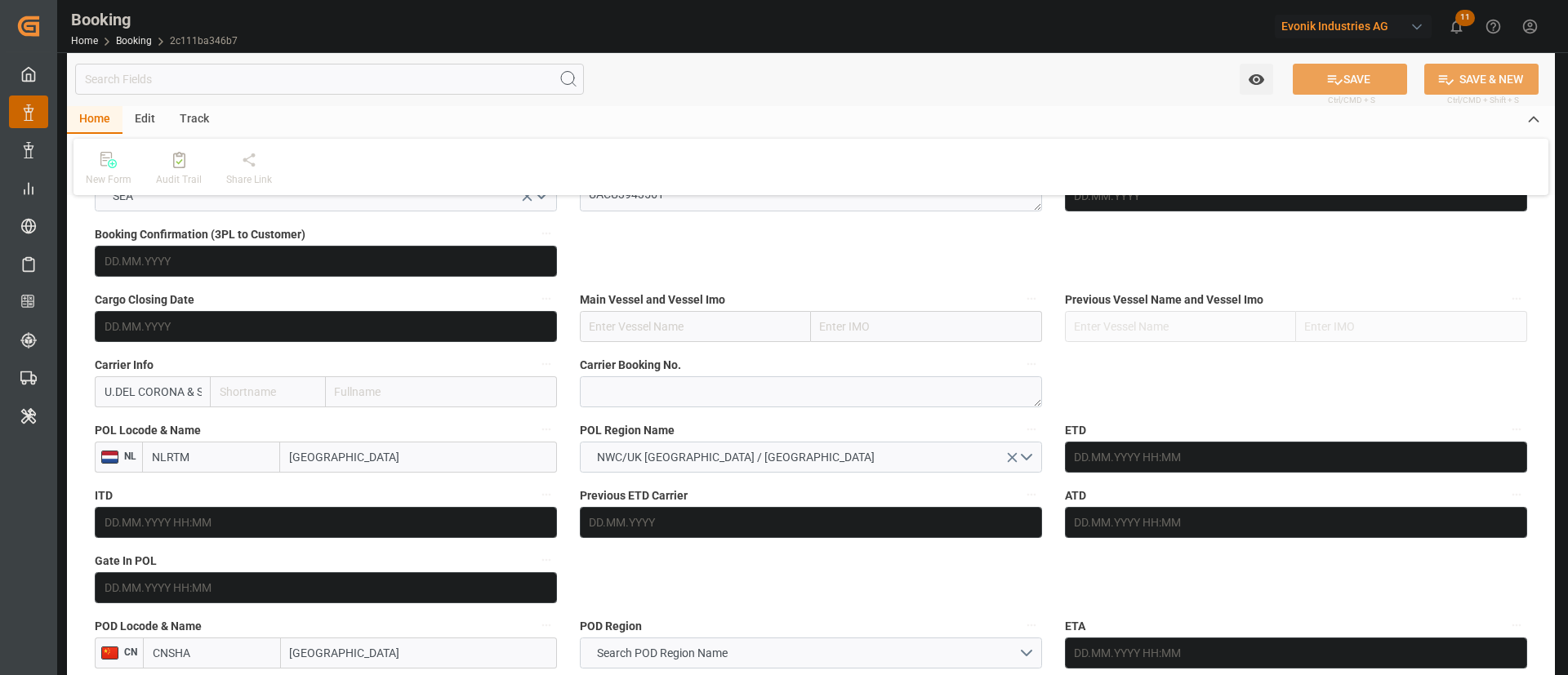
scroll to position [1102, 0]
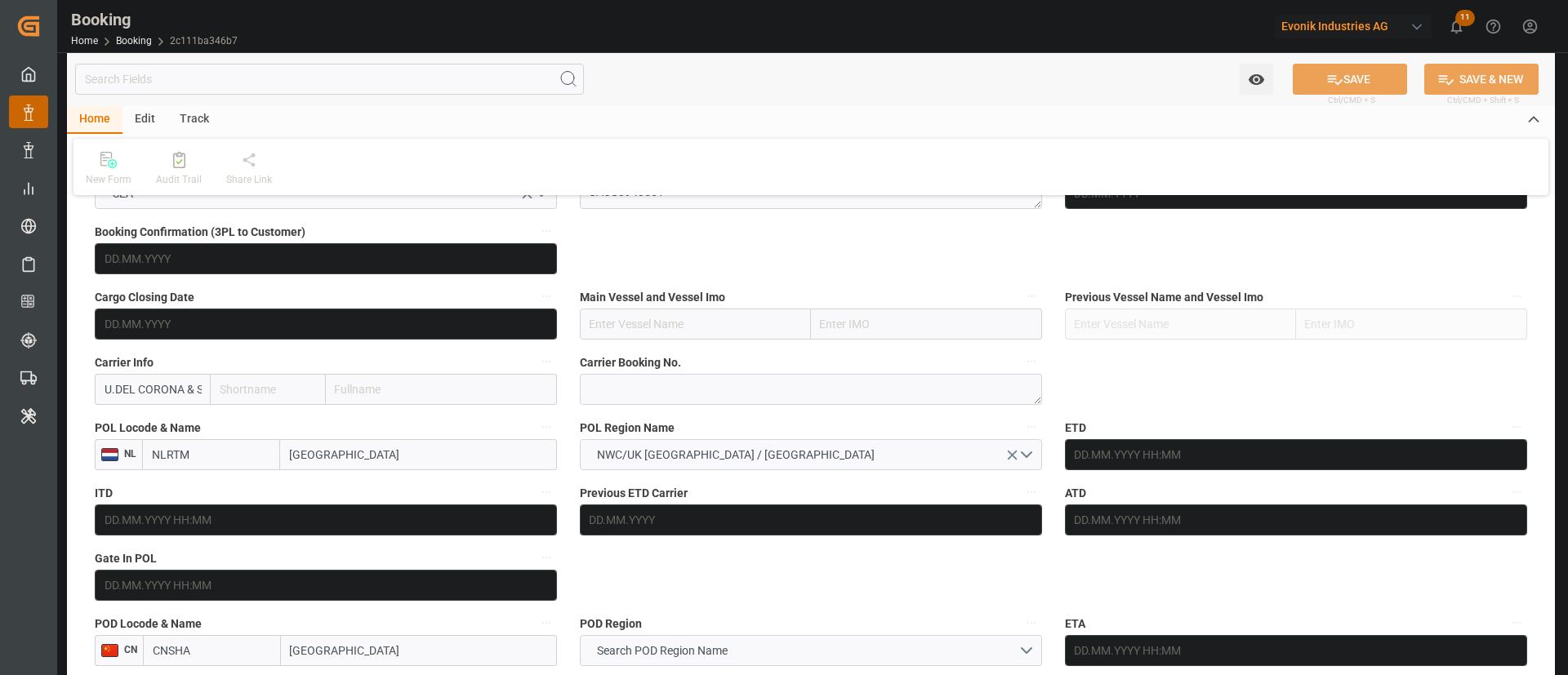
click at [405, 395] on input "text" at bounding box center [442, 389] width 231 height 31
type input "maeu"
click at [397, 417] on div "Maersk Line AS" at bounding box center [376, 425] width 100 height 37
type input "MAEU"
type input "Maersk"
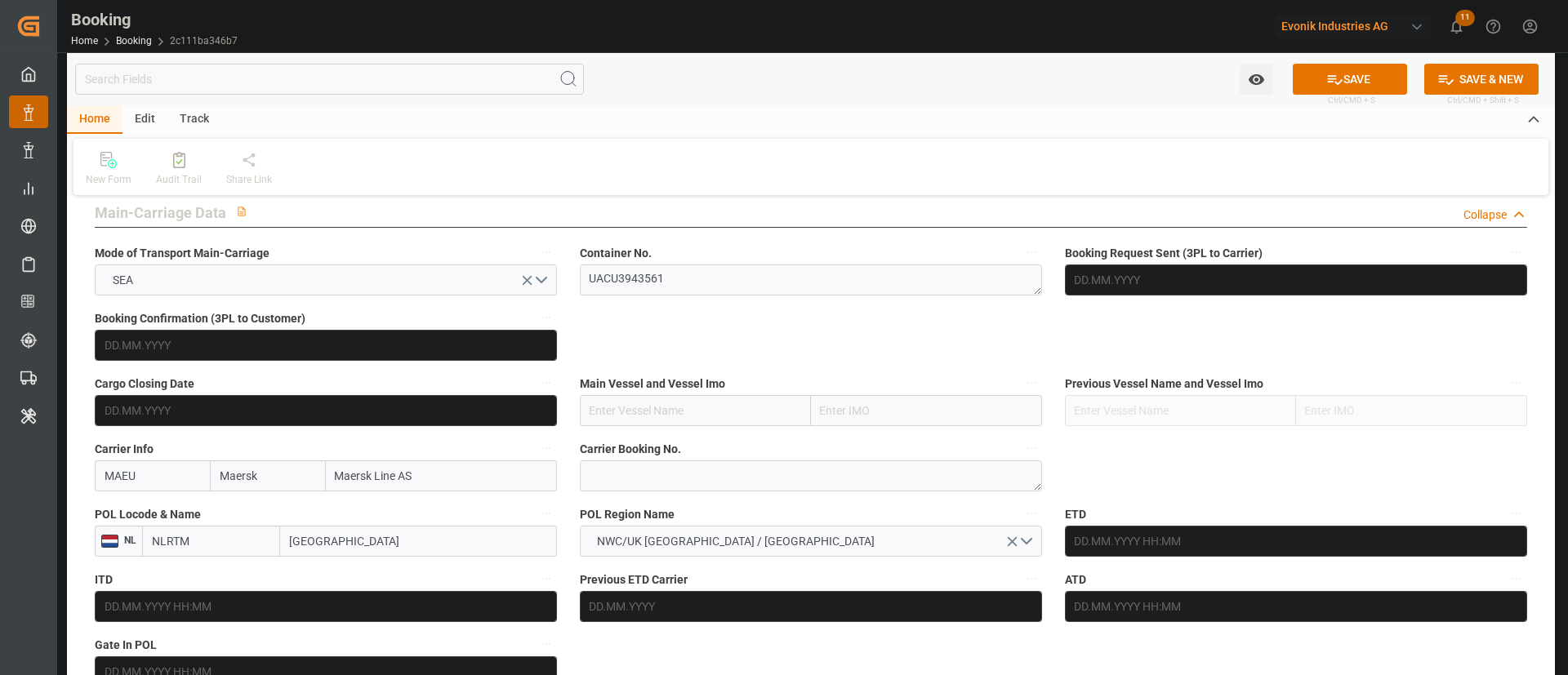
scroll to position [857, 0]
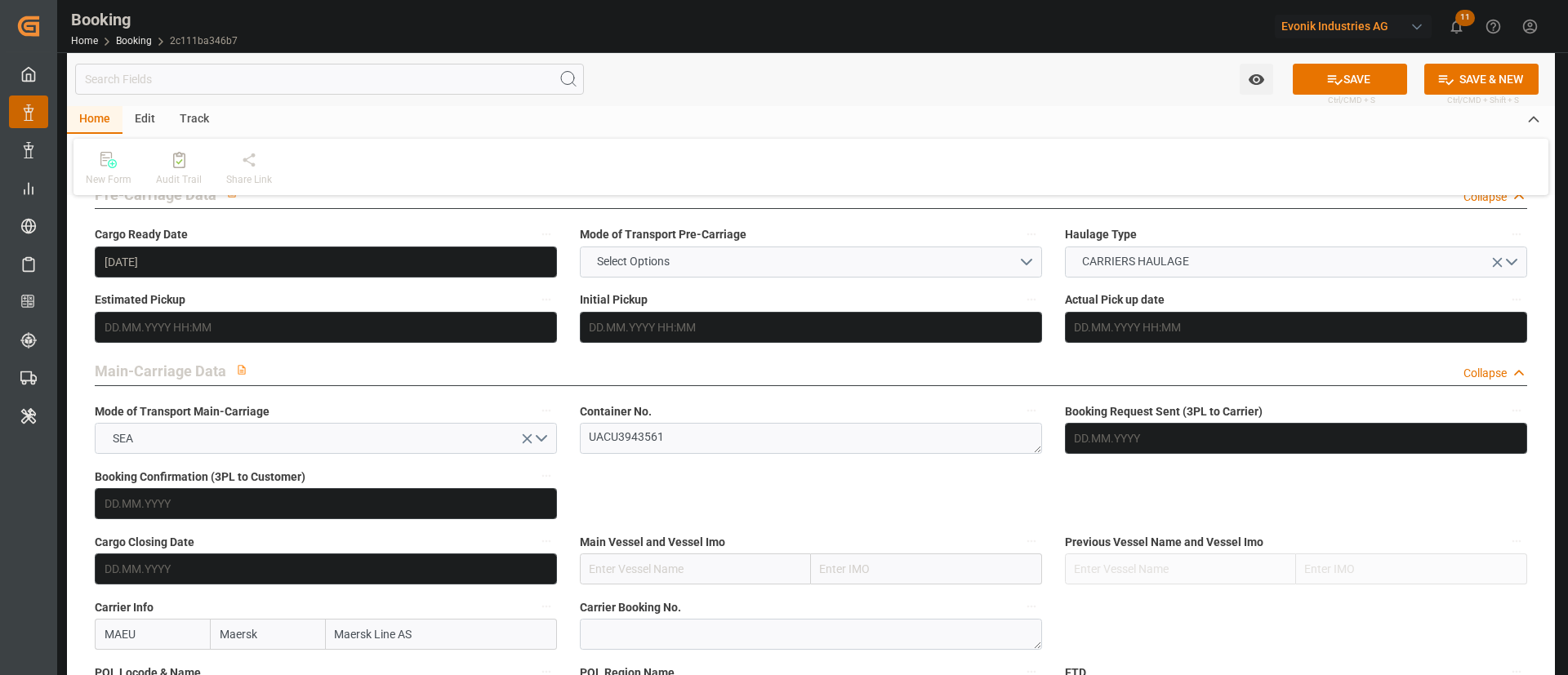
type input "Maersk Line AS"
click at [626, 456] on div "Container No. UACU3943561" at bounding box center [811, 427] width 485 height 65
click at [643, 444] on textarea "UACU3943561" at bounding box center [811, 438] width 463 height 31
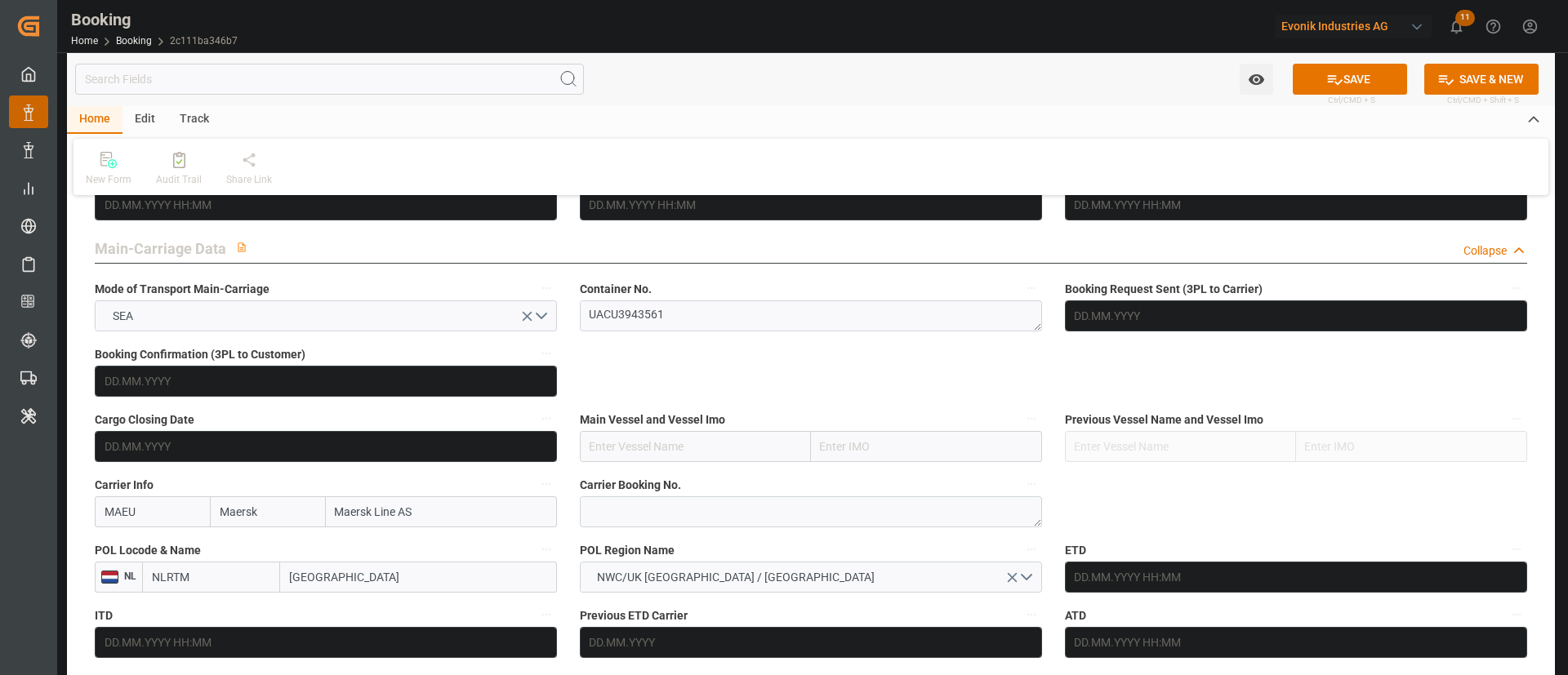
drag, startPoint x: 348, startPoint y: 522, endPoint x: 320, endPoint y: 520, distance: 28.1
click at [320, 520] on div "[PERSON_NAME] Maersk Line AS" at bounding box center [325, 512] width 463 height 31
type input "hlcu"
click at [389, 547] on b "Hapag [PERSON_NAME] Aktiengesellschaft" at bounding box center [399, 557] width 125 height 31
type input "HLCU"
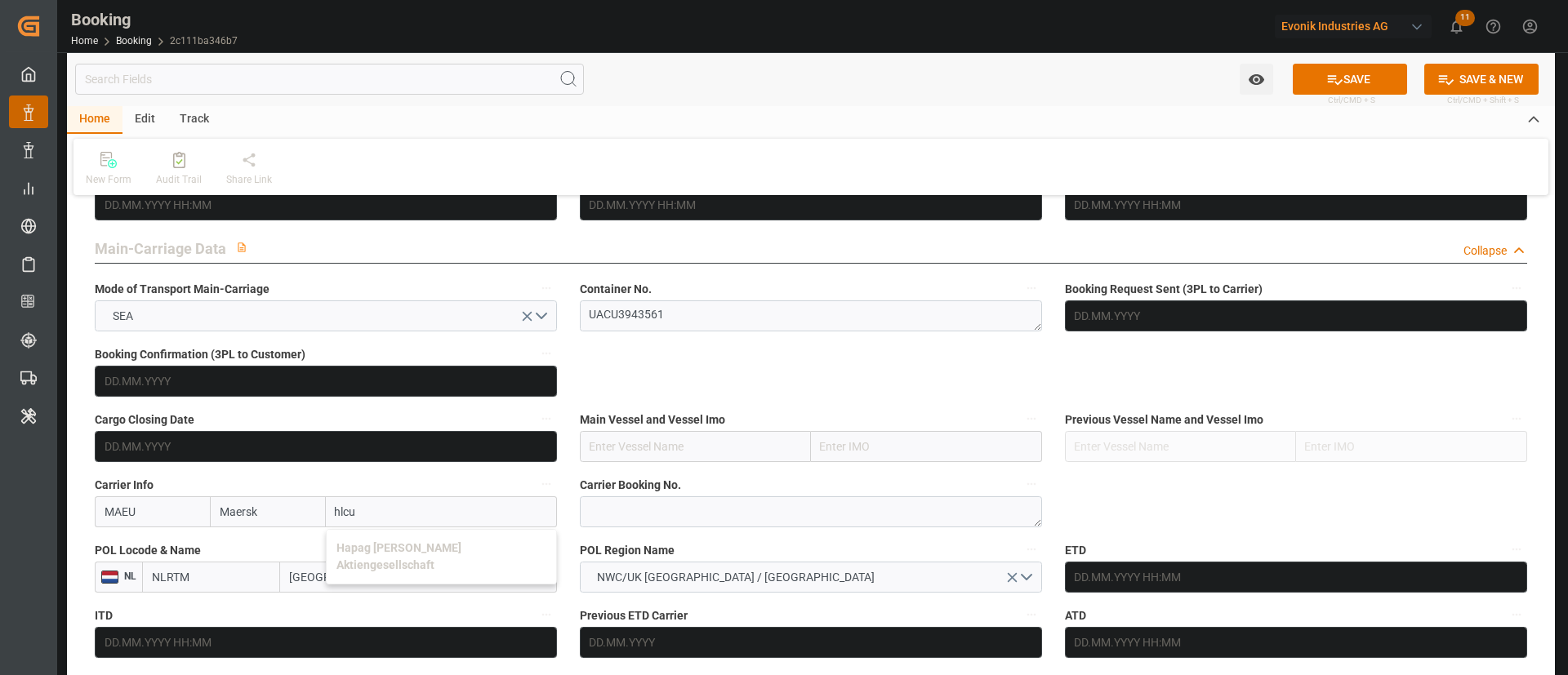
type input "Hapag [PERSON_NAME]"
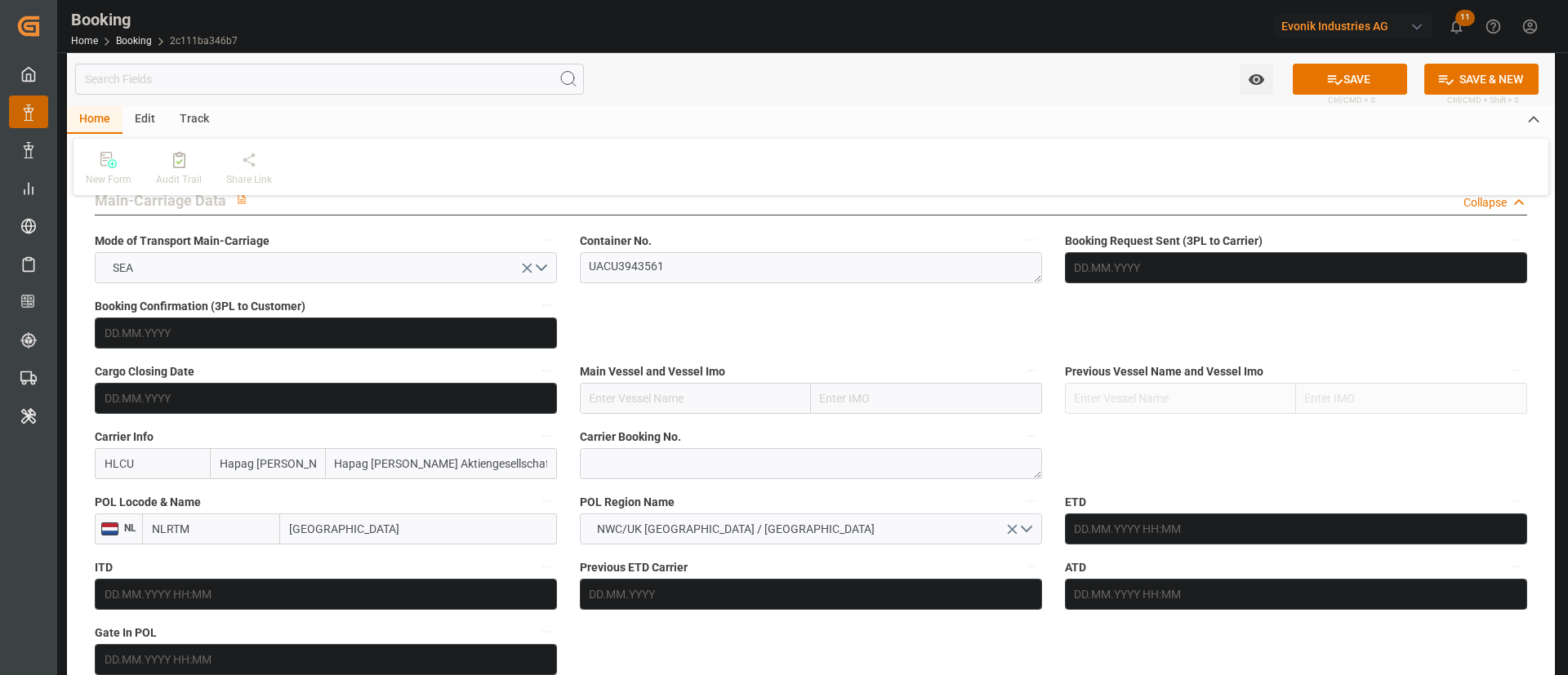
scroll to position [1102, 0]
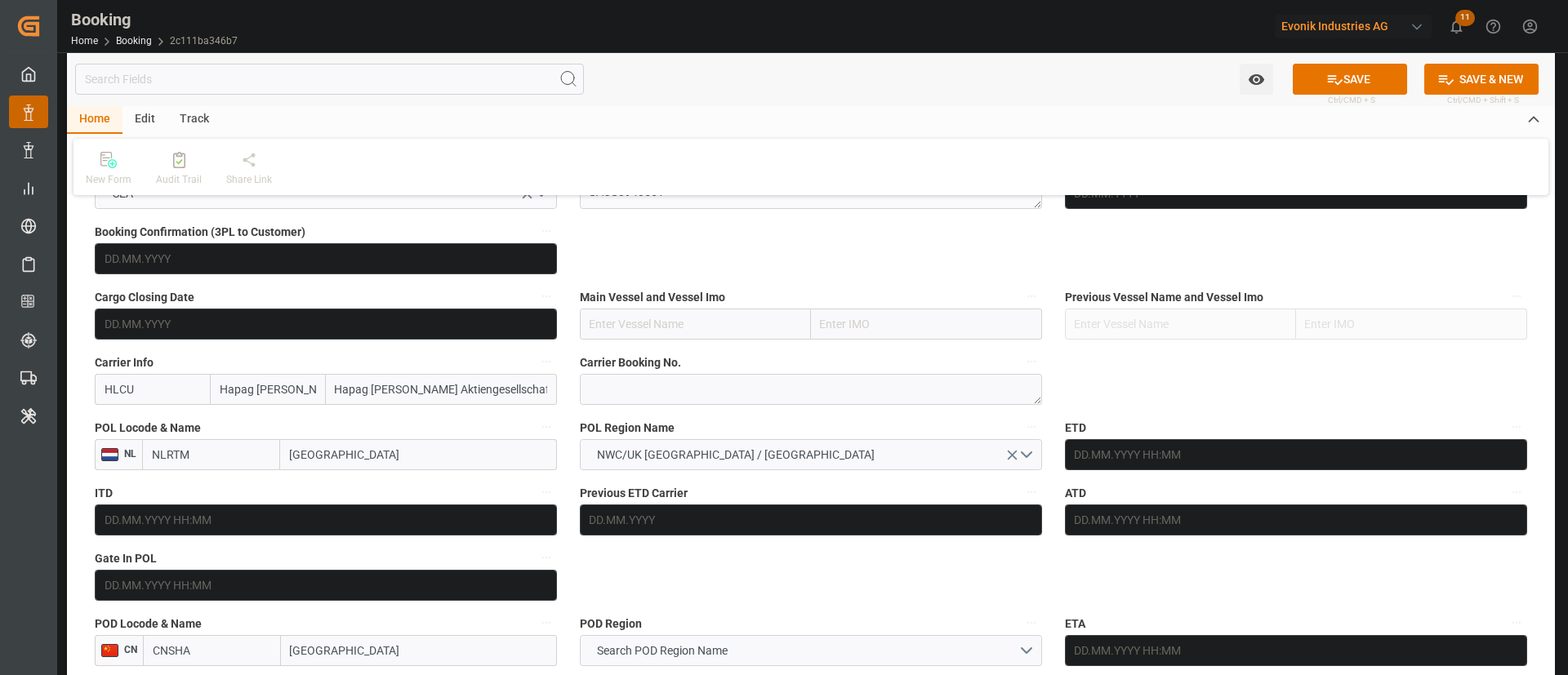
type input "Hapag [PERSON_NAME] Aktiengesellschaft"
click at [360, 477] on div "ITD" at bounding box center [325, 508] width 485 height 65
click at [371, 459] on input "[GEOGRAPHIC_DATA]" at bounding box center [419, 455] width 277 height 31
click at [371, 458] on input "[GEOGRAPHIC_DATA]" at bounding box center [419, 455] width 277 height 31
paste input "GENOA"
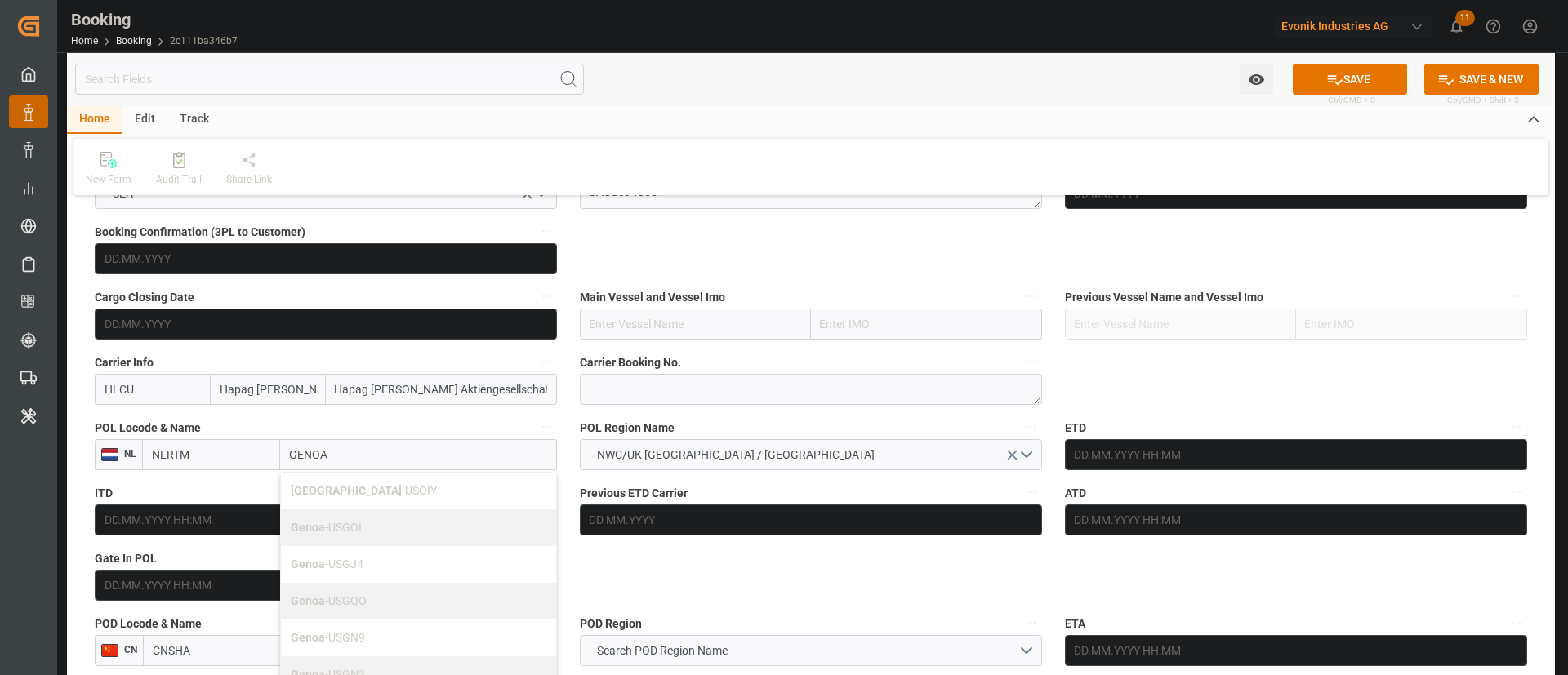
type input "GENOA"
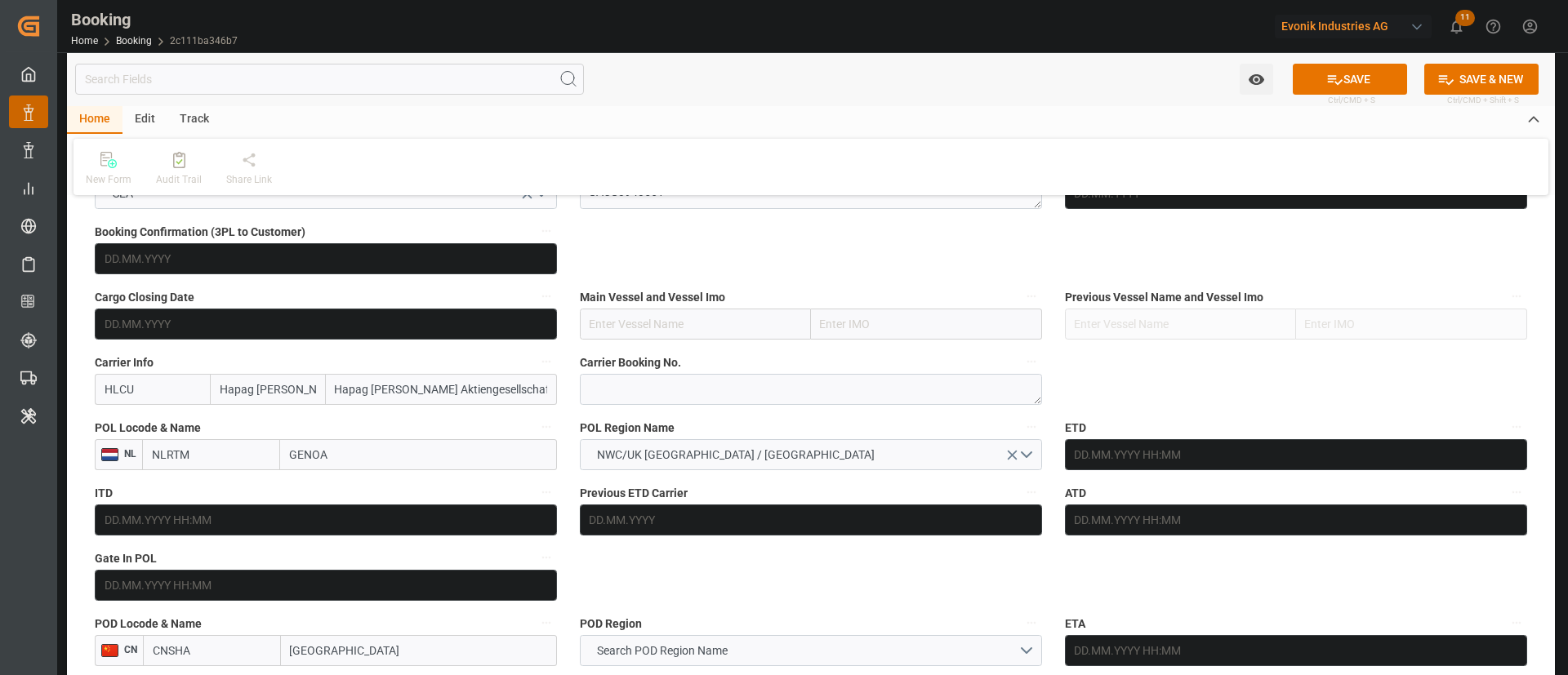
click at [266, 443] on input "NLRTM" at bounding box center [211, 455] width 138 height 31
type input "ITGOA"
click at [218, 501] on div "ITGOA - [GEOGRAPHIC_DATA]" at bounding box center [211, 500] width 136 height 54
type input "[GEOGRAPHIC_DATA]"
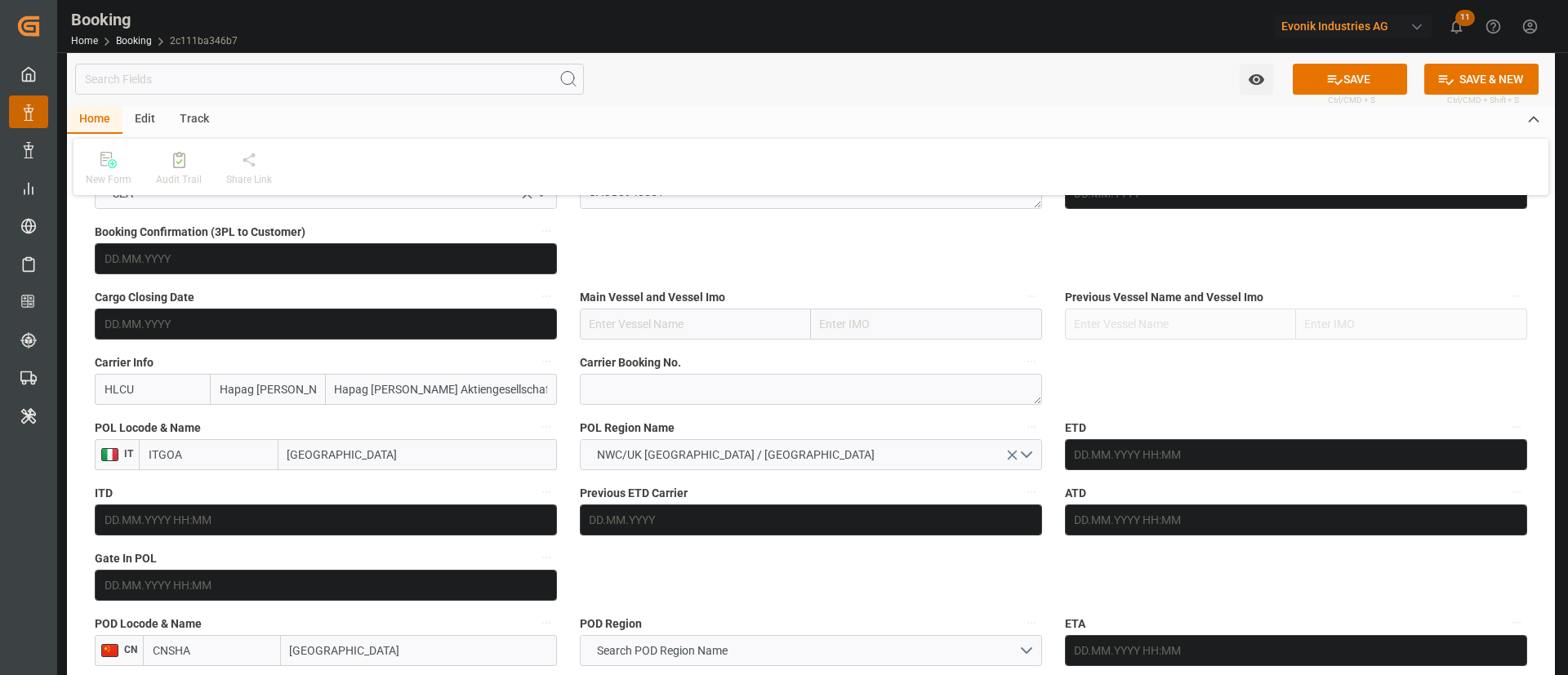
type input "ITGOA"
click at [758, 460] on span "NWC/UK [GEOGRAPHIC_DATA] / [GEOGRAPHIC_DATA]" at bounding box center [735, 455] width 294 height 17
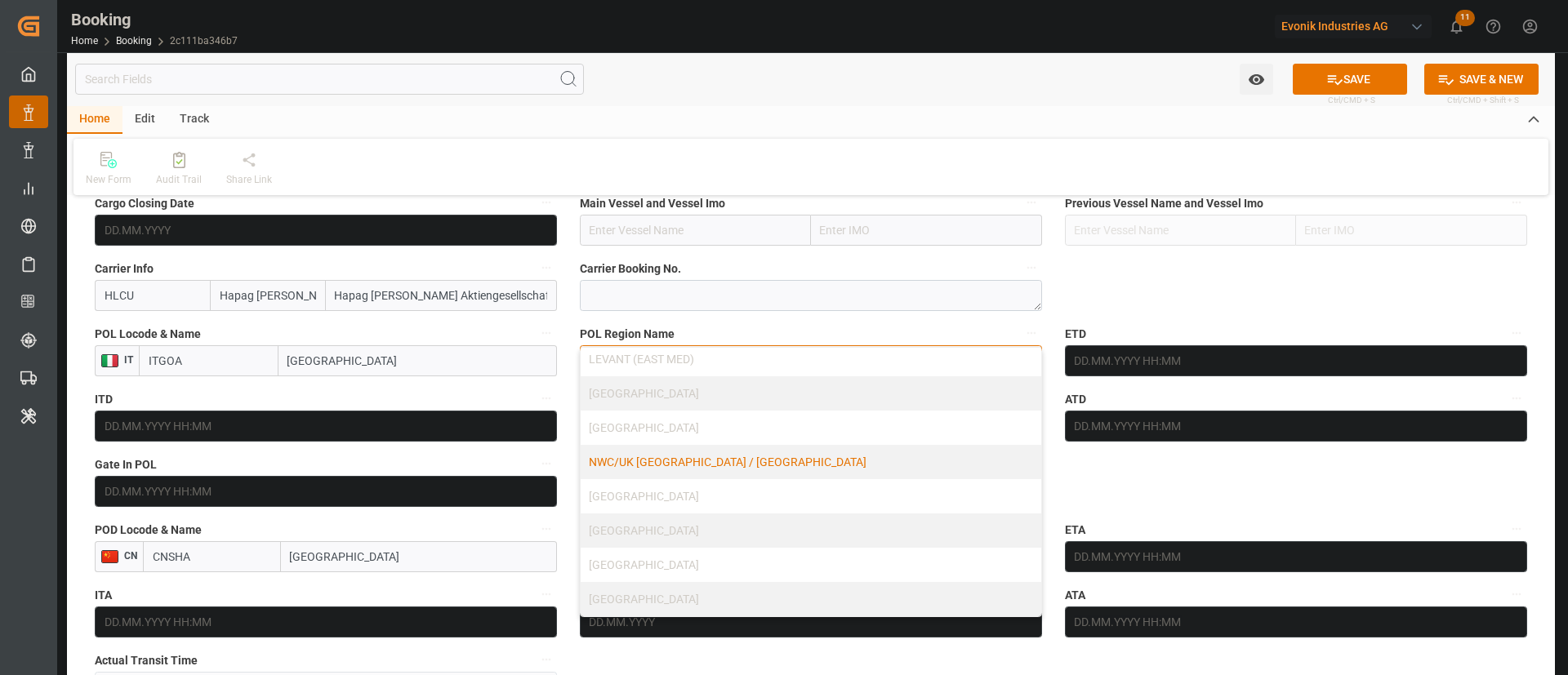
scroll to position [1347, 0]
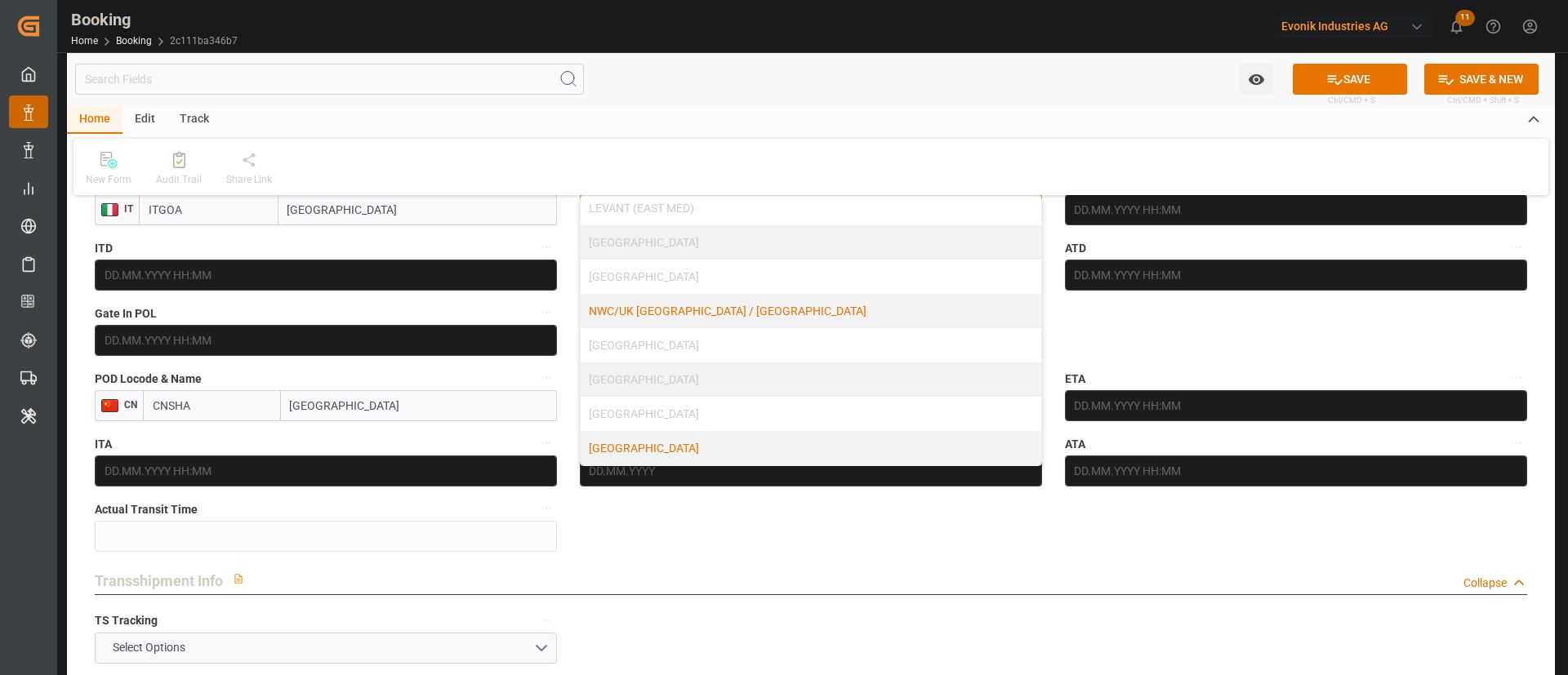
click at [701, 438] on div "[GEOGRAPHIC_DATA]" at bounding box center [811, 448] width 461 height 34
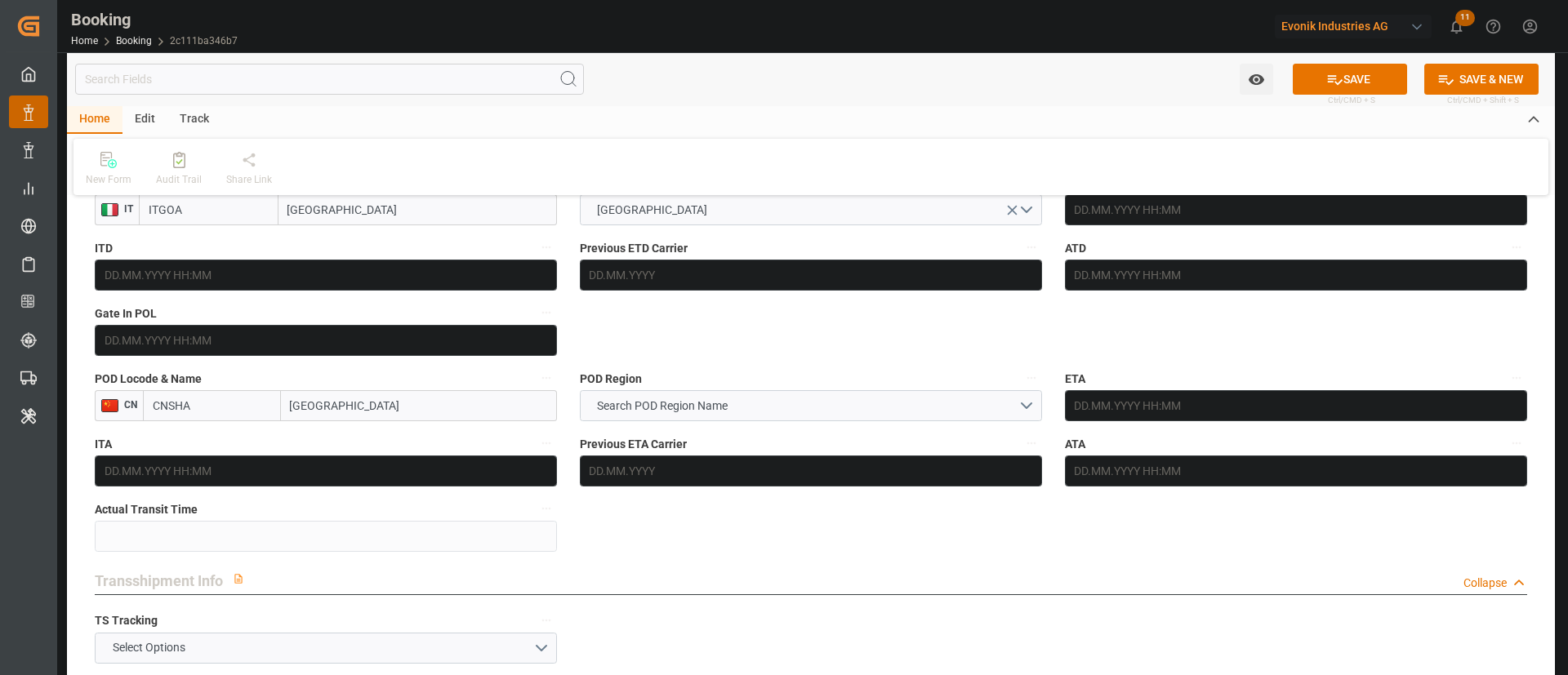
click at [467, 401] on input "[GEOGRAPHIC_DATA]" at bounding box center [419, 405] width 276 height 31
type input "[GEOGRAPHIC_DATA]"
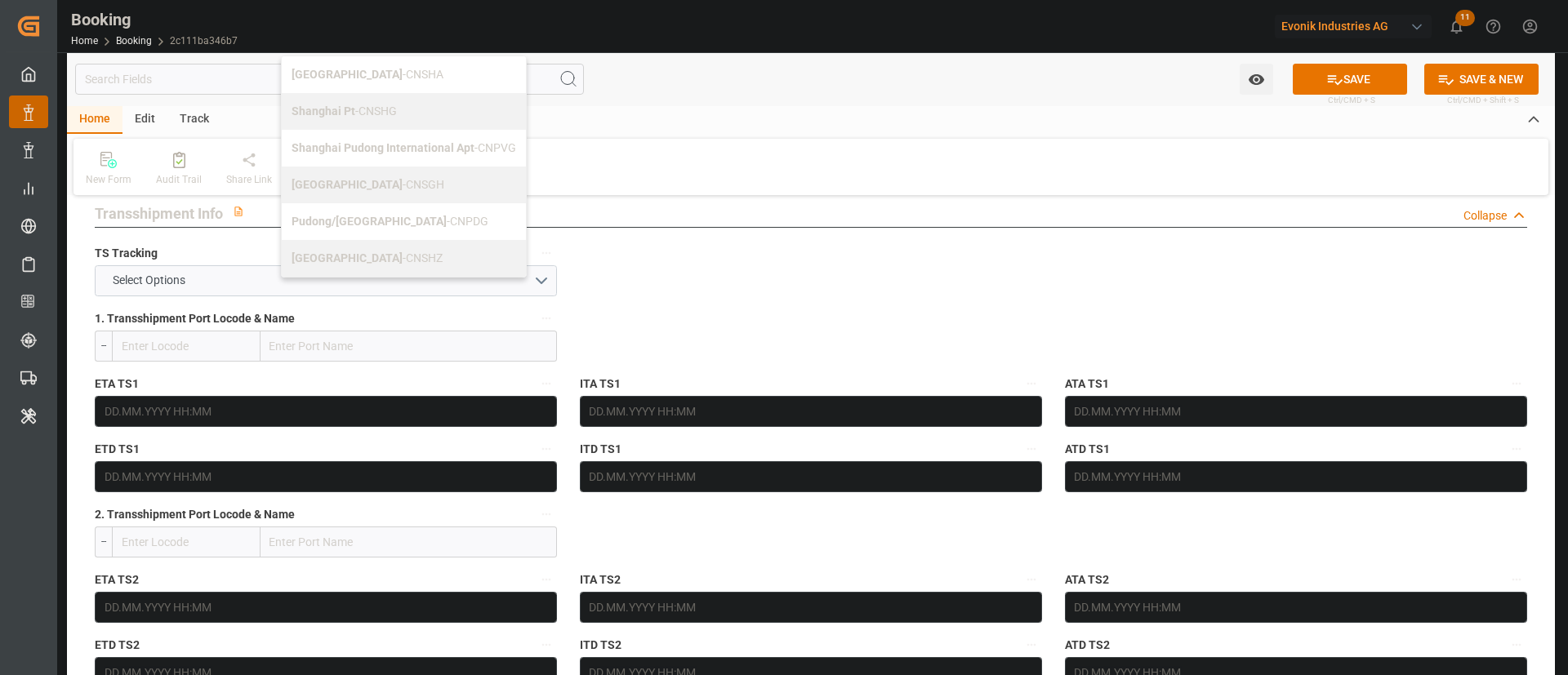
scroll to position [1469, 0]
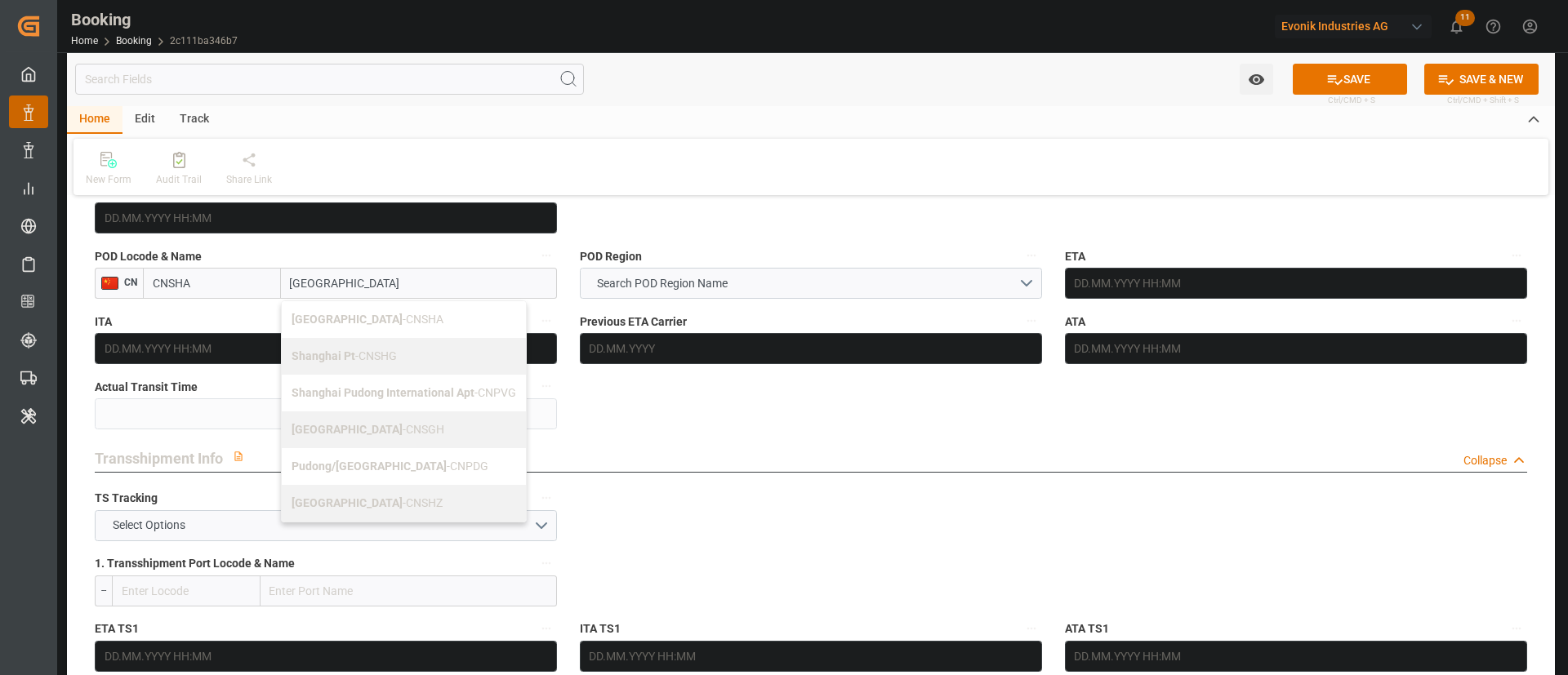
click at [363, 422] on span "Shanghai - CNSGH" at bounding box center [368, 429] width 153 height 13
type input "CNSGH"
type input "[GEOGRAPHIC_DATA]"
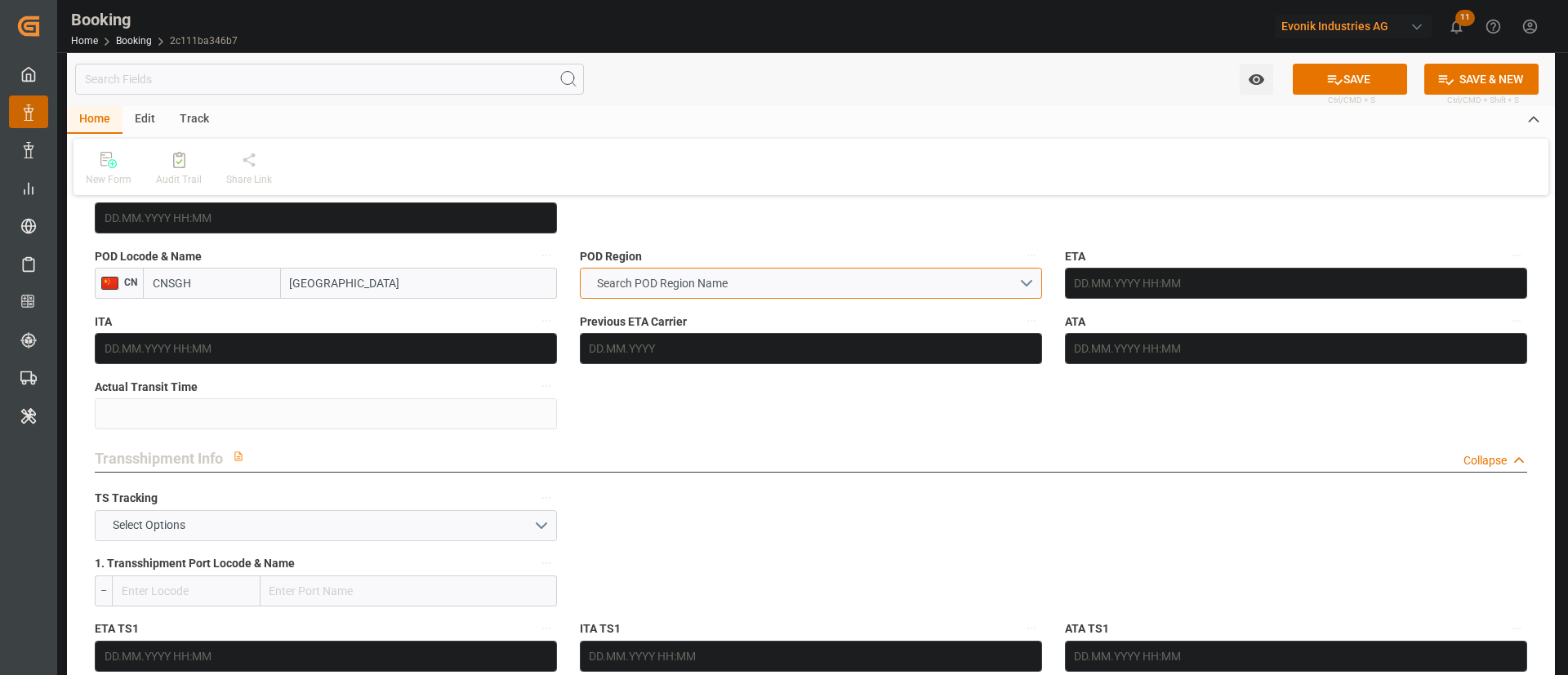
click at [748, 268] on button "Search POD Region Name" at bounding box center [811, 283] width 463 height 31
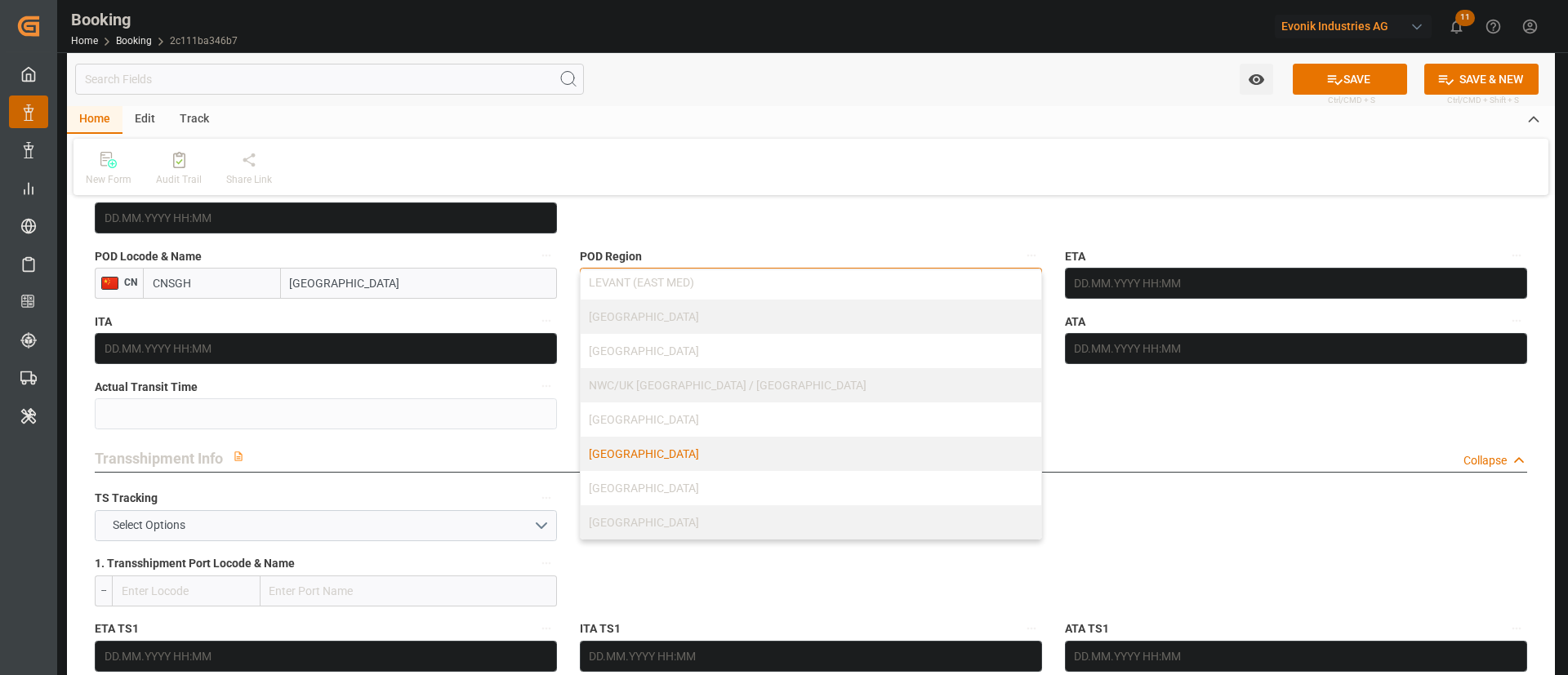
scroll to position [349, 0]
click at [689, 512] on div "[GEOGRAPHIC_DATA]" at bounding box center [811, 522] width 461 height 34
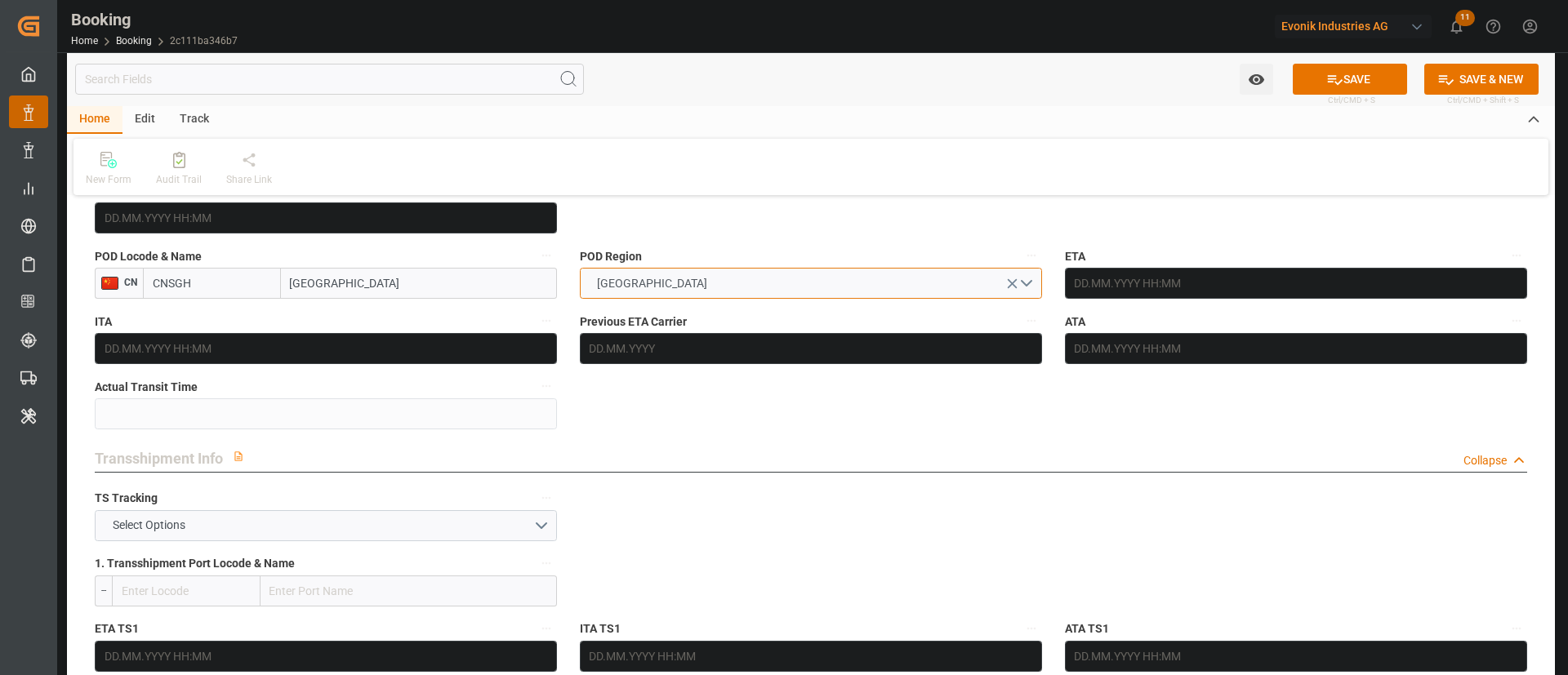
click at [764, 295] on button "[GEOGRAPHIC_DATA]" at bounding box center [811, 283] width 463 height 31
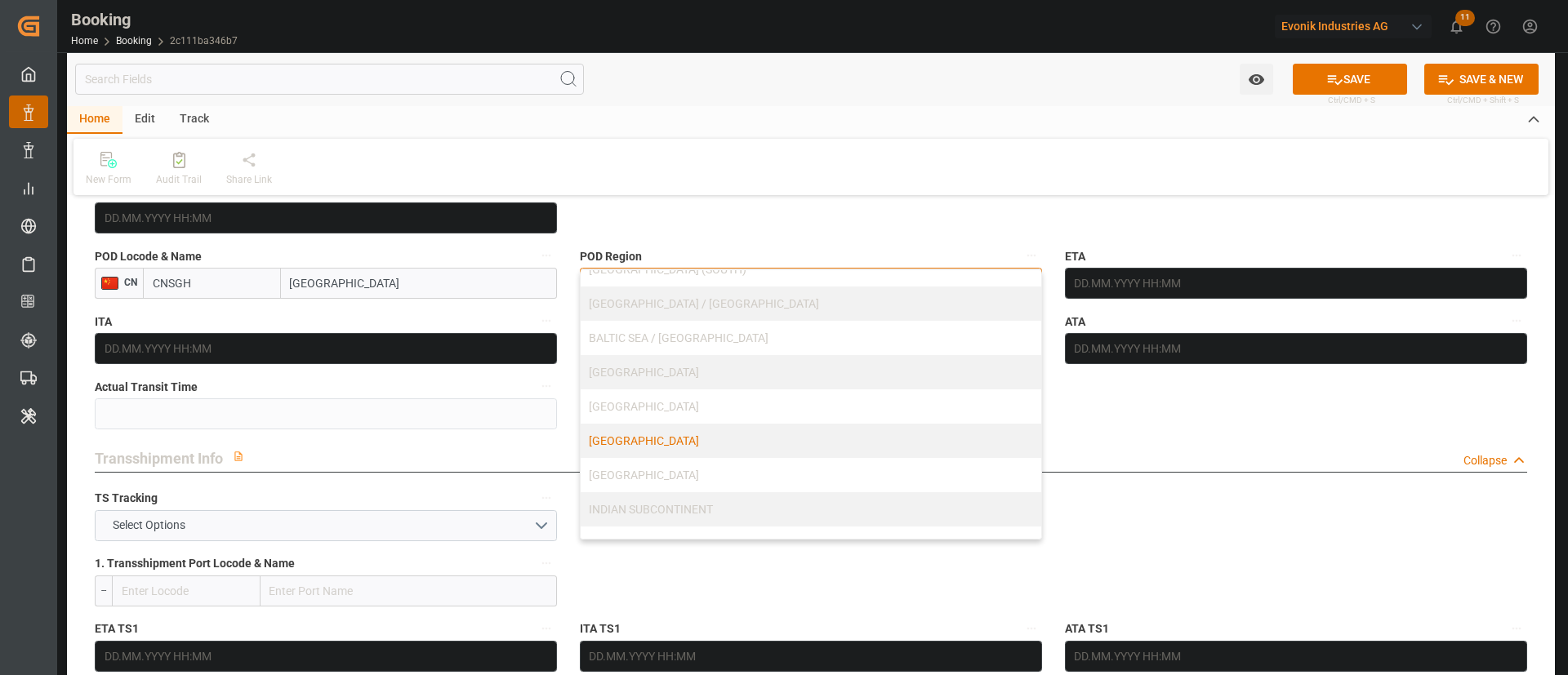
scroll to position [122, 0]
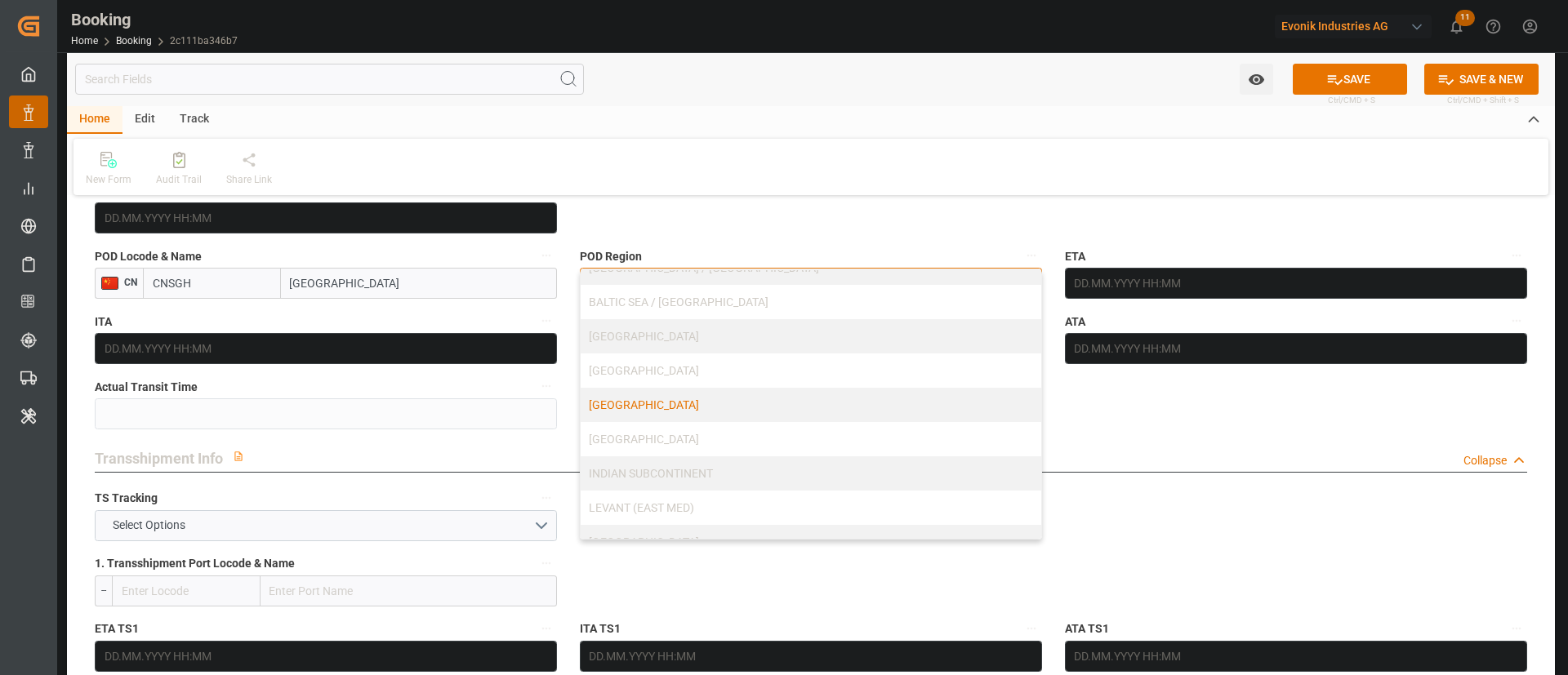
click at [690, 404] on div "[GEOGRAPHIC_DATA]" at bounding box center [811, 405] width 461 height 34
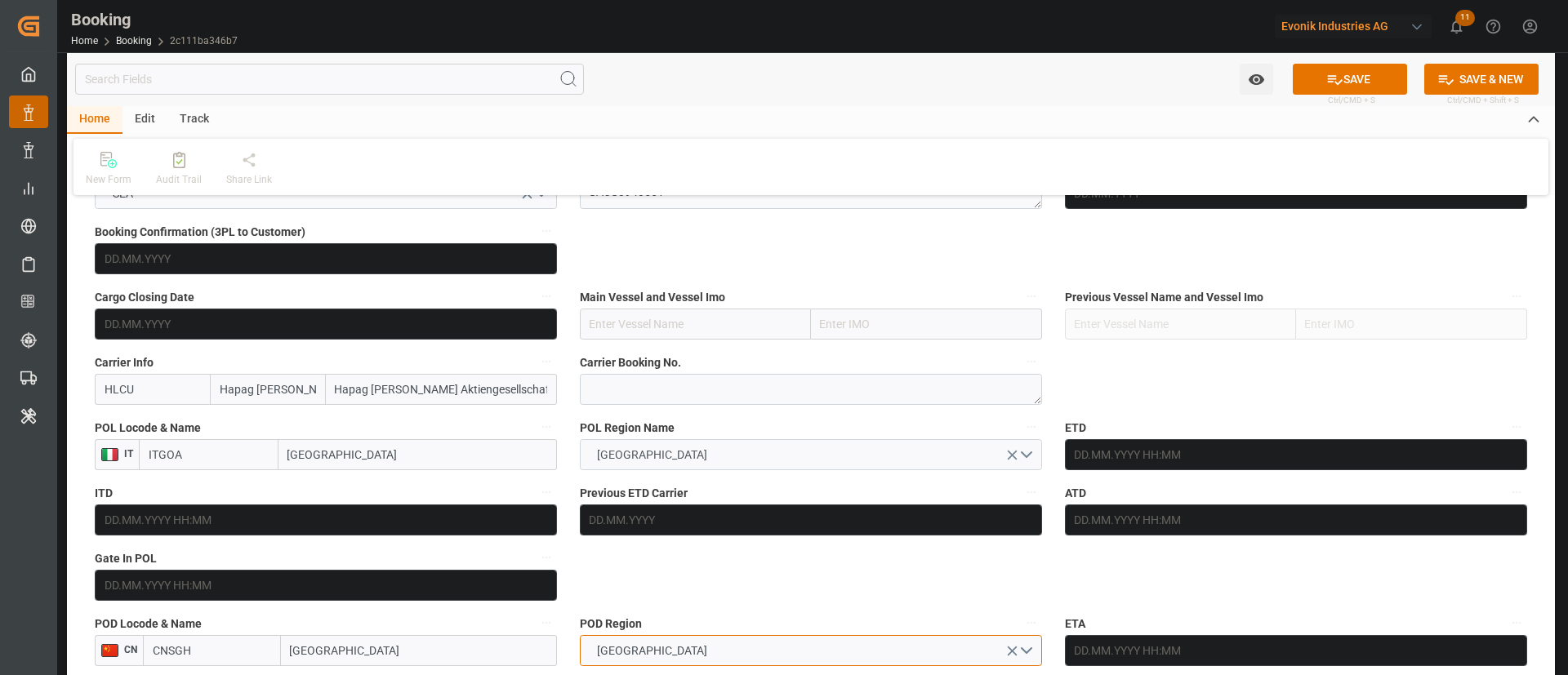
scroll to position [979, 0]
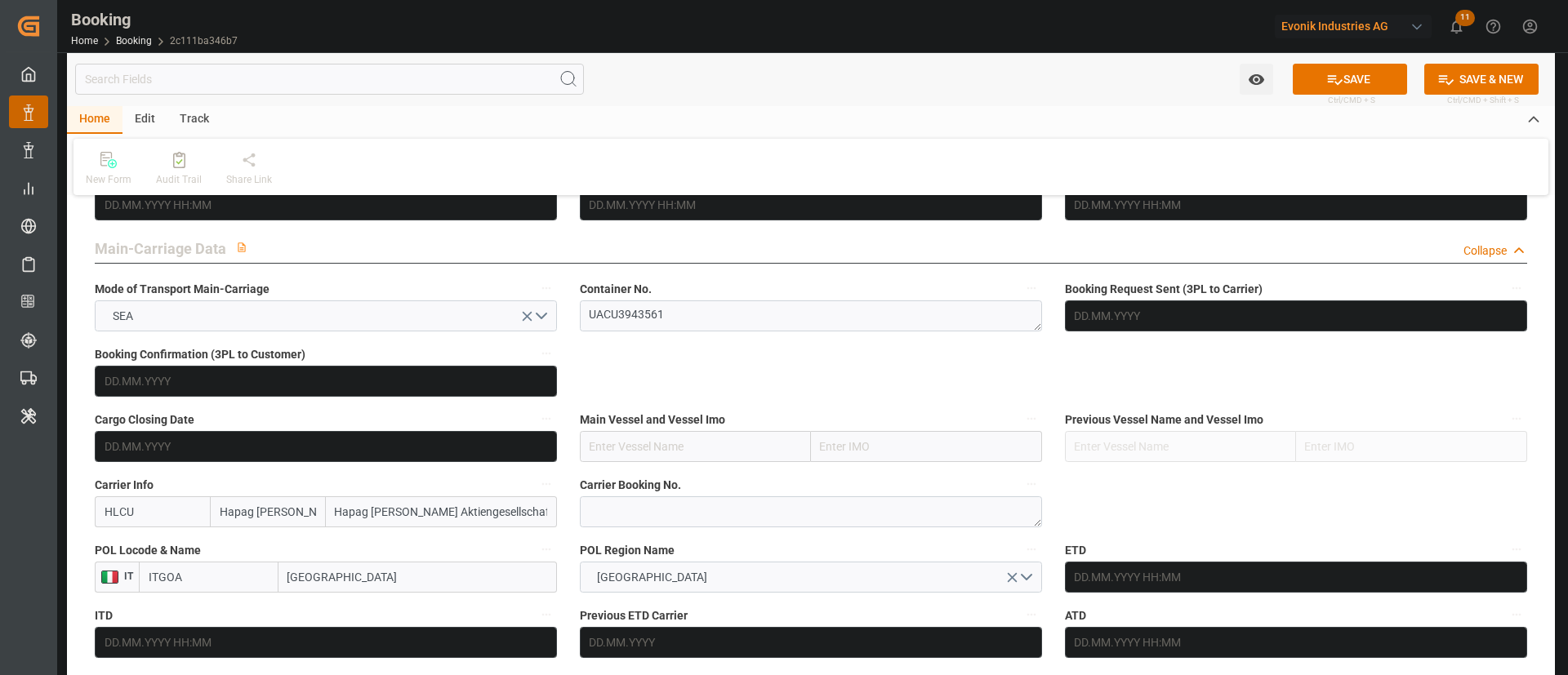
click at [698, 450] on input "text" at bounding box center [695, 446] width 231 height 31
paste input "[PERSON_NAME]"
click at [665, 476] on span "[PERSON_NAME] - 9321550" at bounding box center [659, 482] width 137 height 13
type input "[PERSON_NAME]"
type input "9321550"
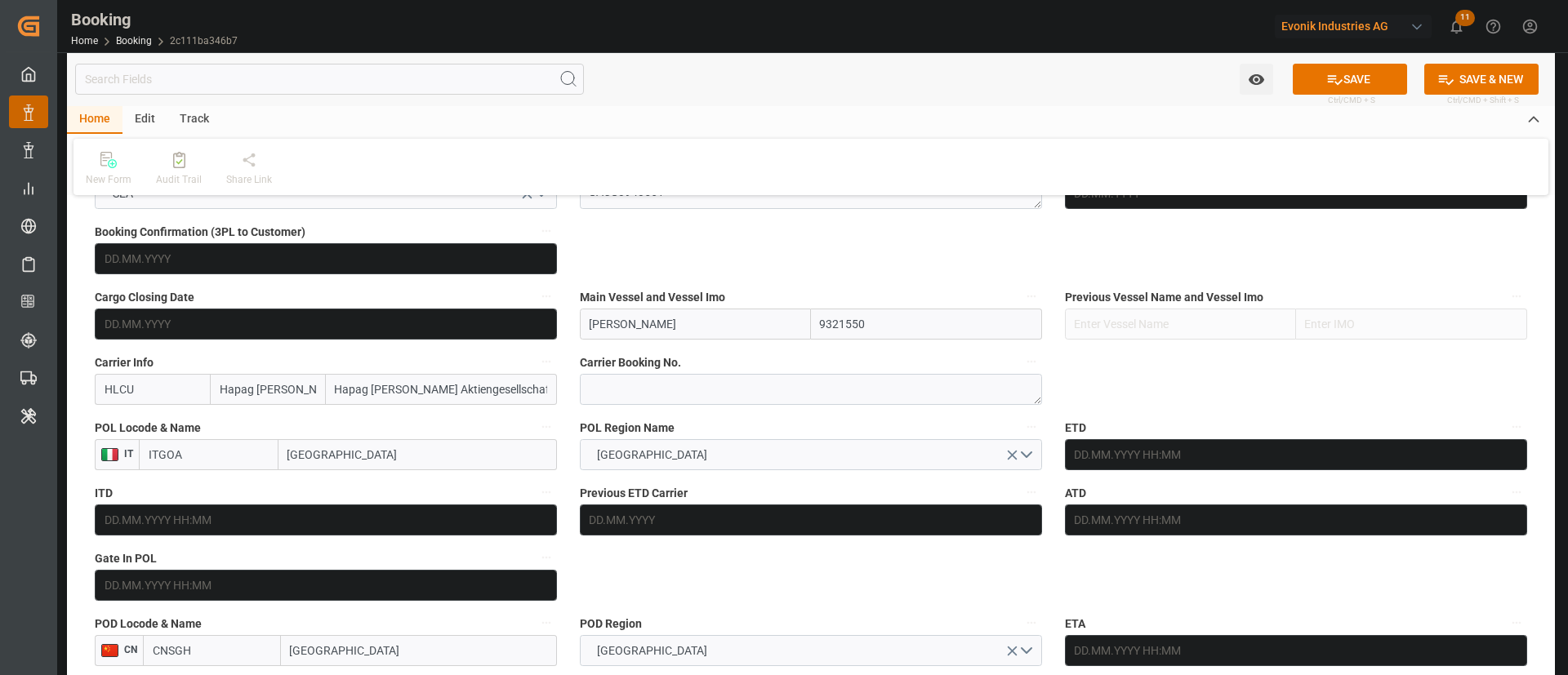
scroll to position [1224, 0]
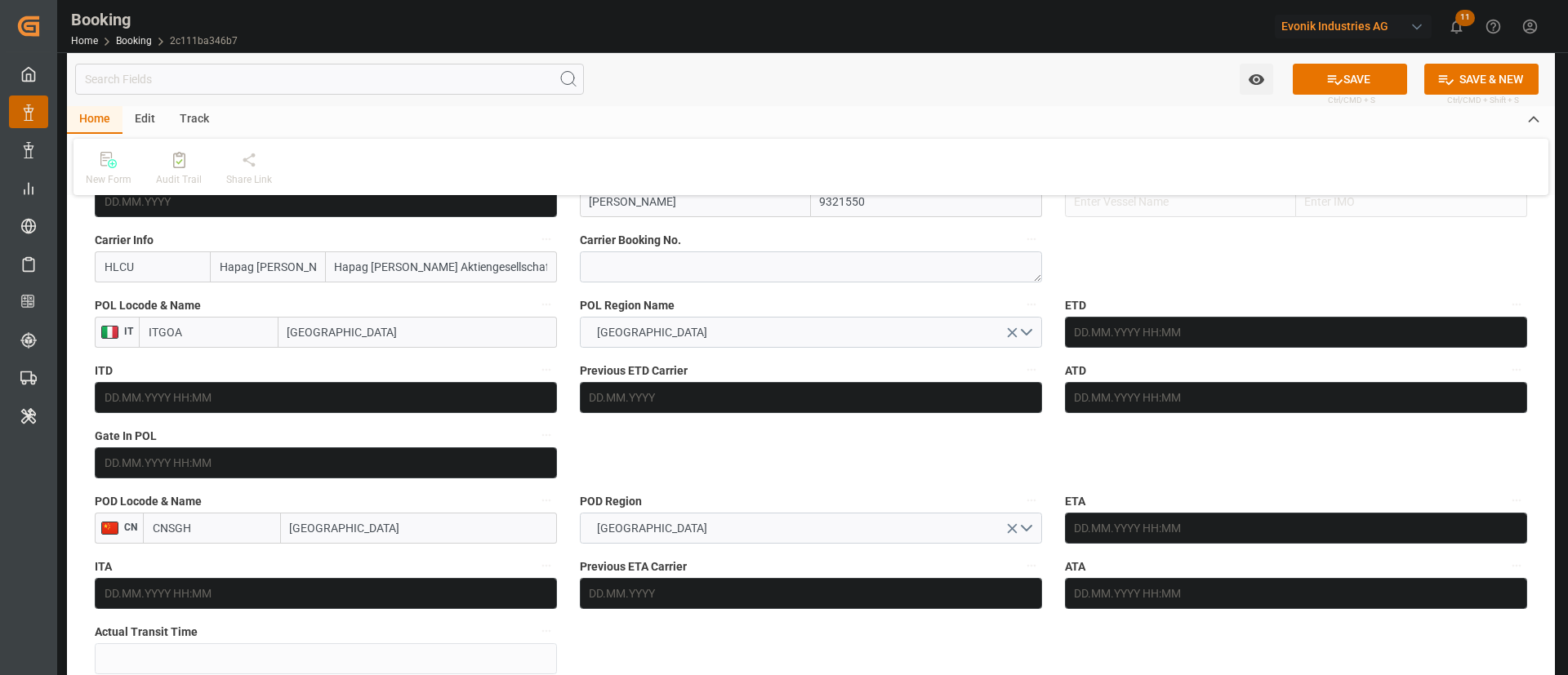
type input "[PERSON_NAME]"
click at [190, 488] on div "POD Locode & Name CN CNSGH [GEOGRAPHIC_DATA]" at bounding box center [325, 517] width 485 height 65
click at [209, 453] on input "text" at bounding box center [325, 462] width 463 height 31
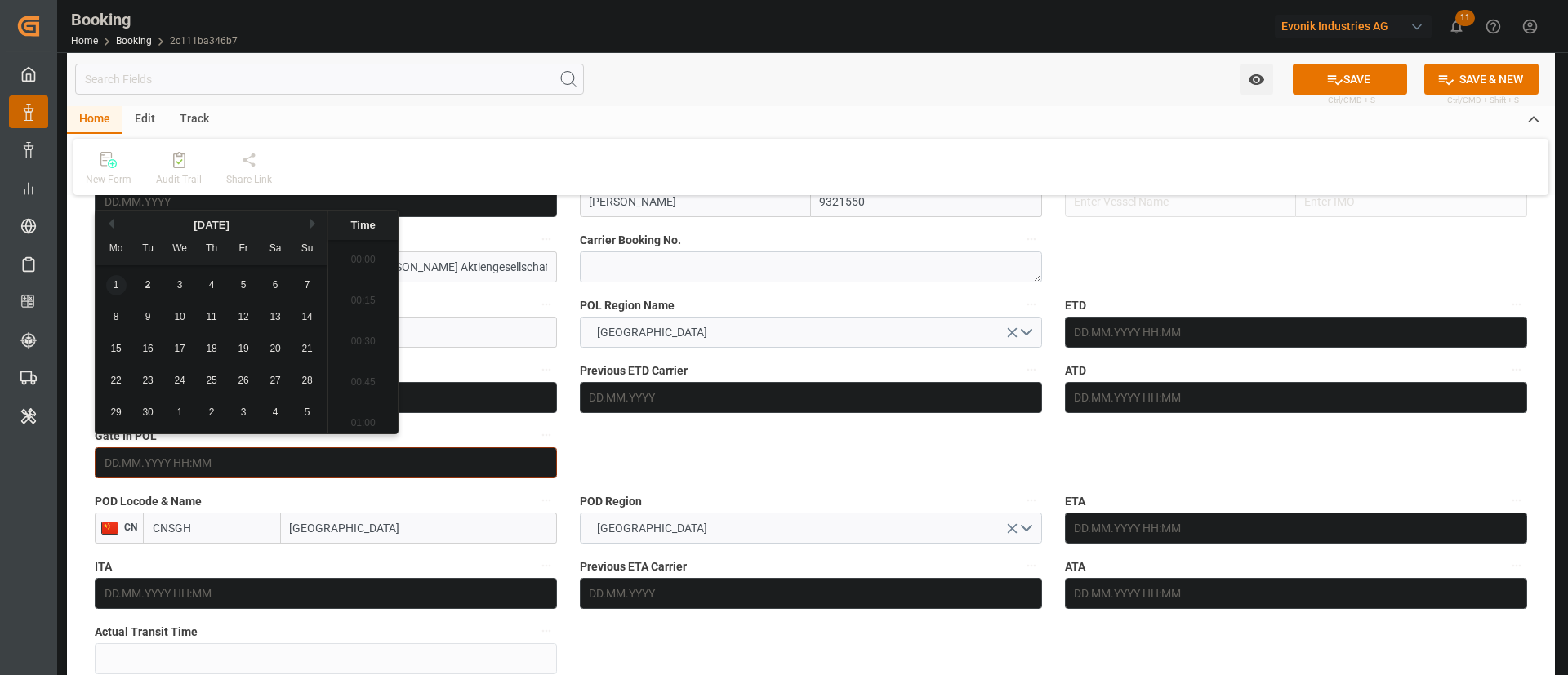
scroll to position [2863, 0]
click at [113, 228] on button "Previous Month" at bounding box center [109, 223] width 10 height 10
click at [181, 321] on span "6" at bounding box center [180, 317] width 6 height 11
type input "[DATE] 00:00"
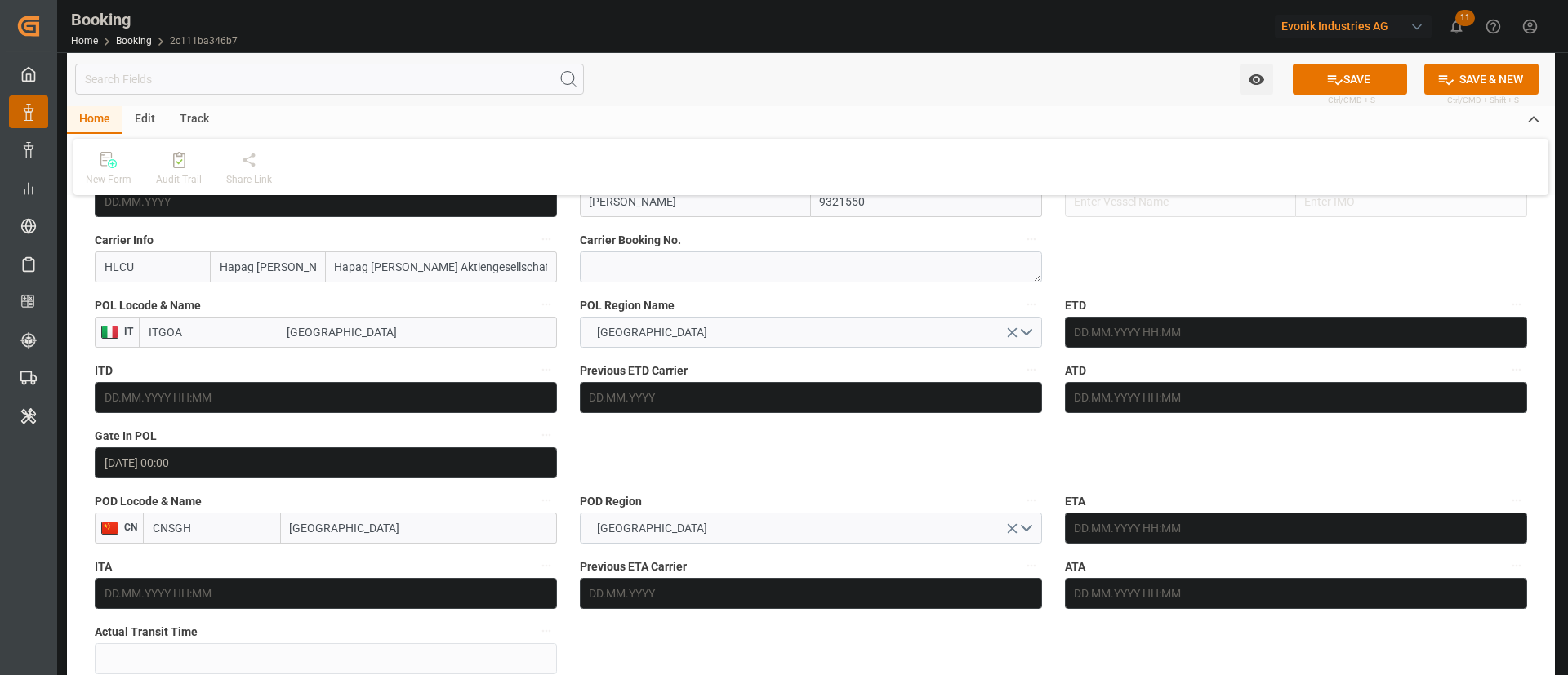
drag, startPoint x: 701, startPoint y: 435, endPoint x: 733, endPoint y: 439, distance: 32.2
click at [1140, 339] on input "text" at bounding box center [1295, 332] width 463 height 31
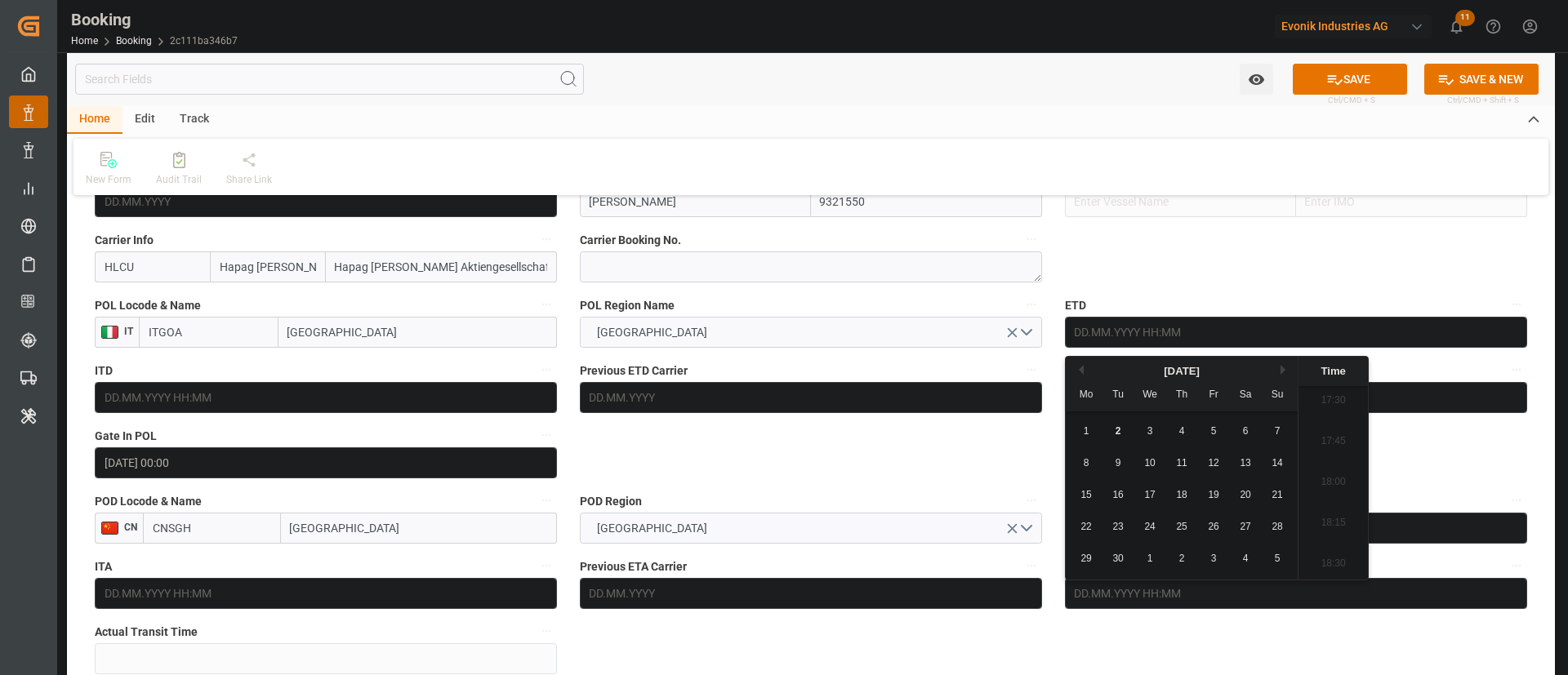
drag, startPoint x: 1080, startPoint y: 366, endPoint x: 1096, endPoint y: 369, distance: 16.3
click at [1080, 366] on button "Previous Month" at bounding box center [1079, 370] width 10 height 10
click at [1181, 497] on span "14" at bounding box center [1181, 495] width 10 height 11
type input "[DATE] 00:00"
click at [1178, 343] on input "[DATE] 00:00" at bounding box center [1295, 332] width 463 height 31
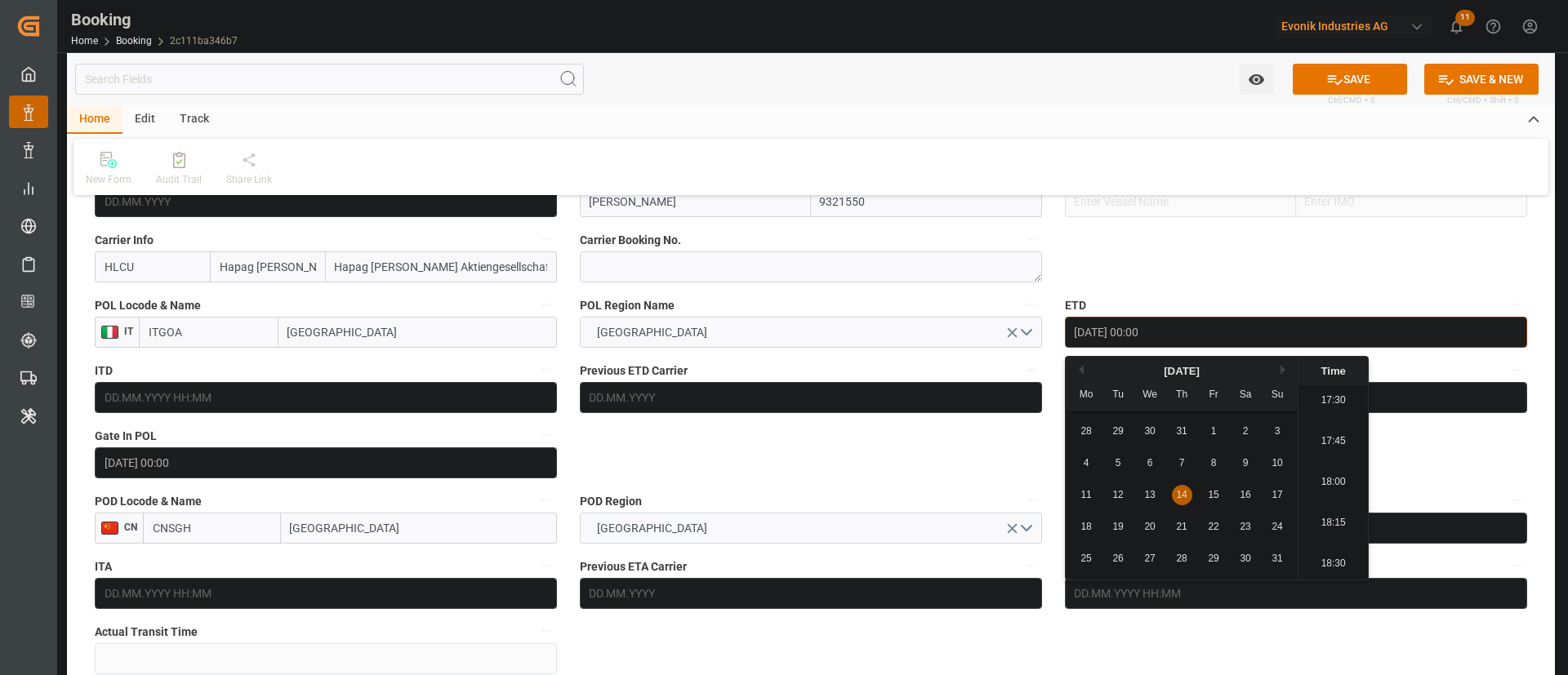
click at [1178, 343] on input "[DATE] 00:00" at bounding box center [1295, 332] width 463 height 31
click at [1396, 391] on input "text" at bounding box center [1295, 398] width 463 height 31
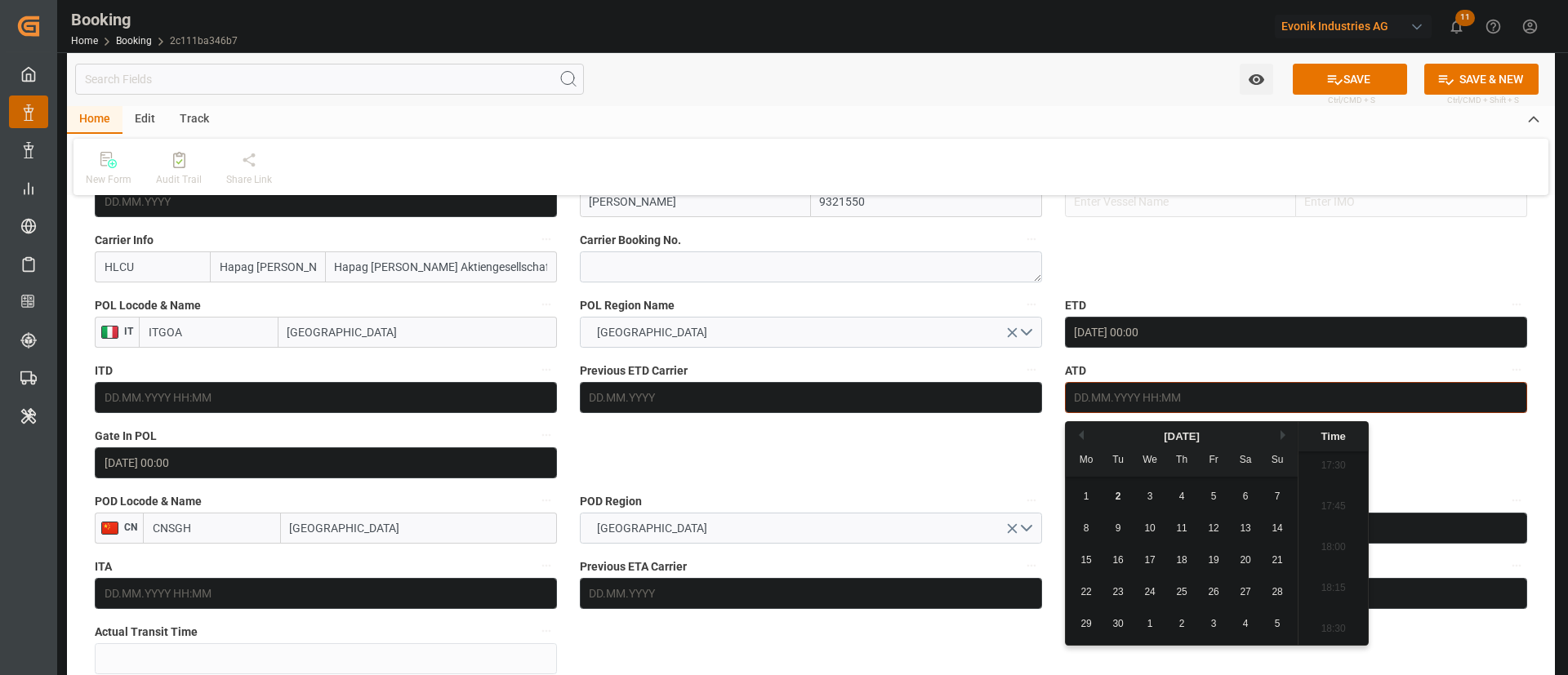
paste input "[DATE] 00:00"
type input "[DATE] 00:00"
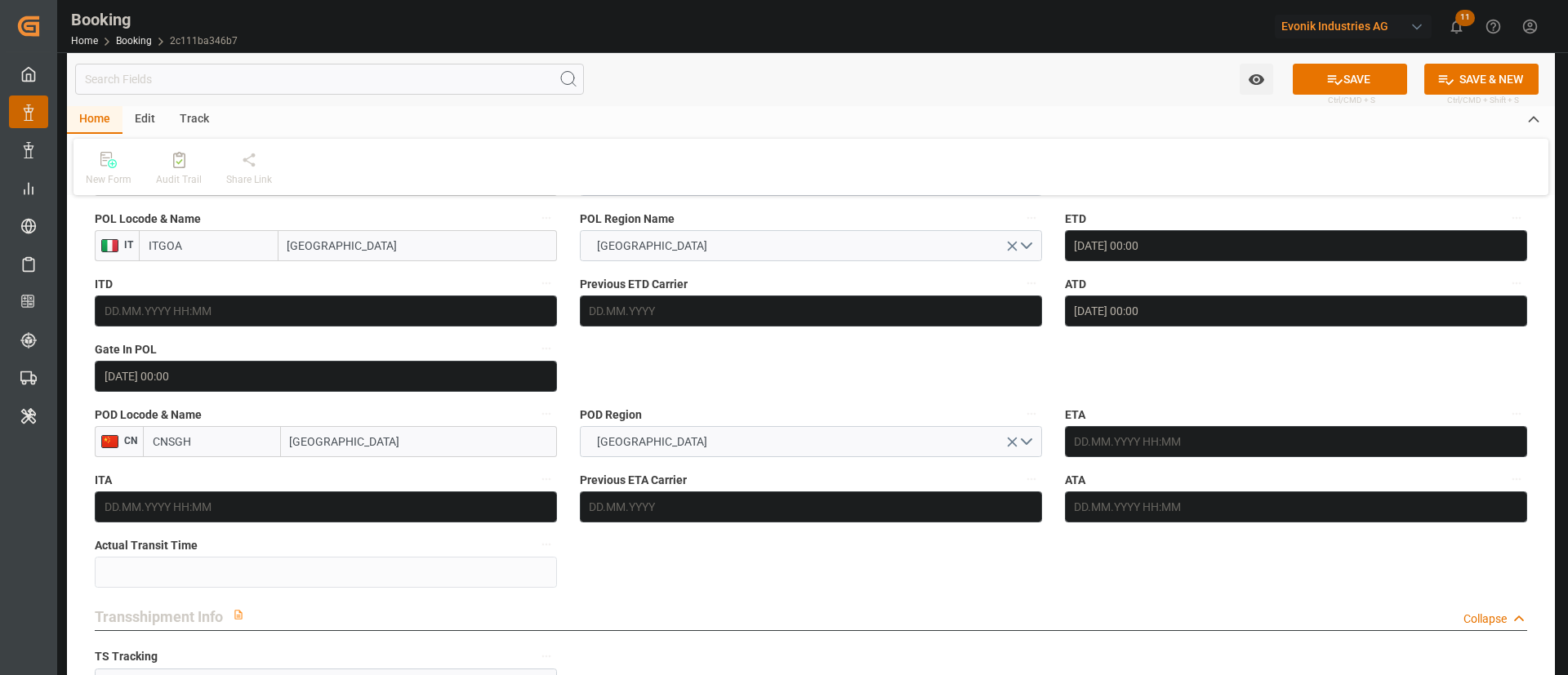
scroll to position [1347, 0]
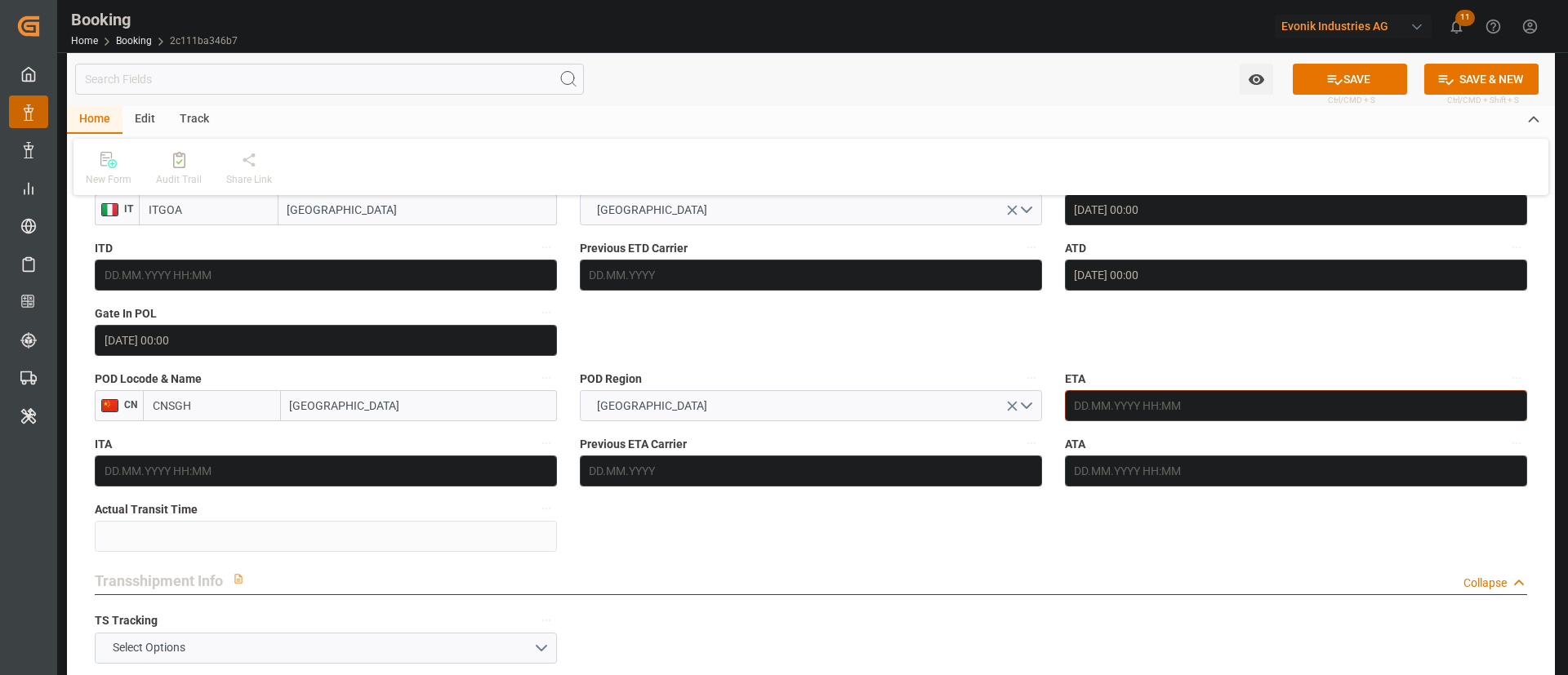
click at [1226, 412] on input "text" at bounding box center [1295, 405] width 463 height 31
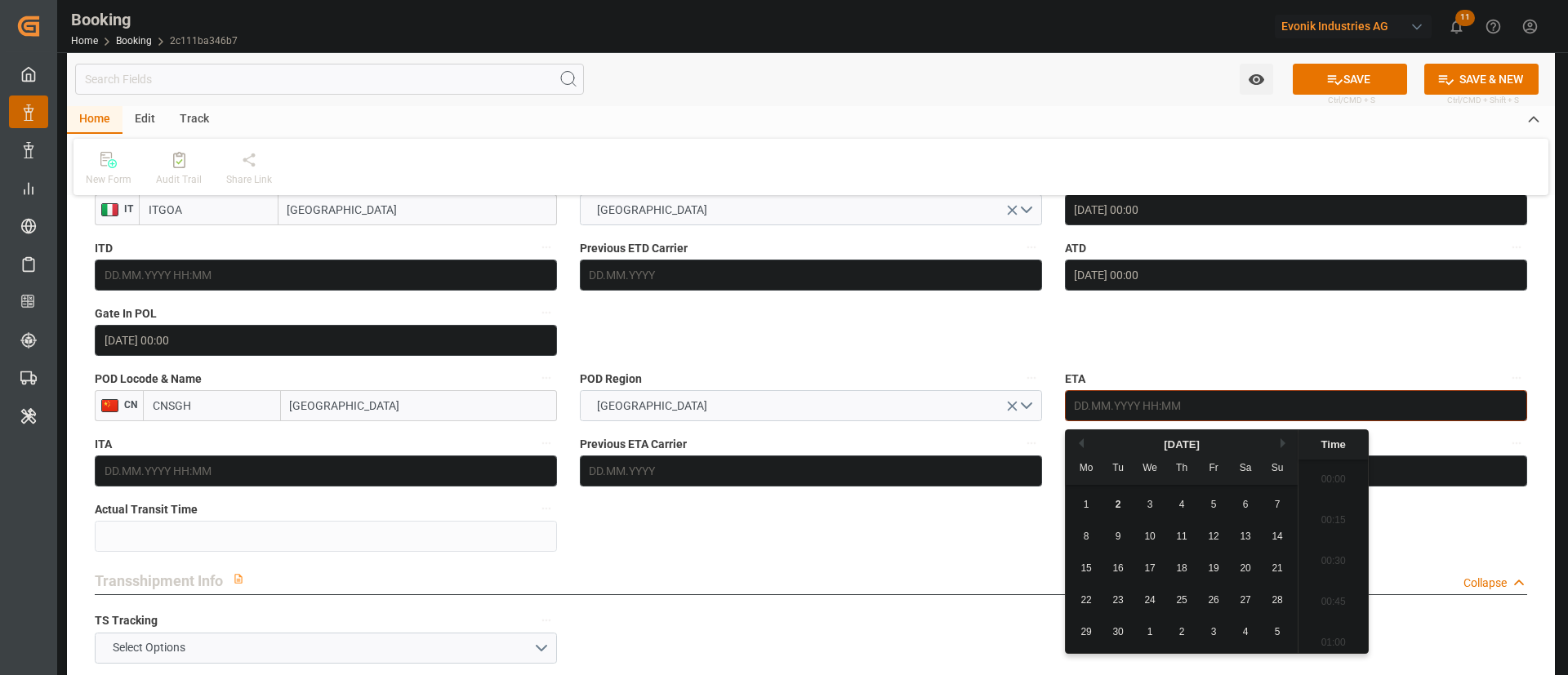
scroll to position [2863, 0]
click at [1101, 567] on div "15 16 17 18 19 20 21" at bounding box center [1182, 568] width 223 height 31
click at [1085, 568] on span "15" at bounding box center [1085, 568] width 10 height 11
type input "[DATE] 00:00"
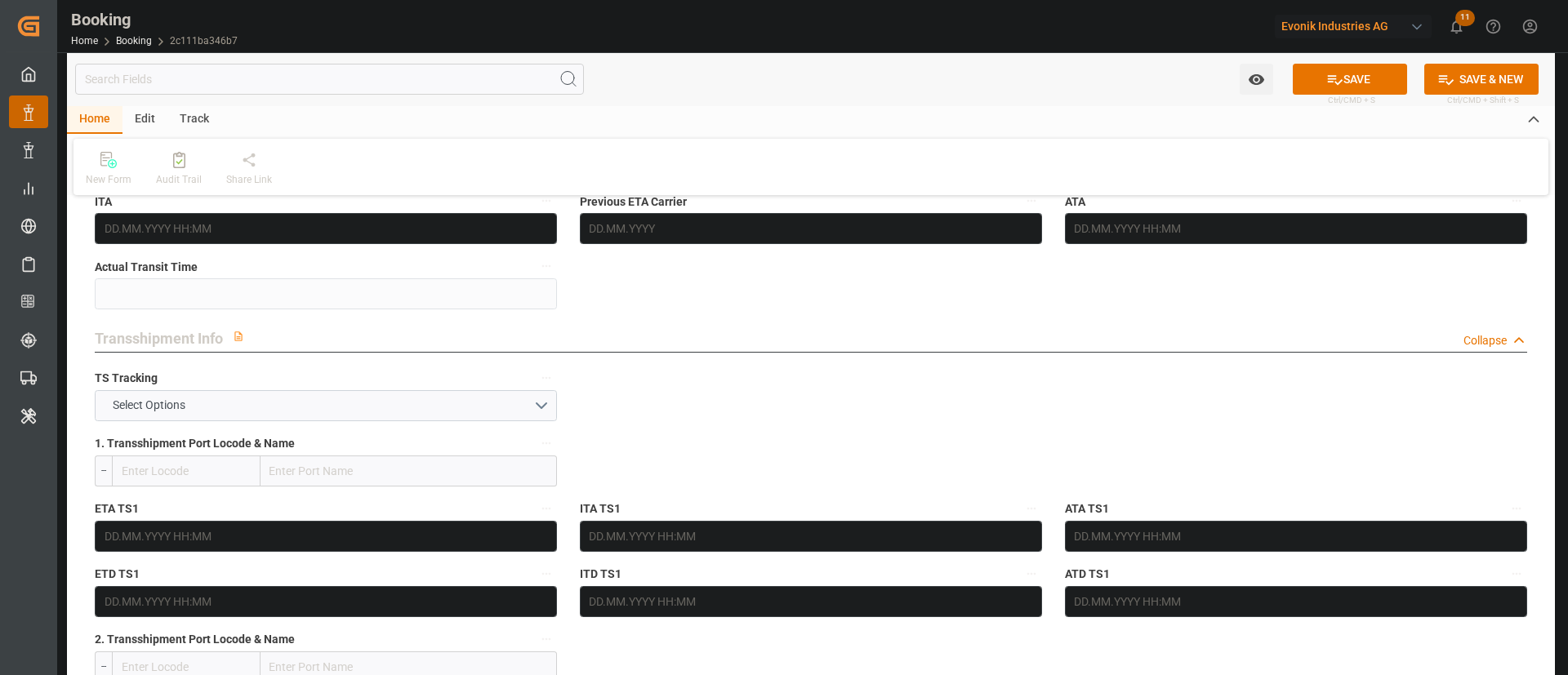
scroll to position [1592, 0]
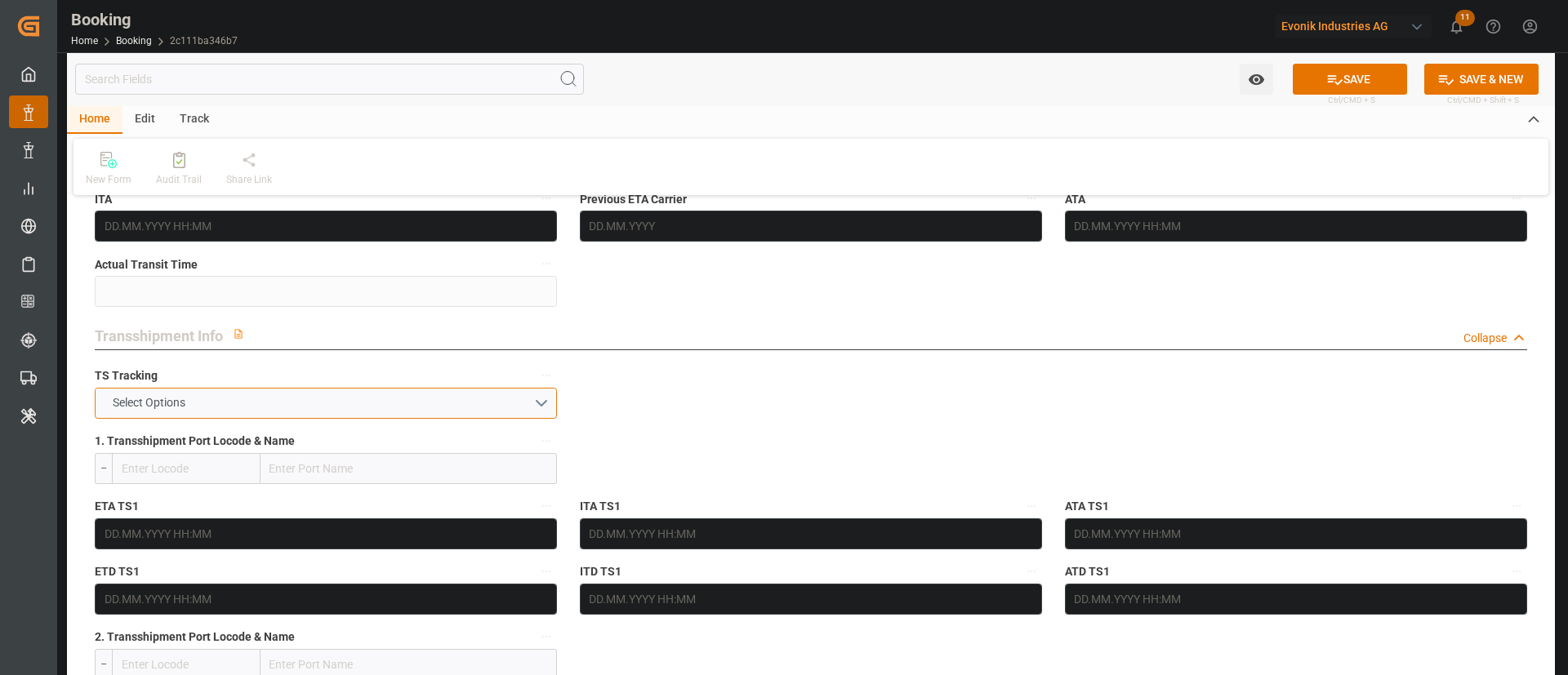
click at [116, 395] on span "Select Options" at bounding box center [149, 403] width 89 height 17
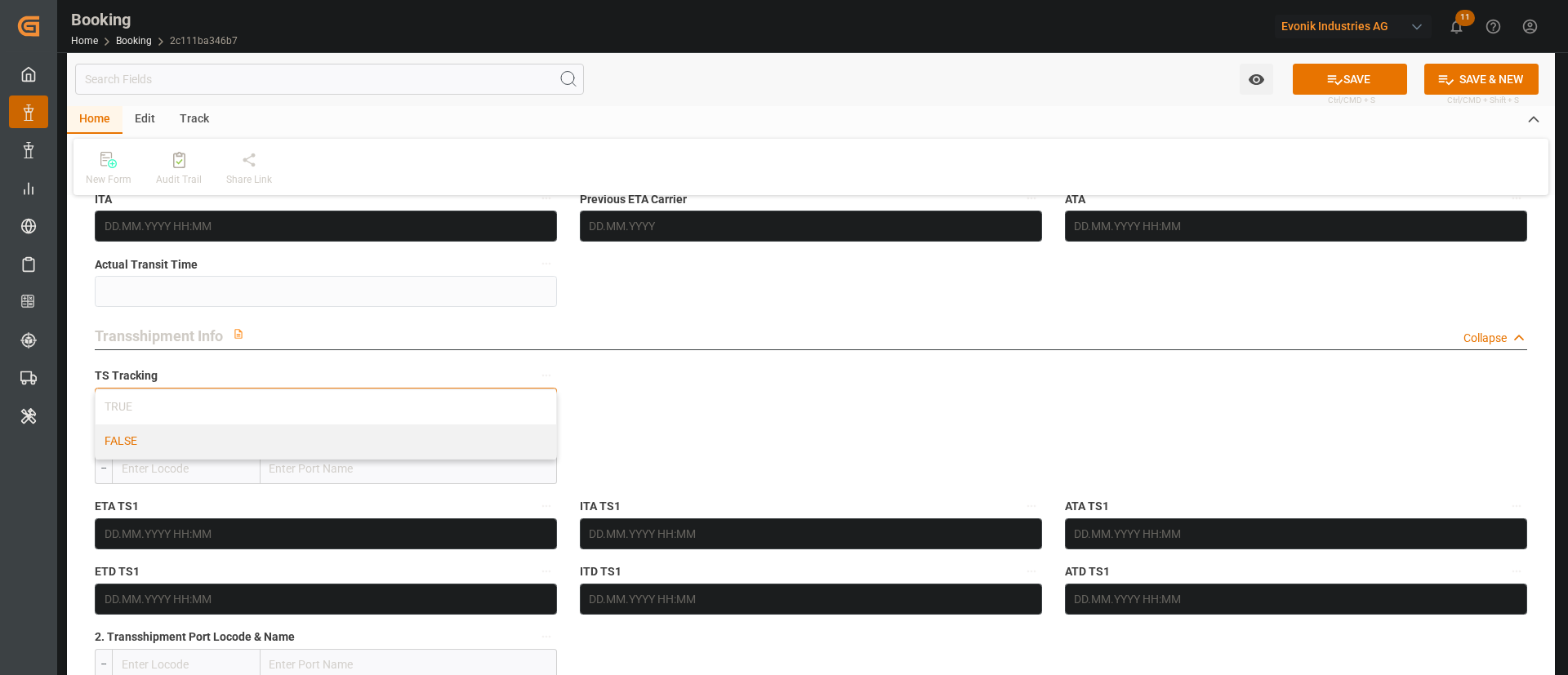
click at [184, 455] on div "FALSE" at bounding box center [325, 441] width 461 height 34
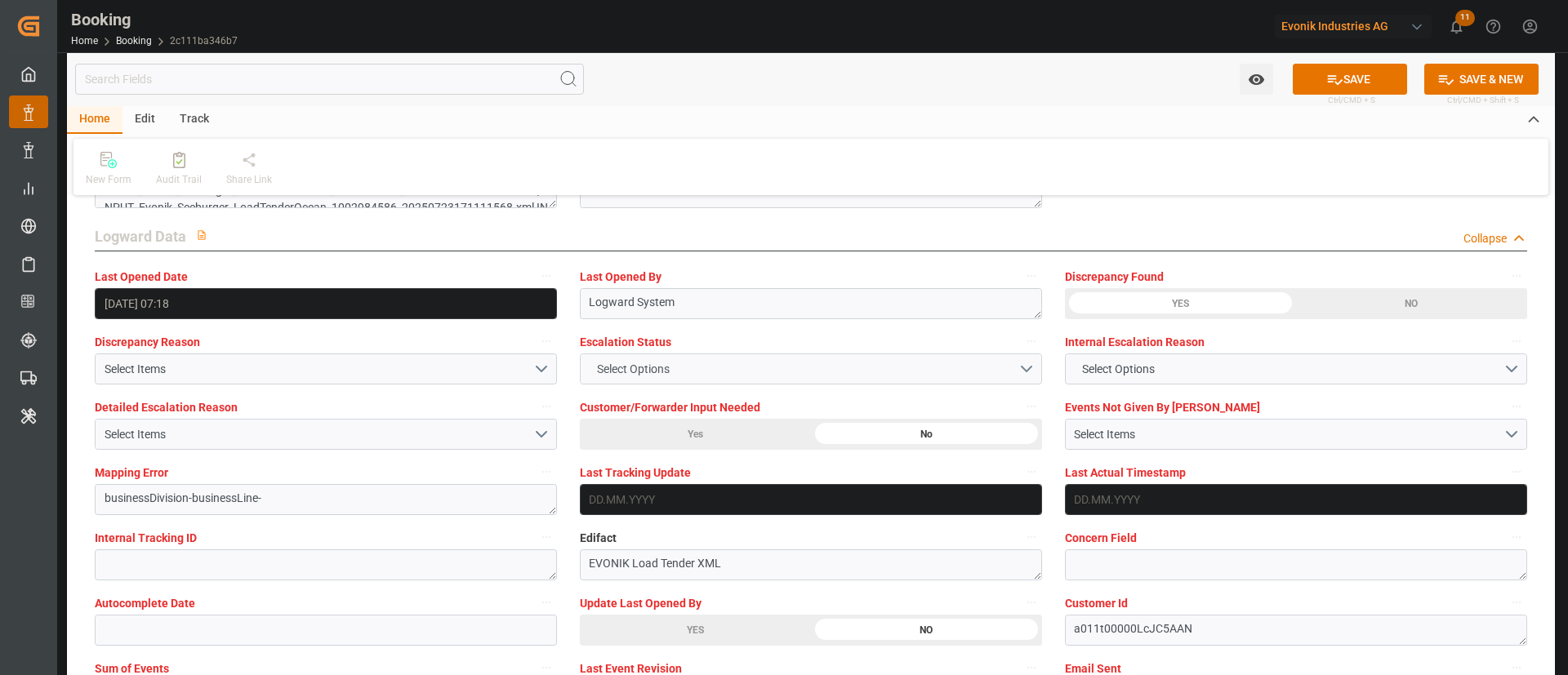
scroll to position [2938, 0]
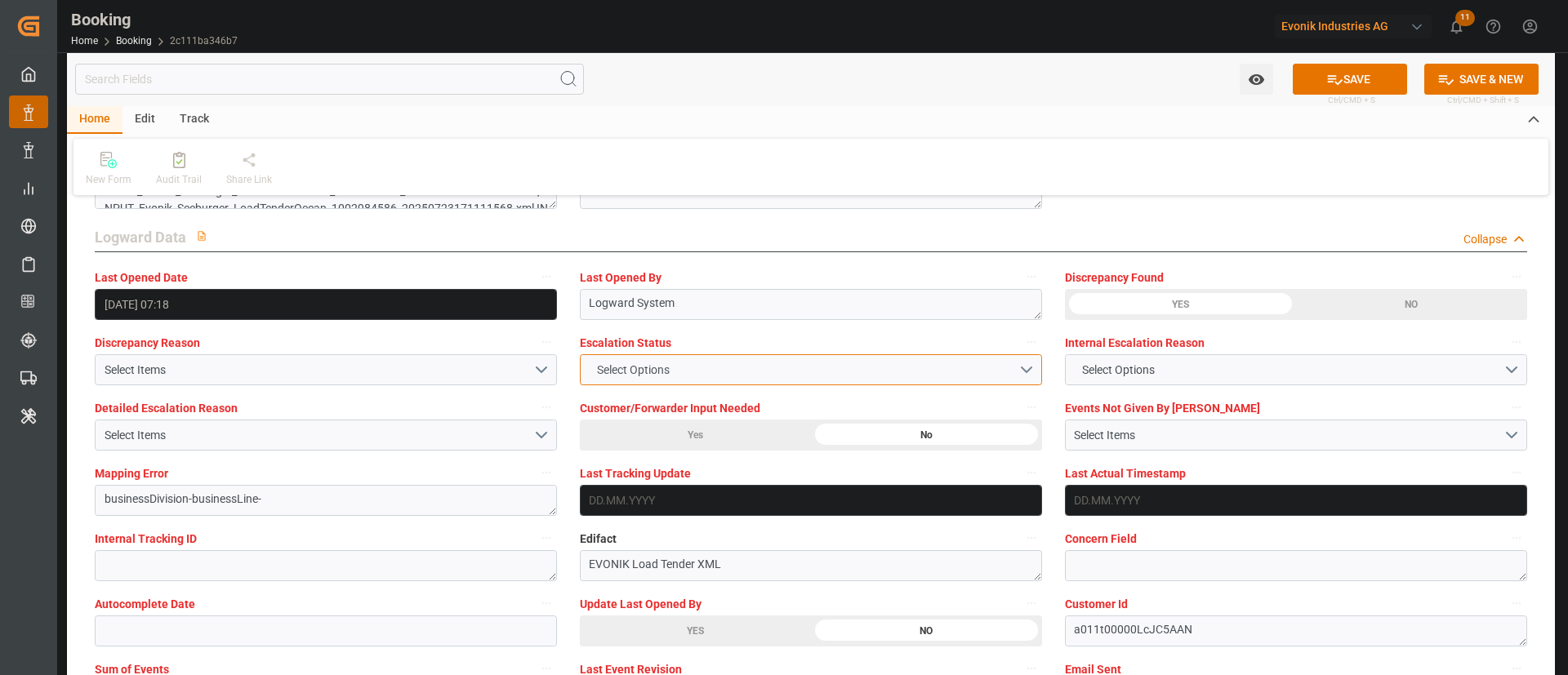
click at [675, 362] on span "Select Options" at bounding box center [632, 370] width 89 height 17
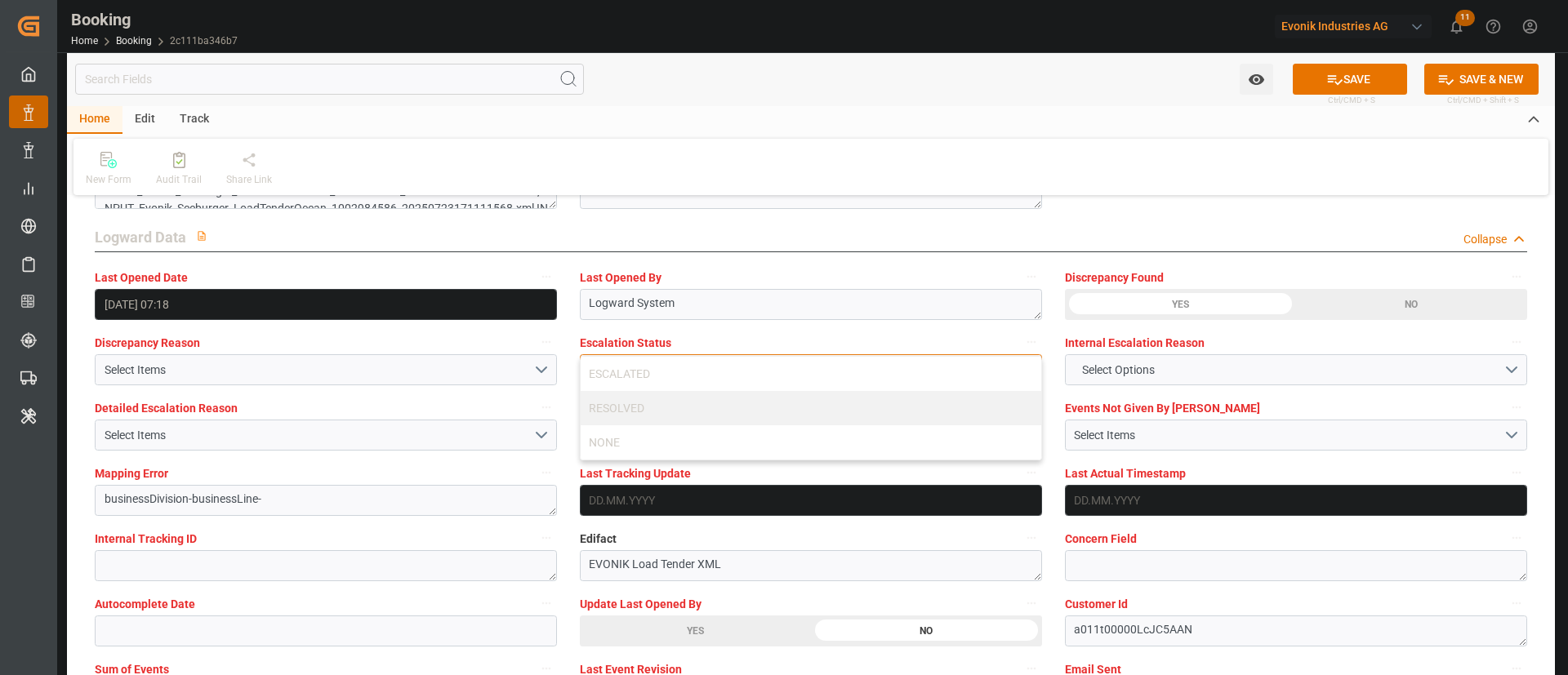
click at [675, 362] on div "ESCALATED" at bounding box center [811, 374] width 461 height 34
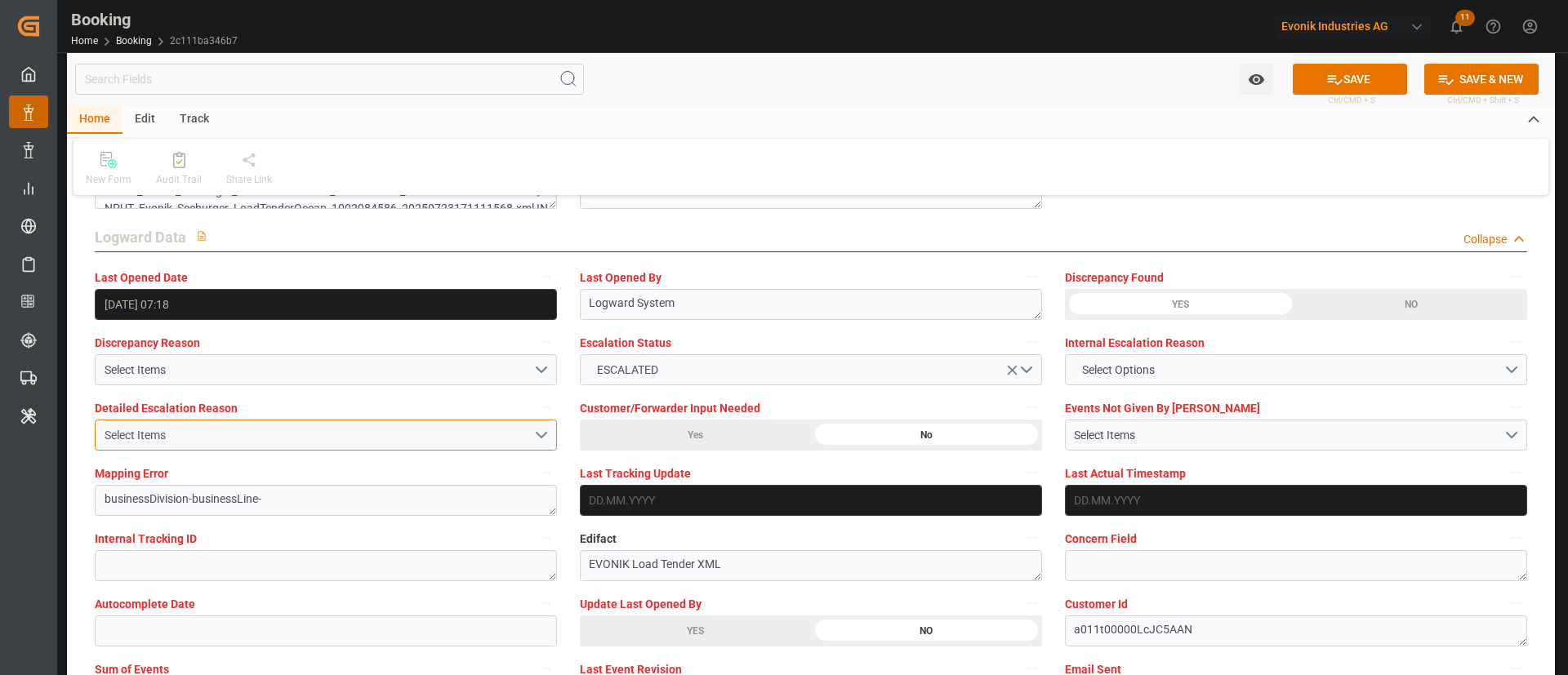
click at [208, 434] on div "Select Items" at bounding box center [319, 436] width 428 height 17
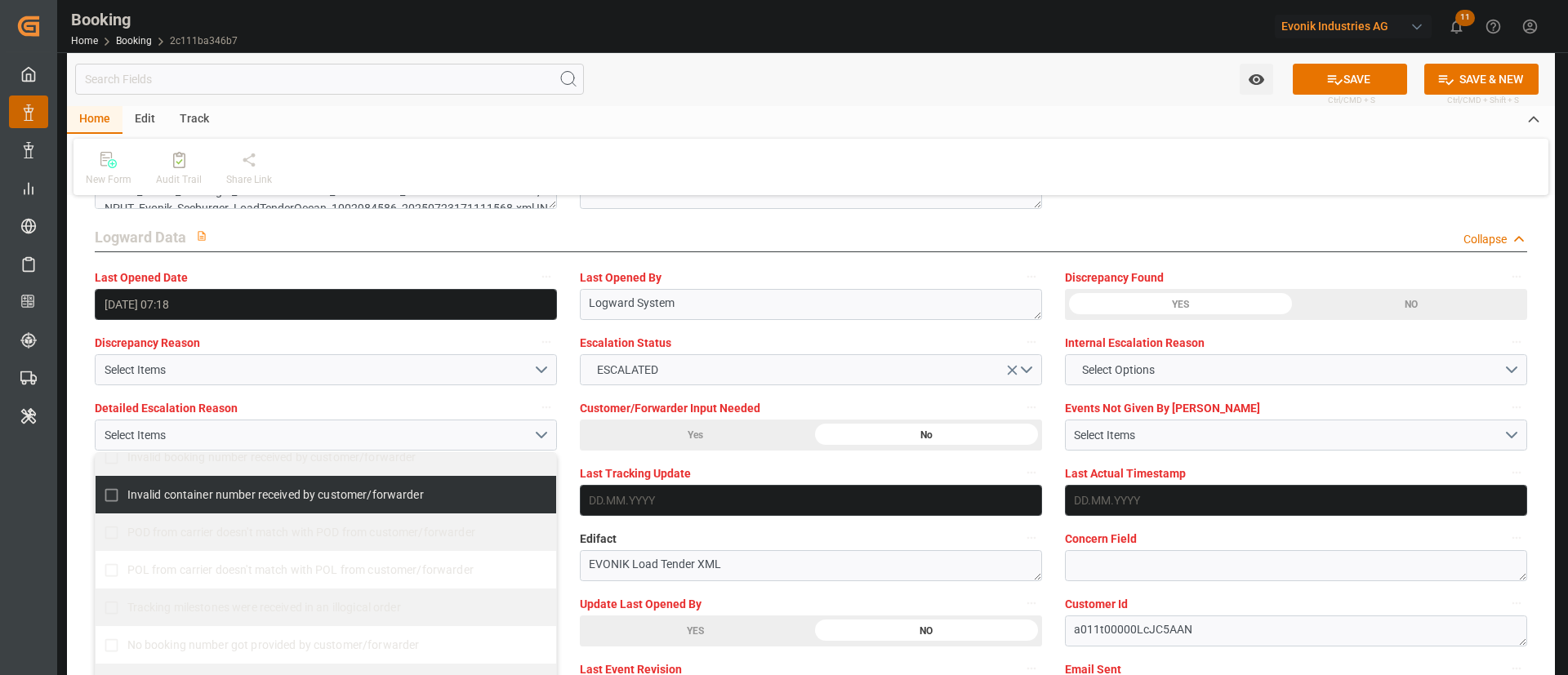
scroll to position [245, 0]
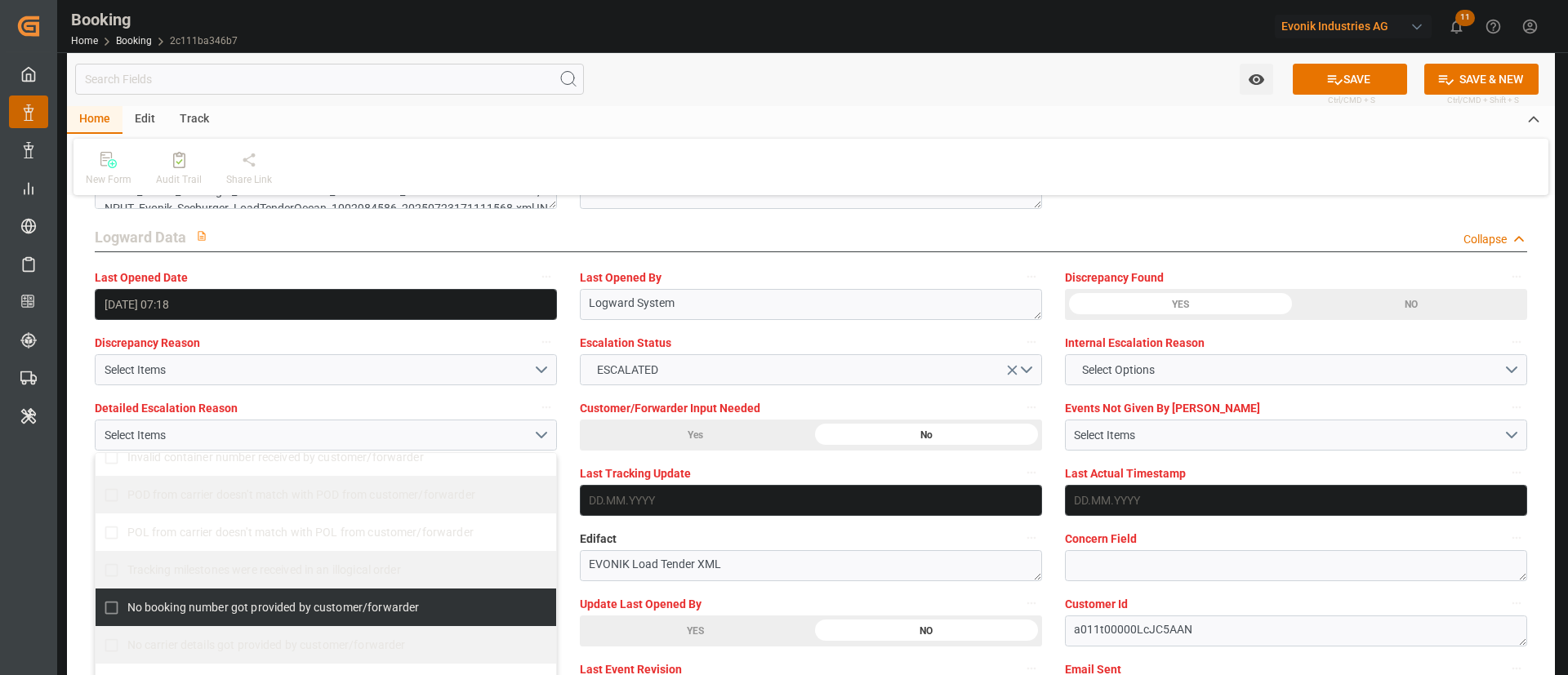
click at [179, 610] on span "No booking number got provided by customer/forwarder" at bounding box center [274, 607] width 293 height 13
checkbox input "true"
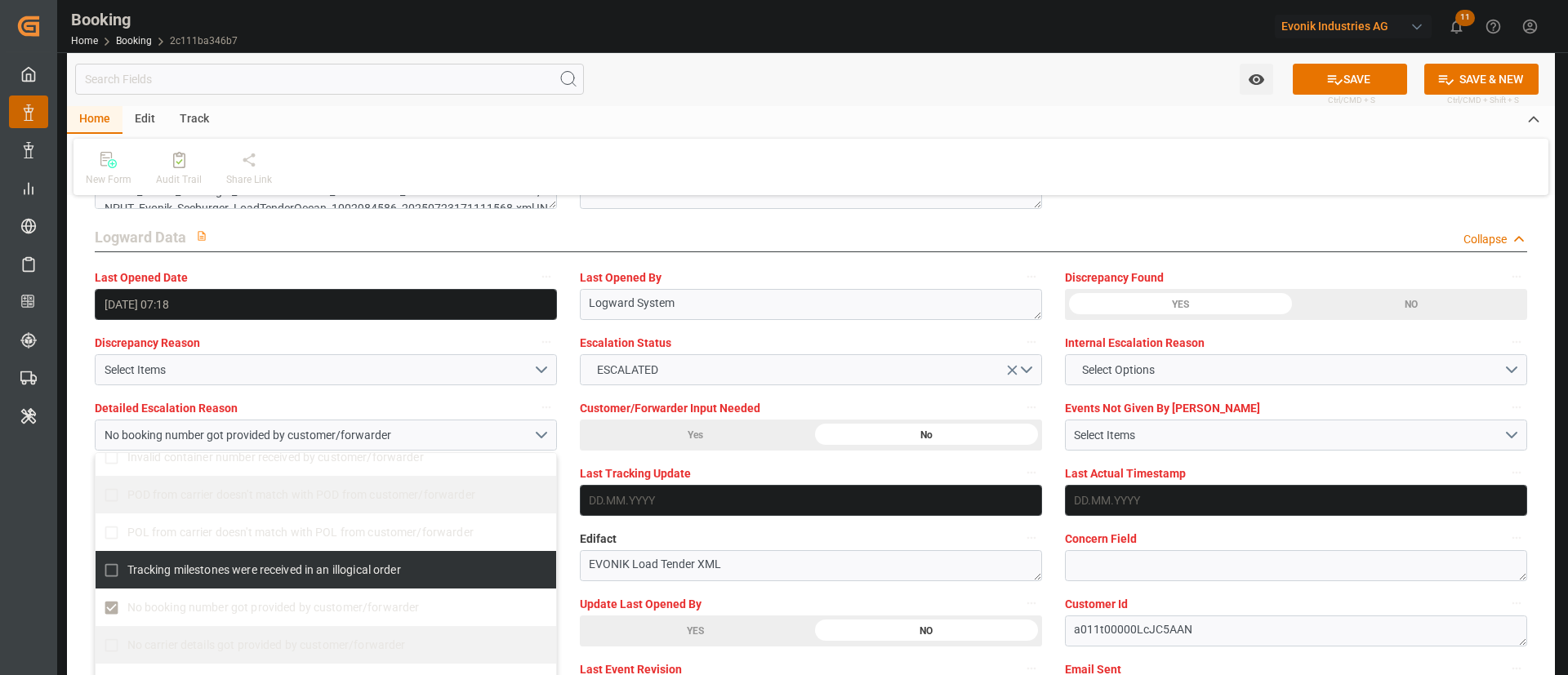
click at [576, 474] on div "Last Tracking Update" at bounding box center [811, 489] width 485 height 65
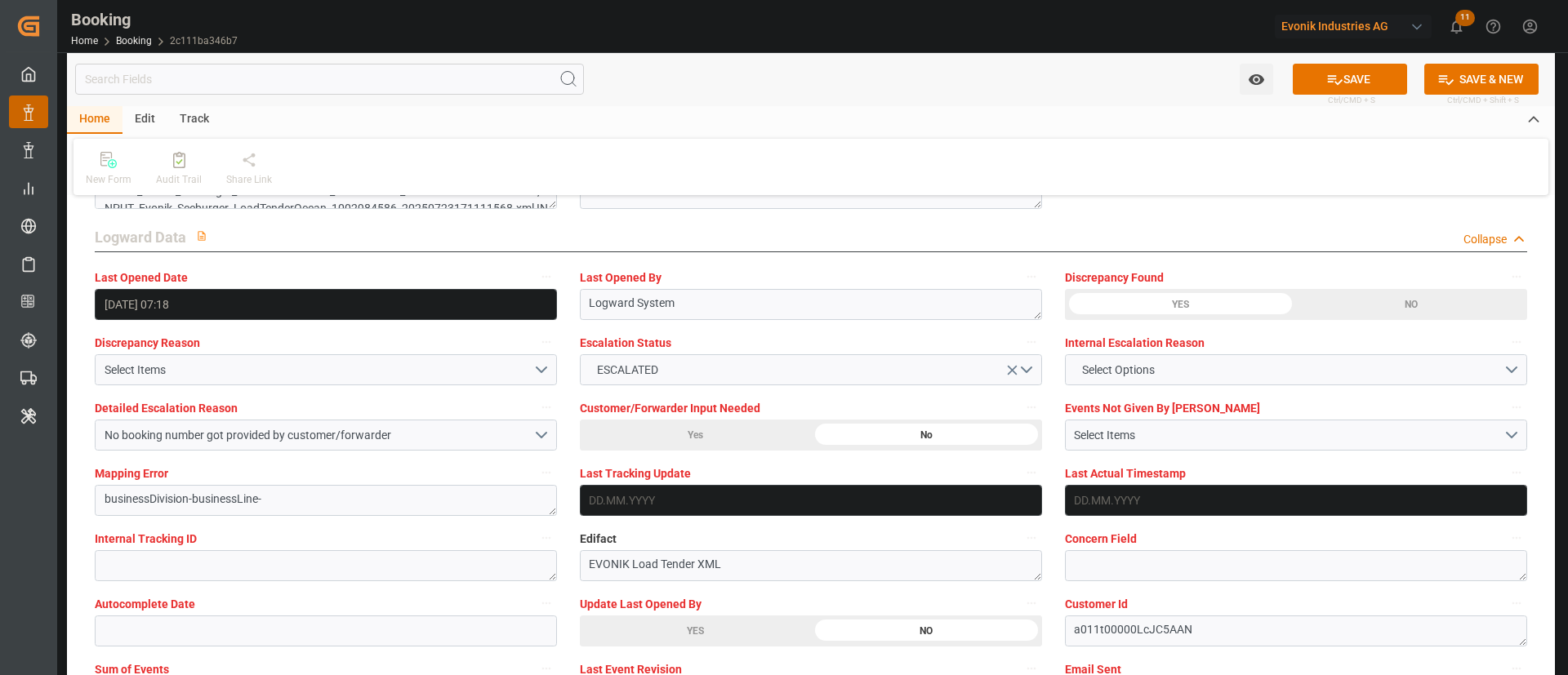
scroll to position [3061, 0]
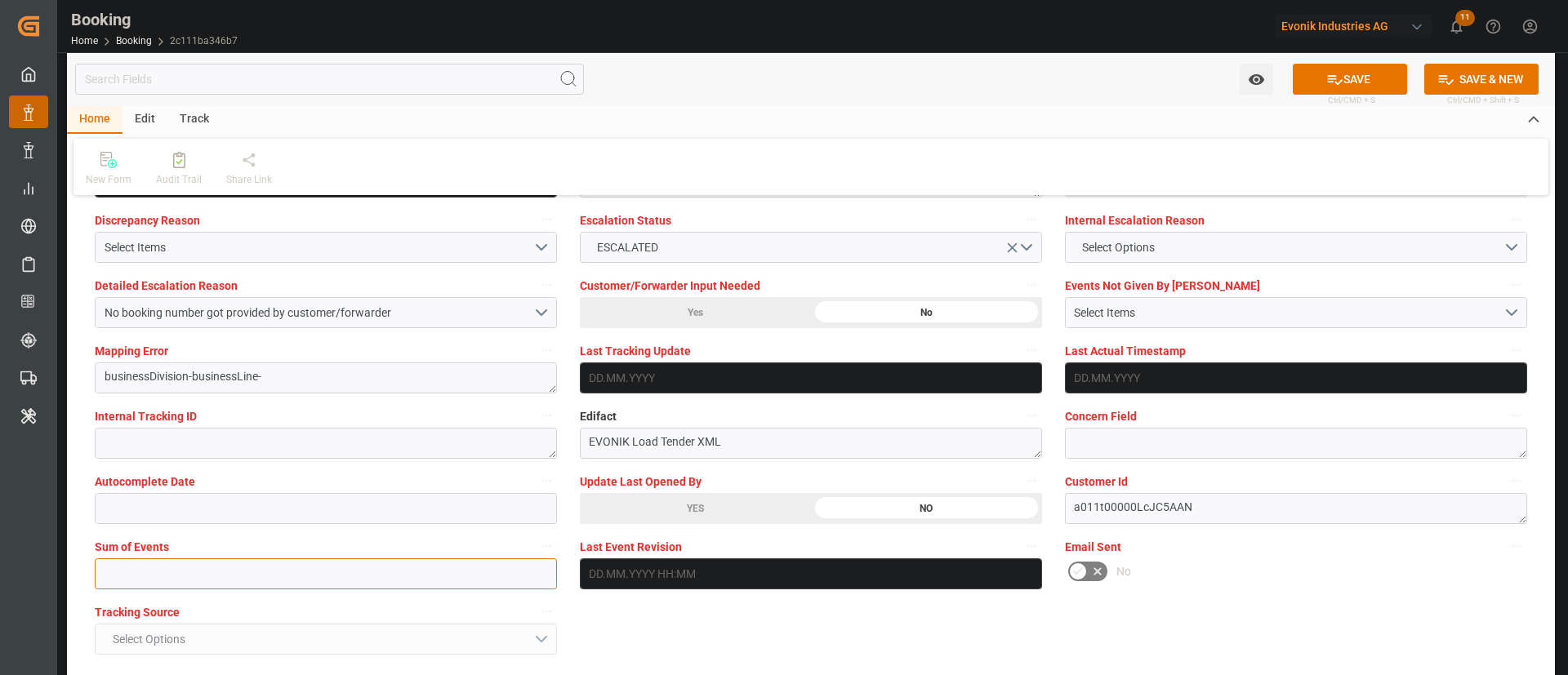
click at [211, 586] on input "text" at bounding box center [325, 574] width 463 height 31
type input "0"
drag, startPoint x: 1342, startPoint y: 77, endPoint x: 497, endPoint y: 8, distance: 847.8
click at [1343, 77] on button "SAVE" at bounding box center [1350, 79] width 114 height 31
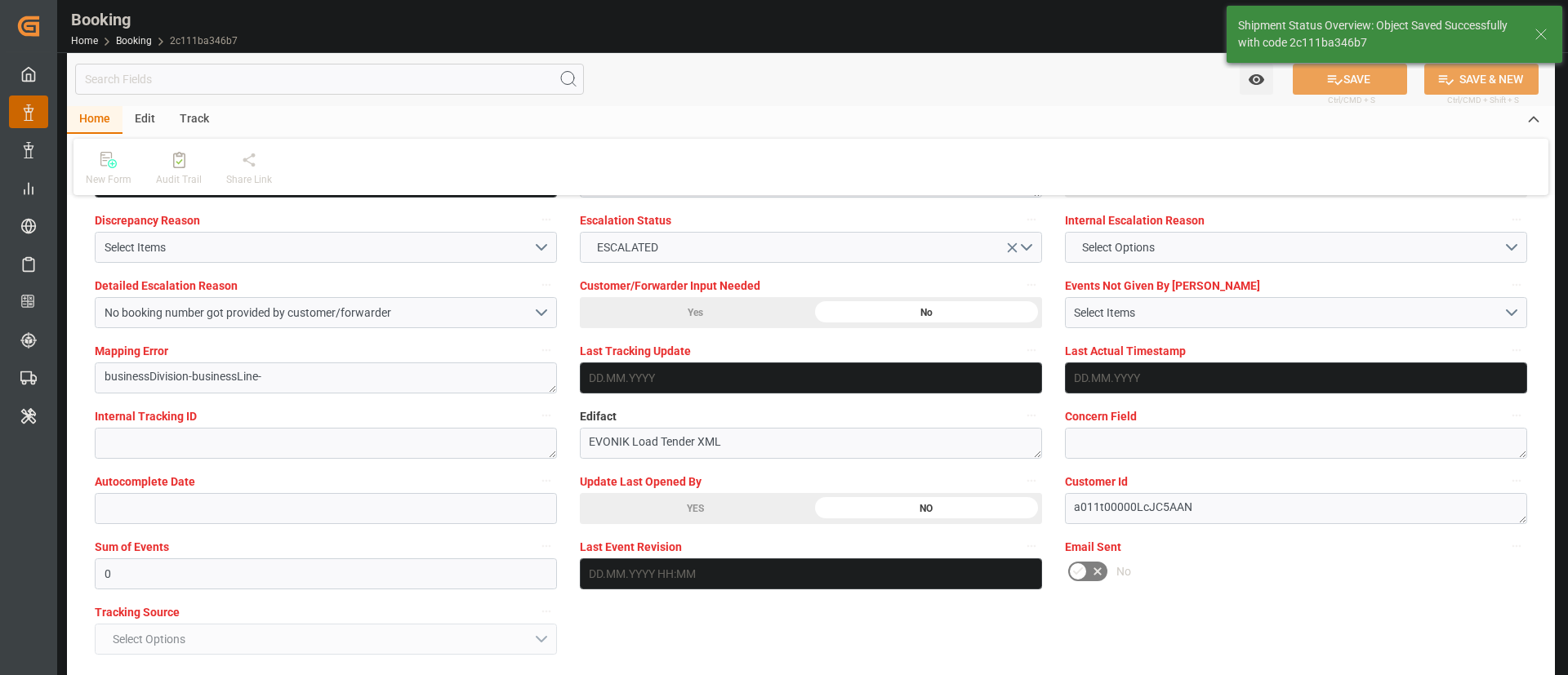
type textarea "West Mediterranean_CNSGH_HLCU_CU-OI"
type textarea "[PERSON_NAME]"
type textarea "Pod-PodRegionName-Pol-businessDivision-businessLine-"
type input "[DATE] 00:00"
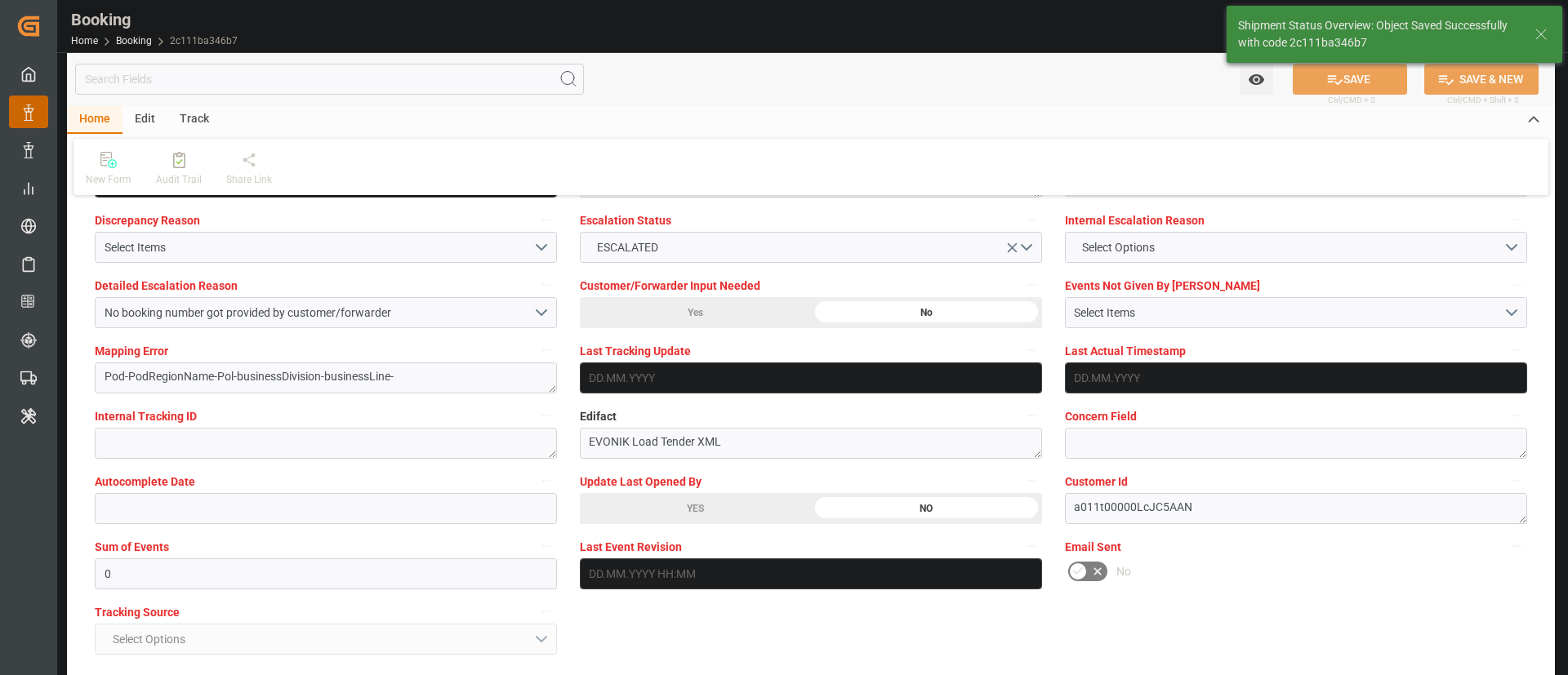
type input "[DATE] 12:38"
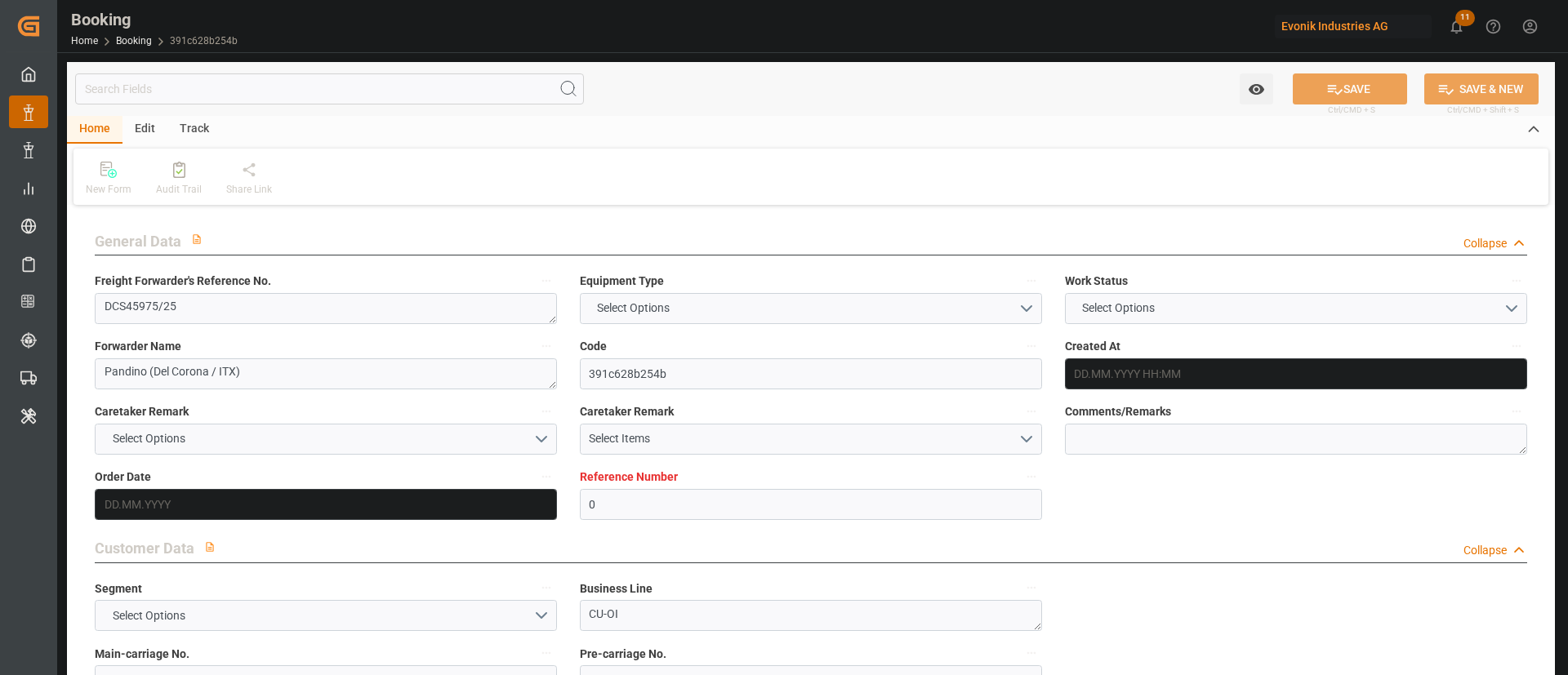
type input "0"
type input "NLRTM"
type input "USILM"
type input "[DATE] 09:07"
type input "[DATE]"
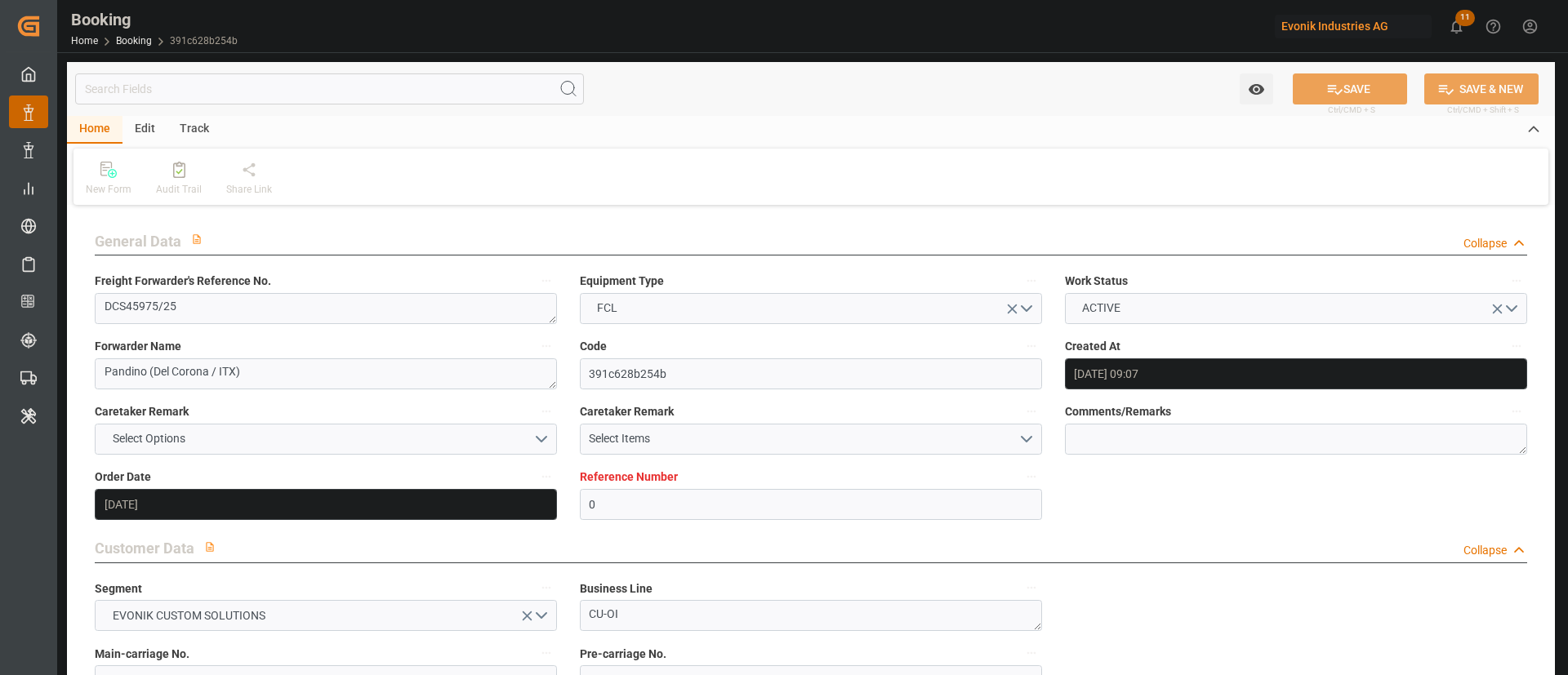
type input "[DATE]"
type input "[DATE] 06:18"
